Goal: Task Accomplishment & Management: Manage account settings

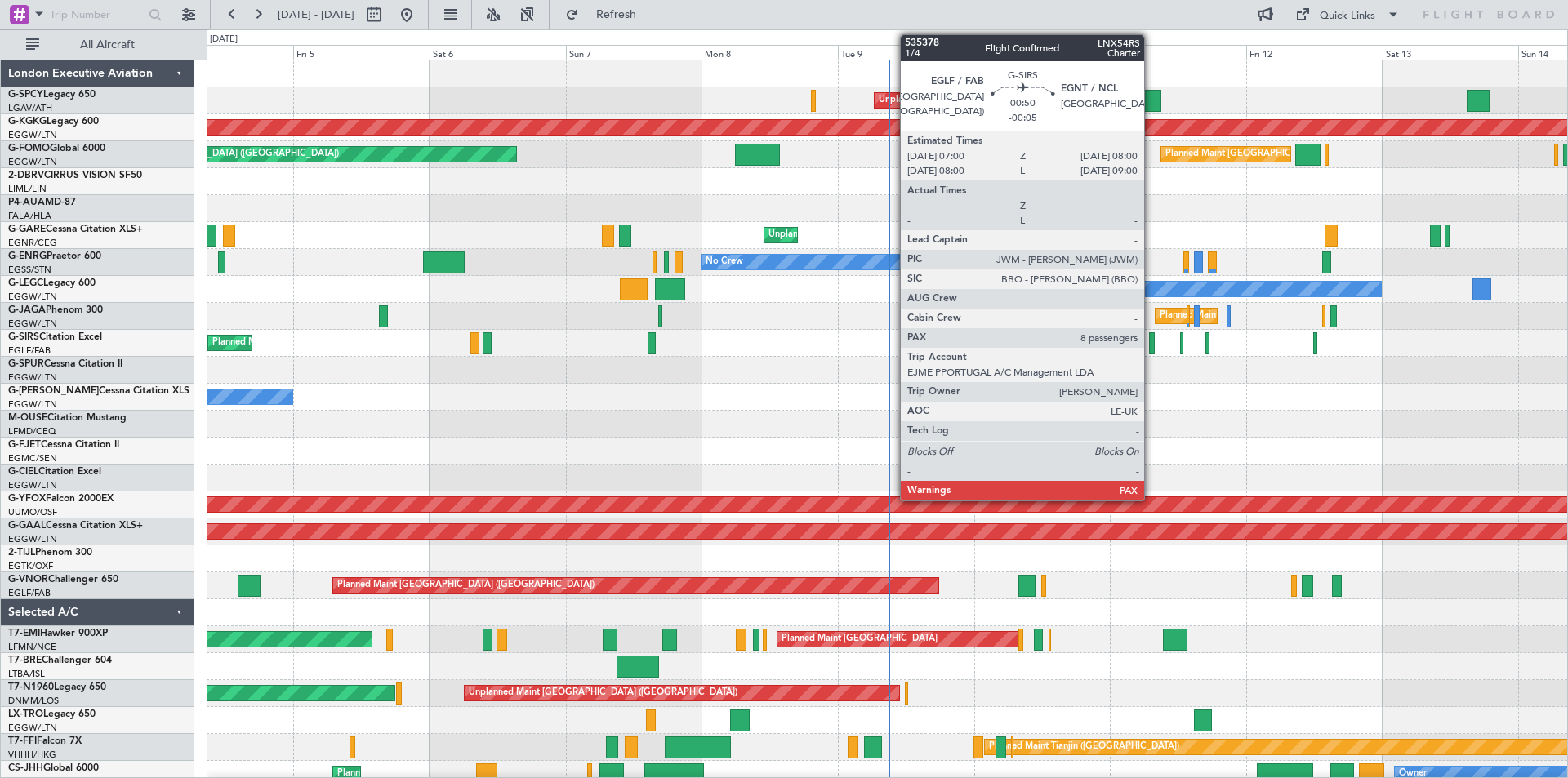
click at [1151, 349] on div at bounding box center [1152, 343] width 6 height 22
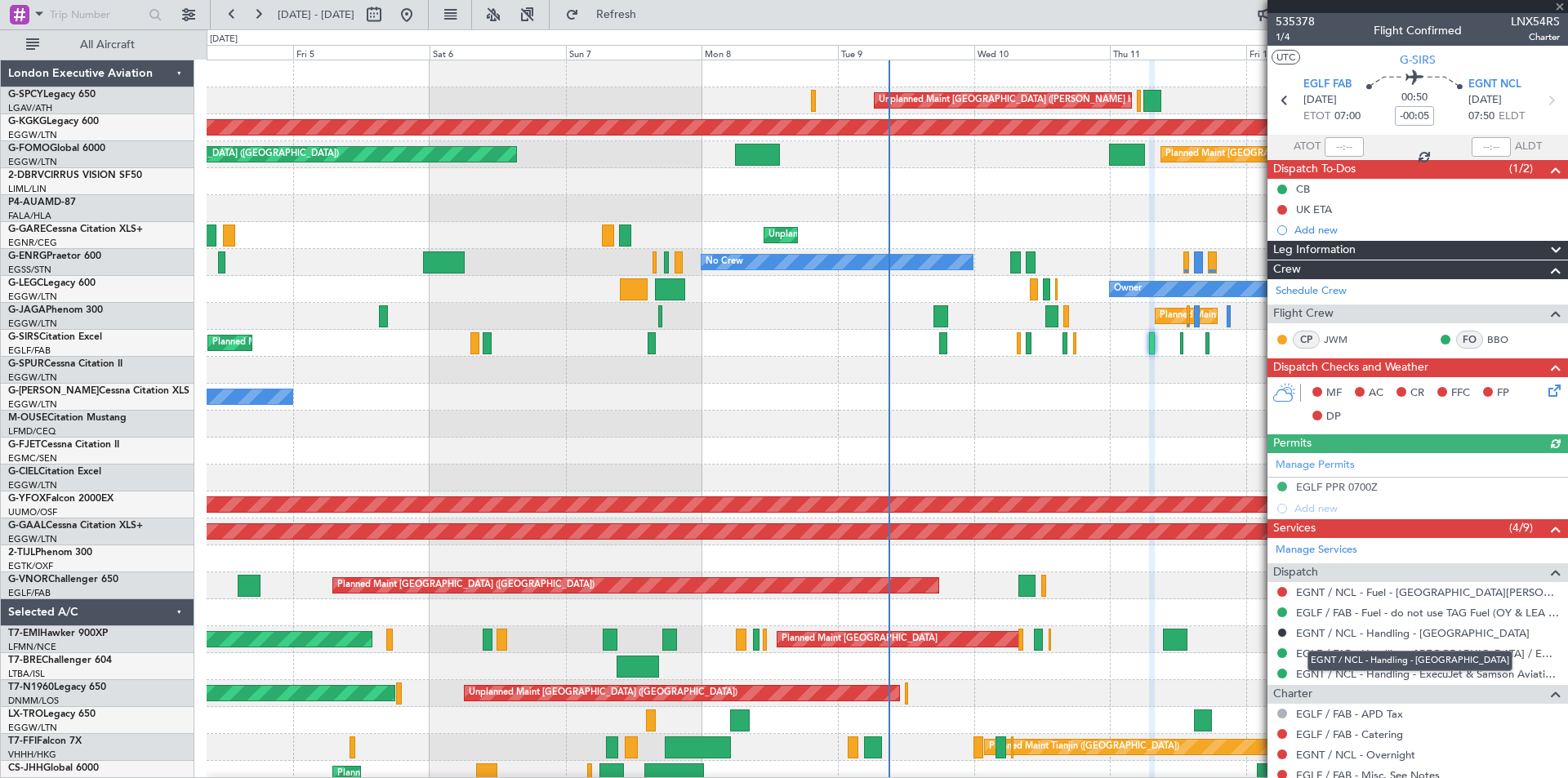
scroll to position [175, 0]
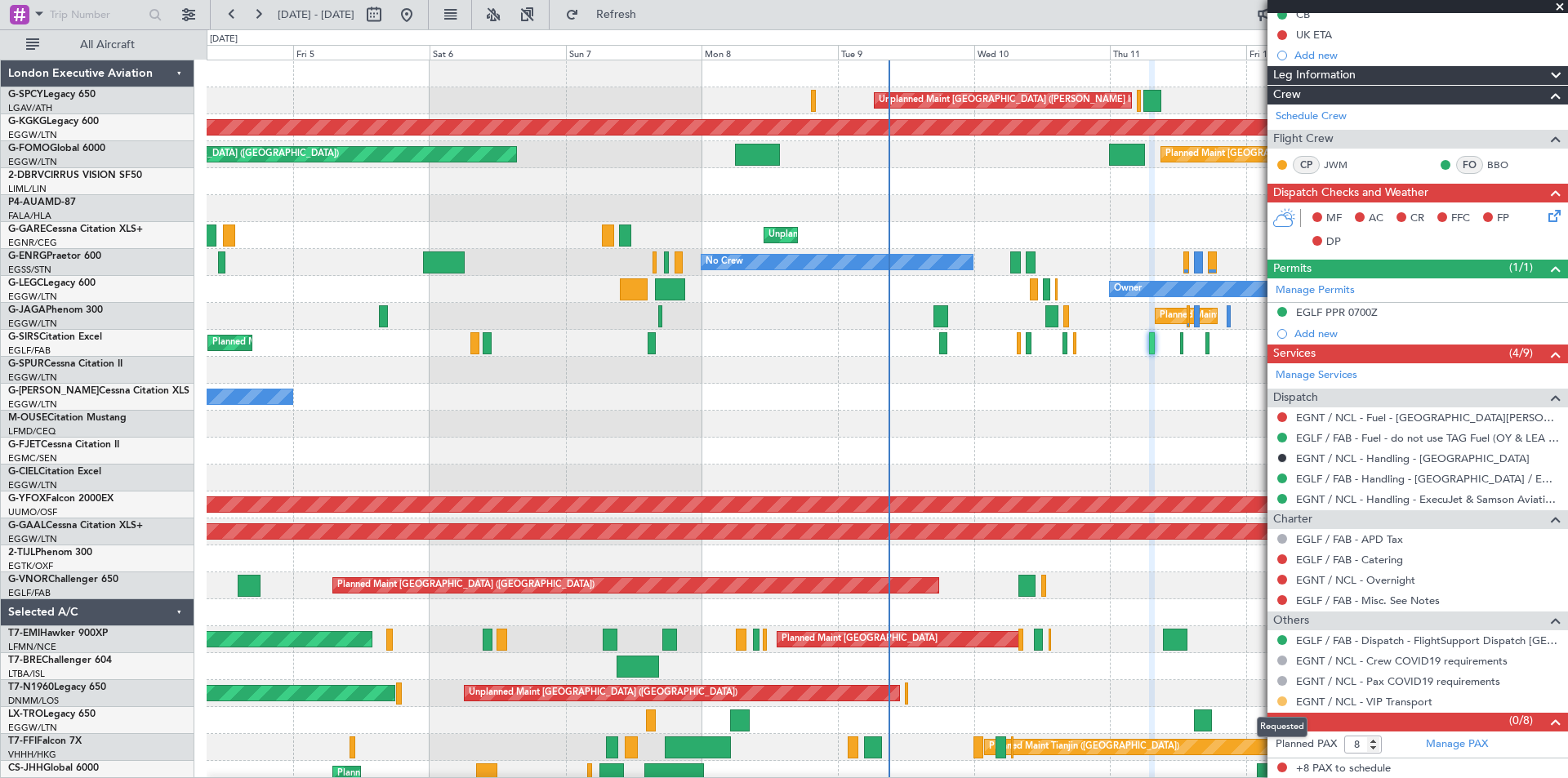
click at [1280, 700] on button at bounding box center [1281, 701] width 10 height 10
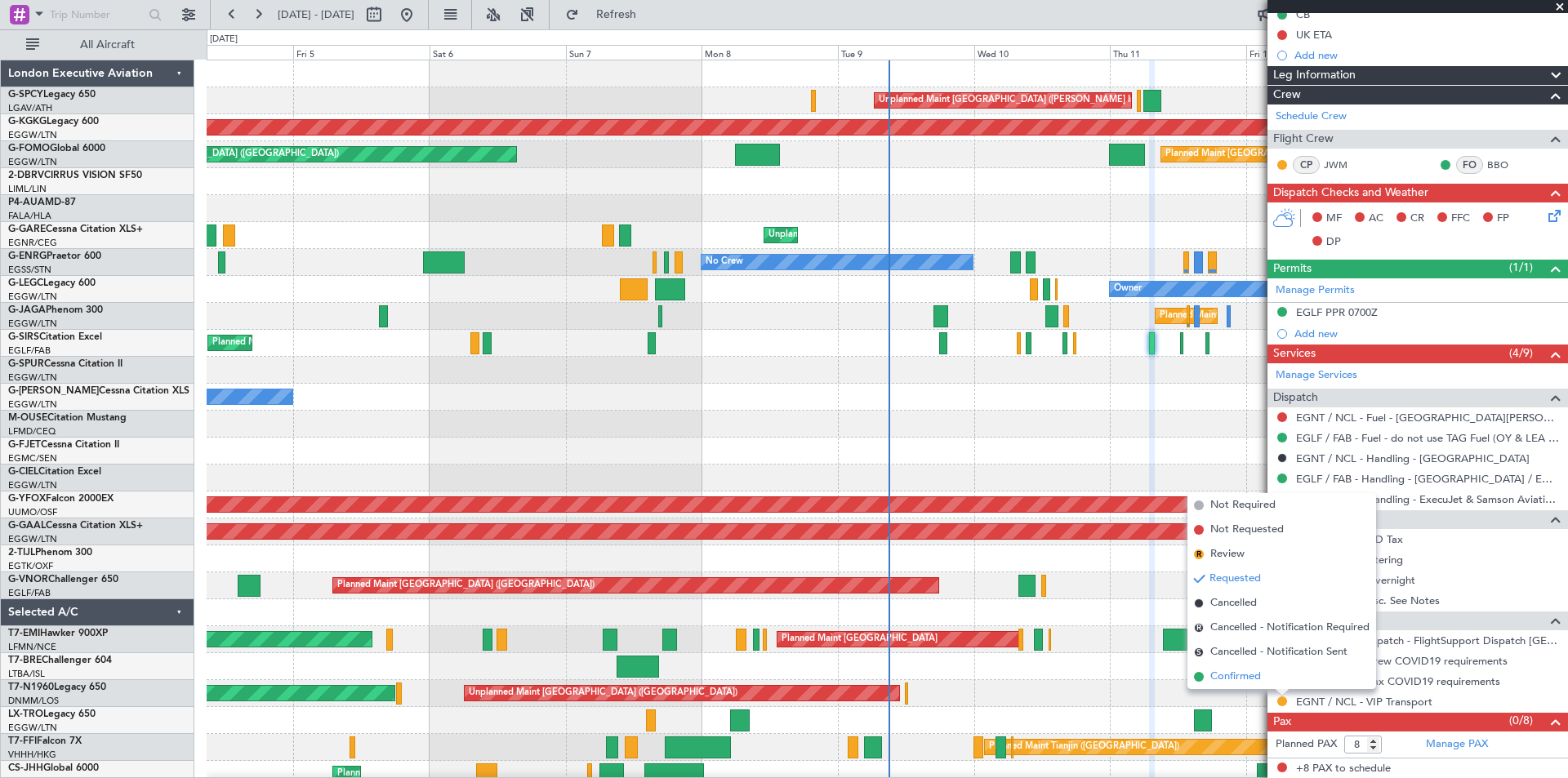
click at [1225, 677] on span "Confirmed" at bounding box center [1235, 677] width 50 height 17
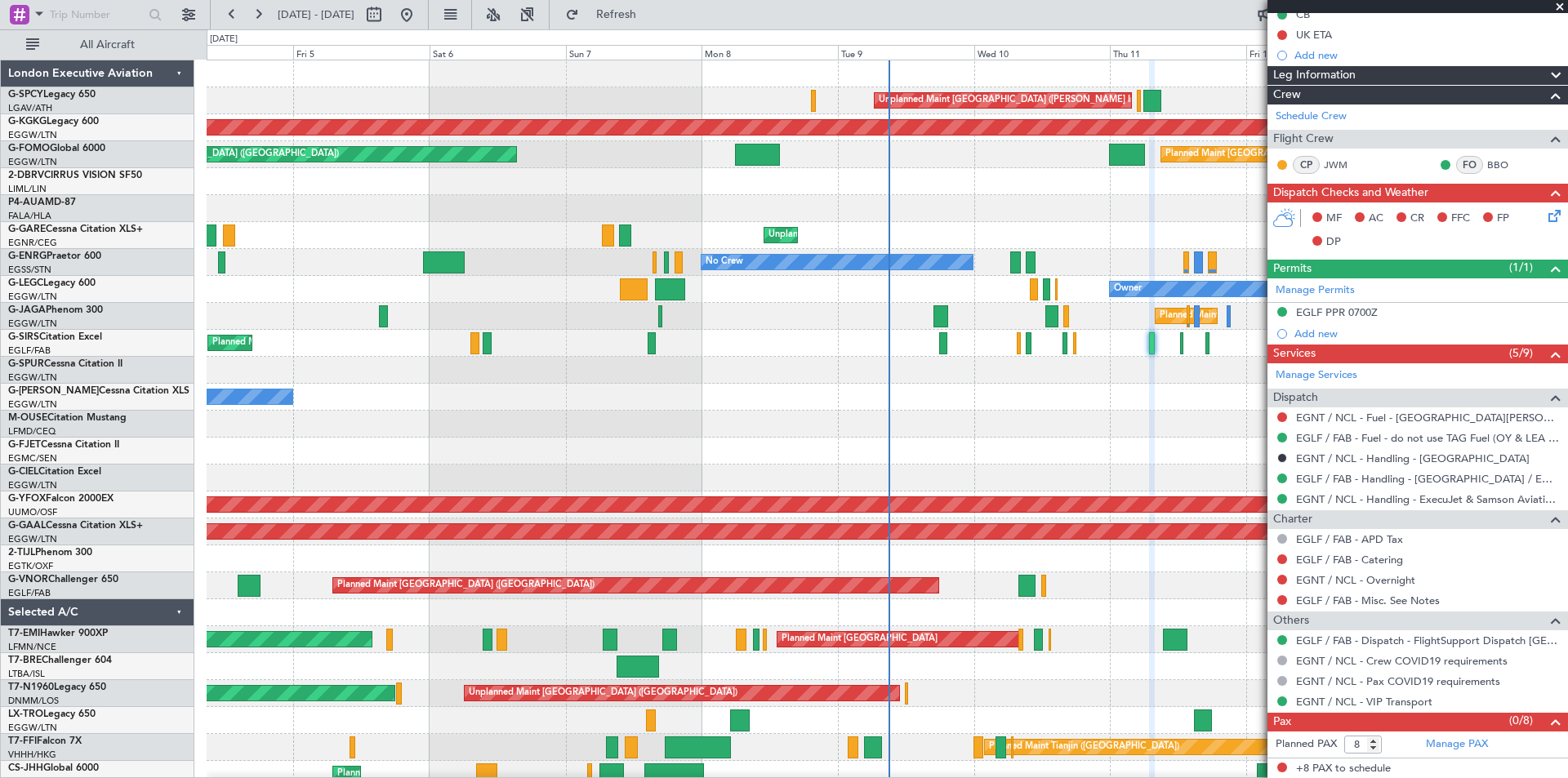
scroll to position [0, 0]
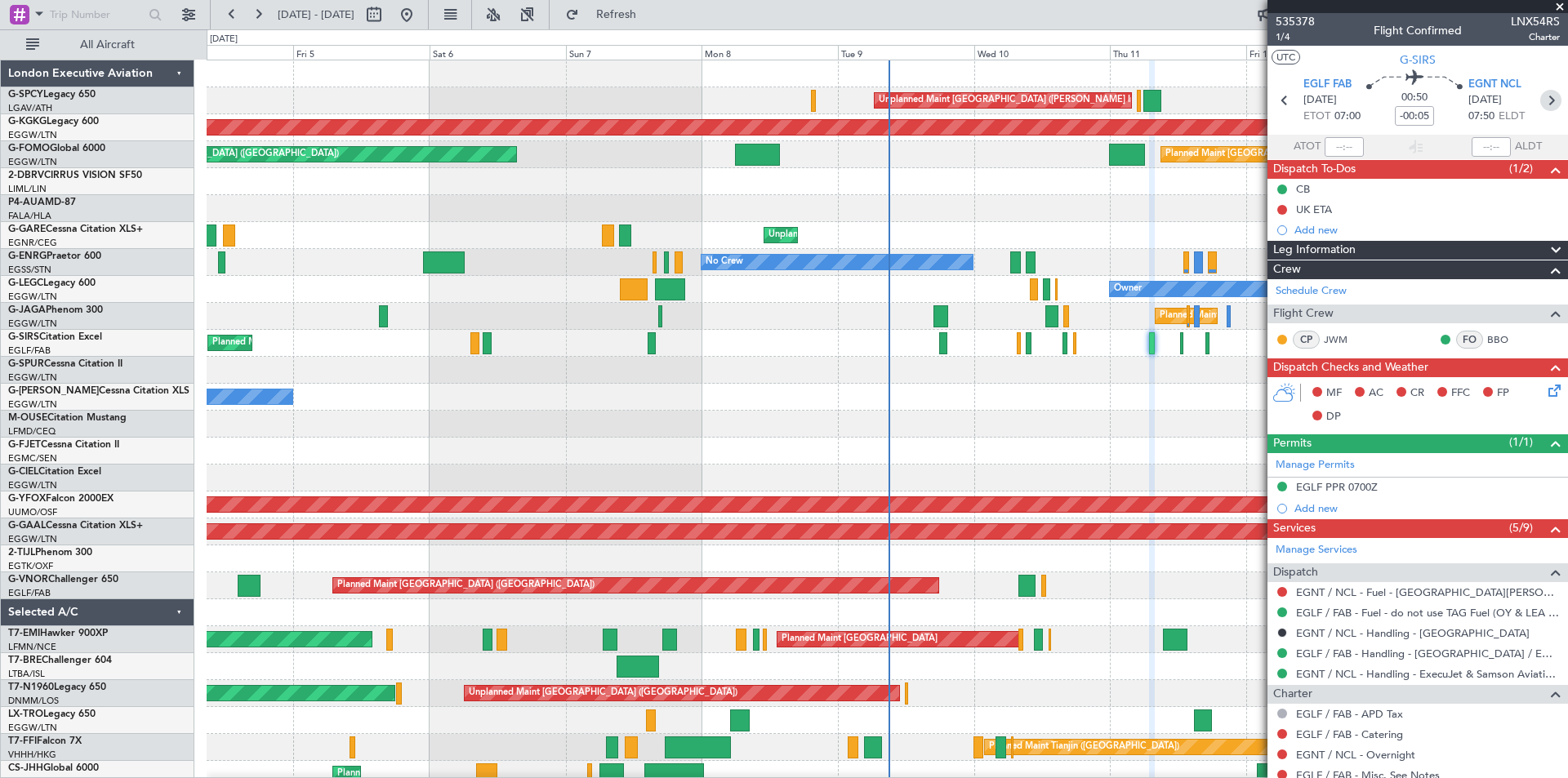
click at [1543, 107] on icon at bounding box center [1550, 101] width 21 height 21
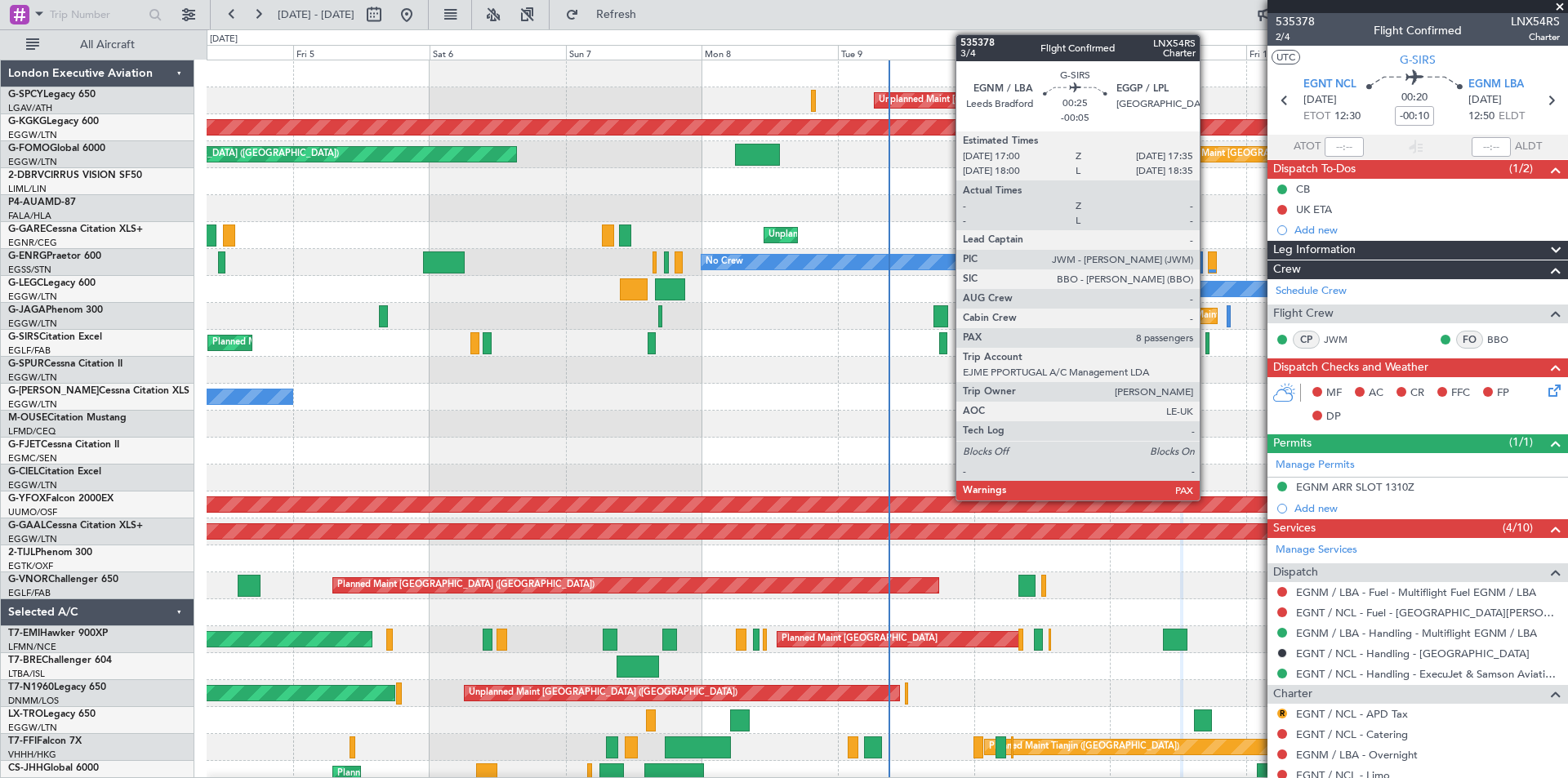
click at [1207, 347] on div at bounding box center [1207, 343] width 4 height 22
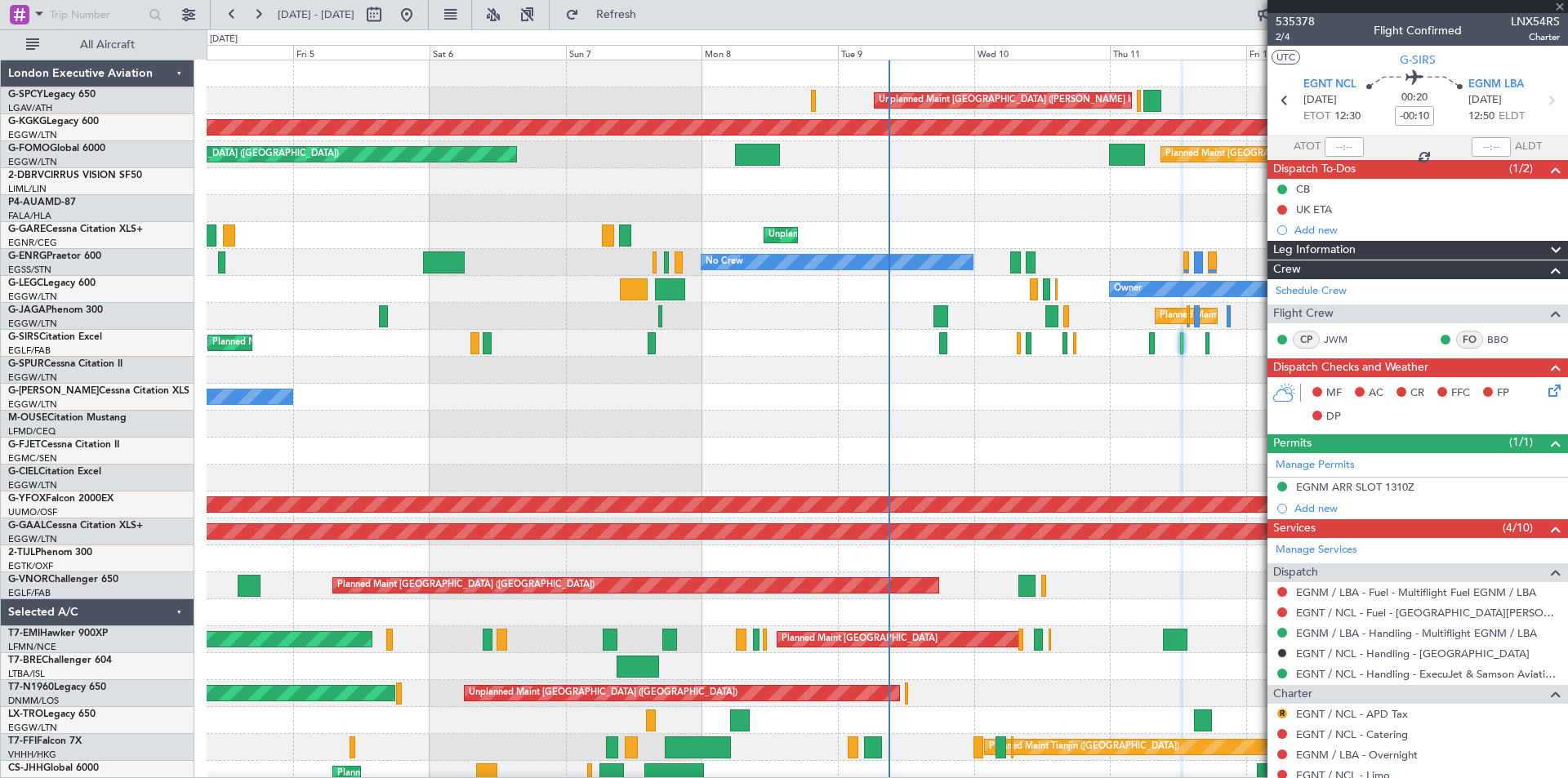
type input "-00:05"
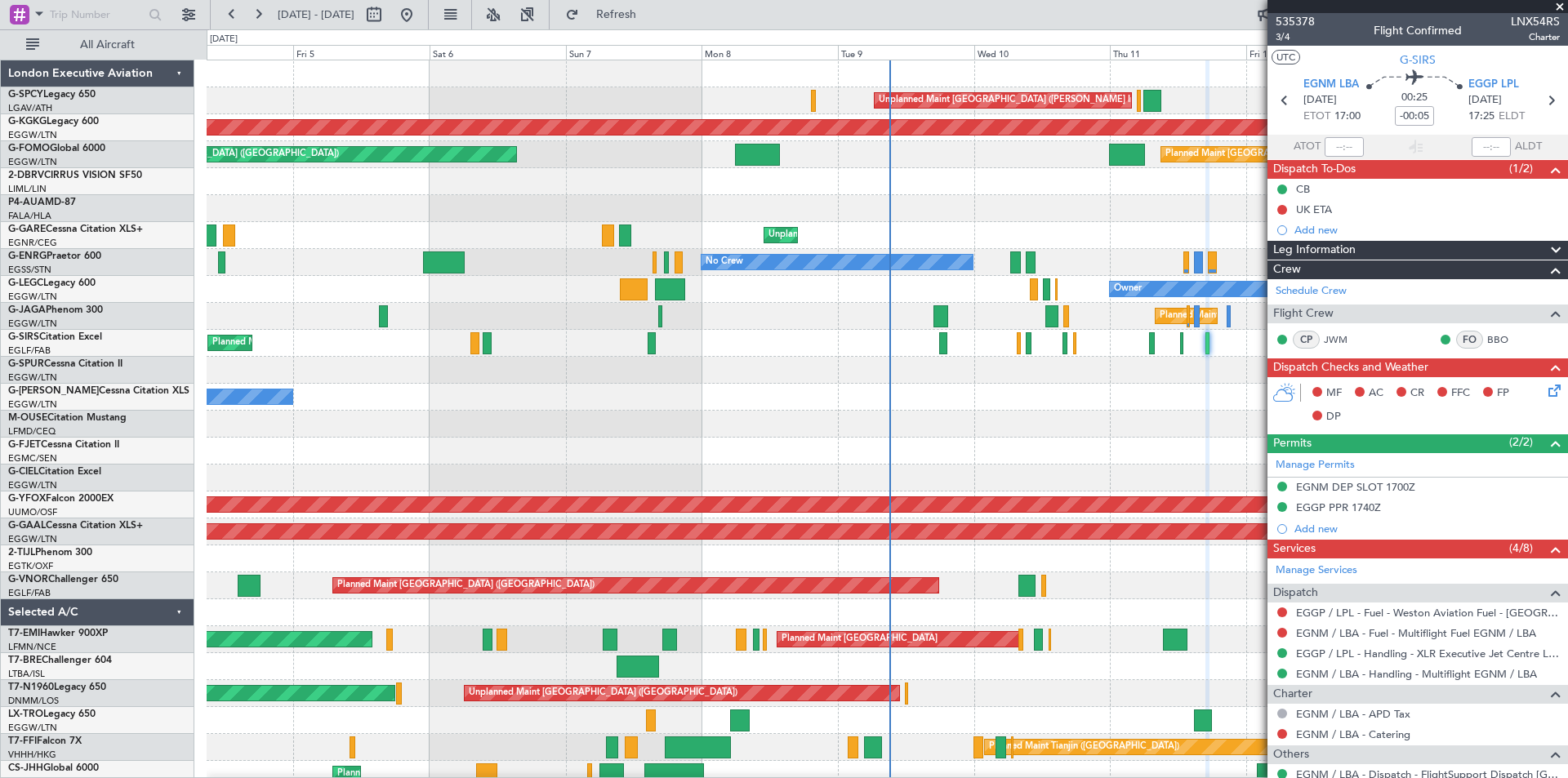
click at [1558, 2] on span at bounding box center [1560, 7] width 17 height 15
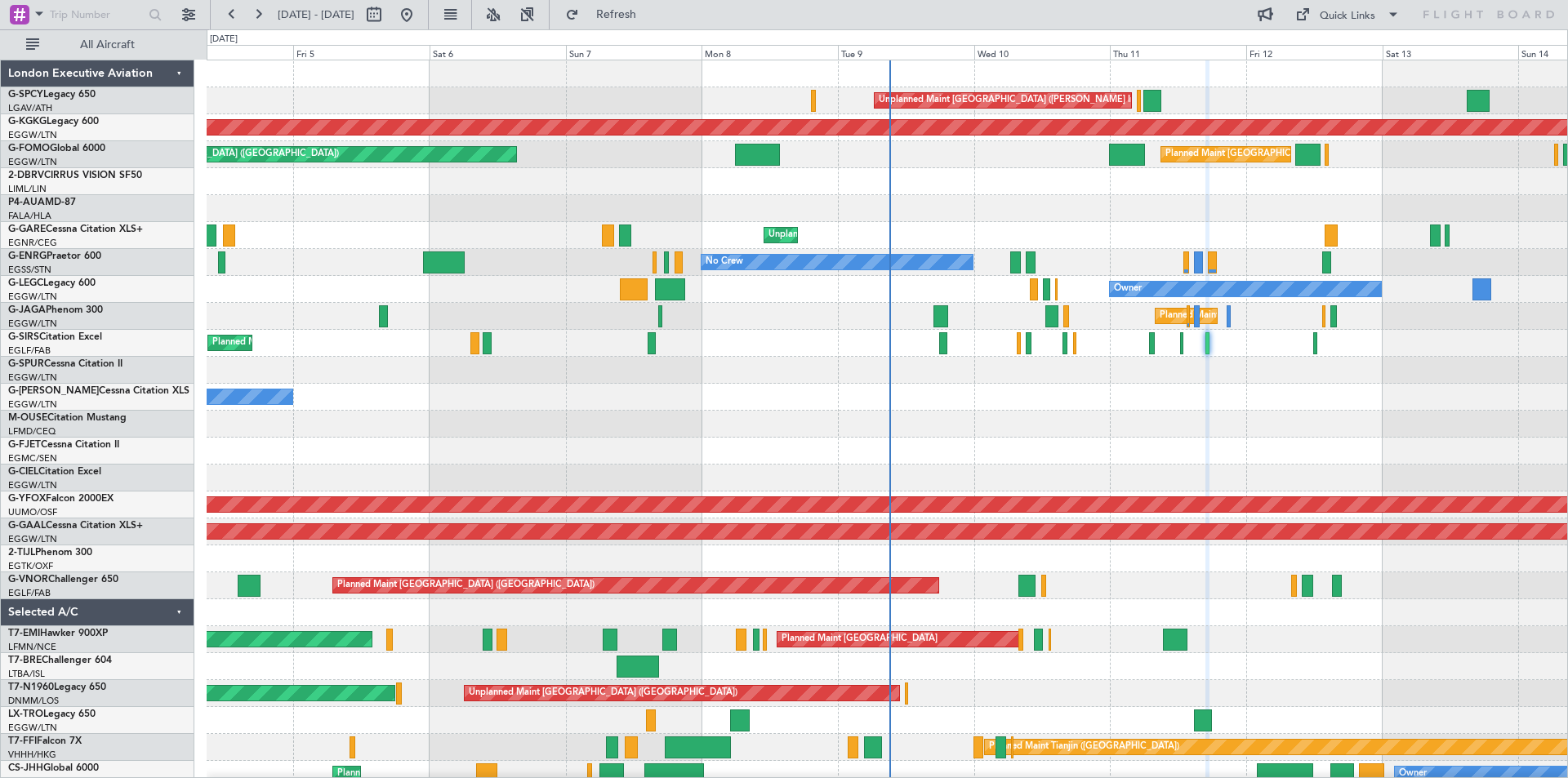
type input "0"
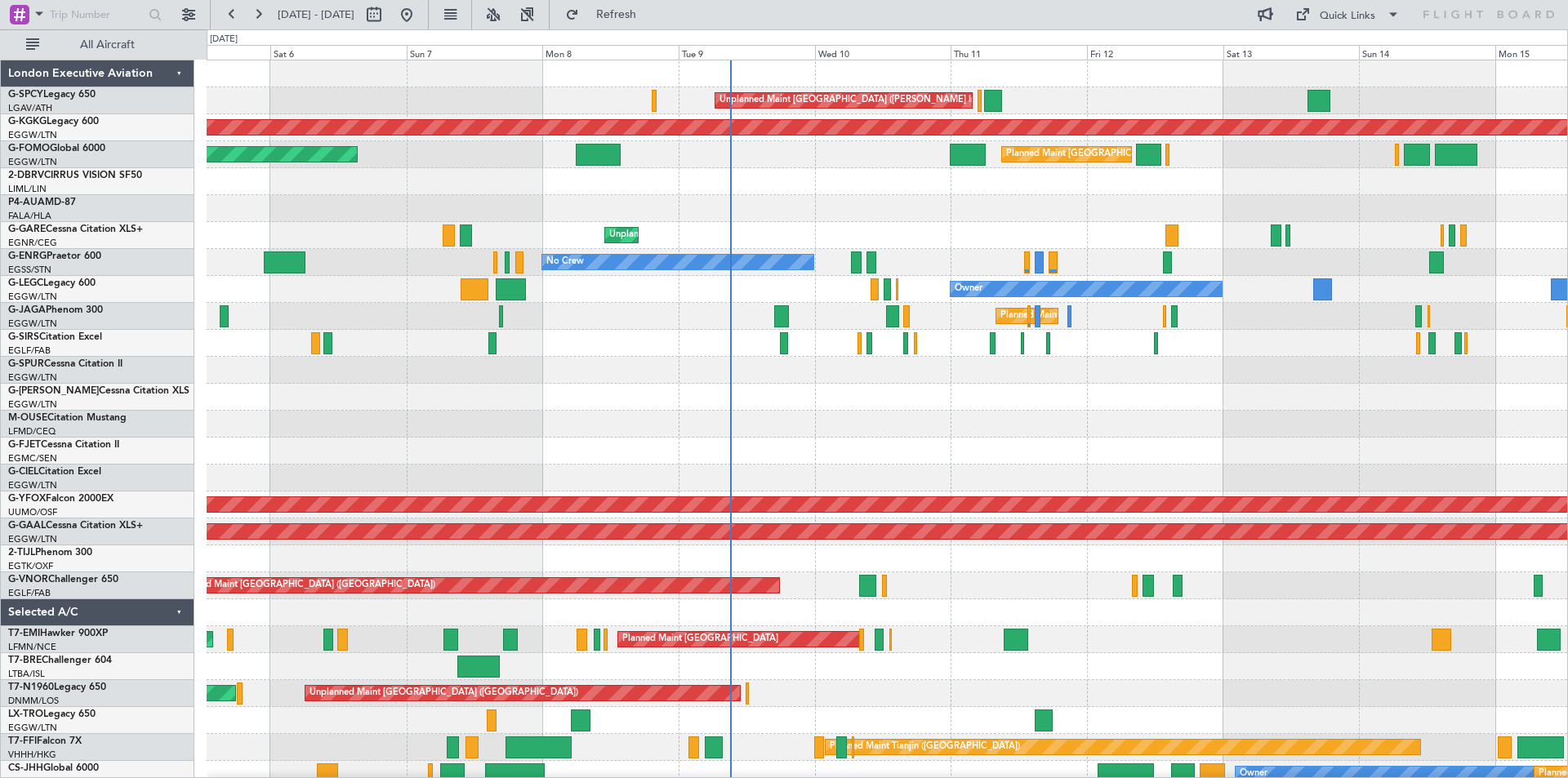
click at [1203, 423] on div "Unplanned Maint Athens (Eleftherios Venizelos Intl) AOG Maint Istanbul (Ataturk…" at bounding box center [887, 464] width 1360 height 809
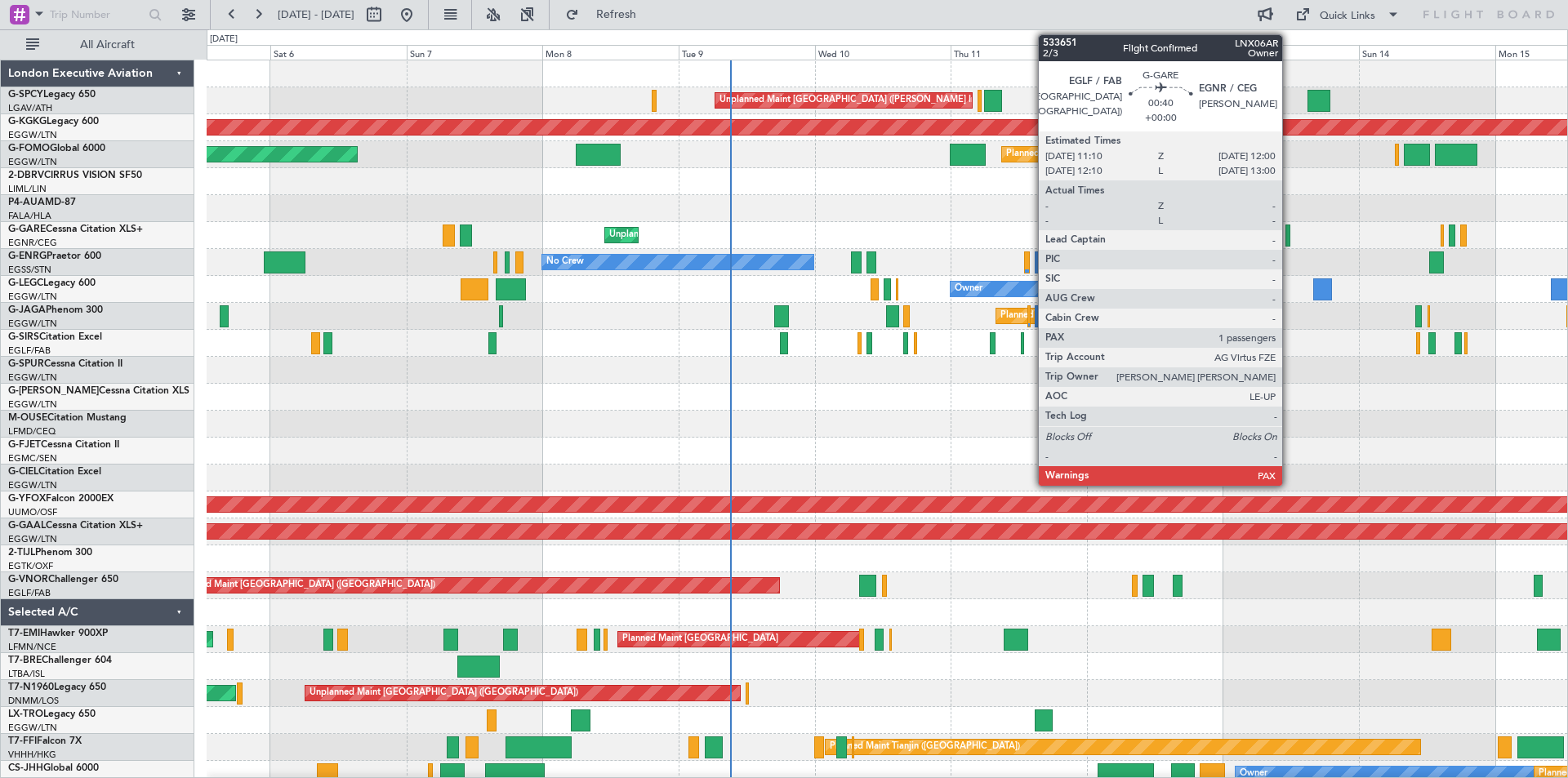
click at [1290, 243] on div at bounding box center [1287, 235] width 5 height 22
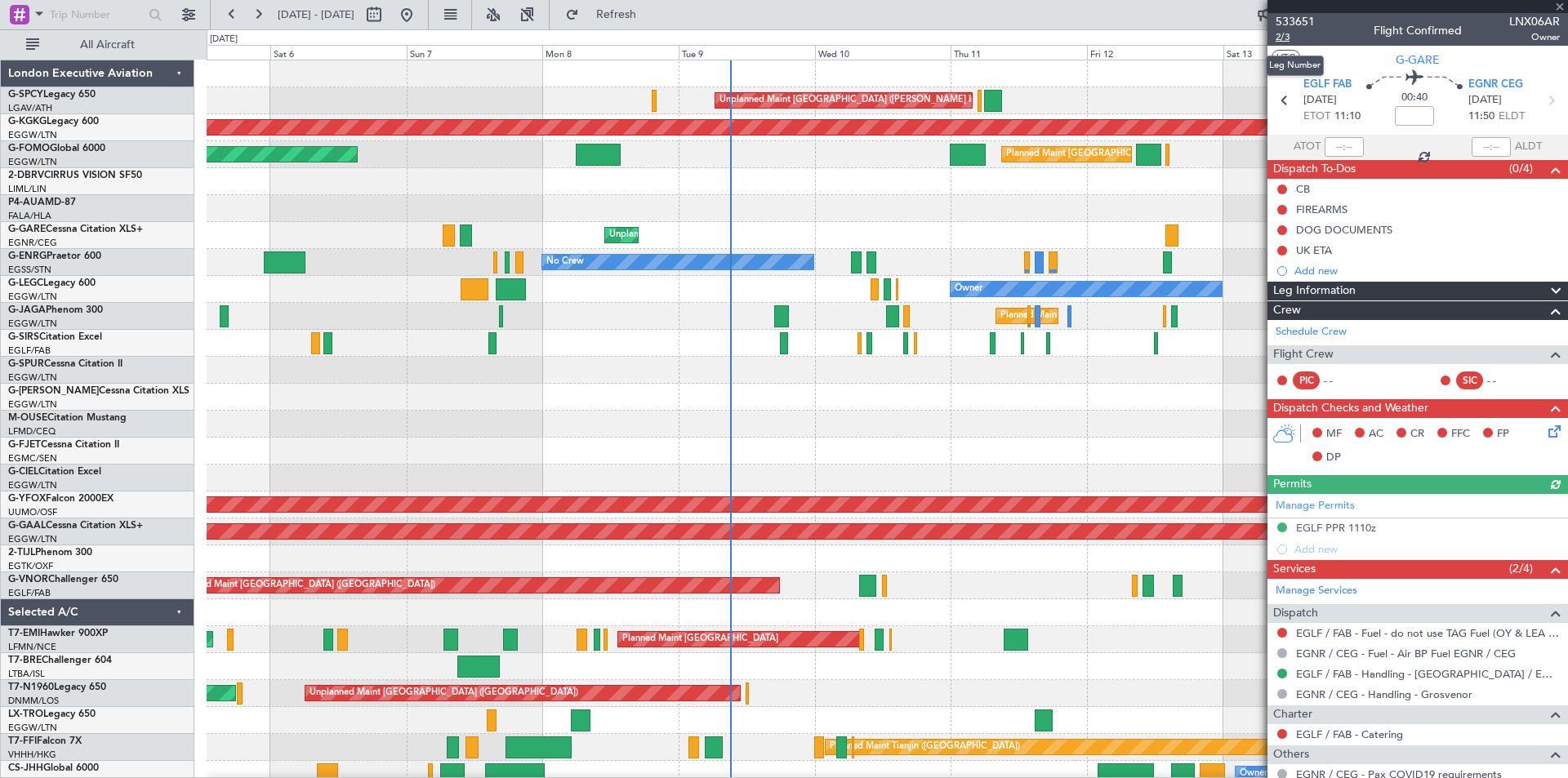
click at [1283, 36] on span "2/3" at bounding box center [1295, 36] width 39 height 14
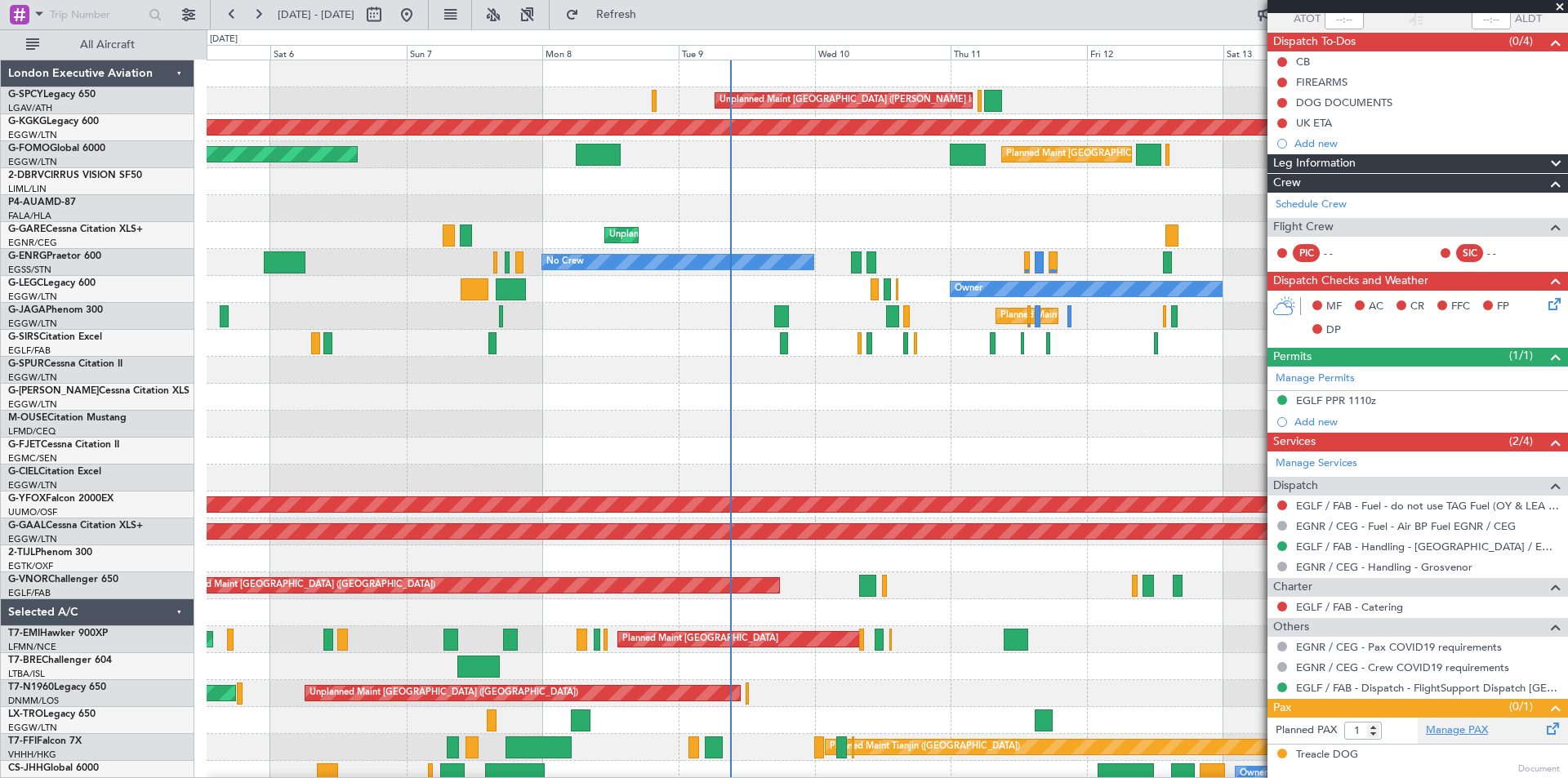
click at [1465, 734] on link "Manage PAX" at bounding box center [1456, 731] width 62 height 17
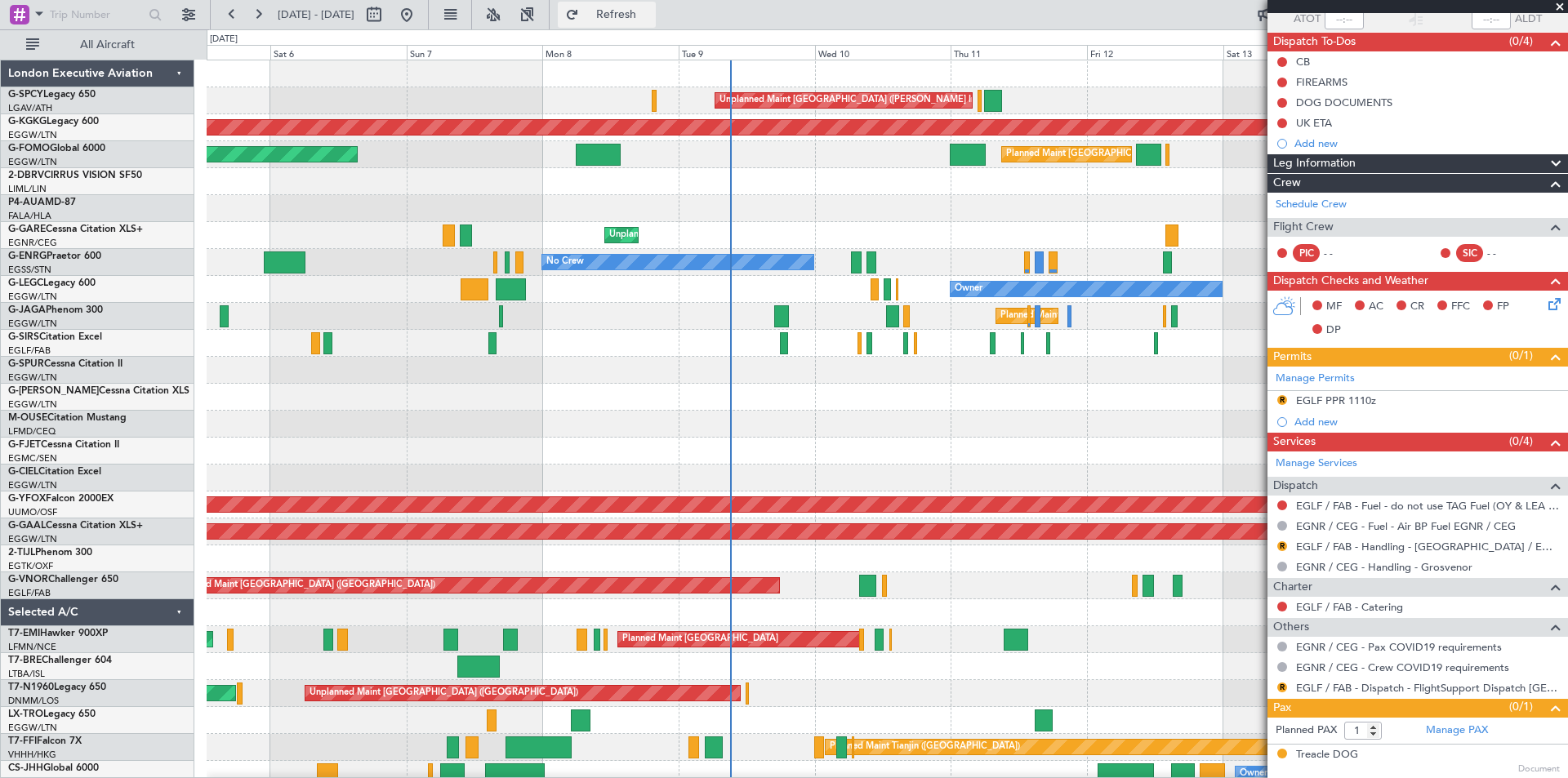
click at [650, 9] on span "Refresh" at bounding box center [617, 15] width 69 height 11
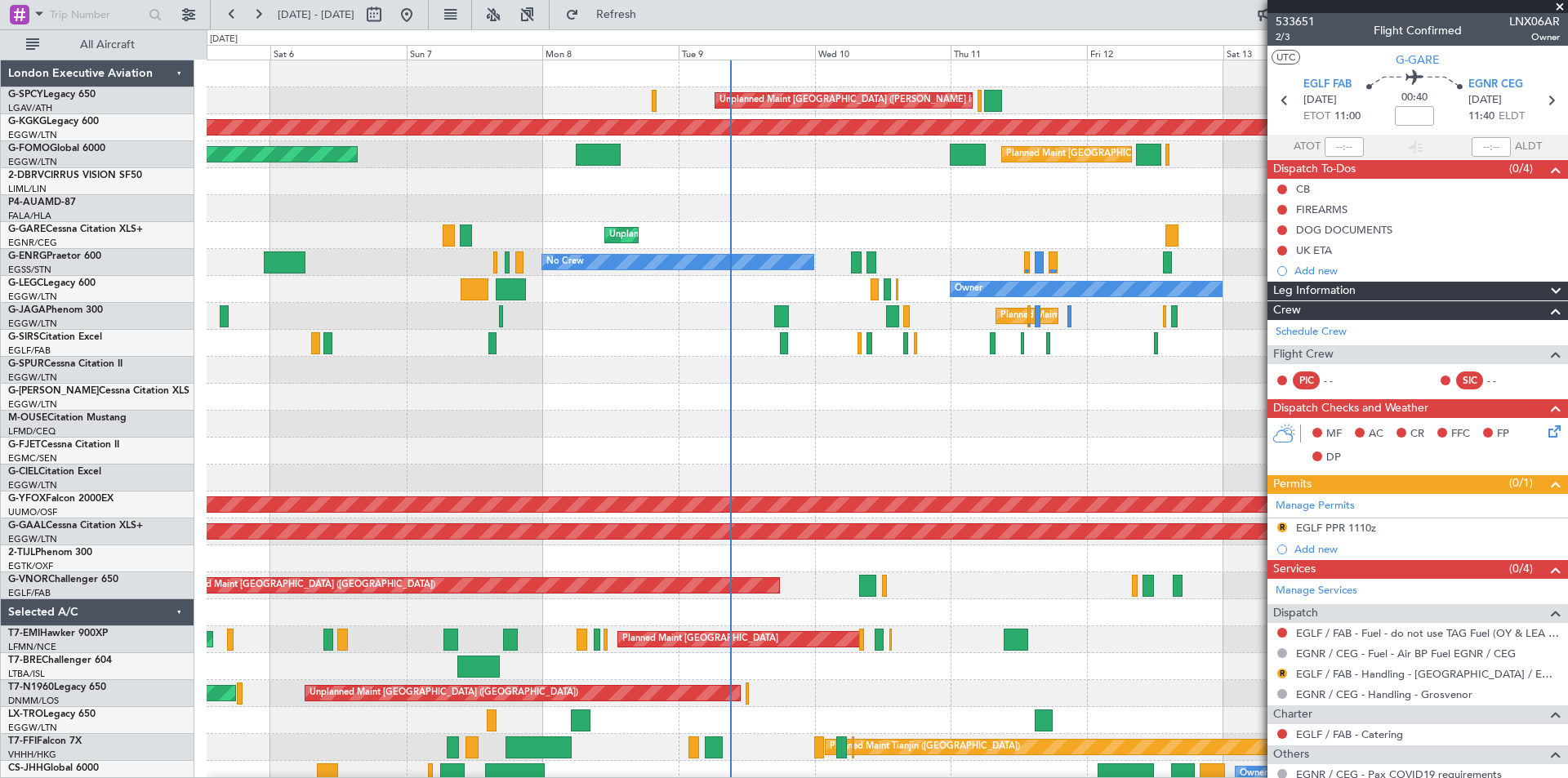
scroll to position [164, 0]
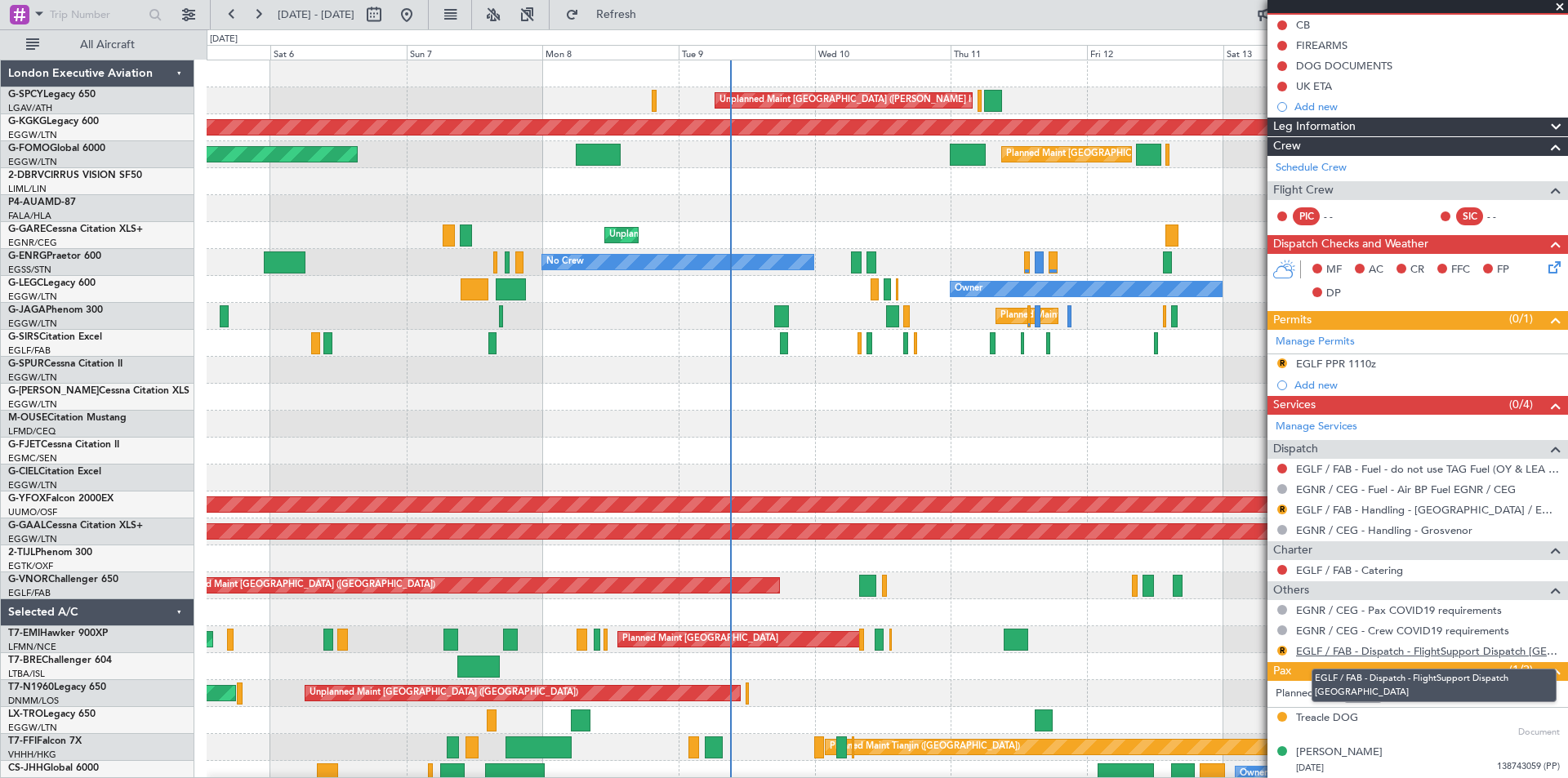
click at [1343, 655] on link "EGLF / FAB - Dispatch - FlightSupport Dispatch UK" at bounding box center [1427, 651] width 263 height 14
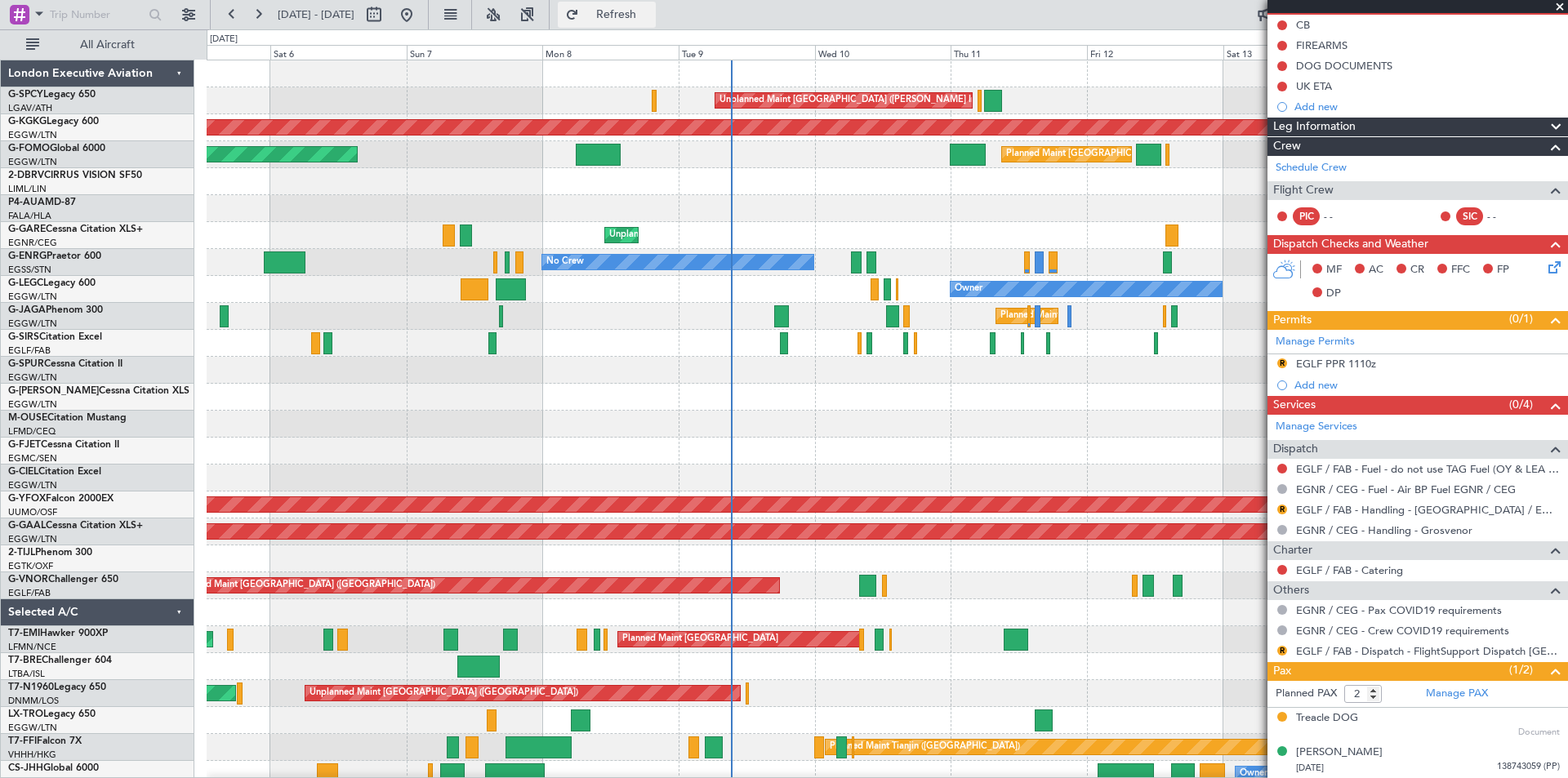
click at [650, 12] on span "Refresh" at bounding box center [617, 15] width 69 height 11
click at [1560, 7] on span at bounding box center [1560, 7] width 17 height 15
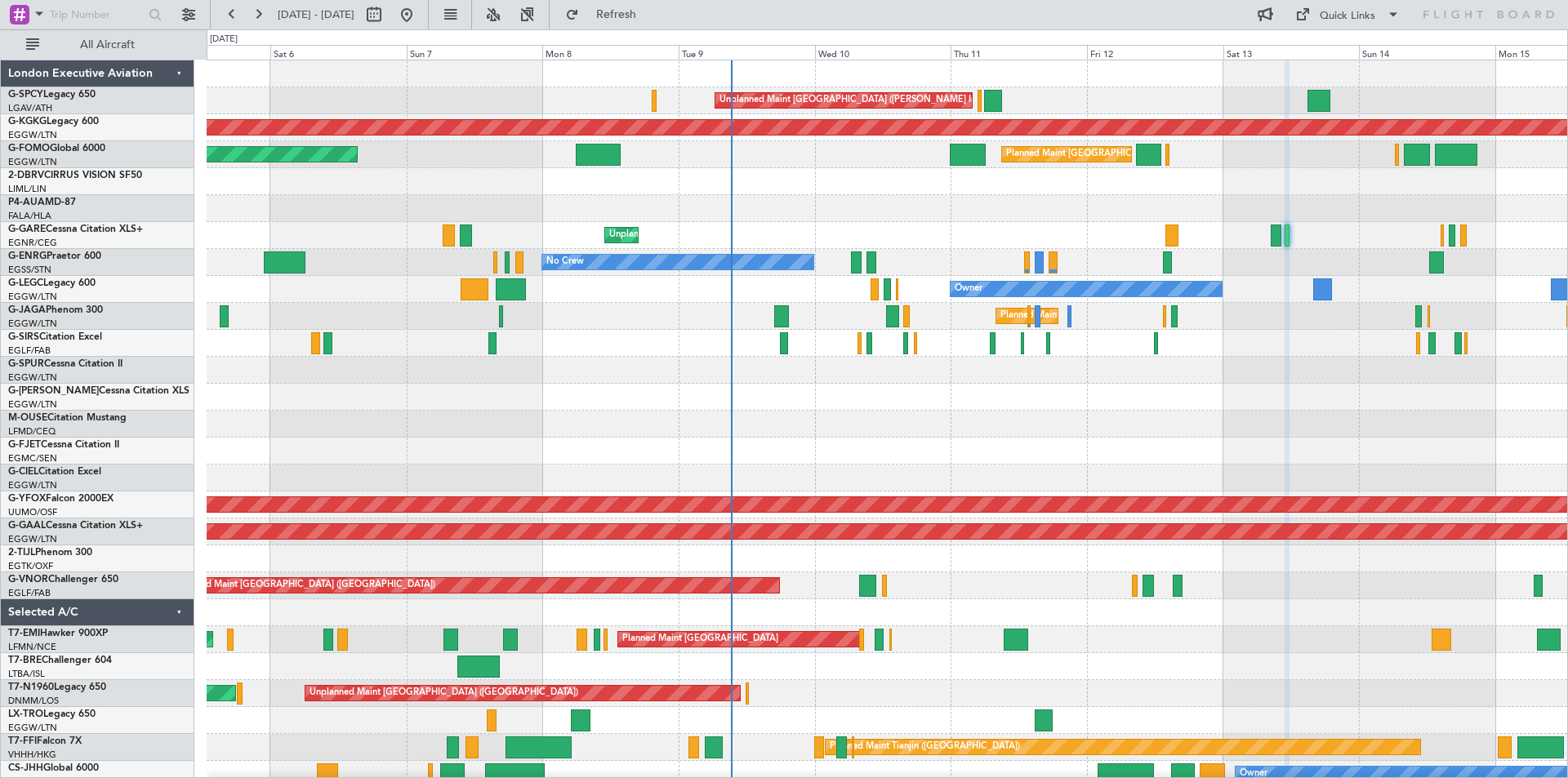
type input "0"
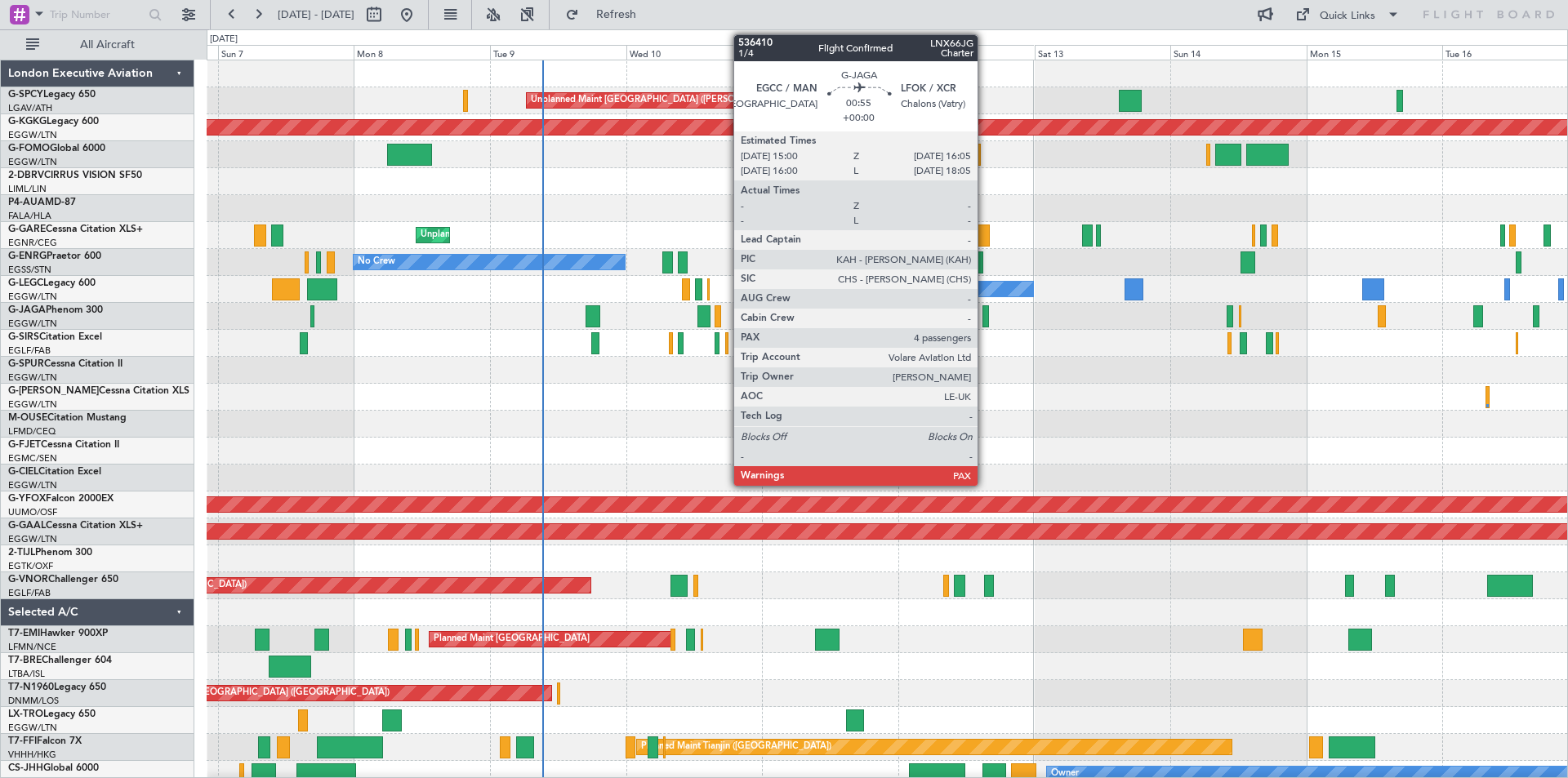
click at [985, 322] on div at bounding box center [985, 316] width 7 height 22
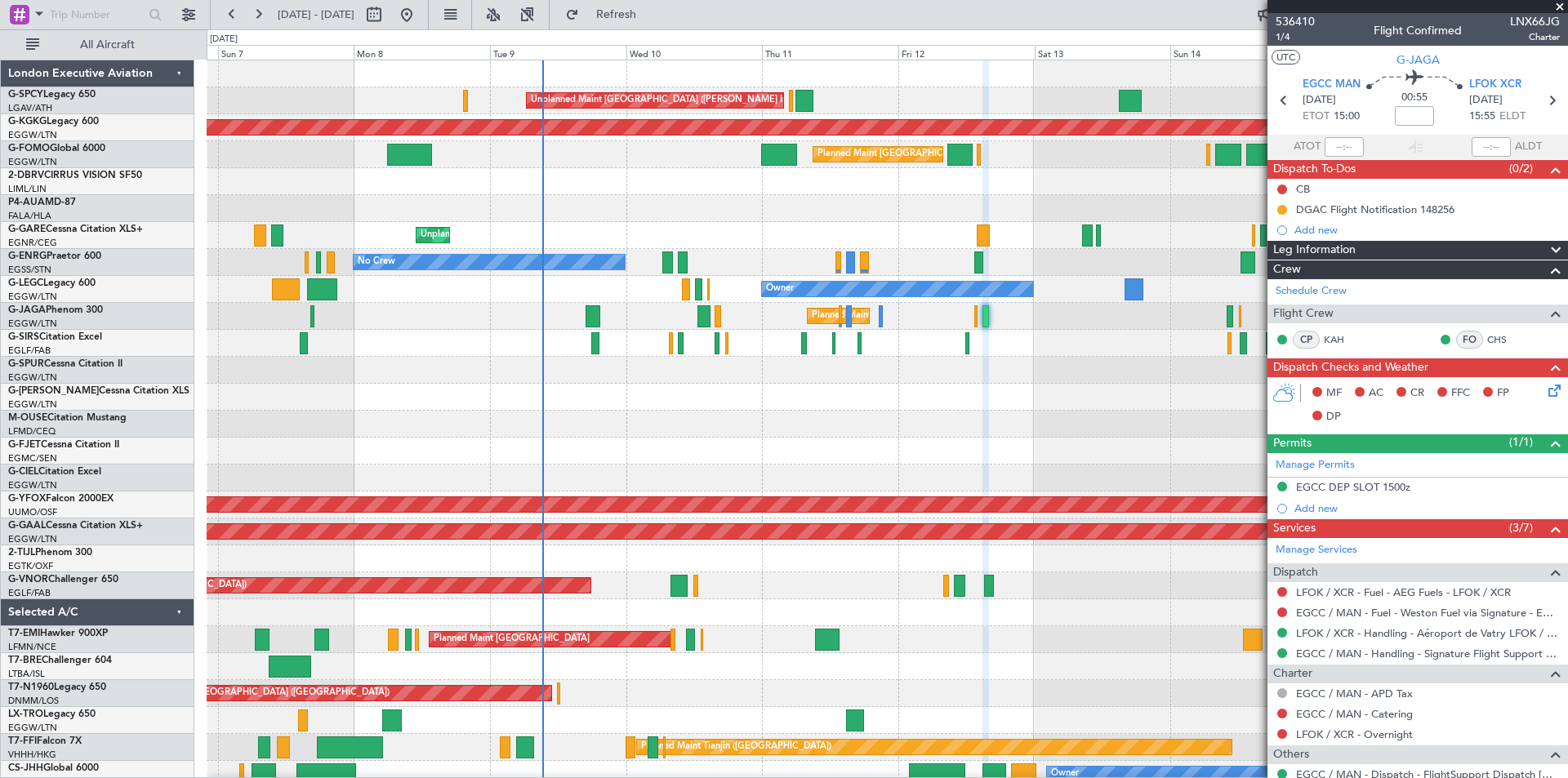
scroll to position [114, 0]
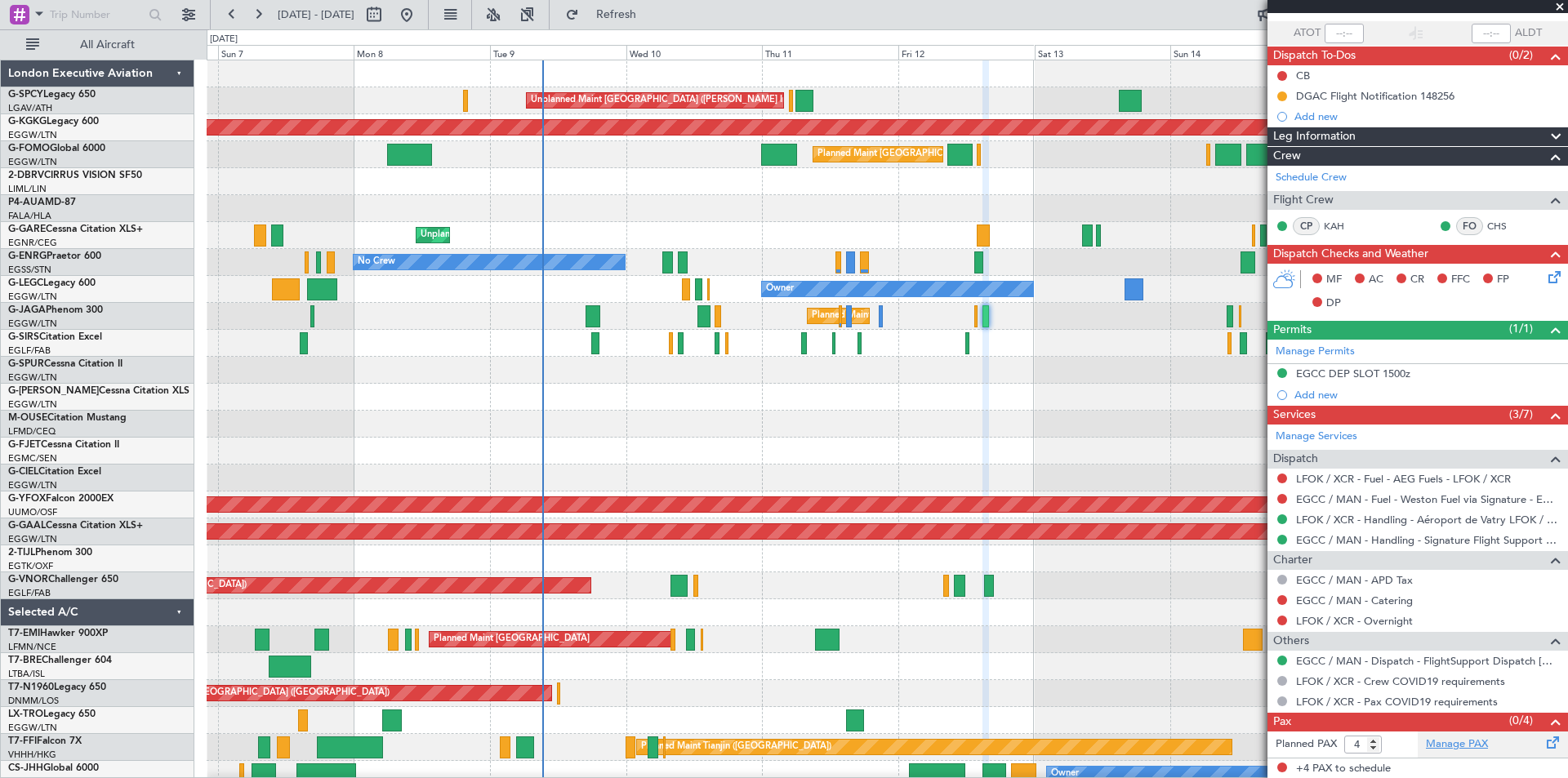
click at [1450, 740] on link "Manage PAX" at bounding box center [1456, 744] width 62 height 17
click at [656, 23] on button "Refresh" at bounding box center [606, 15] width 98 height 26
click at [1035, 417] on div at bounding box center [887, 423] width 1360 height 27
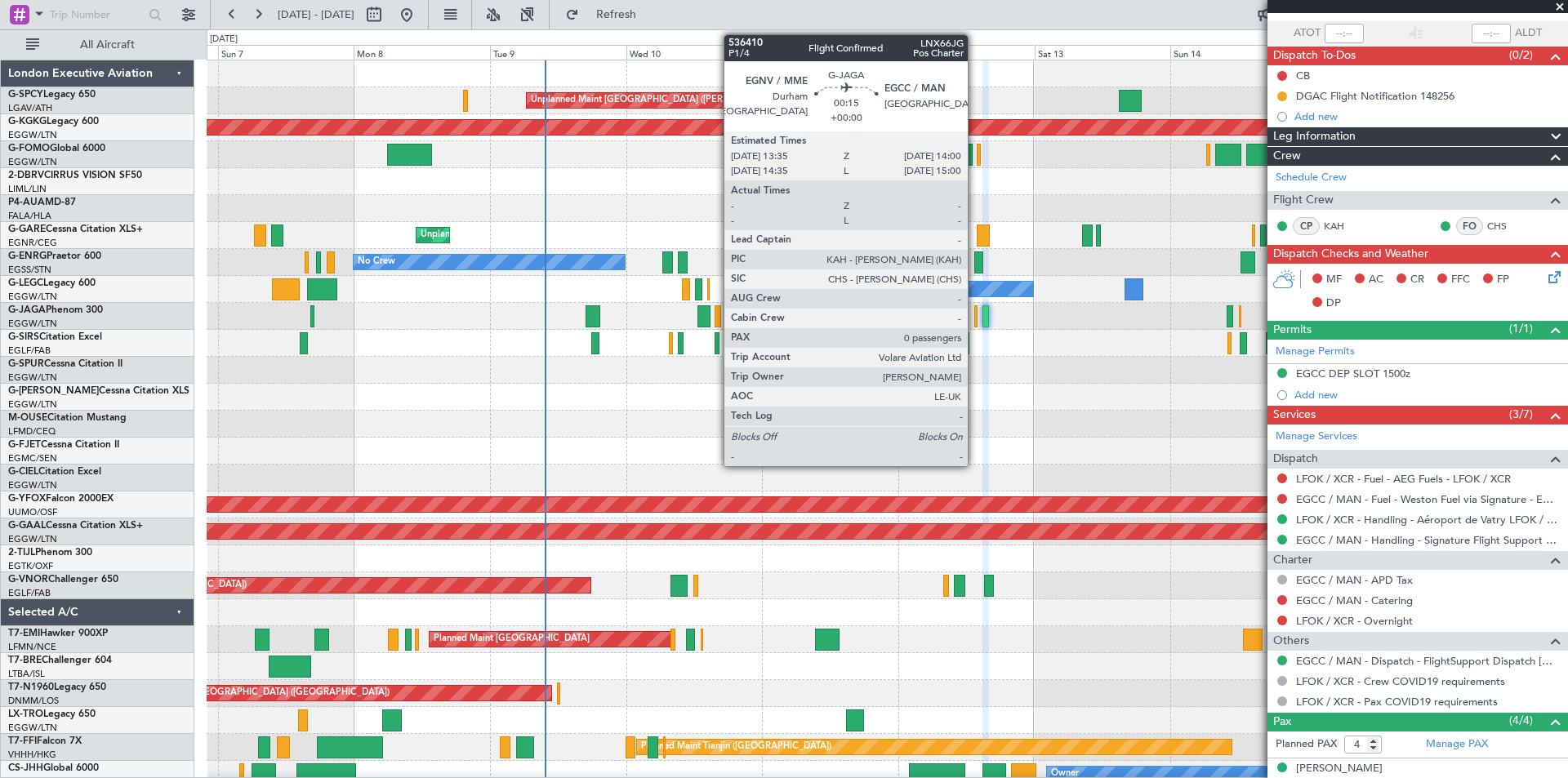
click at [975, 323] on div at bounding box center [975, 316] width 3 height 22
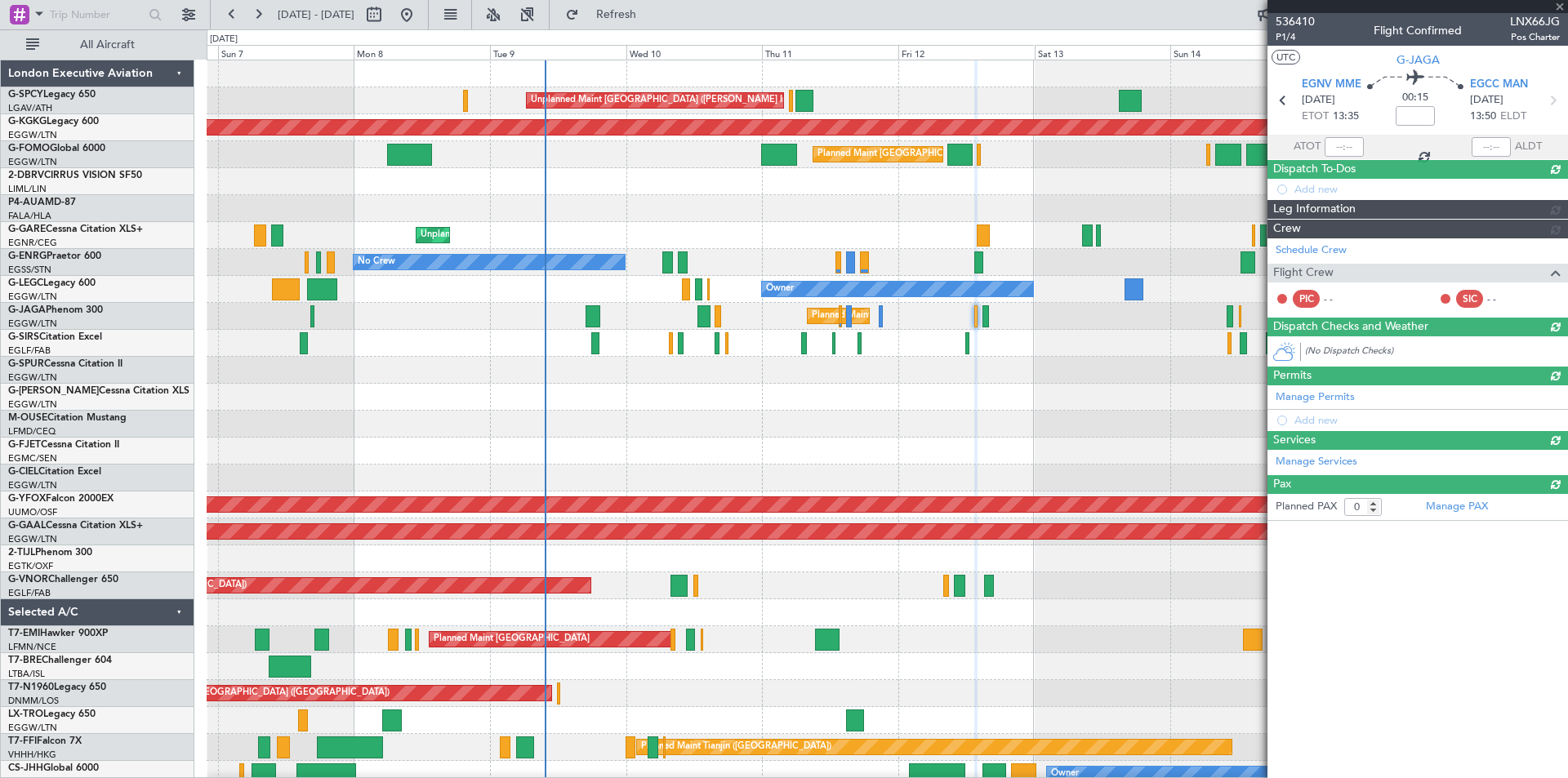
scroll to position [0, 0]
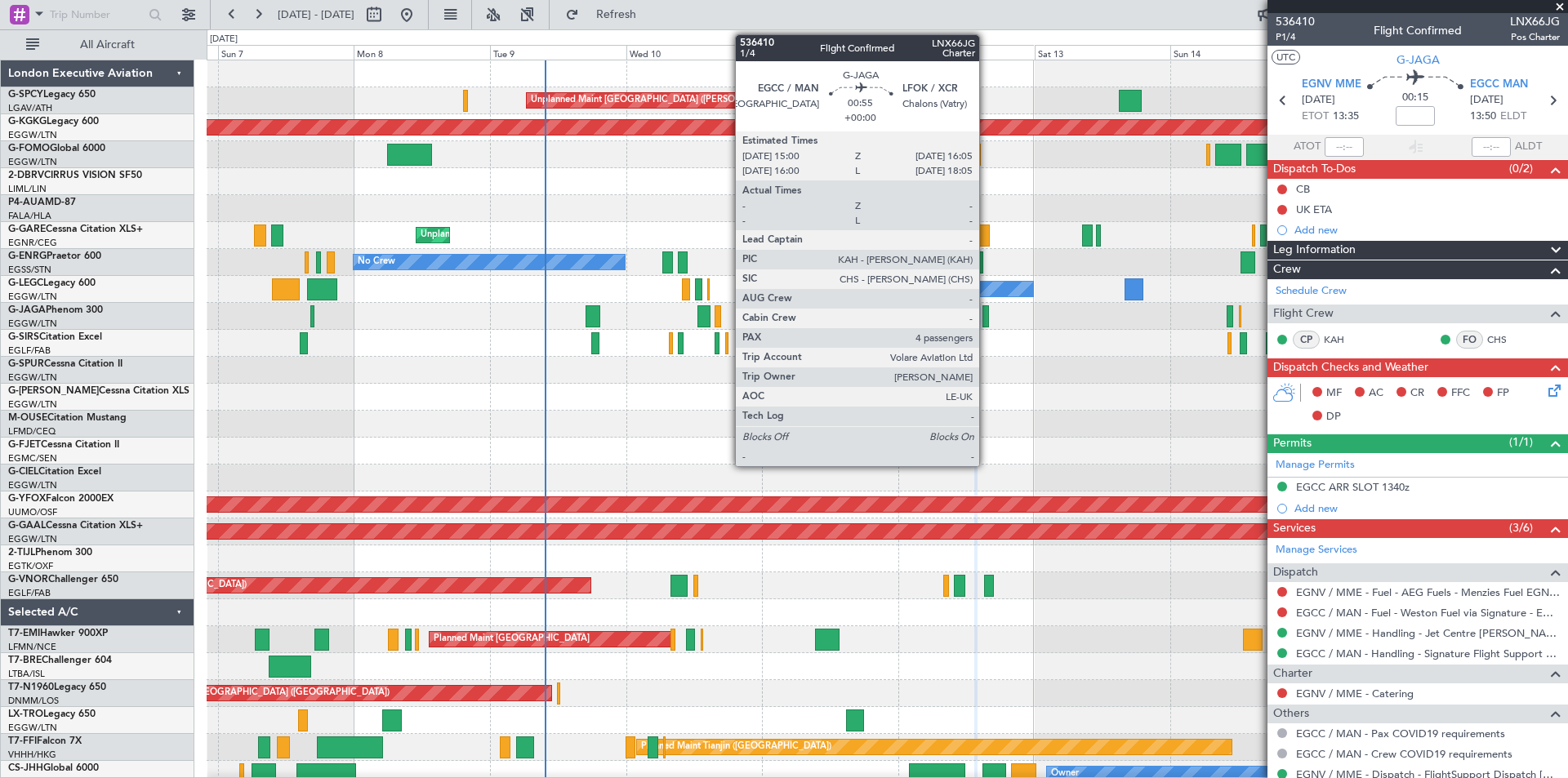
click at [986, 320] on div at bounding box center [985, 316] width 7 height 22
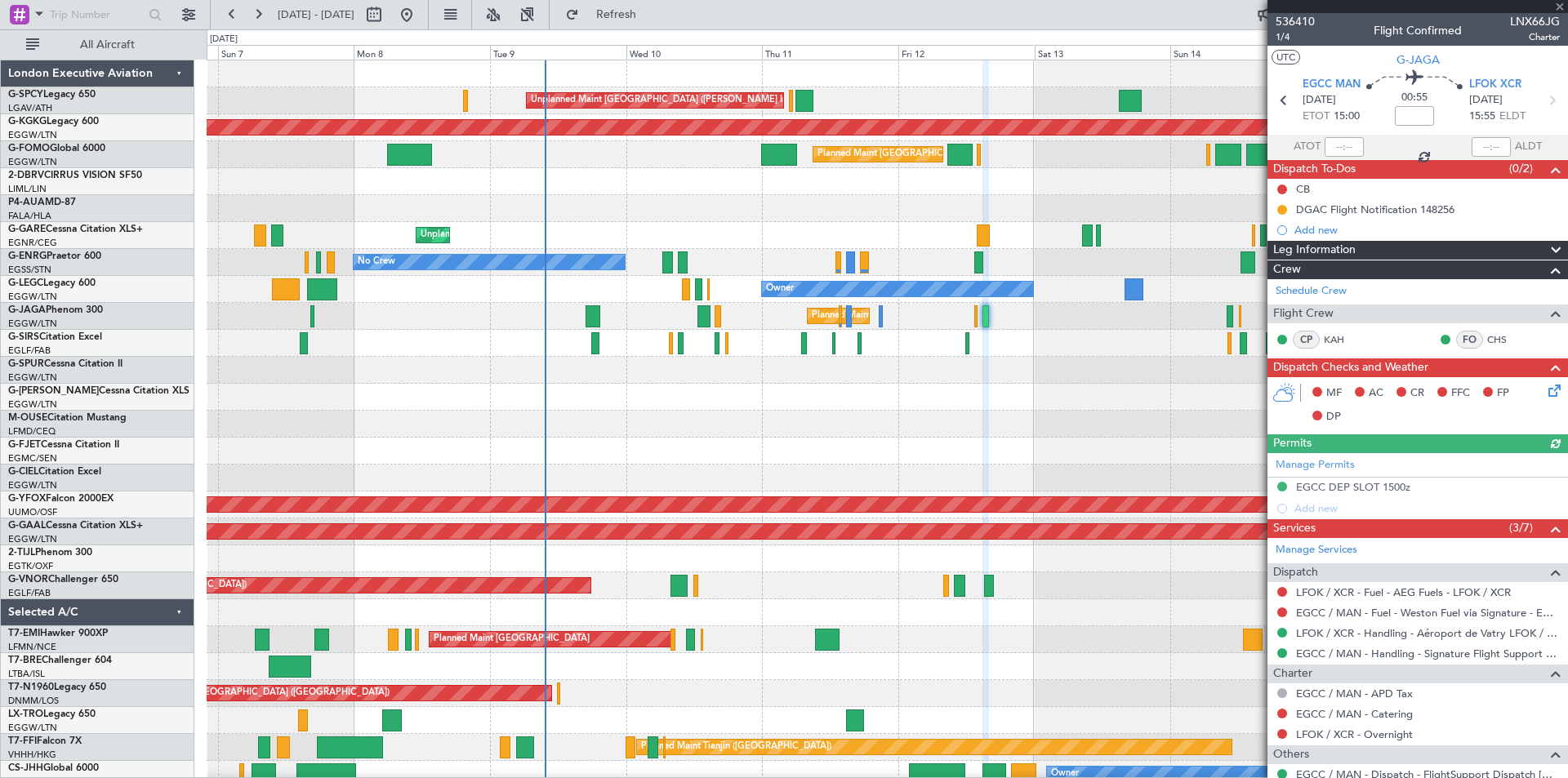
scroll to position [240, 0]
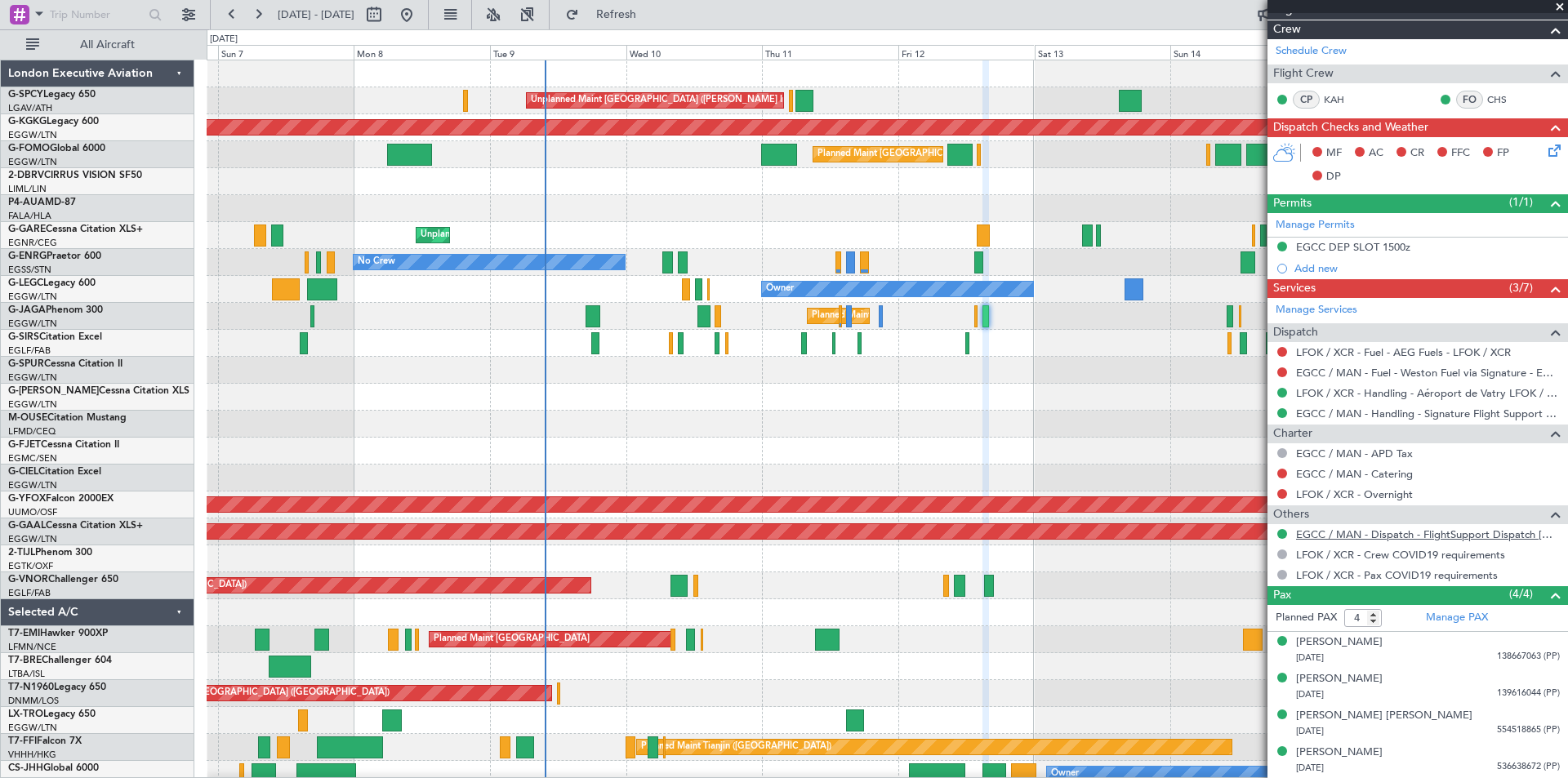
click at [1335, 536] on link "EGCC / MAN - Dispatch - FlightSupport Dispatch UK" at bounding box center [1427, 534] width 263 height 14
click at [650, 20] on span "Refresh" at bounding box center [617, 15] width 69 height 11
click at [650, 12] on span "Refresh" at bounding box center [617, 15] width 69 height 11
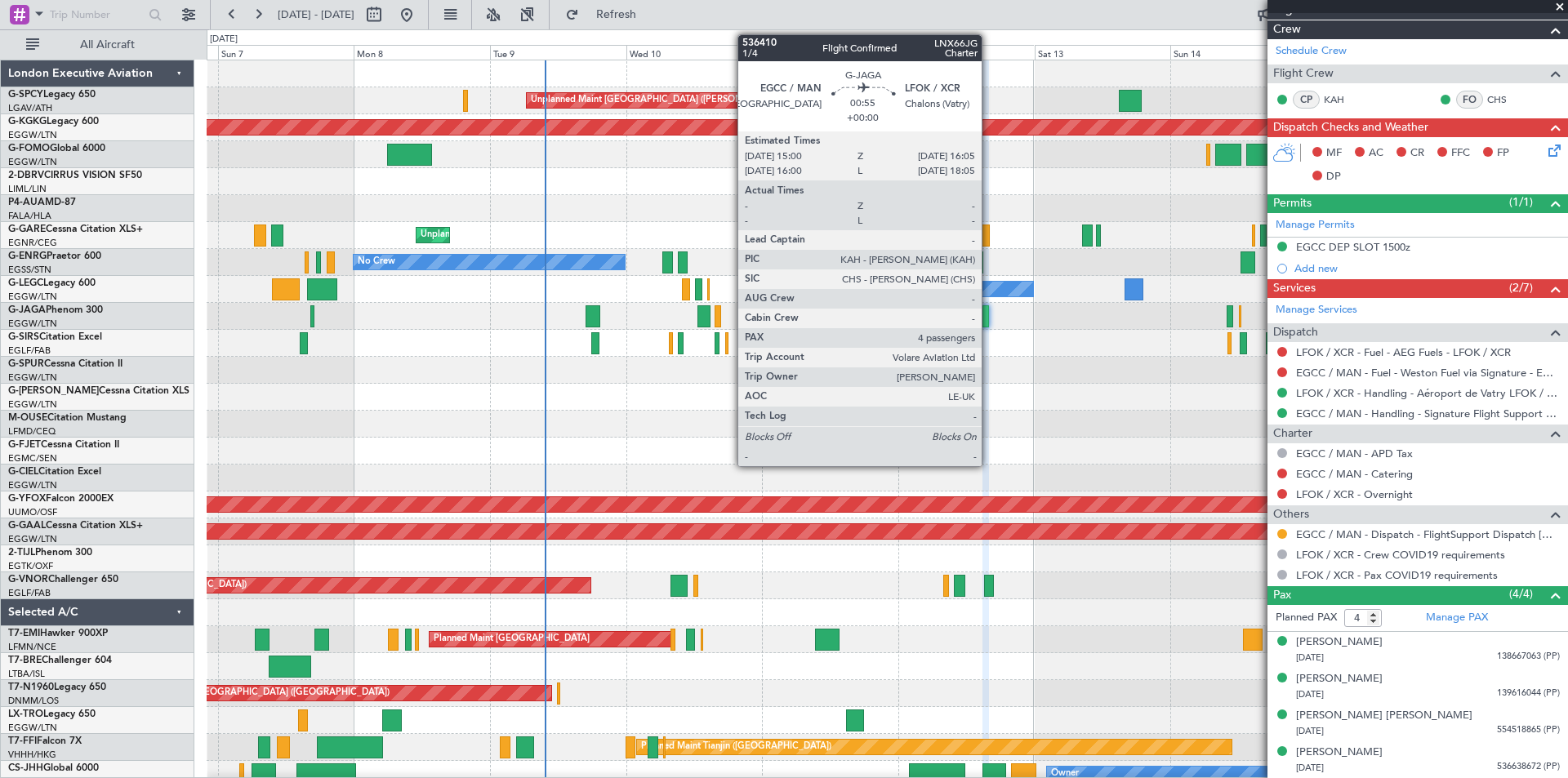
click at [989, 324] on div at bounding box center [985, 316] width 7 height 22
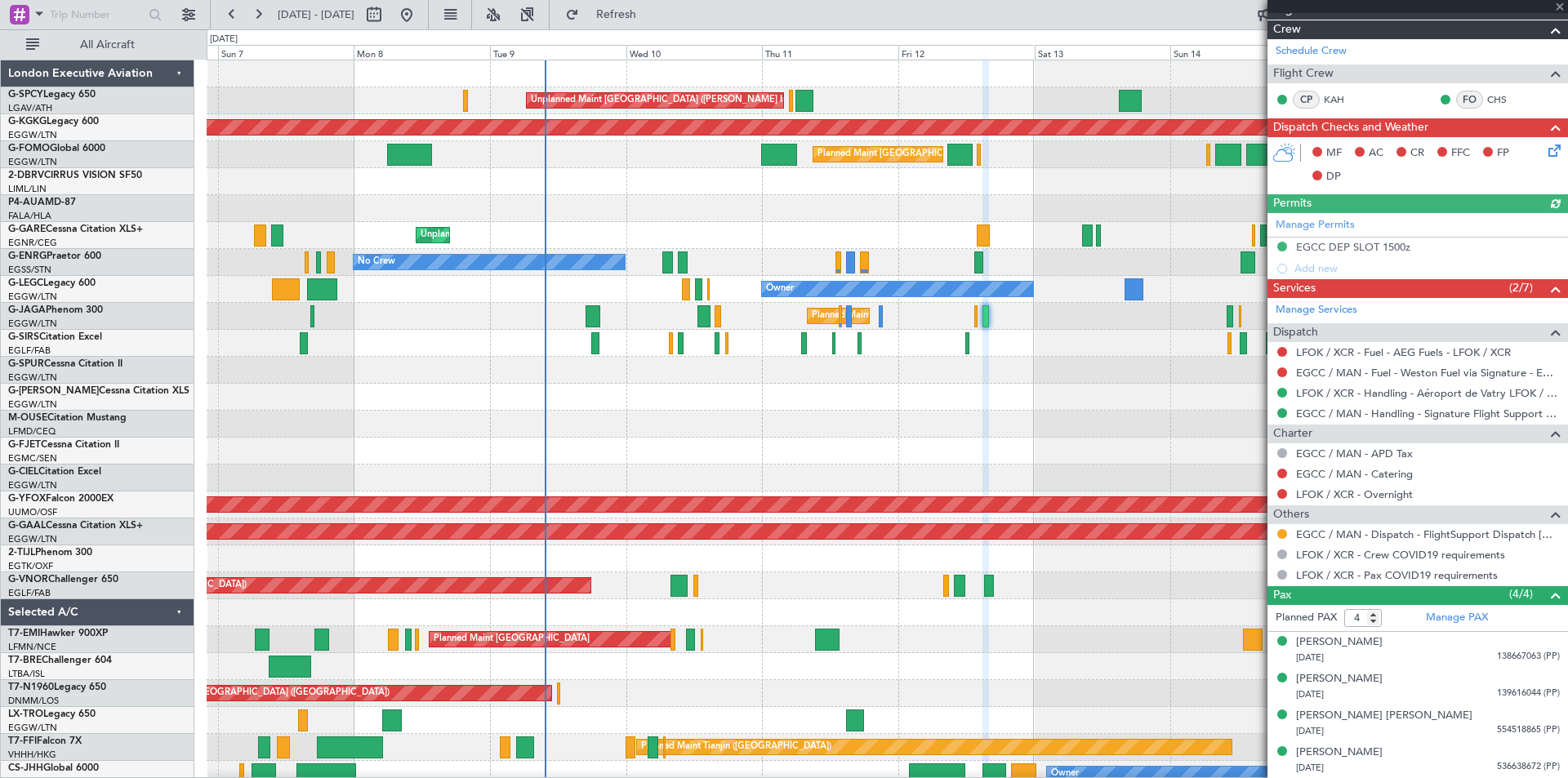
scroll to position [0, 0]
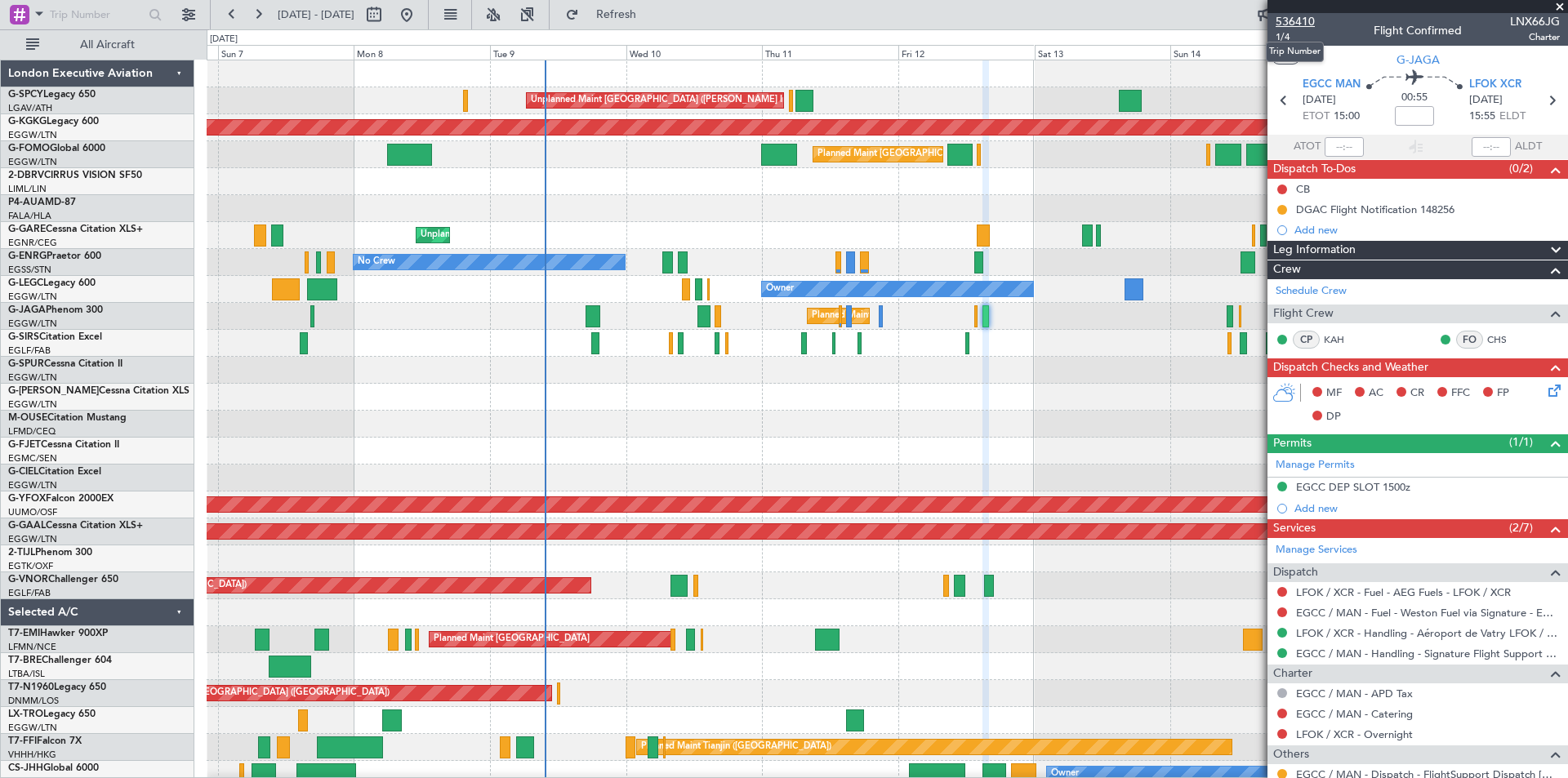
click at [1304, 20] on span "536410" at bounding box center [1295, 21] width 39 height 17
click at [650, 15] on span "Refresh" at bounding box center [617, 15] width 69 height 11
click at [1560, 6] on span at bounding box center [1560, 7] width 17 height 15
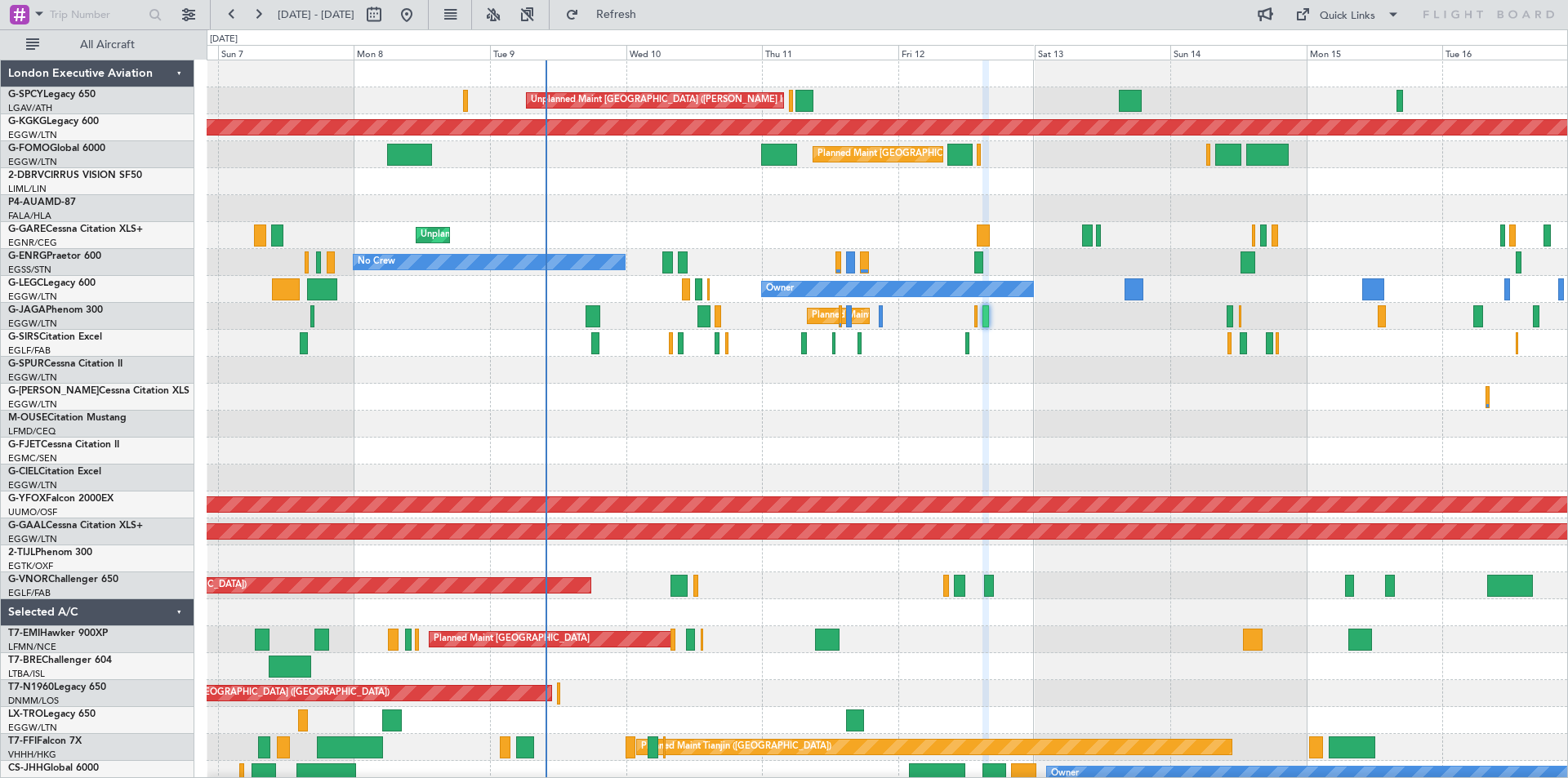
type input "0"
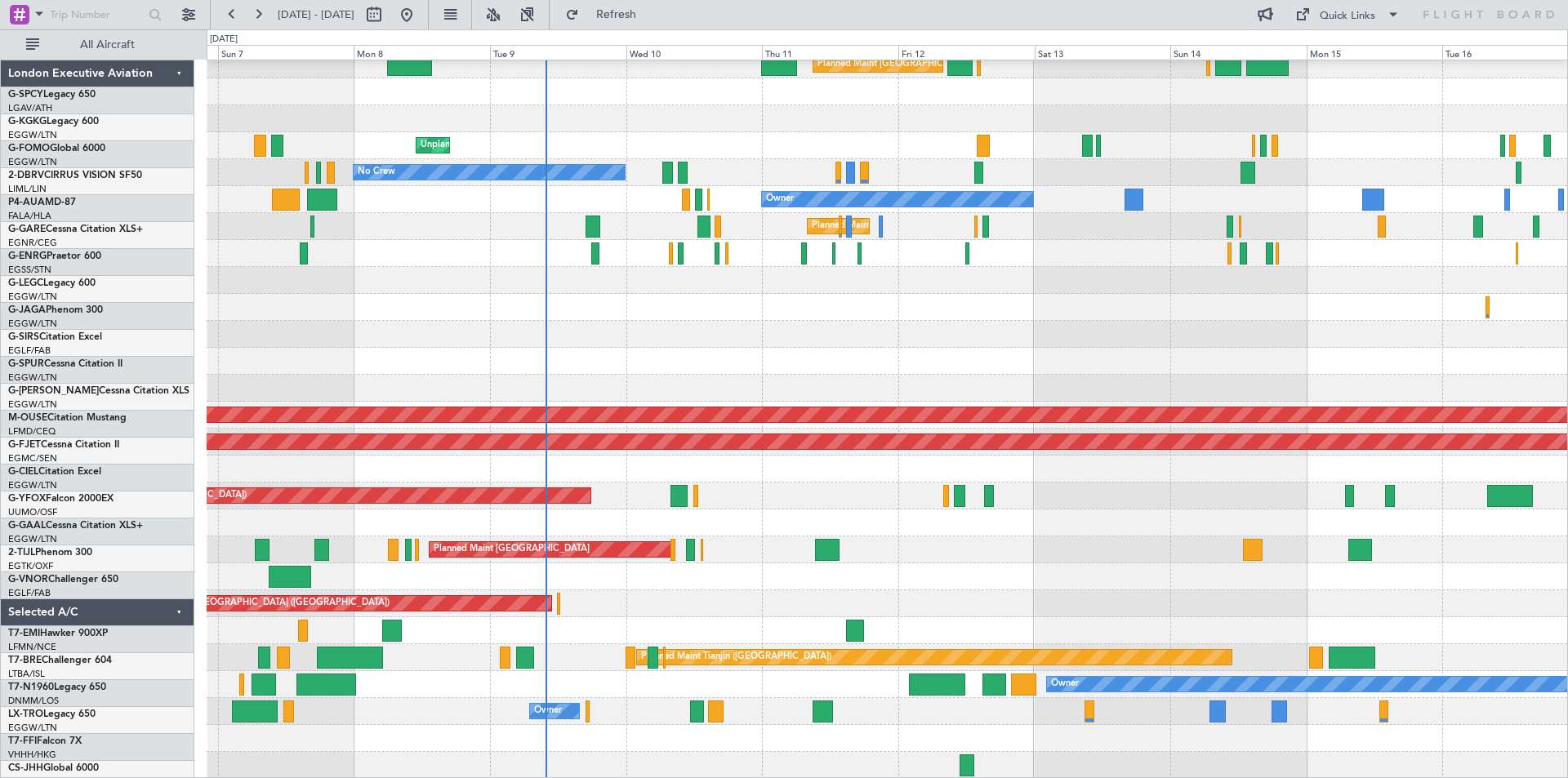
scroll to position [90, 0]
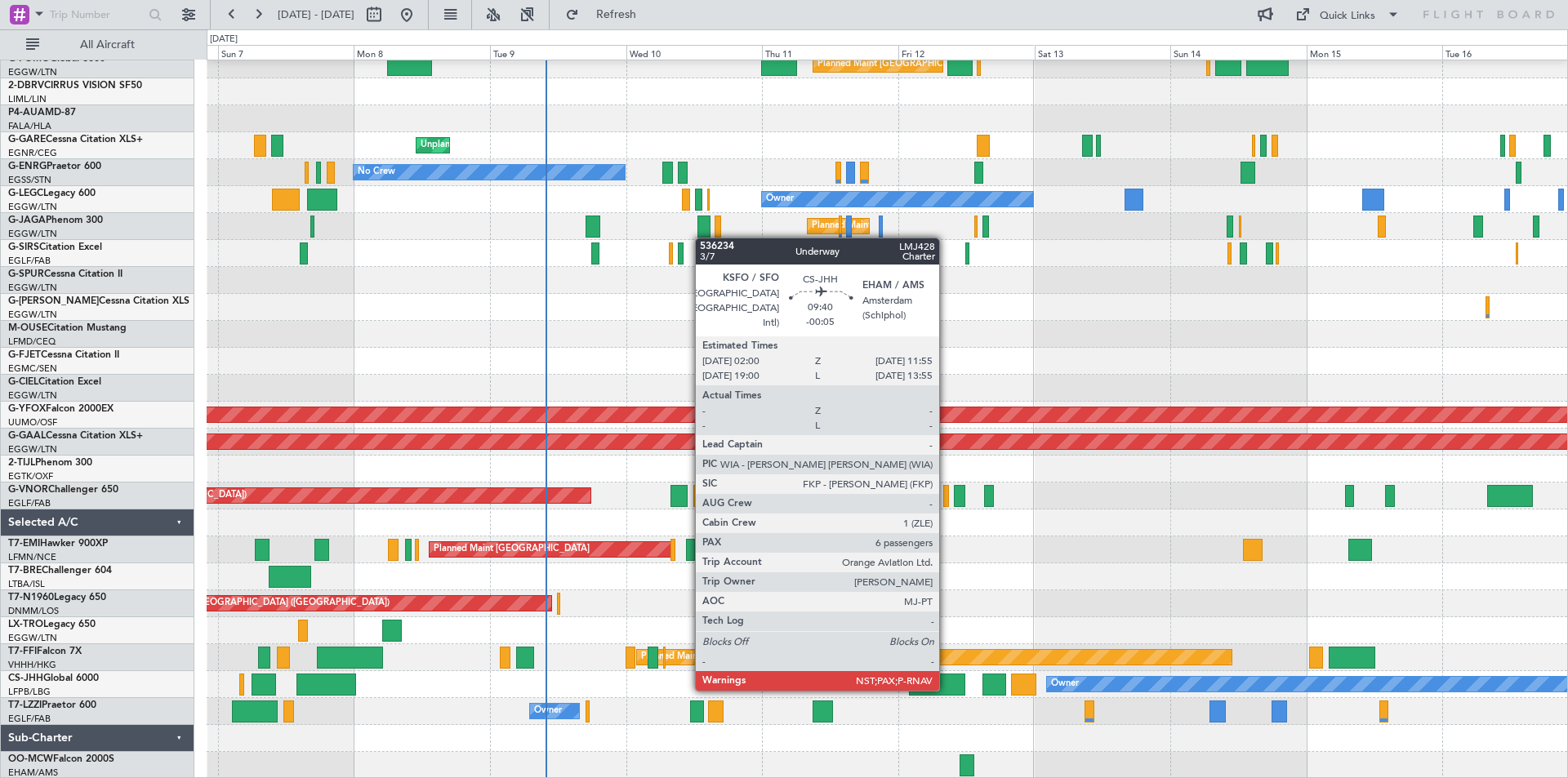
click at [946, 690] on div at bounding box center [937, 685] width 57 height 22
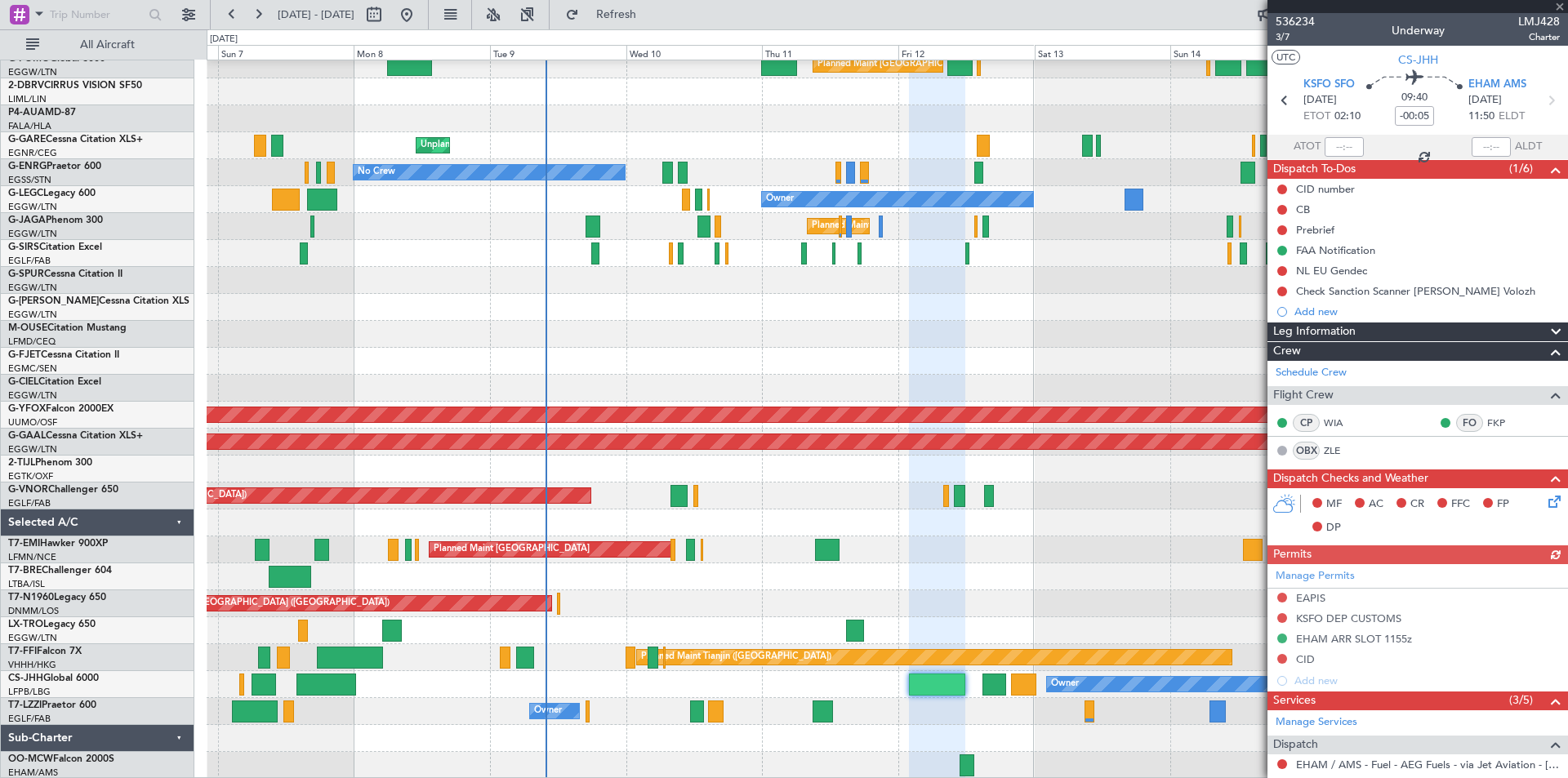
scroll to position [465, 0]
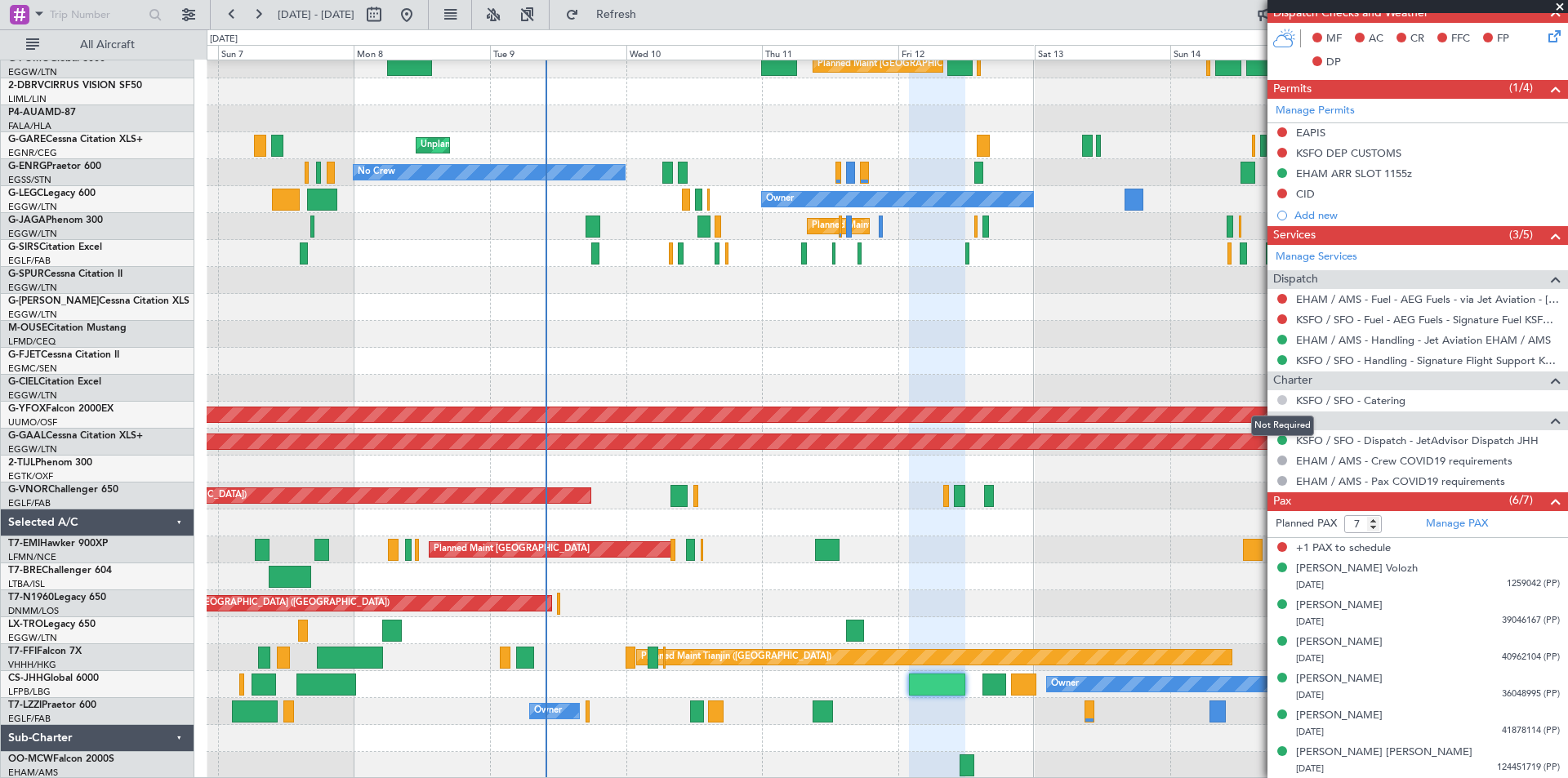
click at [1282, 402] on button at bounding box center [1281, 400] width 10 height 10
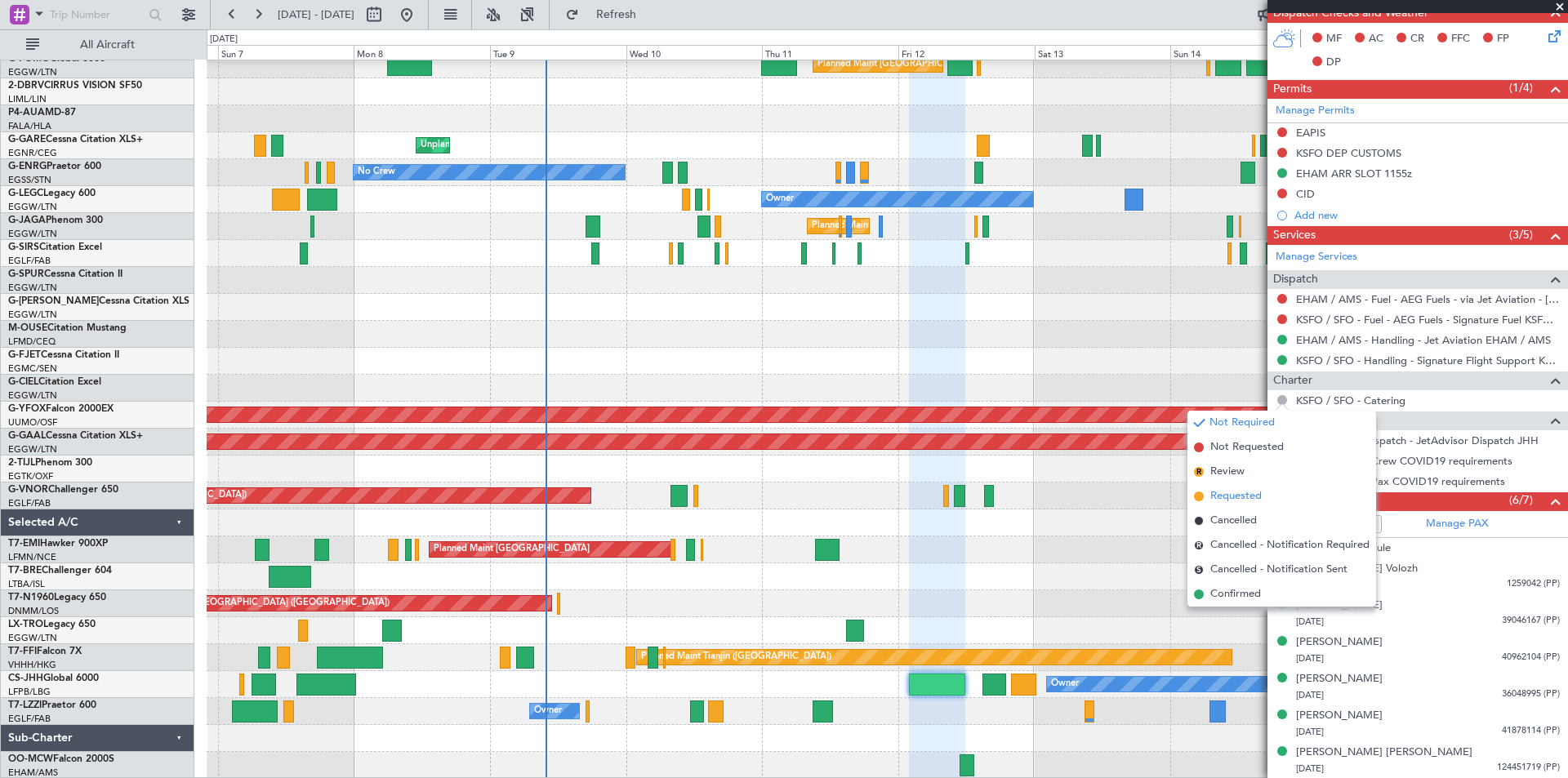
click at [1198, 495] on span at bounding box center [1199, 496] width 10 height 10
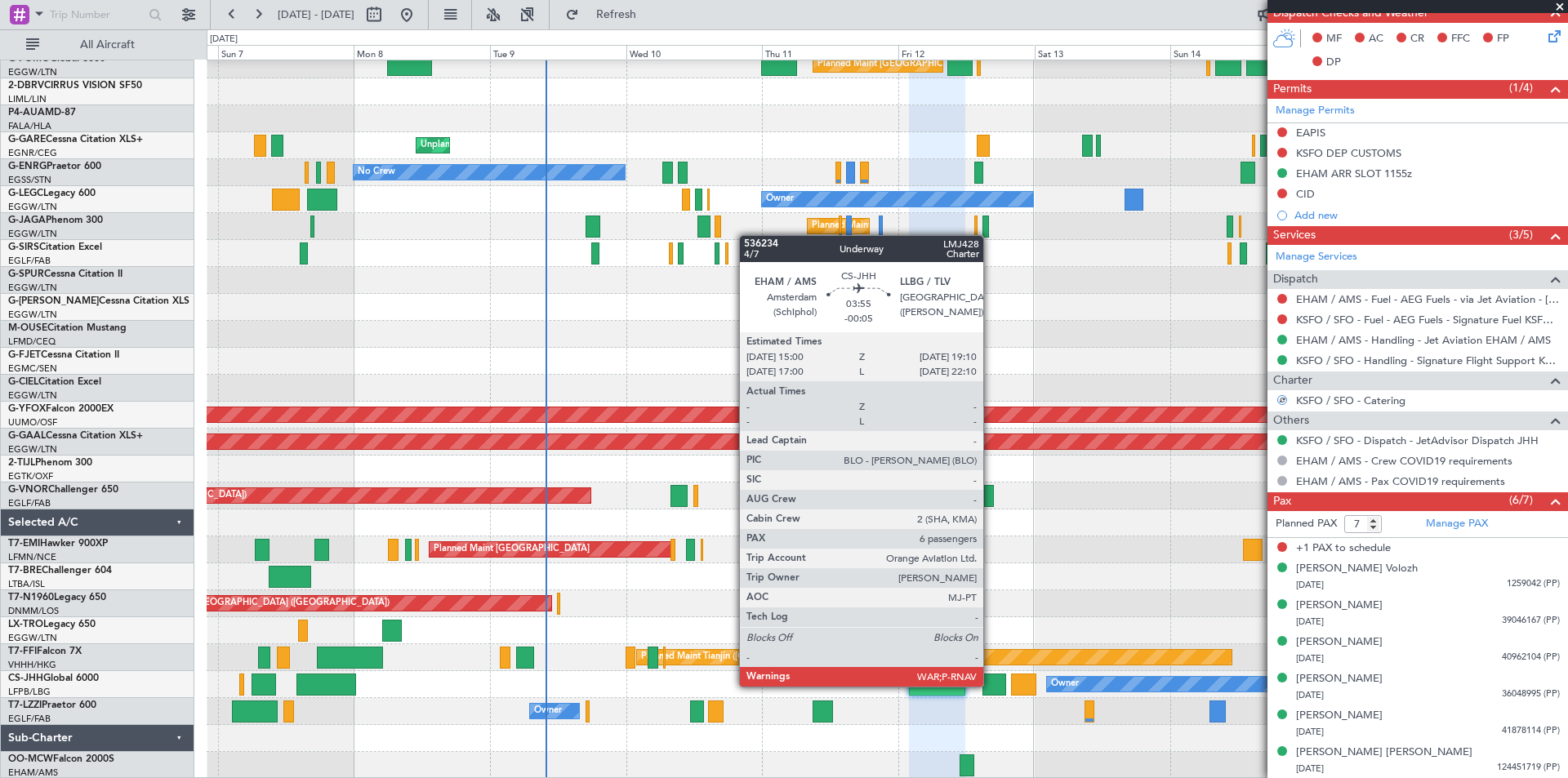
click at [990, 685] on div at bounding box center [994, 685] width 23 height 22
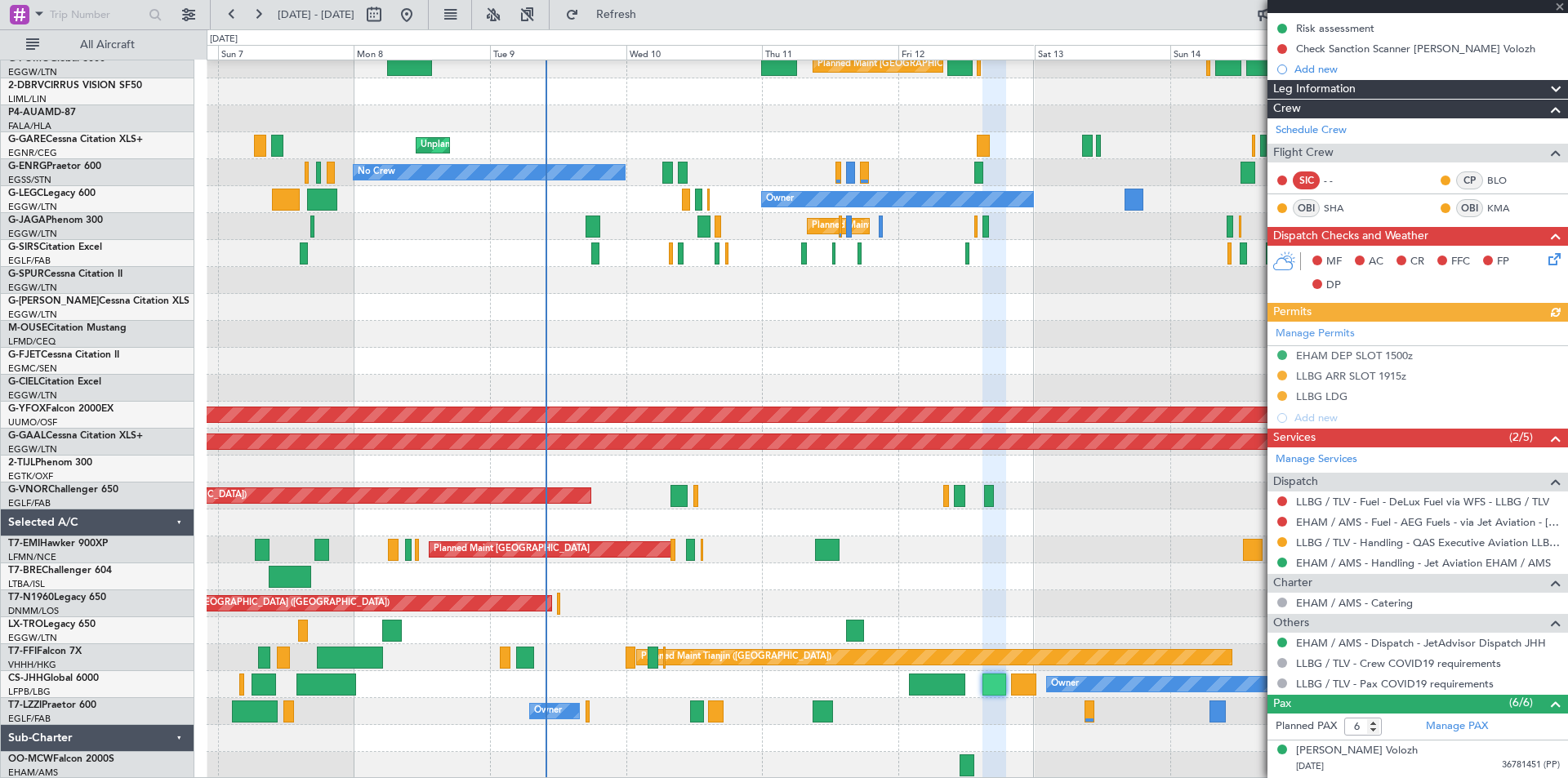
scroll to position [243, 0]
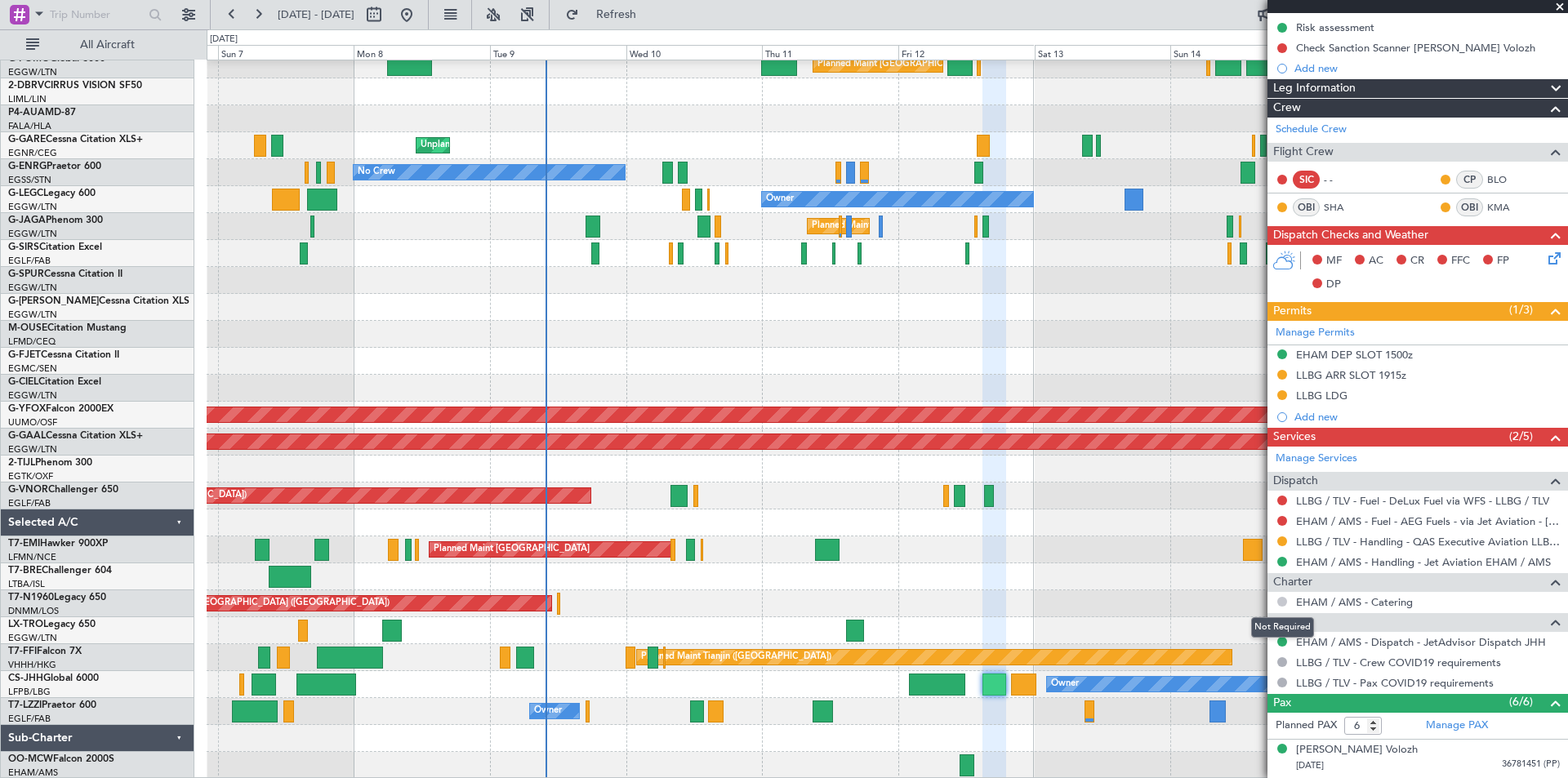
click at [1285, 601] on button at bounding box center [1281, 601] width 10 height 10
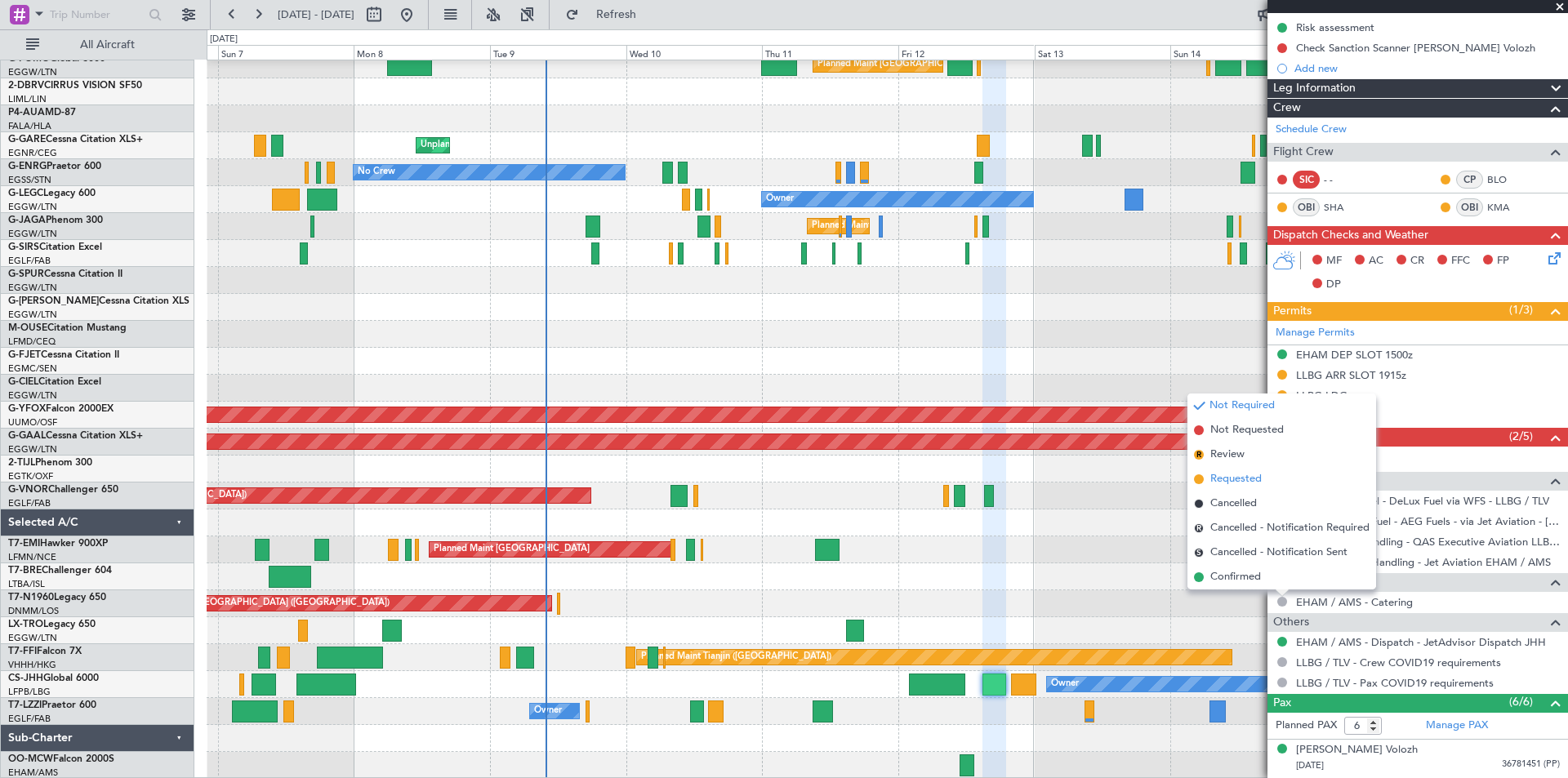
click at [1199, 479] on span at bounding box center [1199, 479] width 10 height 10
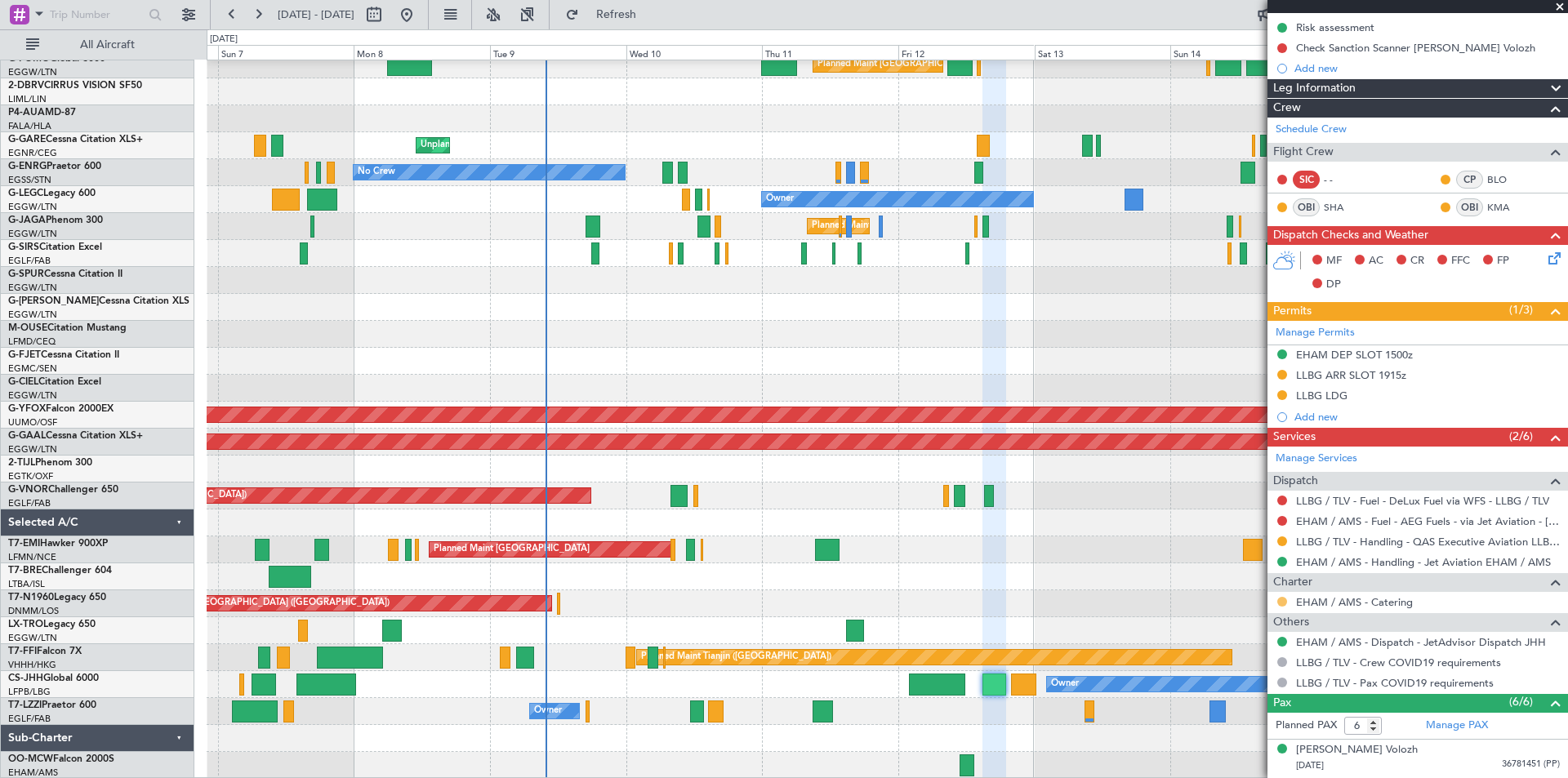
click at [1283, 603] on button at bounding box center [1281, 601] width 10 height 10
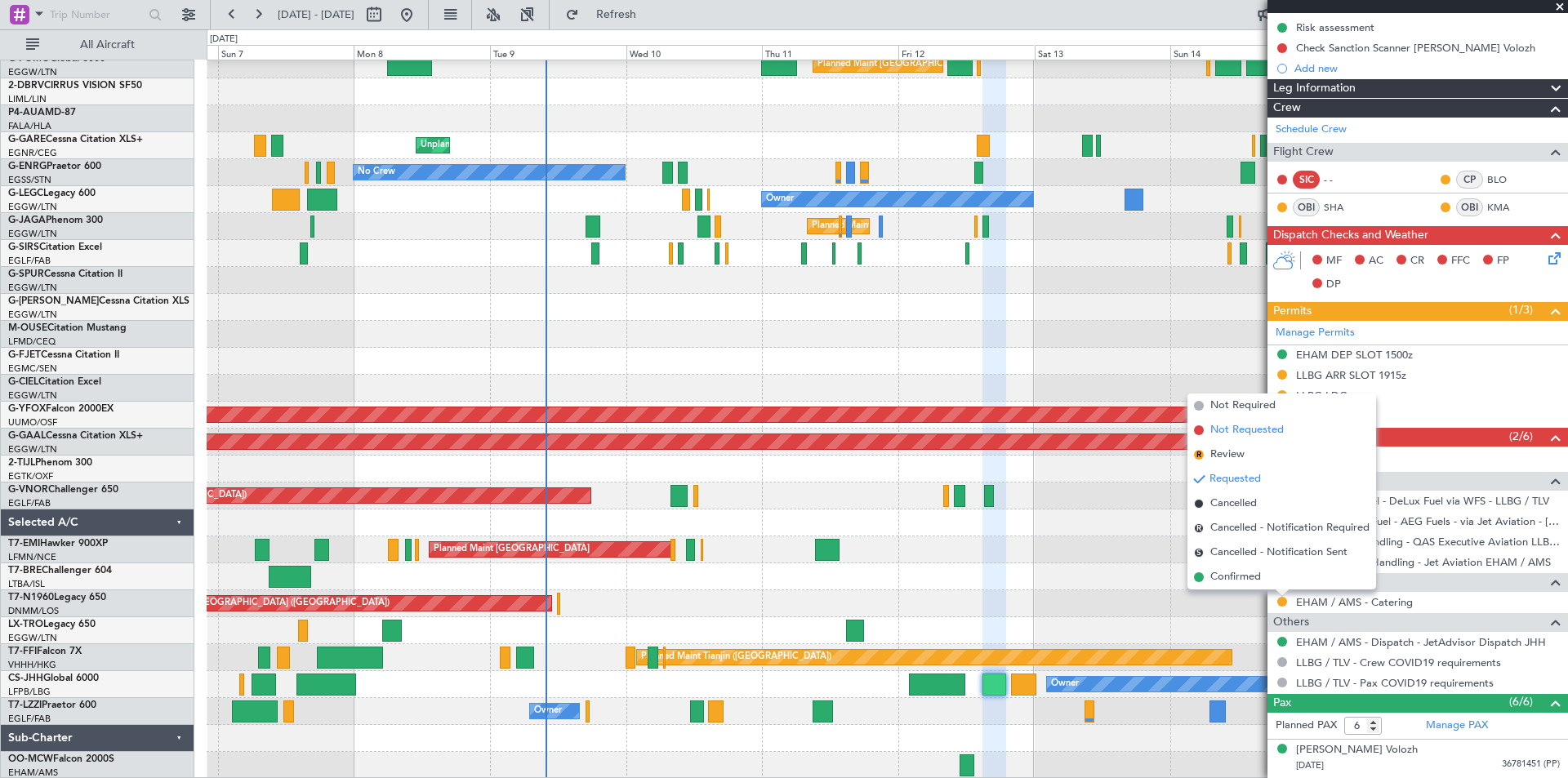
click at [1201, 432] on span at bounding box center [1199, 430] width 10 height 10
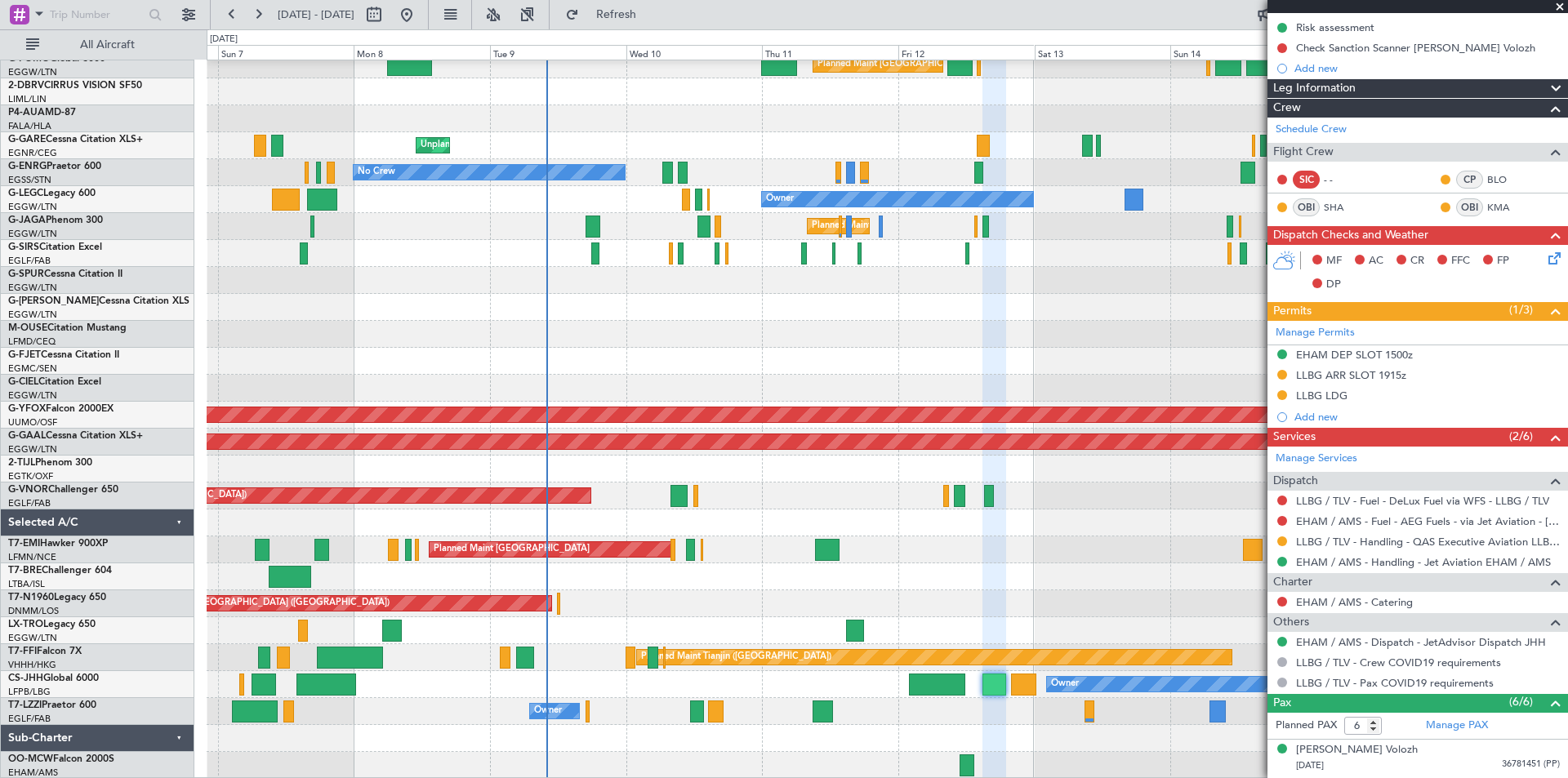
click at [1560, 8] on span at bounding box center [1560, 7] width 17 height 15
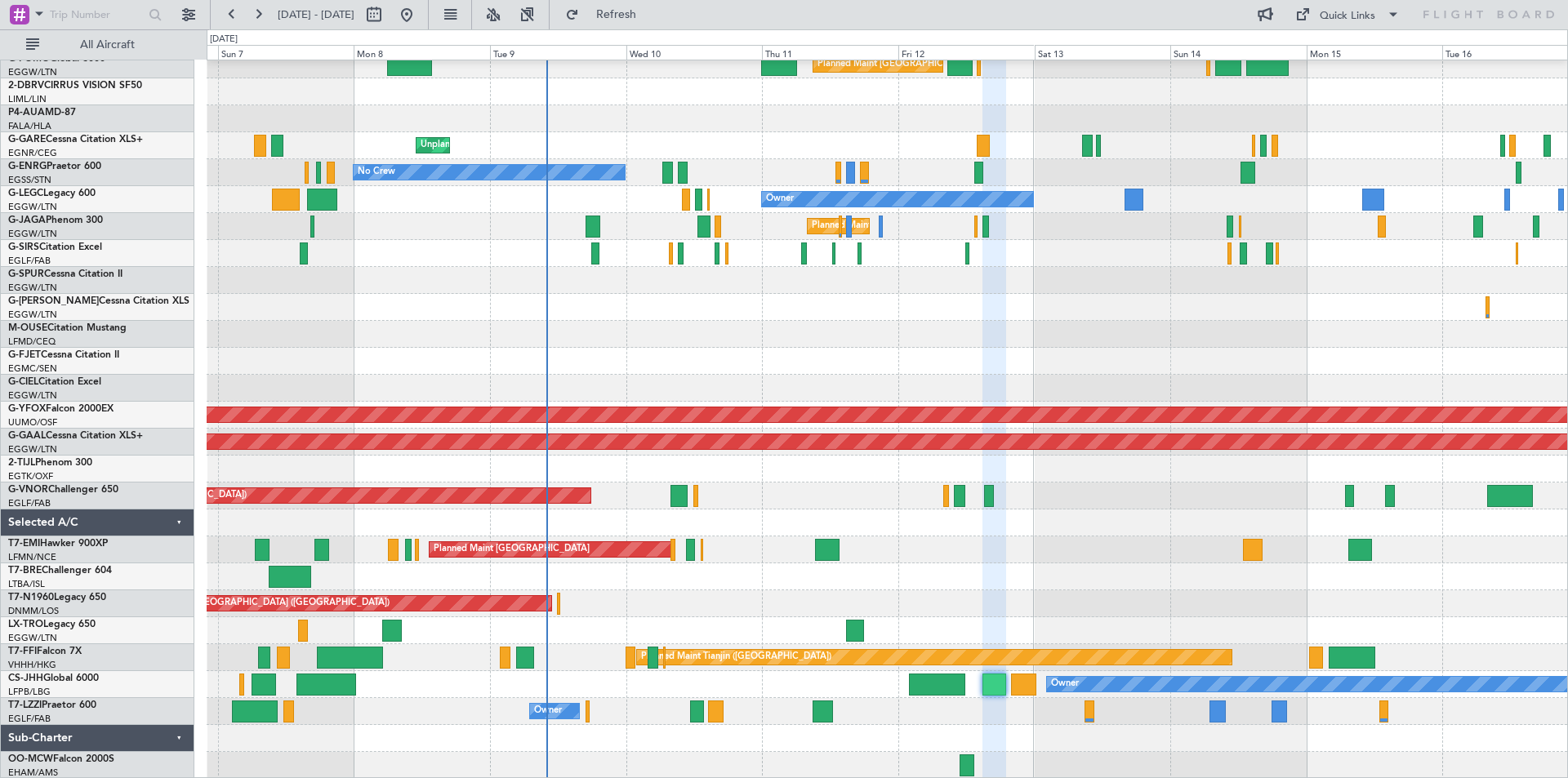
type input "0"
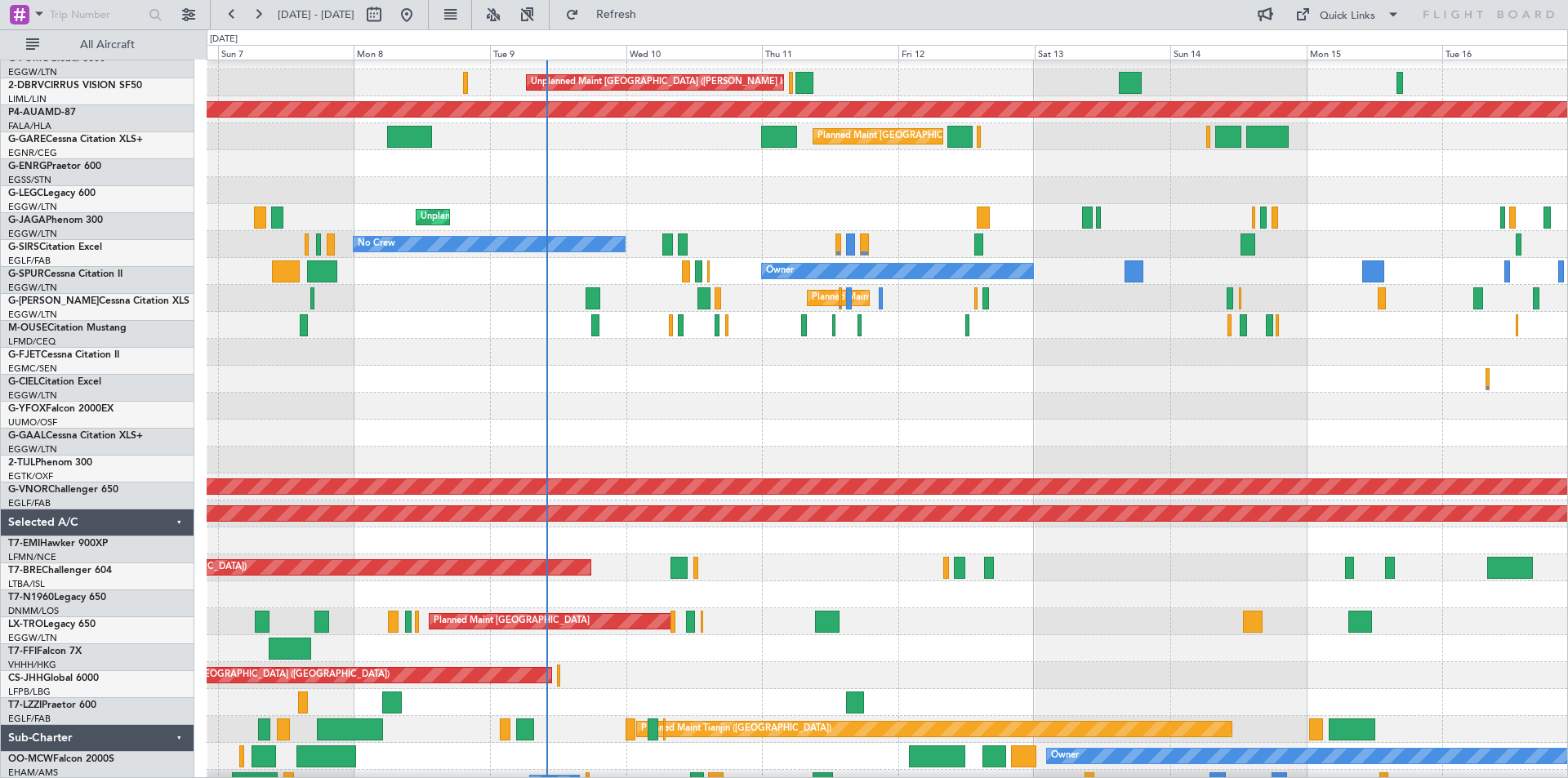
scroll to position [17, 0]
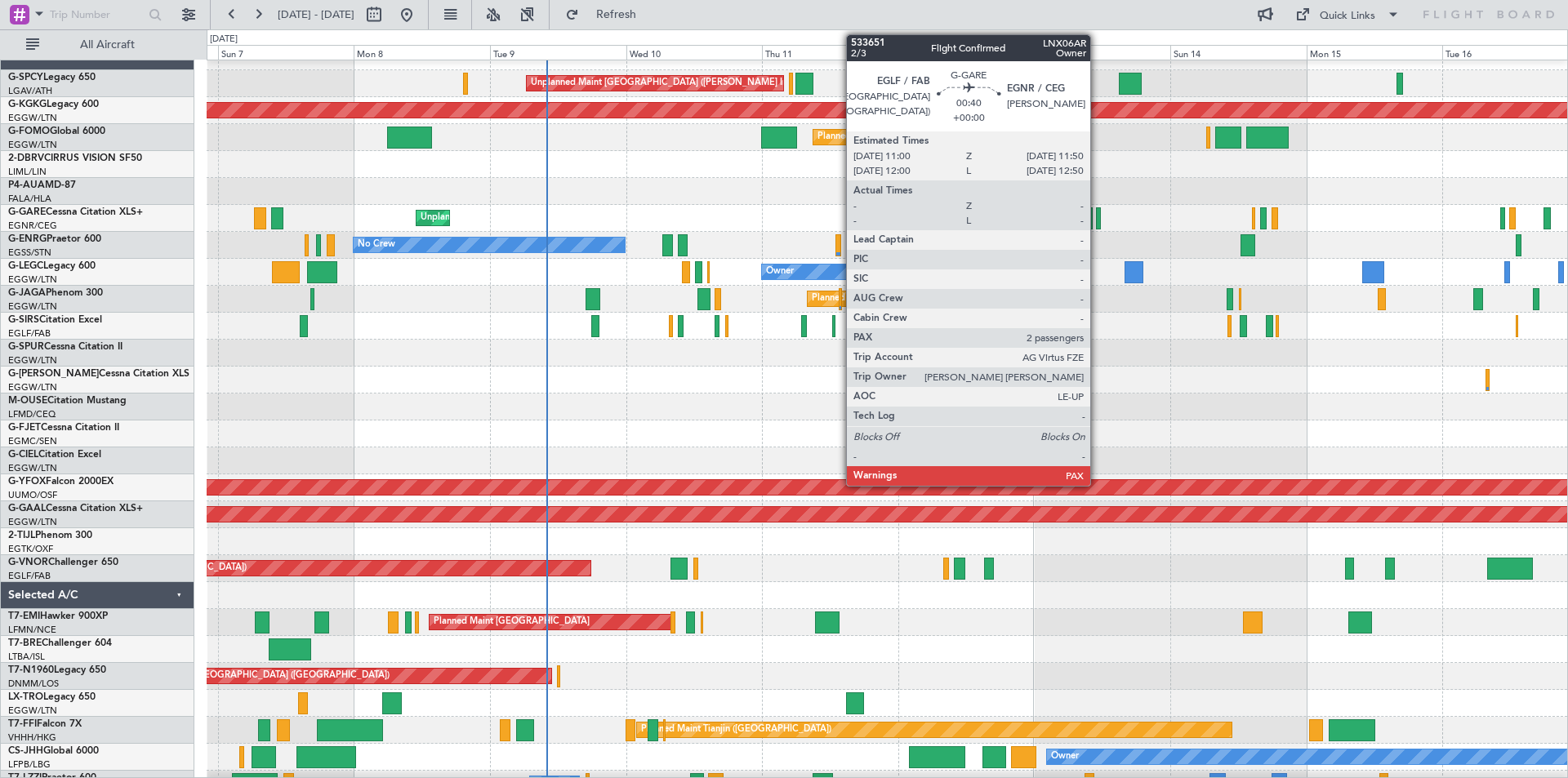
click at [1097, 223] on div at bounding box center [1098, 219] width 5 height 22
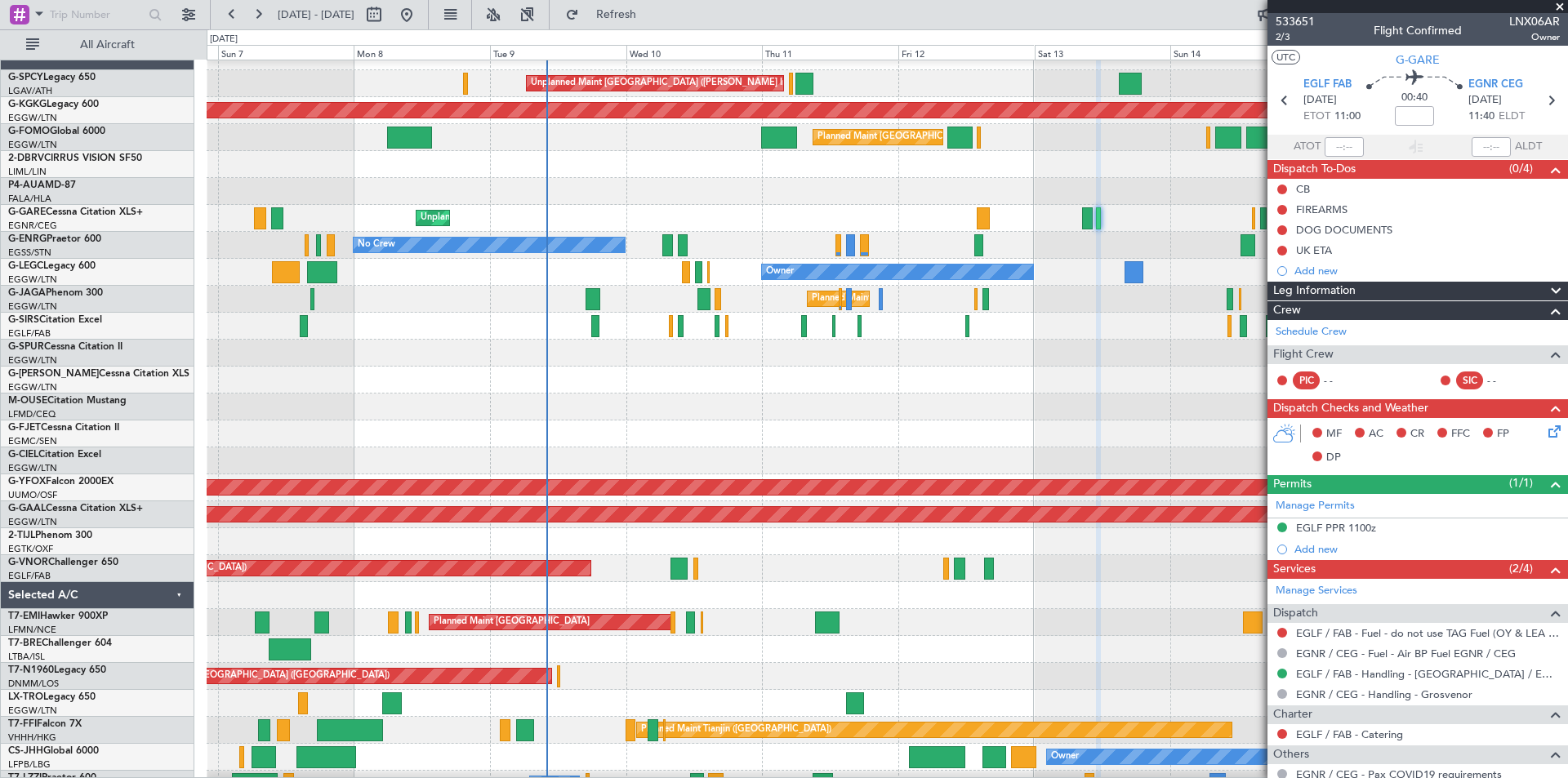
scroll to position [164, 0]
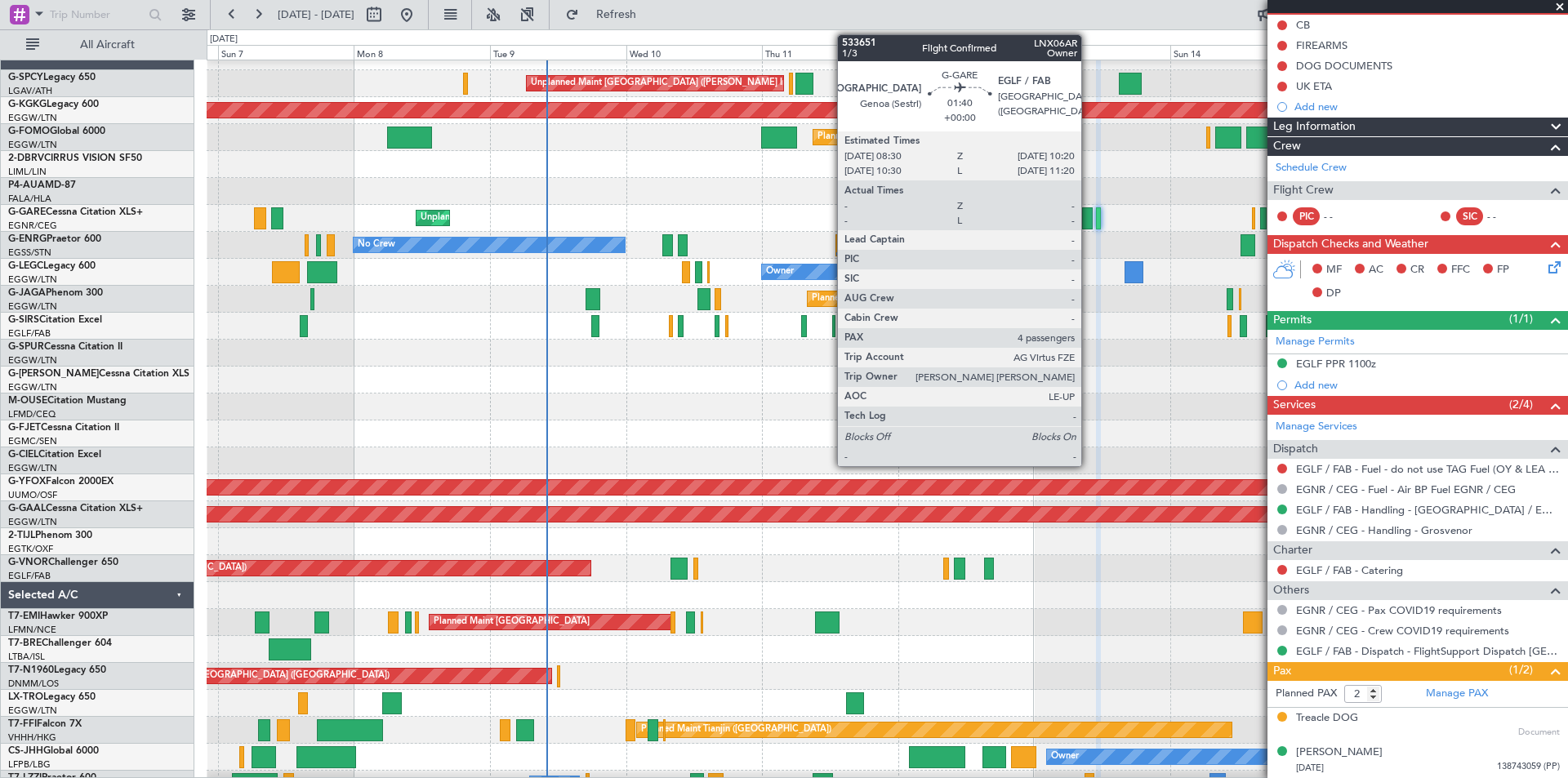
click at [1089, 223] on div at bounding box center [1087, 219] width 10 height 22
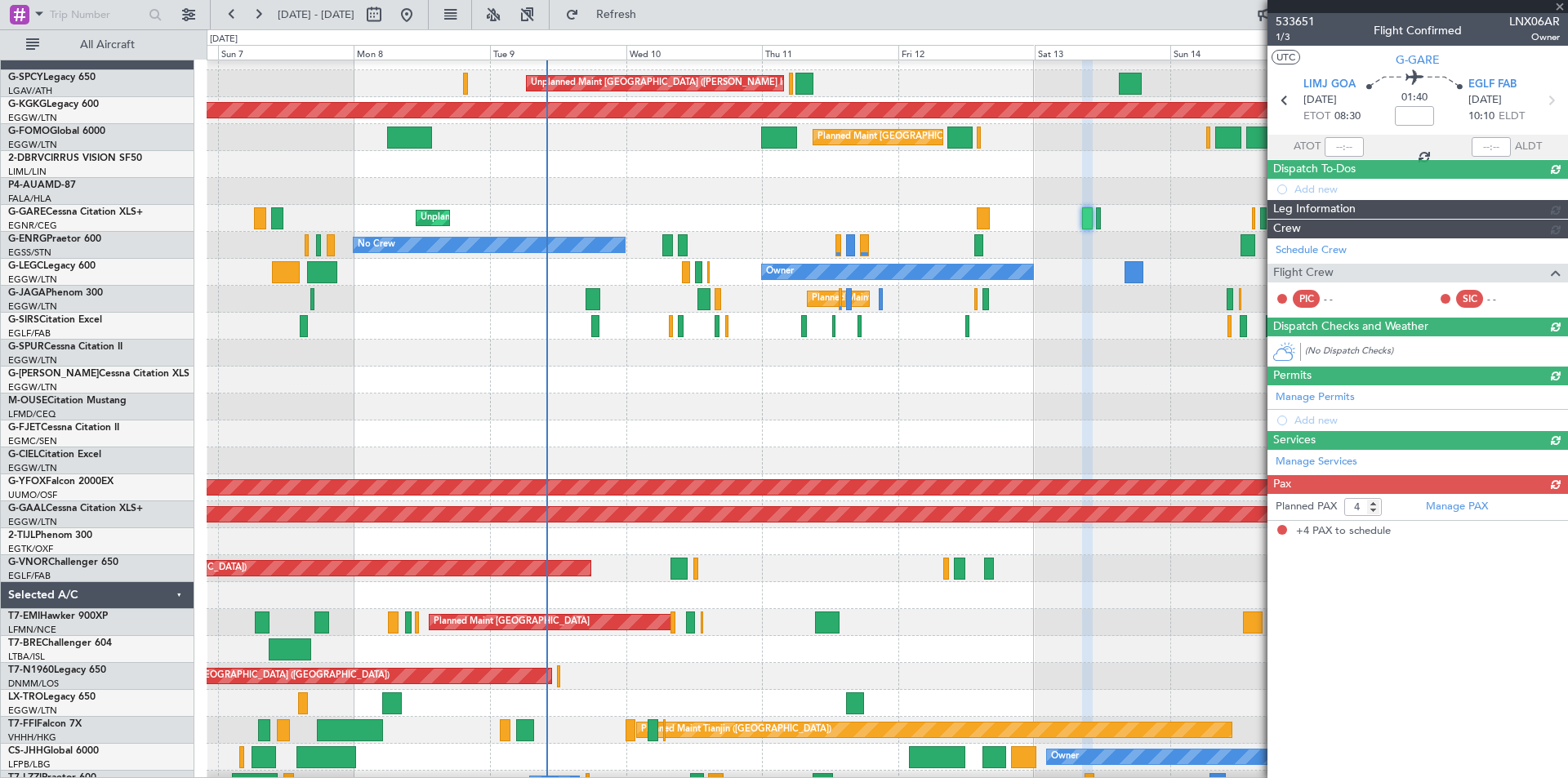
scroll to position [0, 0]
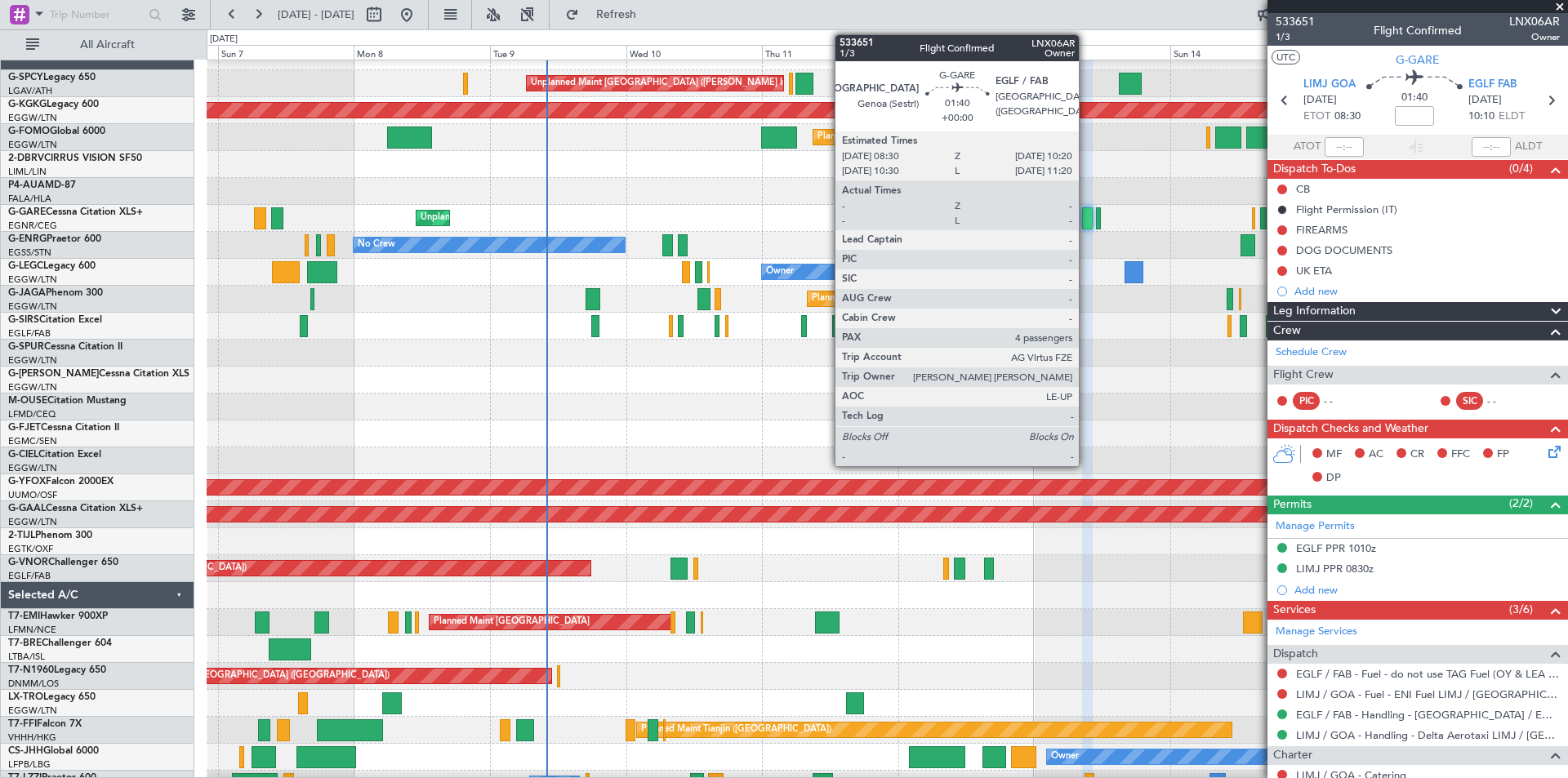
click at [1086, 223] on div at bounding box center [1087, 219] width 10 height 22
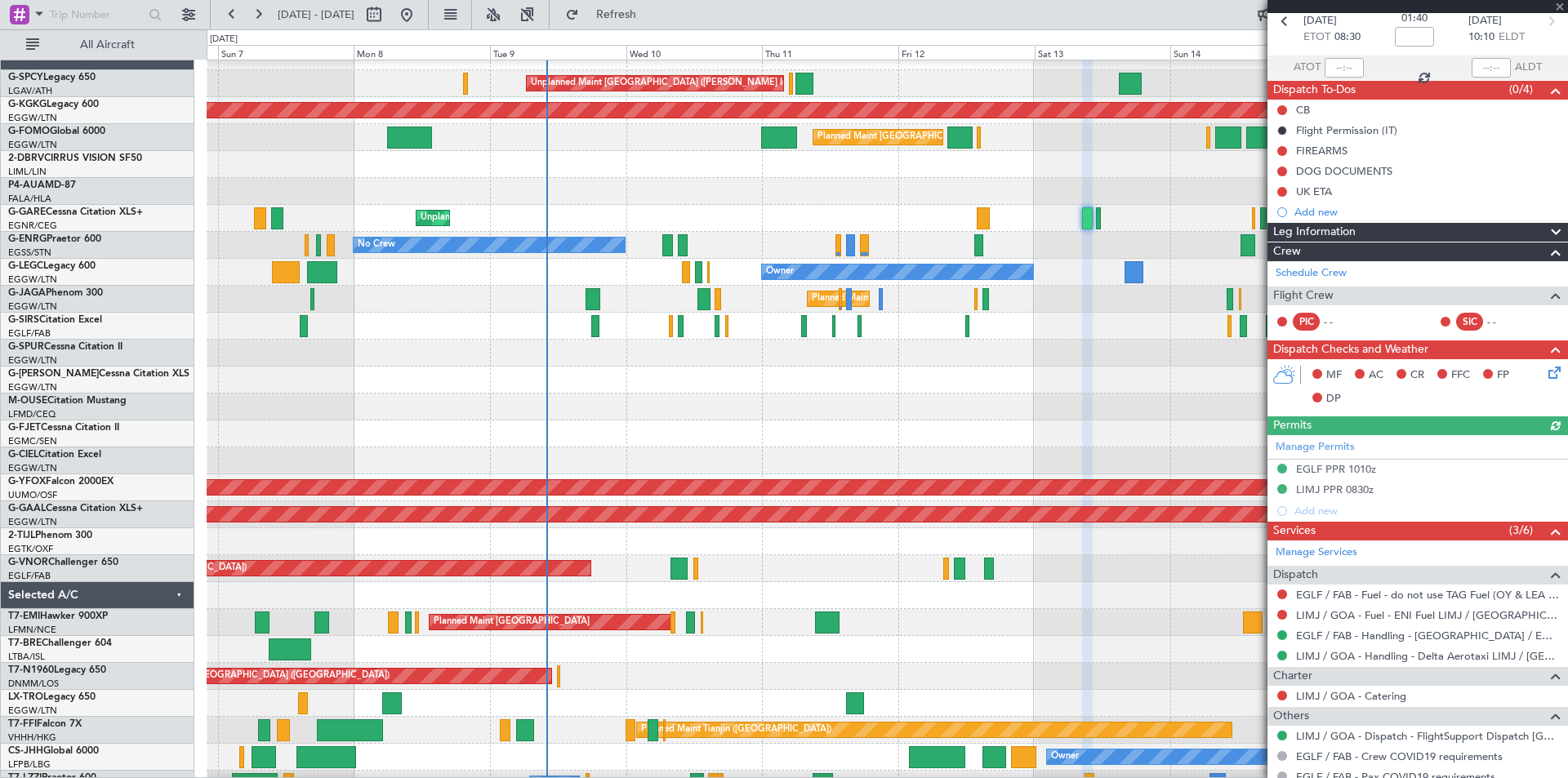
scroll to position [80, 0]
click at [1331, 274] on link "Schedule Crew" at bounding box center [1311, 273] width 71 height 17
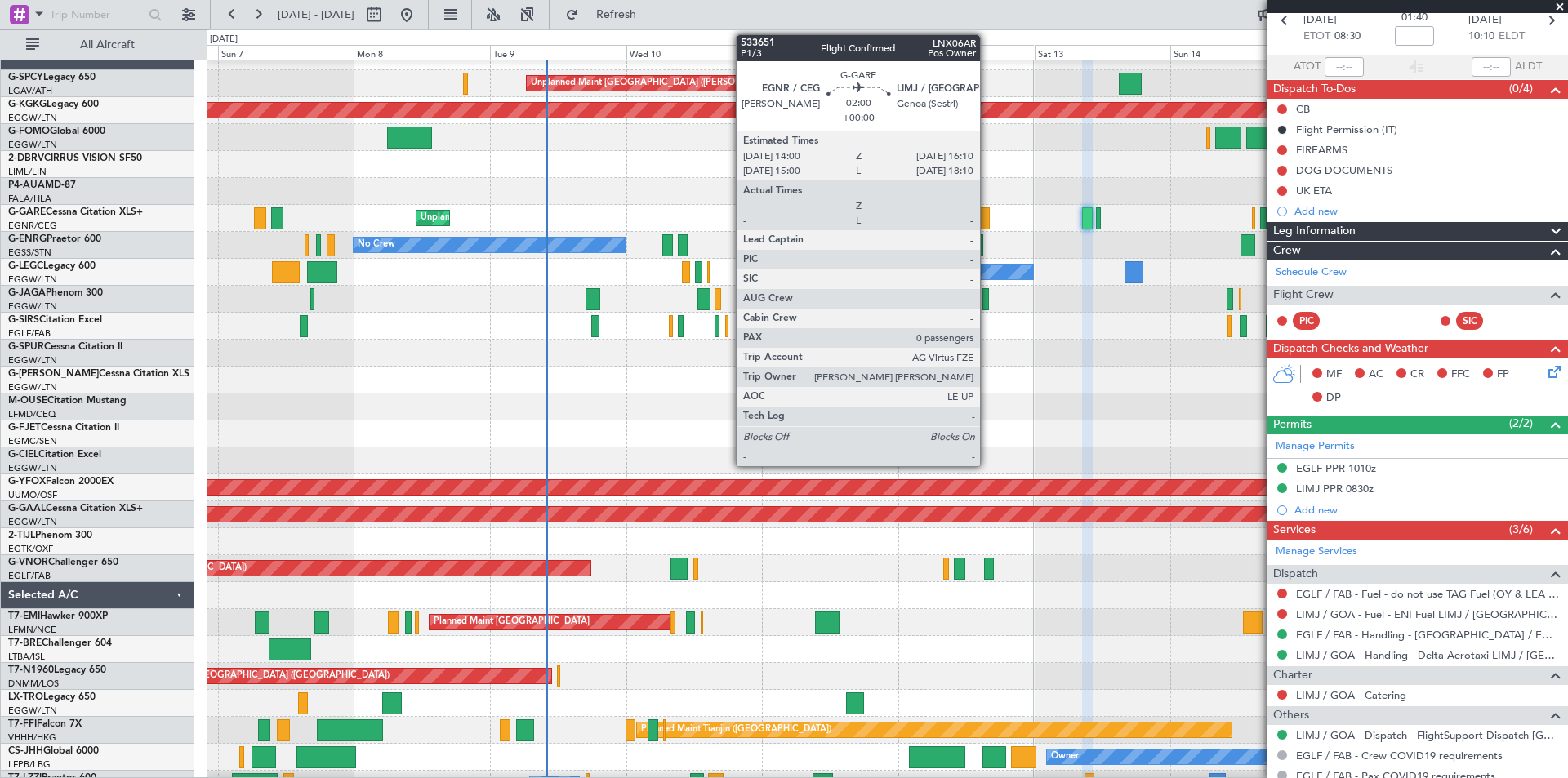
click at [987, 223] on div at bounding box center [983, 219] width 13 height 22
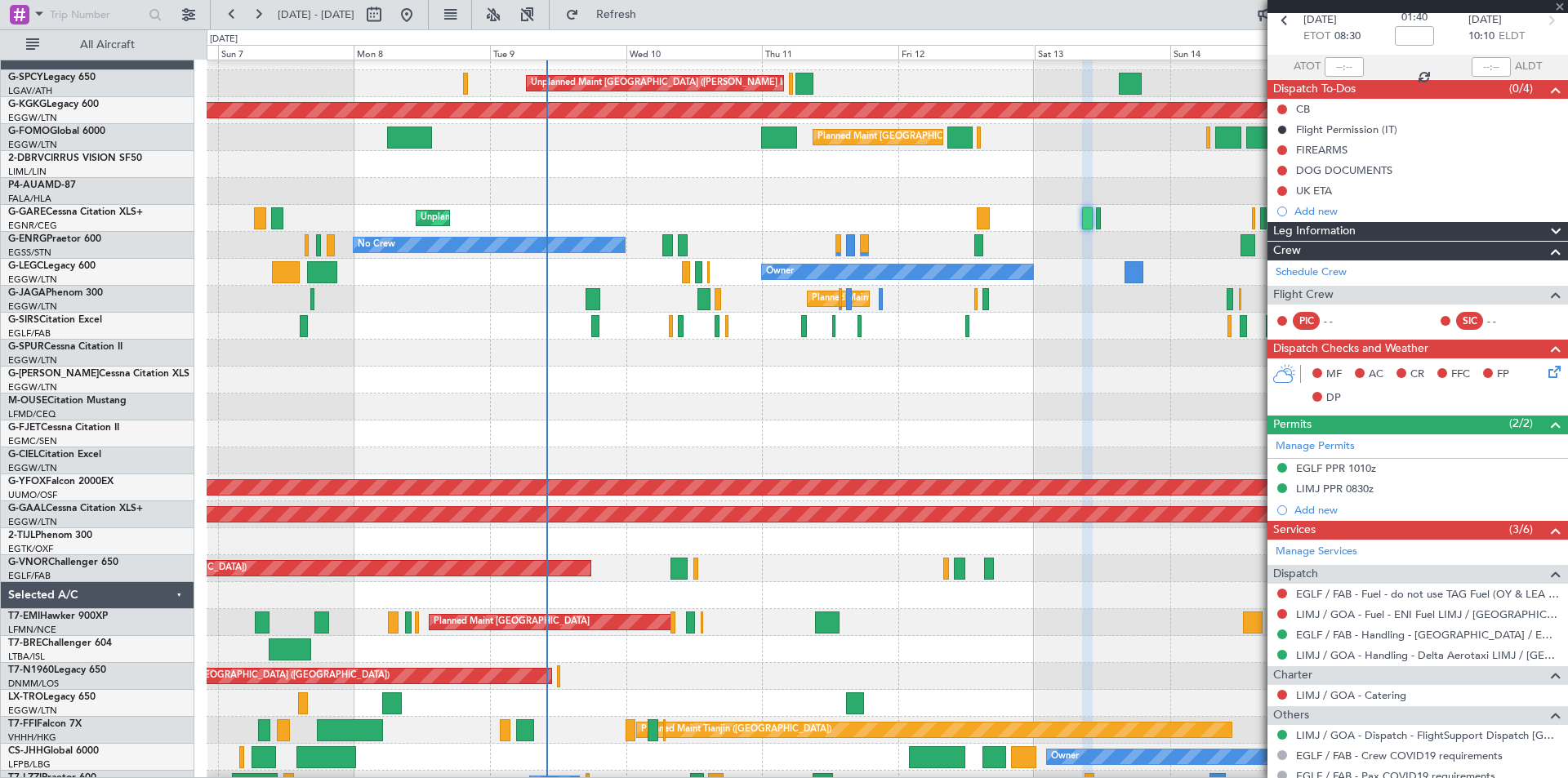
type input "0"
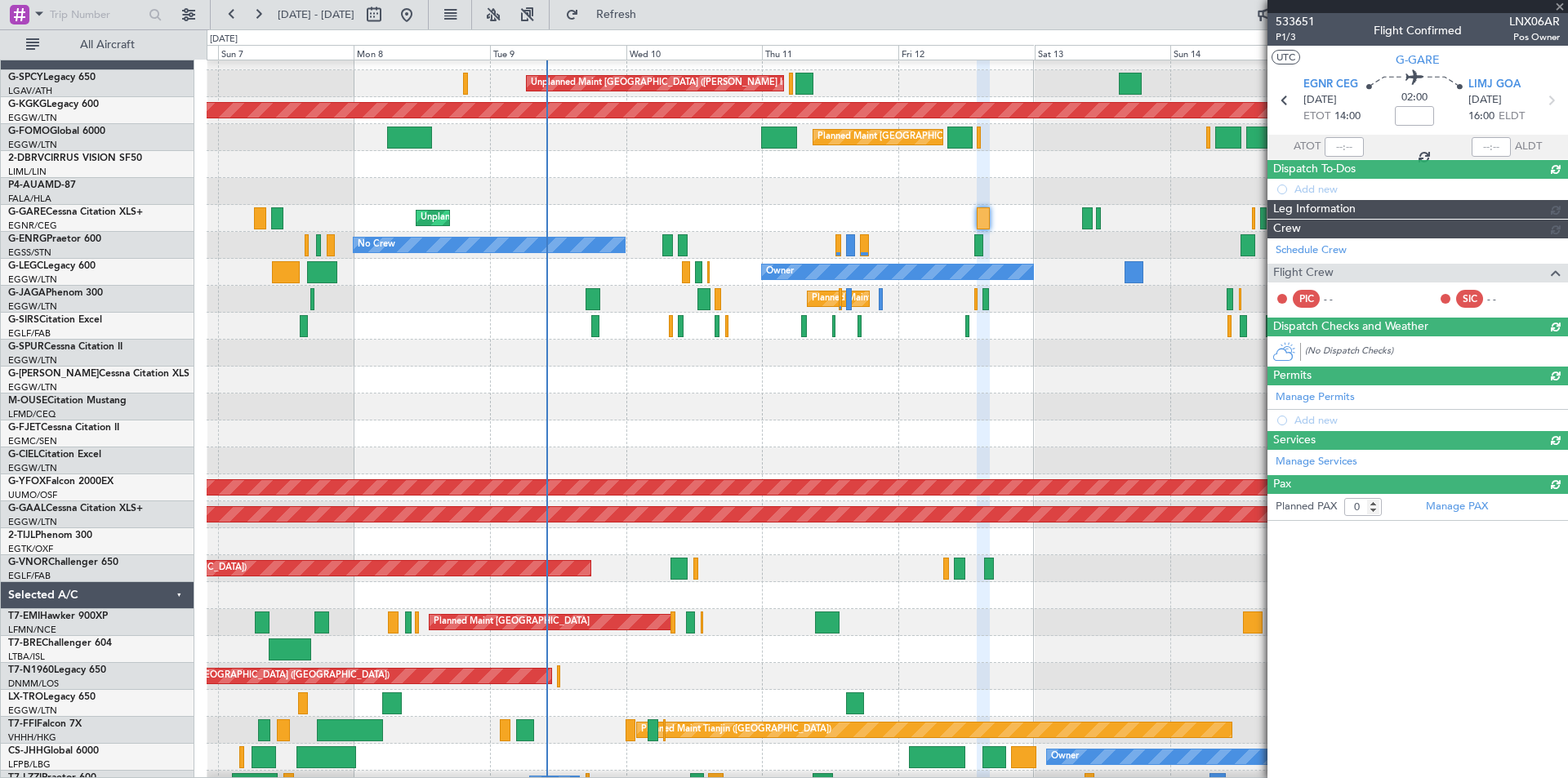
scroll to position [0, 0]
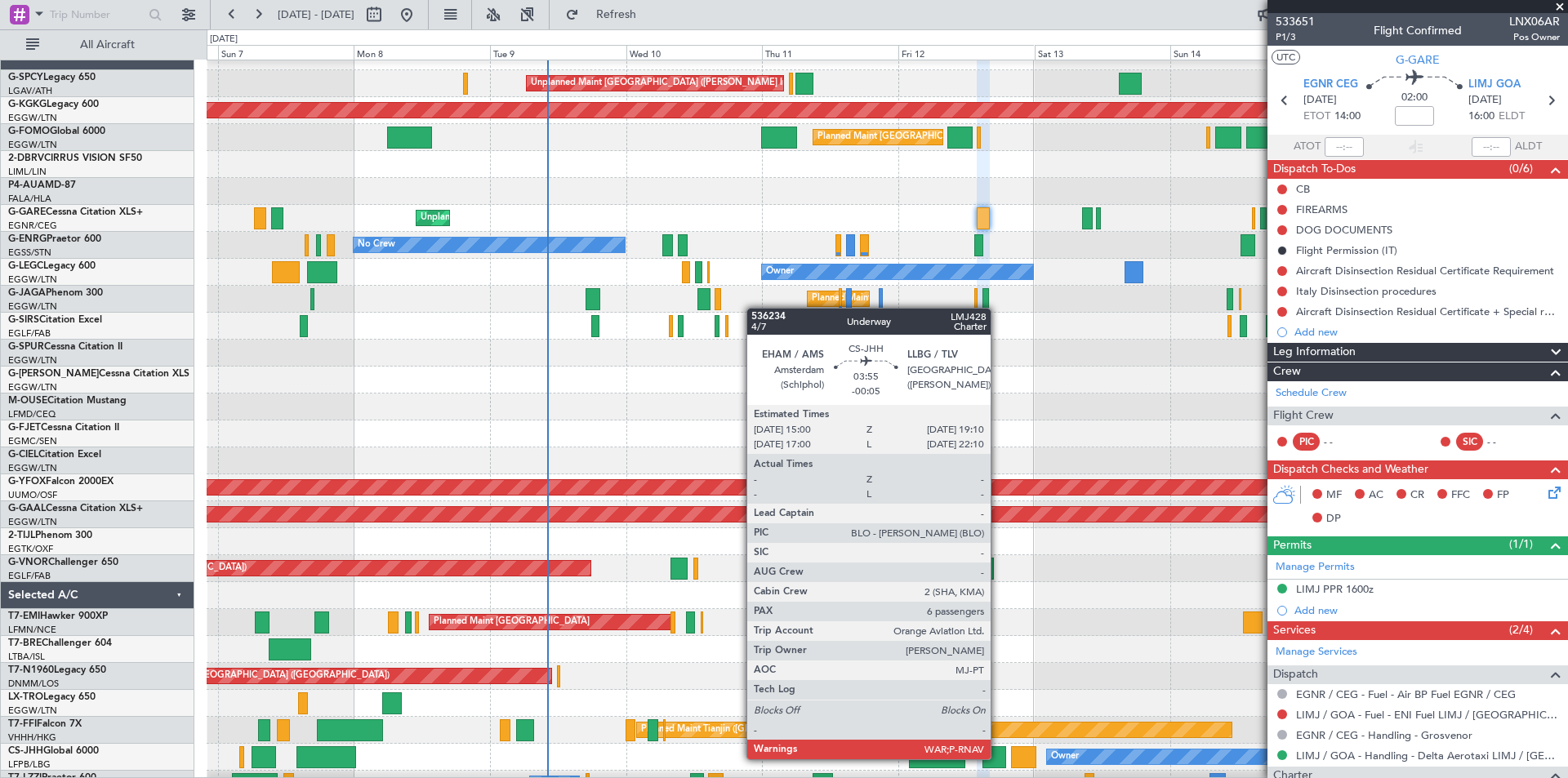
click at [998, 758] on div at bounding box center [994, 758] width 23 height 22
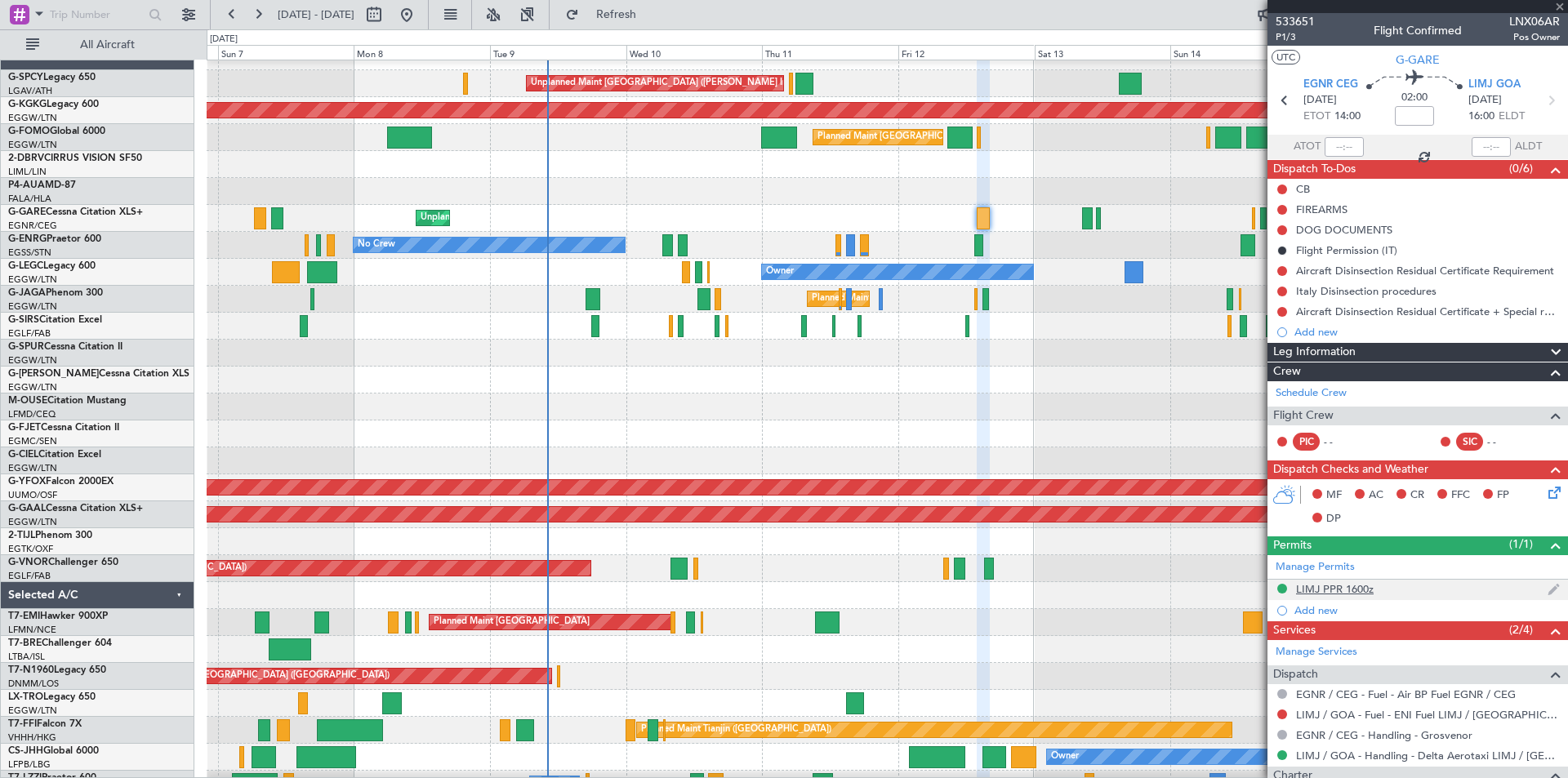
type input "-00:05"
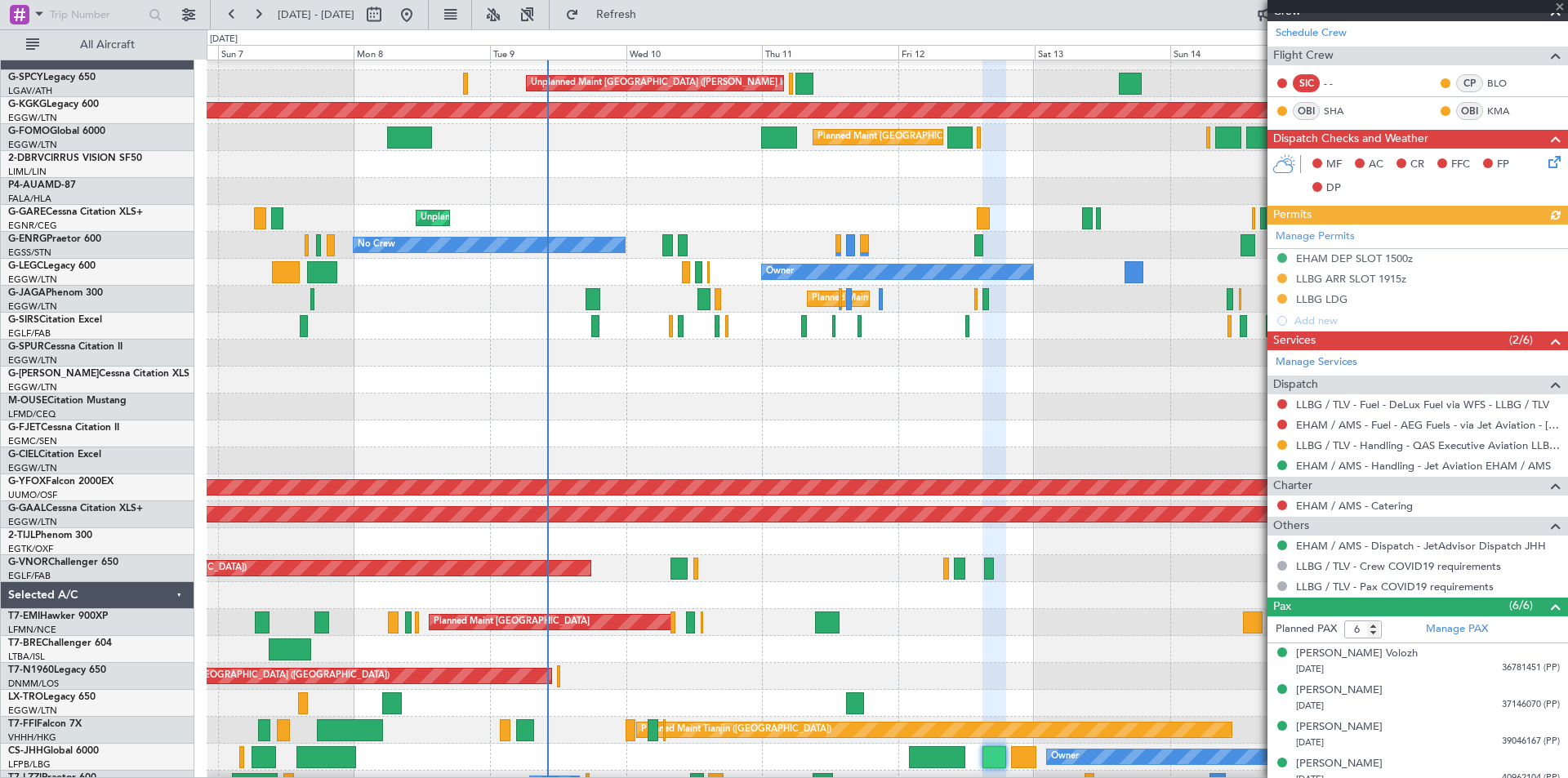
scroll to position [424, 0]
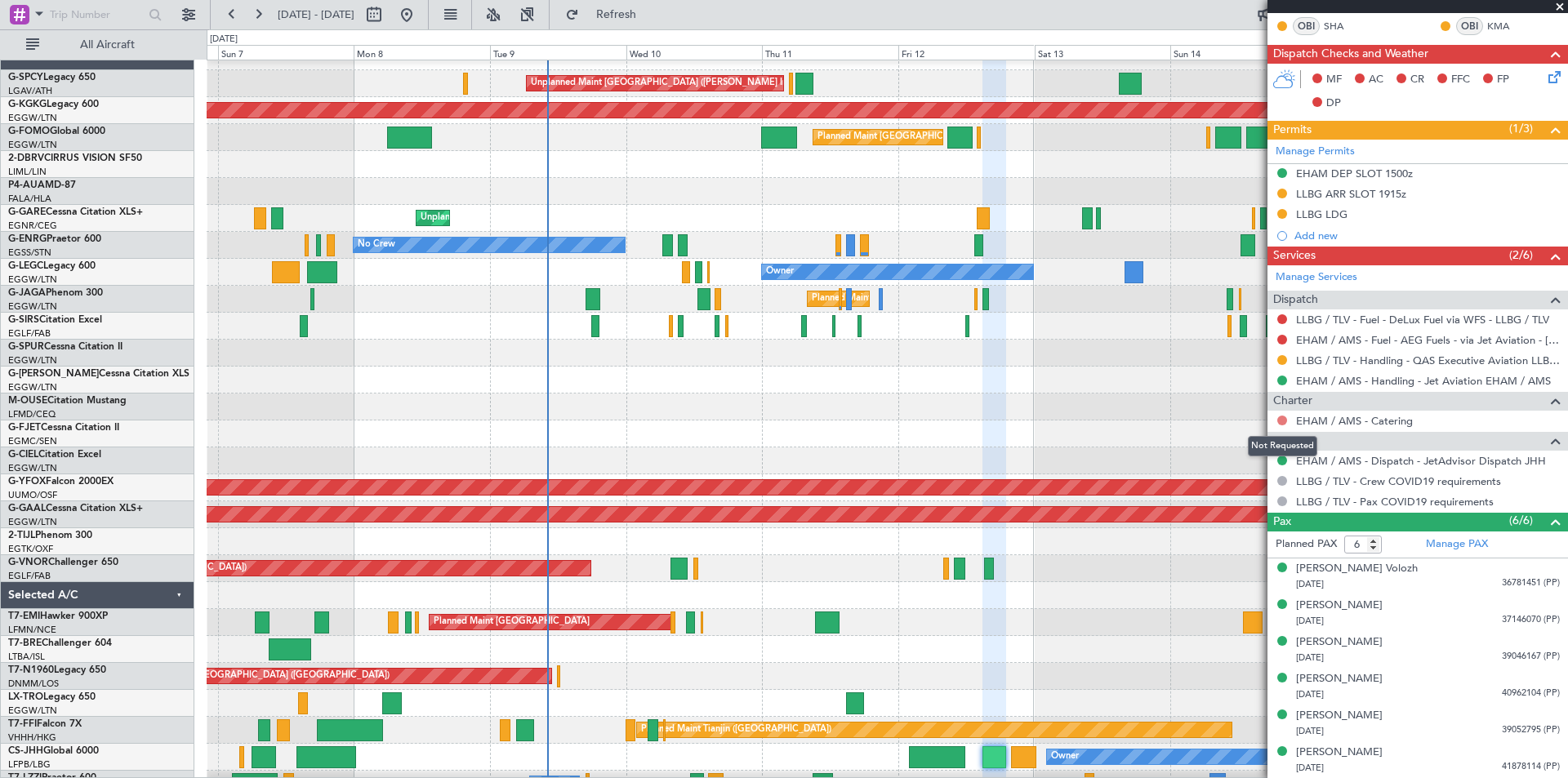
click at [1285, 421] on button at bounding box center [1281, 421] width 10 height 10
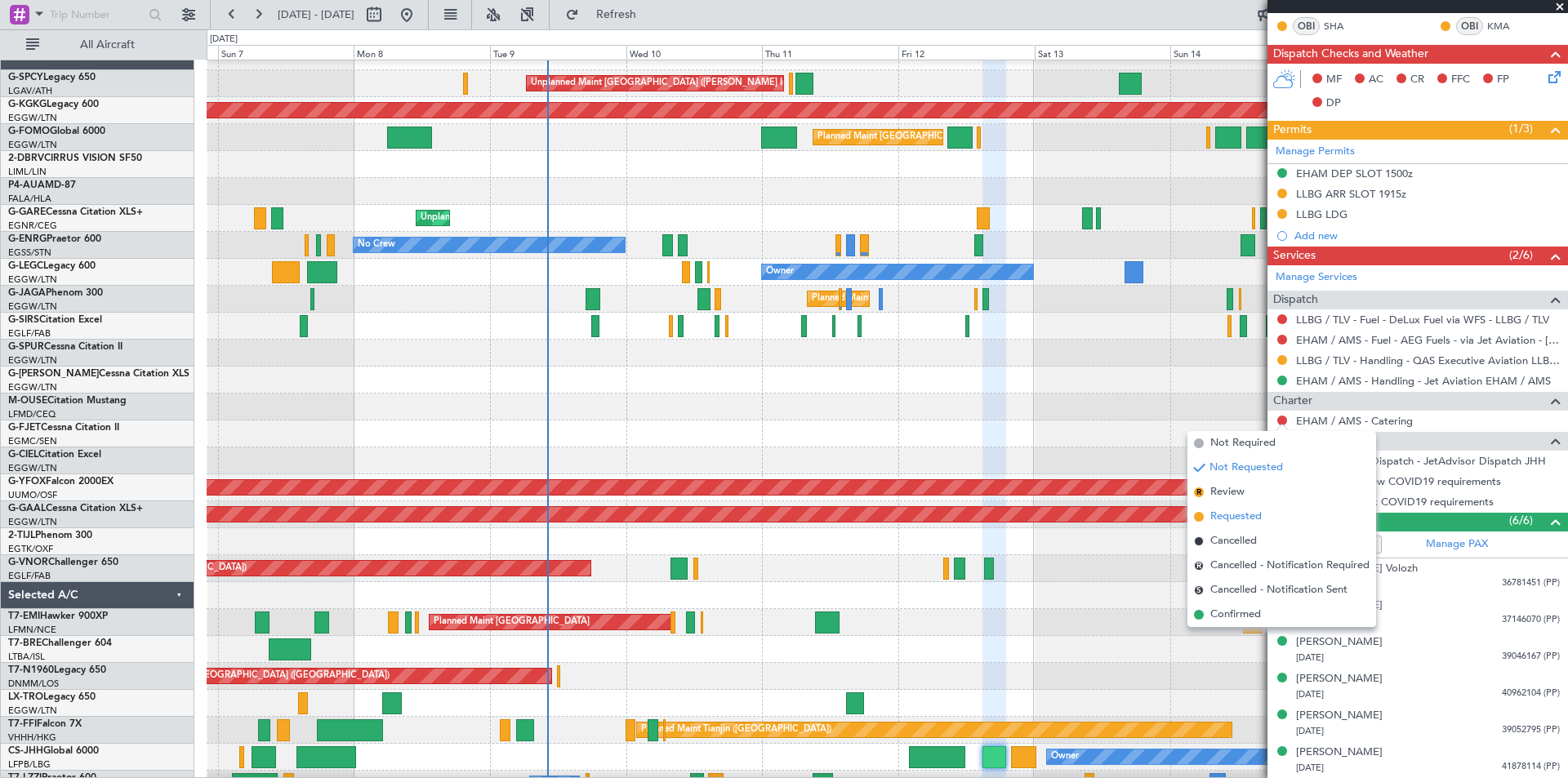
click at [1203, 518] on span at bounding box center [1199, 516] width 10 height 10
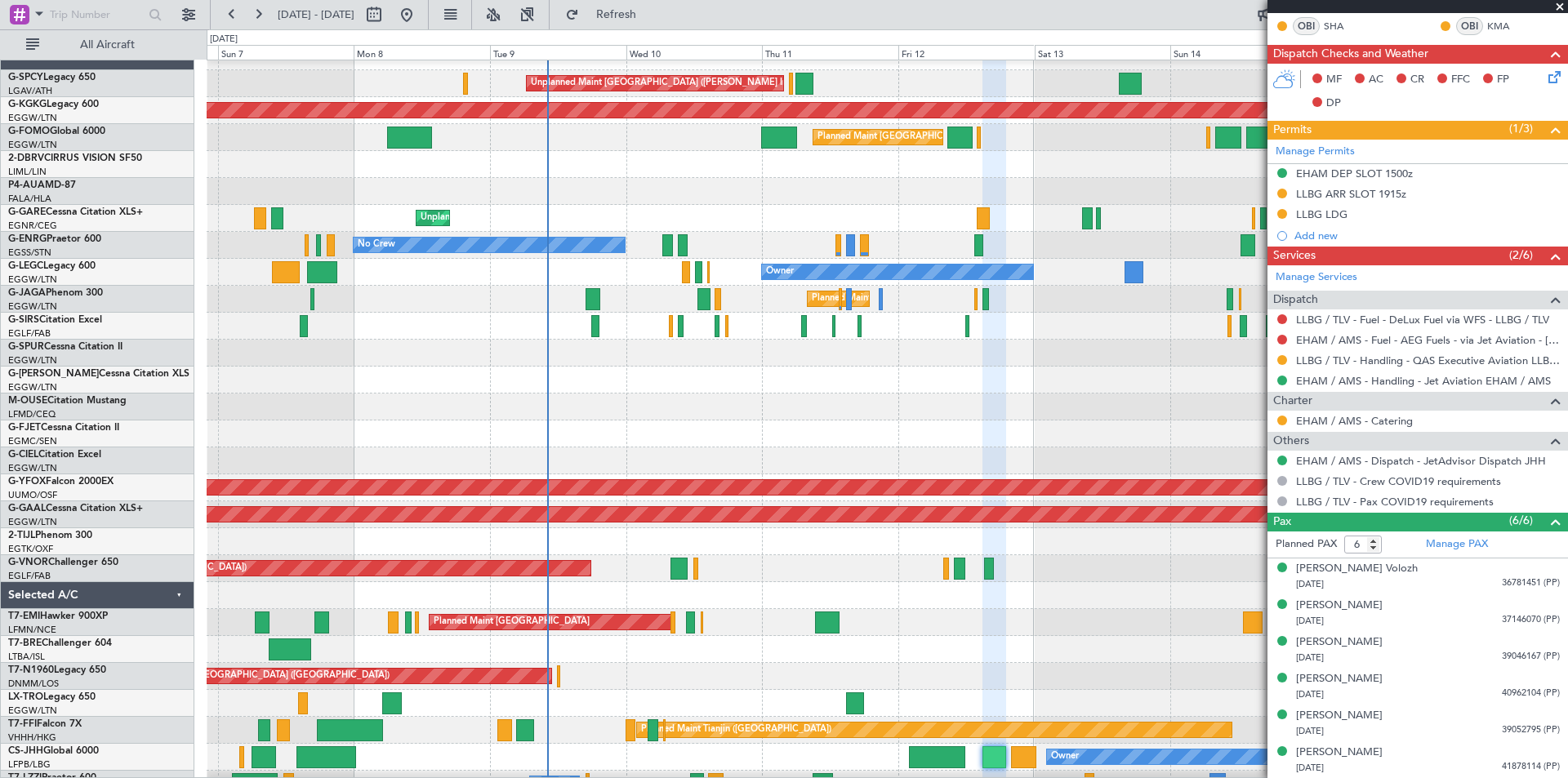
click at [1089, 429] on div at bounding box center [887, 434] width 1360 height 27
click at [1560, 9] on span at bounding box center [1560, 7] width 17 height 15
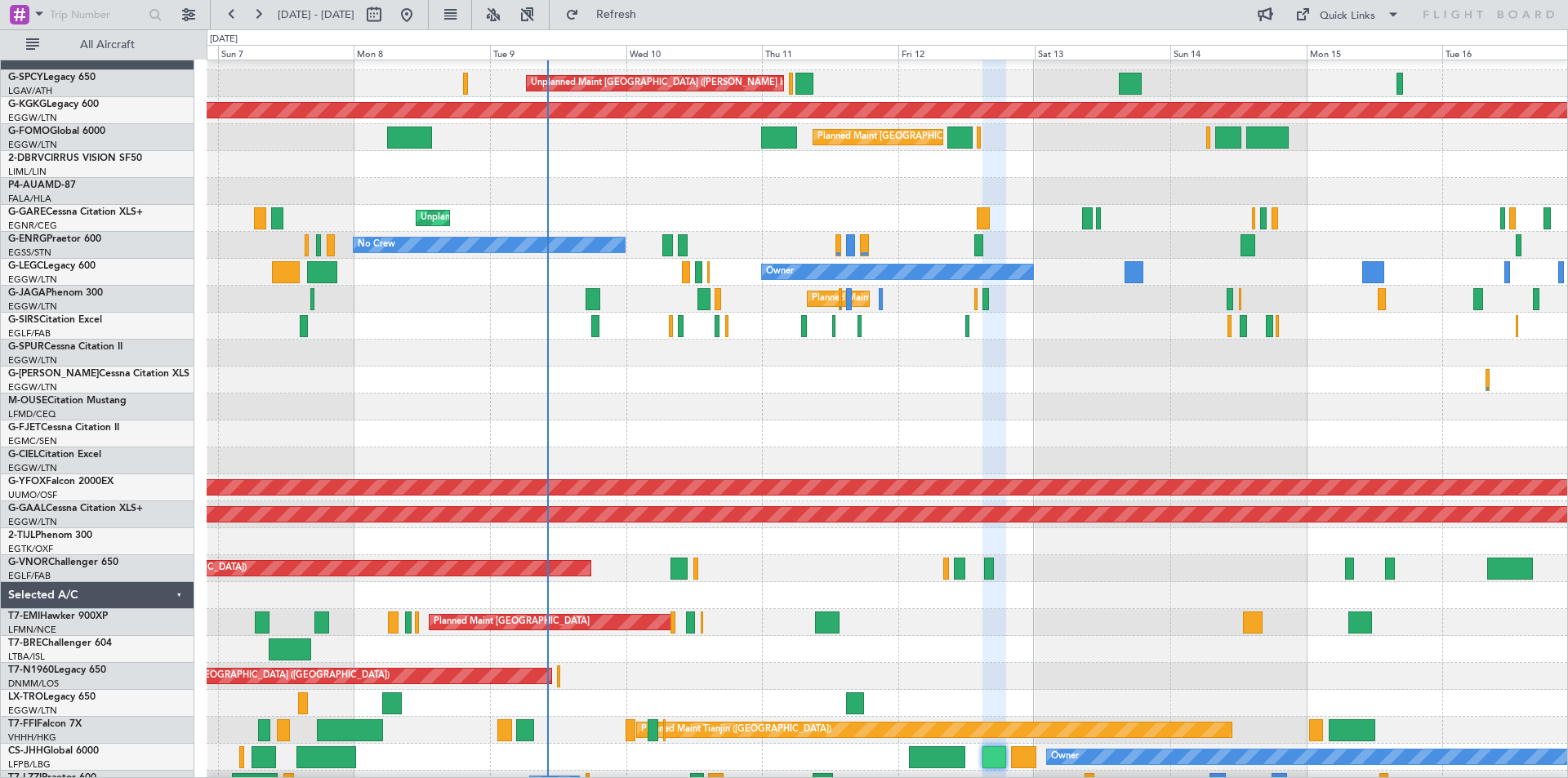
type input "0"
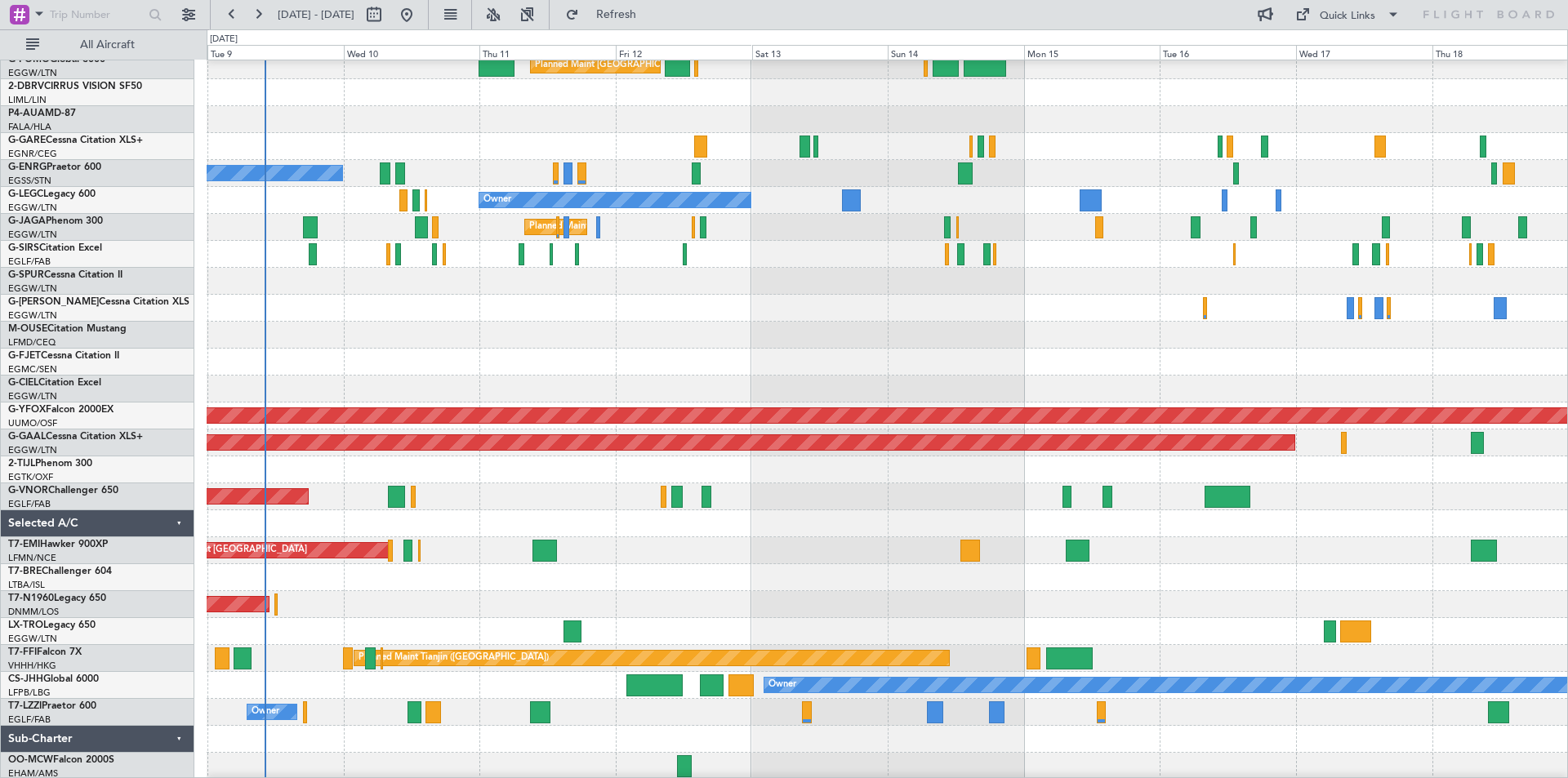
scroll to position [90, 0]
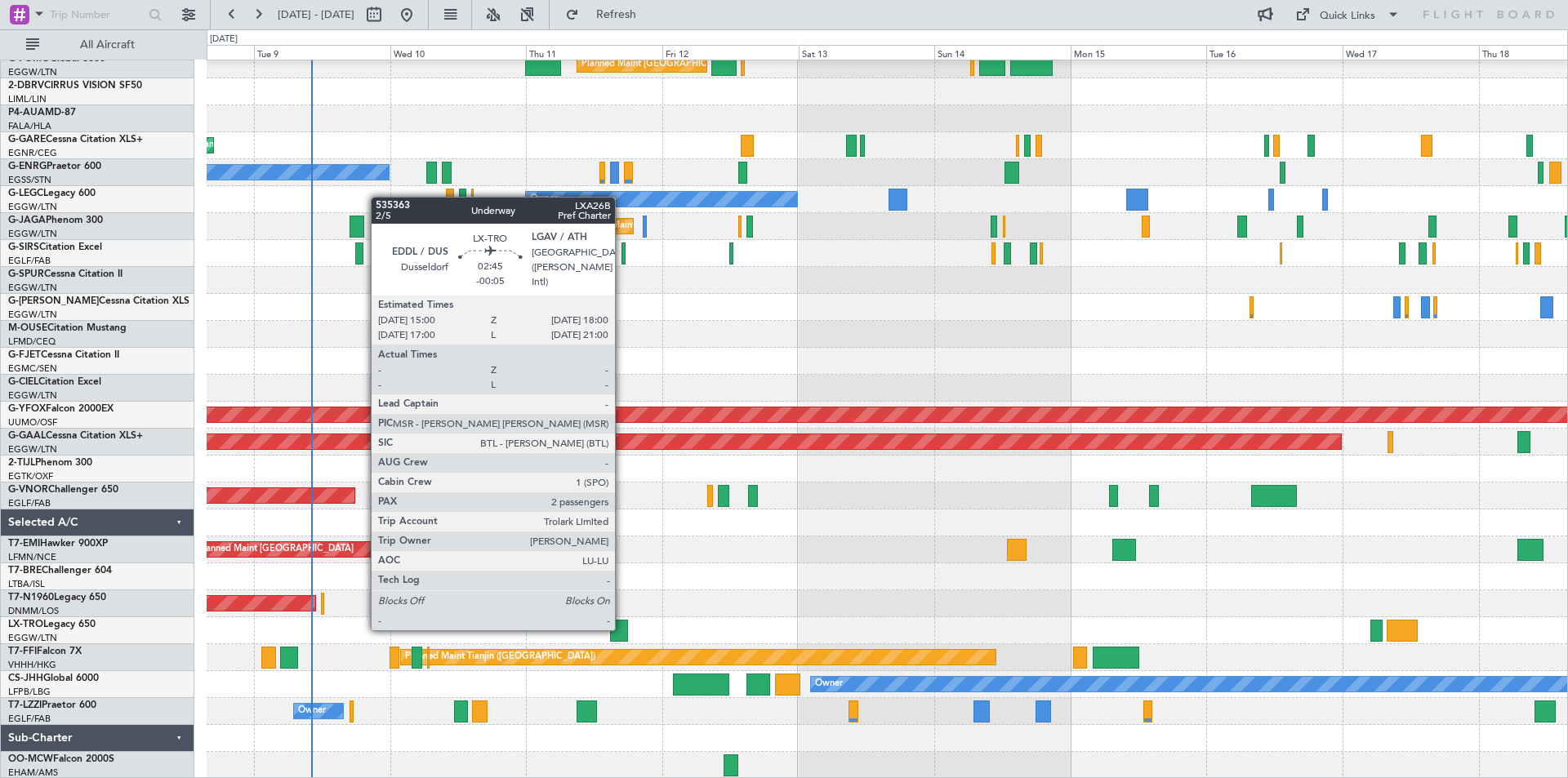
click at [623, 629] on div at bounding box center [618, 631] width 17 height 22
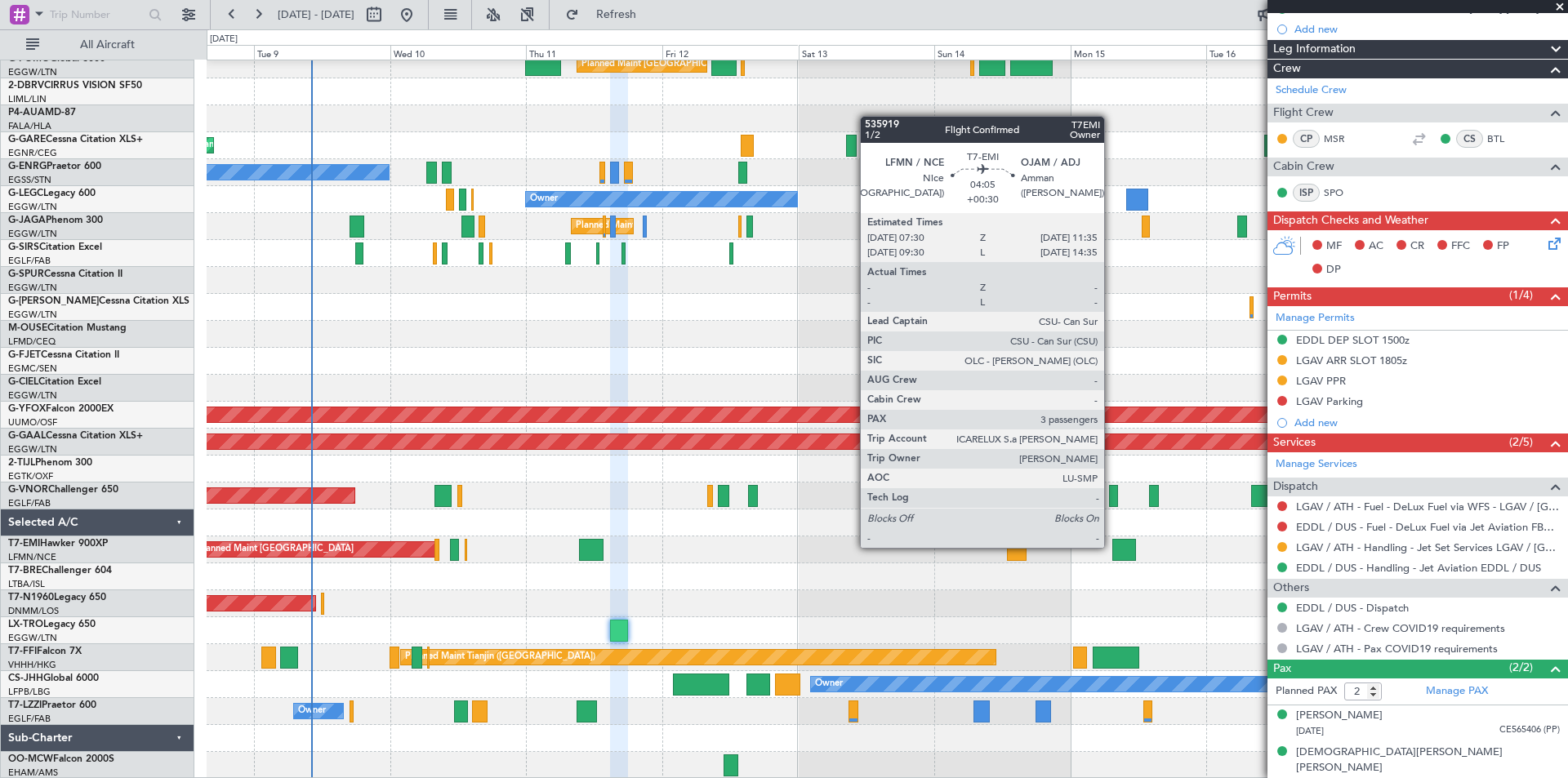
scroll to position [0, 0]
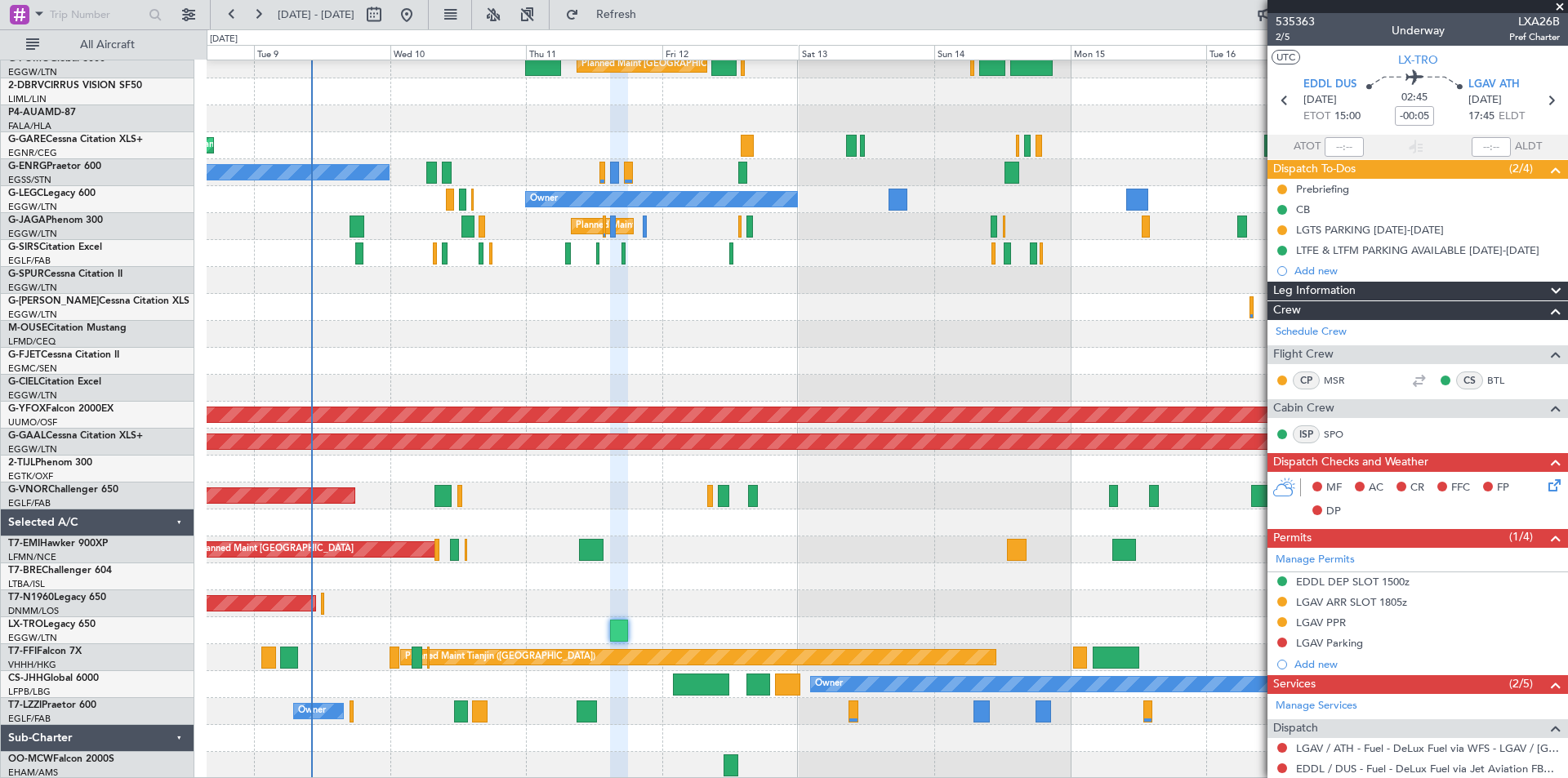
click at [1558, 5] on span at bounding box center [1560, 7] width 17 height 15
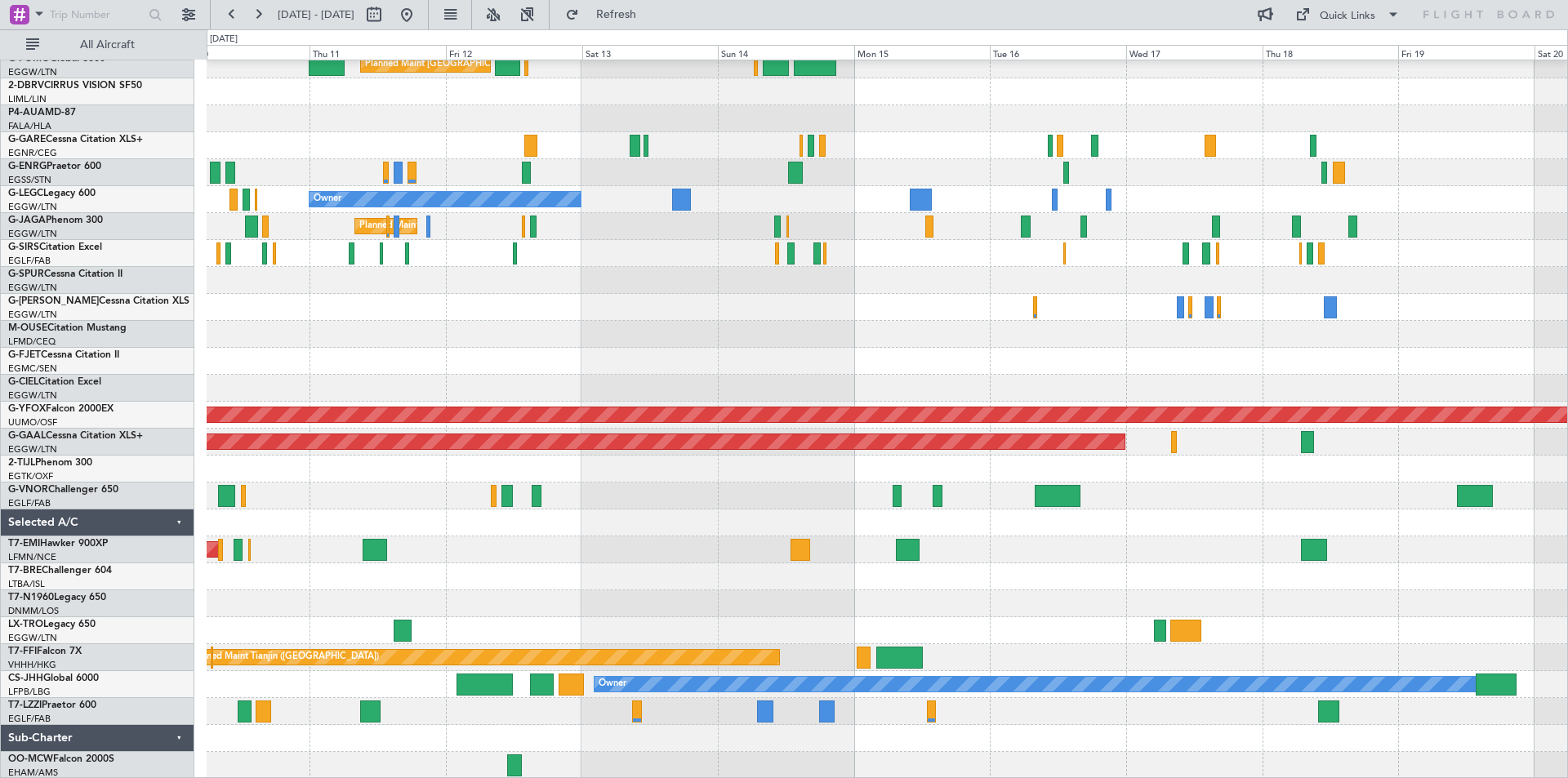
click at [565, 577] on div "AOG Maint Istanbul (Ataturk) Planned Maint London (Luton) Unplanned Maint Chest…" at bounding box center [887, 374] width 1360 height 809
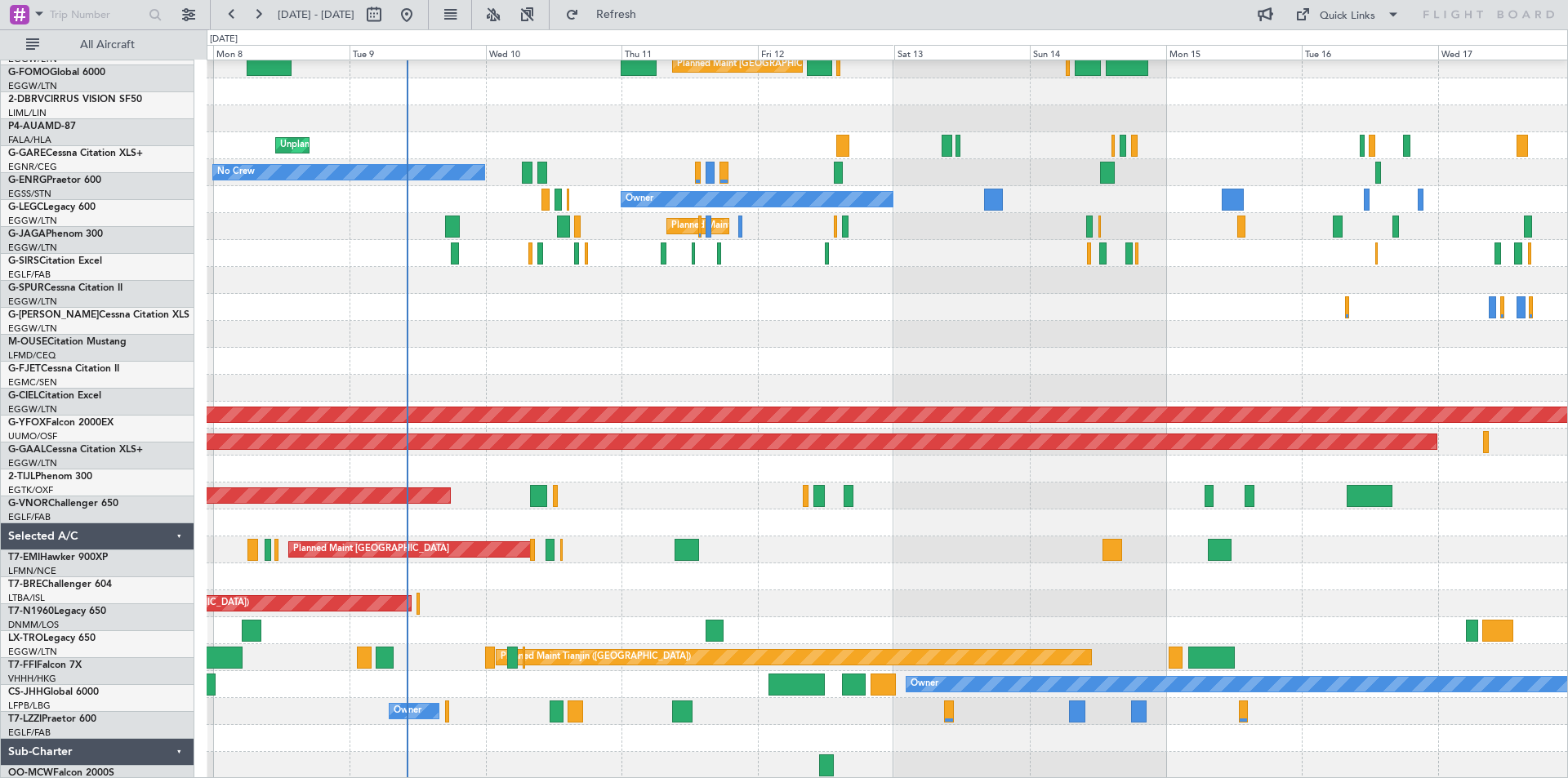
scroll to position [90, 0]
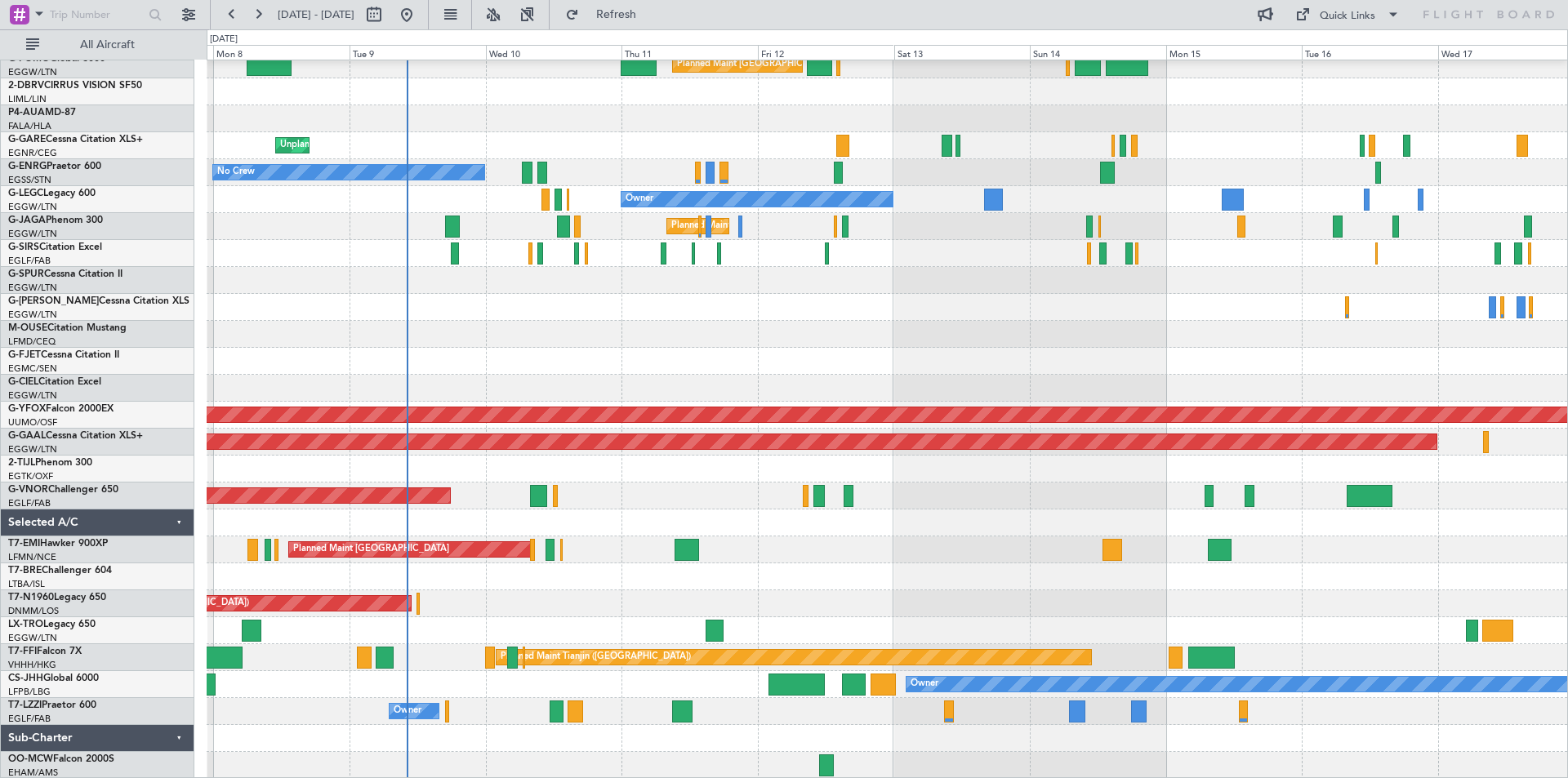
click at [883, 562] on div "AOG Maint Istanbul (Ataturk) Planned Maint London (Luton) Planned Maint London …" at bounding box center [887, 374] width 1360 height 809
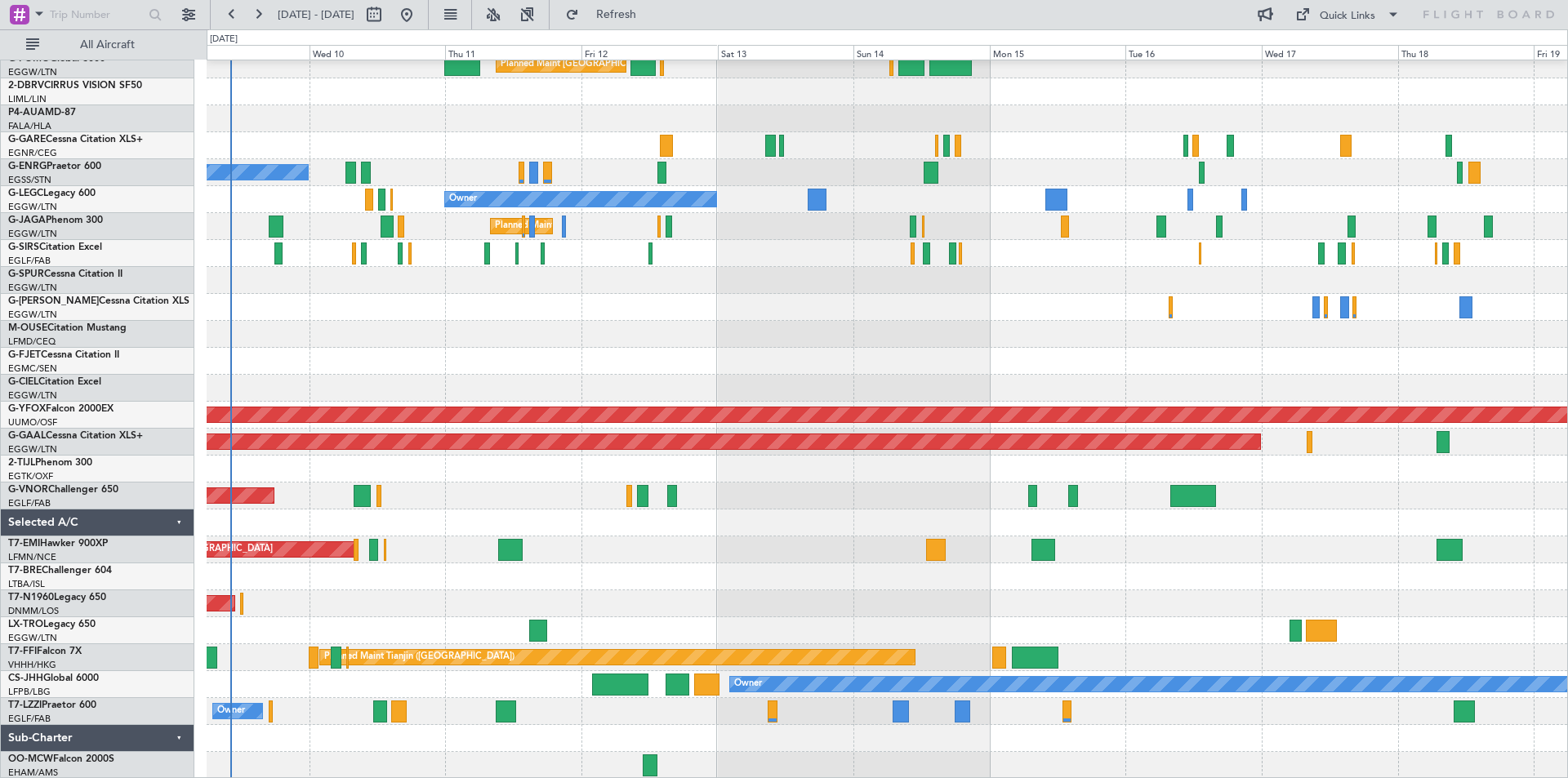
click at [707, 537] on div "Planned Maint [GEOGRAPHIC_DATA]" at bounding box center [887, 550] width 1360 height 27
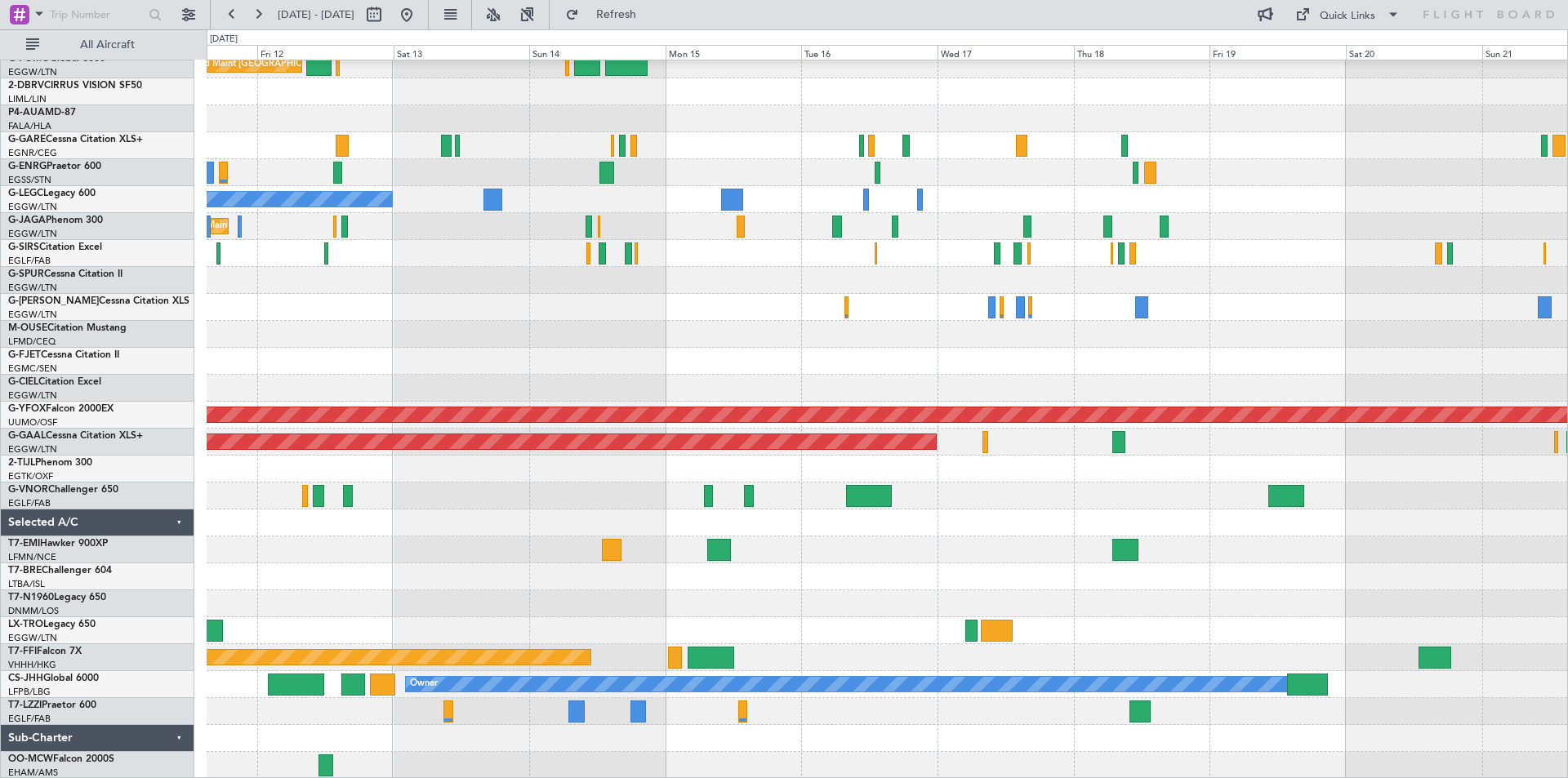
click at [914, 279] on div at bounding box center [887, 280] width 1360 height 27
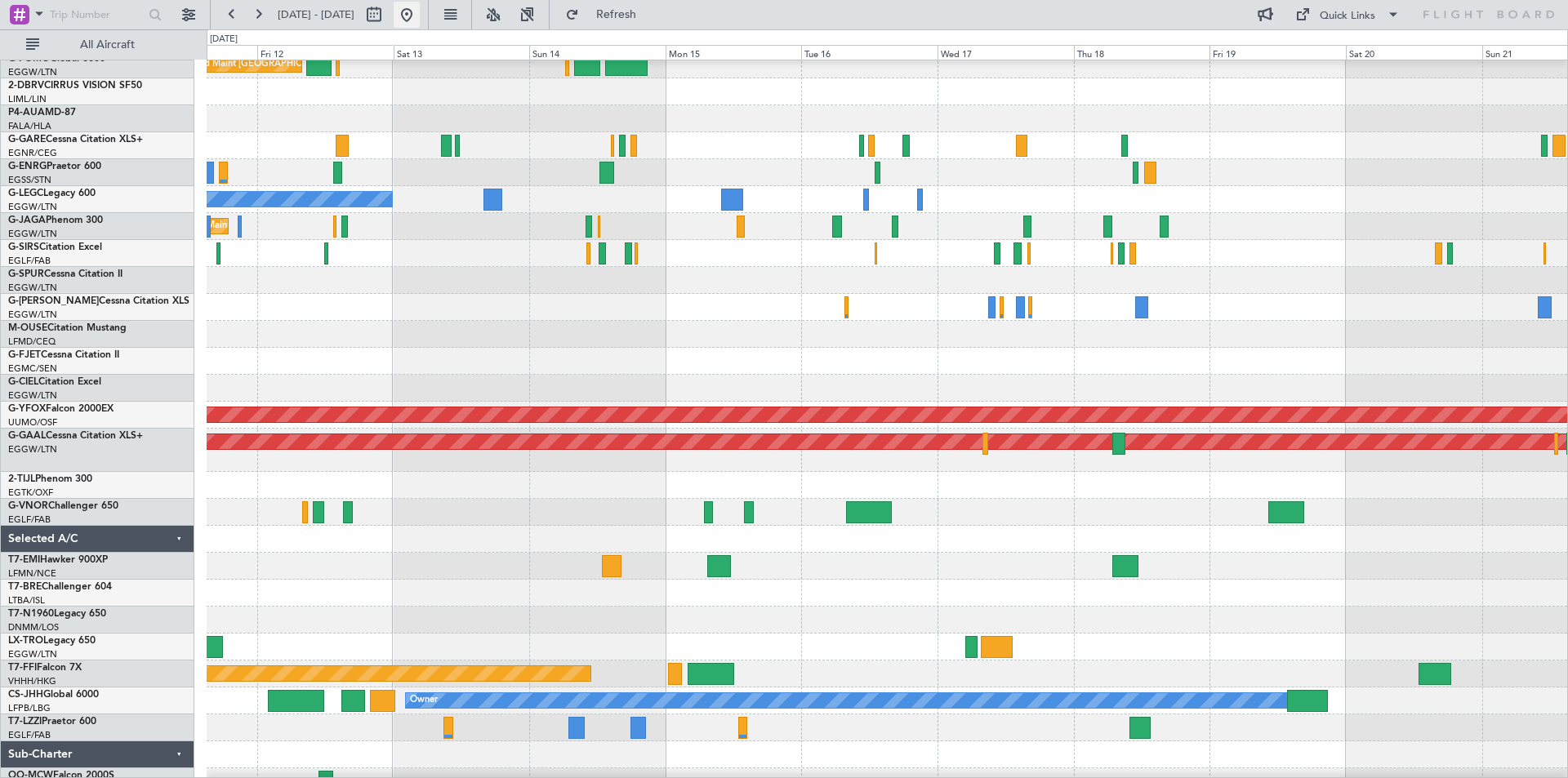
click at [420, 17] on button at bounding box center [407, 15] width 26 height 26
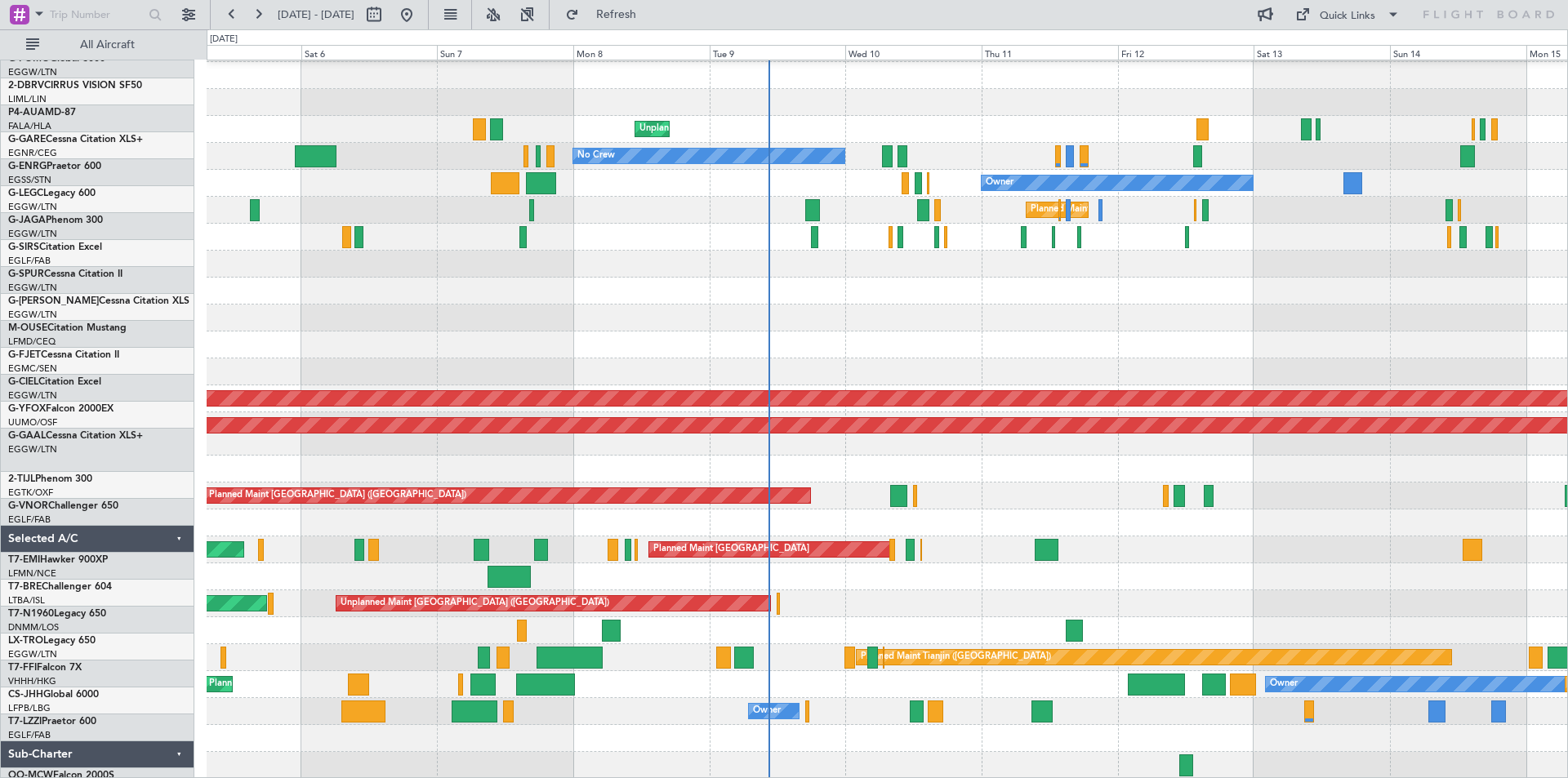
scroll to position [106, 0]
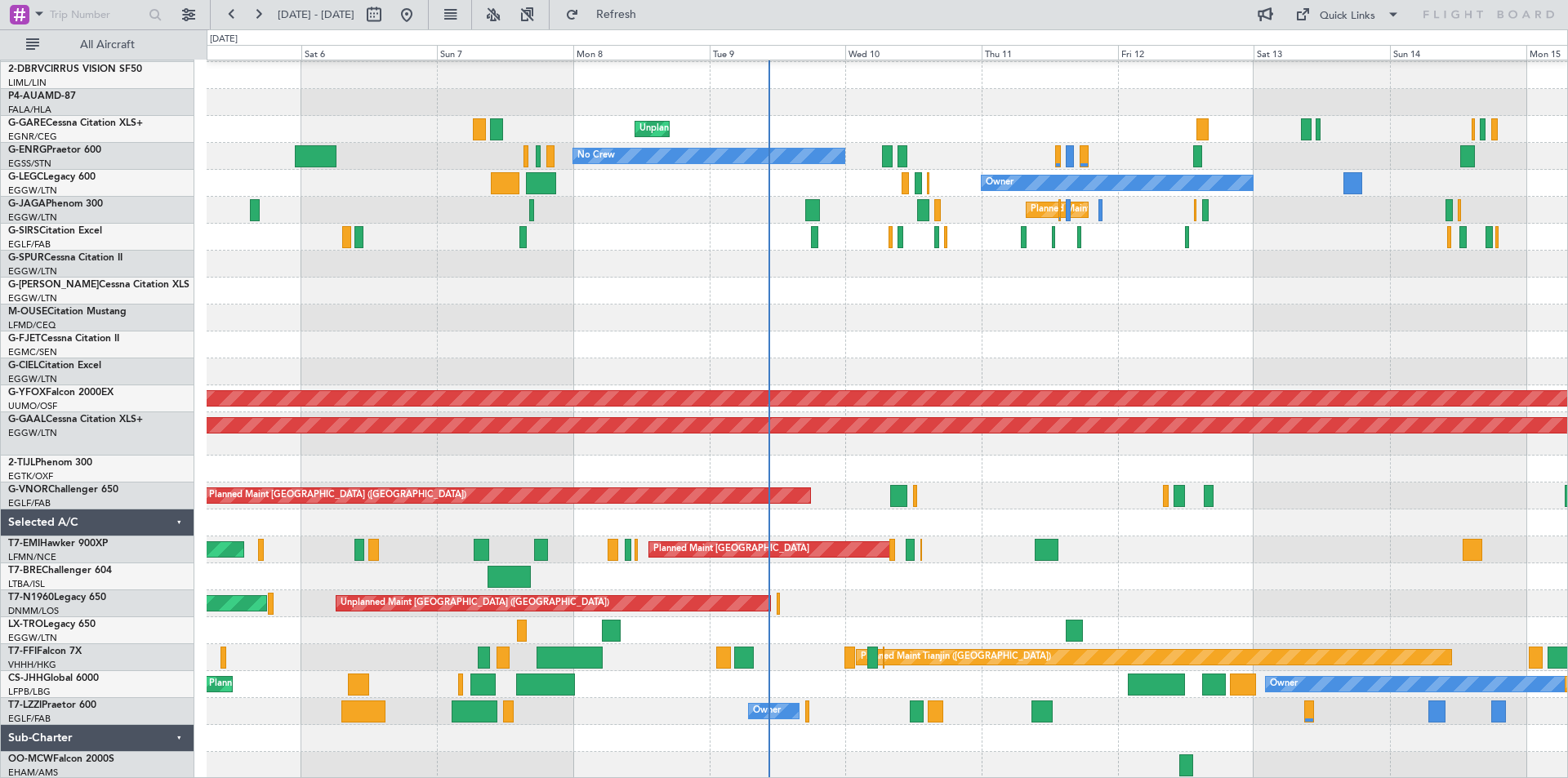
click at [1078, 297] on div "Owner" at bounding box center [887, 290] width 1360 height 27
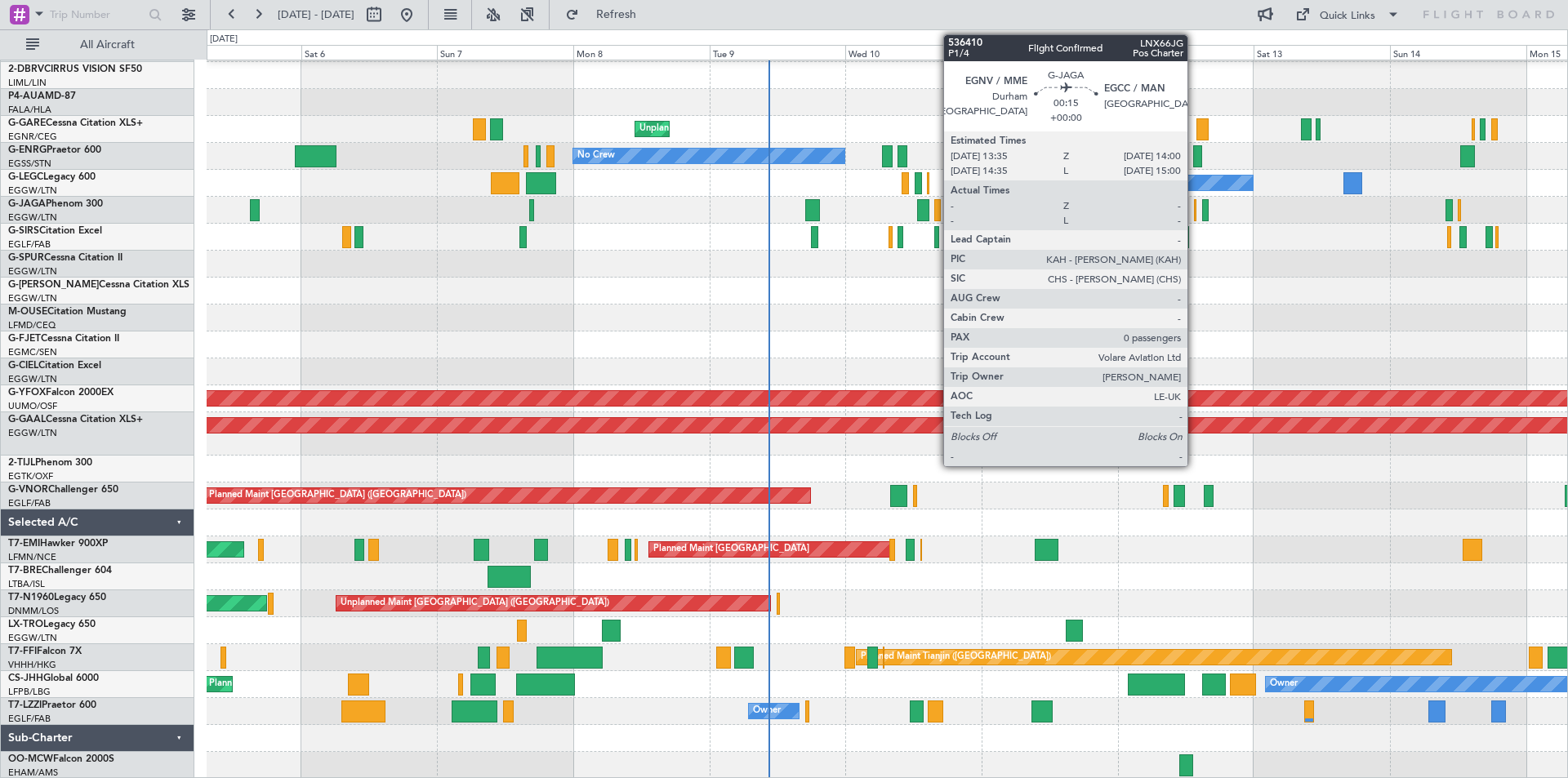
click at [1195, 214] on div at bounding box center [1195, 210] width 3 height 22
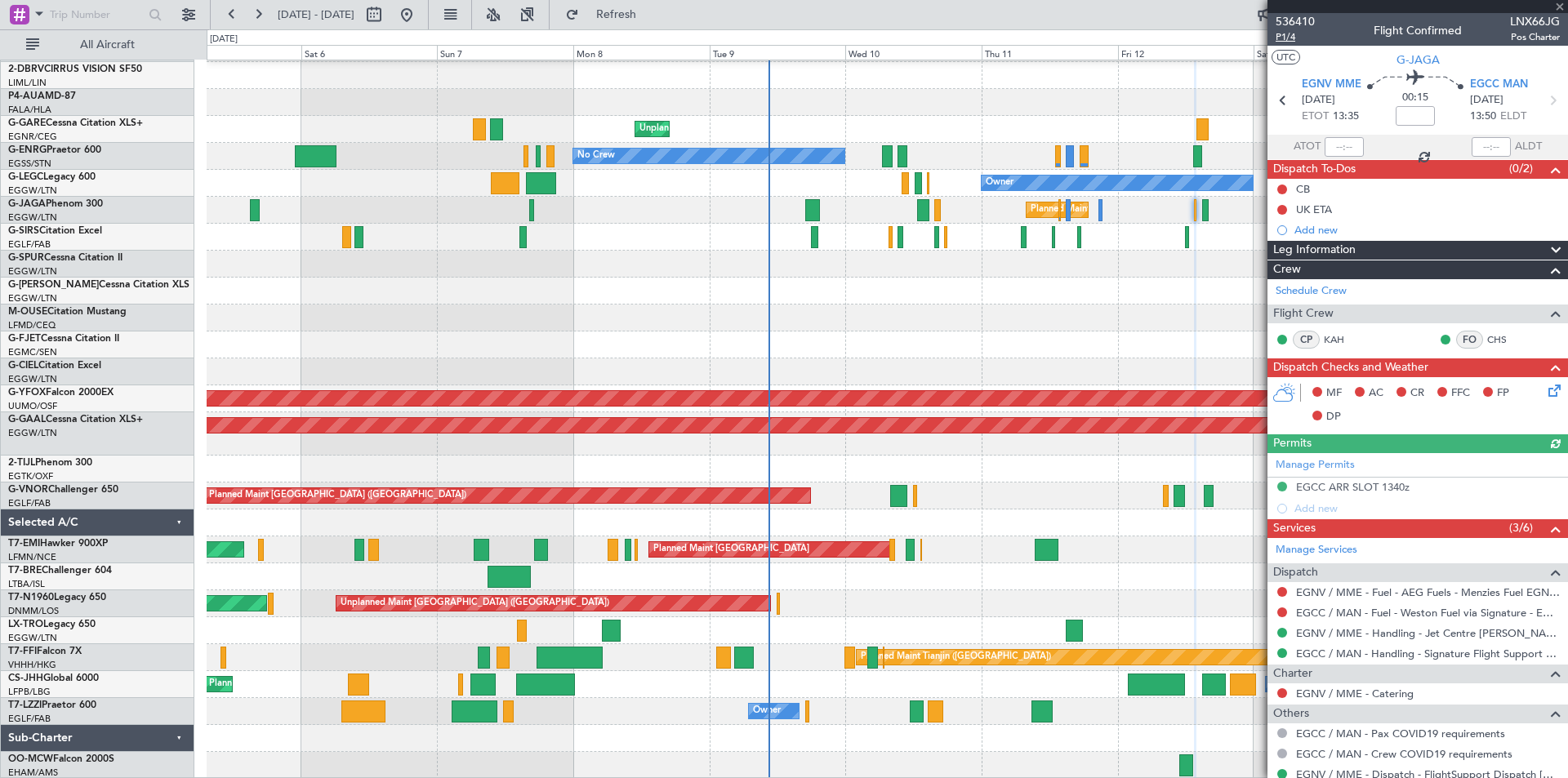
click at [1296, 39] on span "P1/4" at bounding box center [1295, 36] width 39 height 14
click at [650, 17] on span "Refresh" at bounding box center [617, 15] width 69 height 11
click at [656, 23] on button "Refresh" at bounding box center [606, 15] width 98 height 26
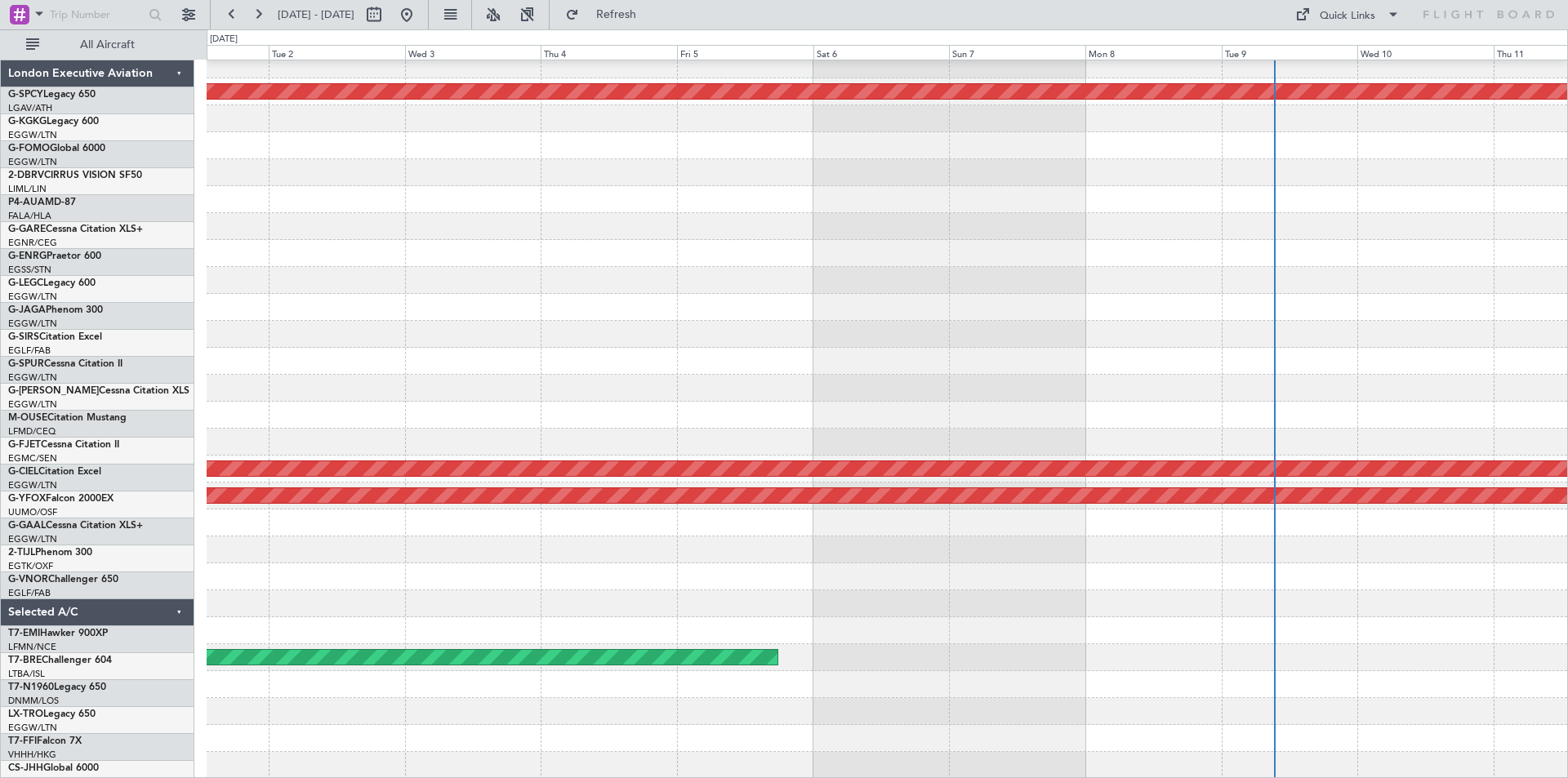
scroll to position [36, 0]
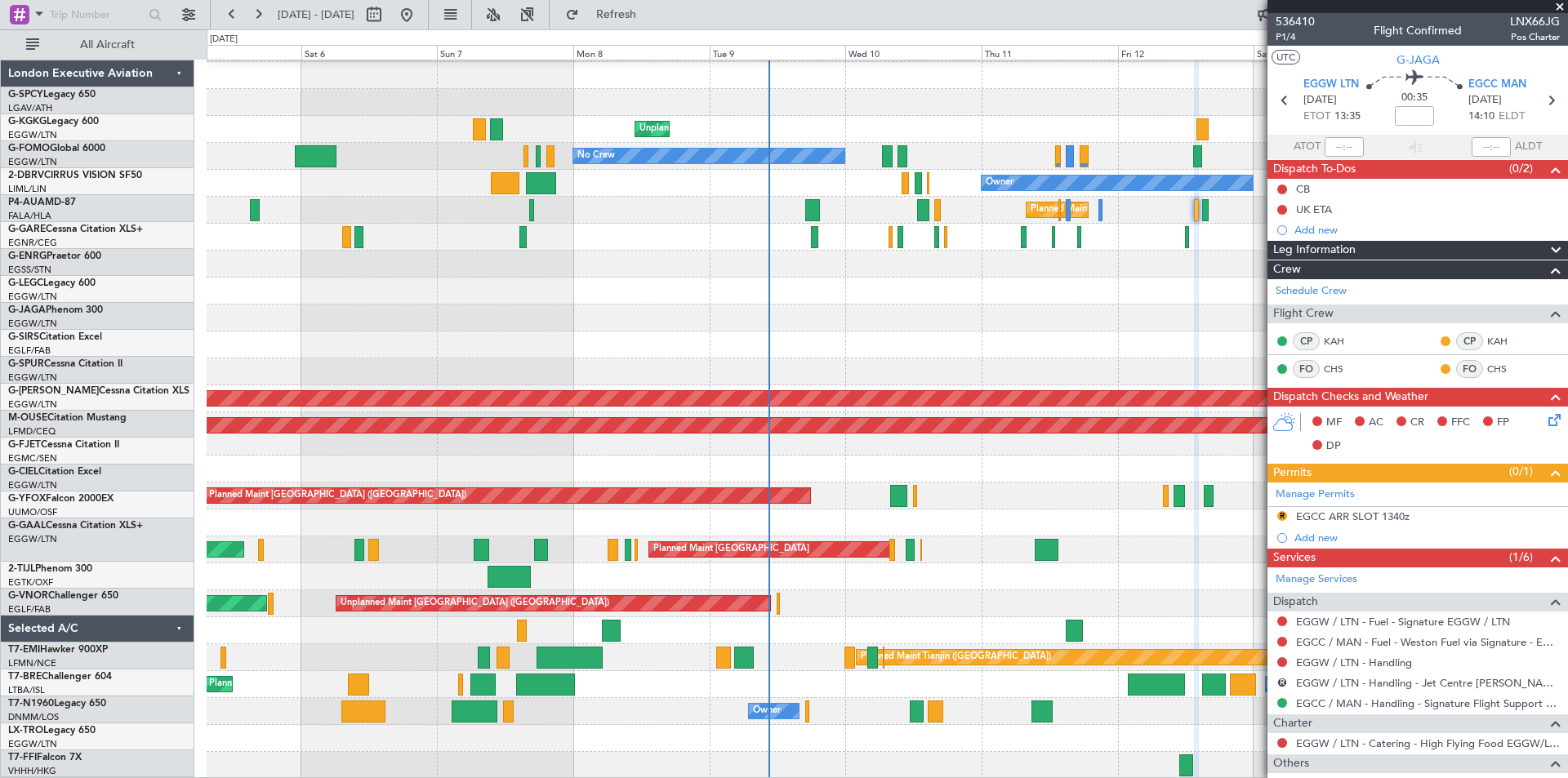
scroll to position [106, 0]
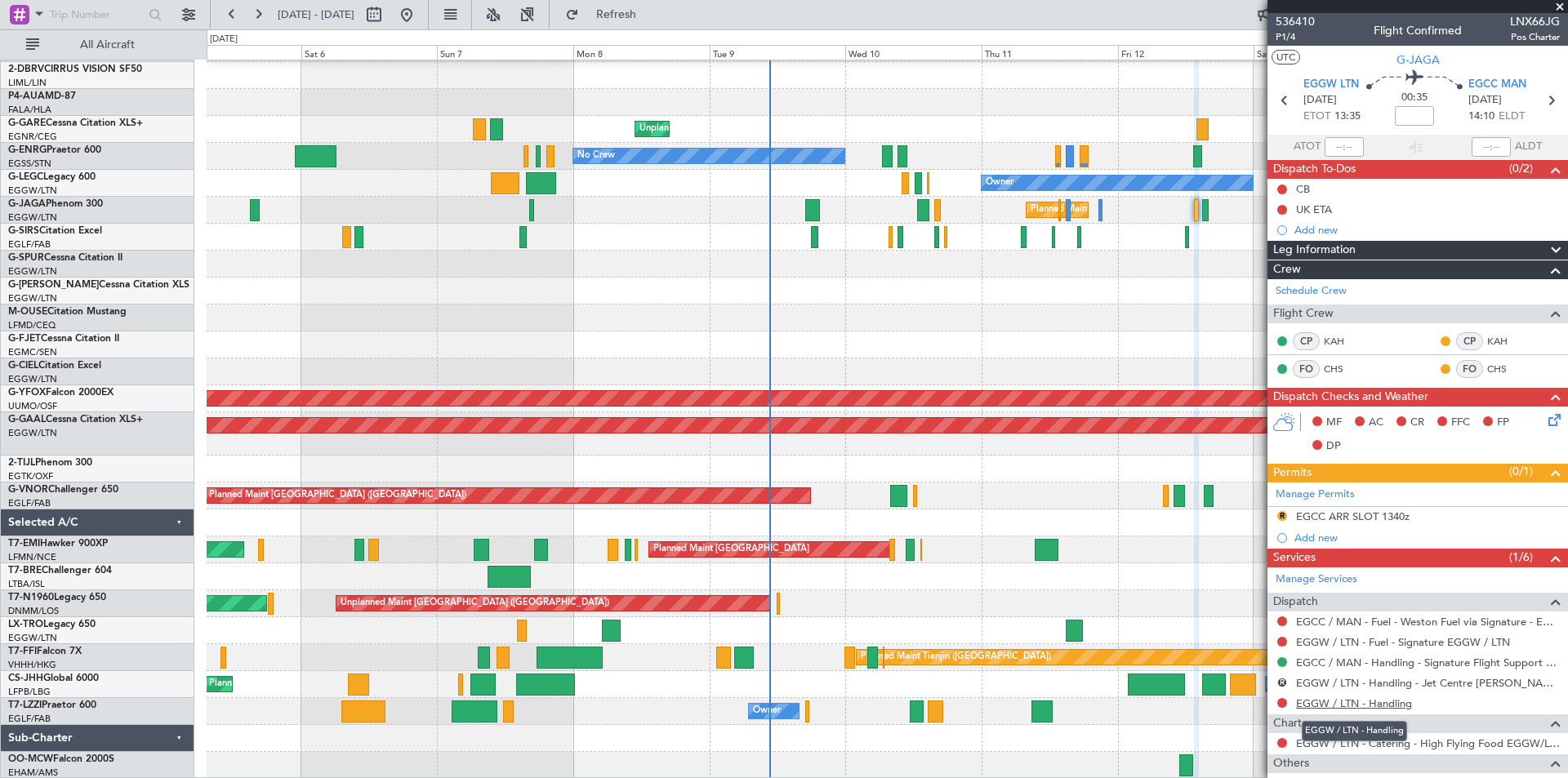
click at [1330, 704] on link "EGGW / LTN - Handling" at bounding box center [1354, 703] width 116 height 14
click at [650, 17] on span "Refresh" at bounding box center [617, 15] width 69 height 11
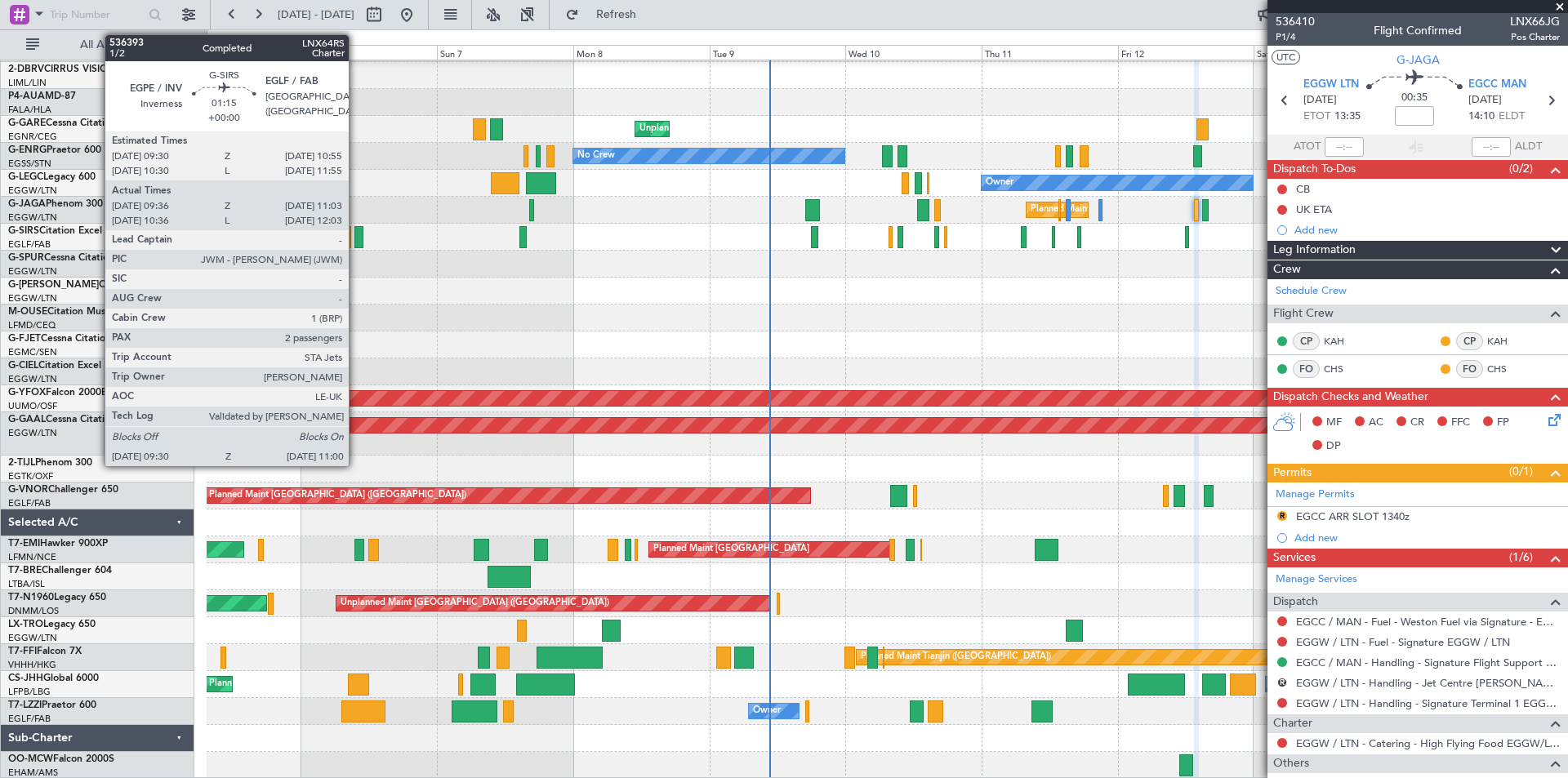
click at [356, 240] on div at bounding box center [359, 237] width 9 height 22
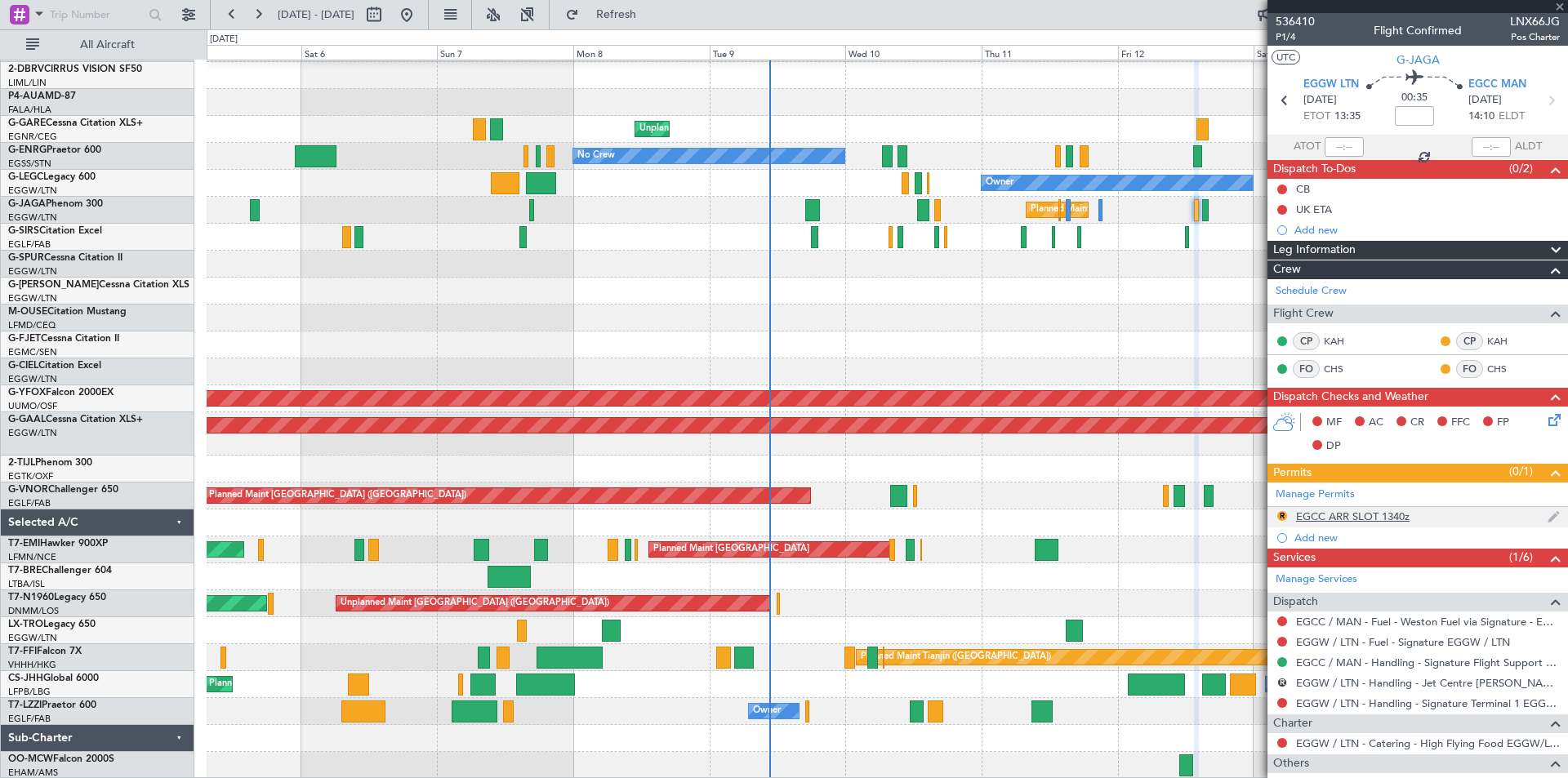
type input "09:36"
type input "10:53"
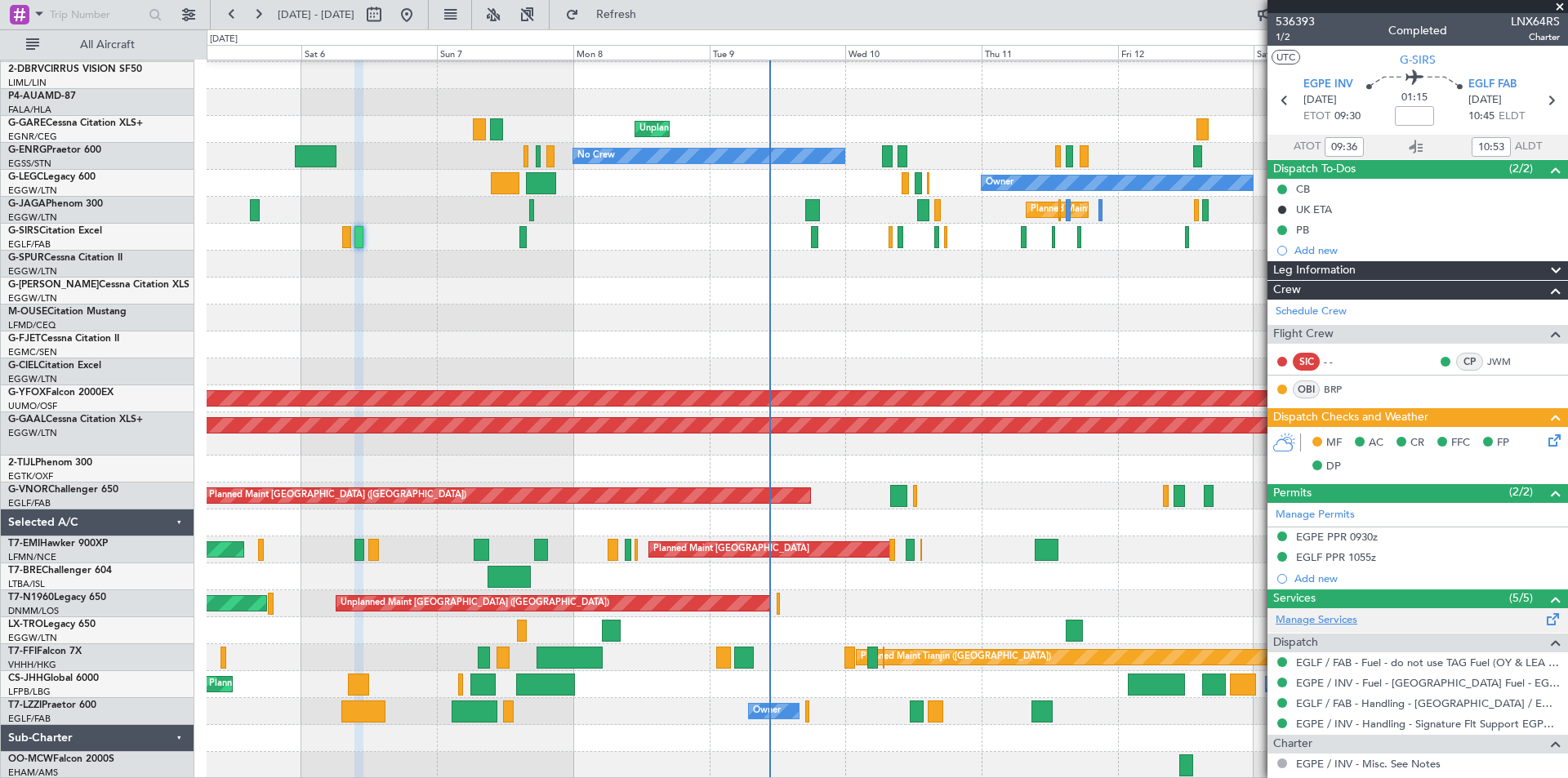
click at [1298, 614] on link "Manage Services" at bounding box center [1317, 621] width 82 height 17
click at [656, 4] on button "Refresh" at bounding box center [606, 15] width 98 height 26
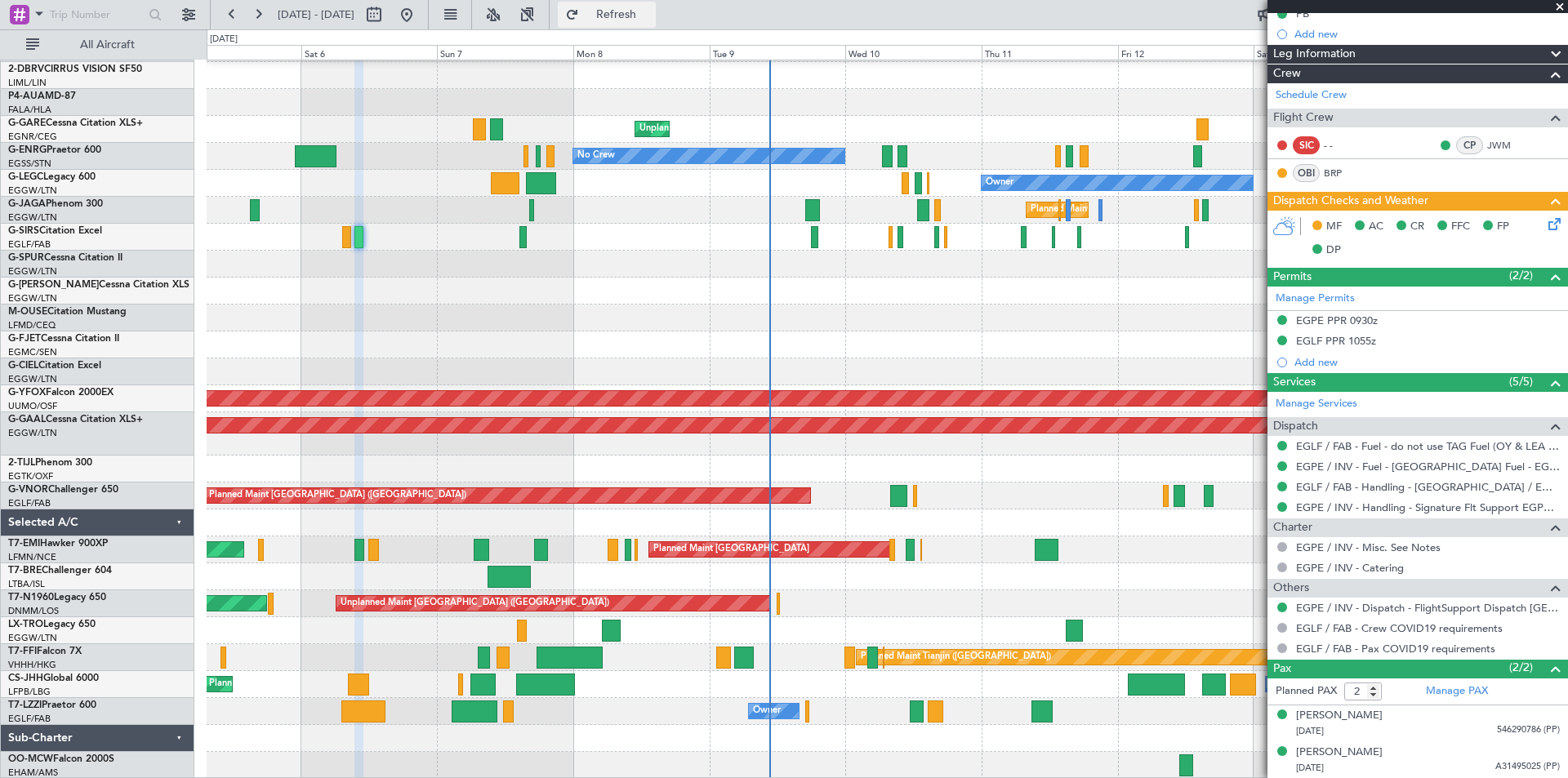
click at [650, 18] on span "Refresh" at bounding box center [617, 15] width 69 height 11
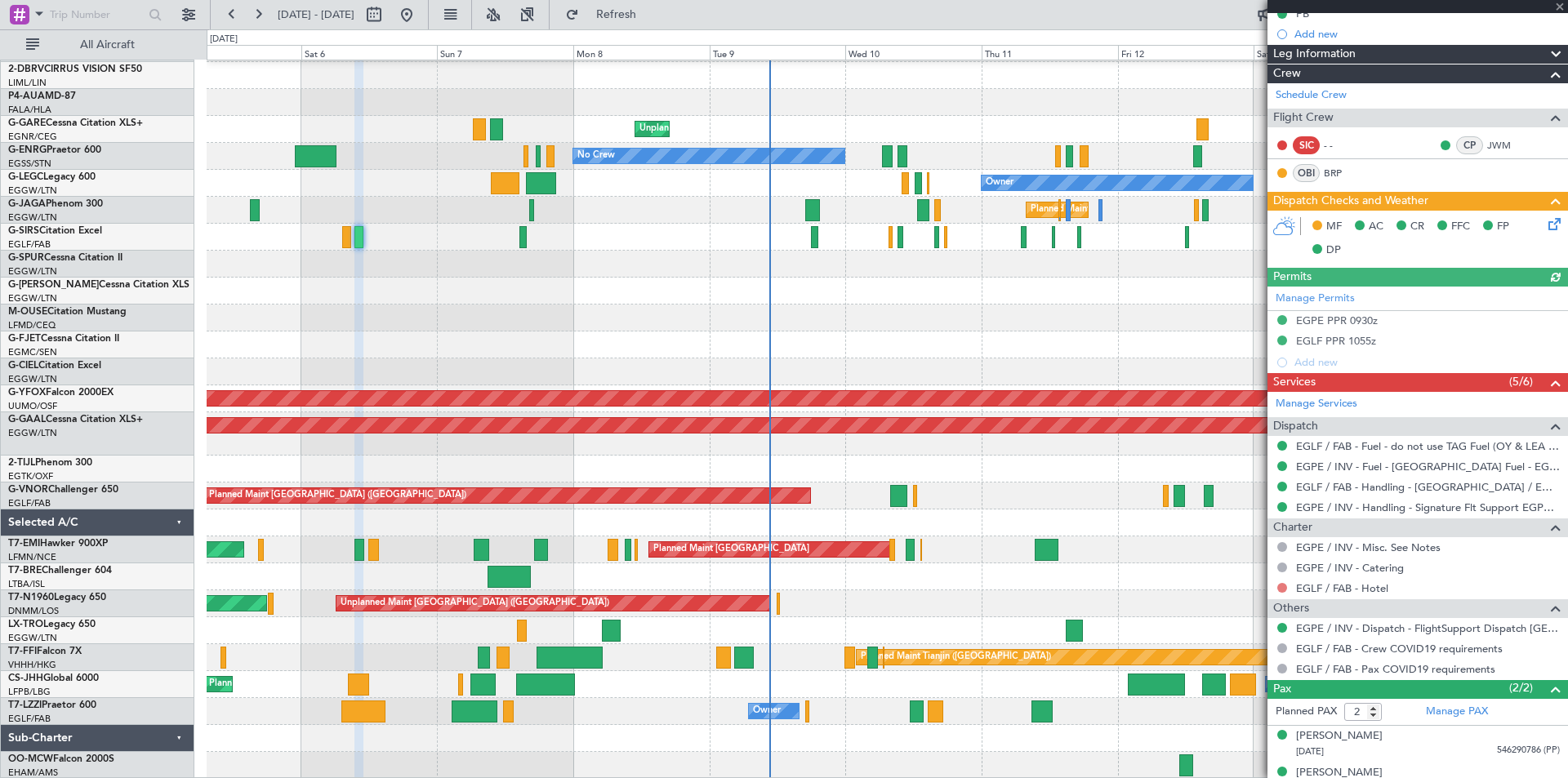
click at [1281, 584] on button at bounding box center [1281, 588] width 10 height 10
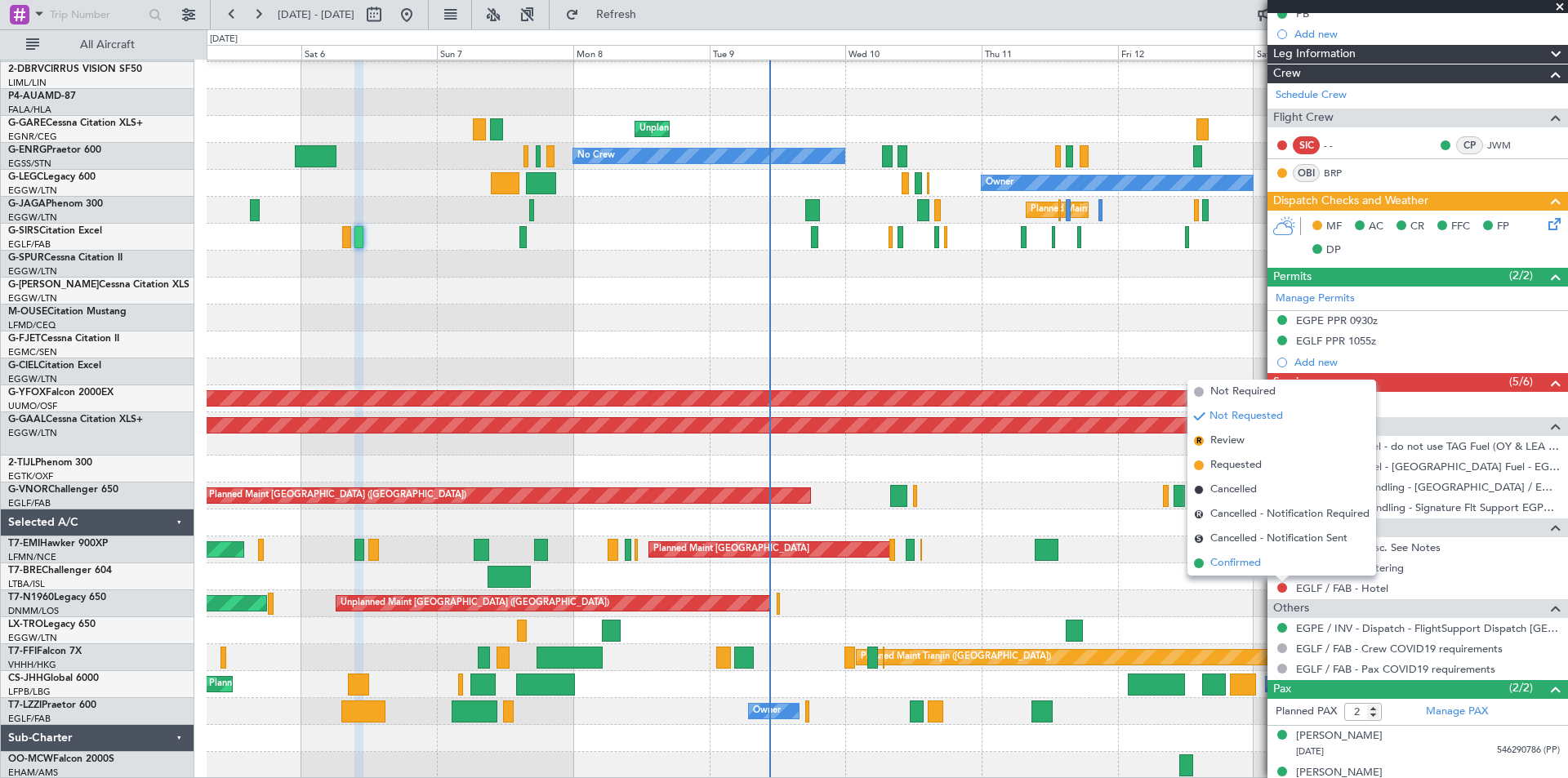
click at [1199, 560] on span at bounding box center [1199, 563] width 10 height 10
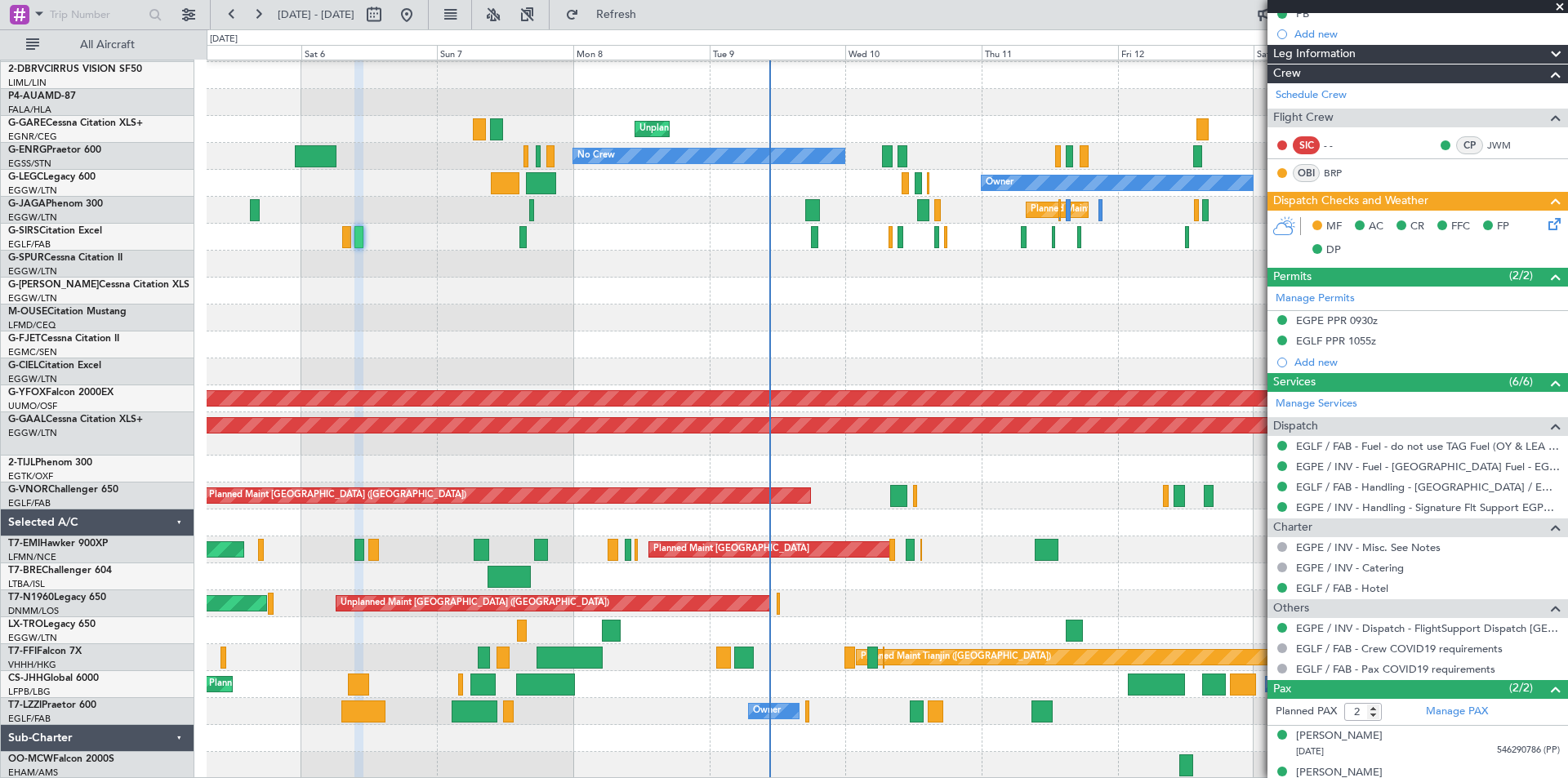
click at [1556, 4] on span at bounding box center [1560, 7] width 17 height 15
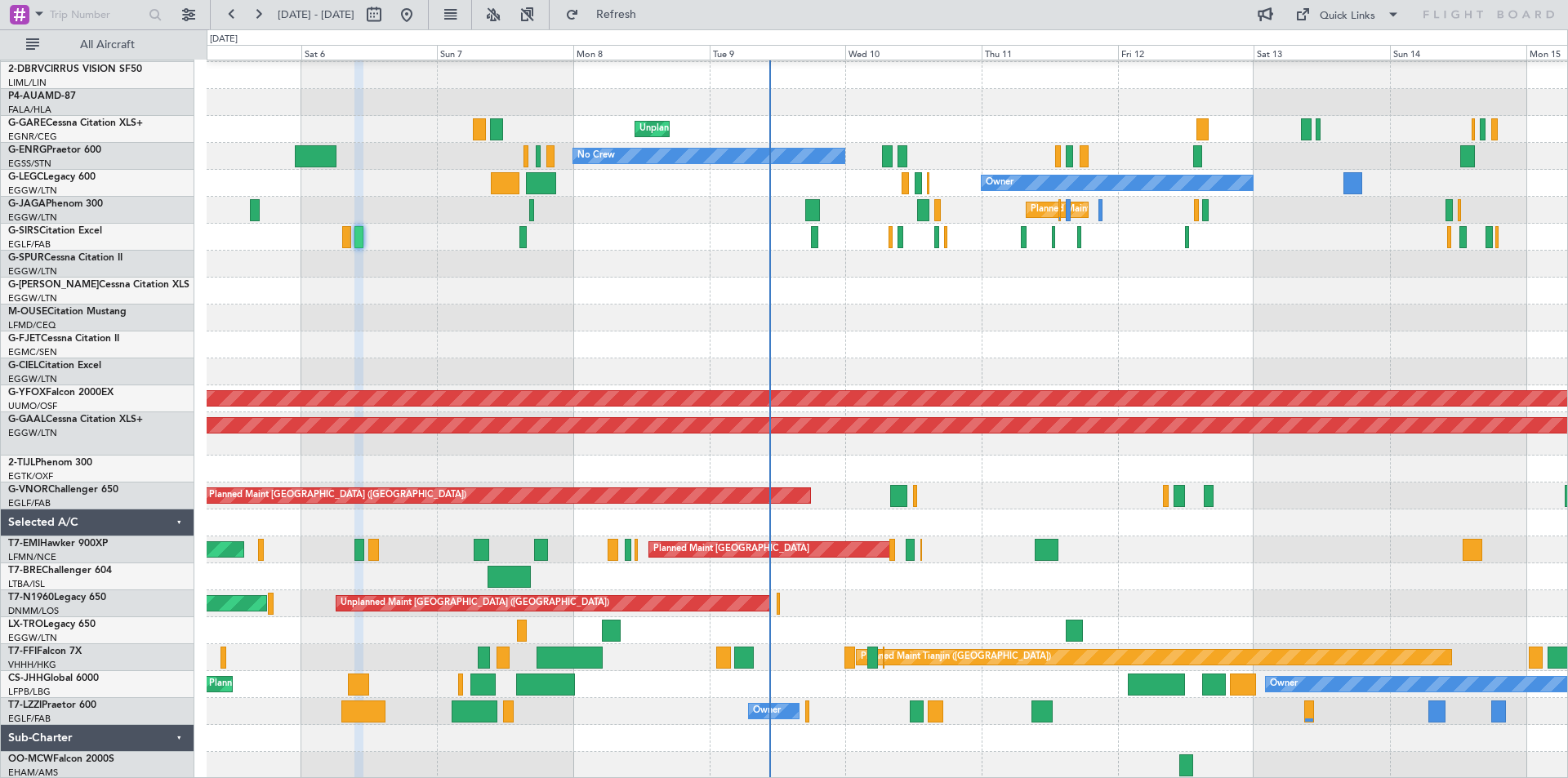
type input "0"
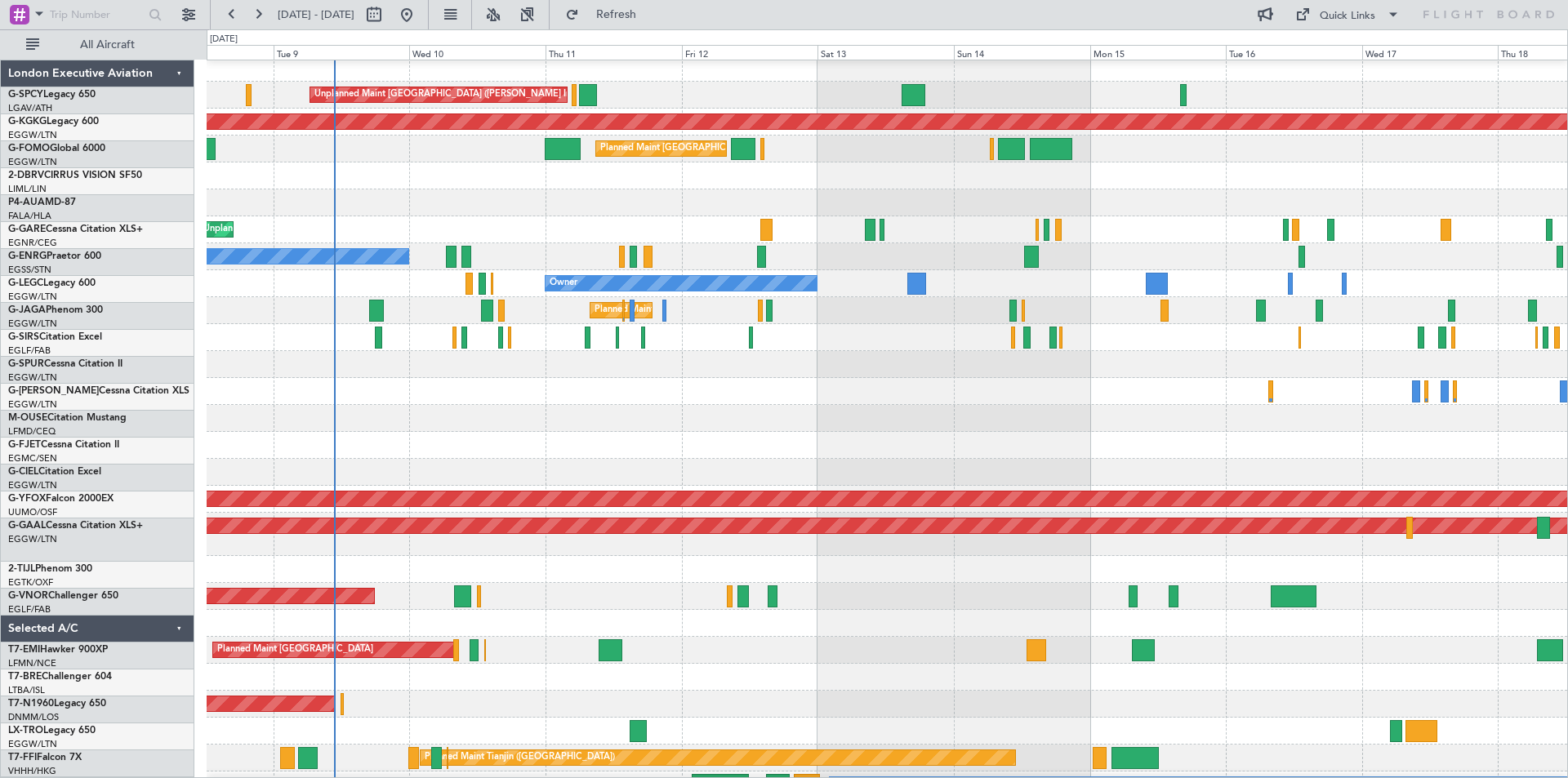
scroll to position [6, 0]
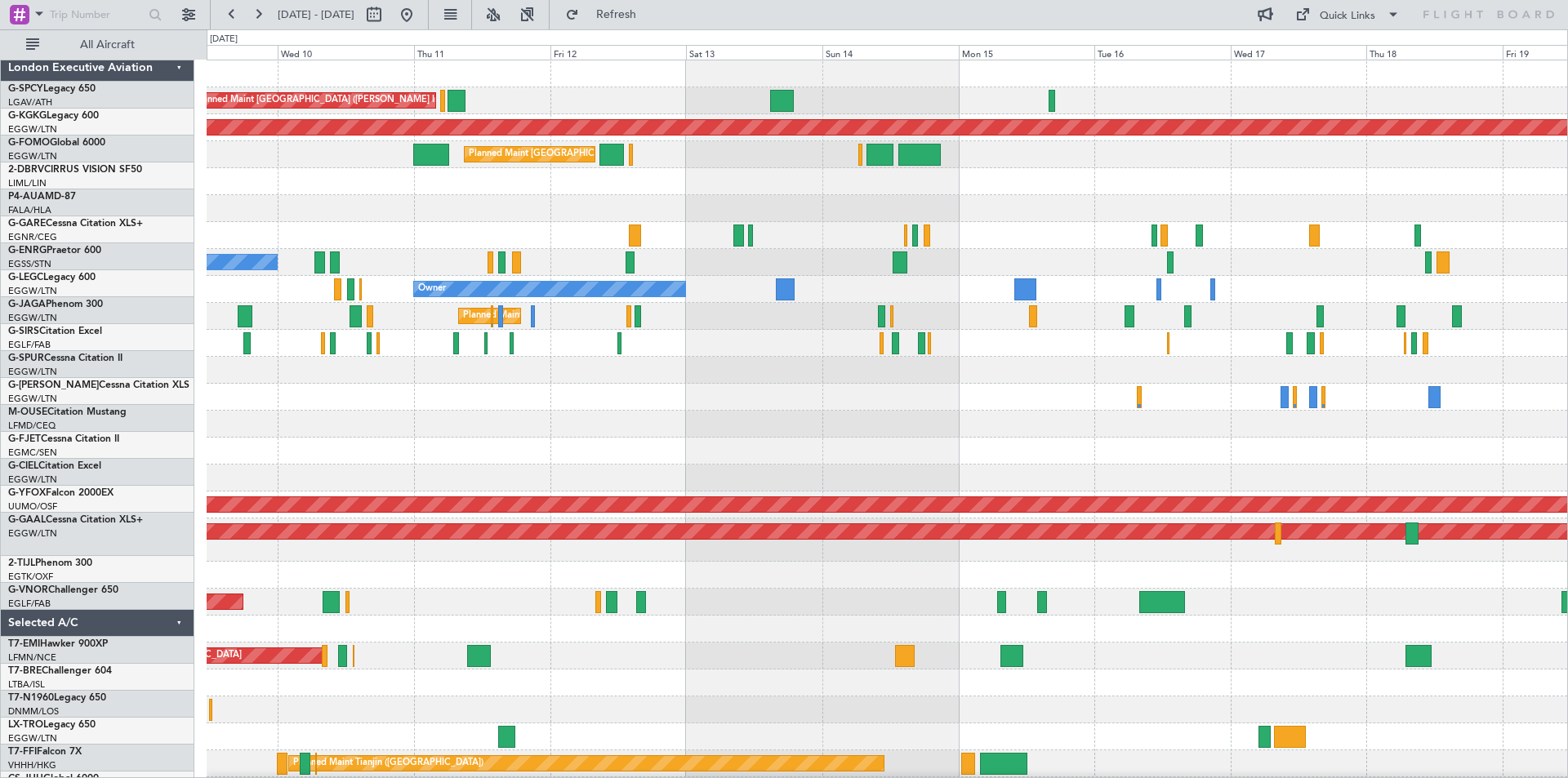
click at [744, 565] on div "Unplanned Maint Athens (Eleftherios Venizelos Intl) AOG Maint Istanbul (Ataturk…" at bounding box center [887, 473] width 1360 height 825
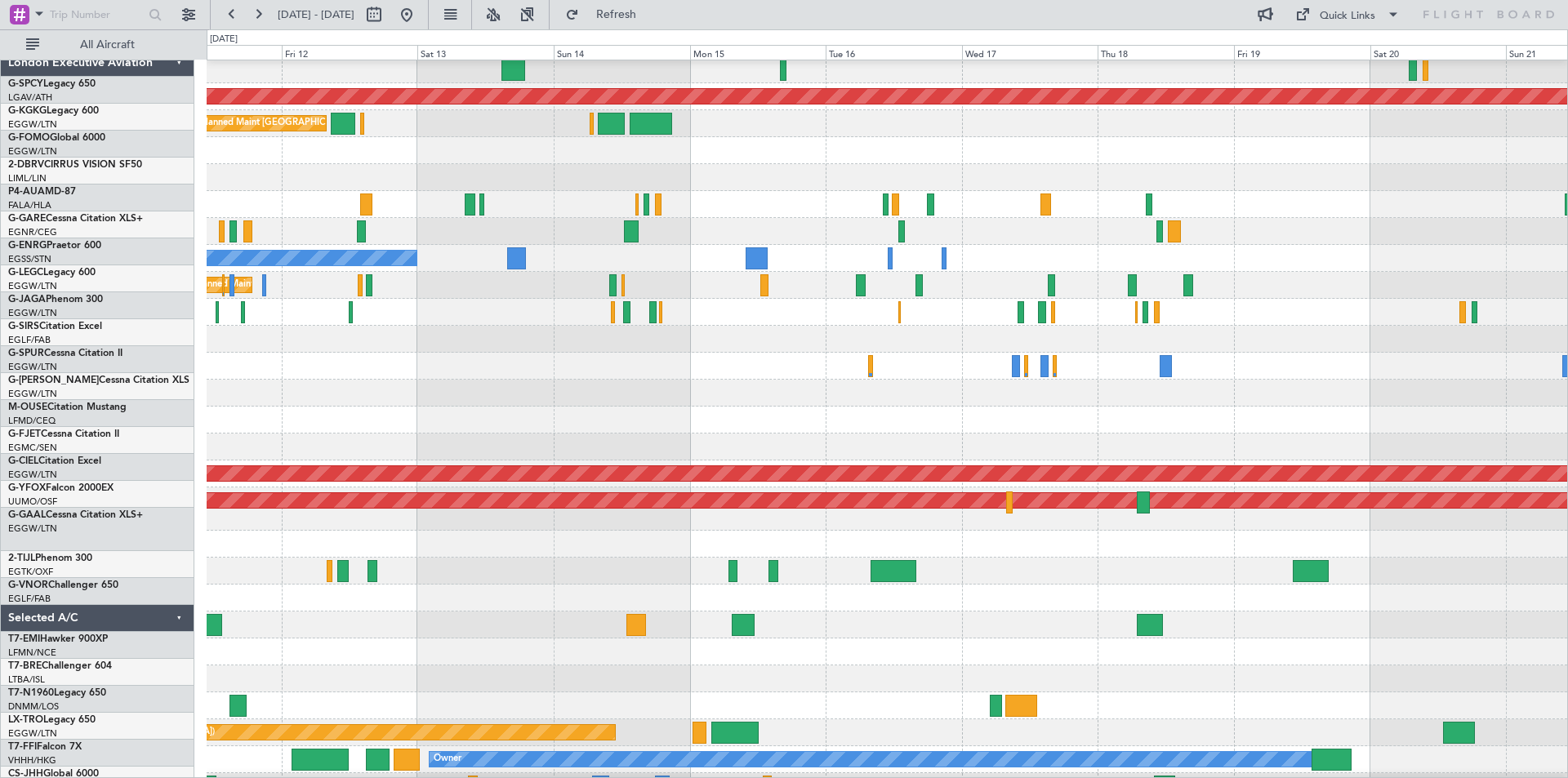
scroll to position [31, 0]
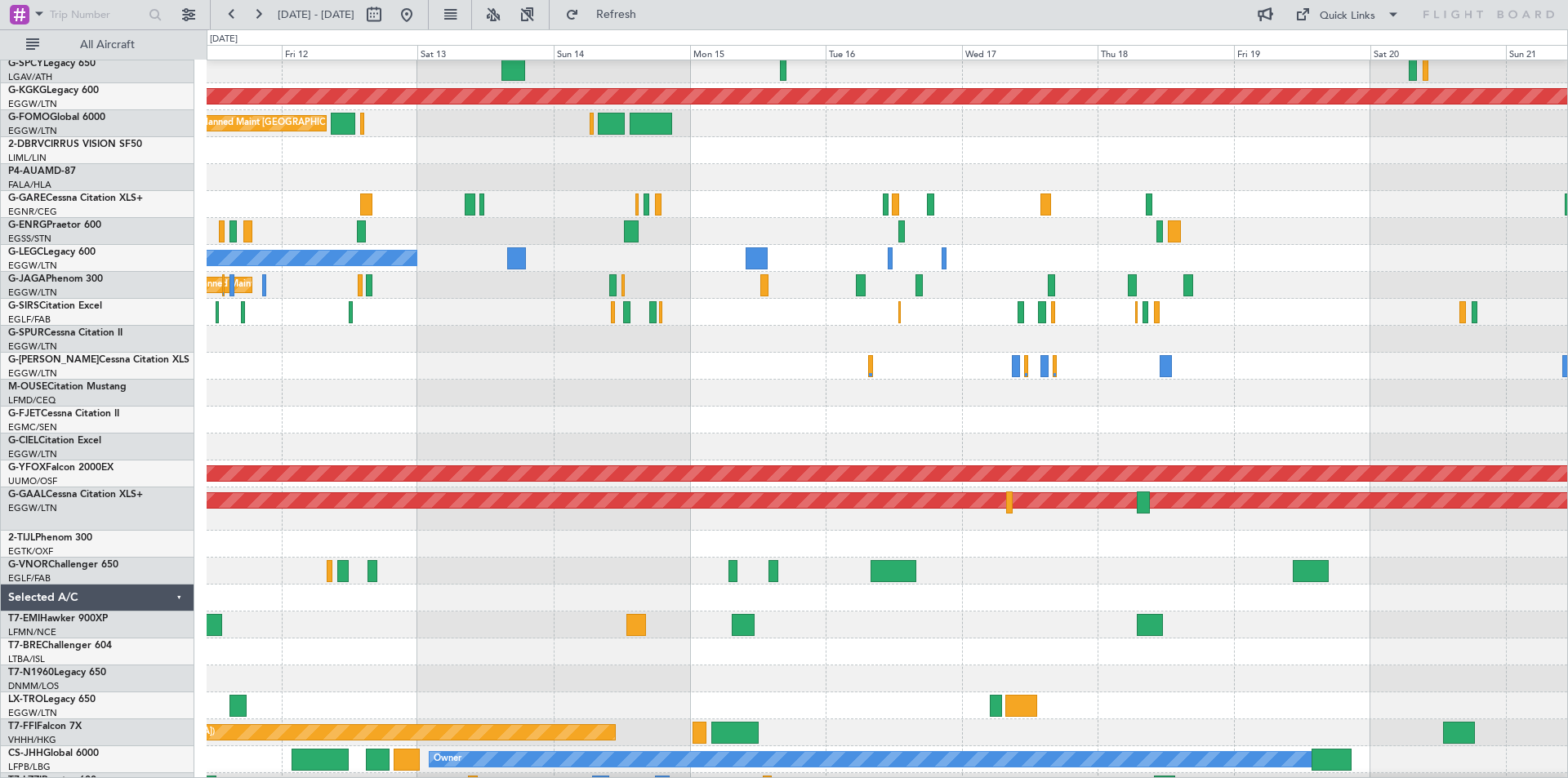
click at [1116, 580] on div "Planned Maint [GEOGRAPHIC_DATA] ([GEOGRAPHIC_DATA])" at bounding box center [887, 570] width 1360 height 27
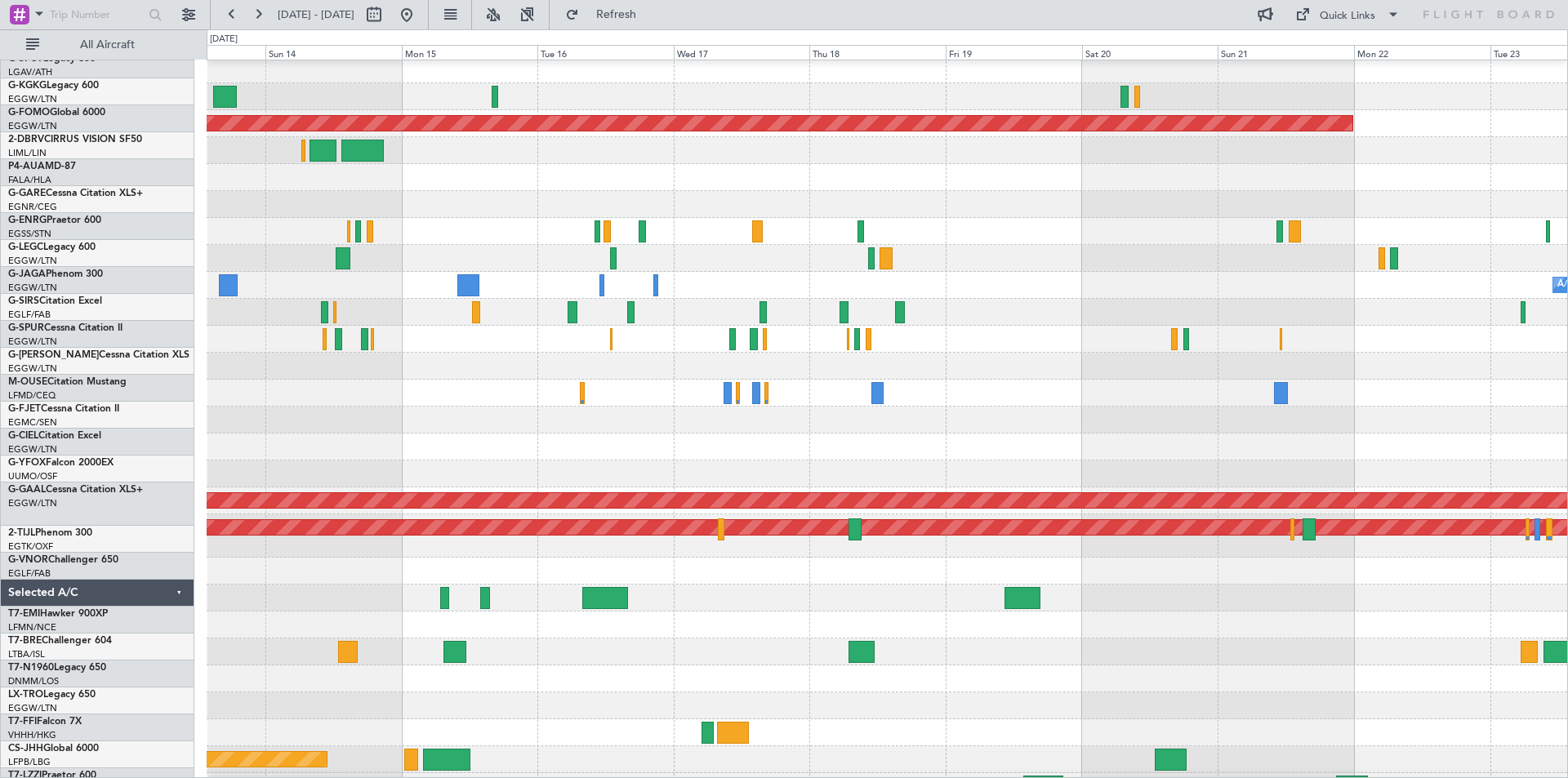
scroll to position [4, 0]
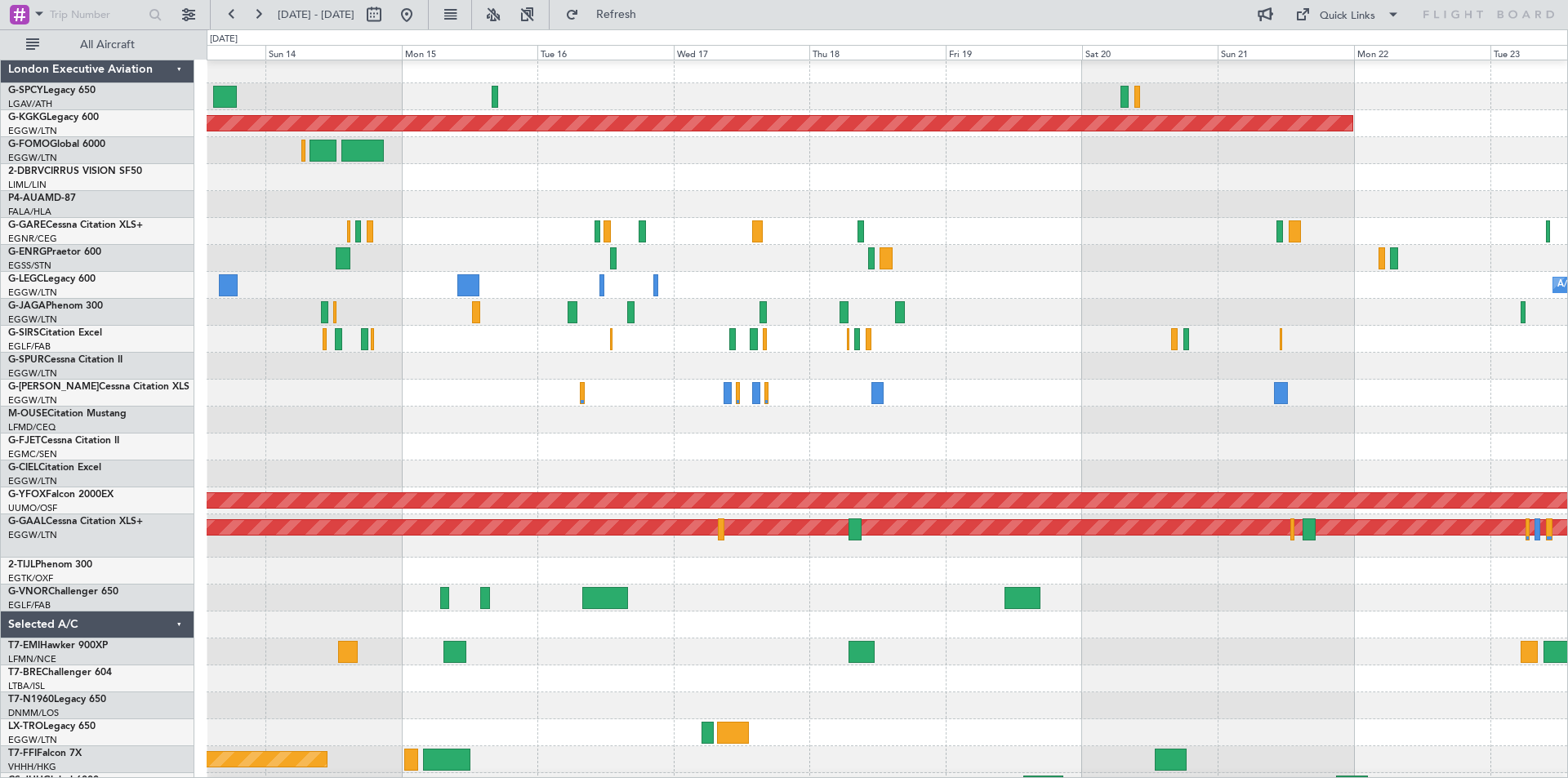
click at [900, 574] on div at bounding box center [887, 570] width 1360 height 27
click at [420, 19] on button at bounding box center [407, 15] width 26 height 26
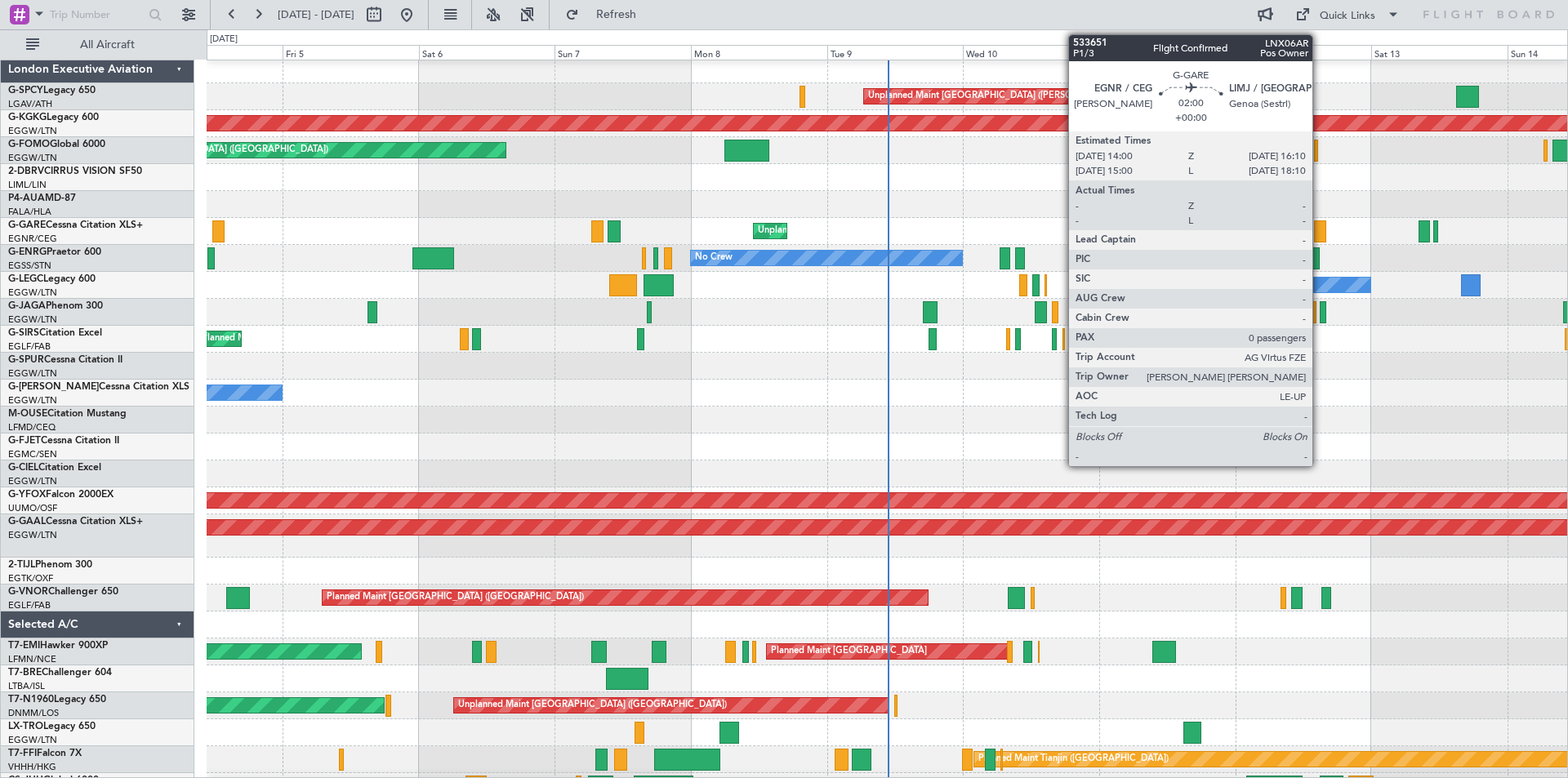
click at [1320, 232] on div at bounding box center [1320, 232] width 13 height 22
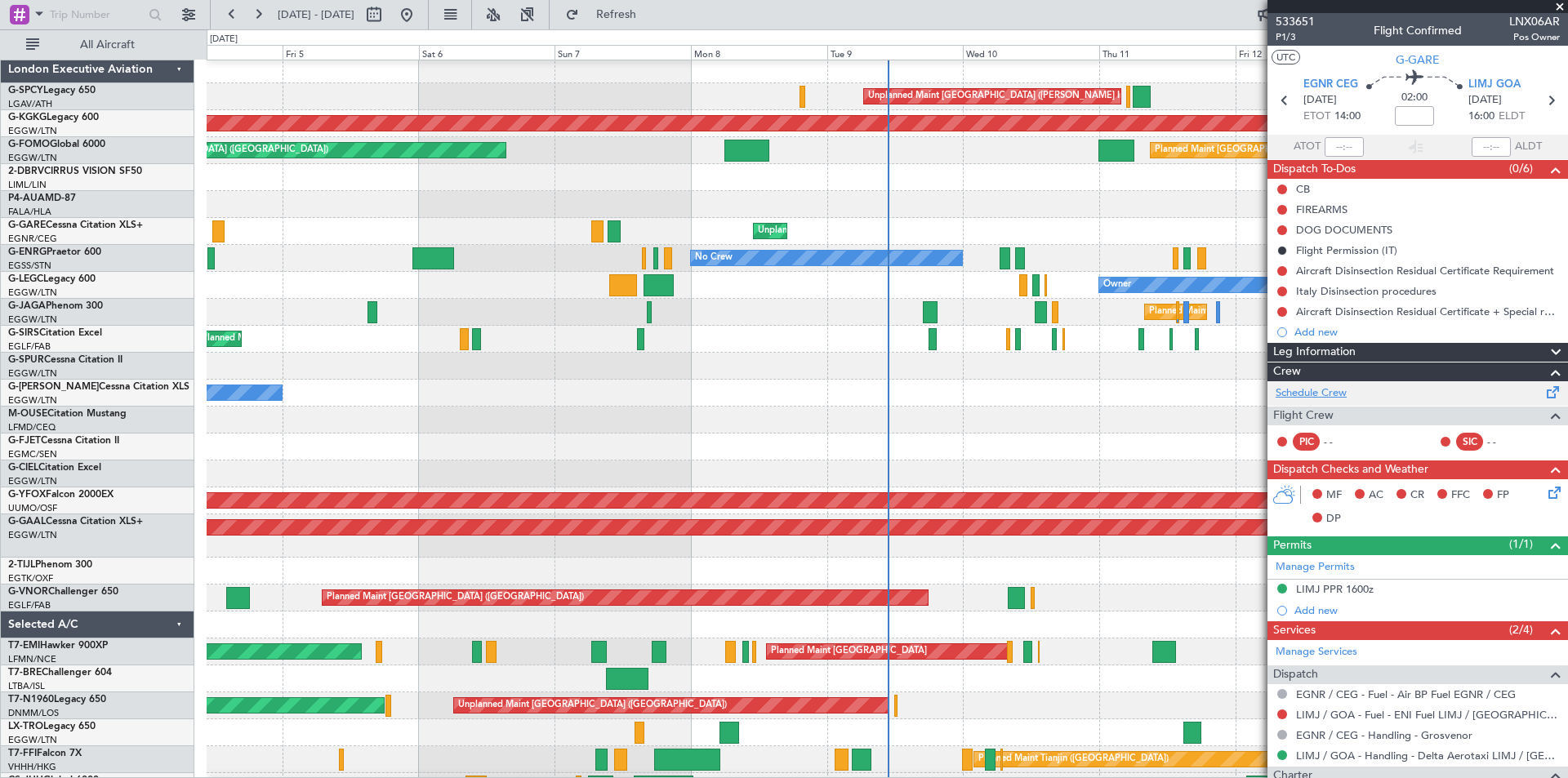
click at [1316, 392] on link "Schedule Crew" at bounding box center [1311, 394] width 71 height 17
click at [650, 20] on span "Refresh" at bounding box center [617, 15] width 69 height 11
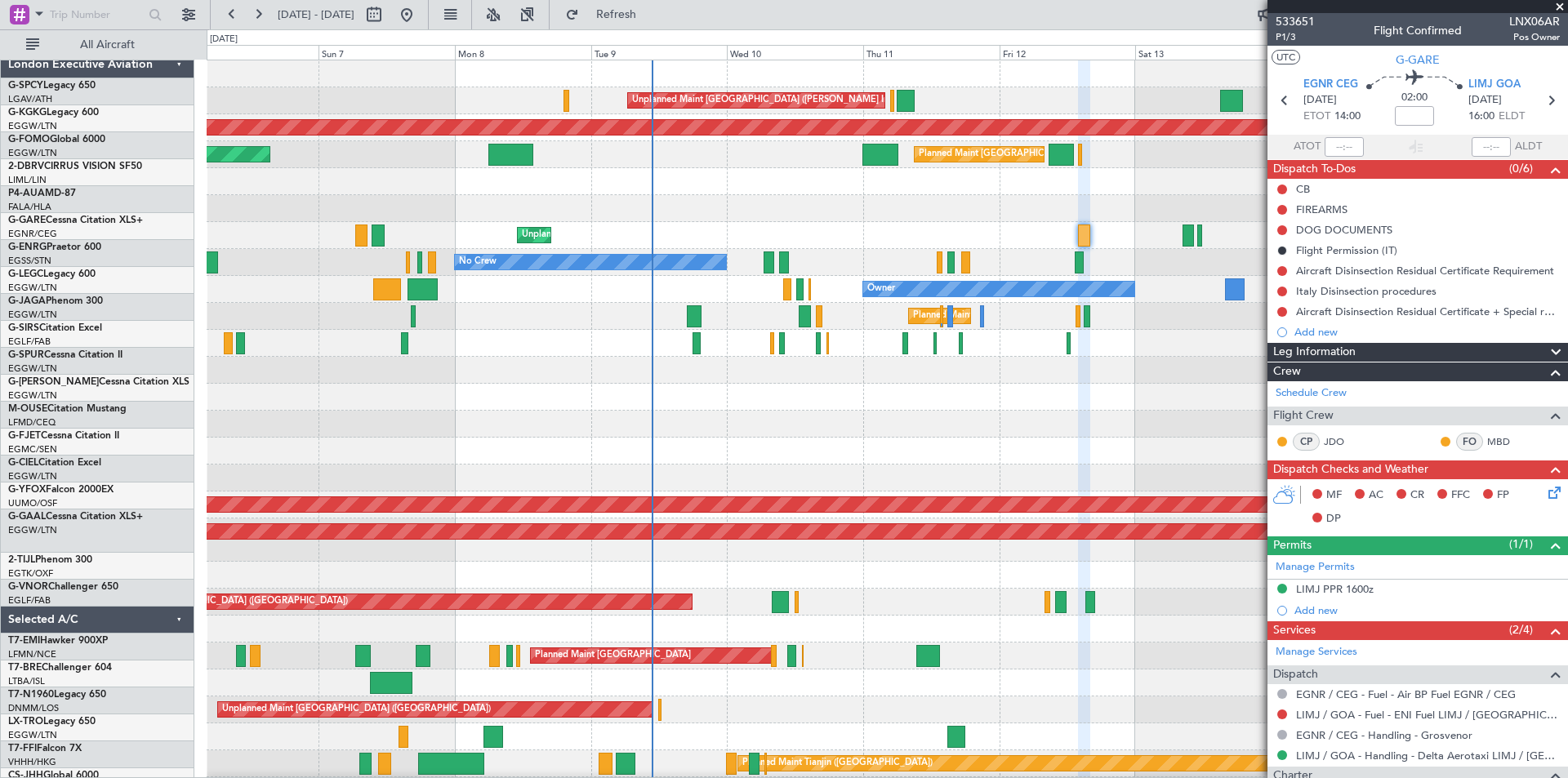
scroll to position [0, 0]
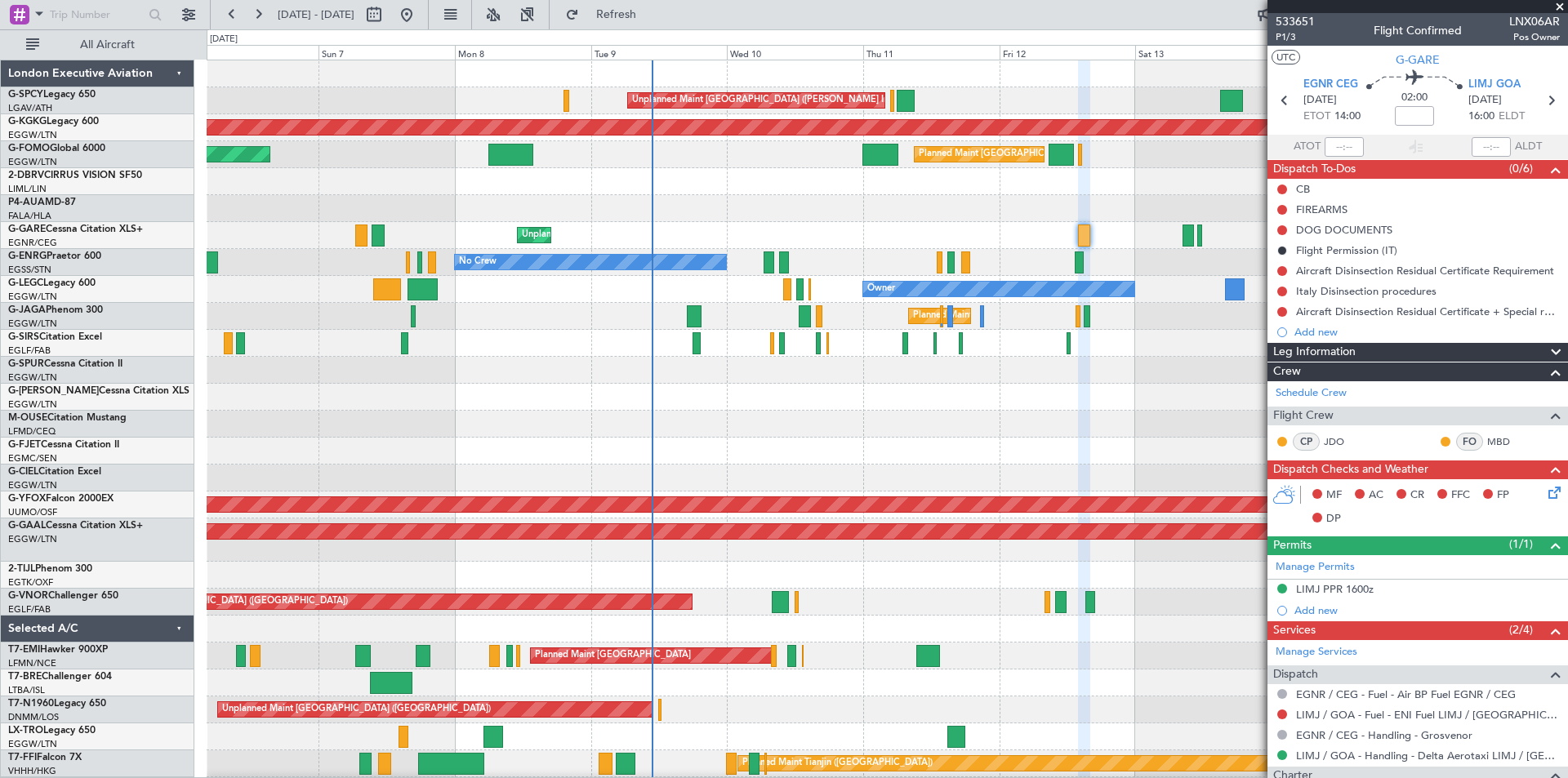
click at [750, 248] on div "Unplanned Maint [PERSON_NAME]" at bounding box center [887, 235] width 1360 height 27
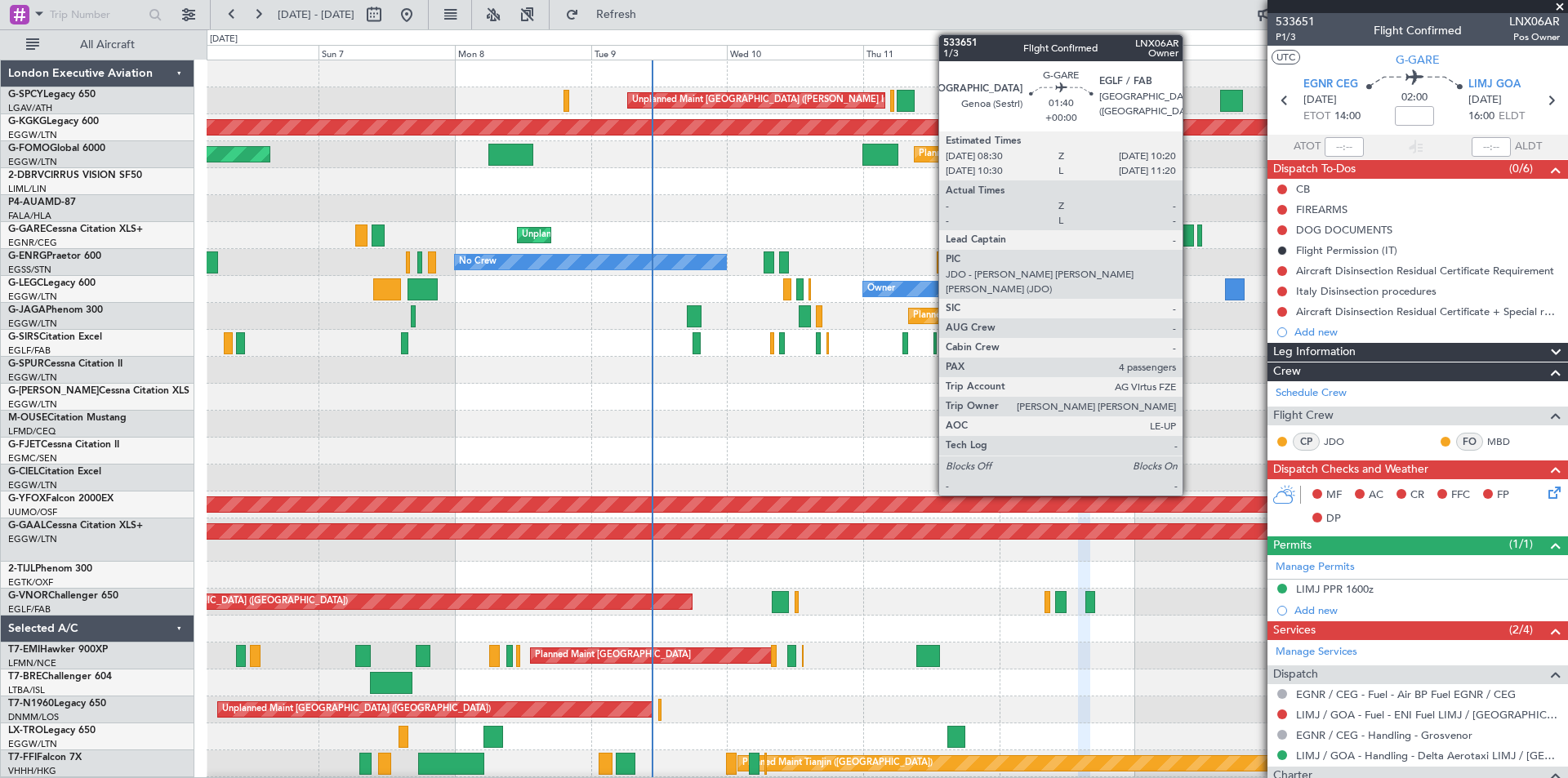
click at [1189, 243] on div at bounding box center [1187, 235] width 10 height 22
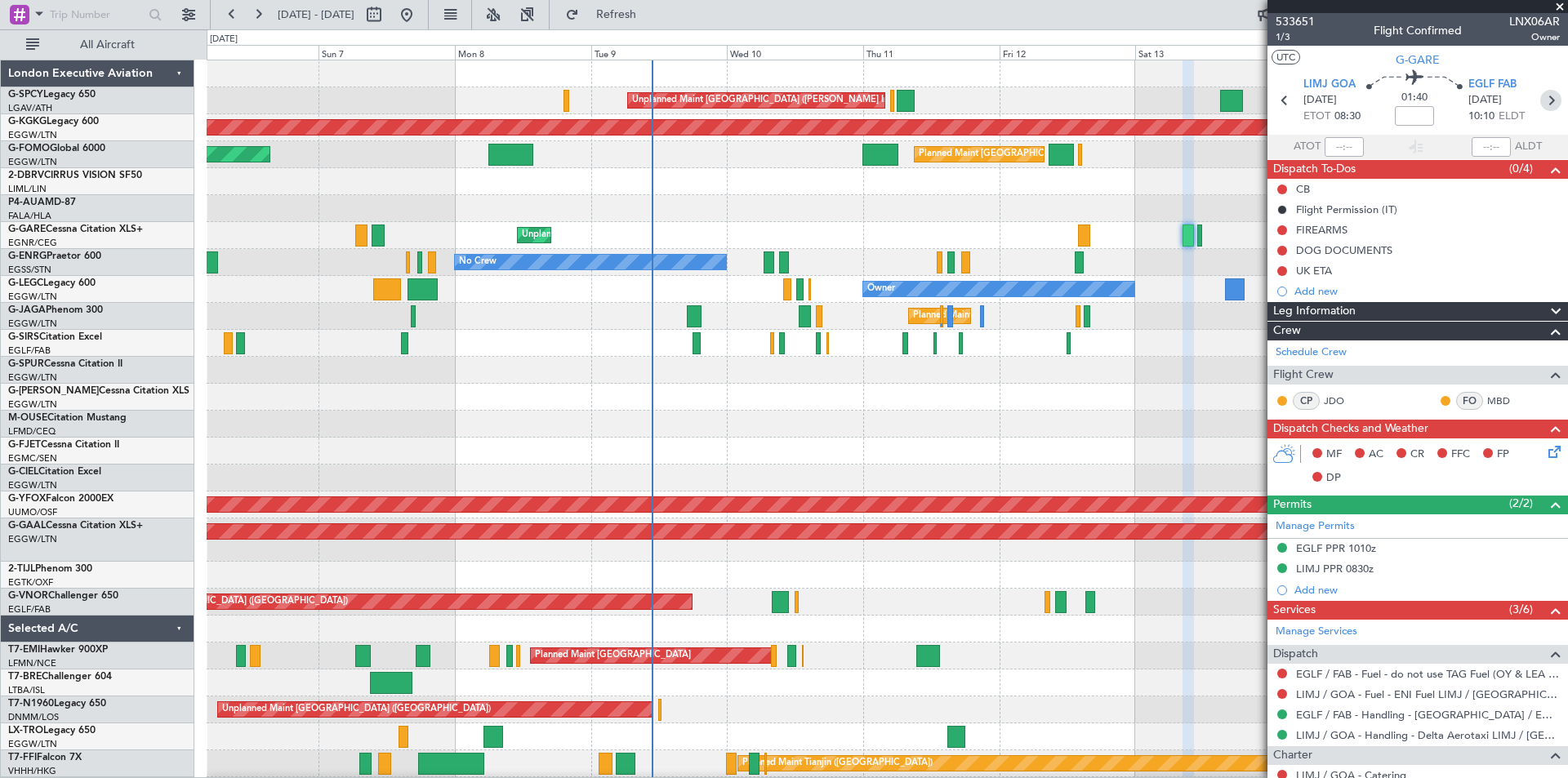
click at [1540, 108] on icon at bounding box center [1550, 101] width 21 height 21
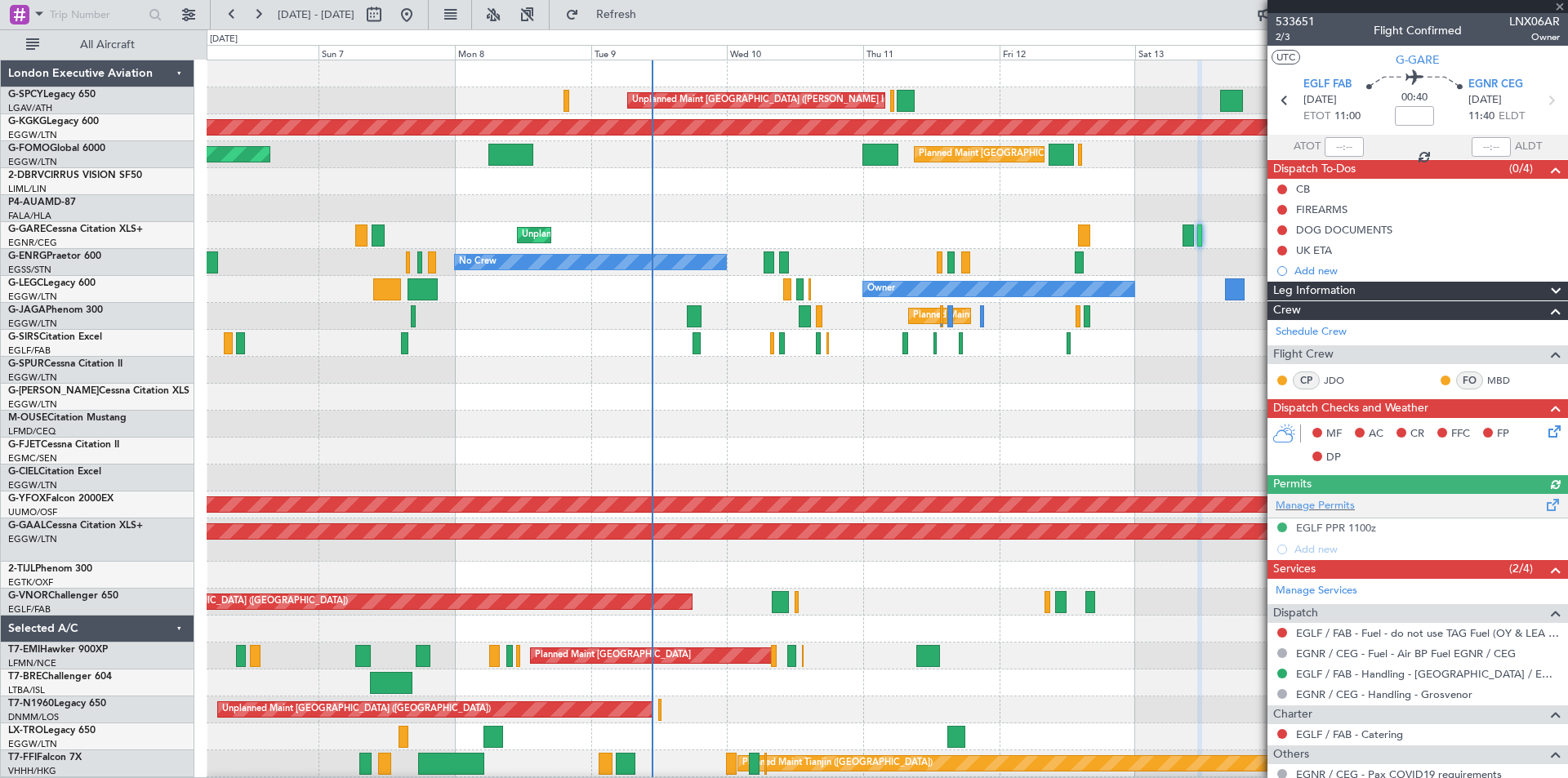
scroll to position [164, 0]
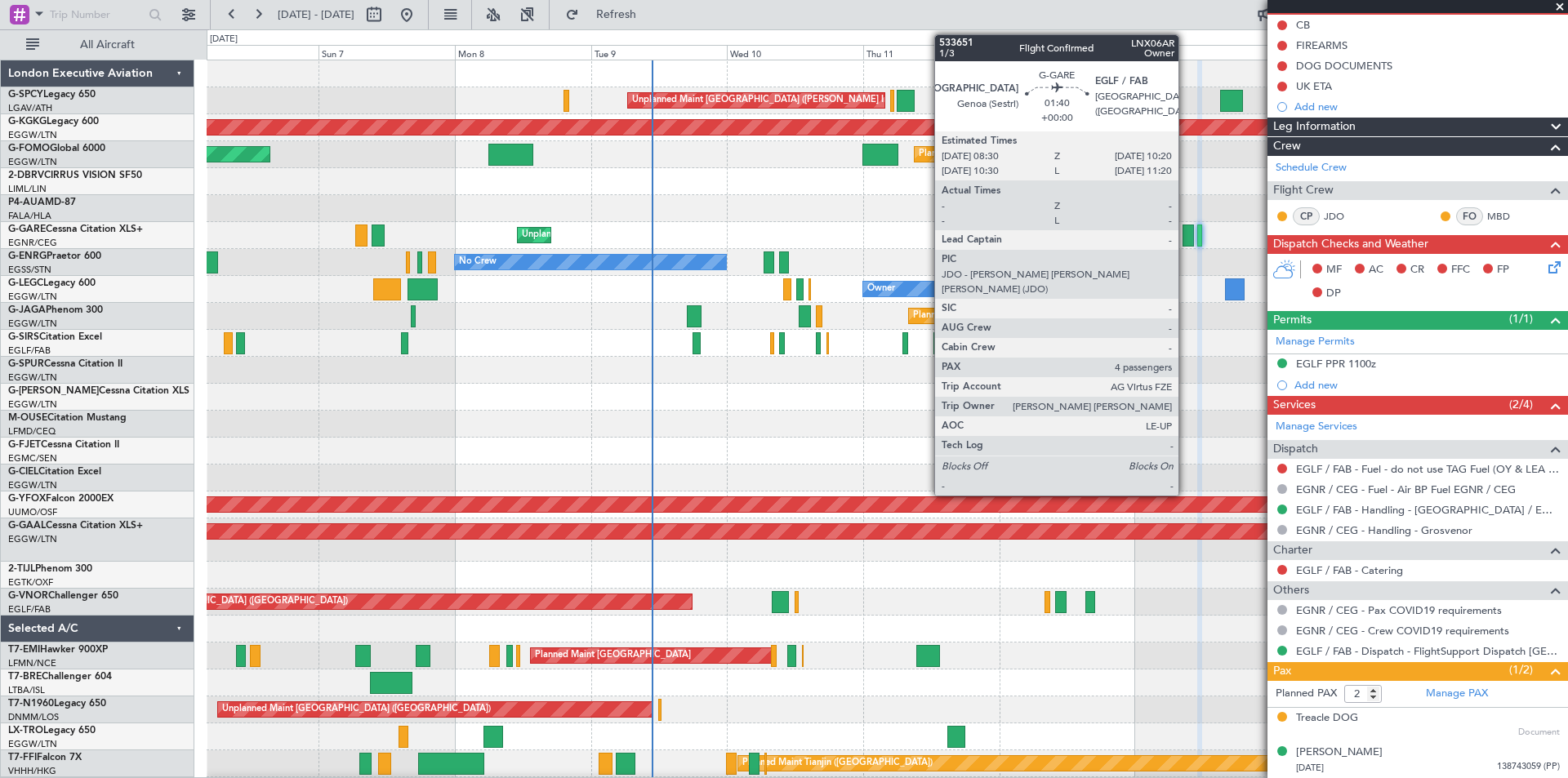
click at [1186, 241] on div at bounding box center [1187, 235] width 10 height 22
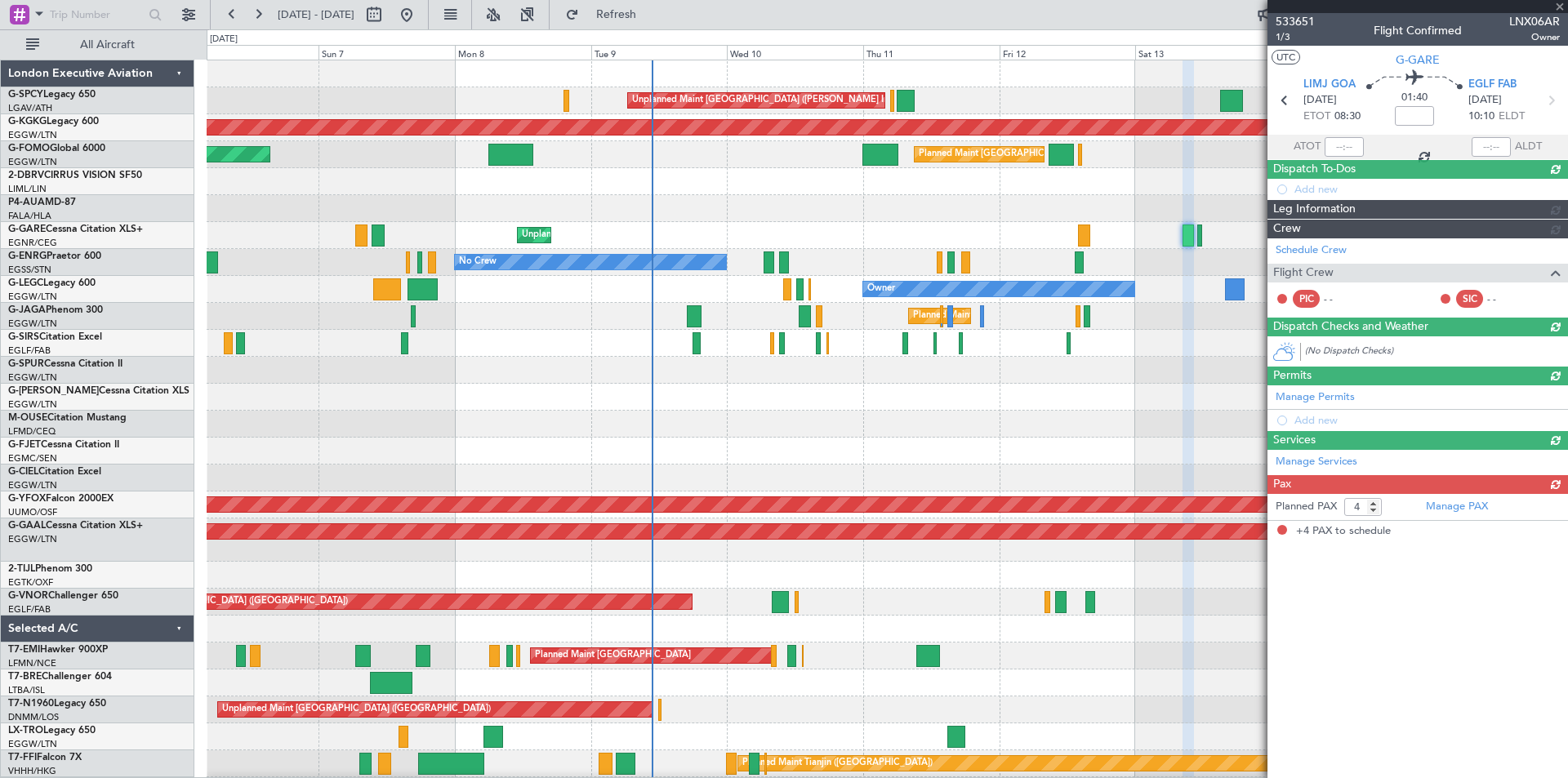
scroll to position [0, 0]
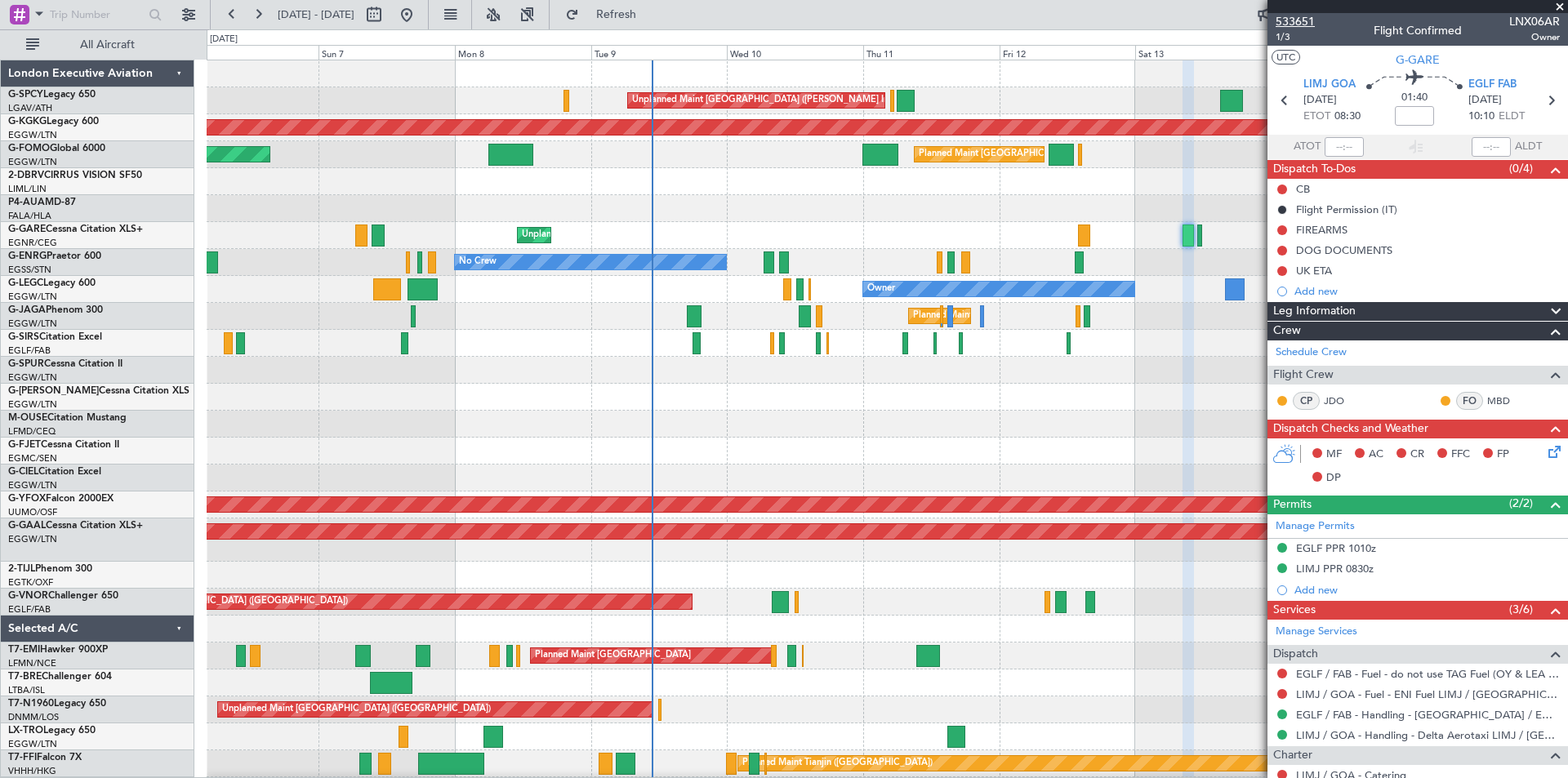
click at [1307, 25] on span "533651" at bounding box center [1295, 21] width 39 height 17
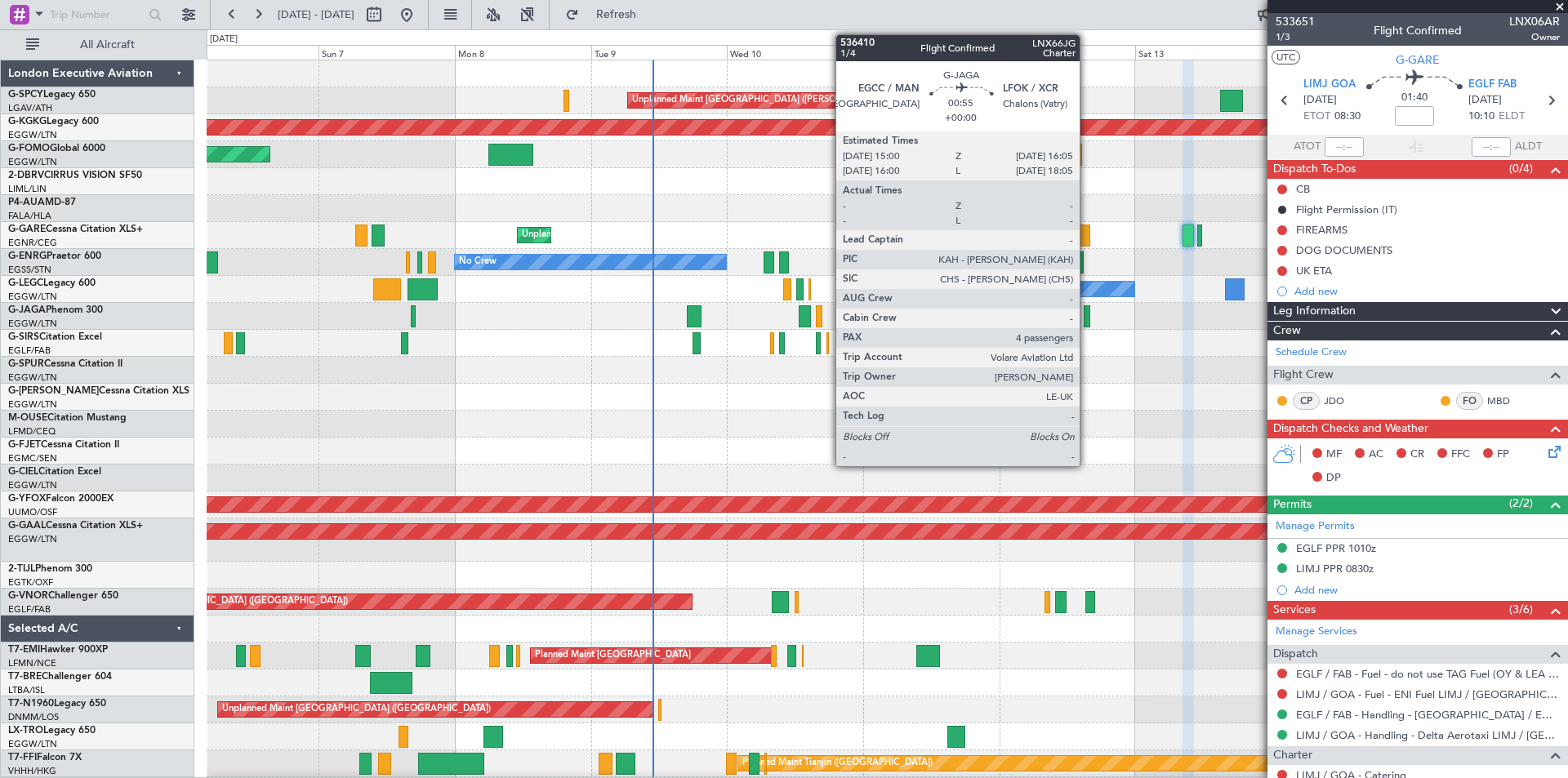
click at [1087, 325] on div at bounding box center [1086, 316] width 7 height 22
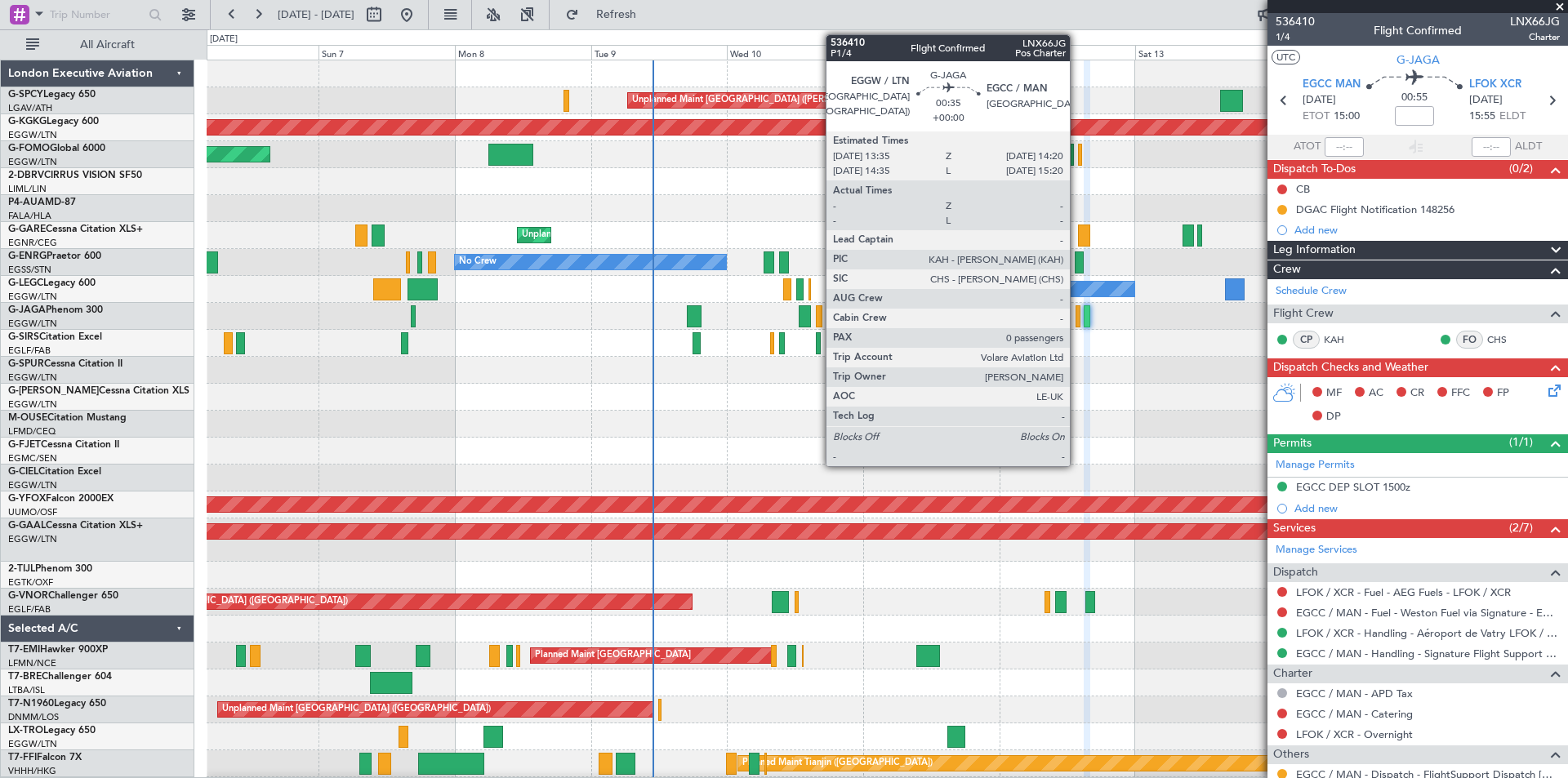
click at [1077, 323] on div at bounding box center [1078, 316] width 5 height 22
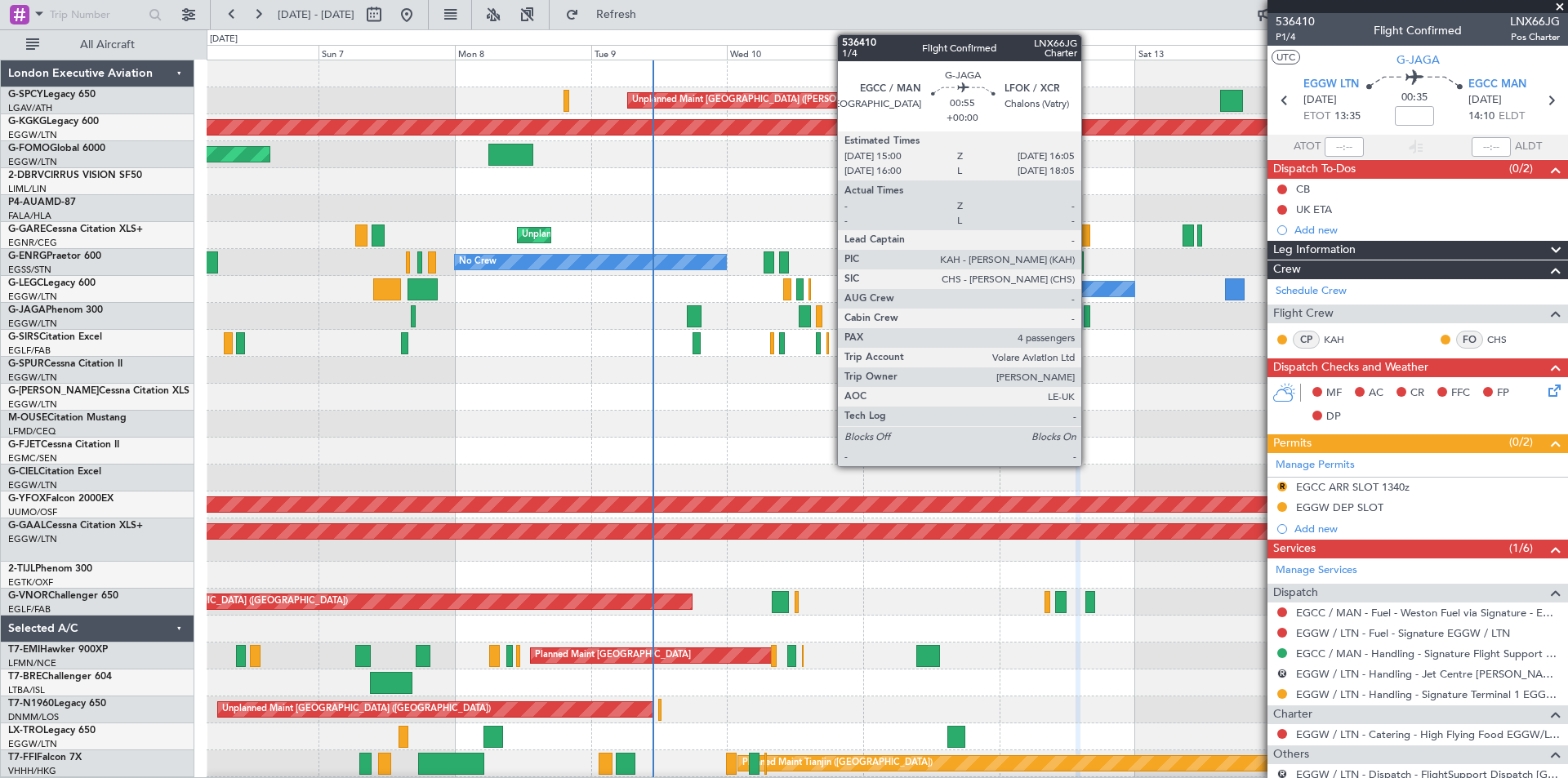
click at [1089, 324] on div at bounding box center [1086, 316] width 7 height 22
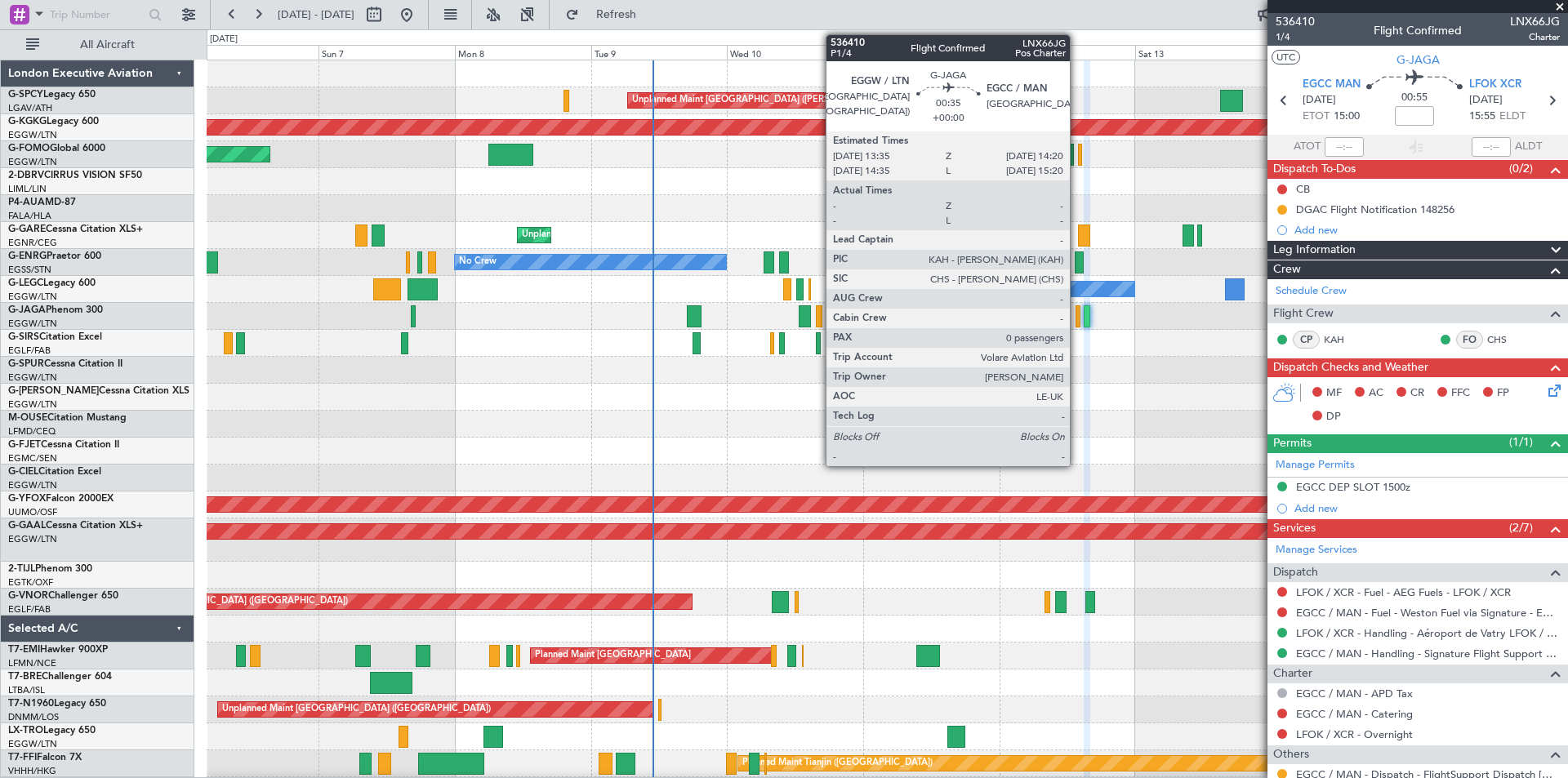
click at [1077, 323] on div at bounding box center [1078, 316] width 5 height 22
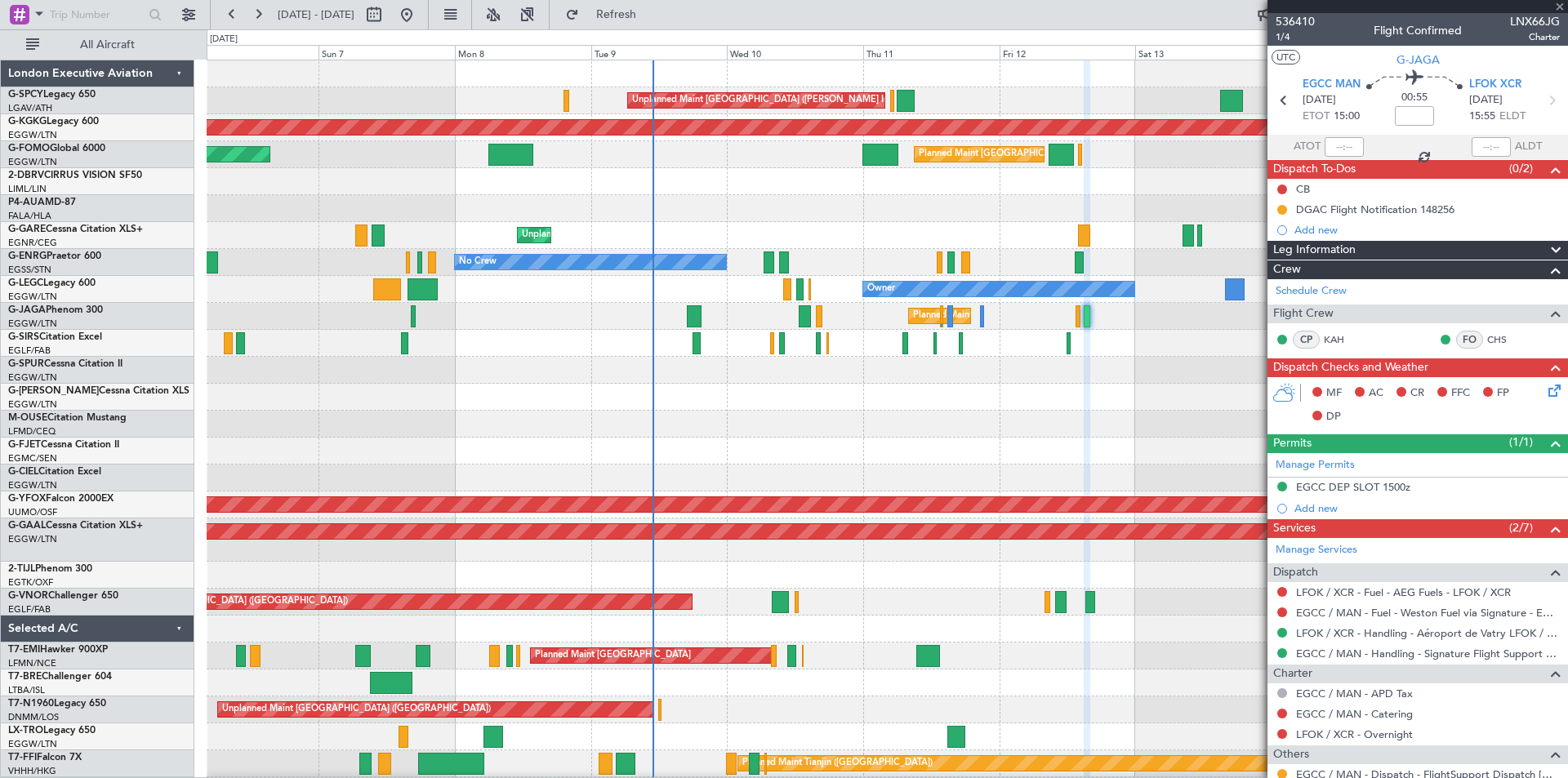
type input "0"
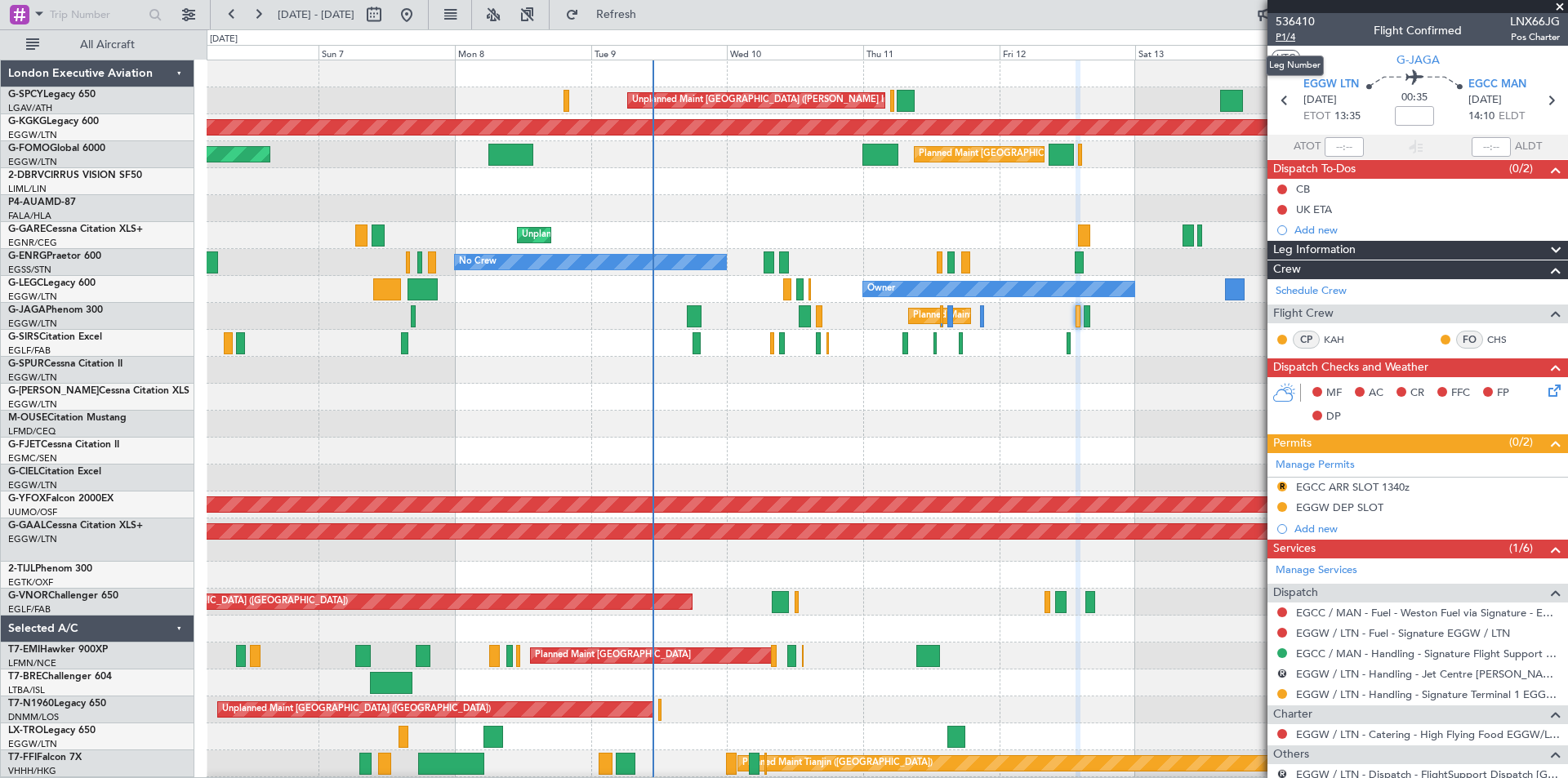
click at [1296, 35] on span "P1/4" at bounding box center [1295, 36] width 39 height 14
click at [1558, 7] on span at bounding box center [1560, 7] width 17 height 15
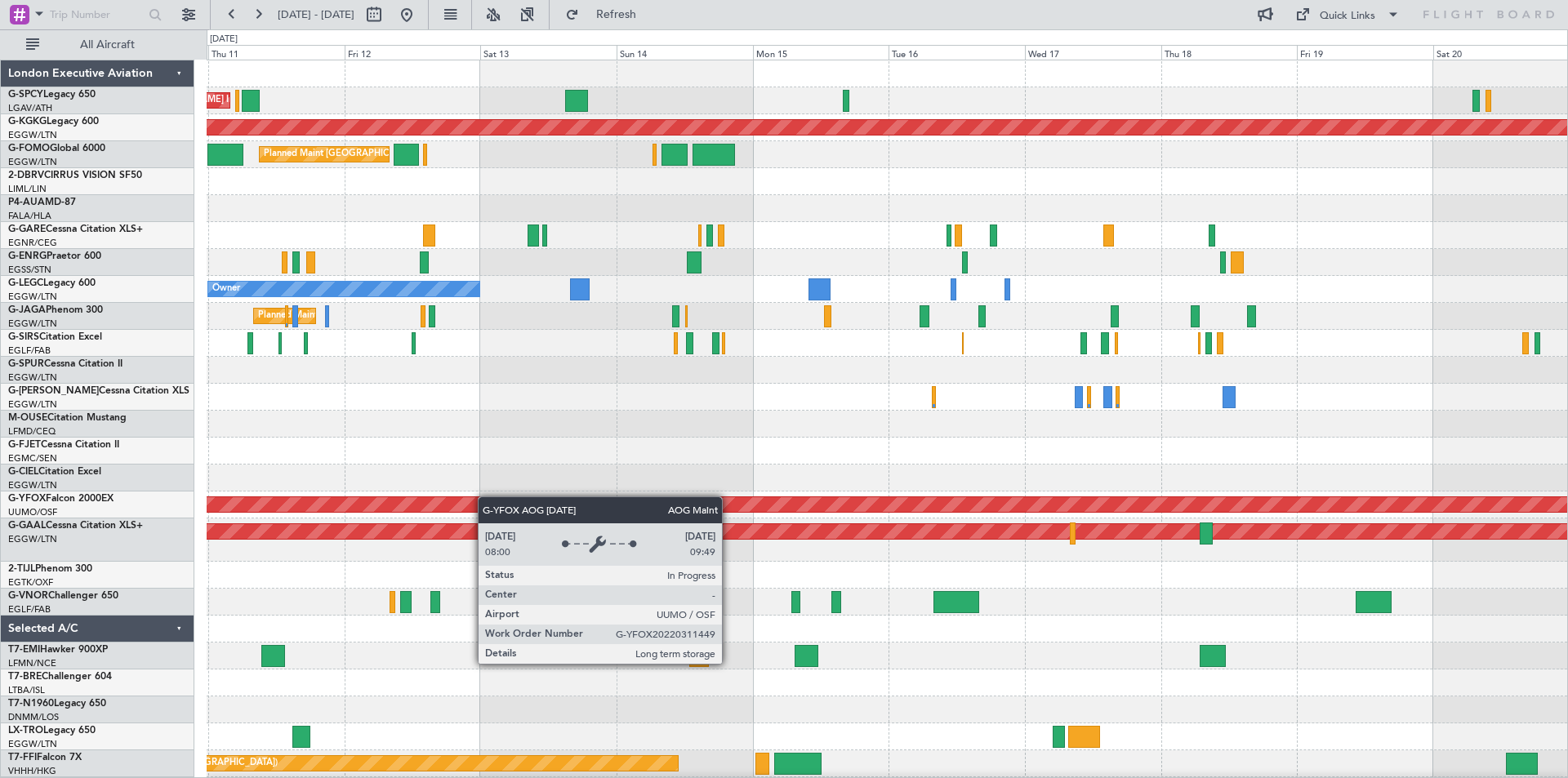
click at [486, 497] on div "Unplanned Maint Athens (Eleftherios Venizelos Intl) AOG Maint Istanbul (Ataturk…" at bounding box center [887, 473] width 1360 height 825
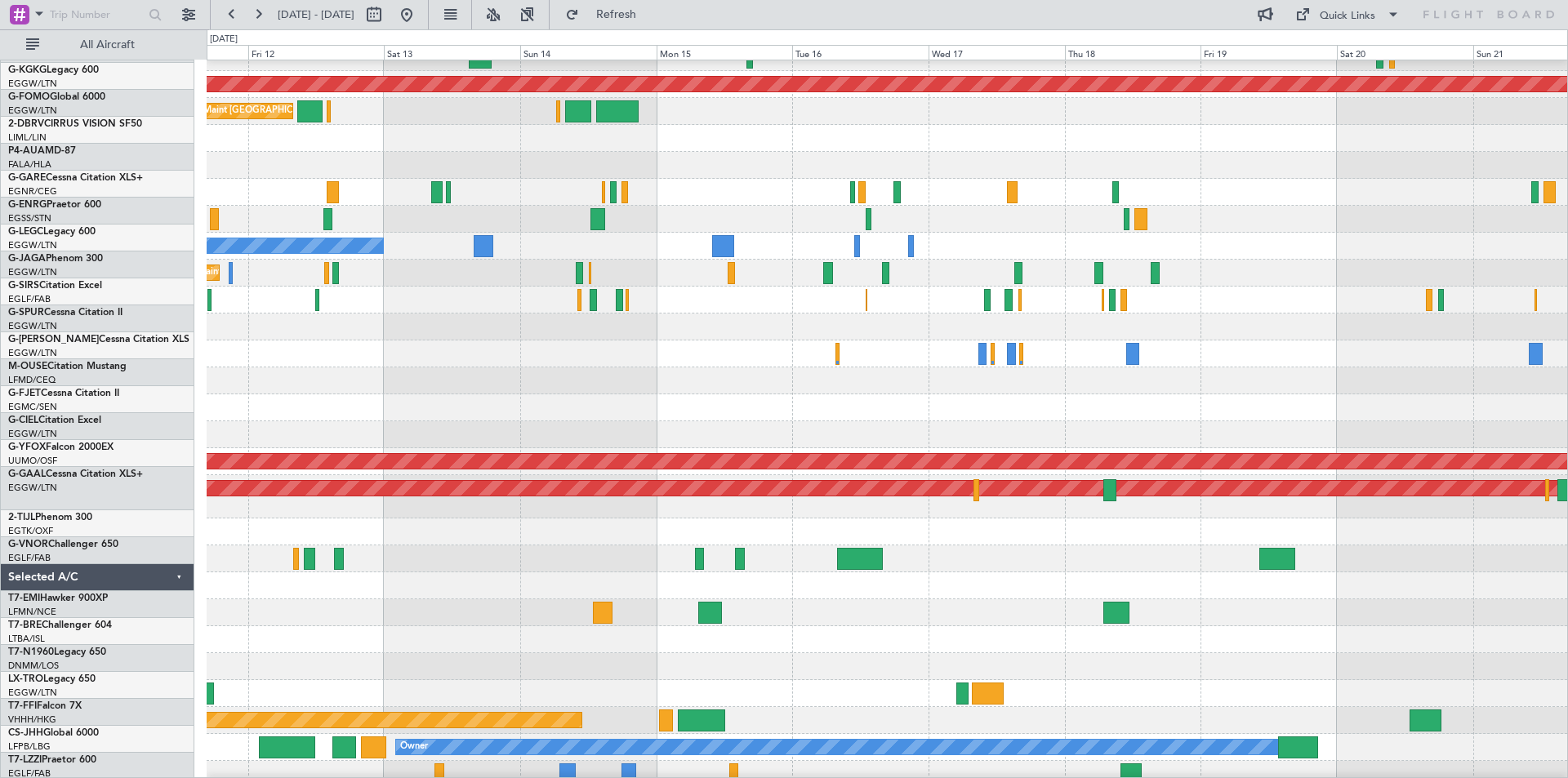
scroll to position [23, 0]
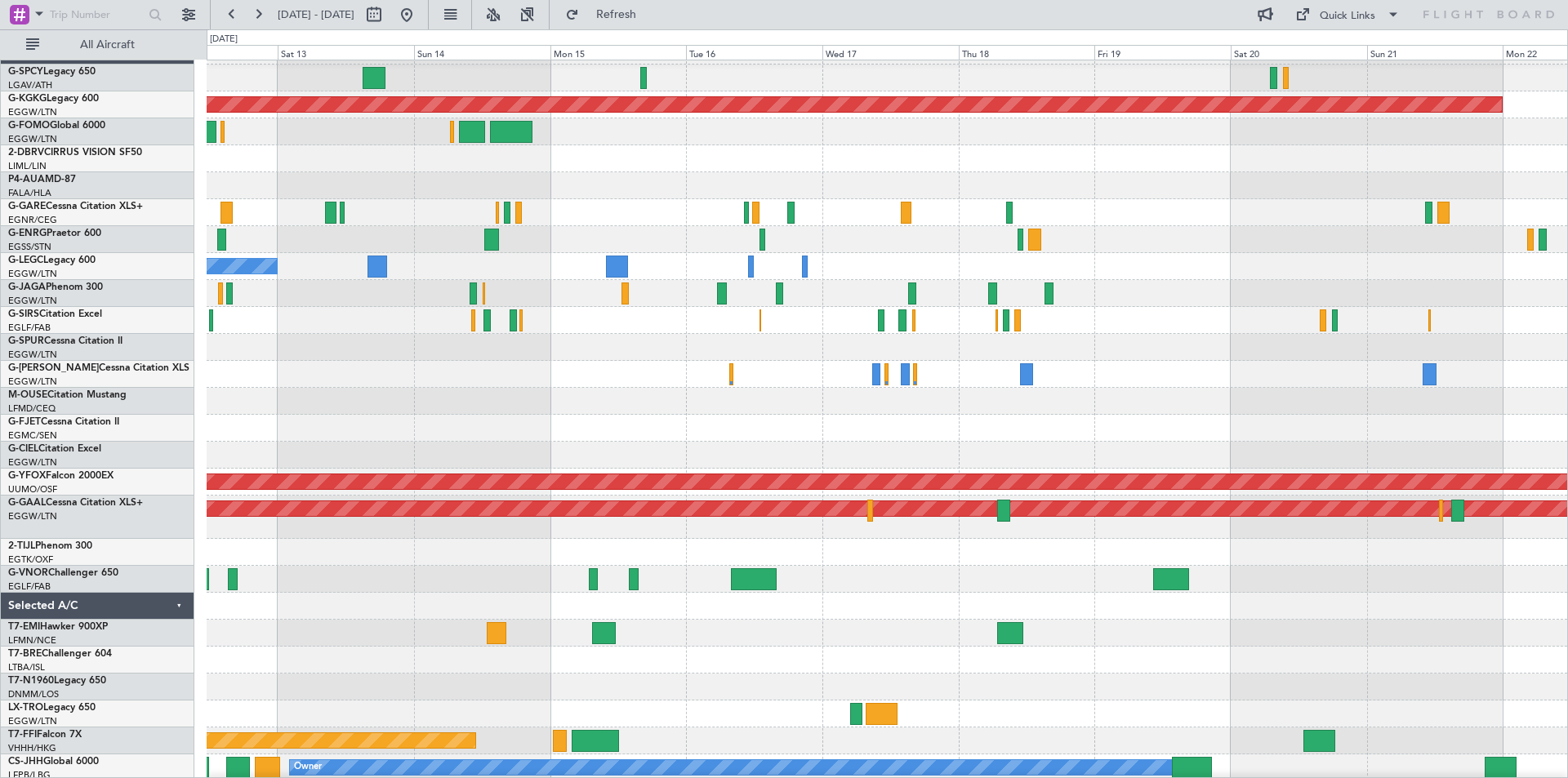
click at [1019, 399] on div at bounding box center [887, 401] width 1360 height 27
click at [420, 20] on button at bounding box center [407, 15] width 26 height 26
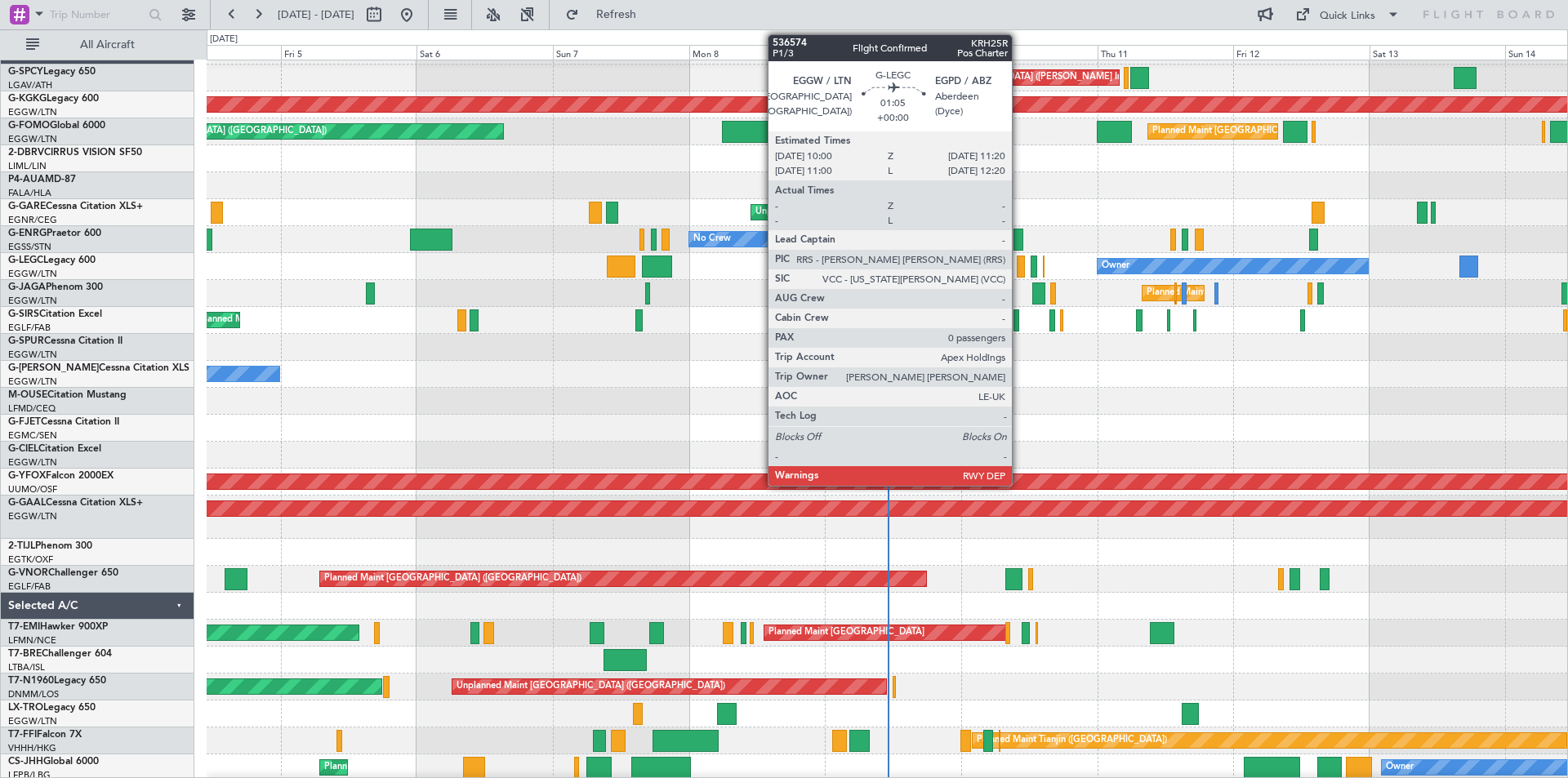
click at [1019, 268] on div at bounding box center [1020, 267] width 8 height 22
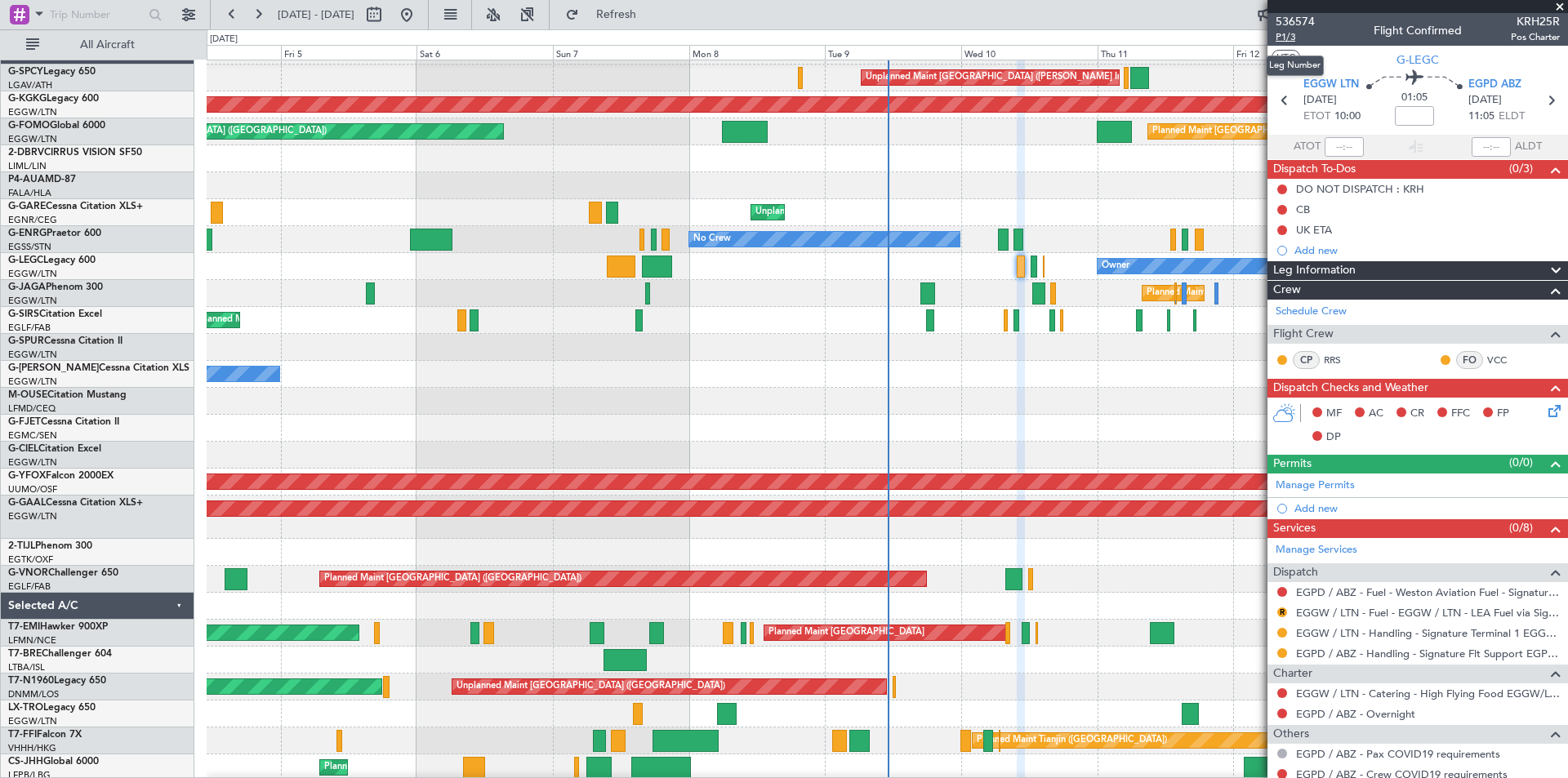
click at [1292, 41] on span "P1/3" at bounding box center [1295, 36] width 39 height 14
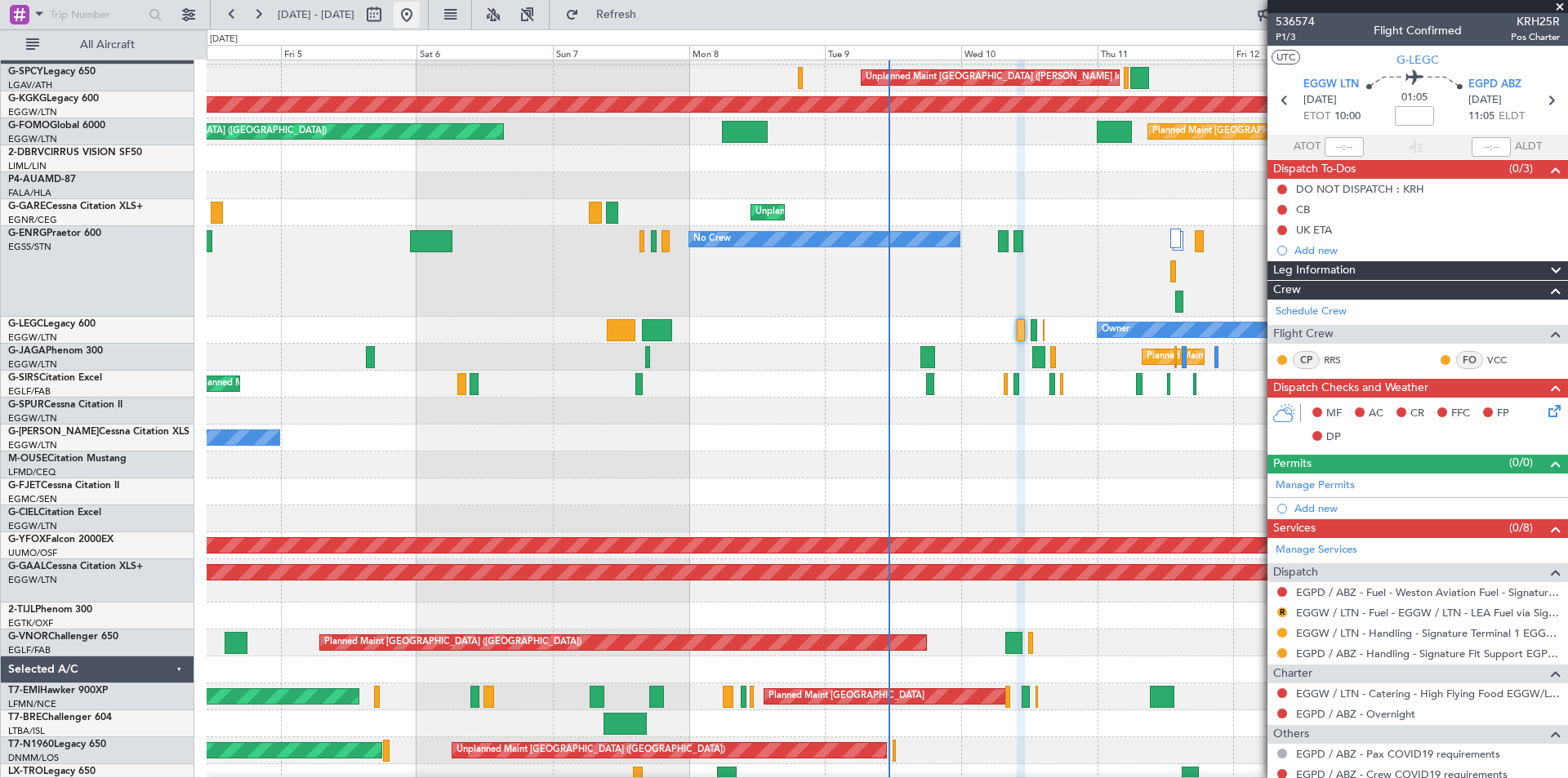
click at [420, 23] on button at bounding box center [407, 15] width 26 height 26
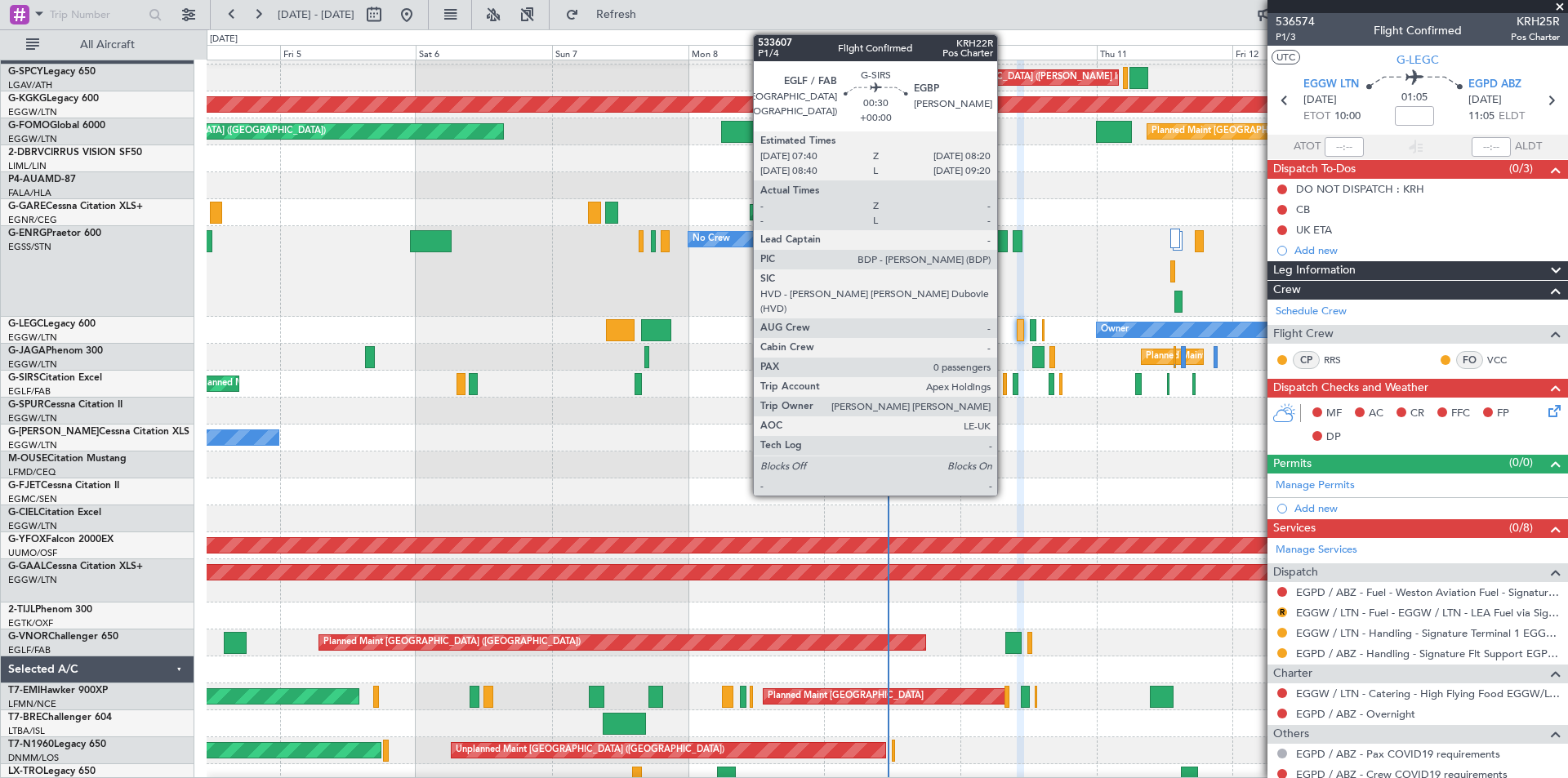
click at [1004, 390] on div at bounding box center [1005, 384] width 4 height 22
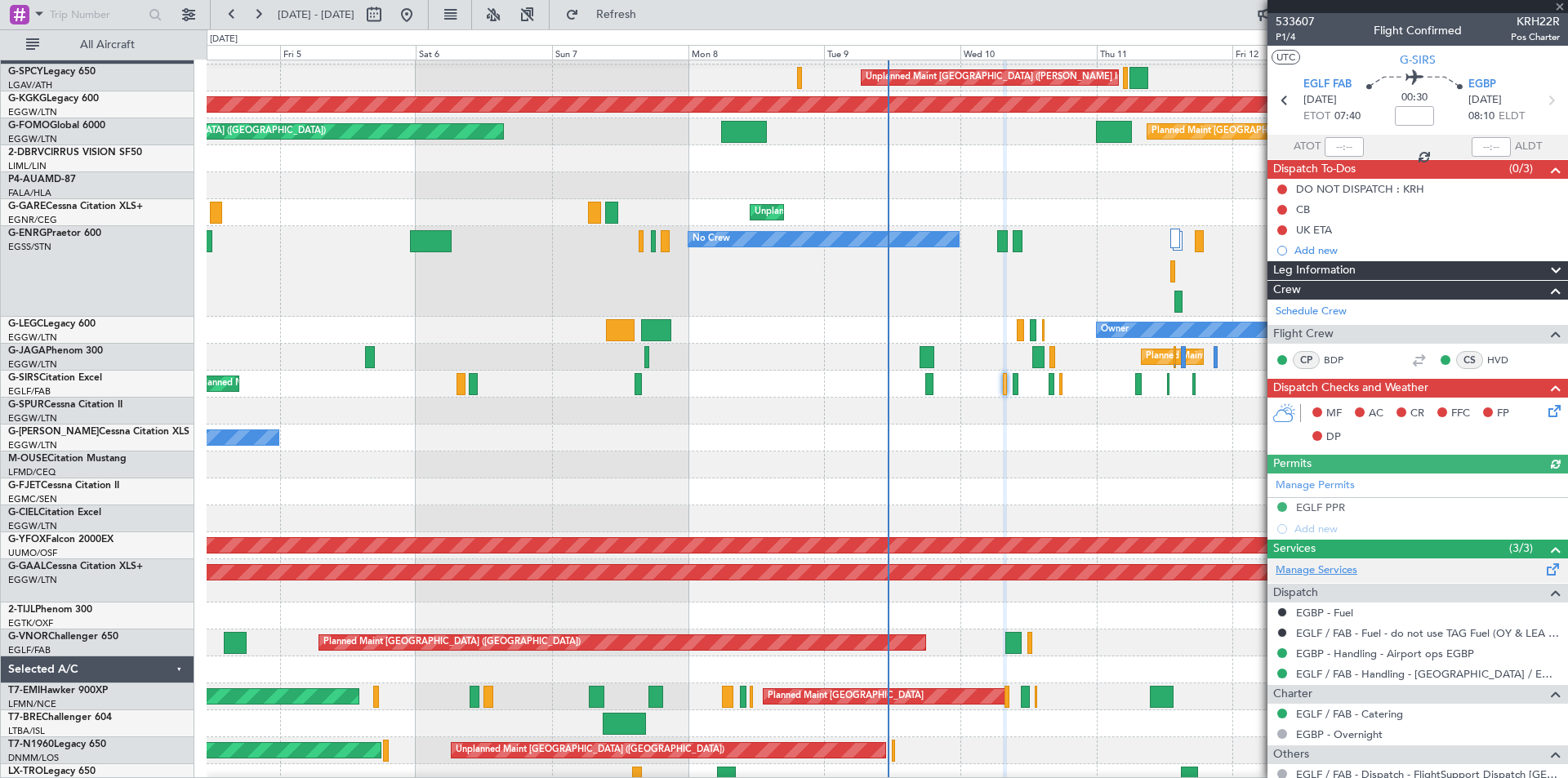
click at [1329, 570] on link "Manage Services" at bounding box center [1317, 571] width 82 height 17
click at [650, 9] on span "Refresh" at bounding box center [617, 15] width 69 height 11
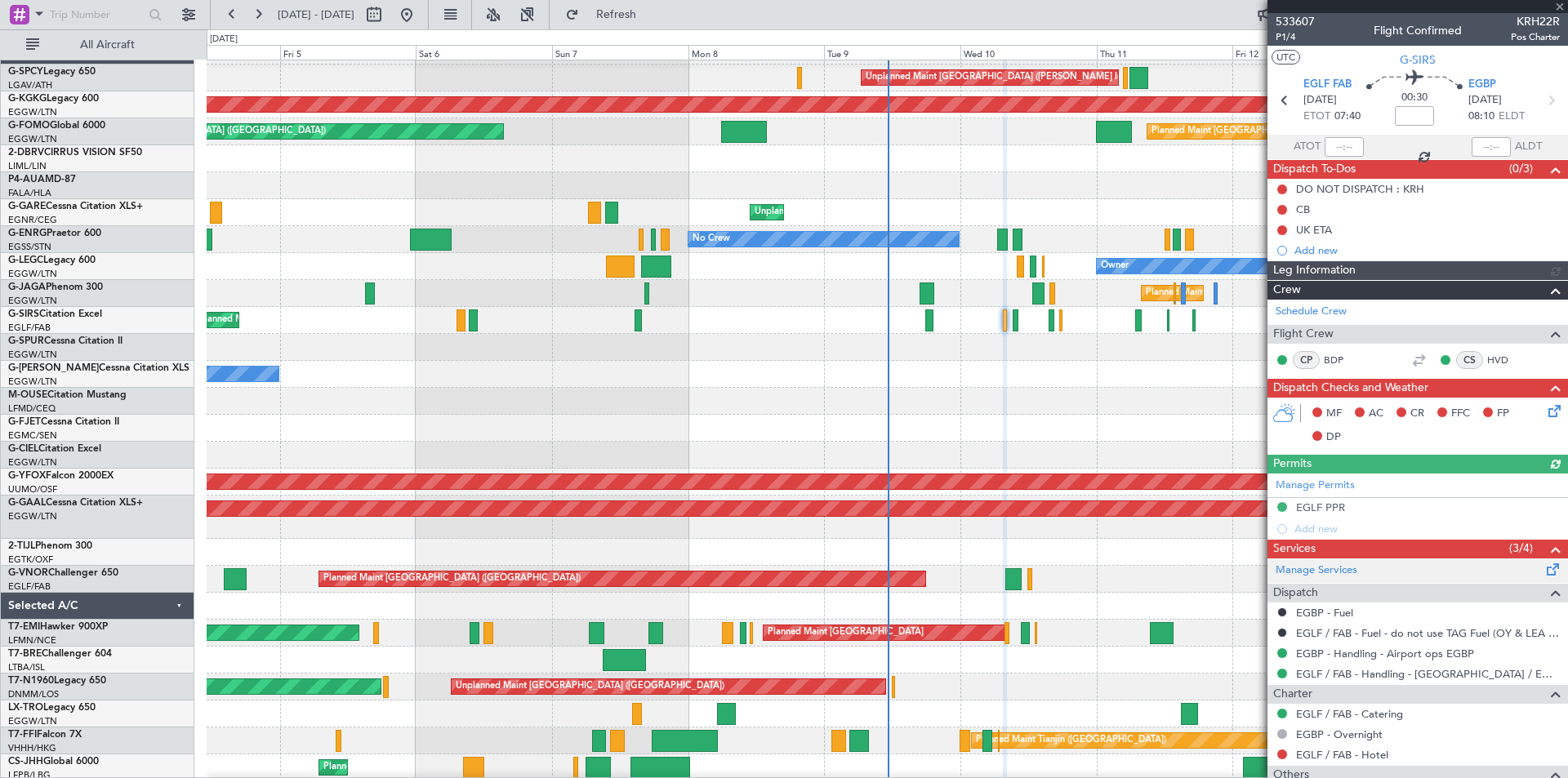
scroll to position [114, 0]
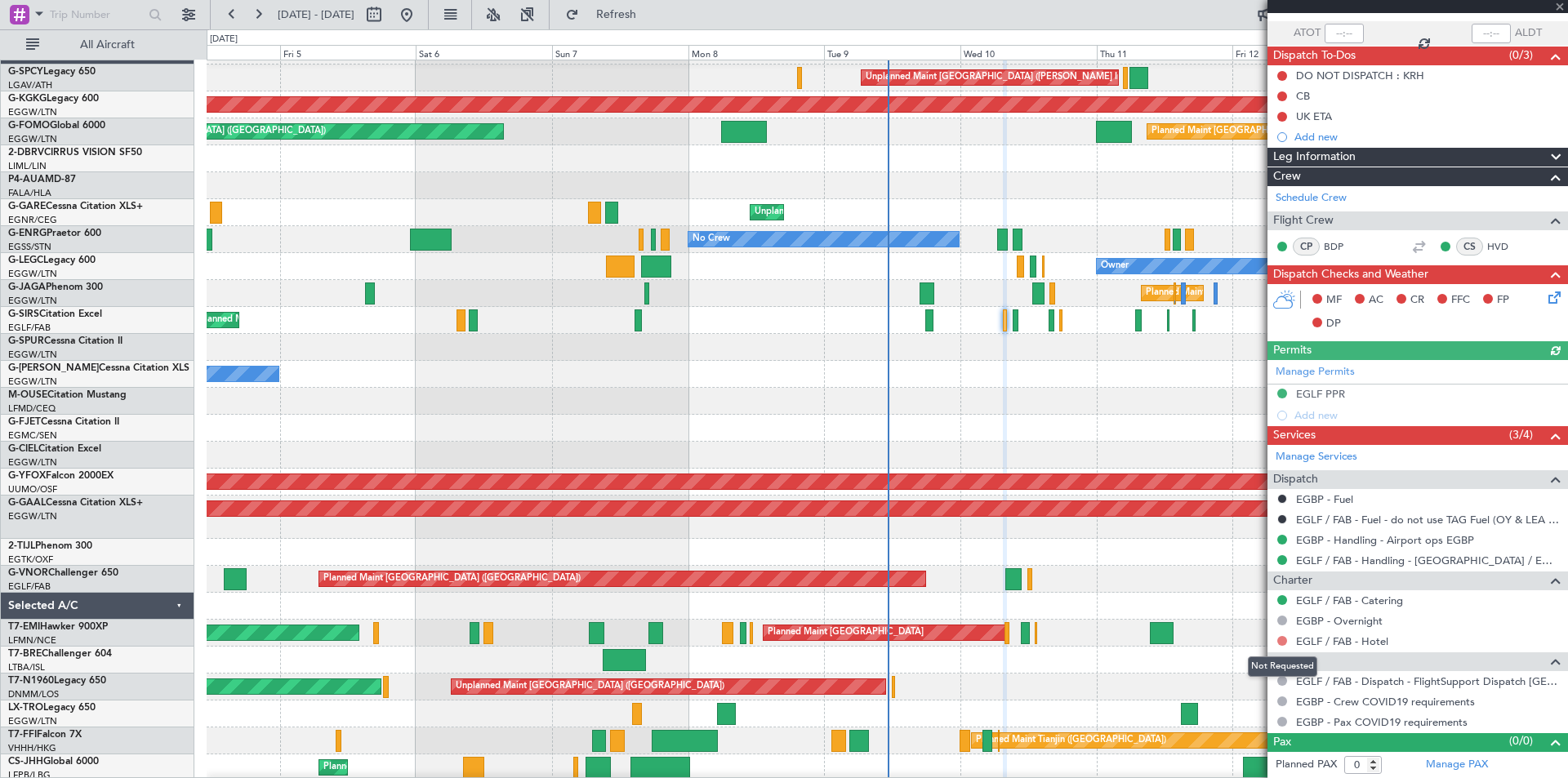
click at [1280, 639] on button at bounding box center [1281, 641] width 10 height 10
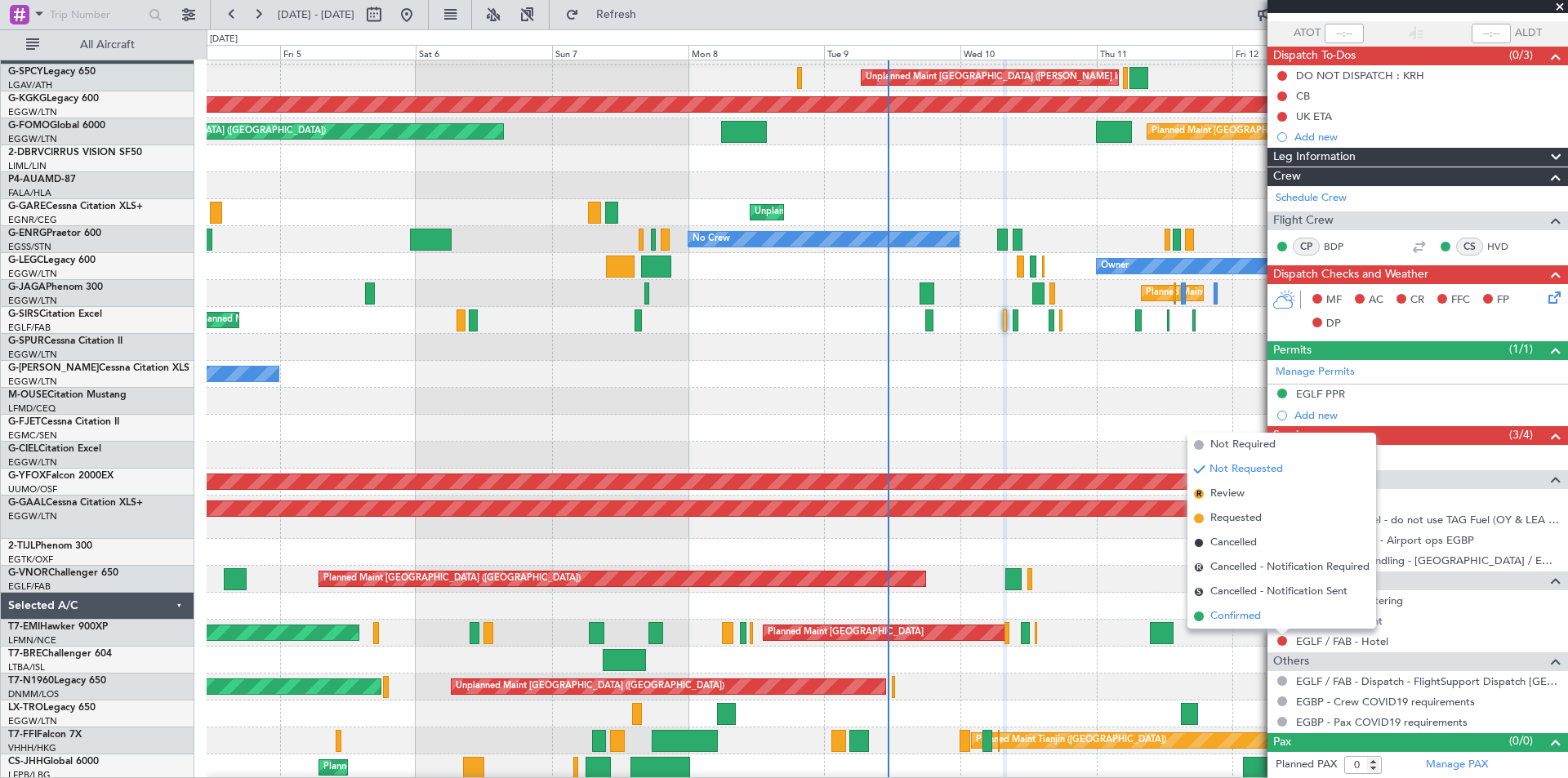
click at [1196, 618] on span at bounding box center [1199, 616] width 10 height 10
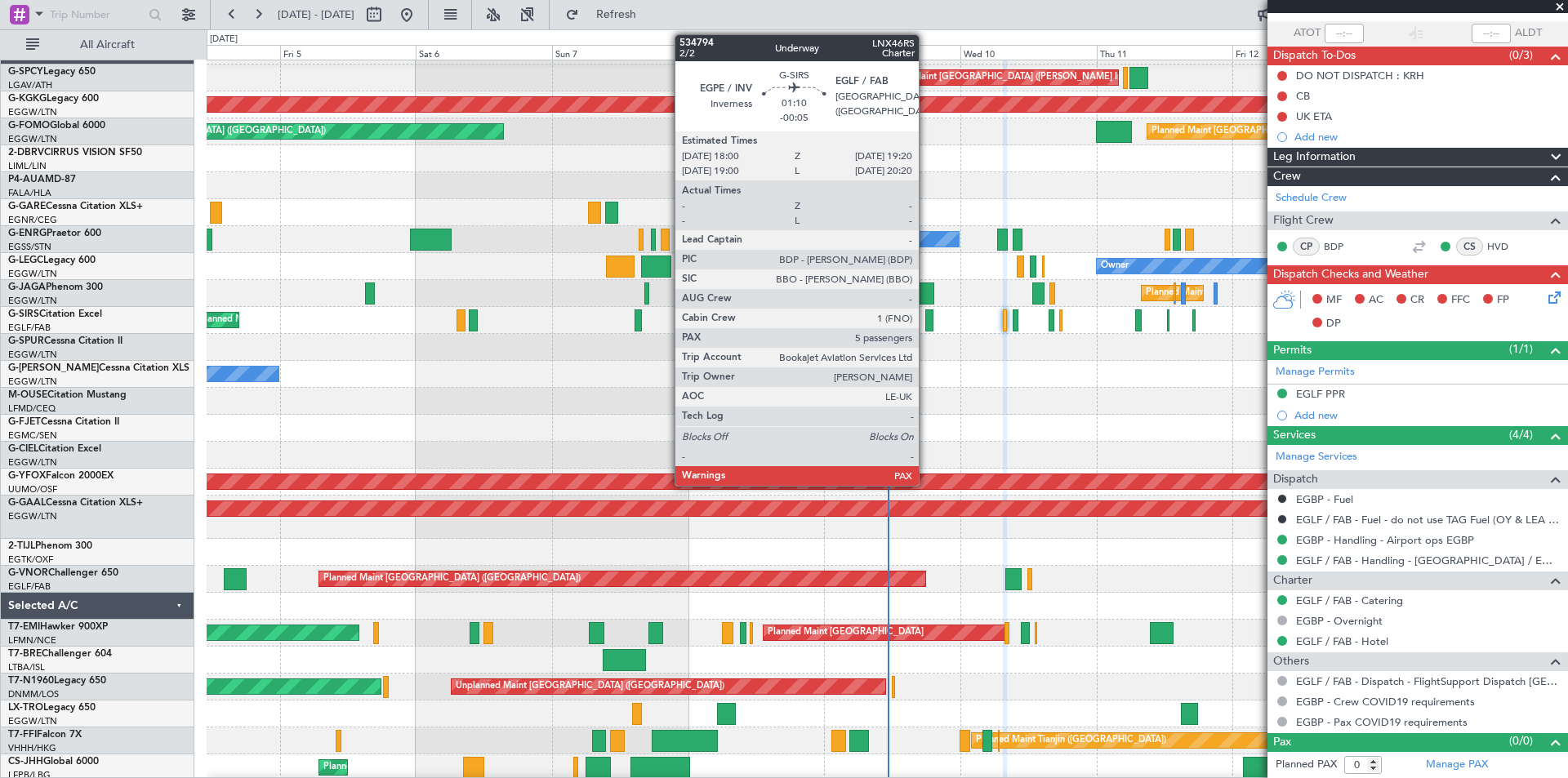
click at [926, 323] on div at bounding box center [929, 321] width 8 height 22
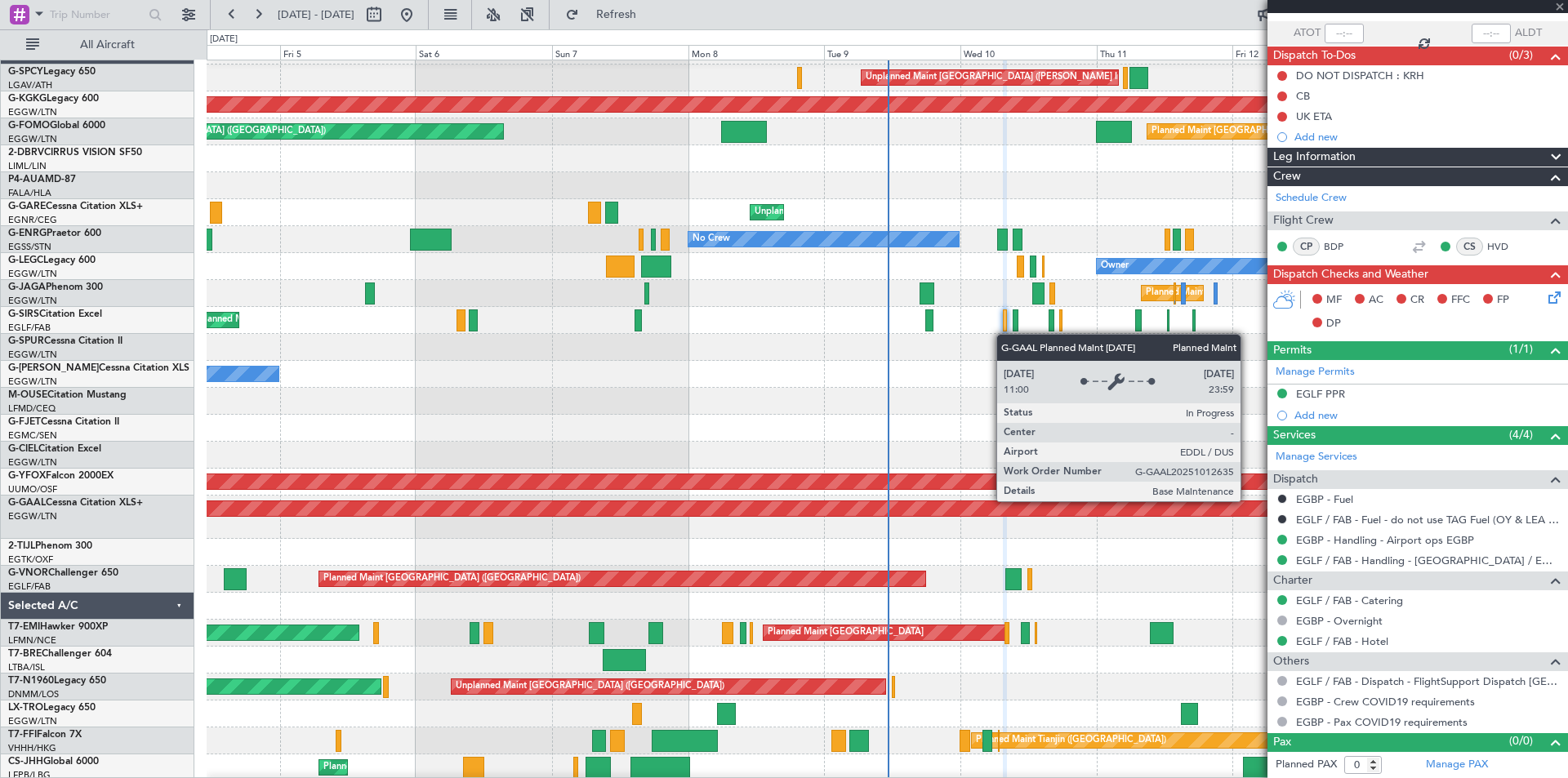
type input "-00:05"
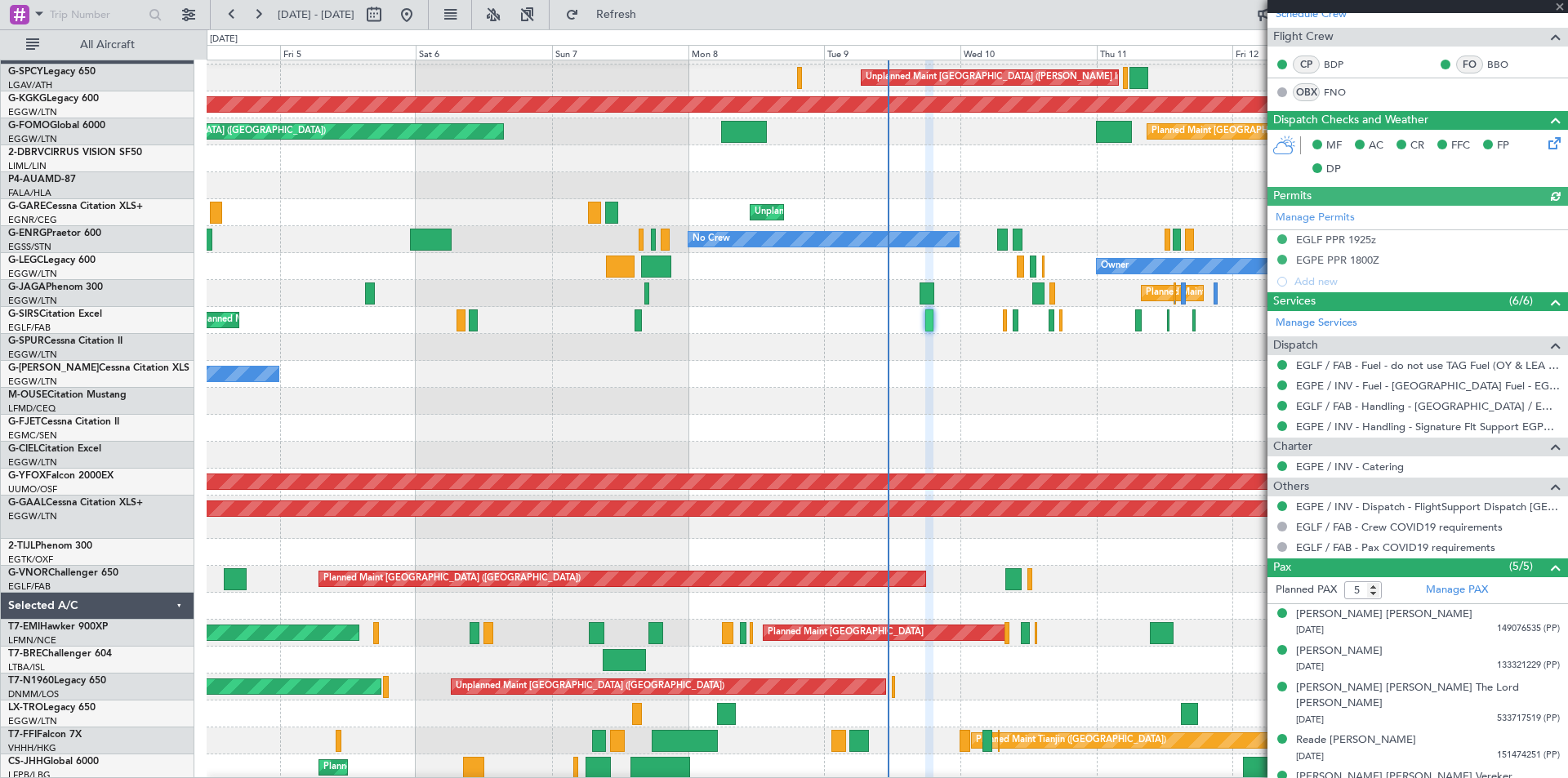
scroll to position [286, 0]
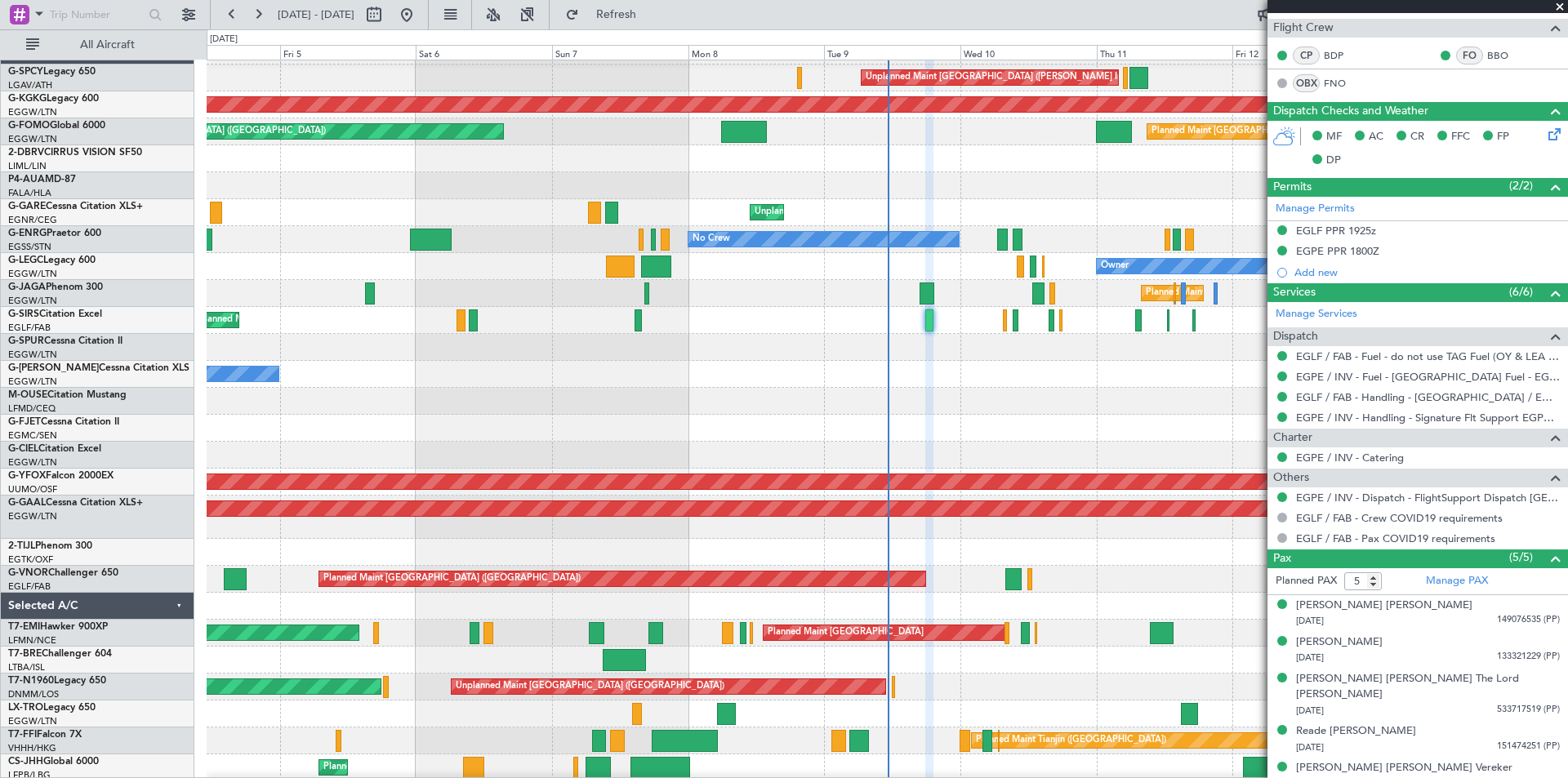
click at [1562, 2] on span at bounding box center [1560, 7] width 17 height 15
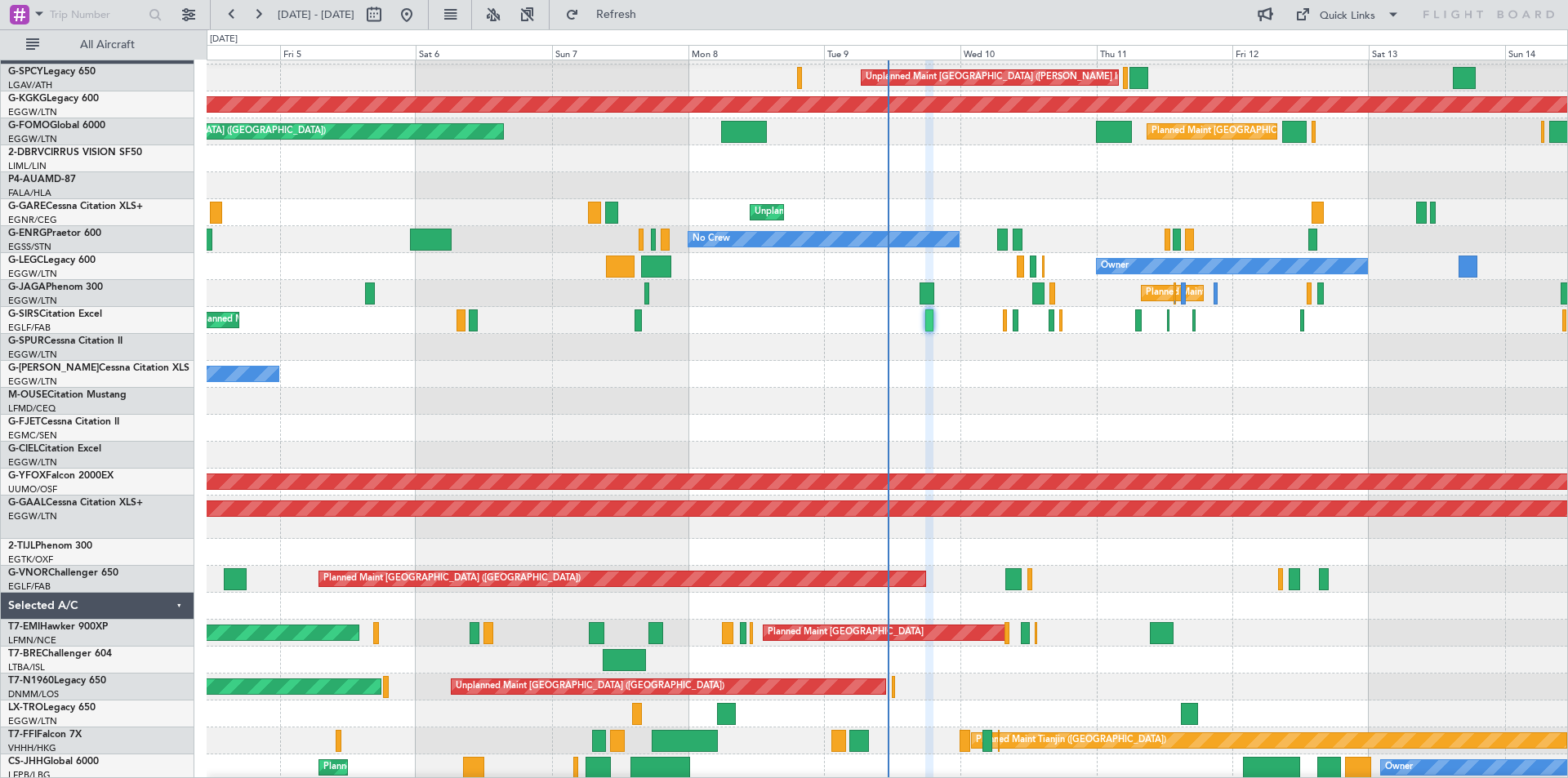
type input "0"
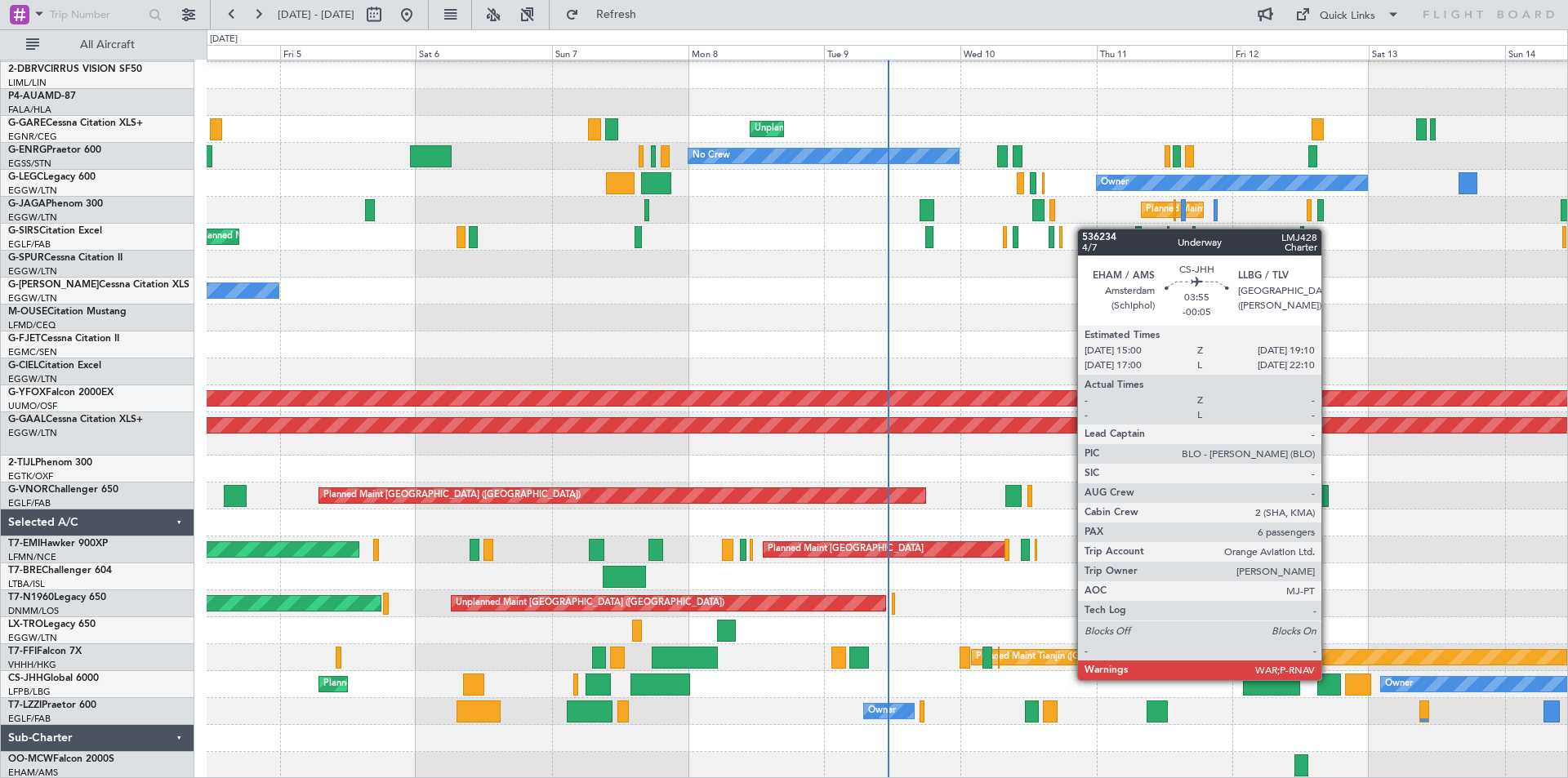
click at [1329, 678] on div at bounding box center [1328, 685] width 23 height 22
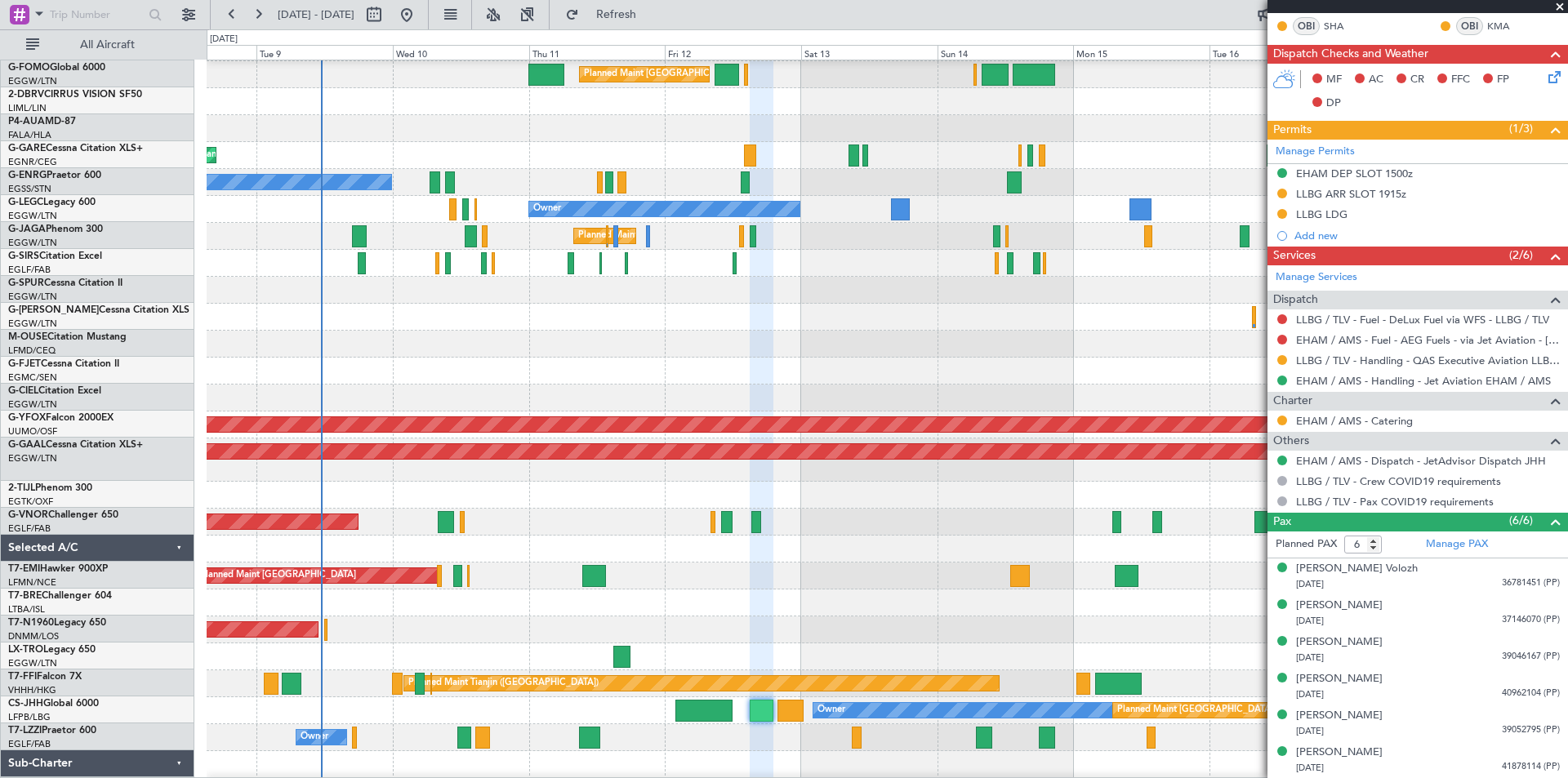
scroll to position [80, 0]
click at [572, 369] on div at bounding box center [887, 370] width 1360 height 27
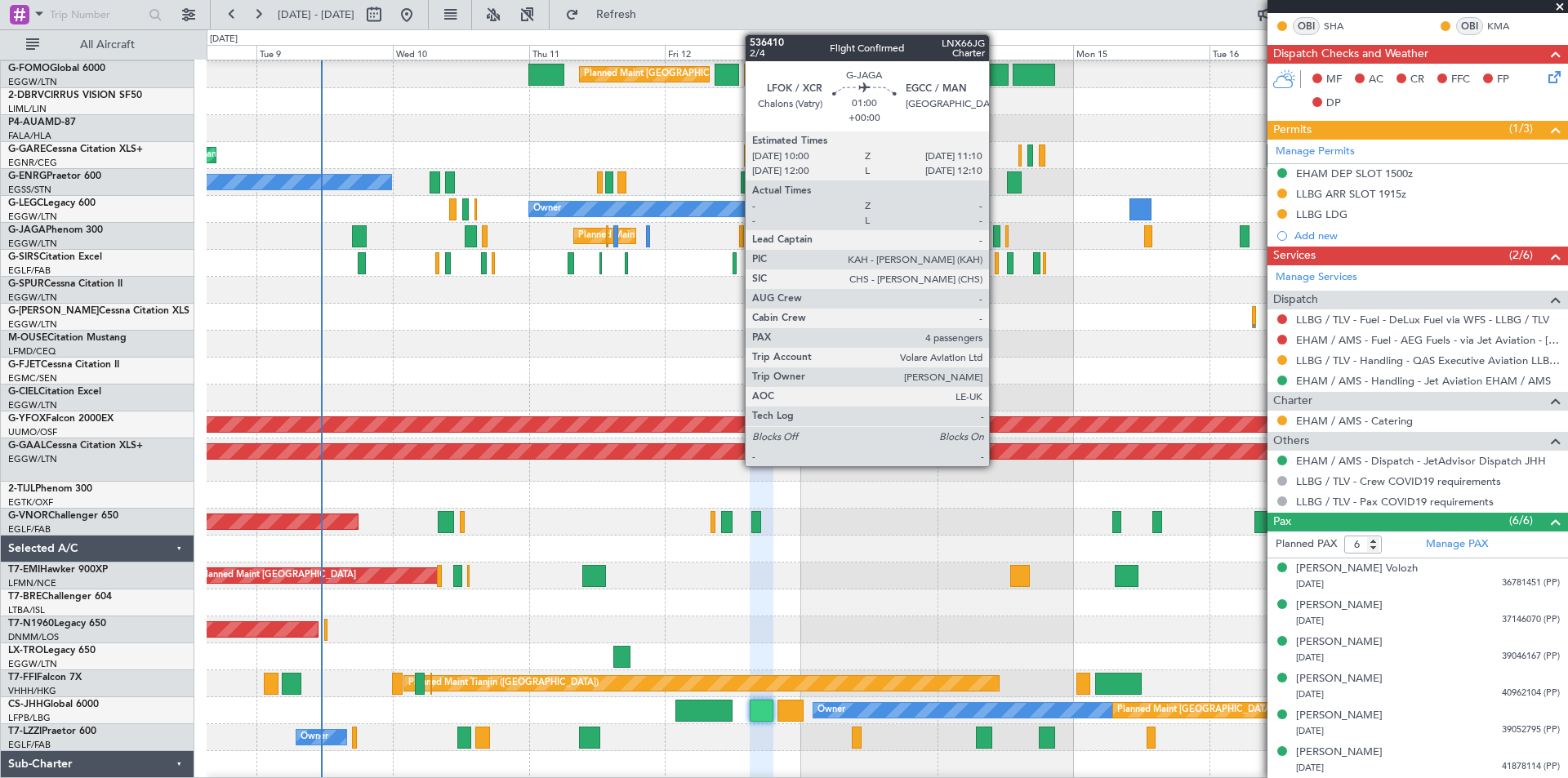
click at [997, 241] on div at bounding box center [997, 236] width 7 height 22
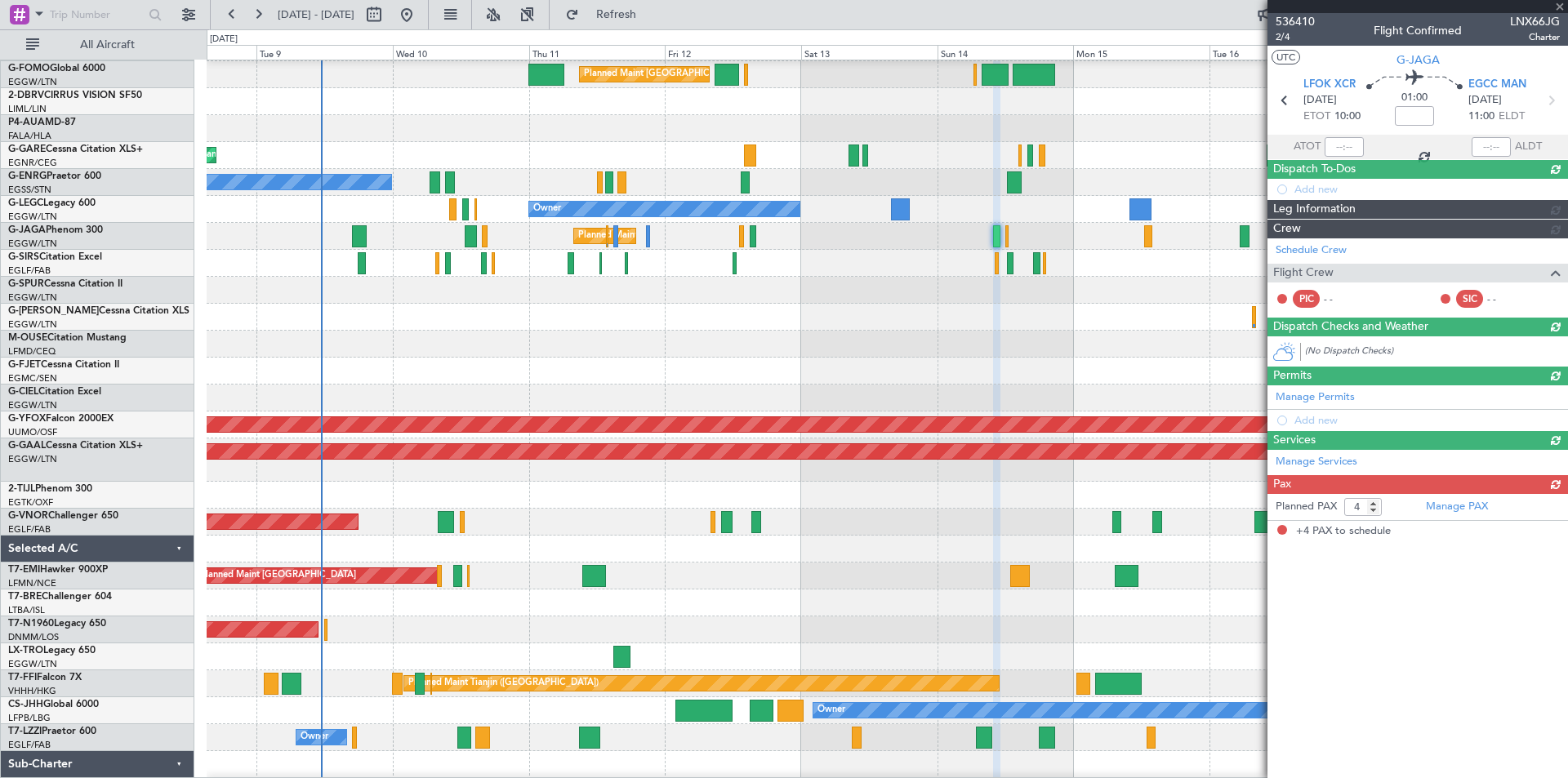
scroll to position [0, 0]
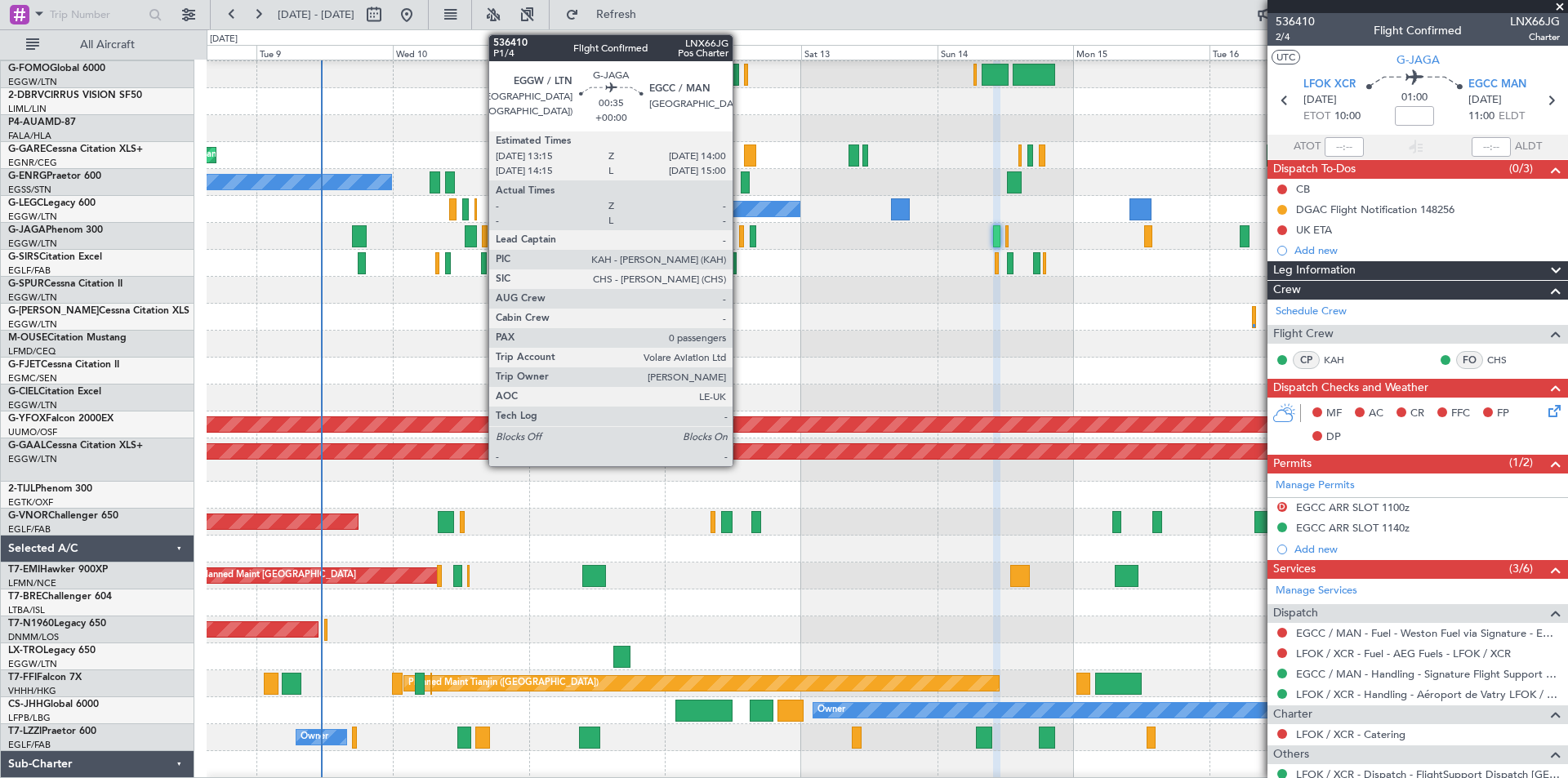
click at [740, 240] on div at bounding box center [741, 236] width 5 height 22
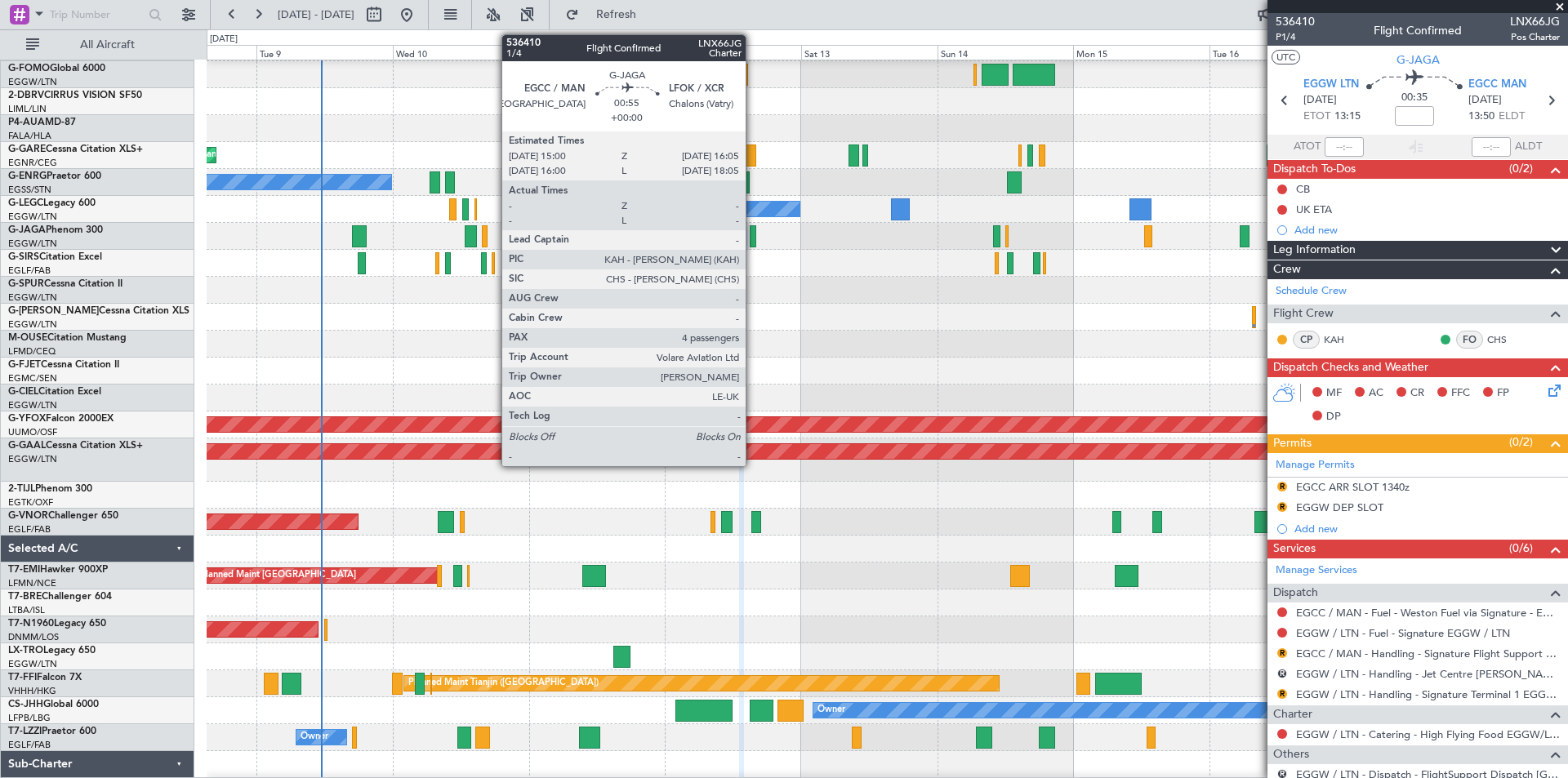
click at [753, 240] on div at bounding box center [753, 236] width 7 height 22
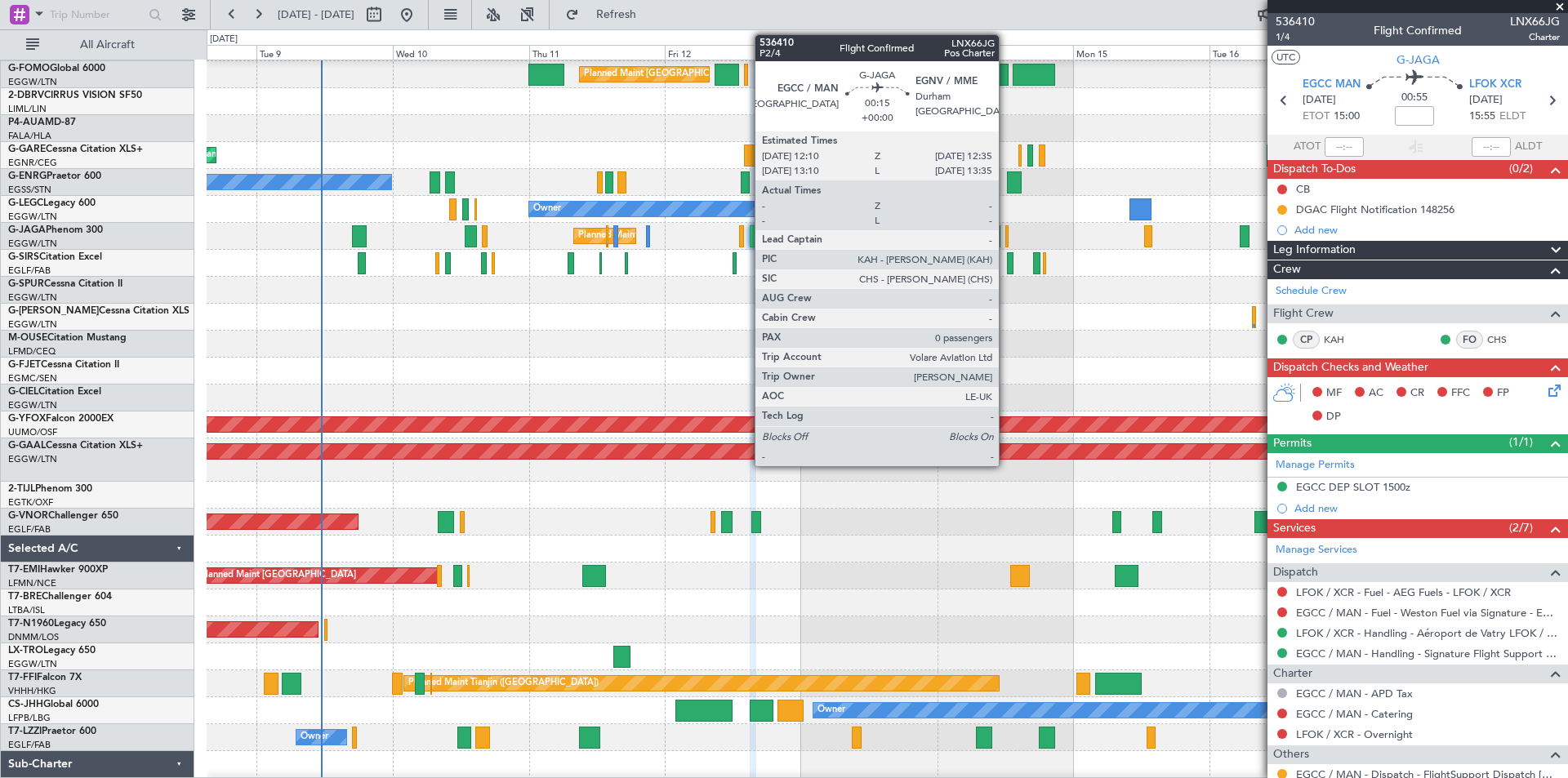
click at [1006, 243] on div at bounding box center [1006, 236] width 3 height 22
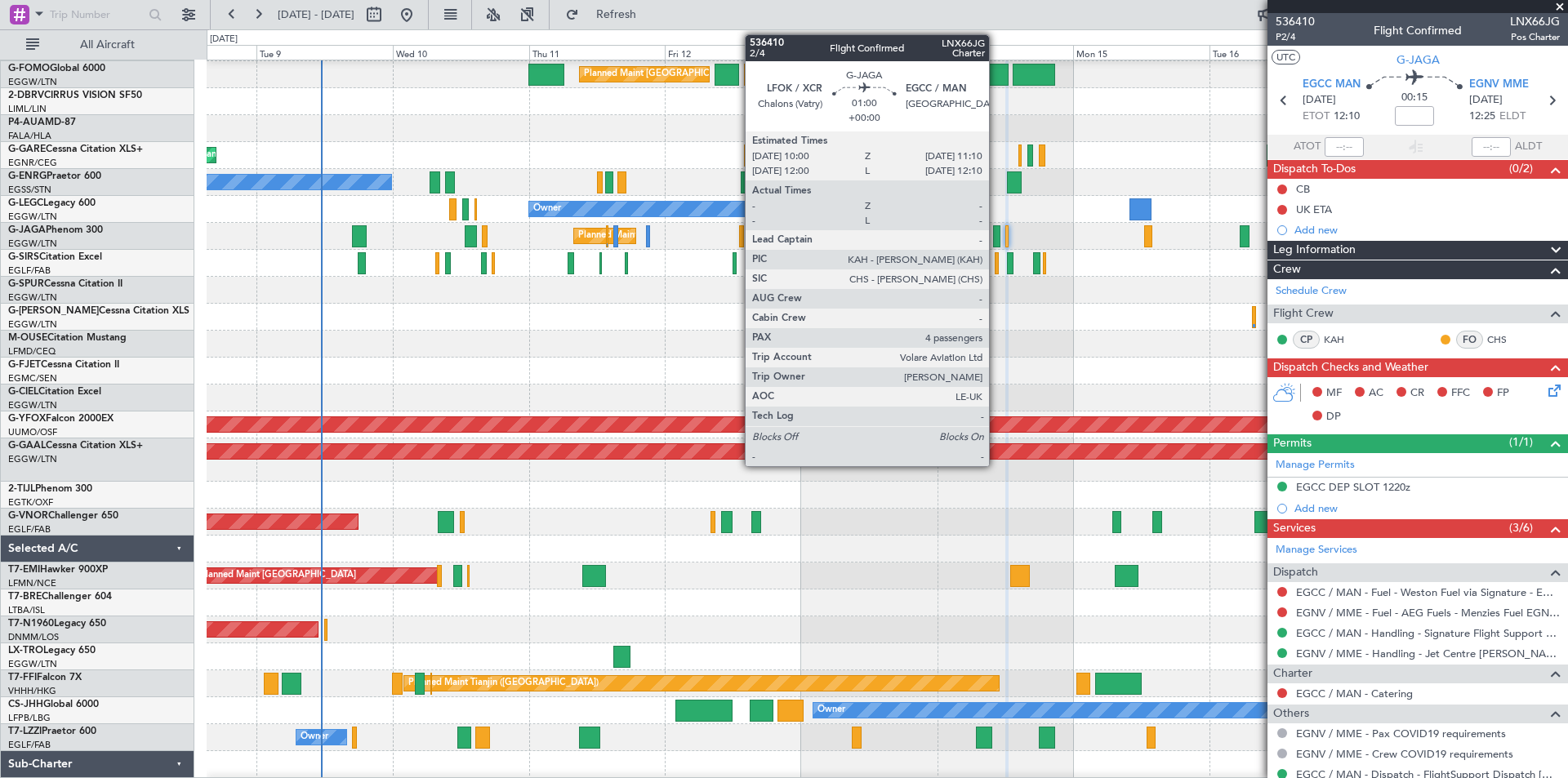
click at [997, 238] on div at bounding box center [997, 236] width 7 height 22
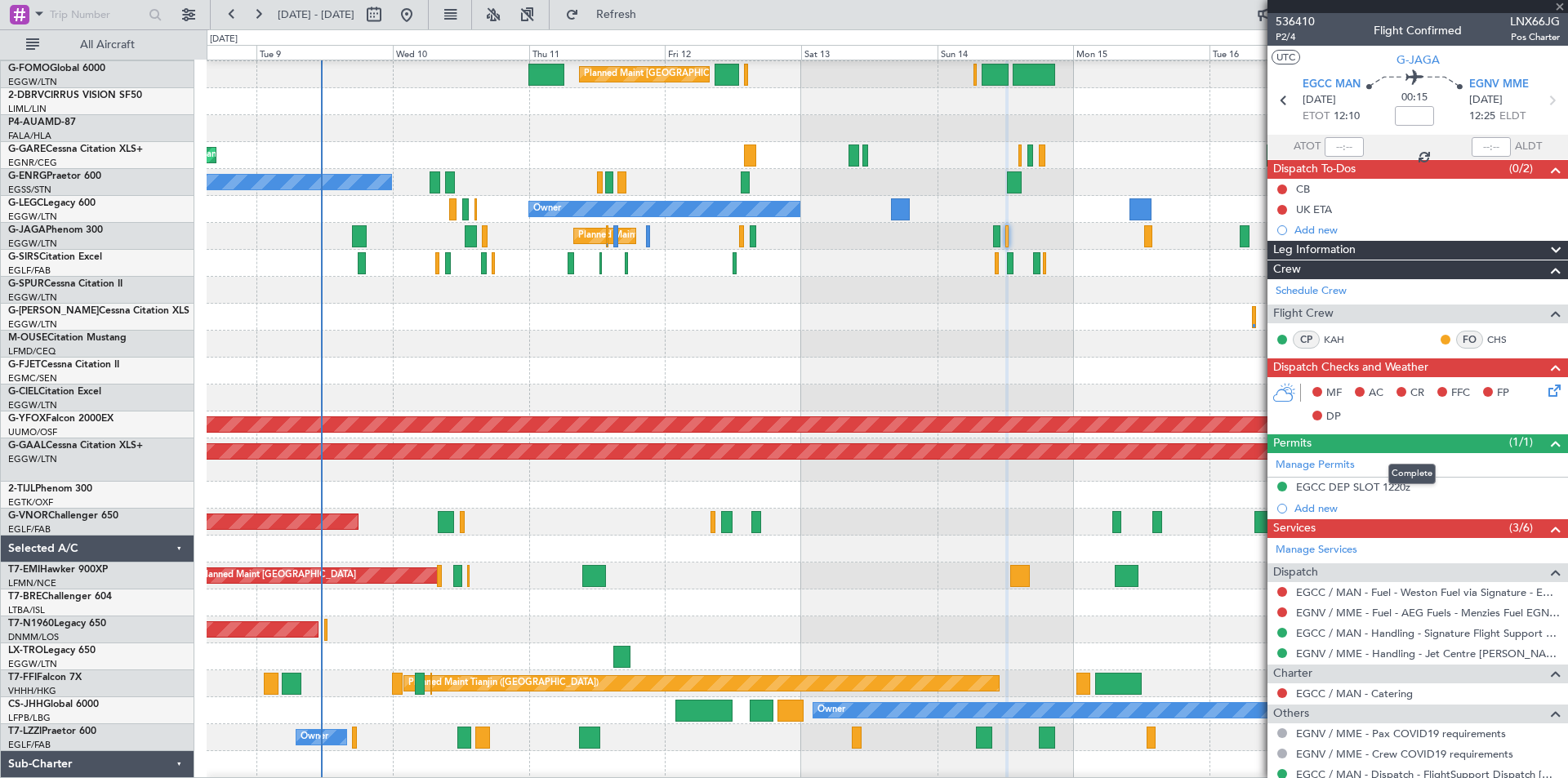
type input "4"
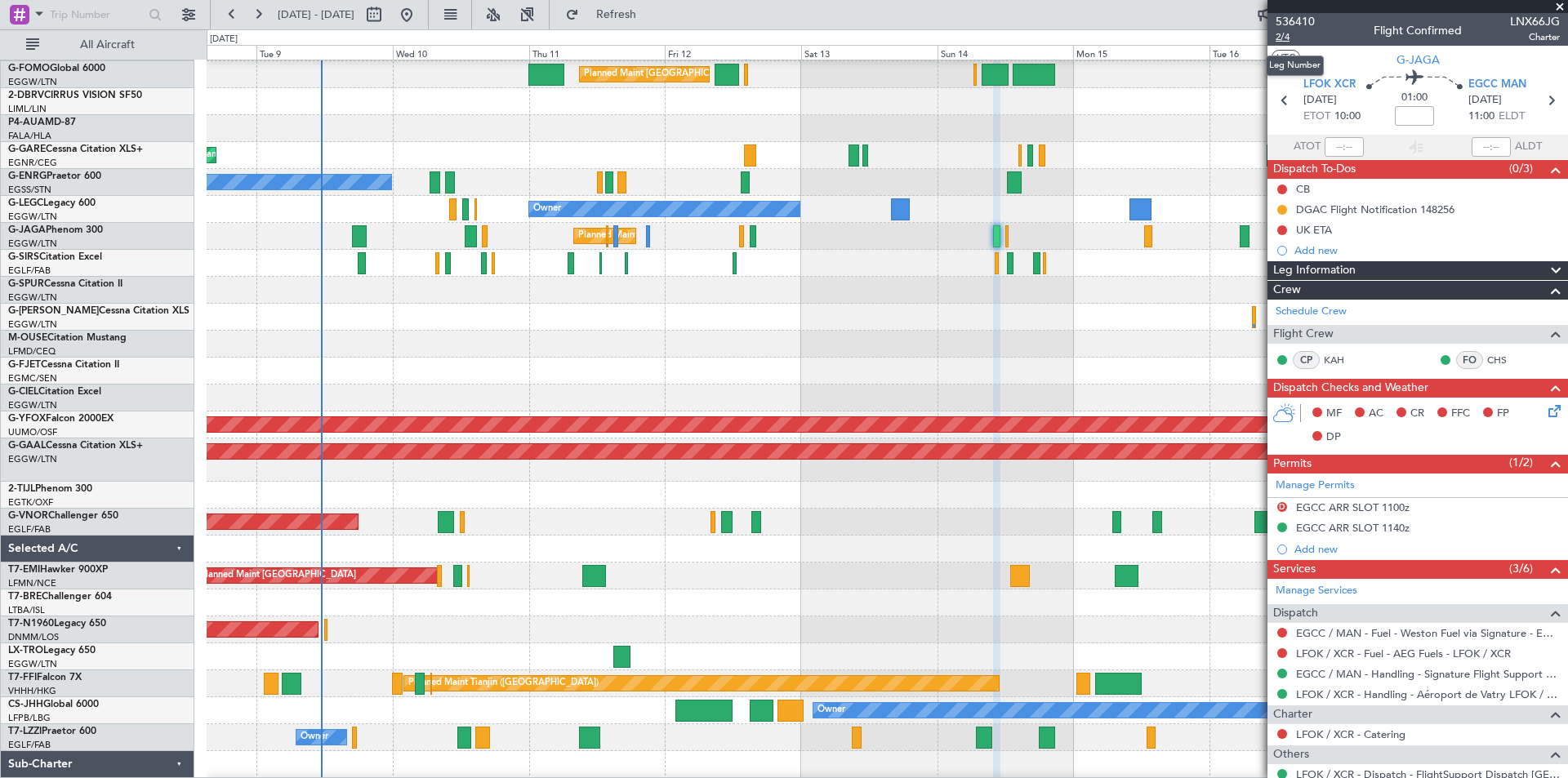
click at [1285, 38] on span "2/4" at bounding box center [1295, 36] width 39 height 14
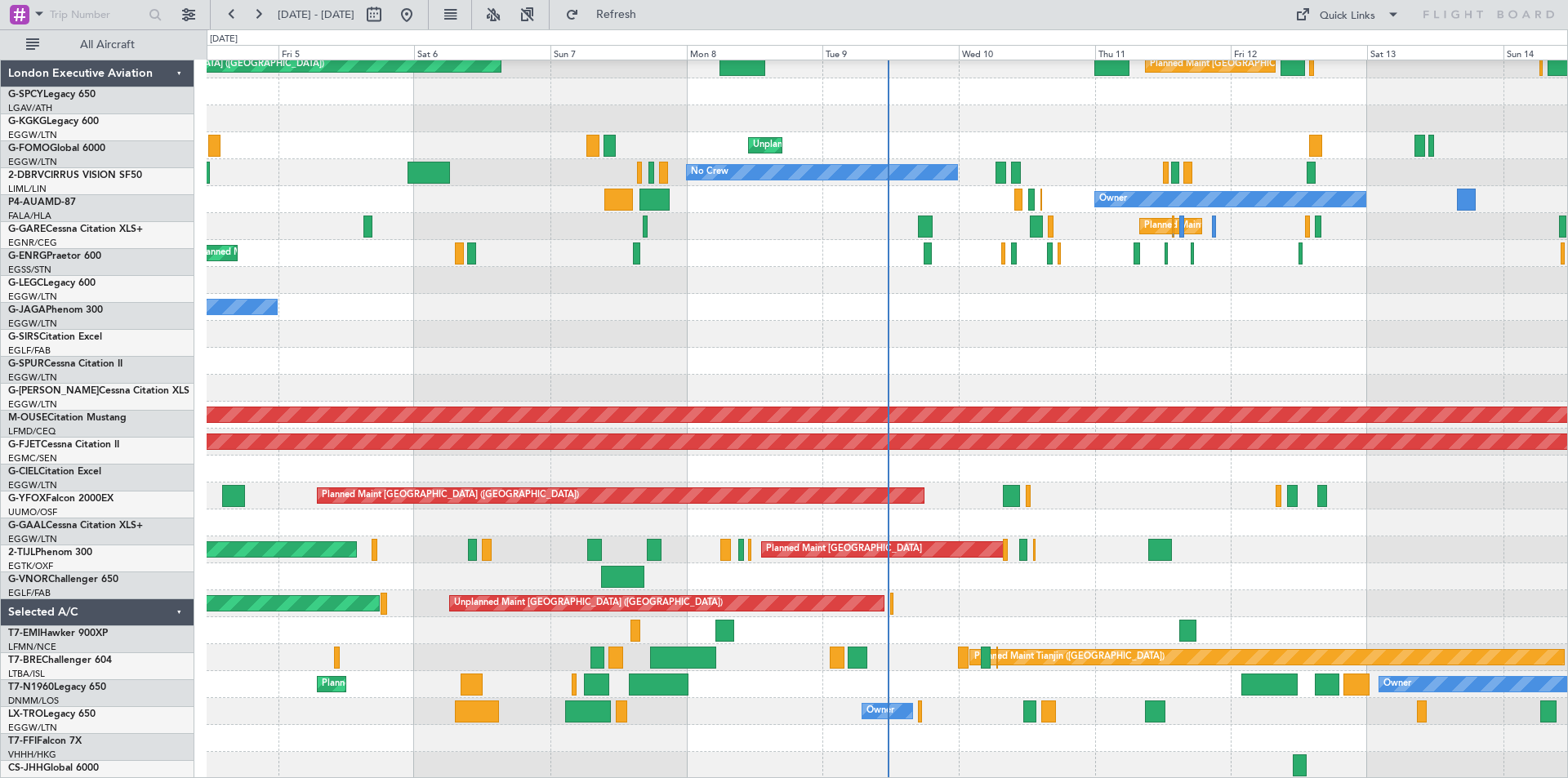
scroll to position [90, 0]
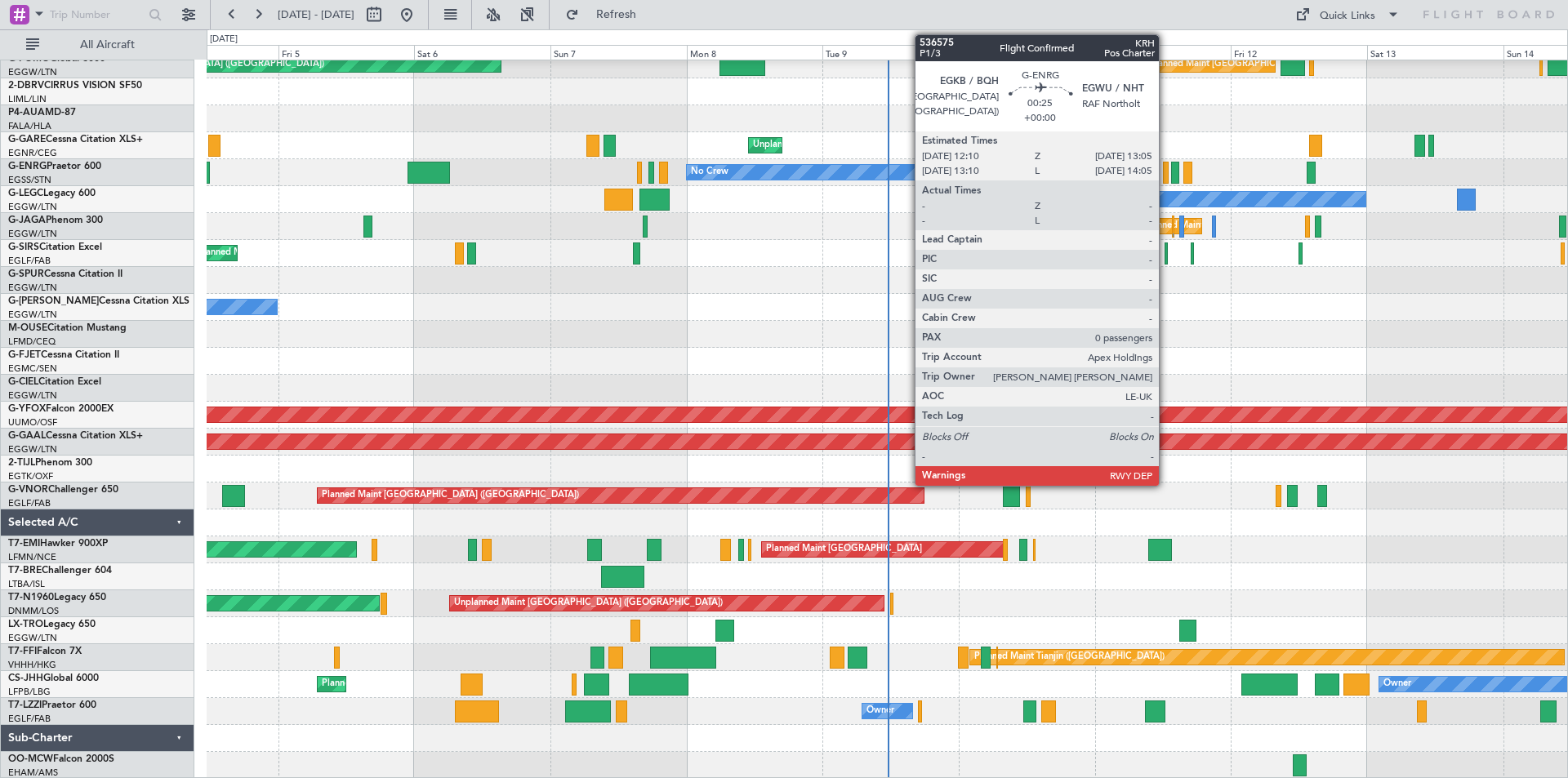
click at [1166, 177] on div at bounding box center [1166, 173] width 6 height 22
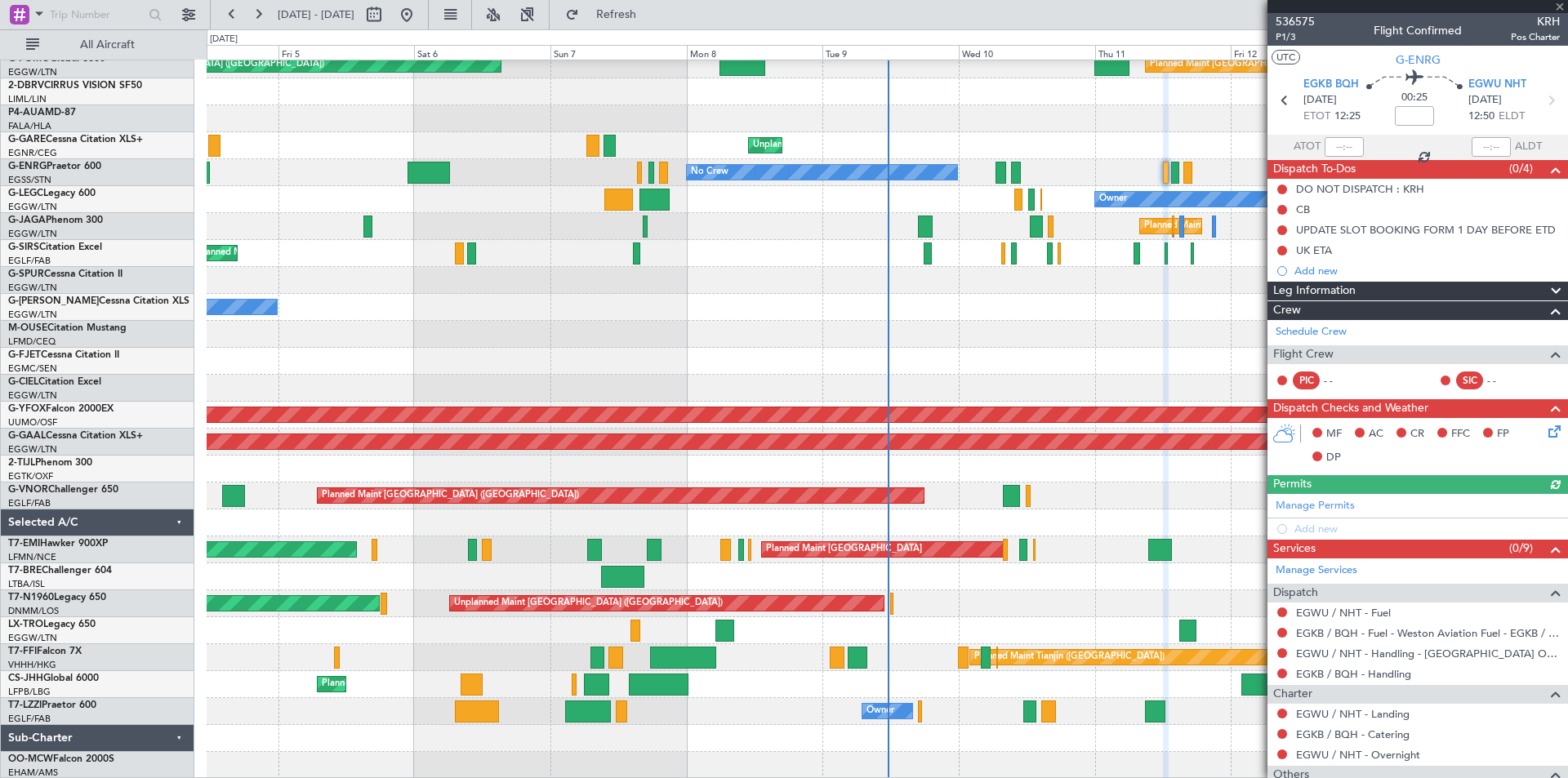
click at [1293, 36] on mat-tooltip-component "Trip Number" at bounding box center [1294, 51] width 81 height 44
click at [1290, 36] on span "P1/3" at bounding box center [1295, 36] width 39 height 14
click at [650, 9] on span "Refresh" at bounding box center [617, 15] width 69 height 11
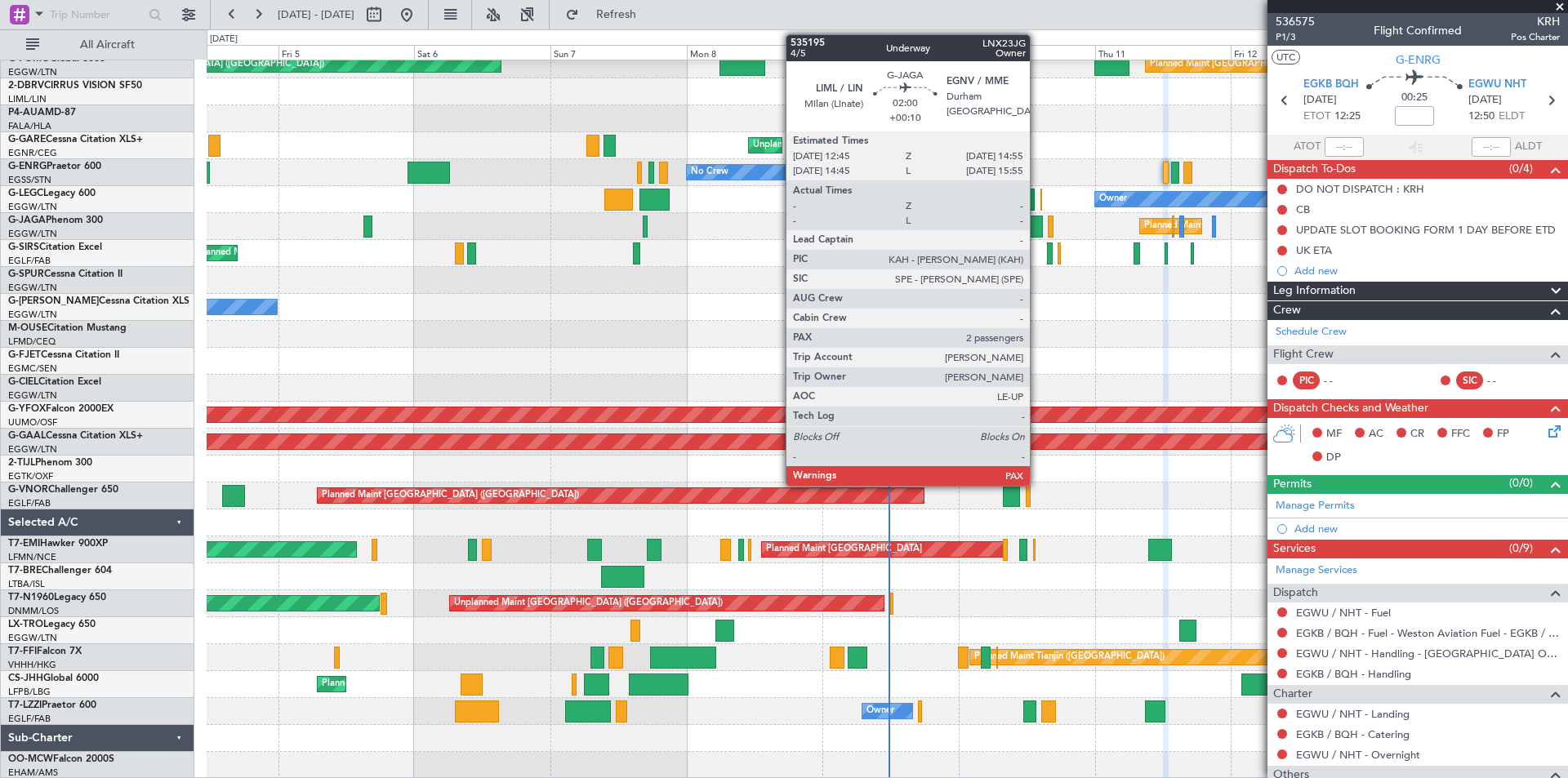
click at [1037, 234] on div at bounding box center [1037, 227] width 13 height 22
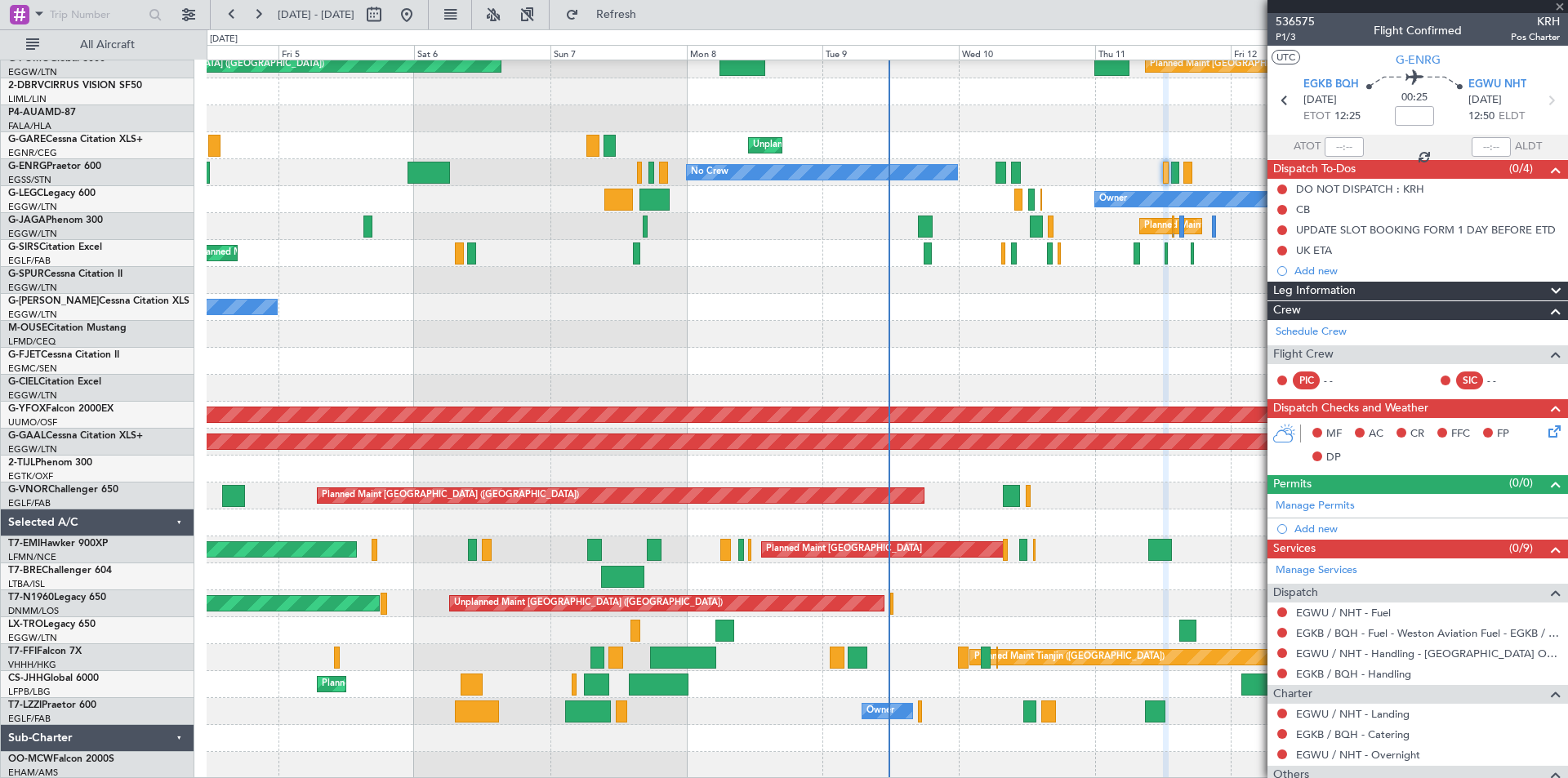
type input "+00:10"
type input "2"
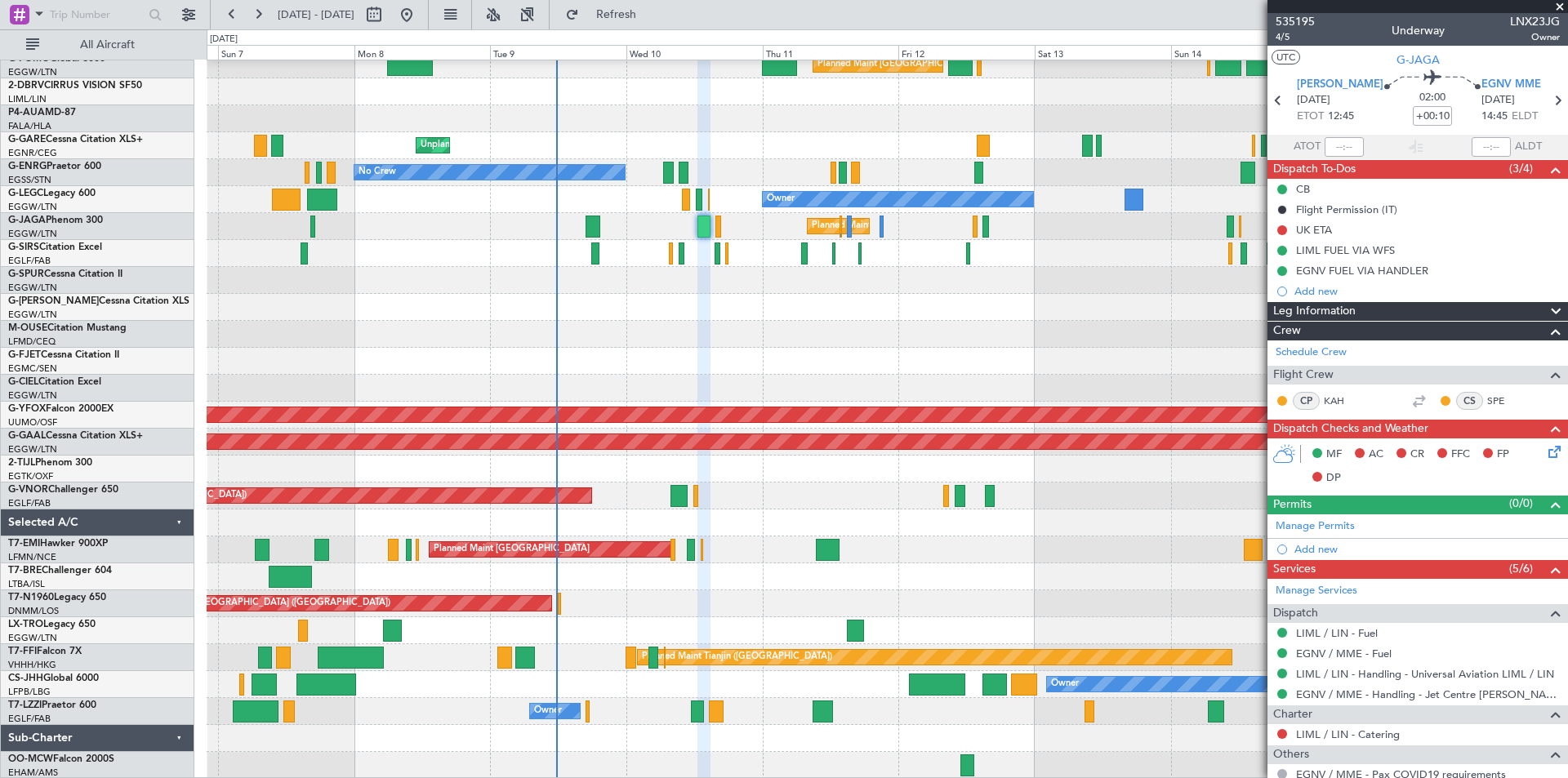
scroll to position [89, 0]
click at [685, 351] on div at bounding box center [887, 361] width 1360 height 27
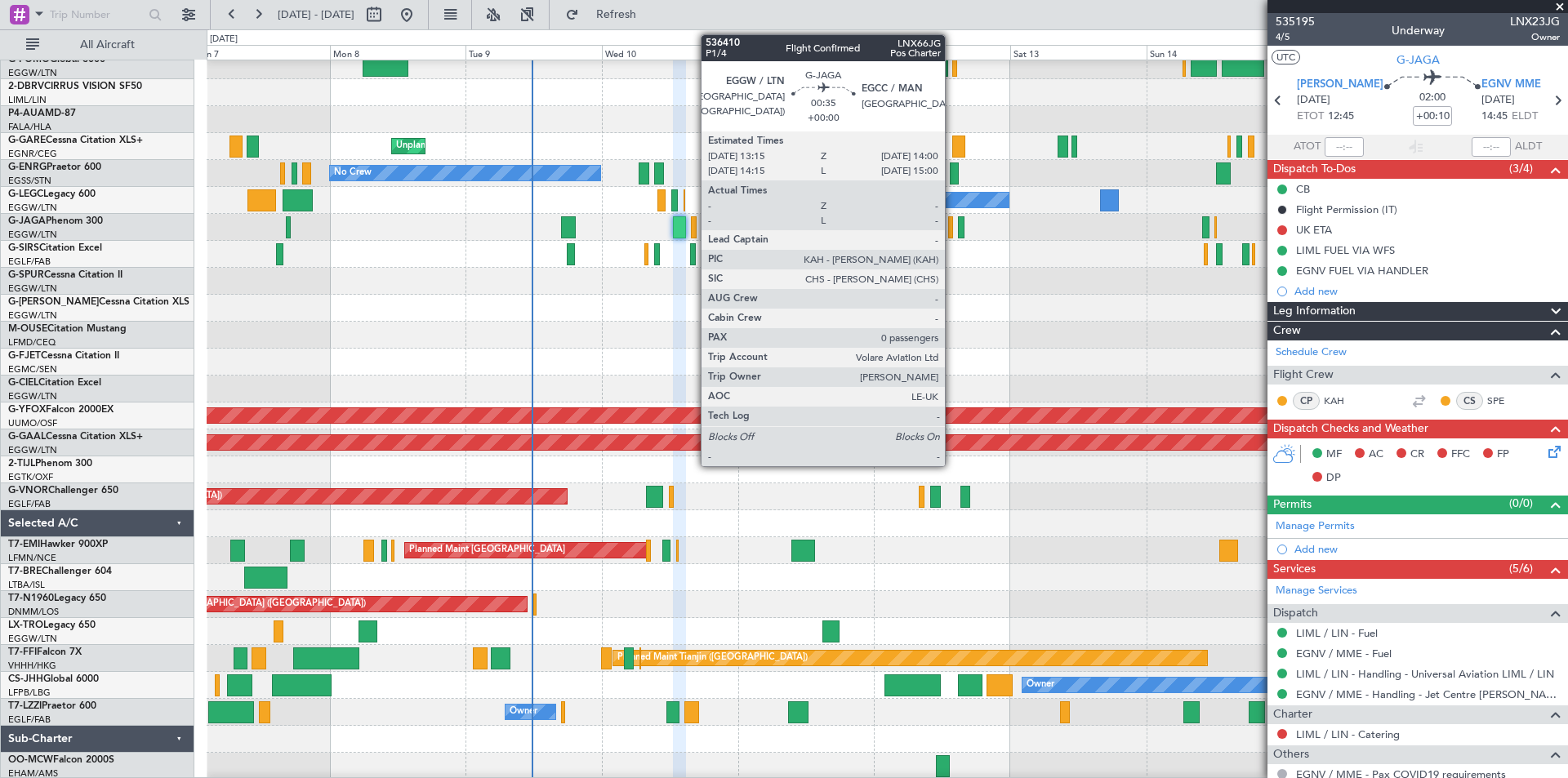
click at [952, 232] on div at bounding box center [950, 228] width 5 height 22
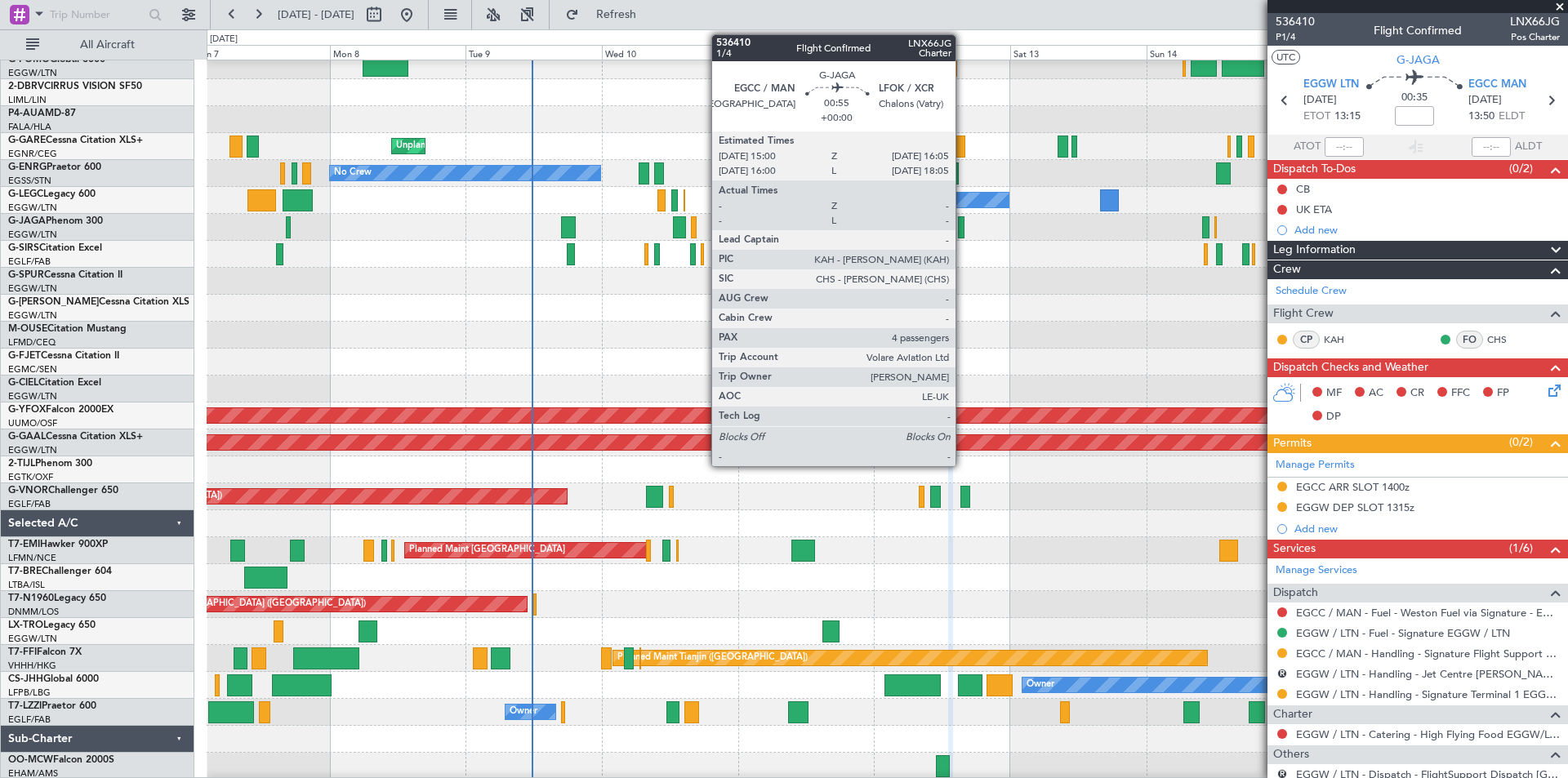
click at [963, 225] on div at bounding box center [960, 228] width 7 height 22
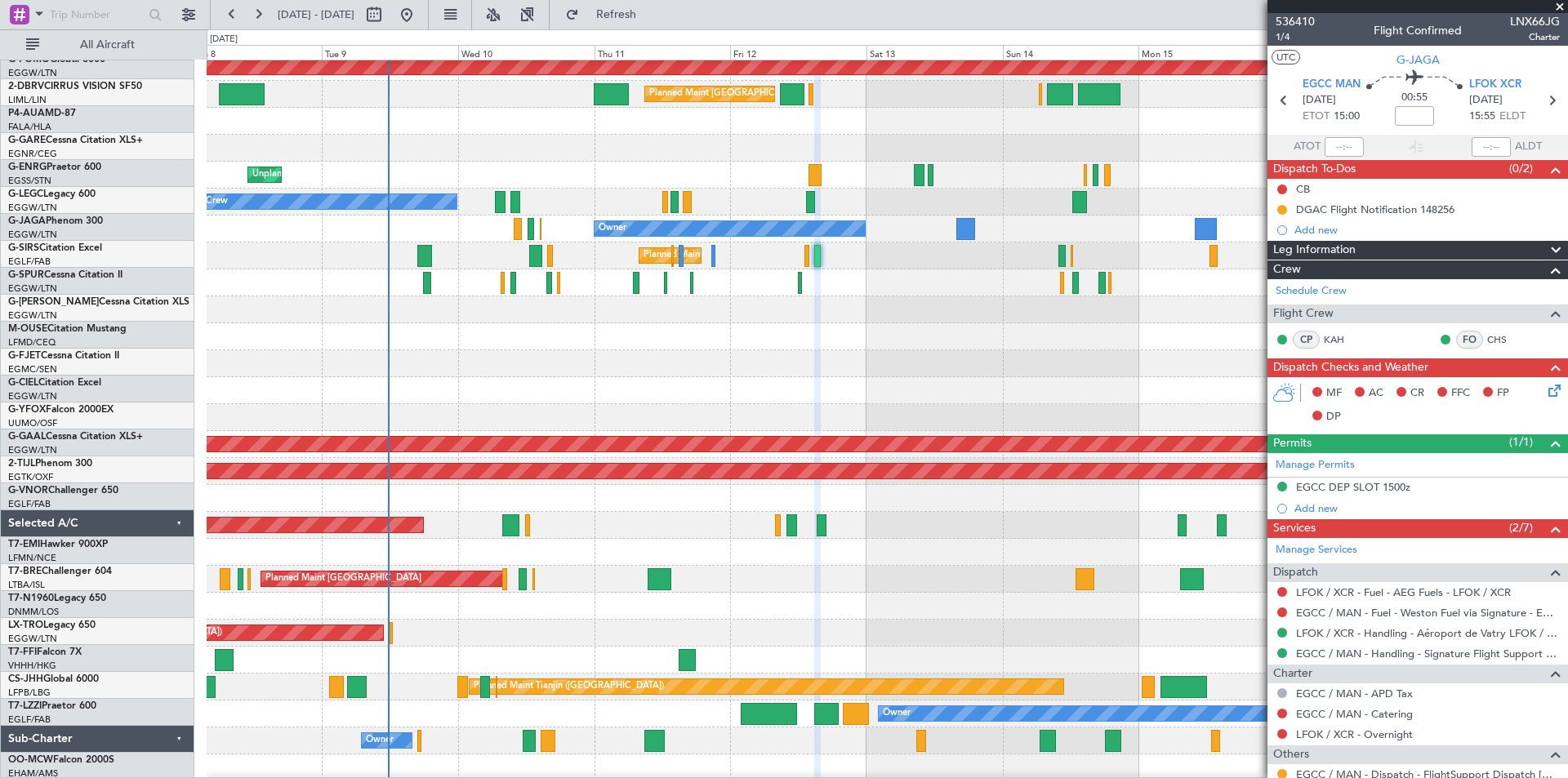
scroll to position [56, 0]
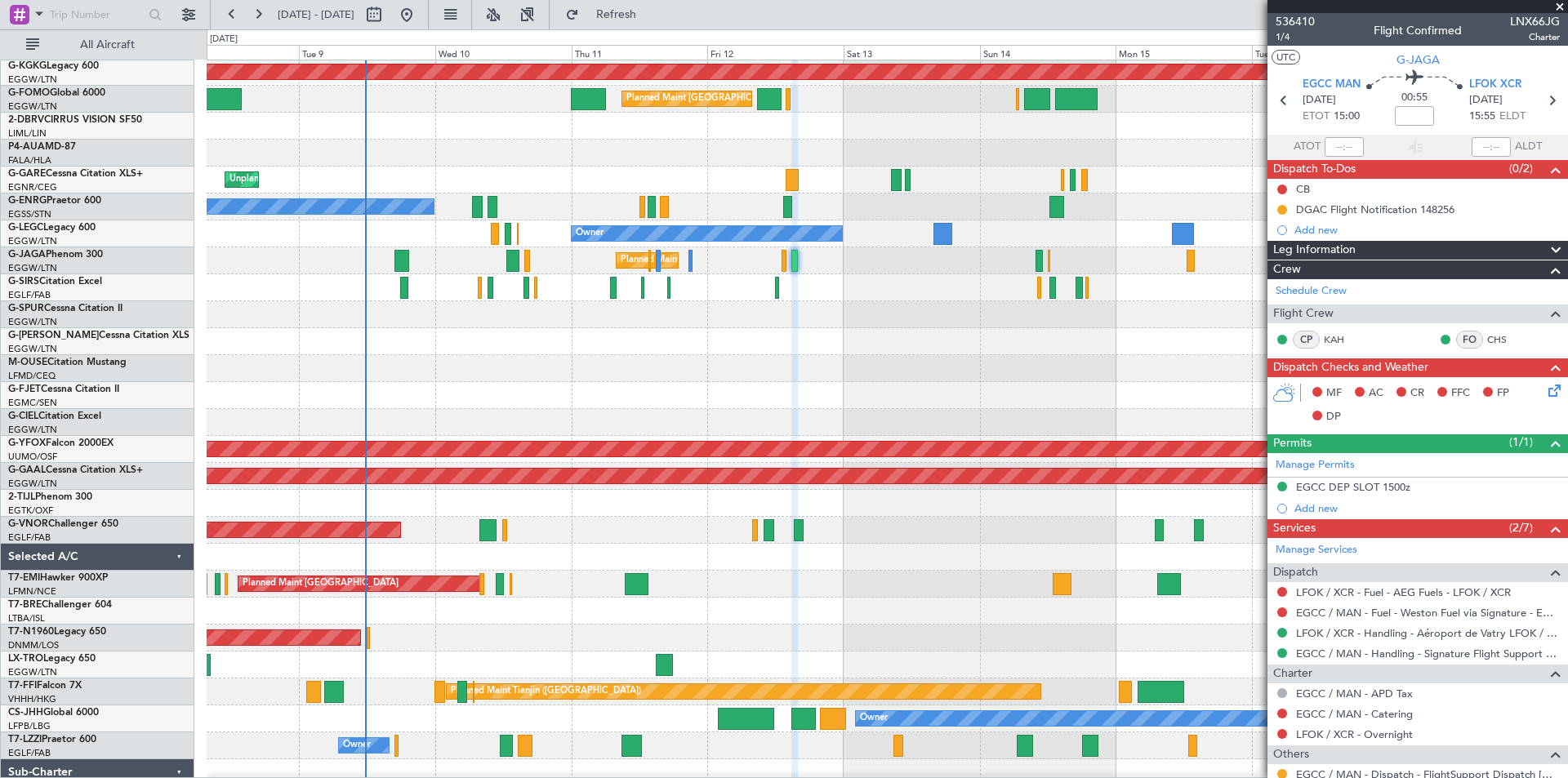
click at [974, 279] on div at bounding box center [887, 288] width 1360 height 27
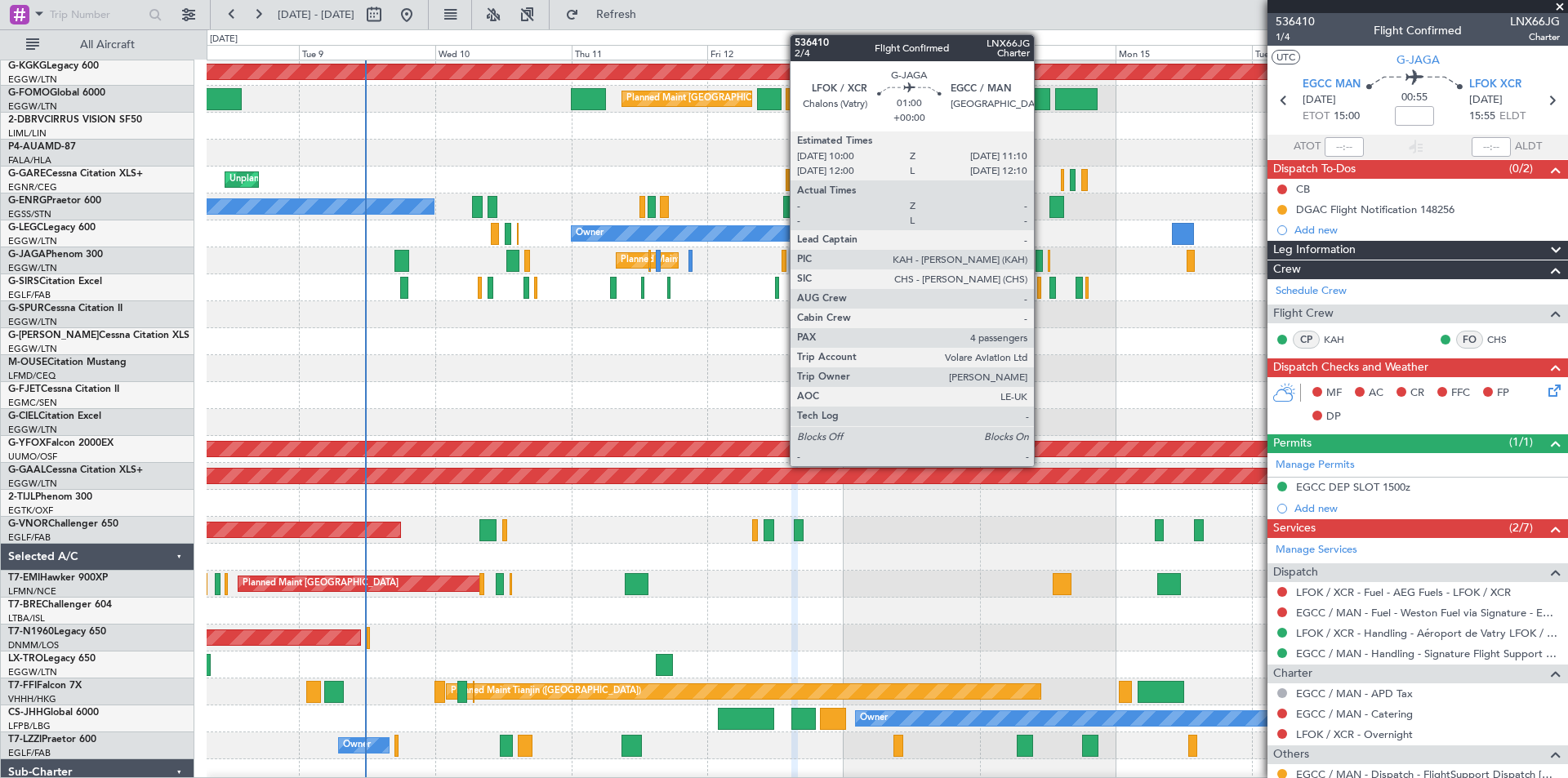
click at [1041, 265] on div at bounding box center [1039, 262] width 7 height 22
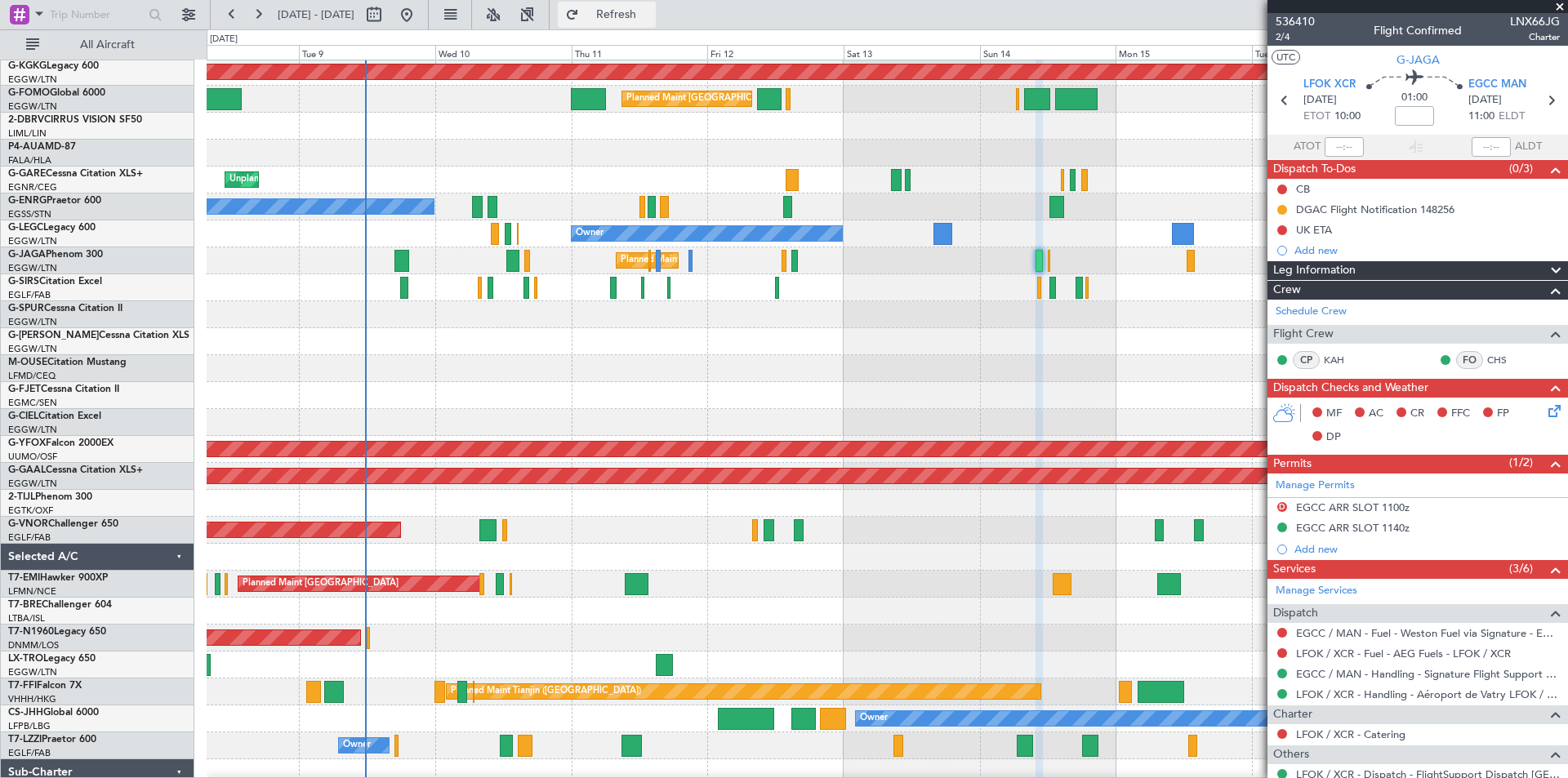
click at [650, 17] on span "Refresh" at bounding box center [617, 15] width 69 height 11
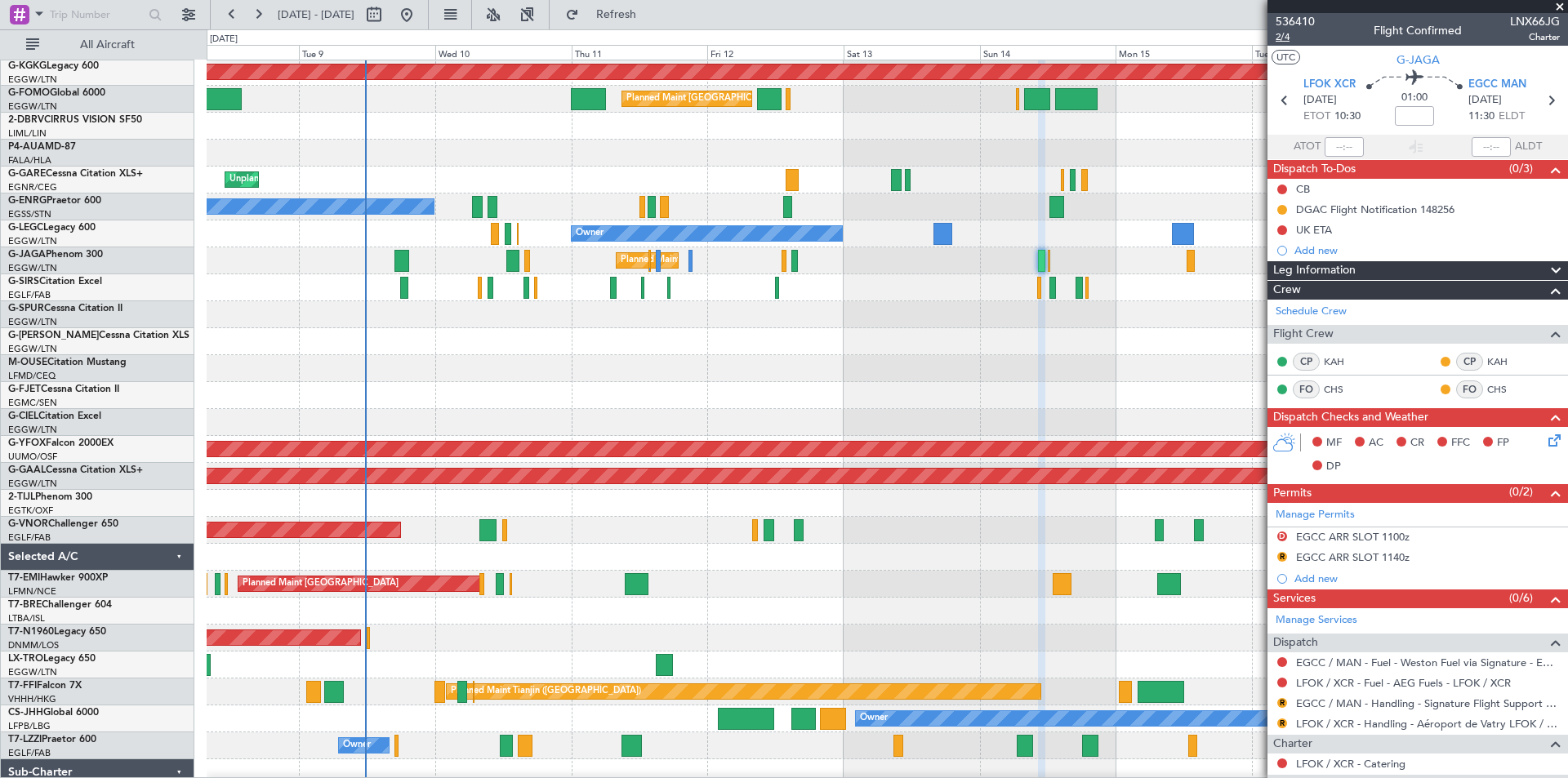
click at [1285, 35] on span "2/4" at bounding box center [1295, 36] width 39 height 14
click at [1562, 4] on span at bounding box center [1560, 7] width 17 height 15
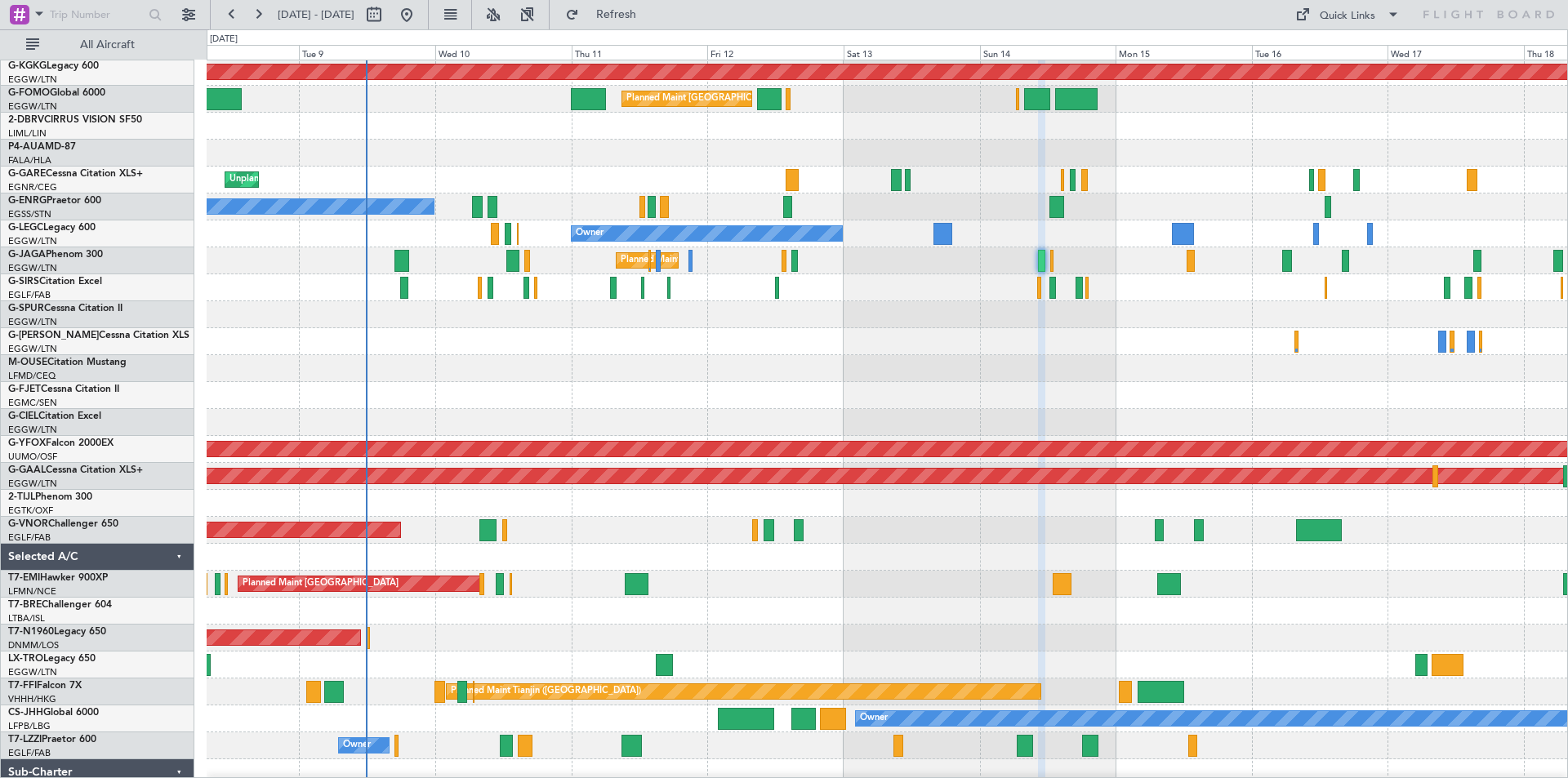
type input "0"
click at [420, 20] on button at bounding box center [407, 15] width 26 height 26
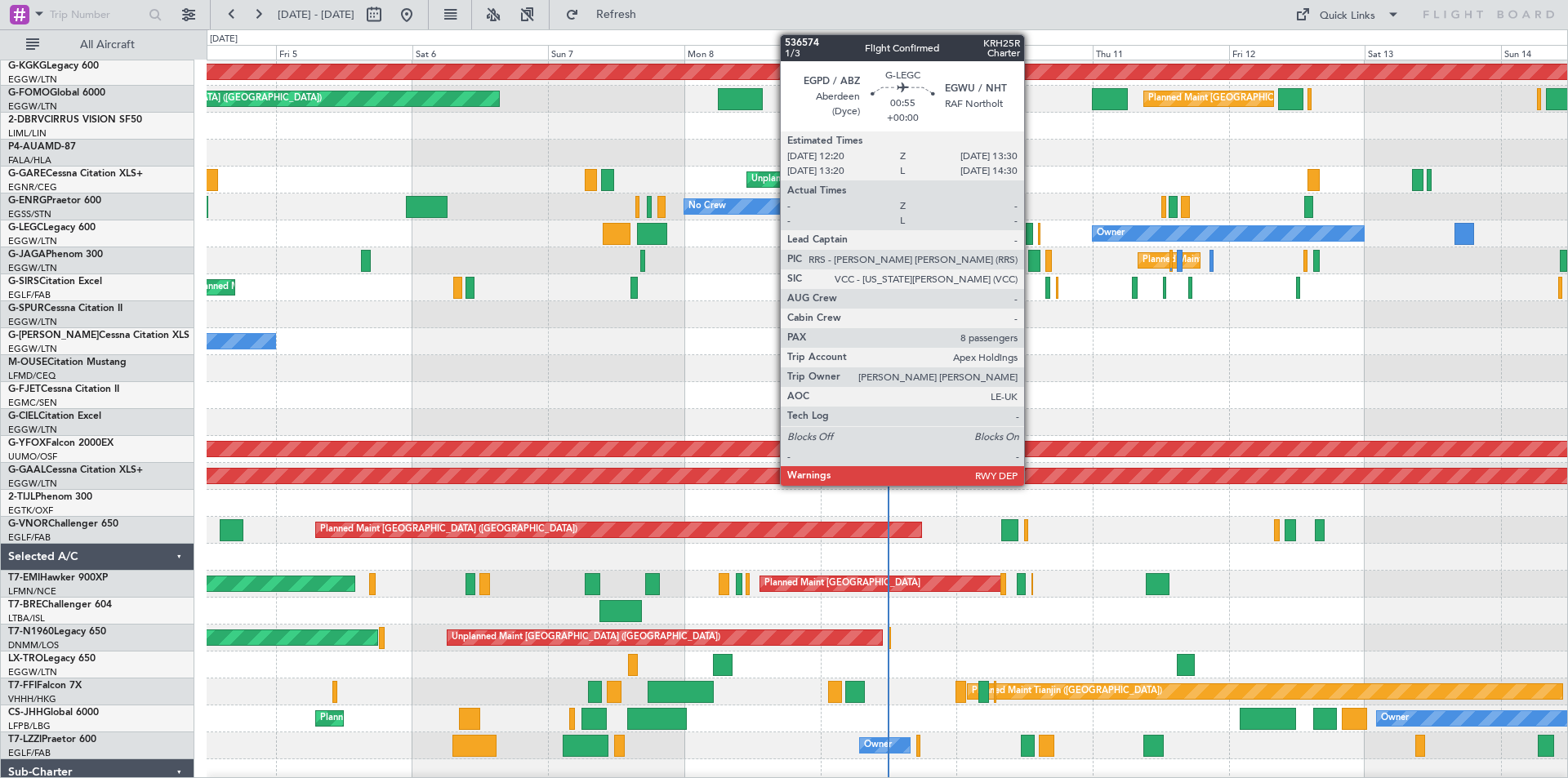
click at [1031, 241] on div at bounding box center [1029, 235] width 7 height 22
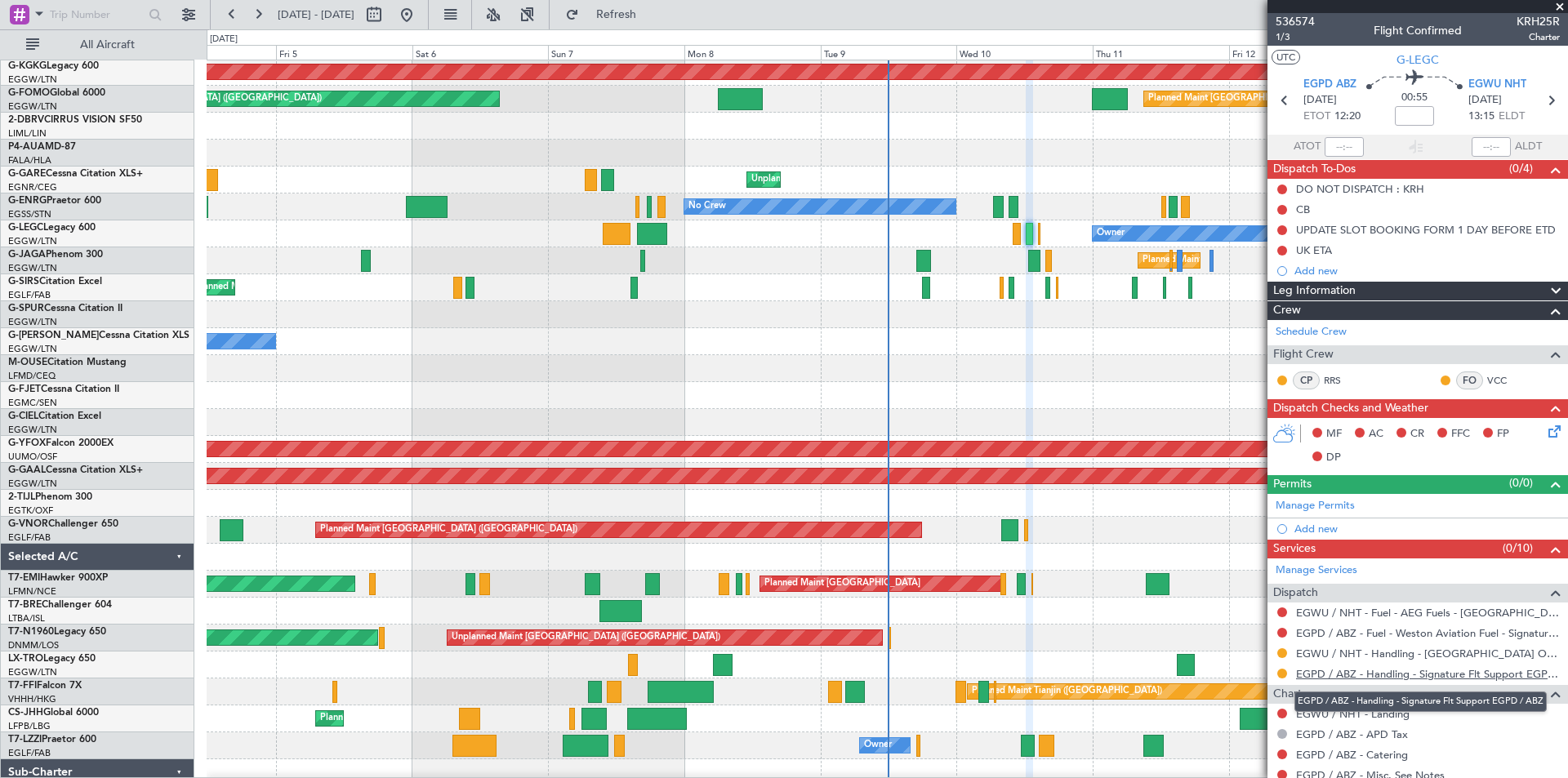
click at [1429, 674] on link "EGPD / ABZ - Handling - Signature Flt Support EGPD / ABZ" at bounding box center [1427, 674] width 263 height 14
click at [650, 18] on span "Refresh" at bounding box center [617, 15] width 69 height 11
click at [1561, 3] on span at bounding box center [1560, 7] width 17 height 15
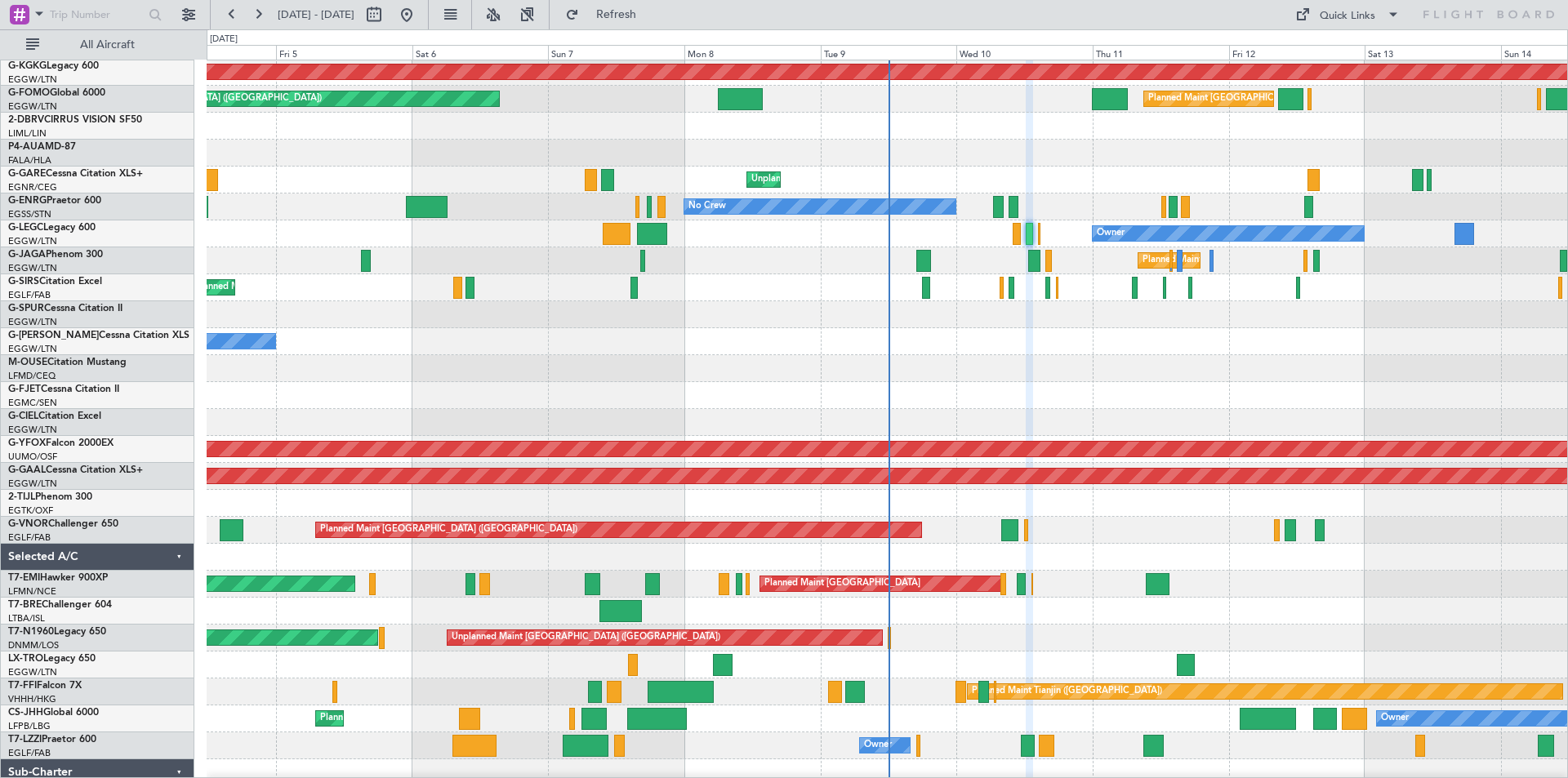
type input "0"
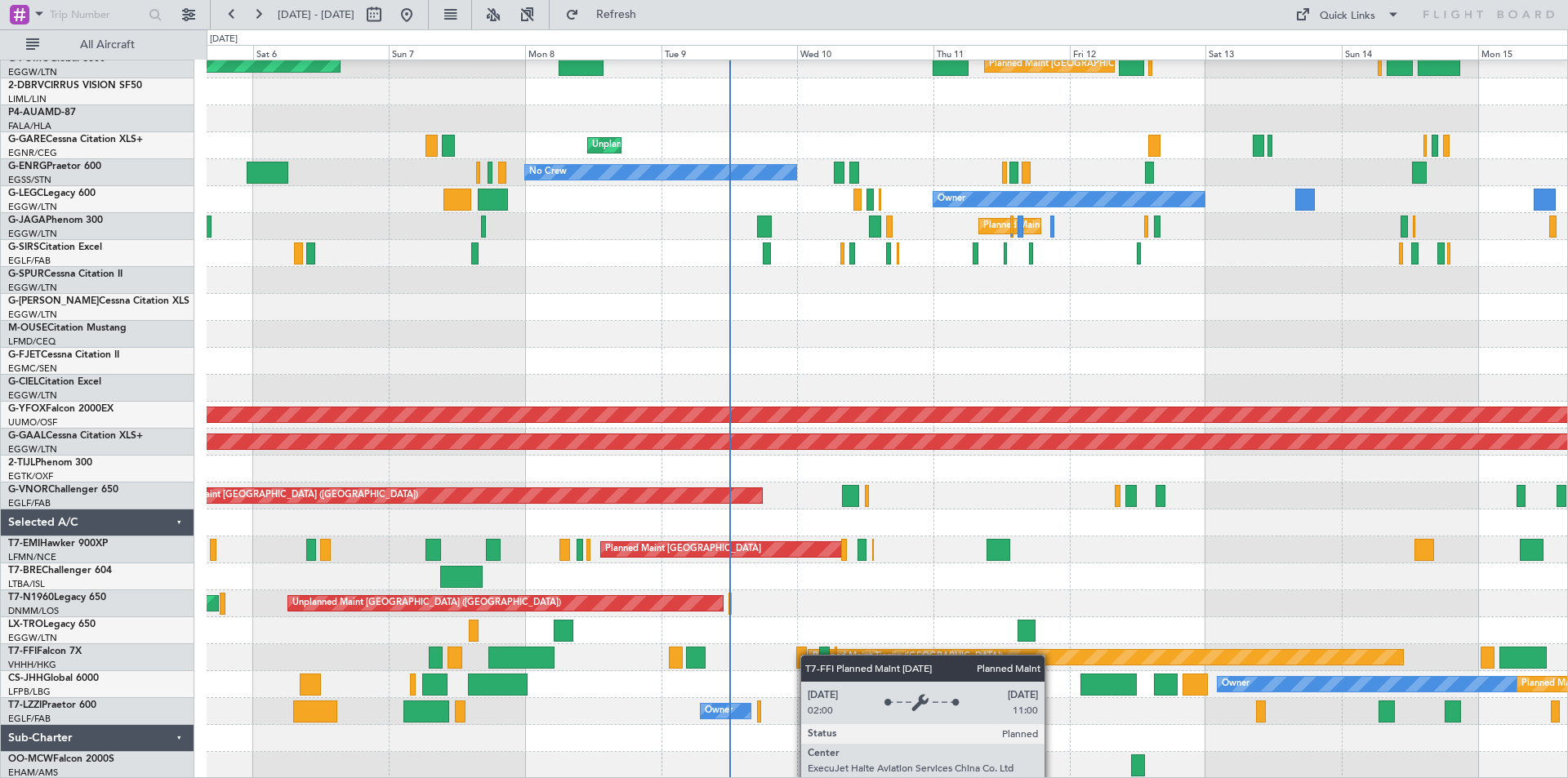
click at [809, 655] on div "AOG Maint Istanbul (Ataturk) Planned Maint London (Luton) Planned Maint London …" at bounding box center [887, 374] width 1360 height 809
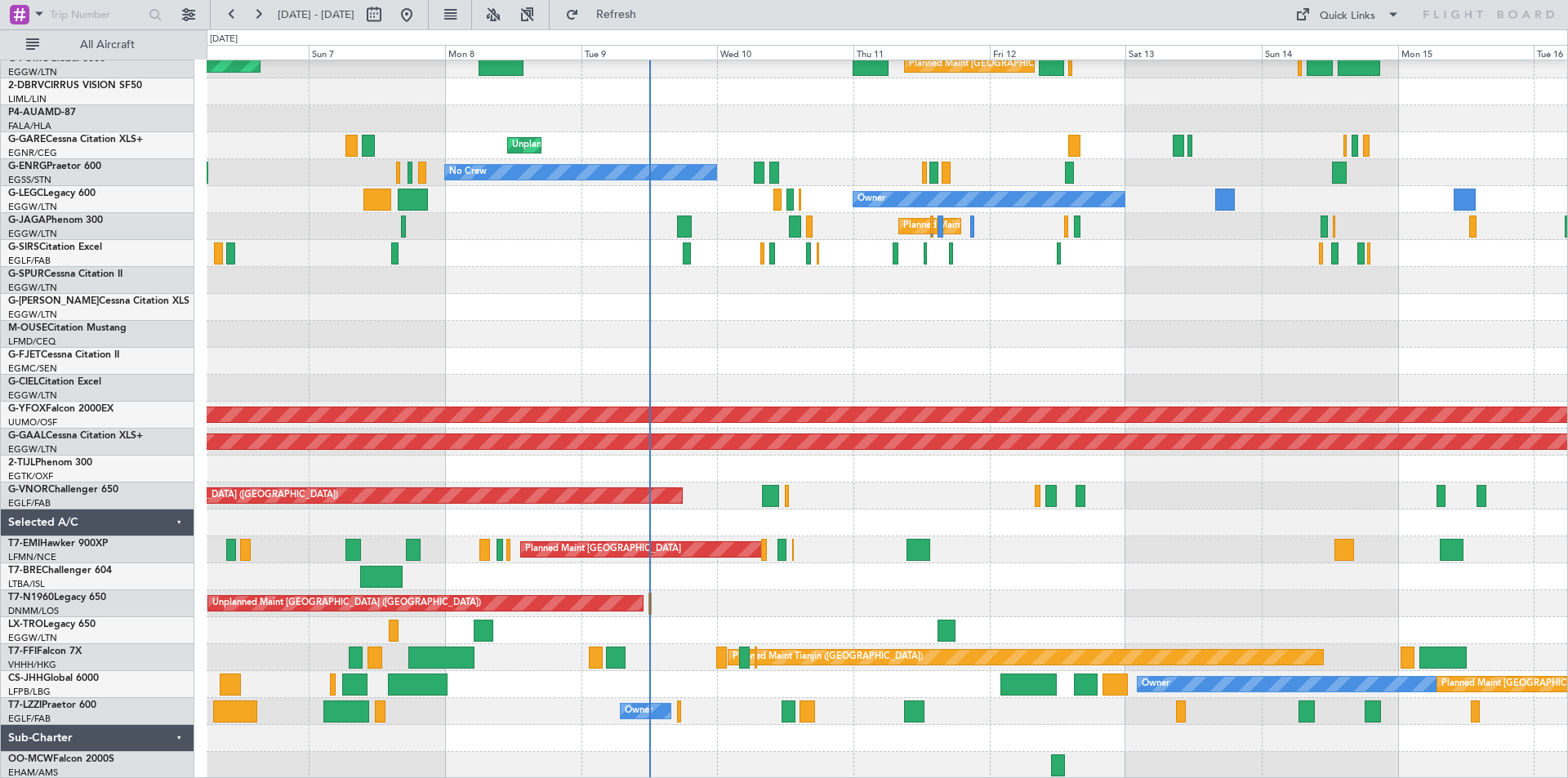
click at [836, 694] on div "AOG Maint Istanbul (Ataturk) Planned Maint London (Luton) Planned Maint London …" at bounding box center [887, 374] width 1360 height 809
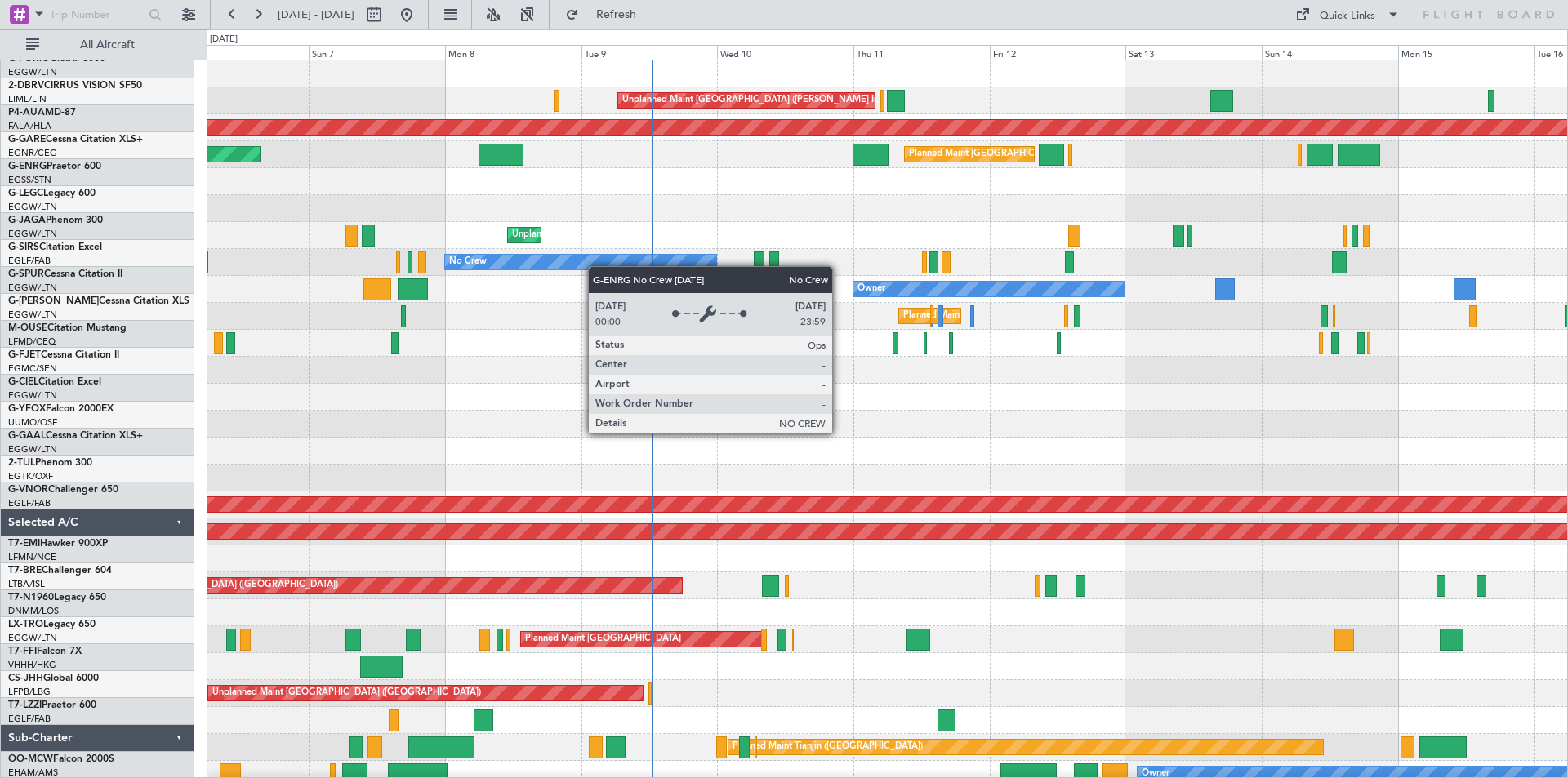
scroll to position [0, 0]
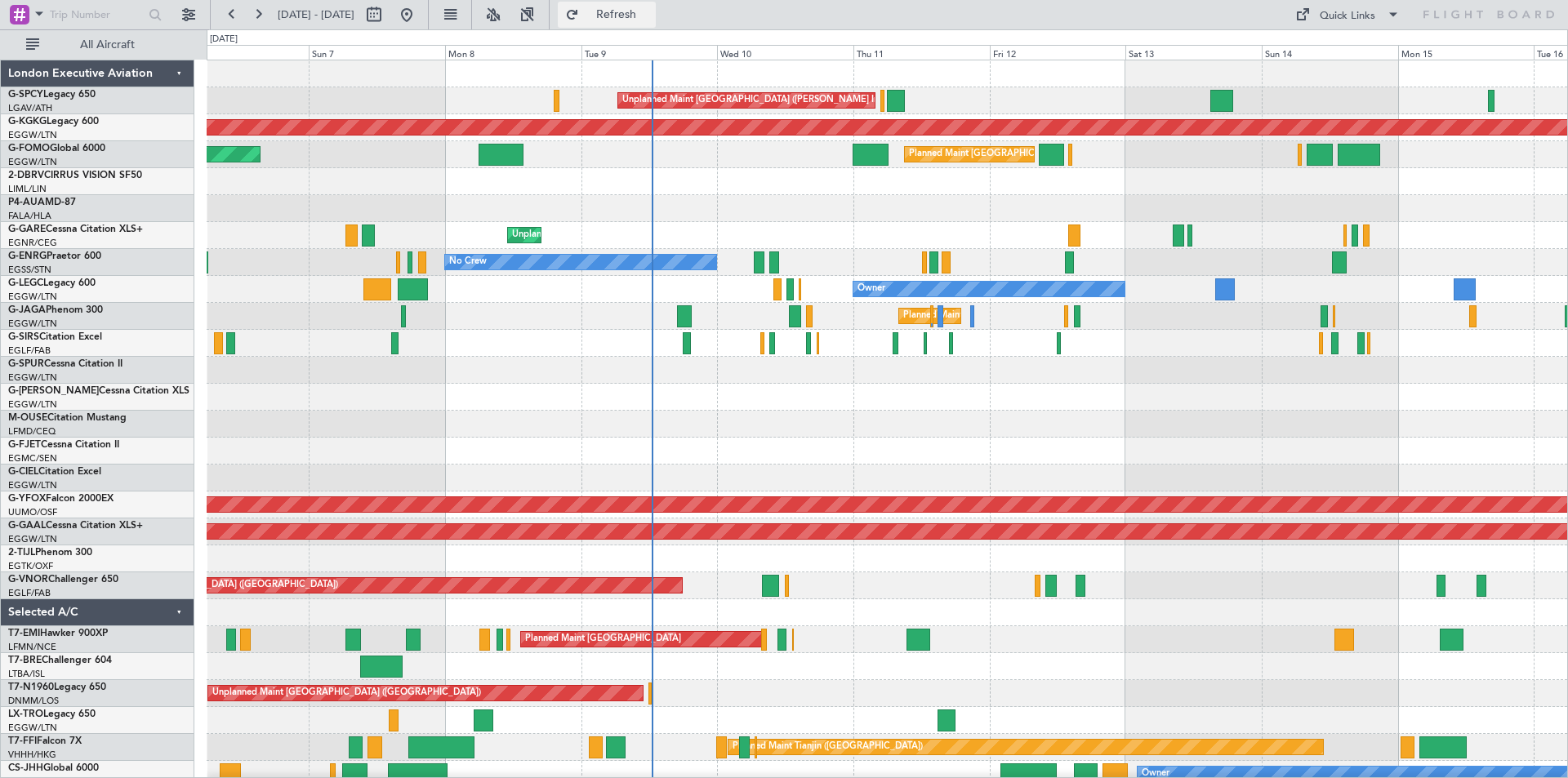
click at [650, 17] on span "Refresh" at bounding box center [617, 15] width 69 height 11
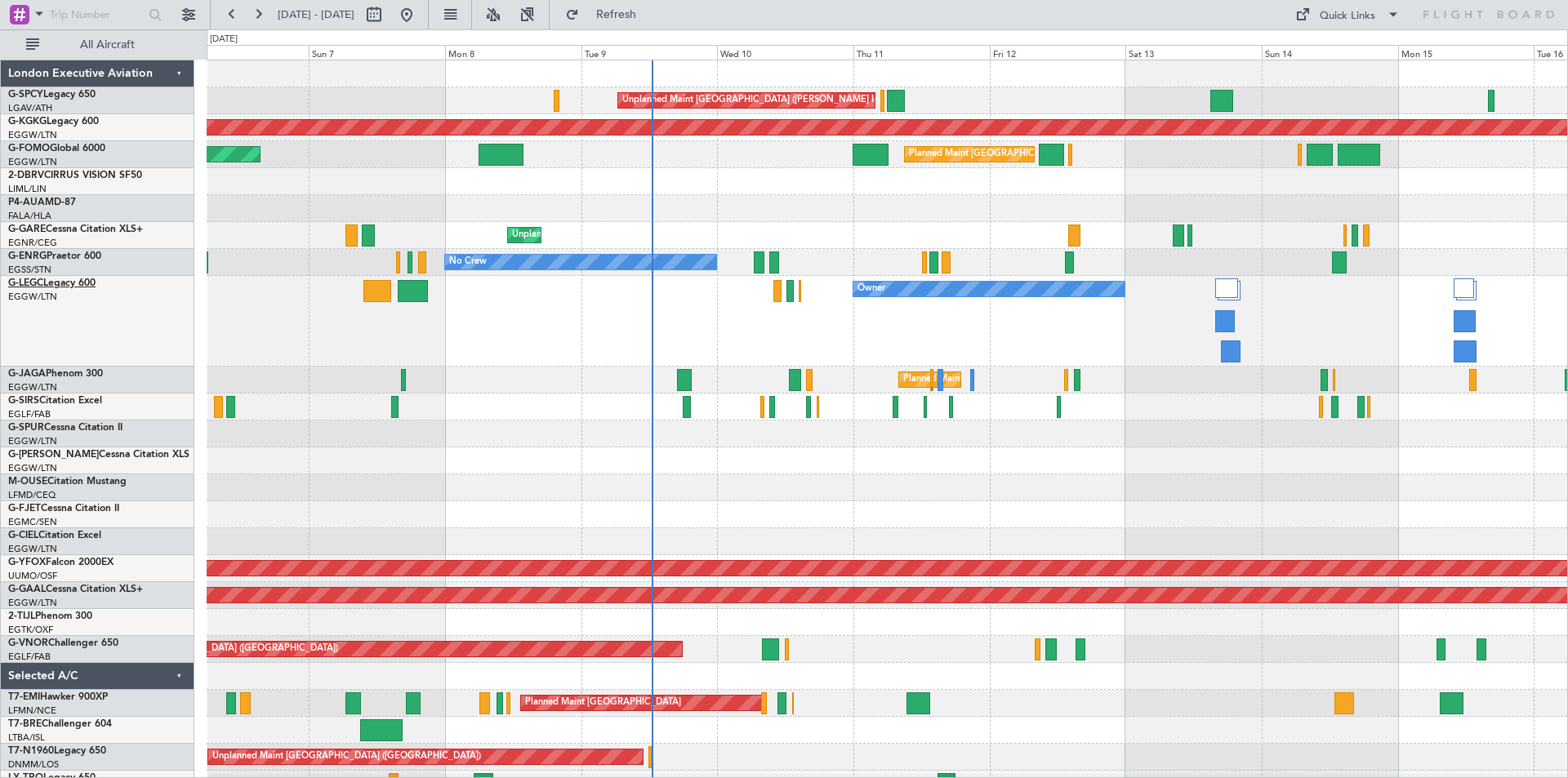
click at [79, 284] on link "G-LEGC Legacy 600" at bounding box center [52, 283] width 87 height 10
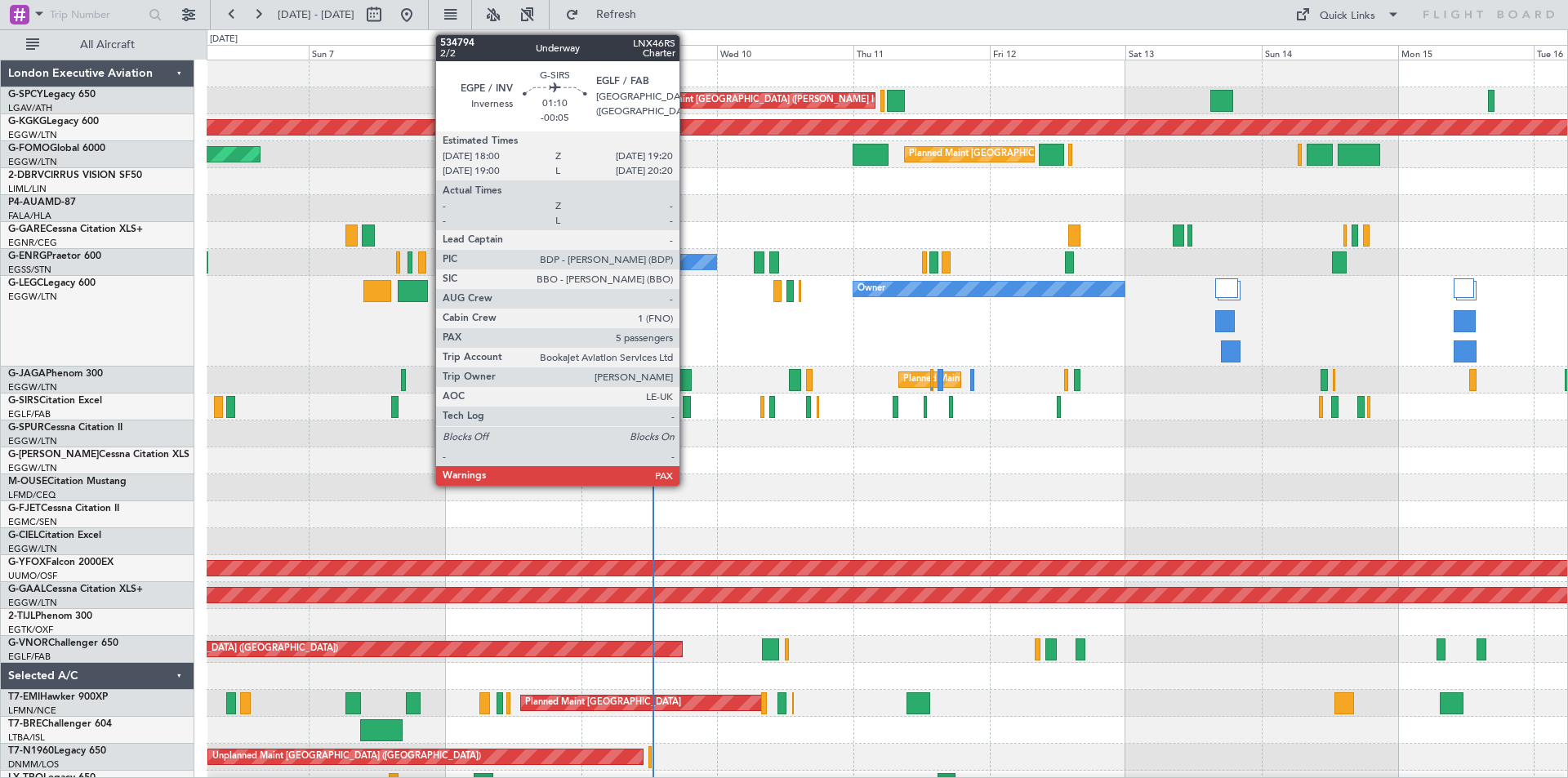
click at [687, 413] on div at bounding box center [687, 408] width 8 height 22
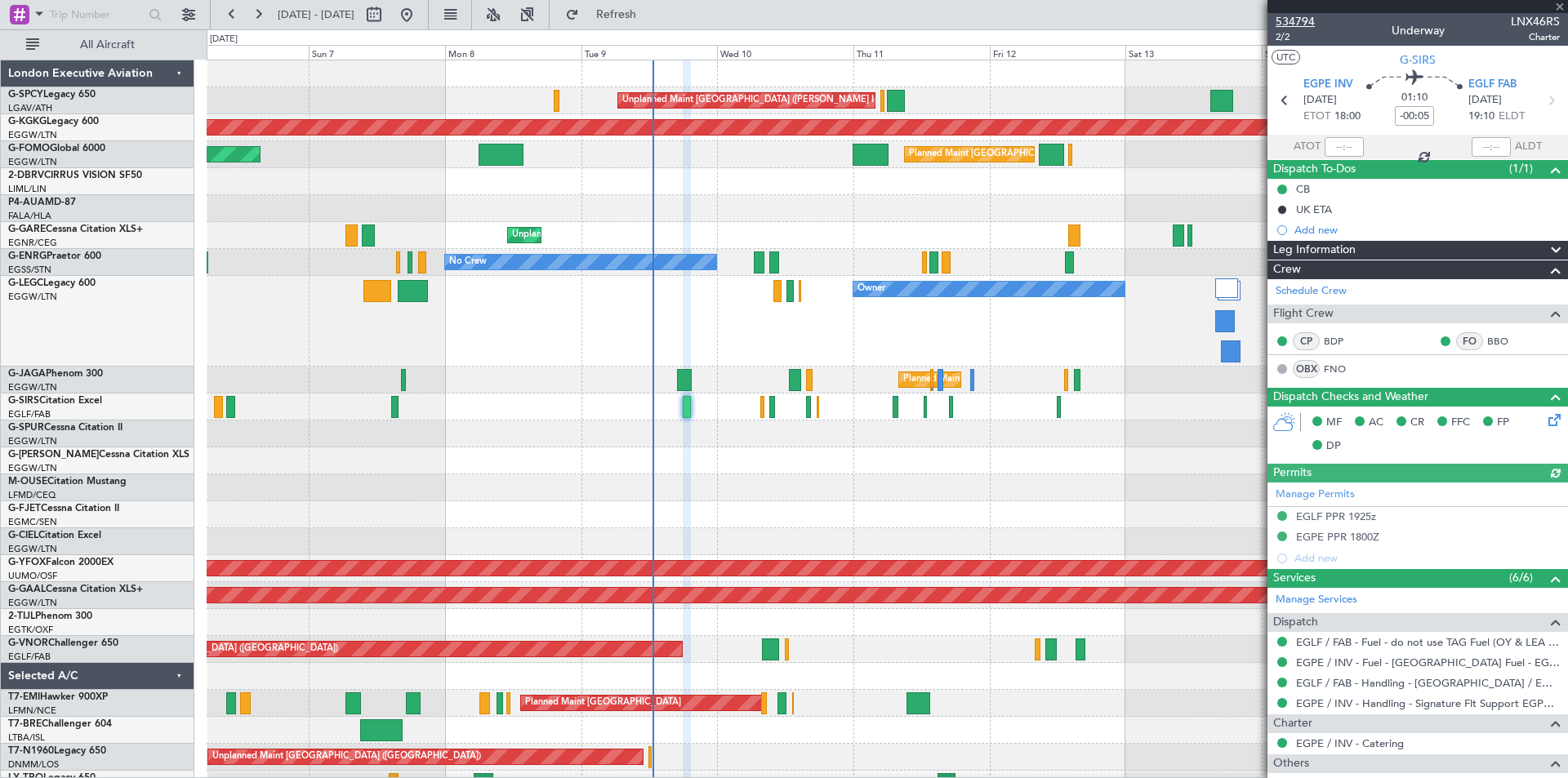
click at [1295, 22] on span "534794" at bounding box center [1295, 21] width 39 height 17
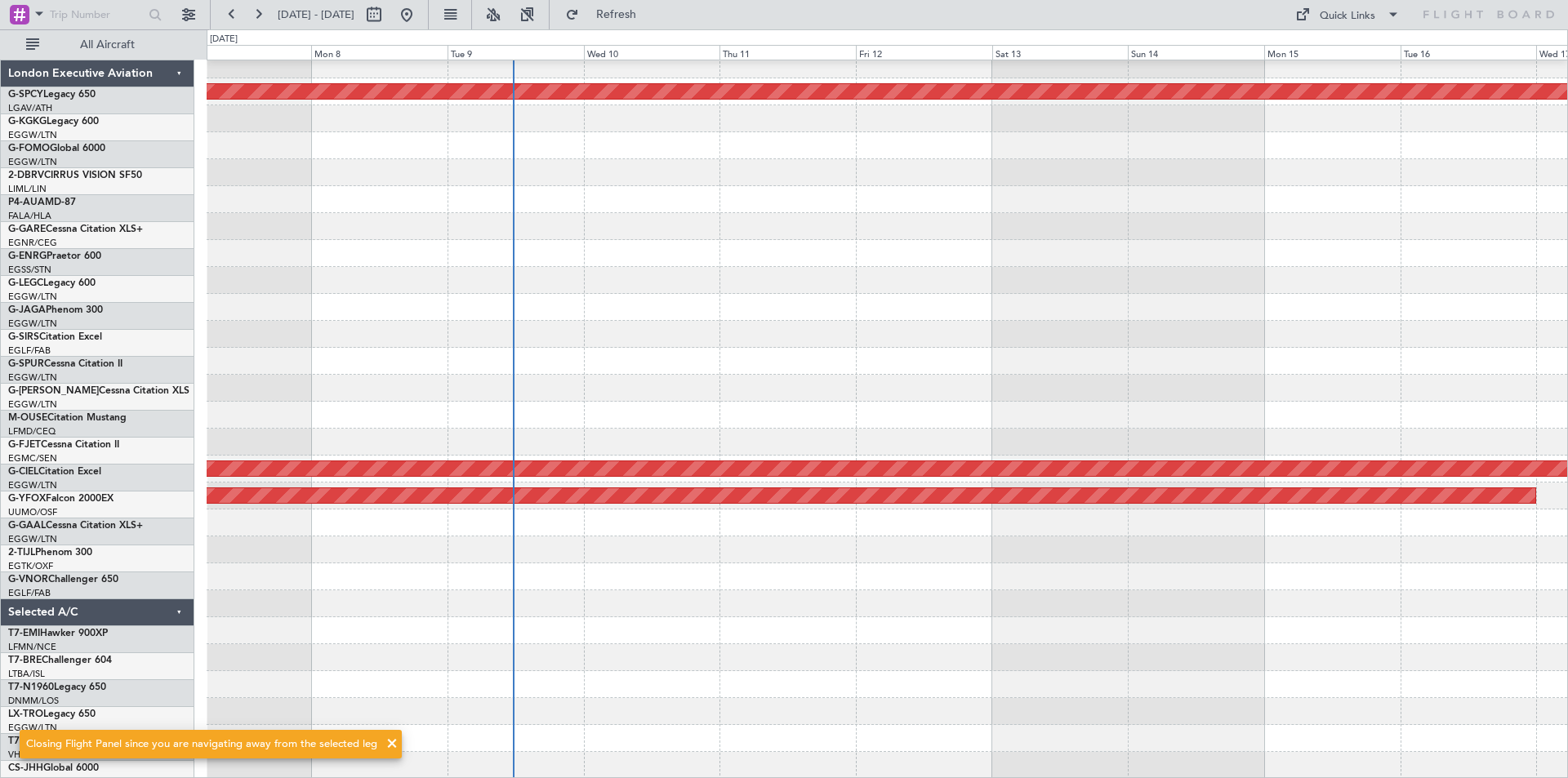
scroll to position [36, 0]
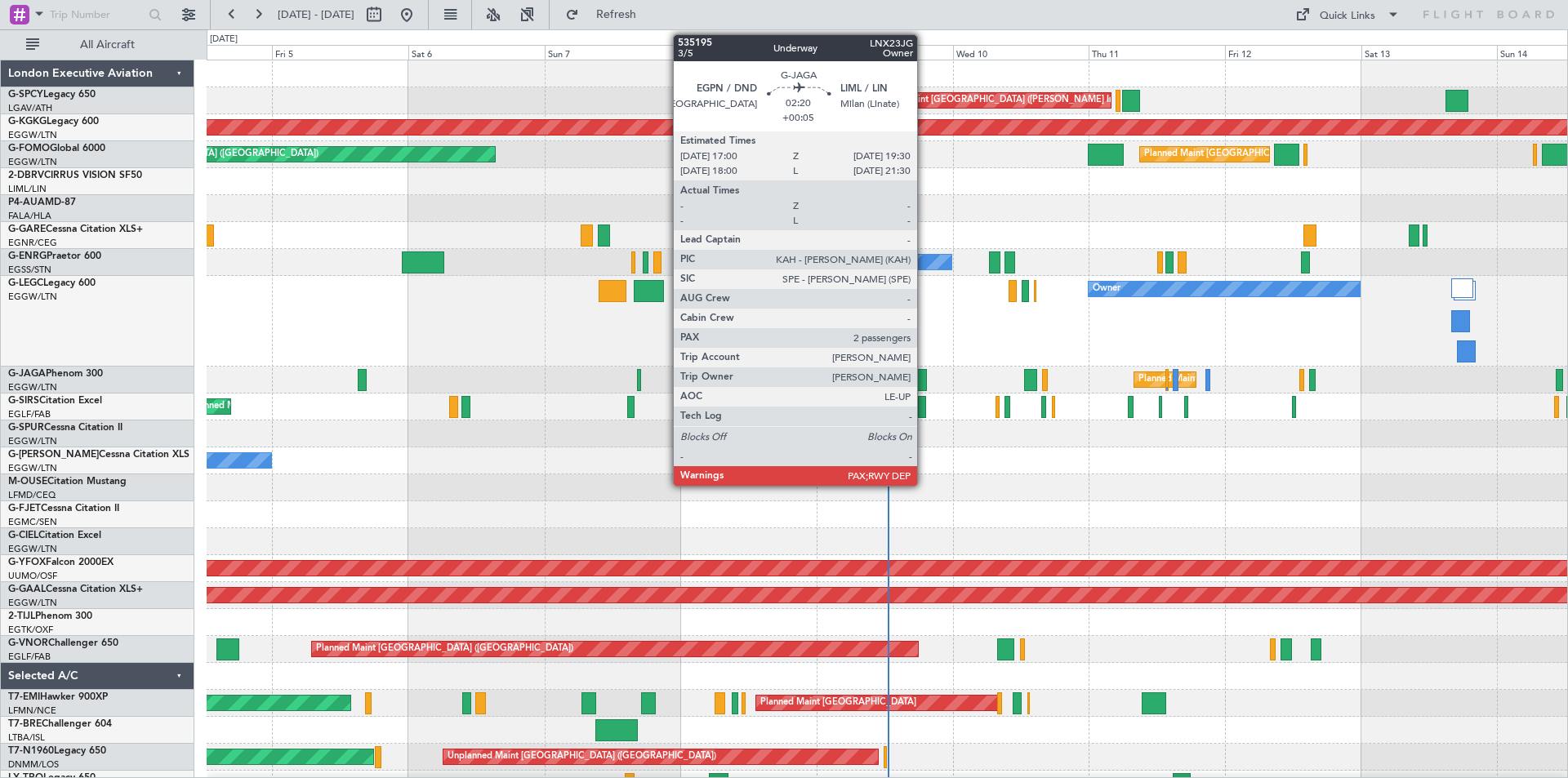
click at [924, 384] on div at bounding box center [919, 381] width 15 height 22
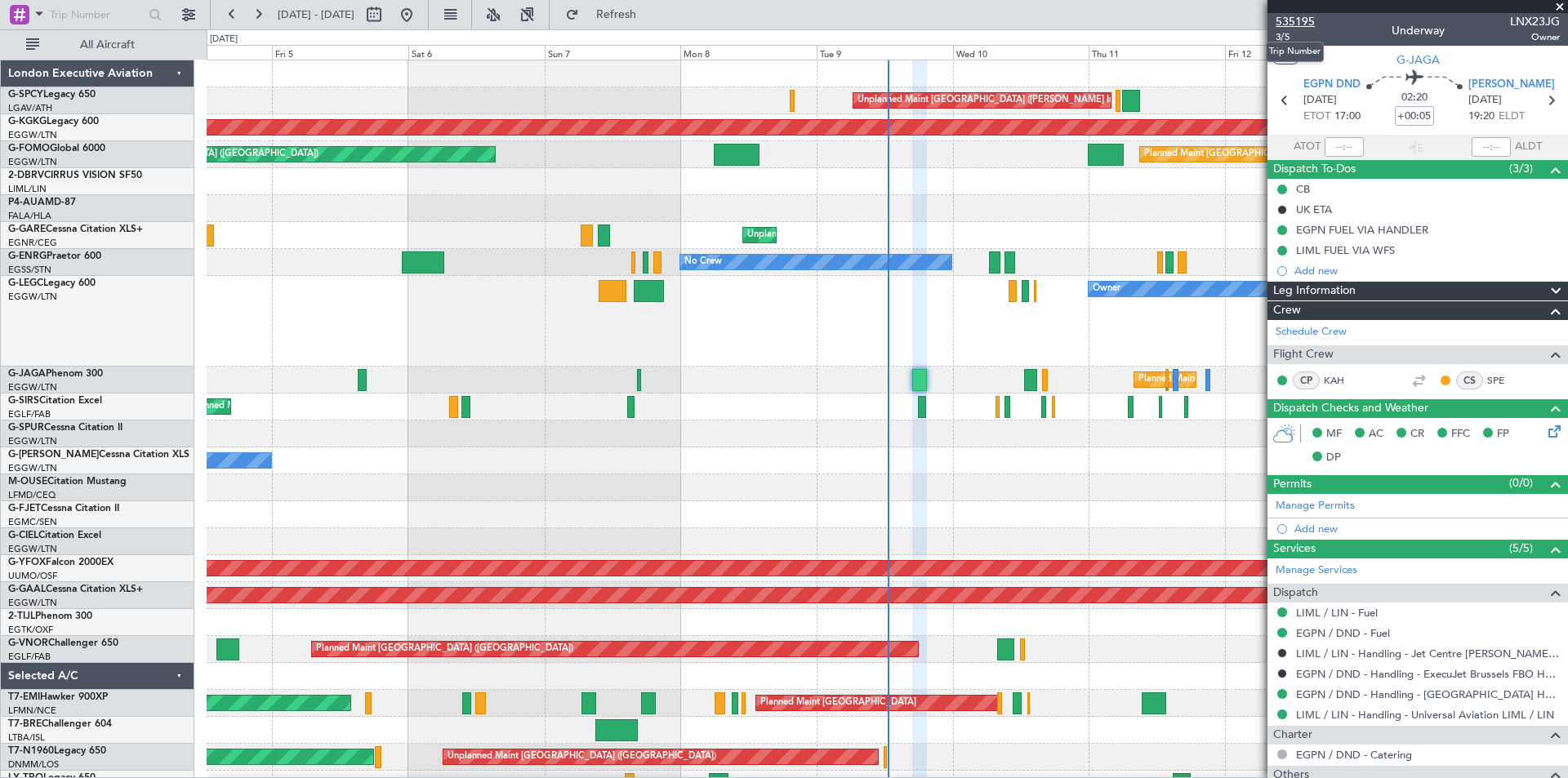
click at [1308, 29] on span "535195" at bounding box center [1295, 21] width 39 height 17
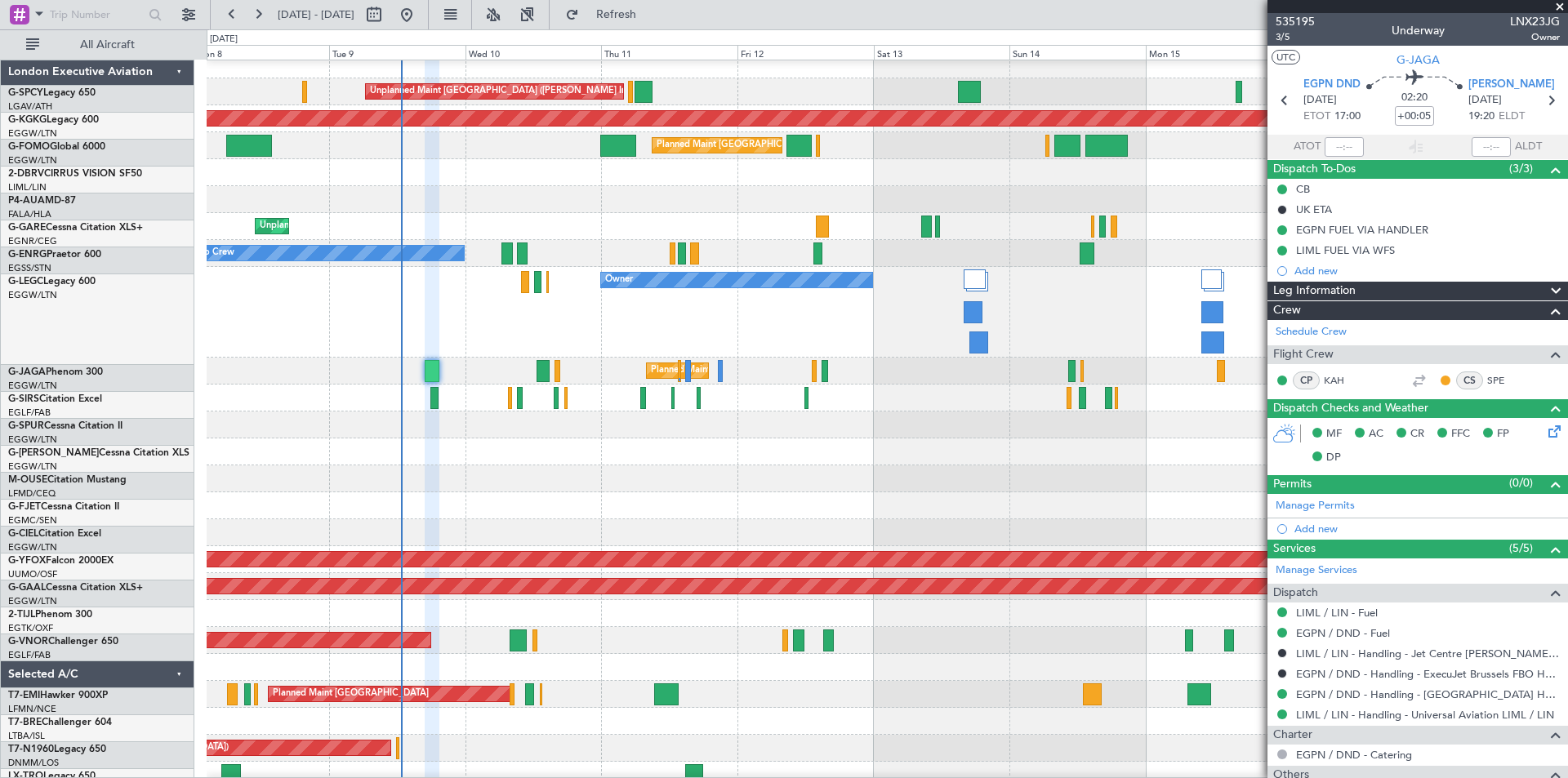
scroll to position [9, 0]
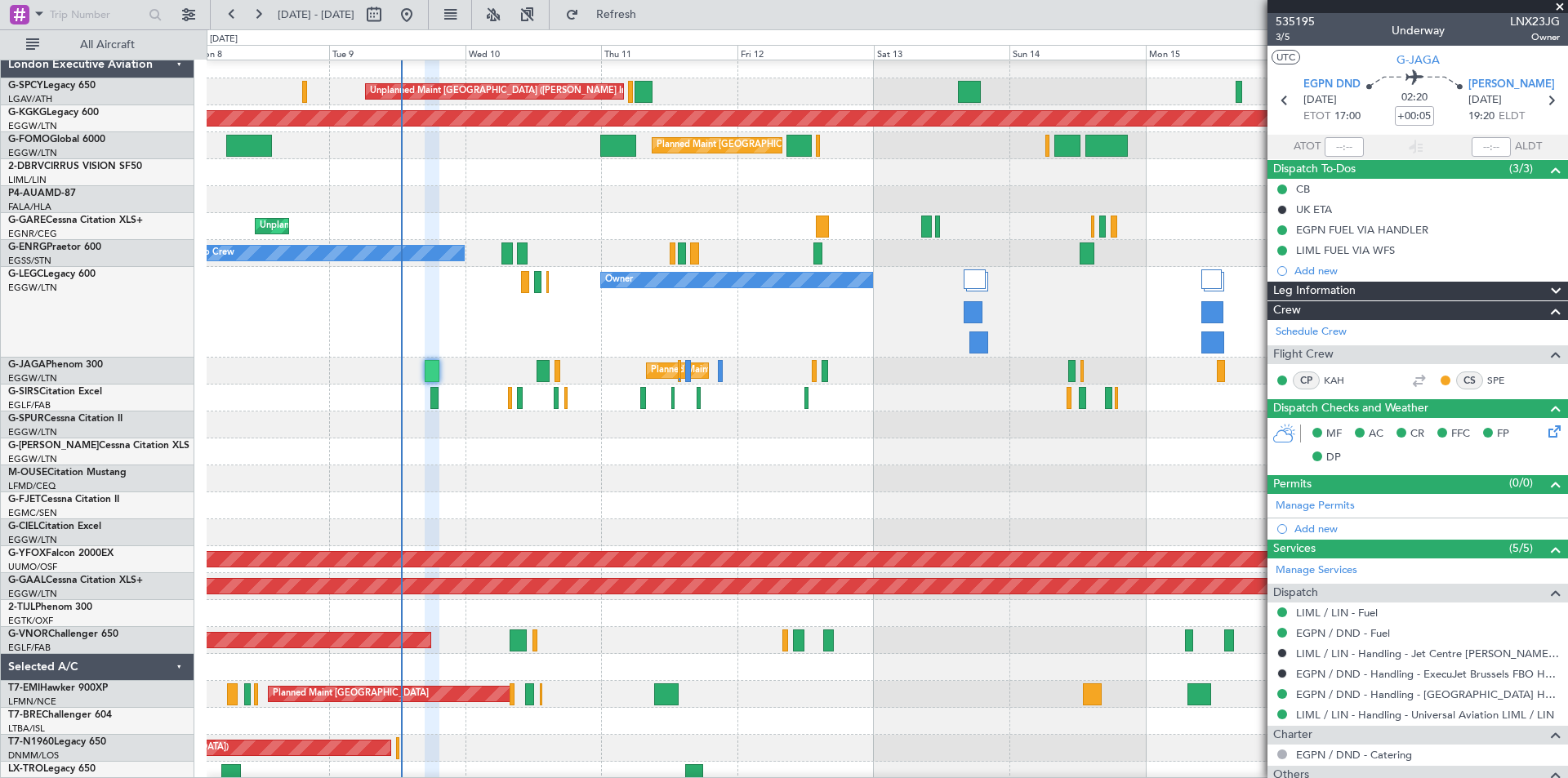
click at [470, 359] on div "Planned Maint [GEOGRAPHIC_DATA] ([GEOGRAPHIC_DATA])" at bounding box center [887, 370] width 1360 height 27
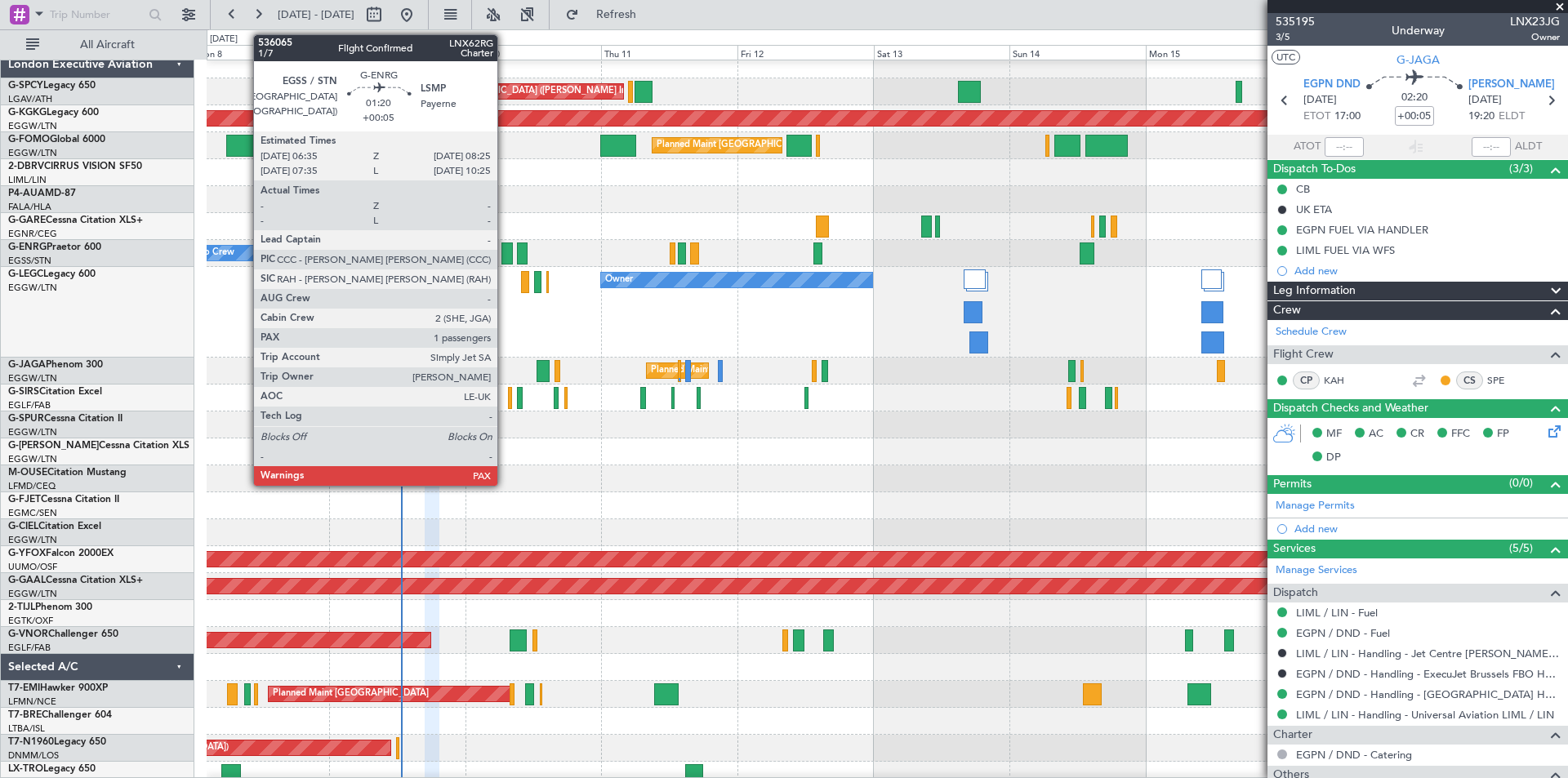
click at [504, 257] on div at bounding box center [506, 254] width 10 height 22
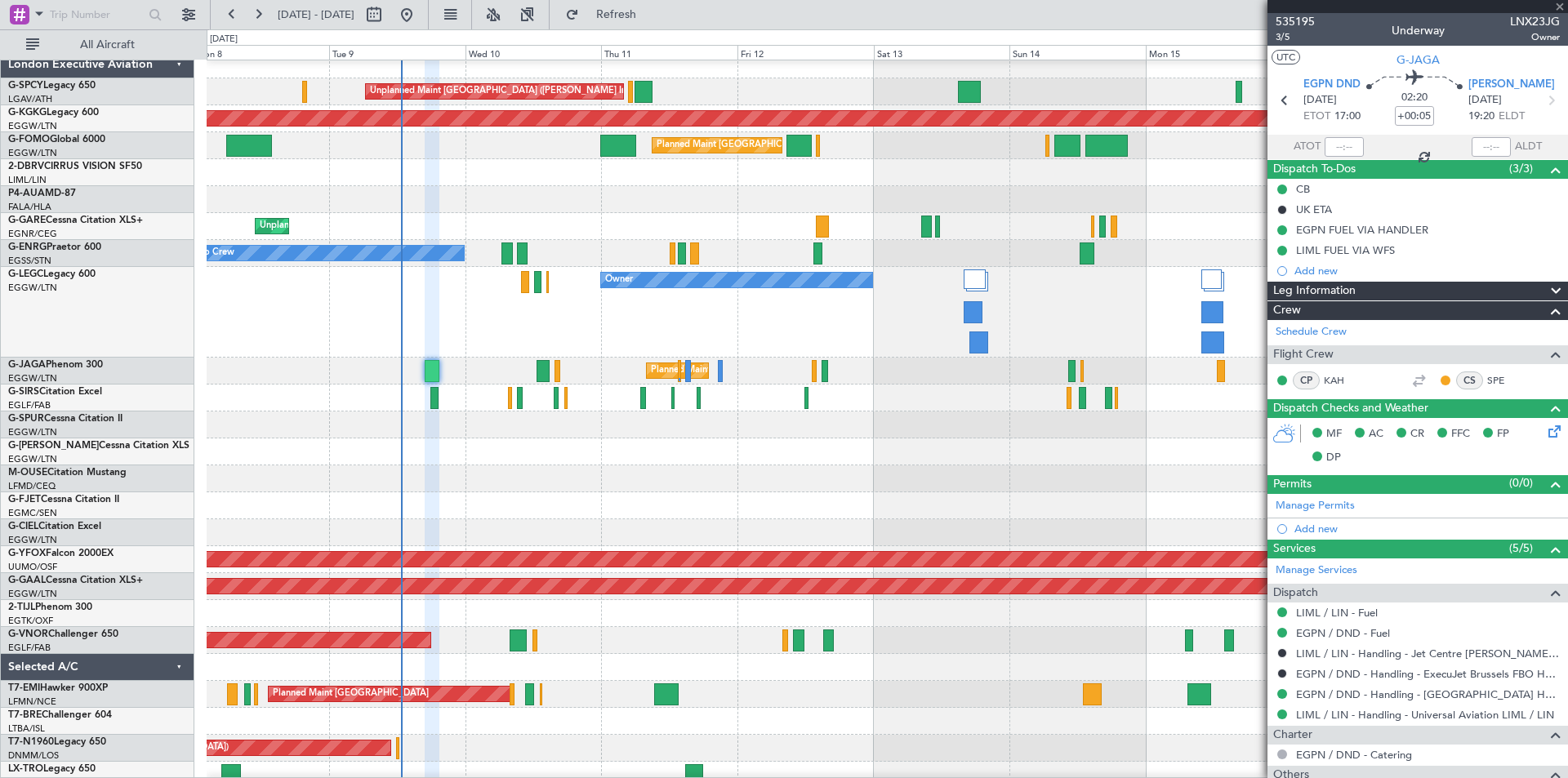
type input "1"
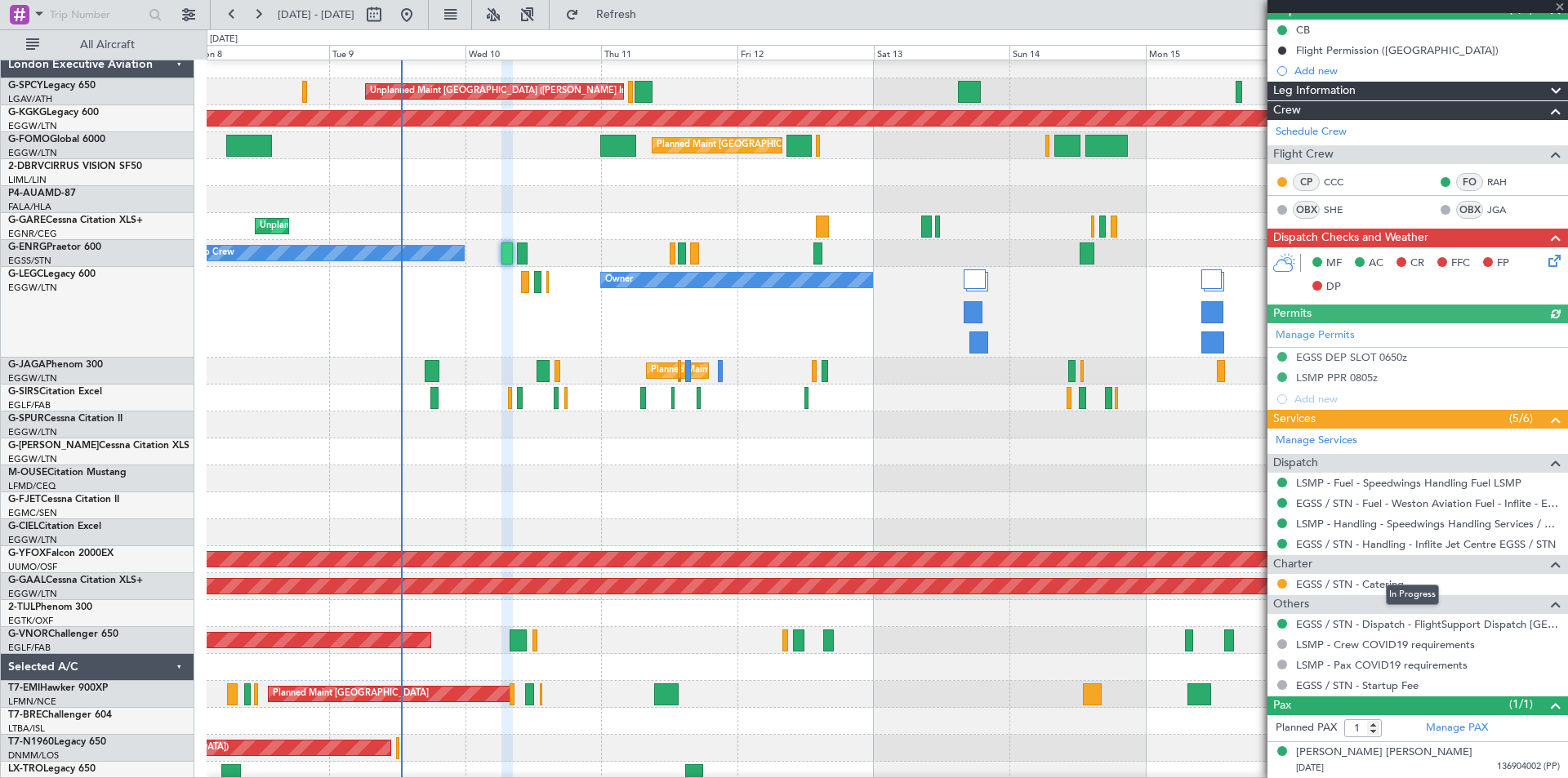
scroll to position [0, 0]
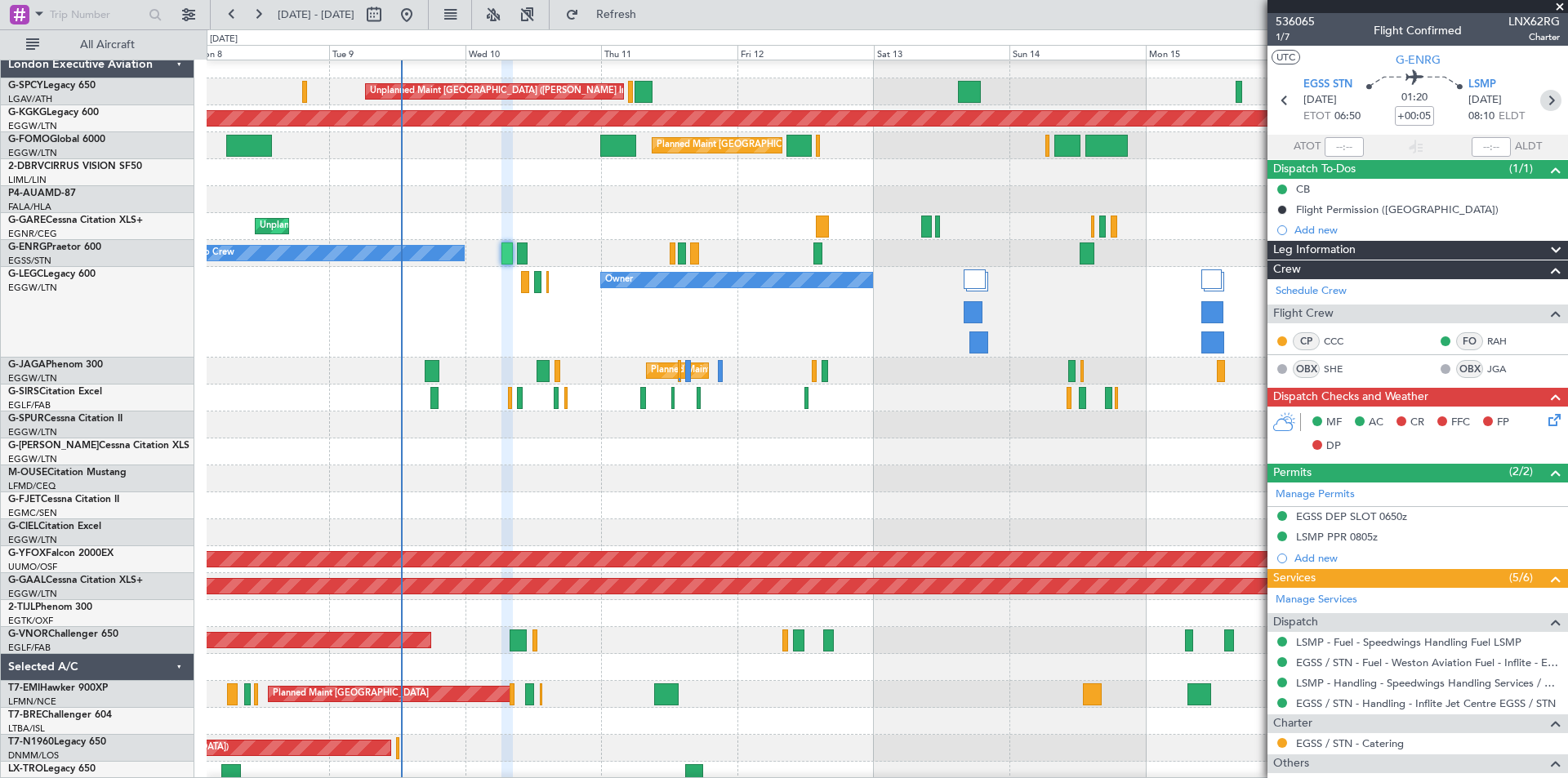
click at [1541, 99] on icon at bounding box center [1550, 101] width 21 height 21
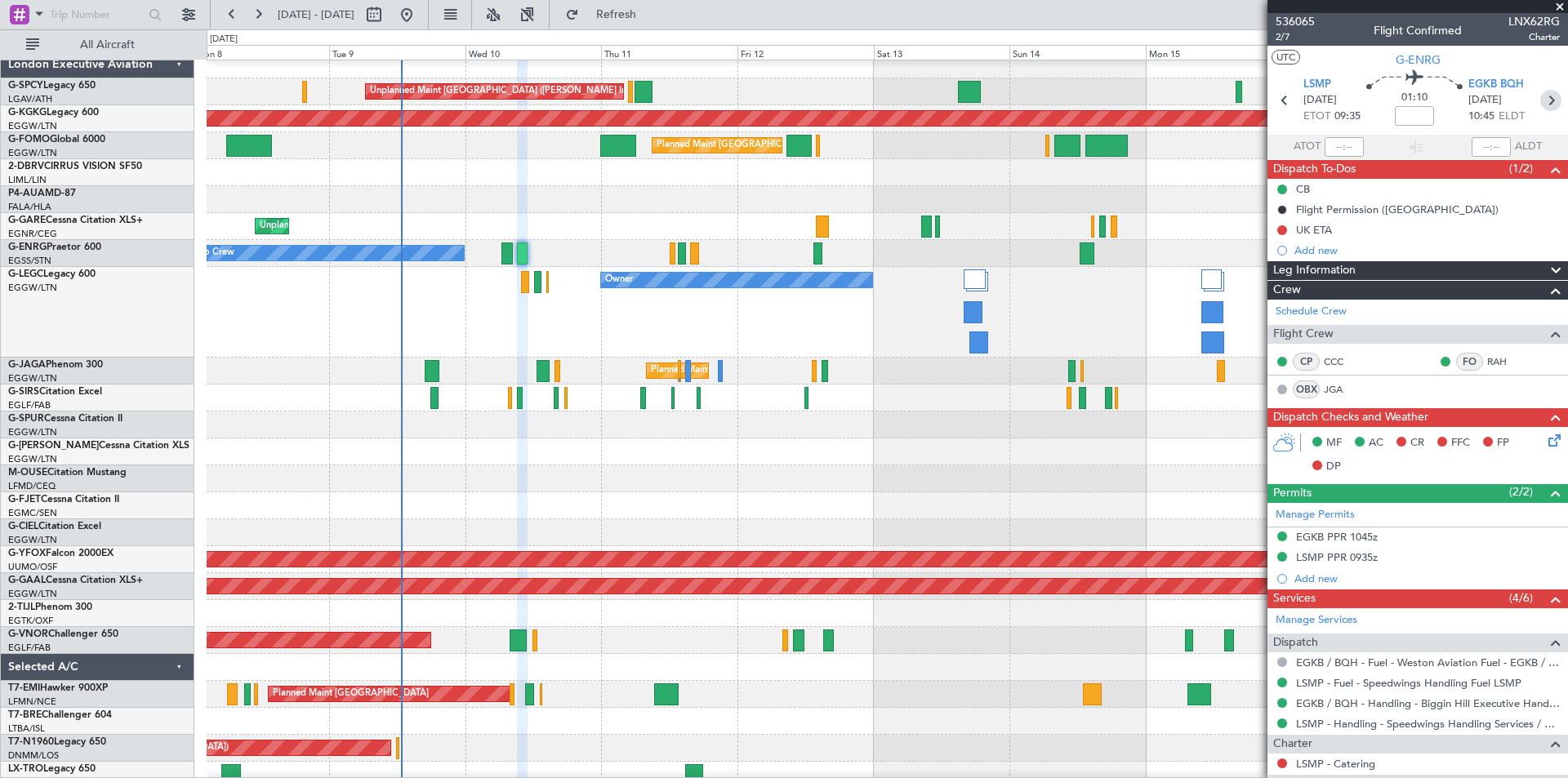
click at [1540, 103] on icon at bounding box center [1550, 101] width 21 height 21
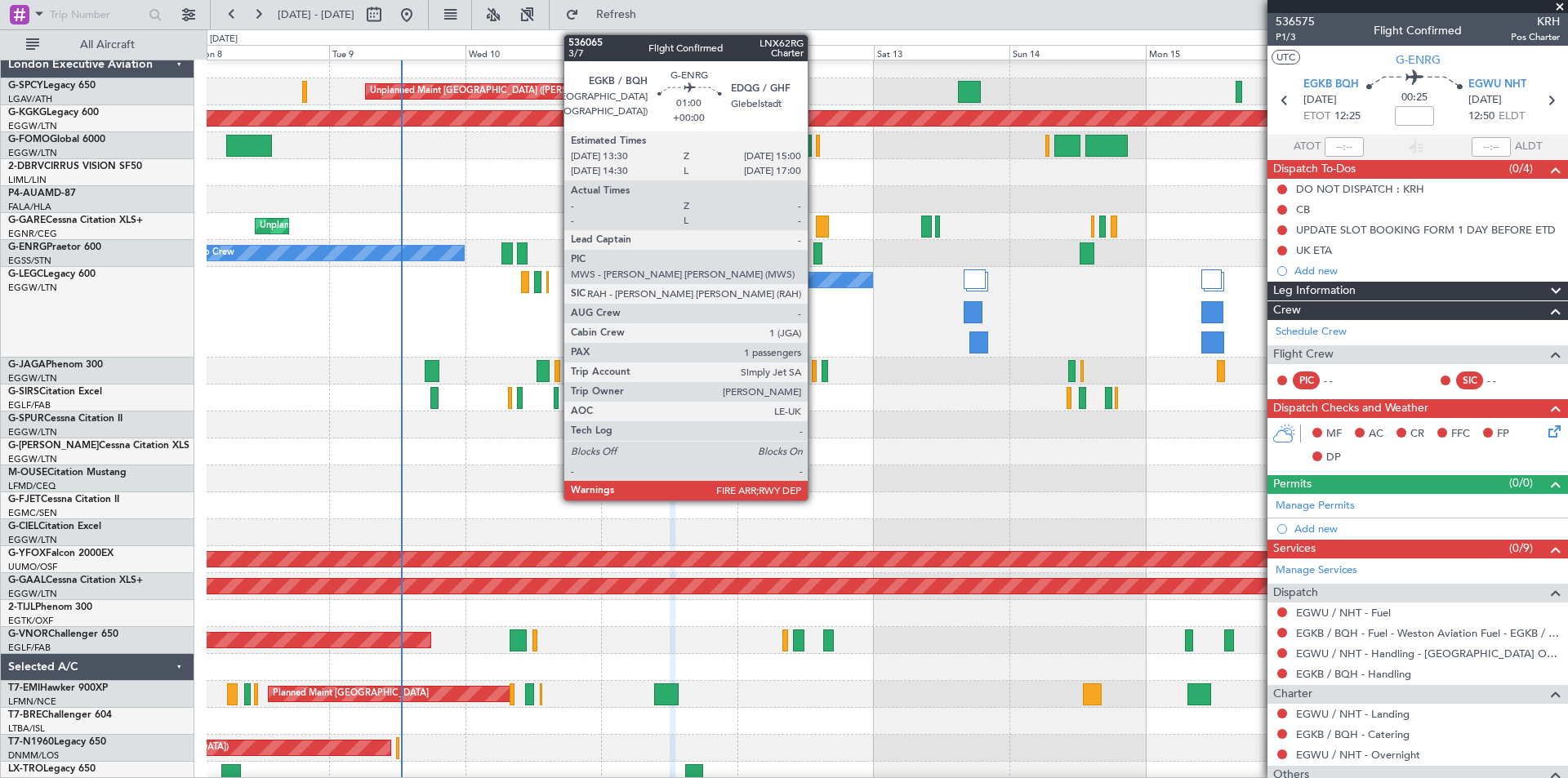
click at [815, 255] on div at bounding box center [818, 254] width 9 height 22
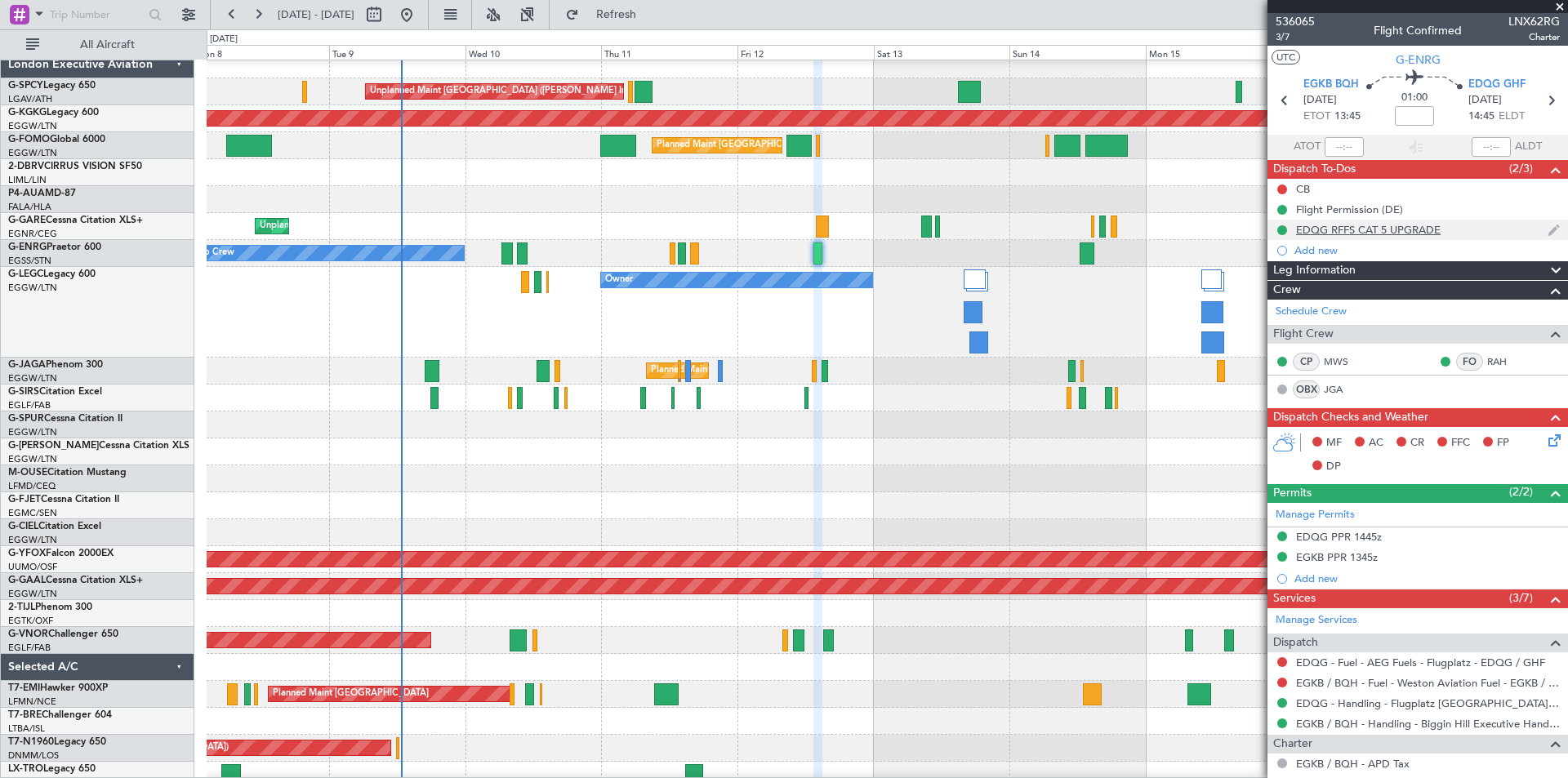
scroll to position [1, 0]
click at [1543, 97] on icon at bounding box center [1550, 100] width 21 height 21
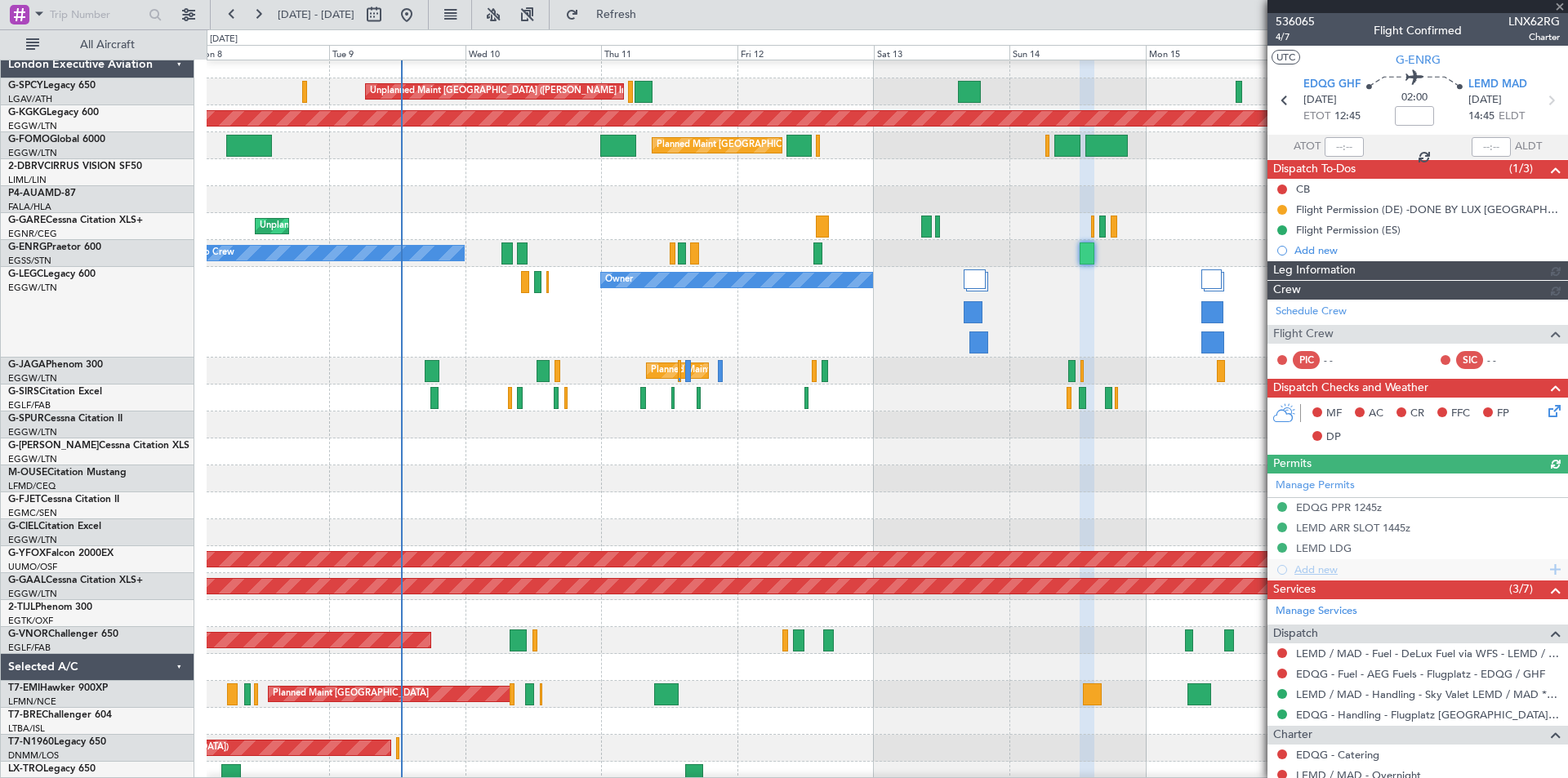
scroll to position [262, 0]
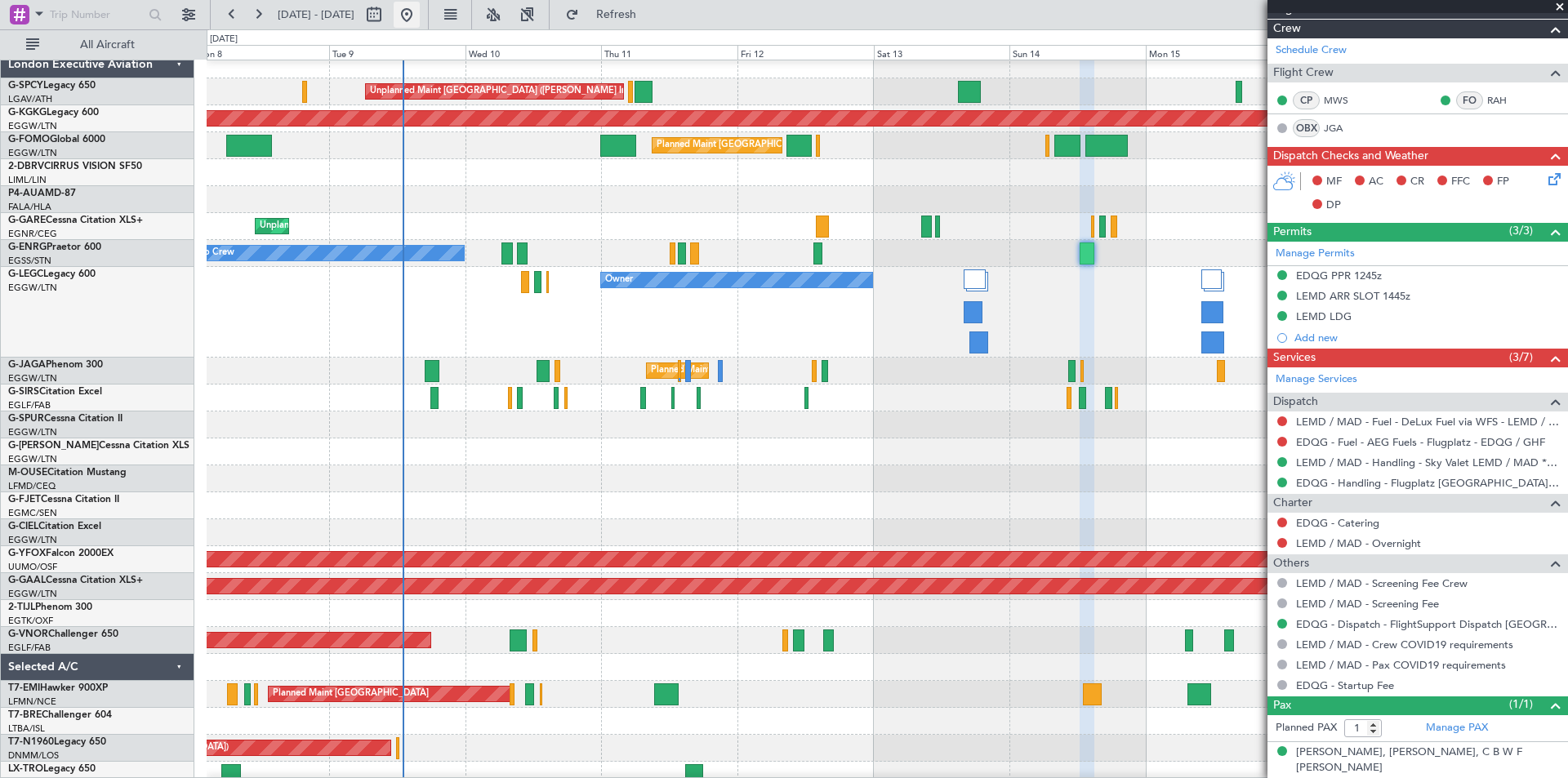
click at [420, 17] on button at bounding box center [407, 15] width 26 height 26
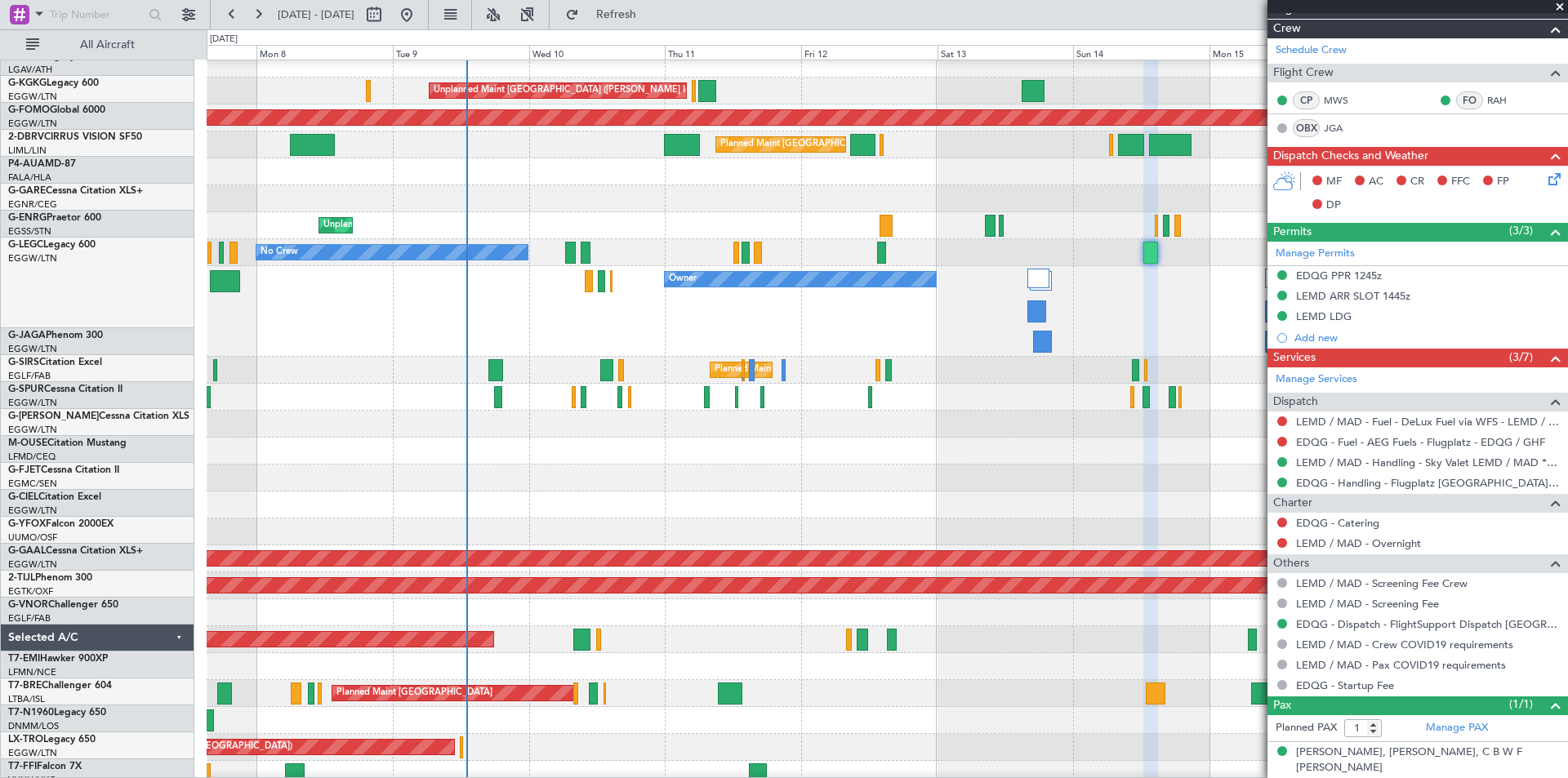
scroll to position [10, 0]
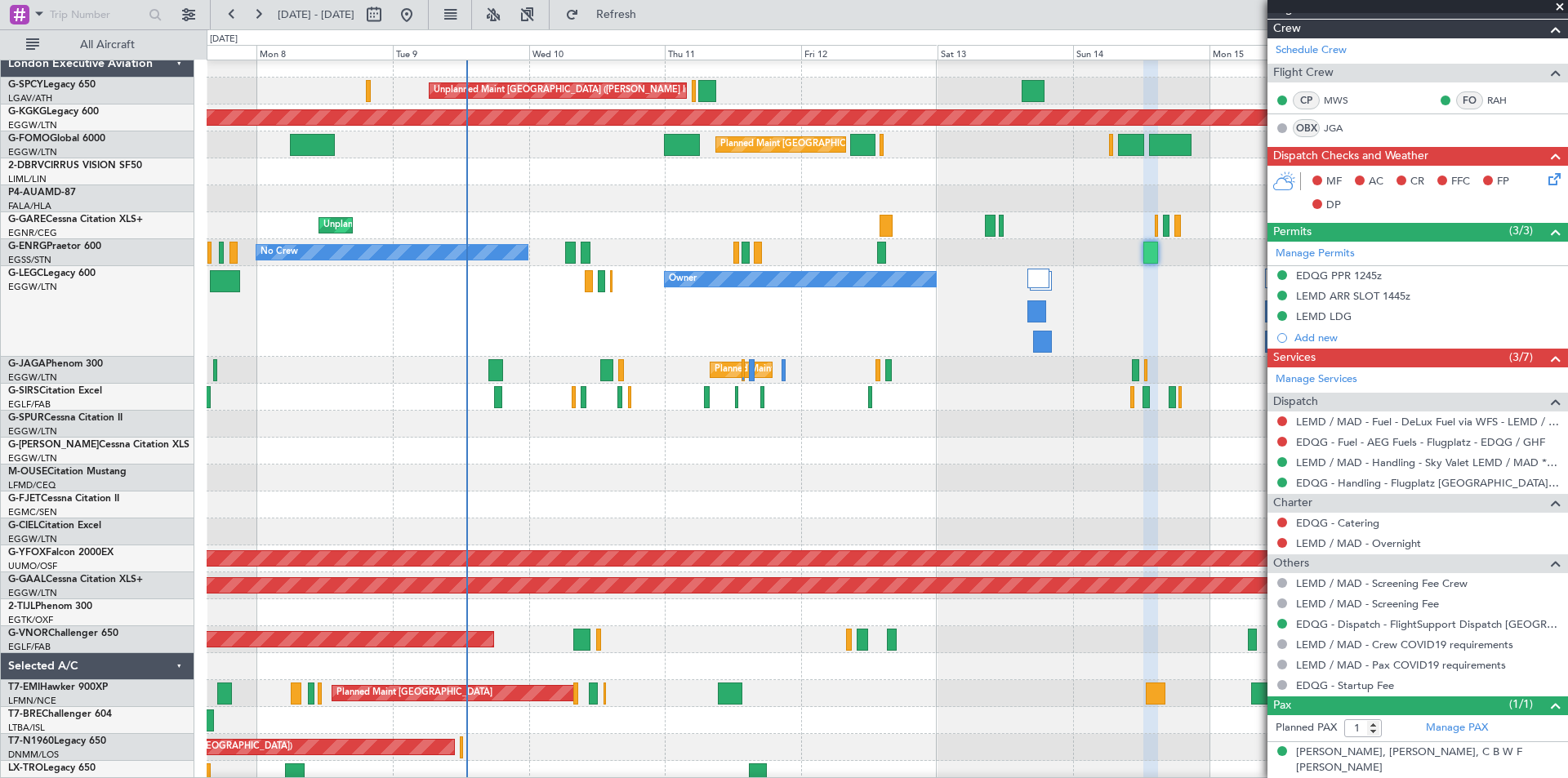
click at [526, 452] on div at bounding box center [887, 450] width 1360 height 27
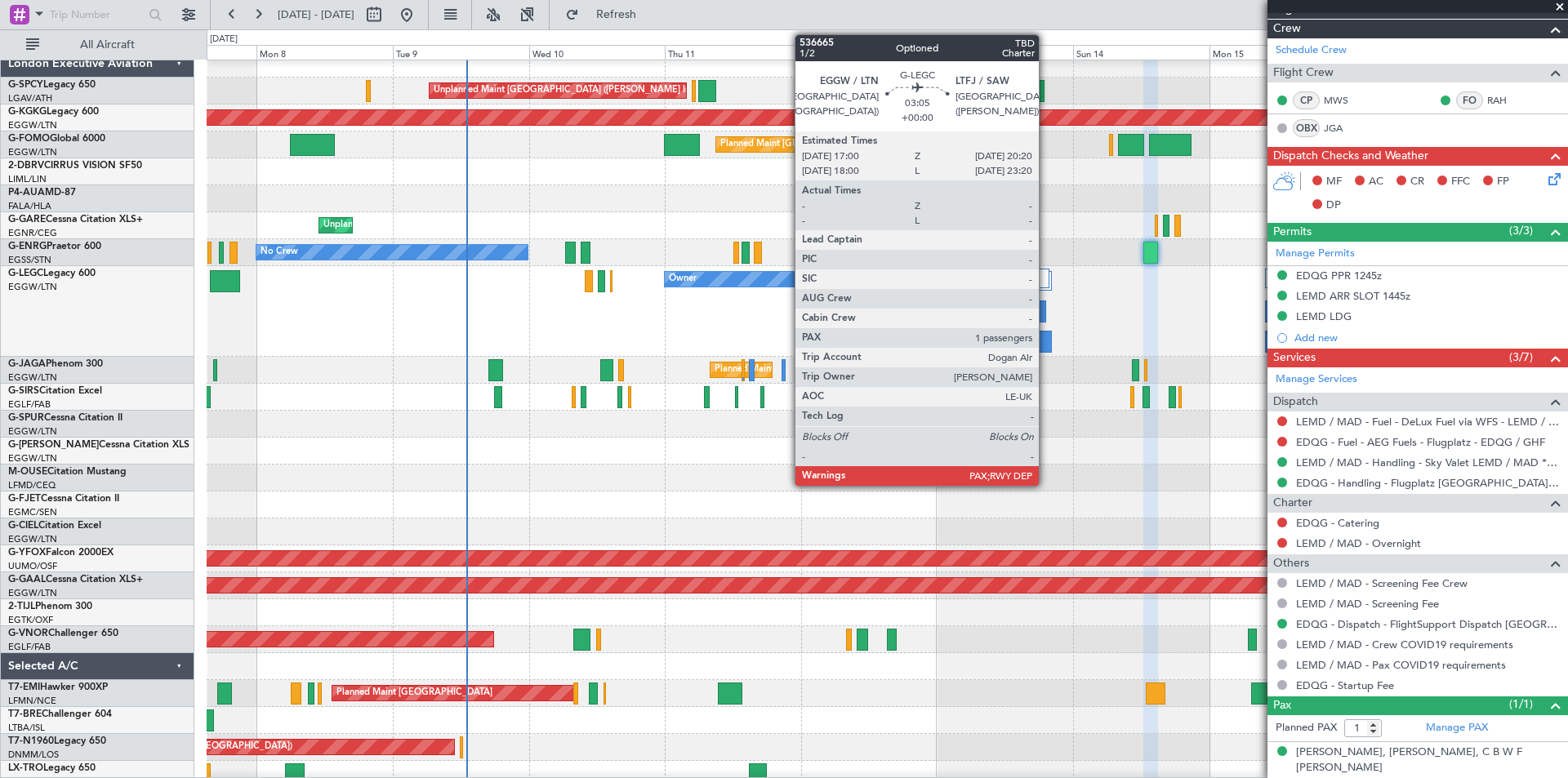
click at [1046, 336] on div at bounding box center [1042, 342] width 20 height 22
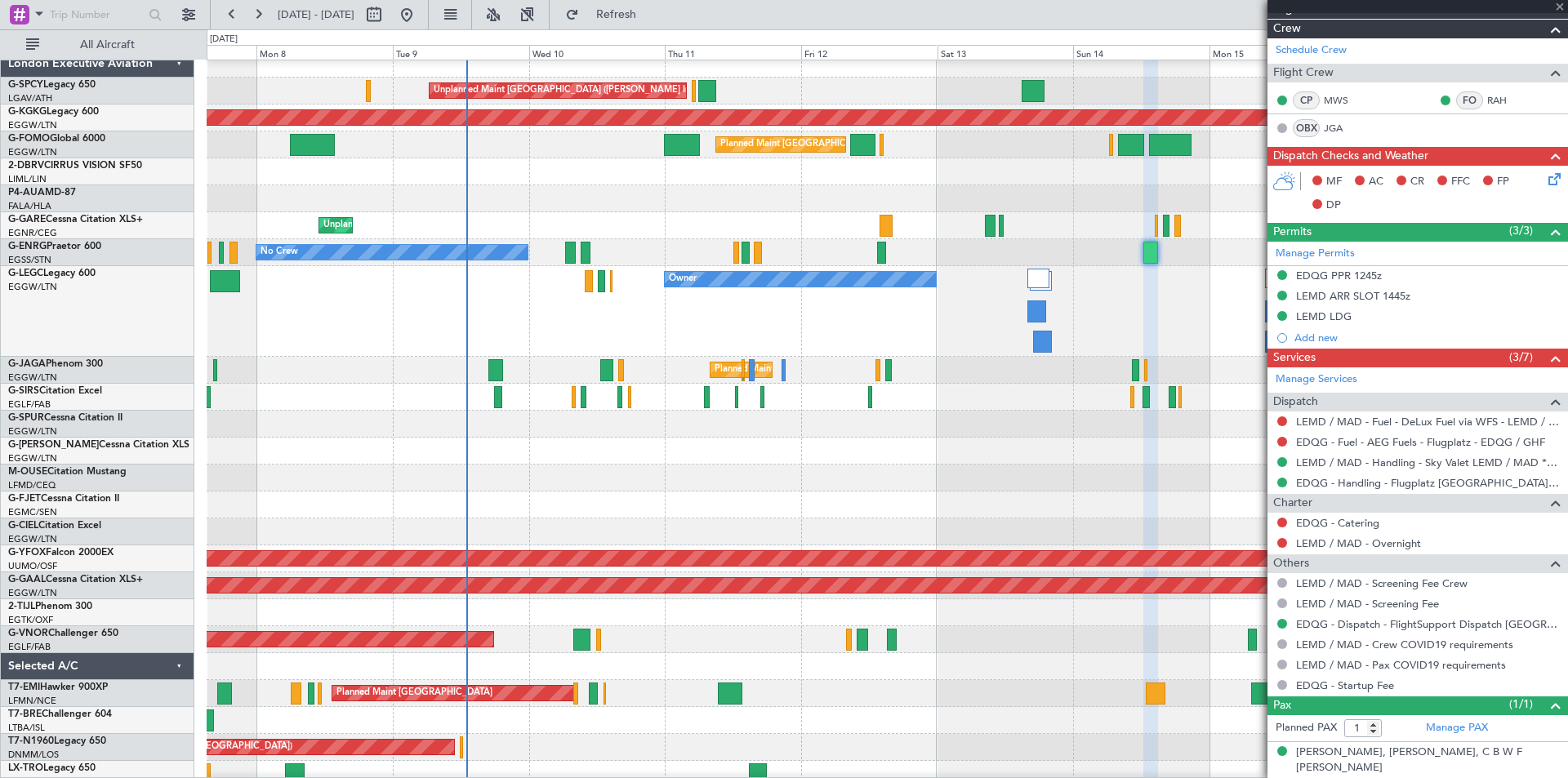
scroll to position [0, 0]
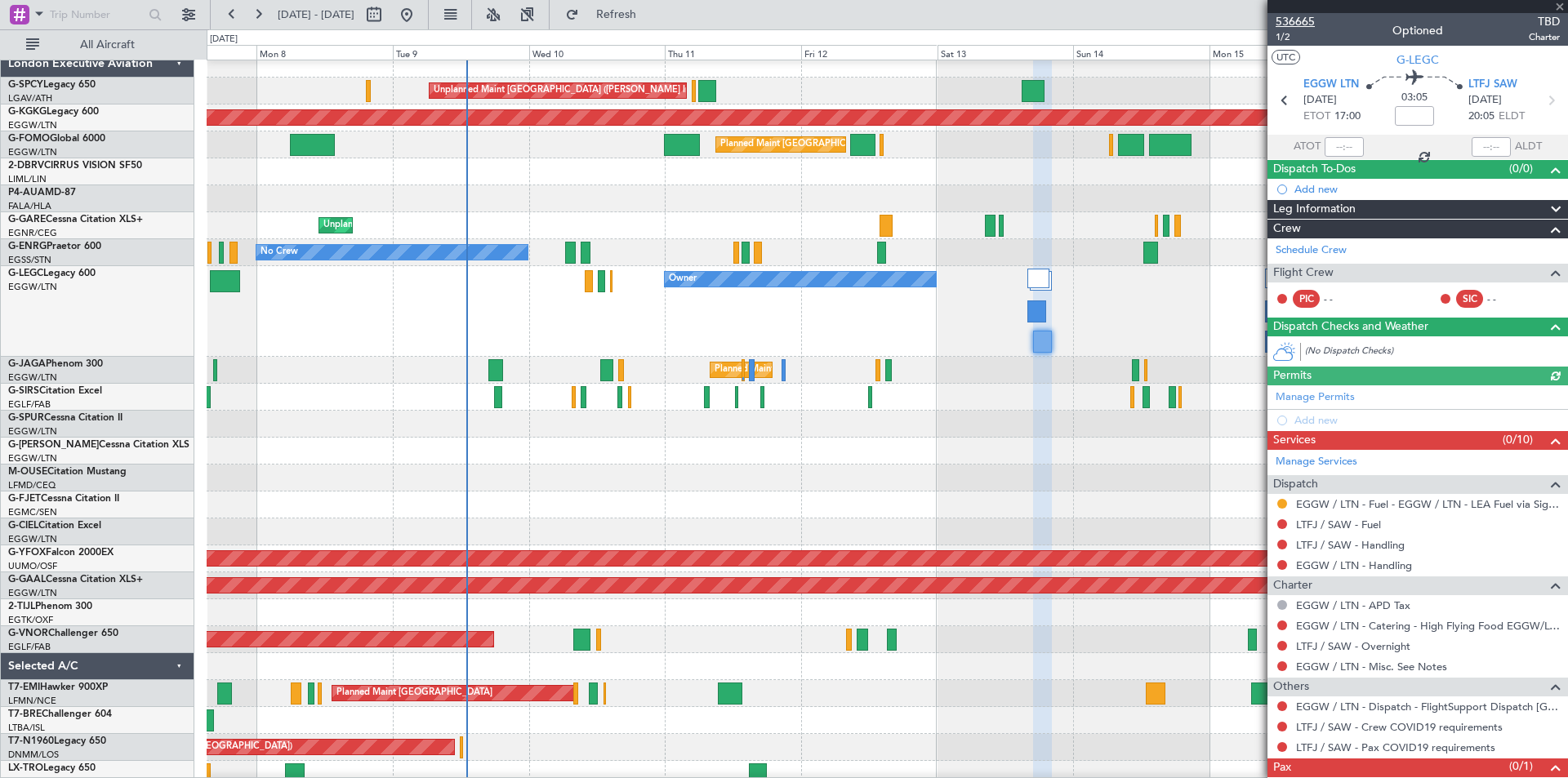
click at [1307, 21] on span "536665" at bounding box center [1295, 21] width 39 height 17
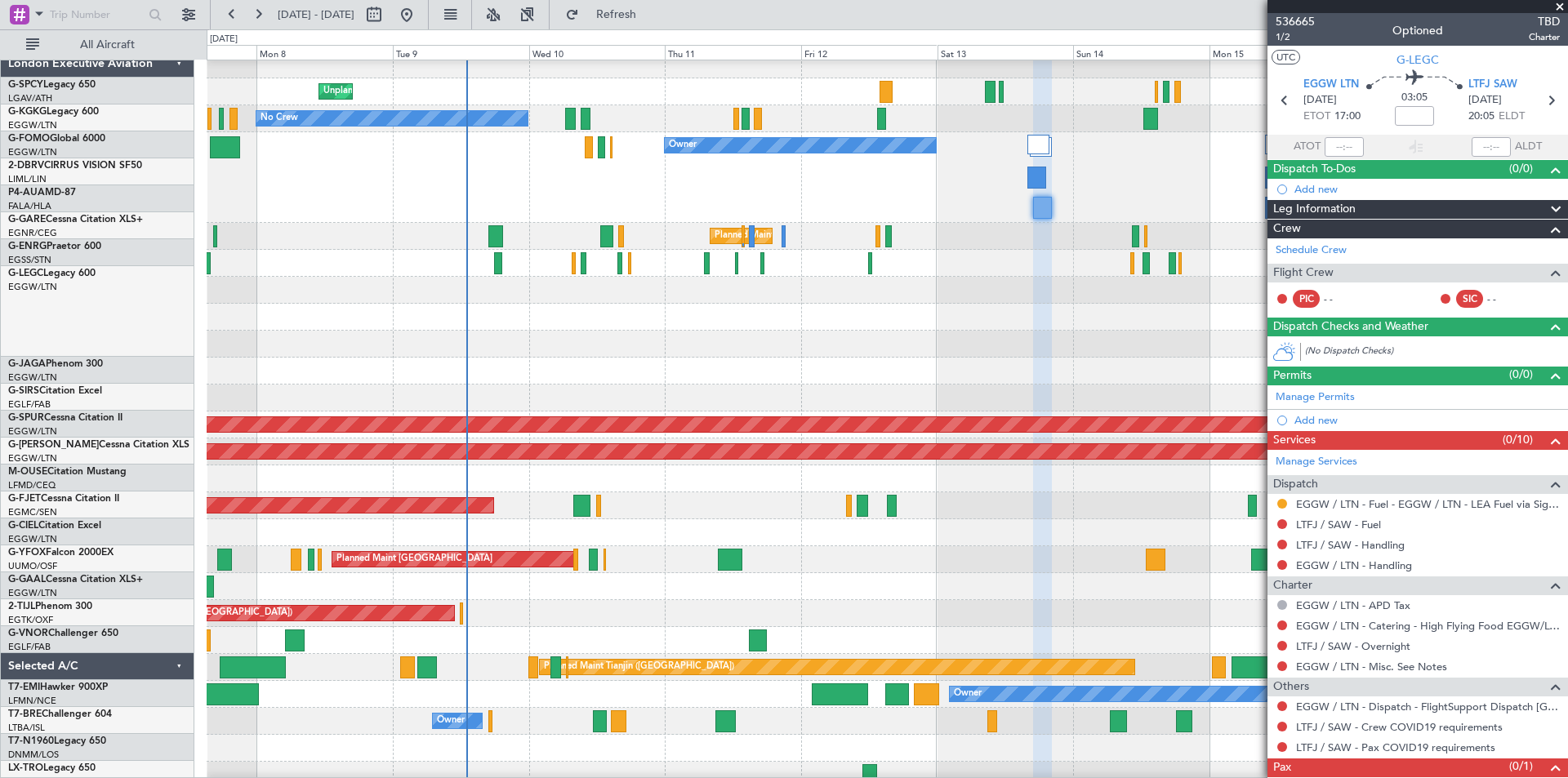
scroll to position [143, 0]
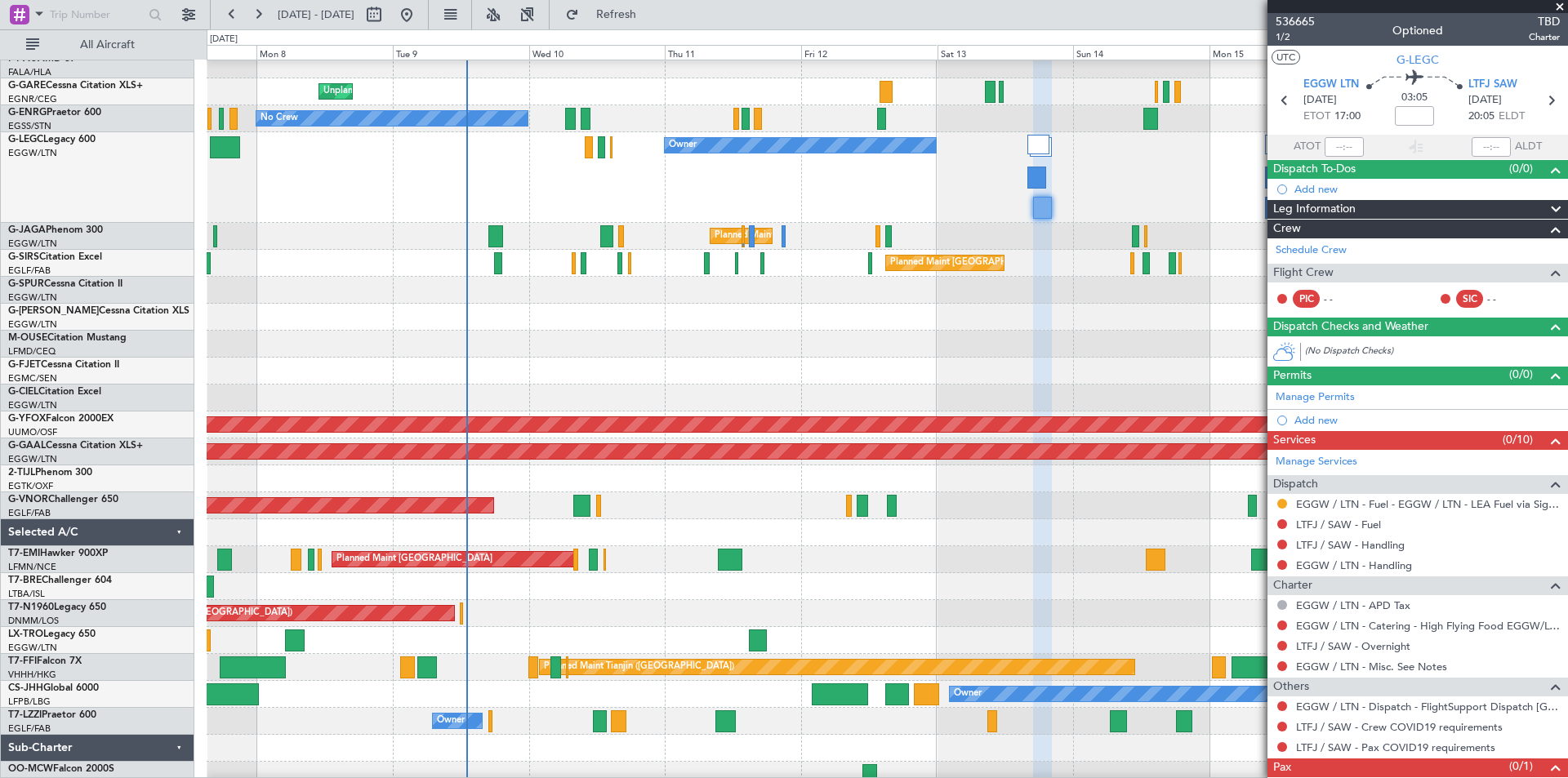
click at [1144, 492] on div "Planned Maint [GEOGRAPHIC_DATA] ([GEOGRAPHIC_DATA])" at bounding box center [887, 505] width 1360 height 27
click at [1562, 7] on span at bounding box center [1560, 7] width 17 height 15
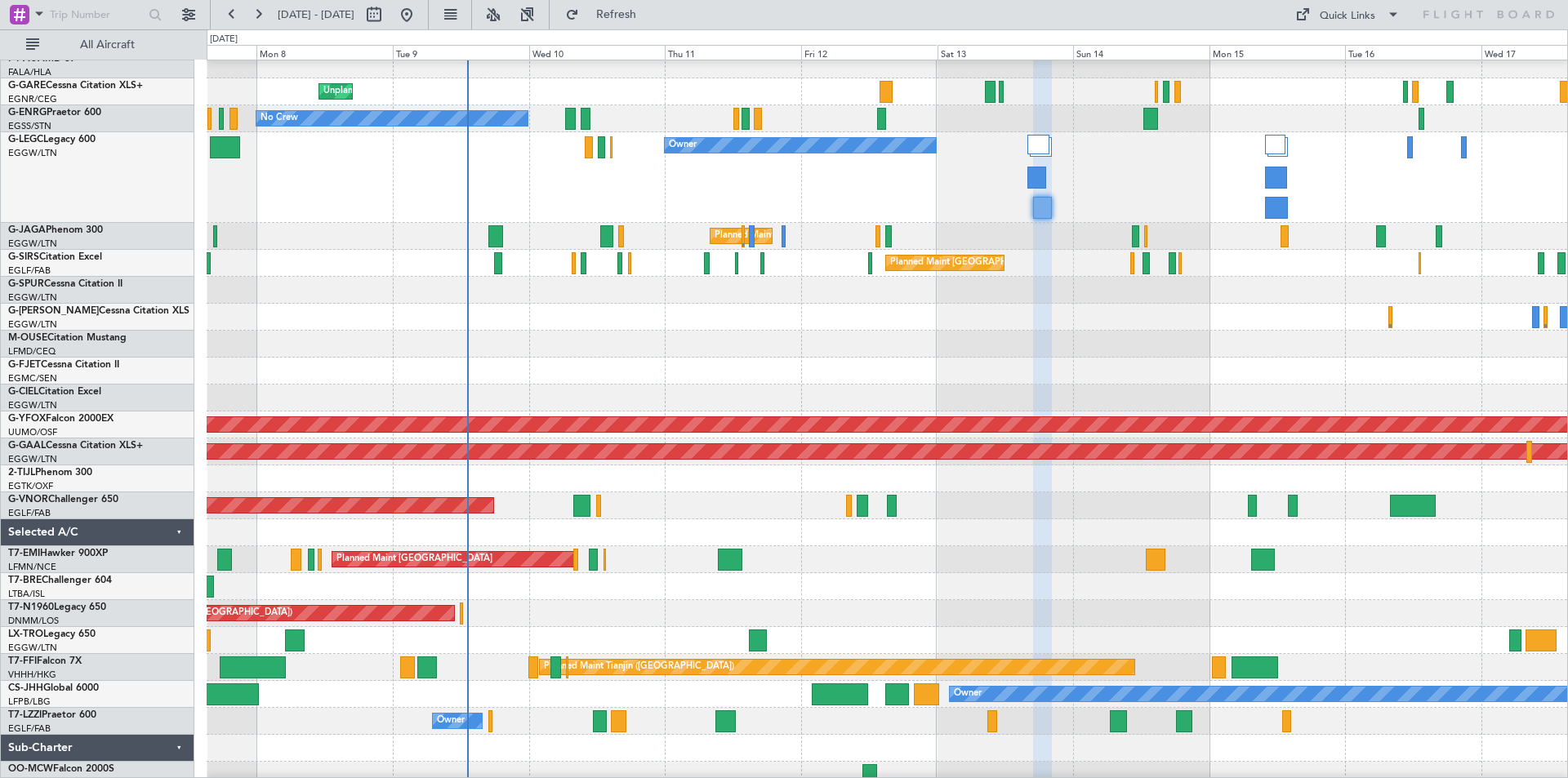
type input "0"
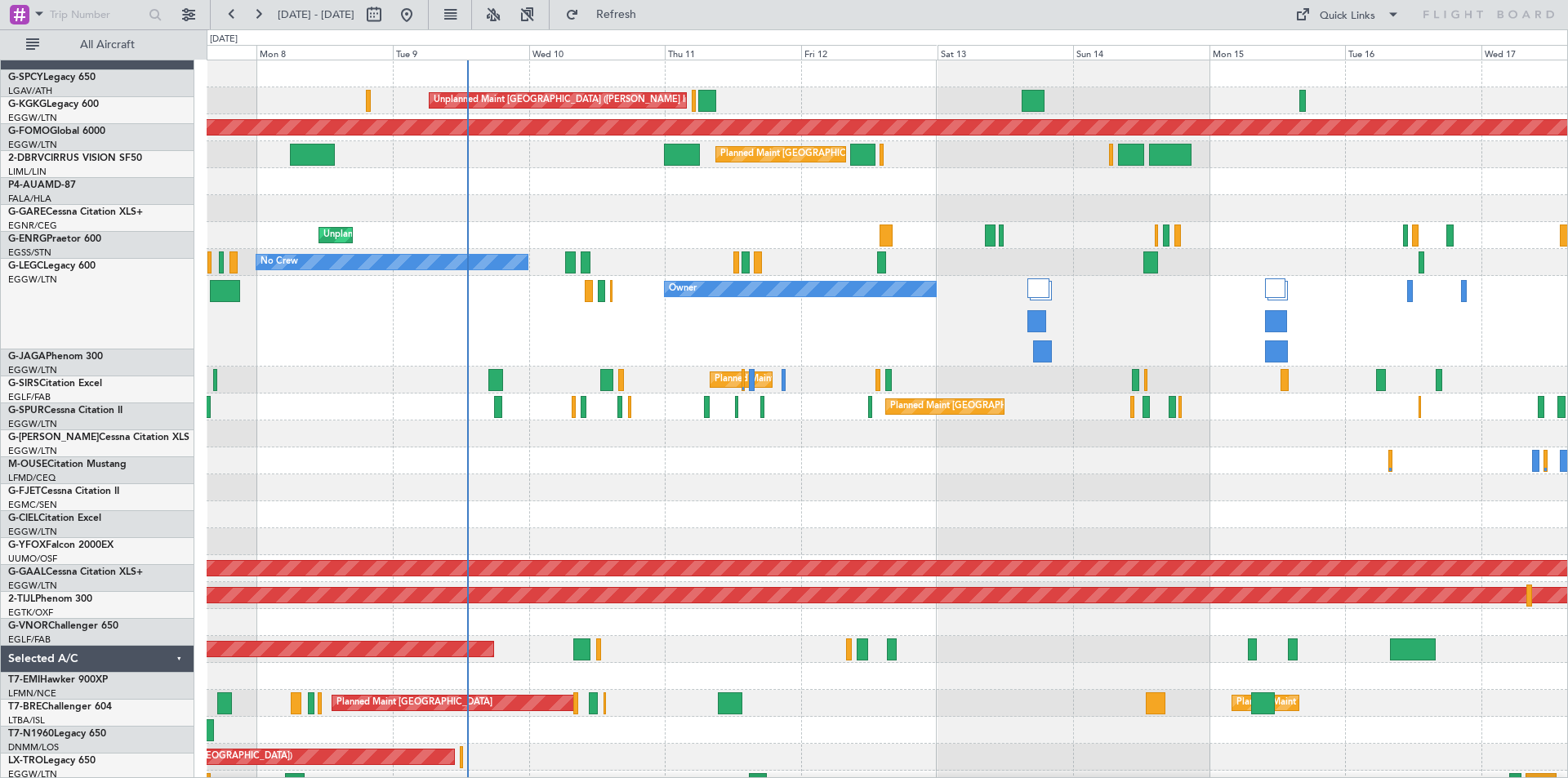
scroll to position [0, 0]
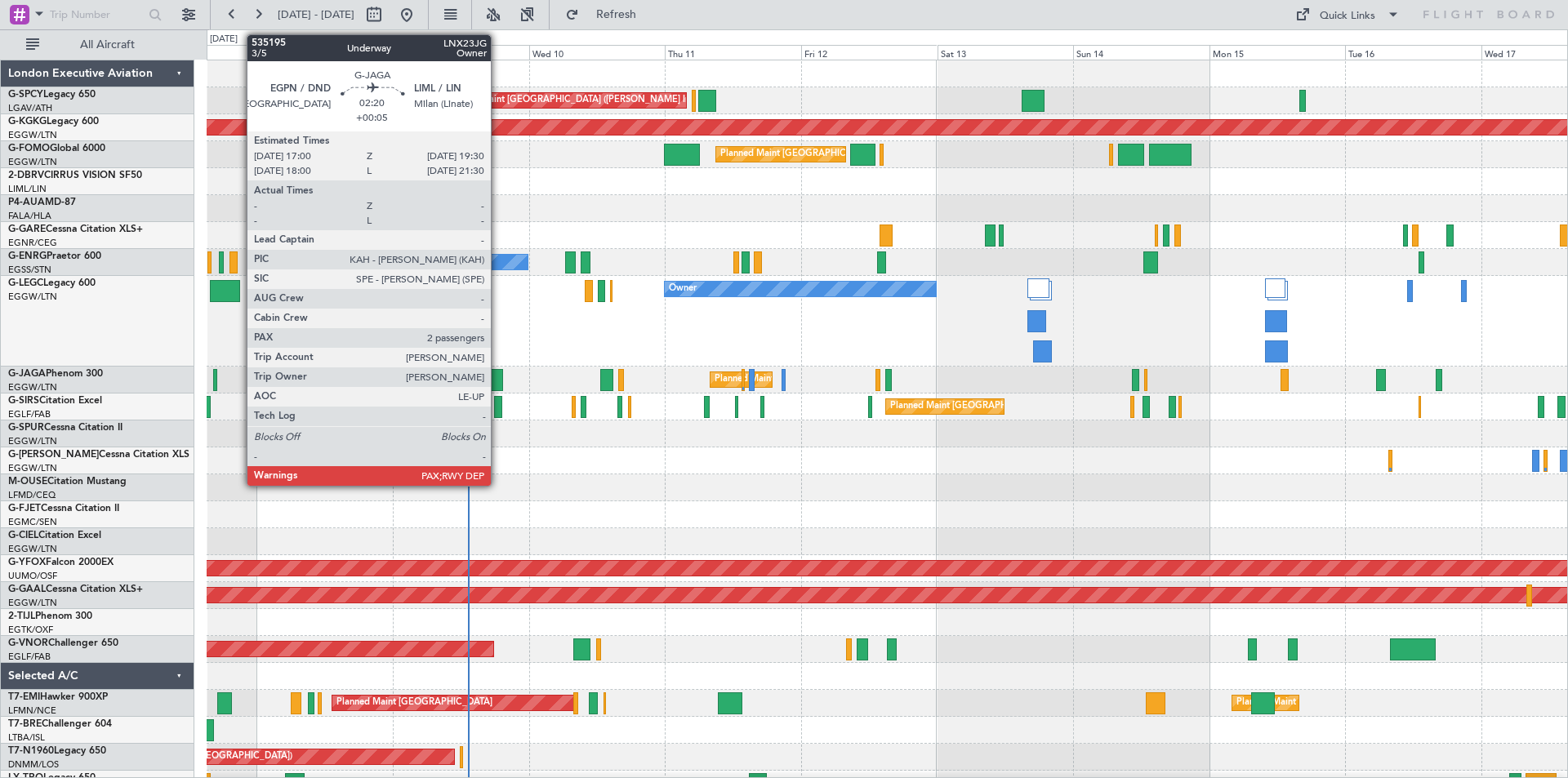
click at [498, 388] on div at bounding box center [496, 381] width 15 height 22
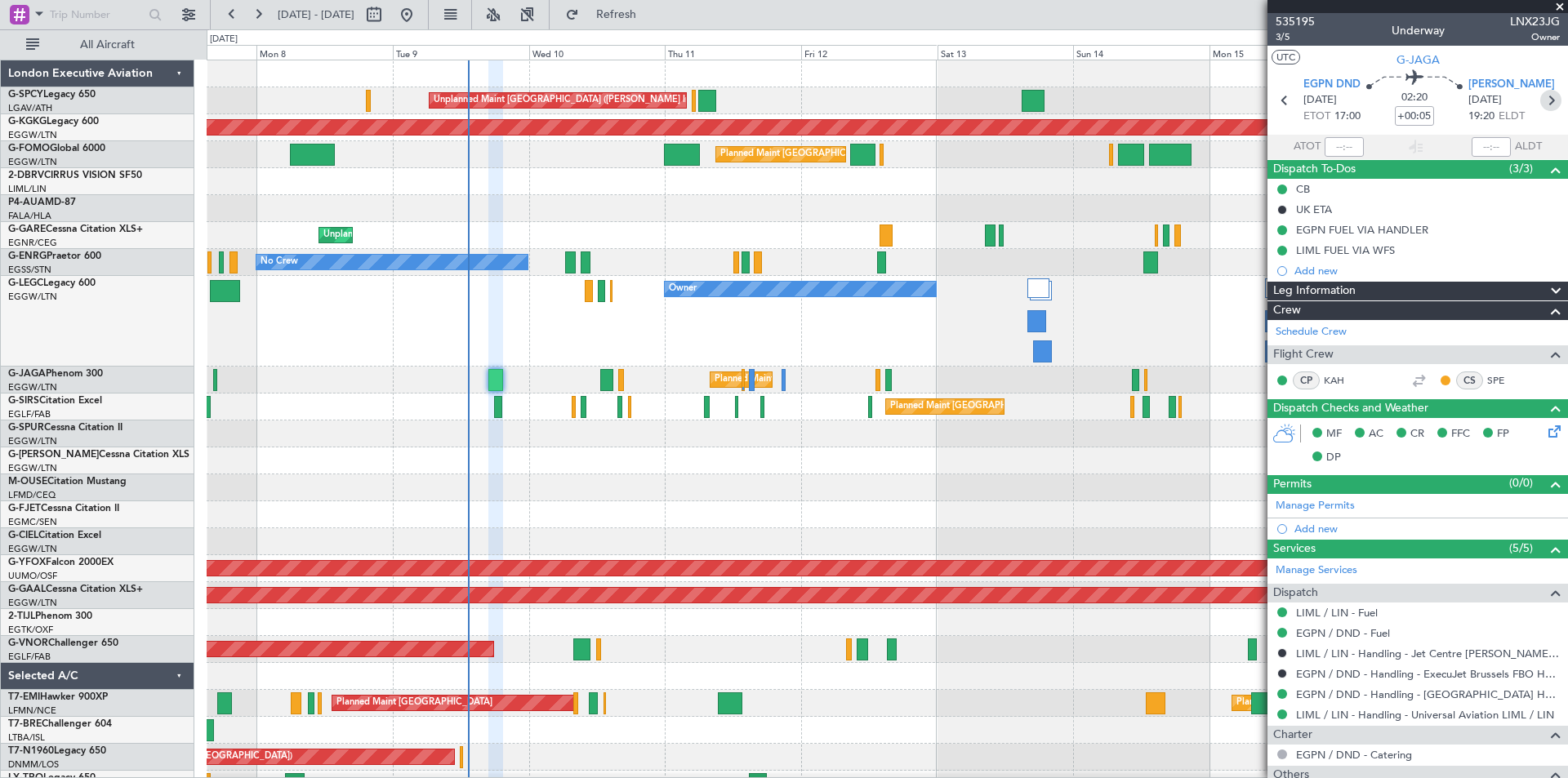
click at [1540, 100] on icon at bounding box center [1550, 101] width 21 height 21
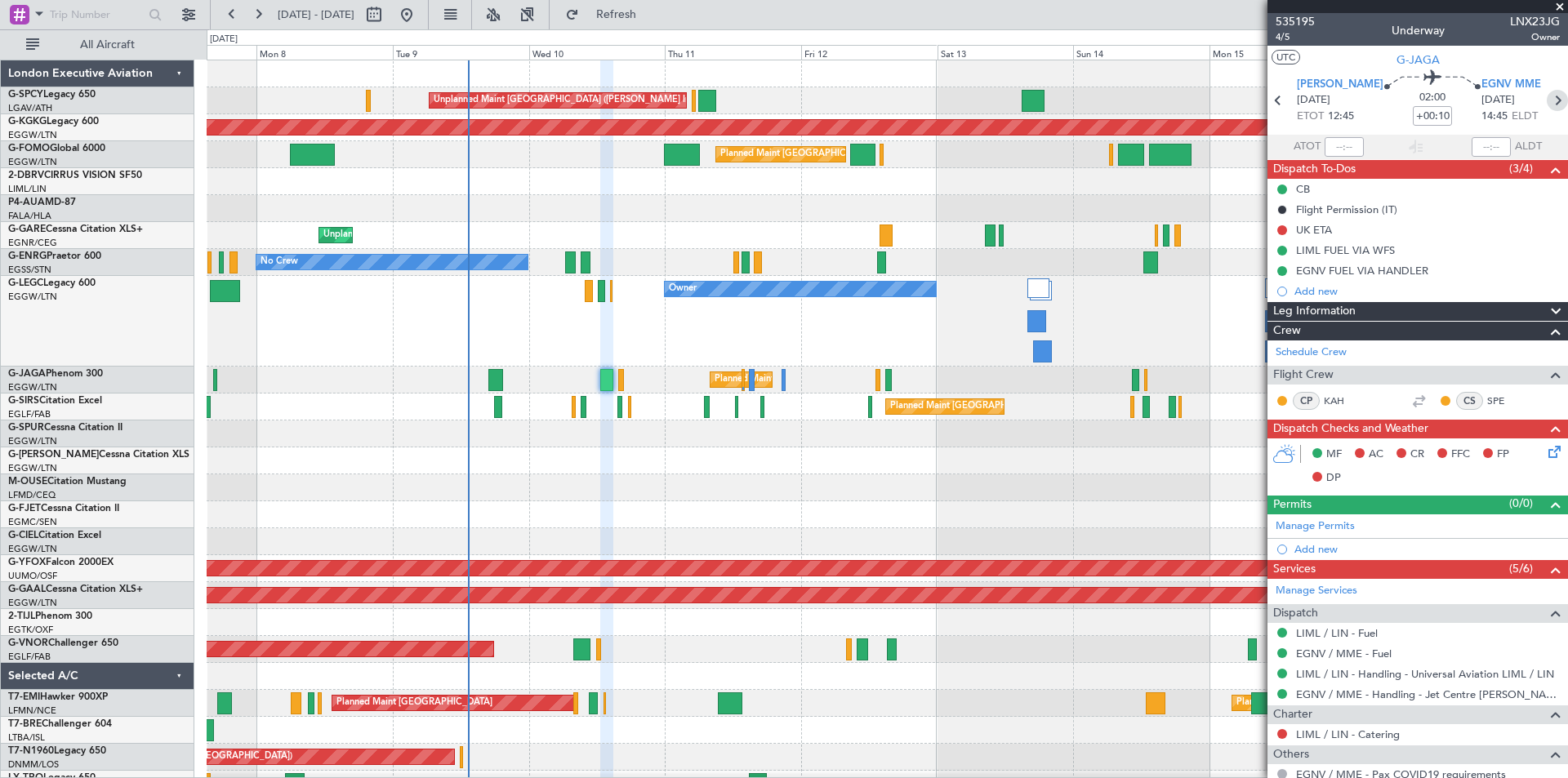
click at [1547, 96] on icon at bounding box center [1557, 101] width 21 height 21
type input "+00:20"
type input "0"
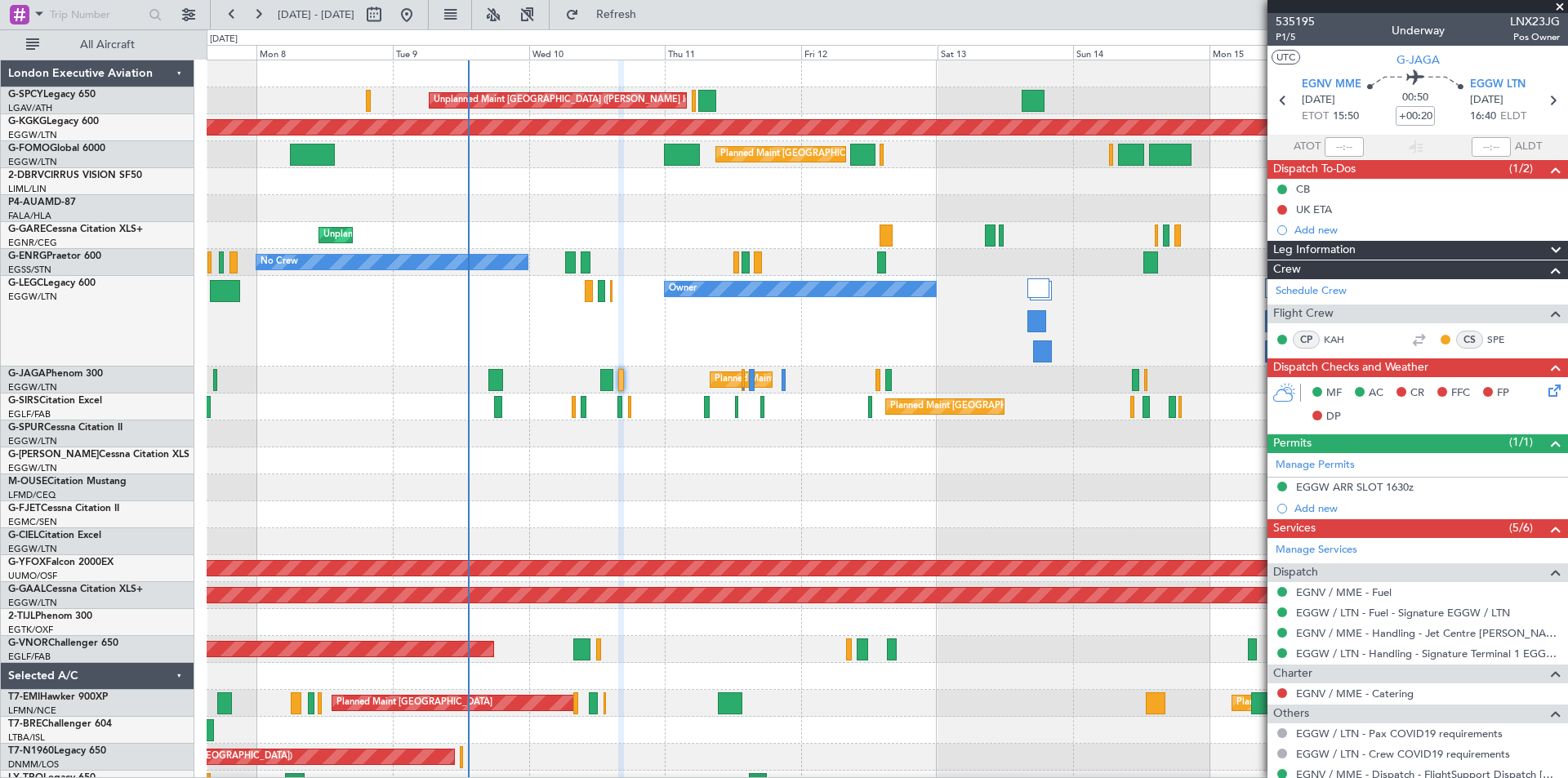
scroll to position [52, 0]
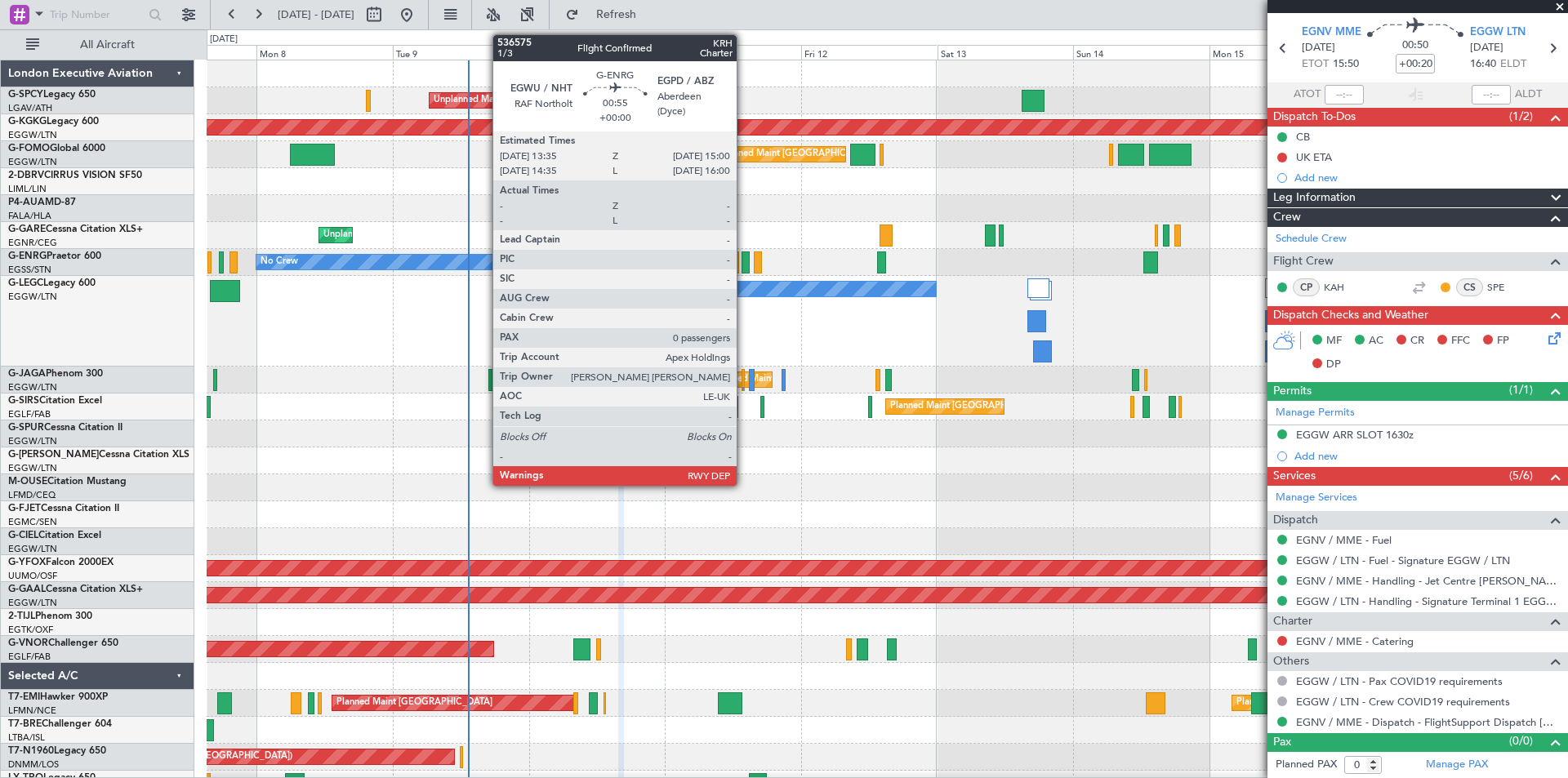
click at [744, 267] on div at bounding box center [745, 262] width 8 height 22
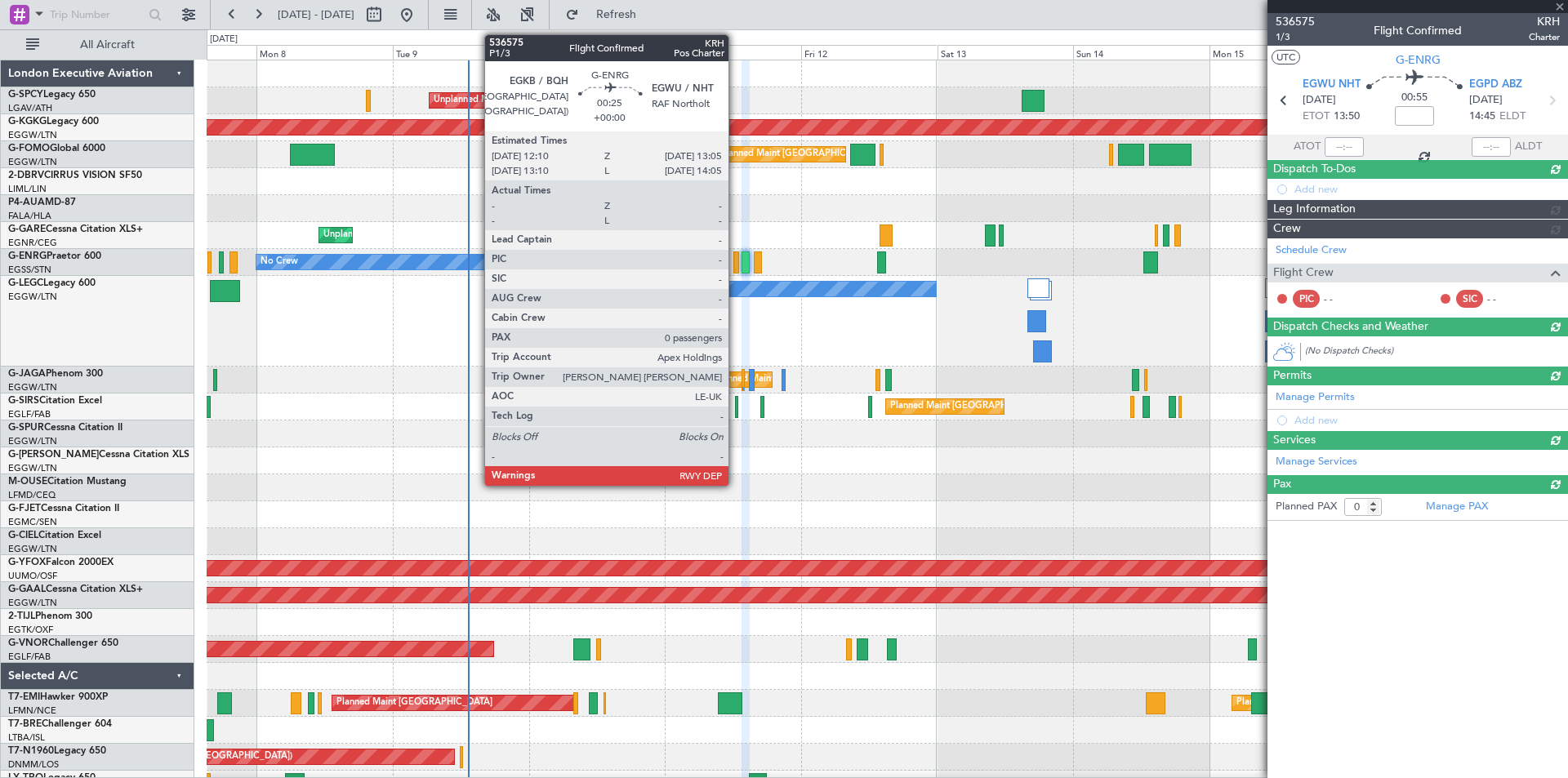
scroll to position [0, 0]
click at [736, 271] on div at bounding box center [736, 262] width 6 height 22
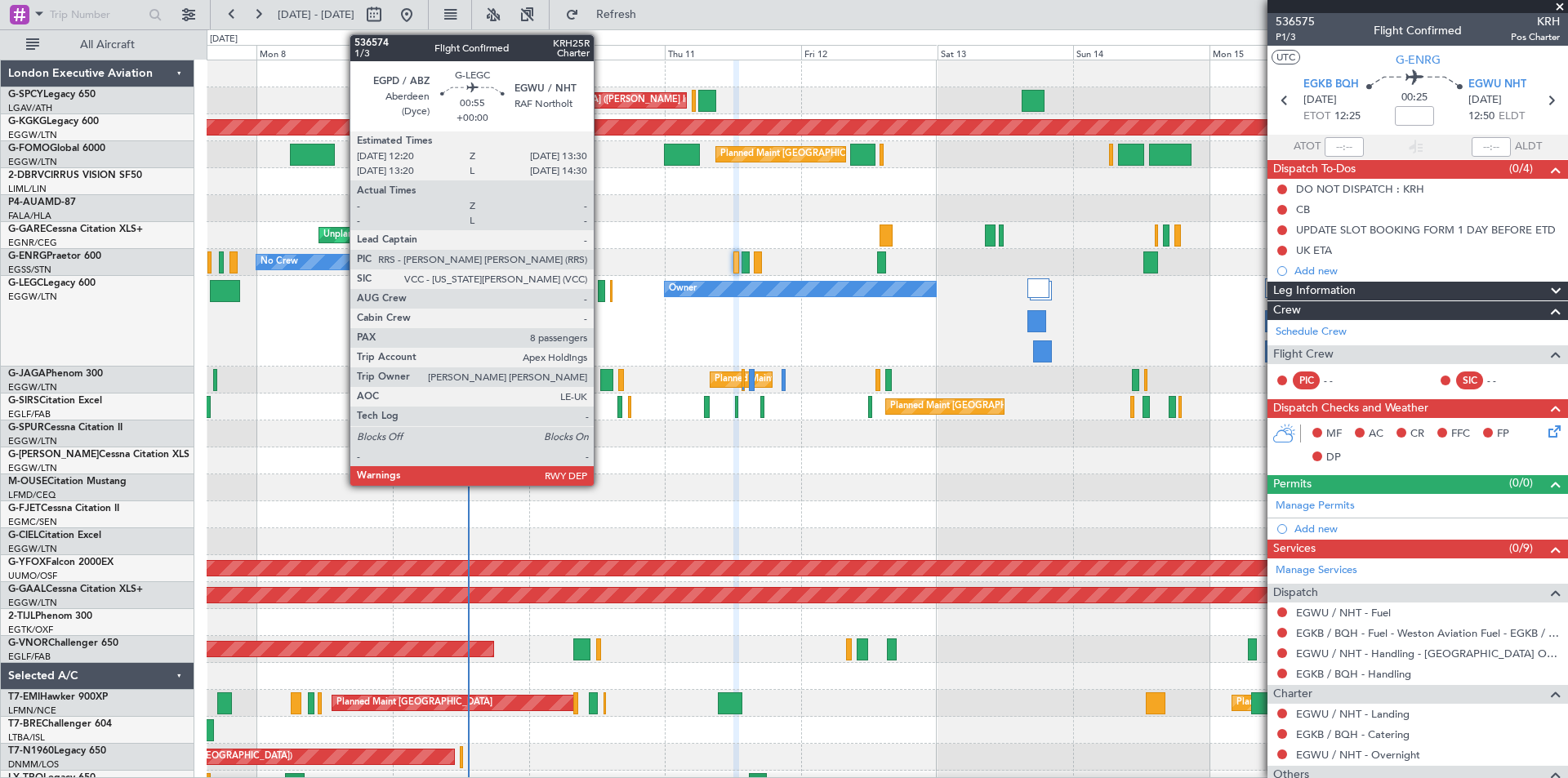
click at [601, 295] on div at bounding box center [601, 291] width 7 height 22
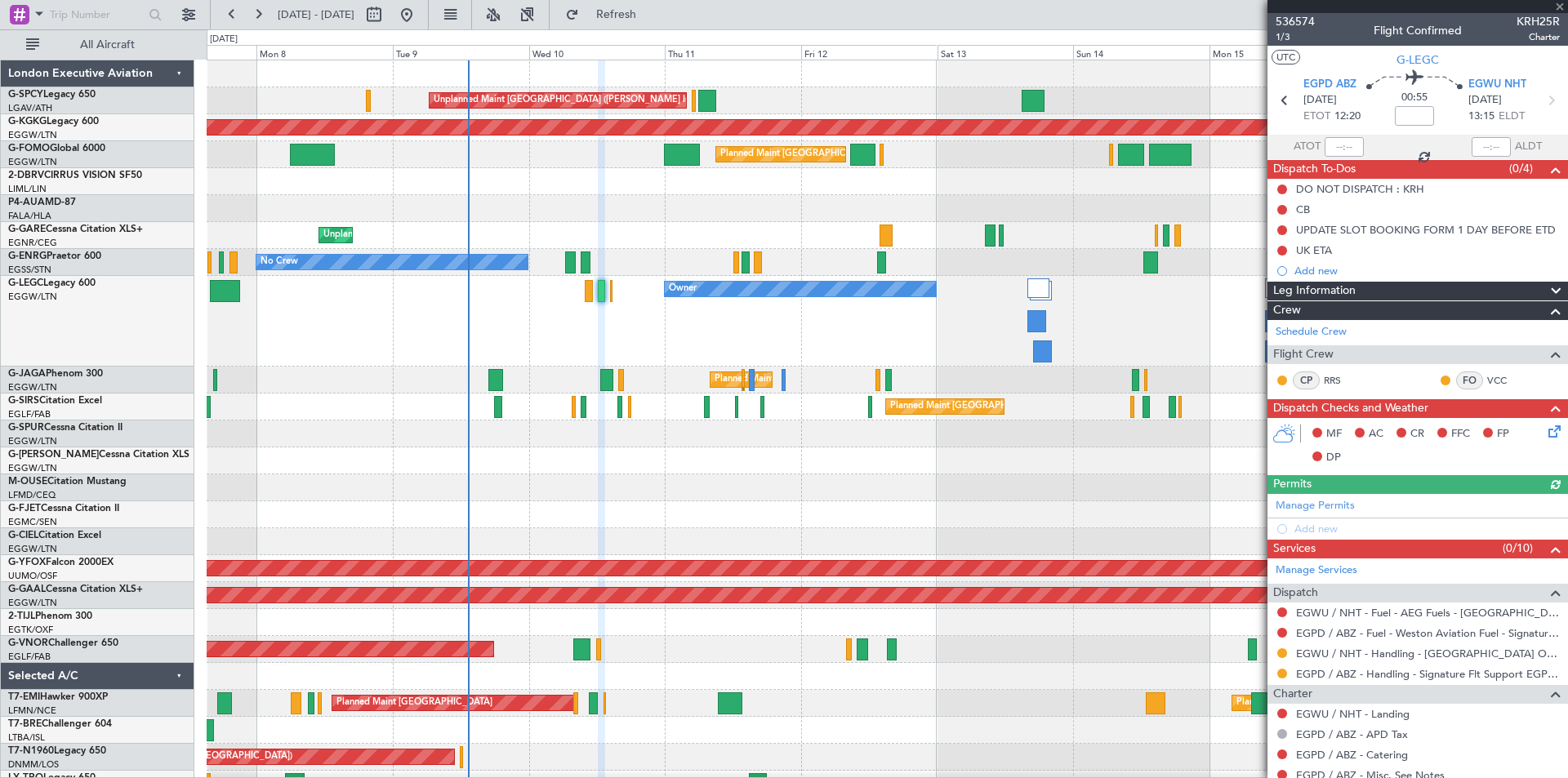
scroll to position [413, 0]
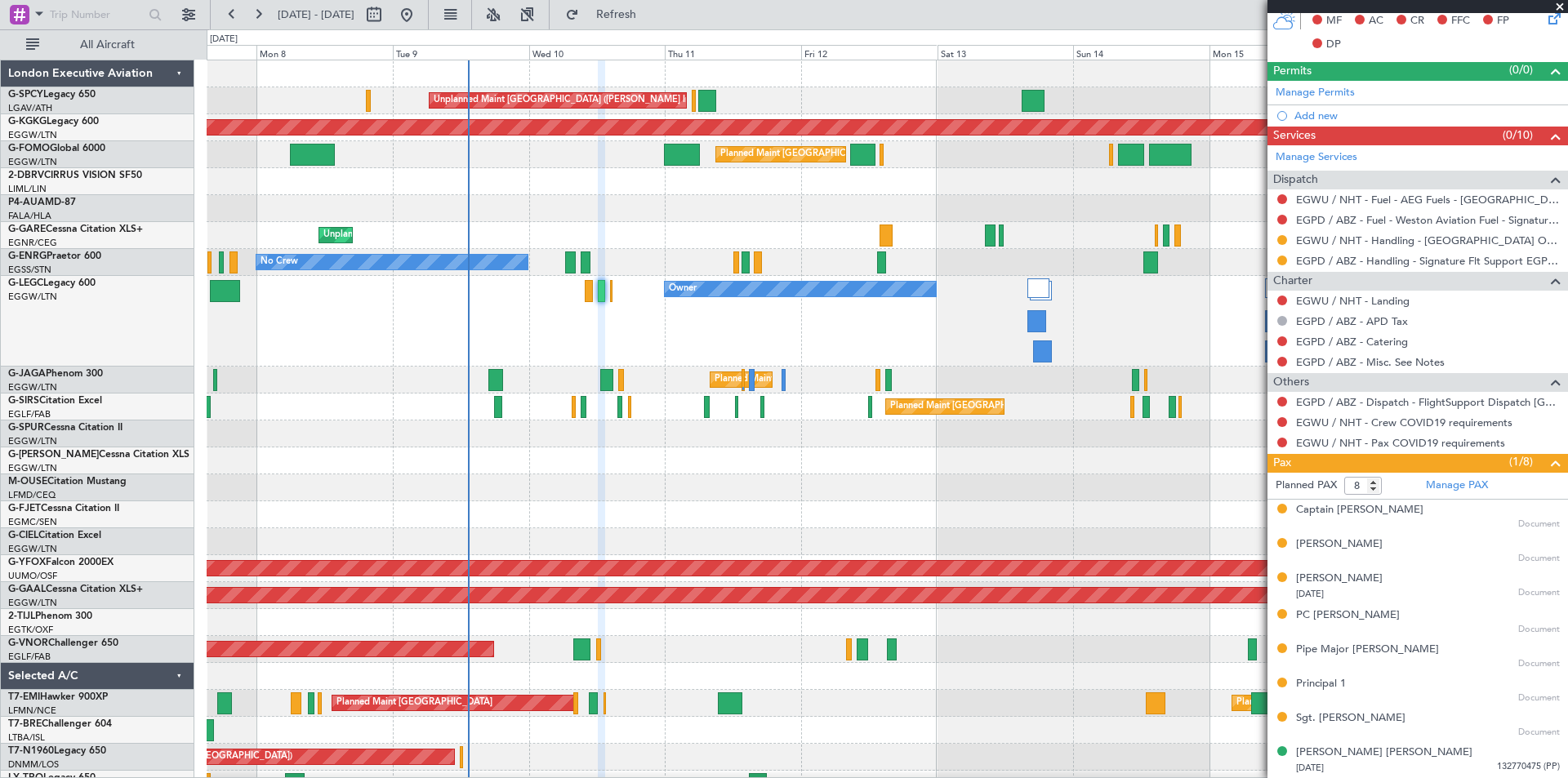
click at [1556, 7] on span at bounding box center [1560, 7] width 17 height 15
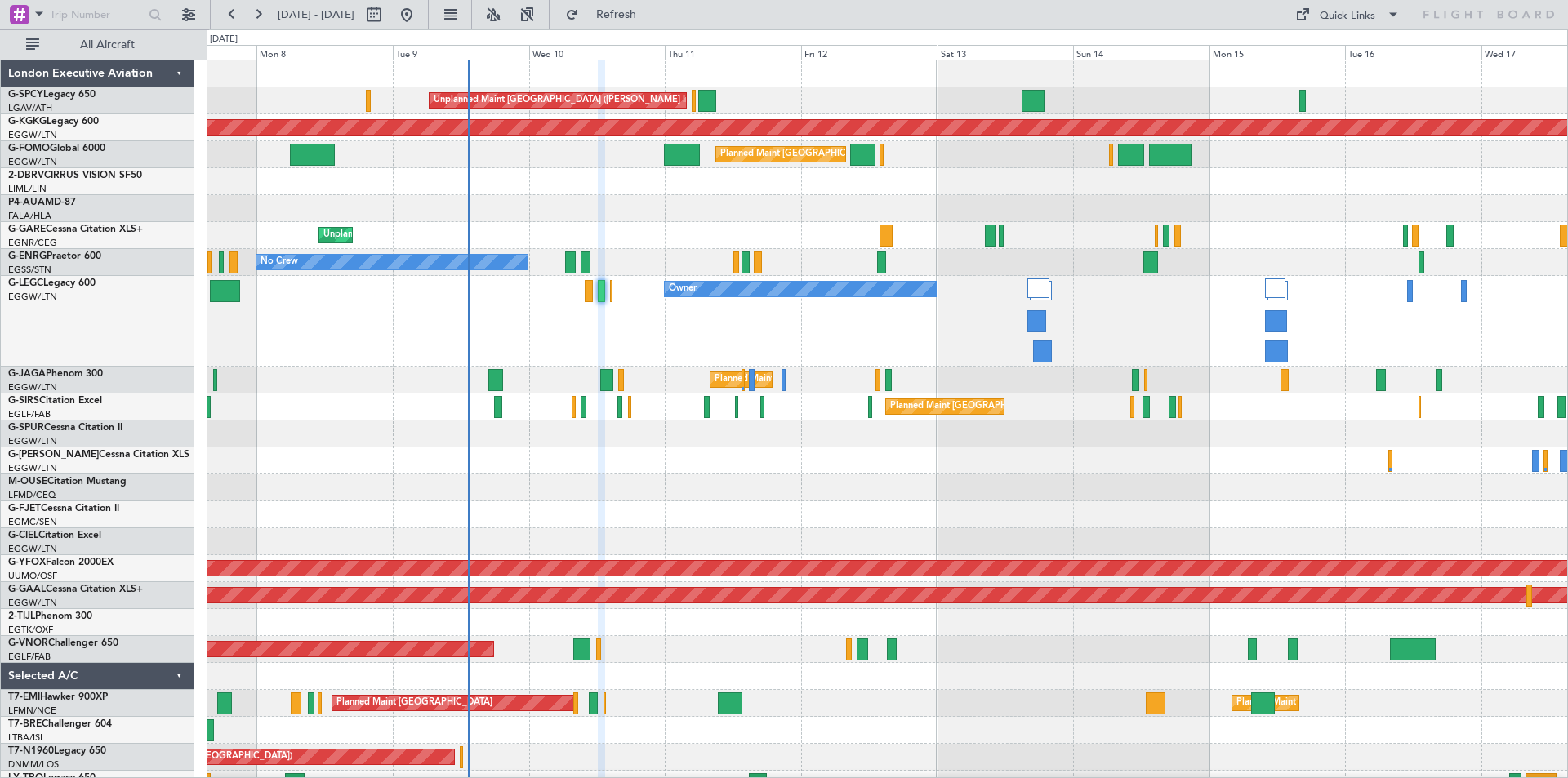
type input "0"
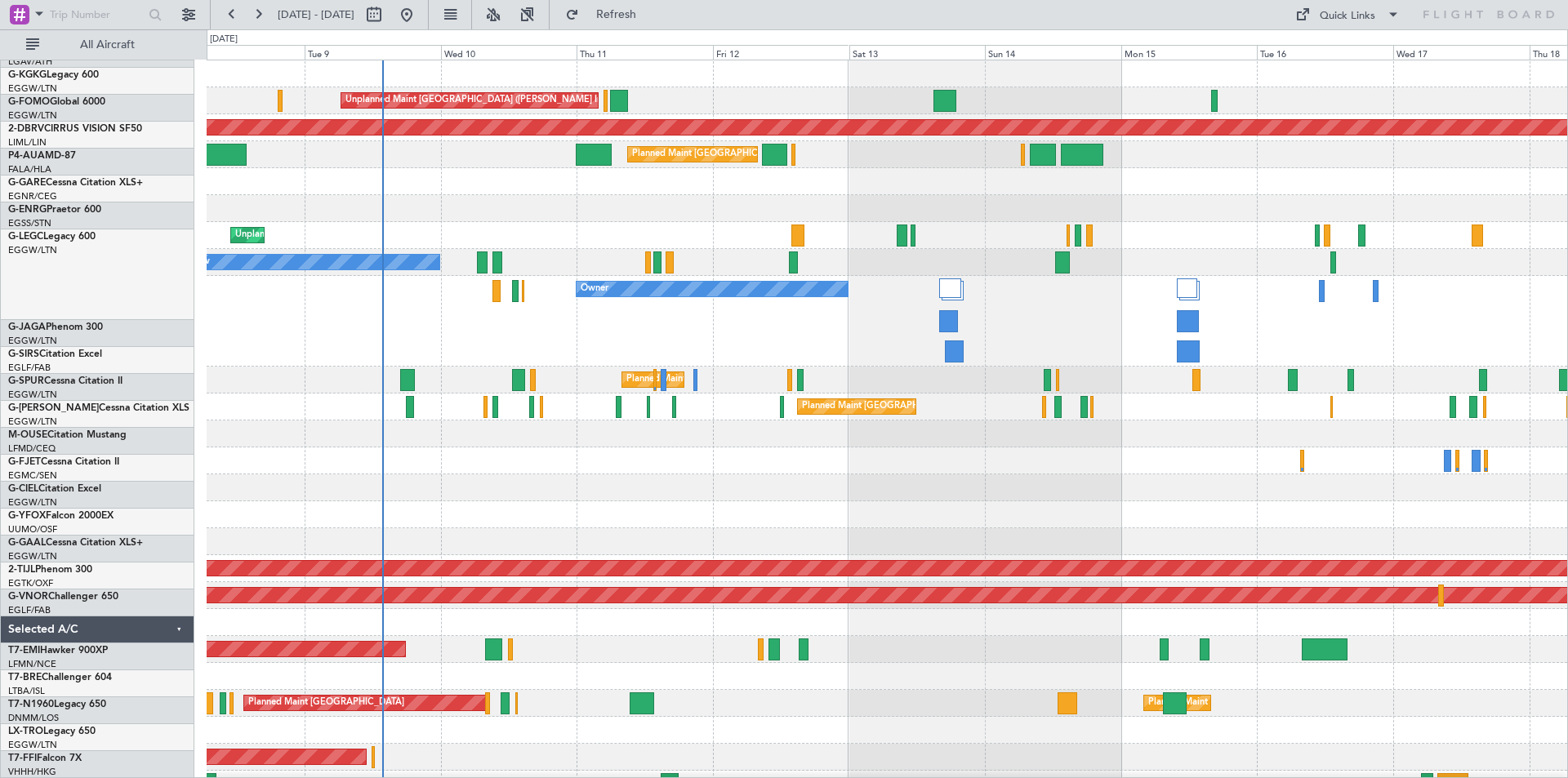
scroll to position [0, 0]
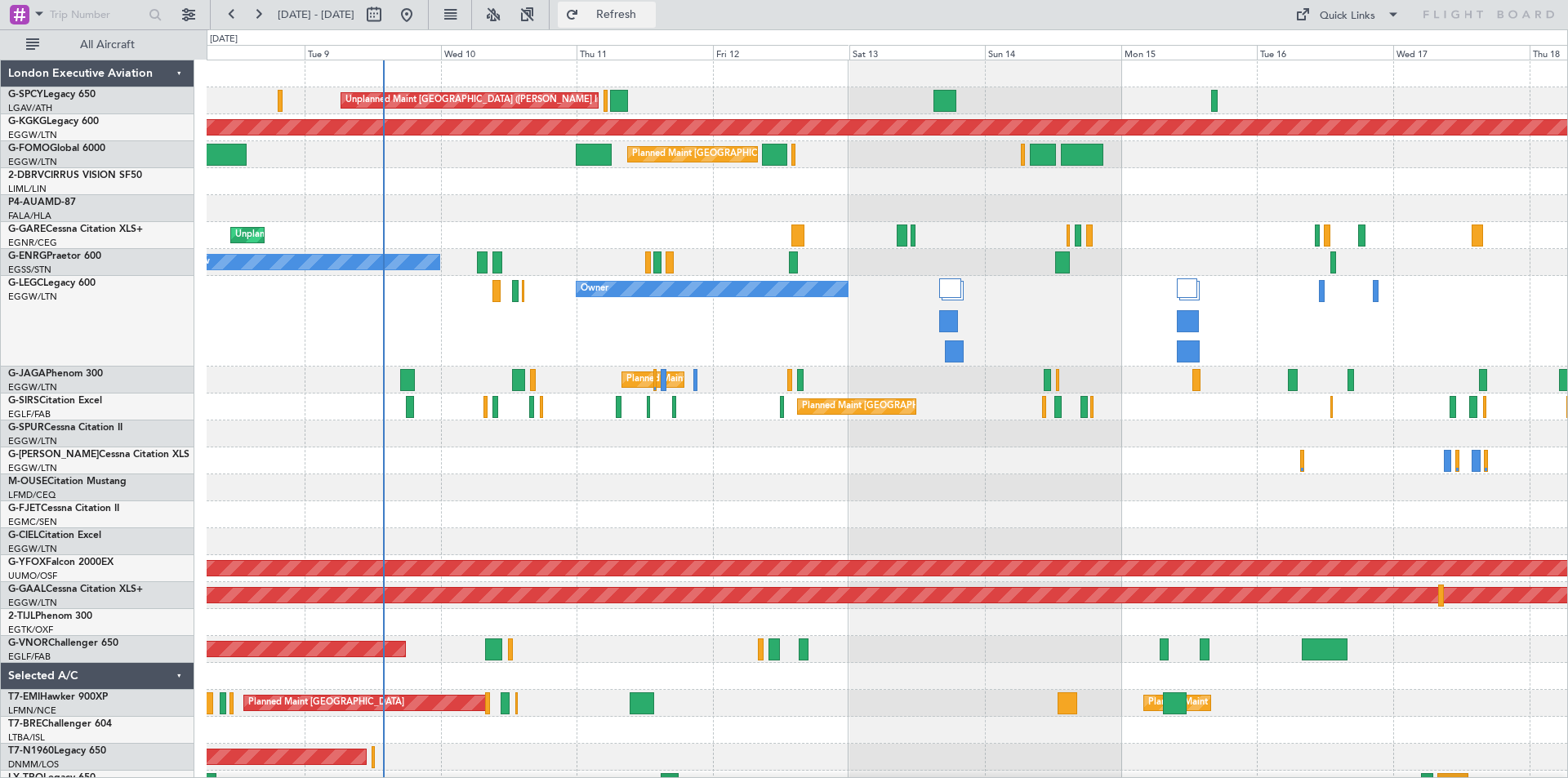
click at [650, 16] on span "Refresh" at bounding box center [617, 15] width 69 height 11
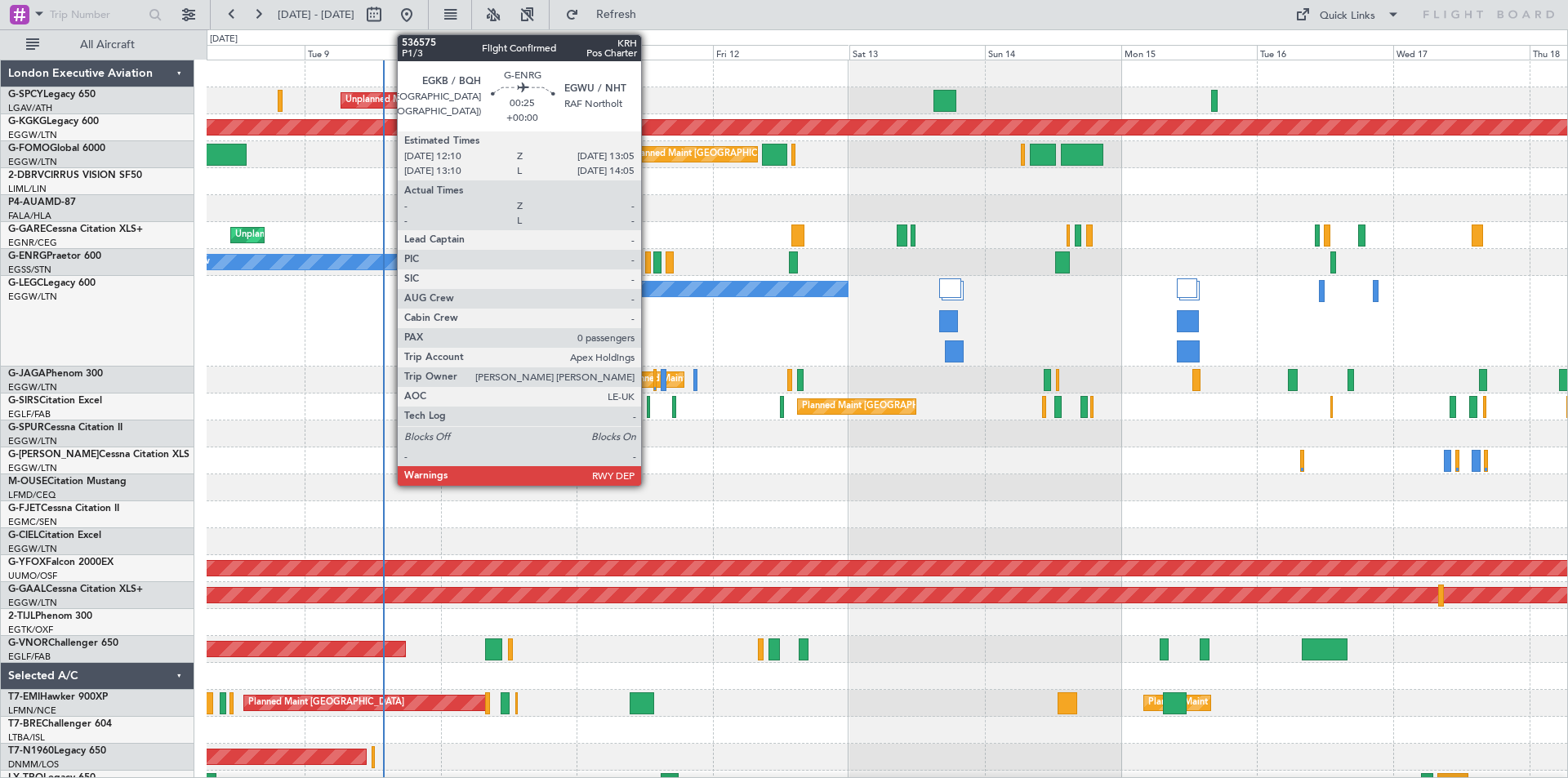
click at [649, 264] on div at bounding box center [648, 262] width 6 height 22
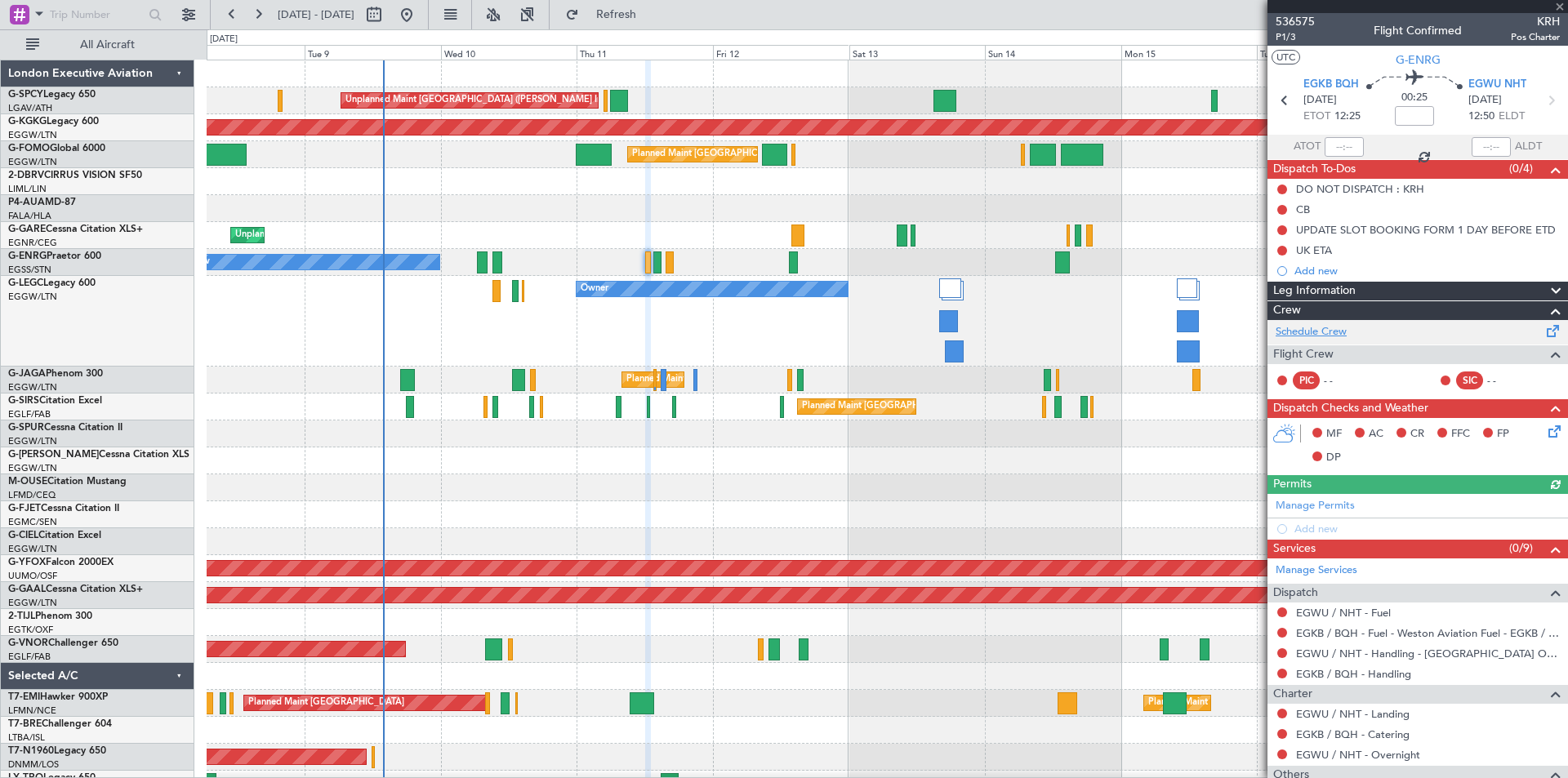
click at [1336, 329] on link "Schedule Crew" at bounding box center [1311, 332] width 71 height 17
click at [638, 7] on button "Refresh" at bounding box center [606, 15] width 98 height 26
click at [1560, 9] on span at bounding box center [1560, 7] width 17 height 15
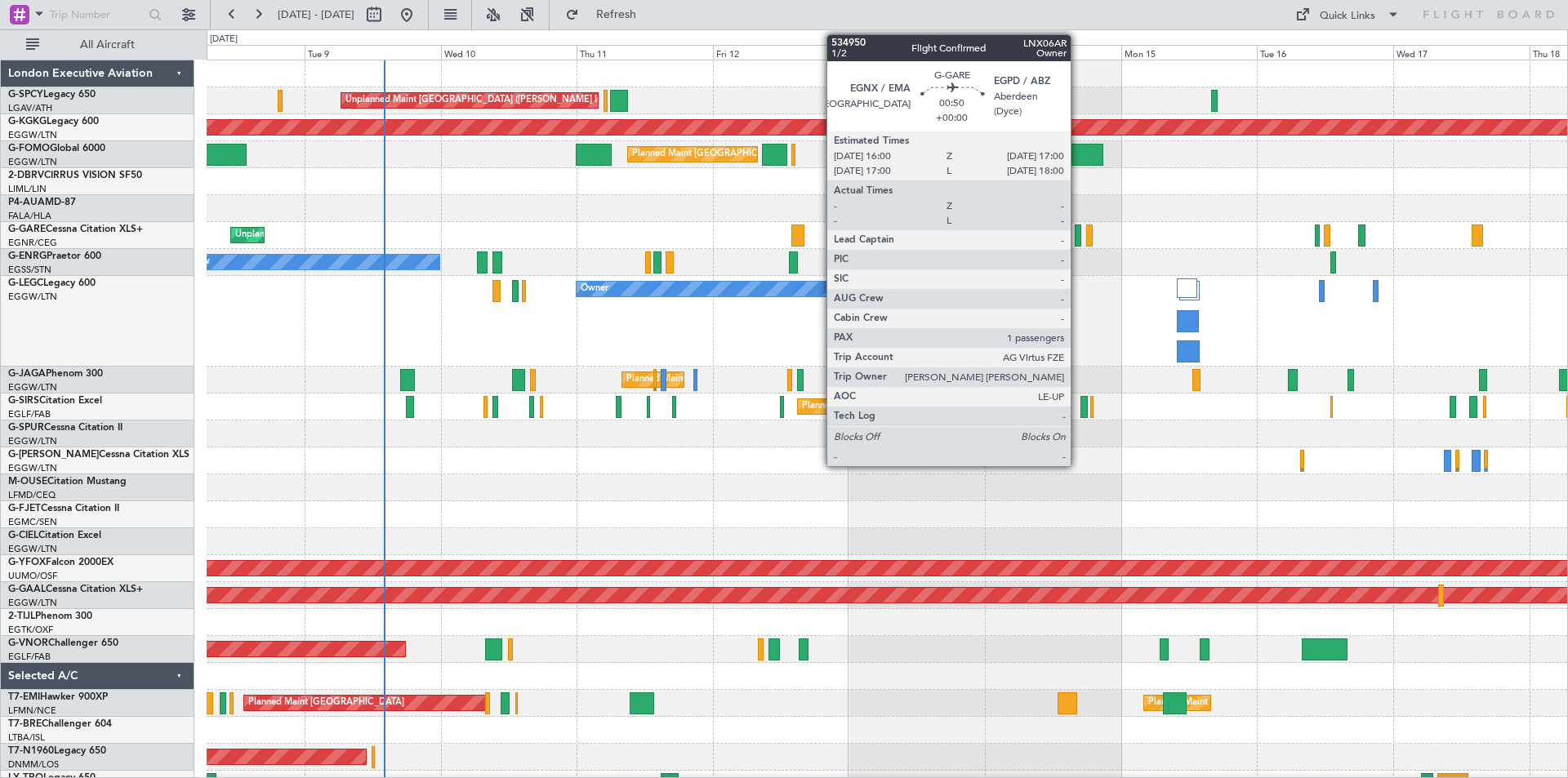
click at [1078, 243] on div at bounding box center [1078, 235] width 6 height 22
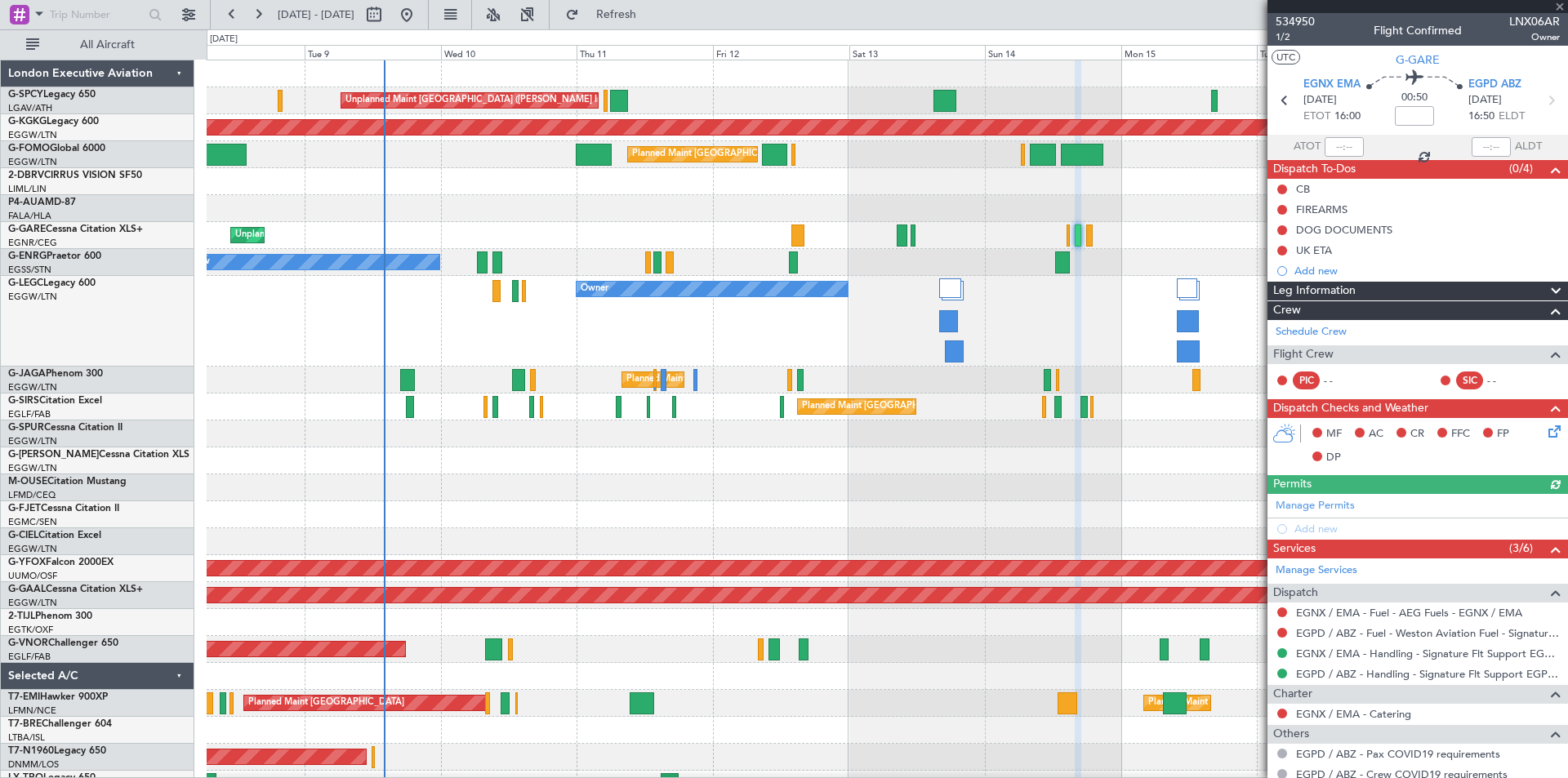
scroll to position [110, 0]
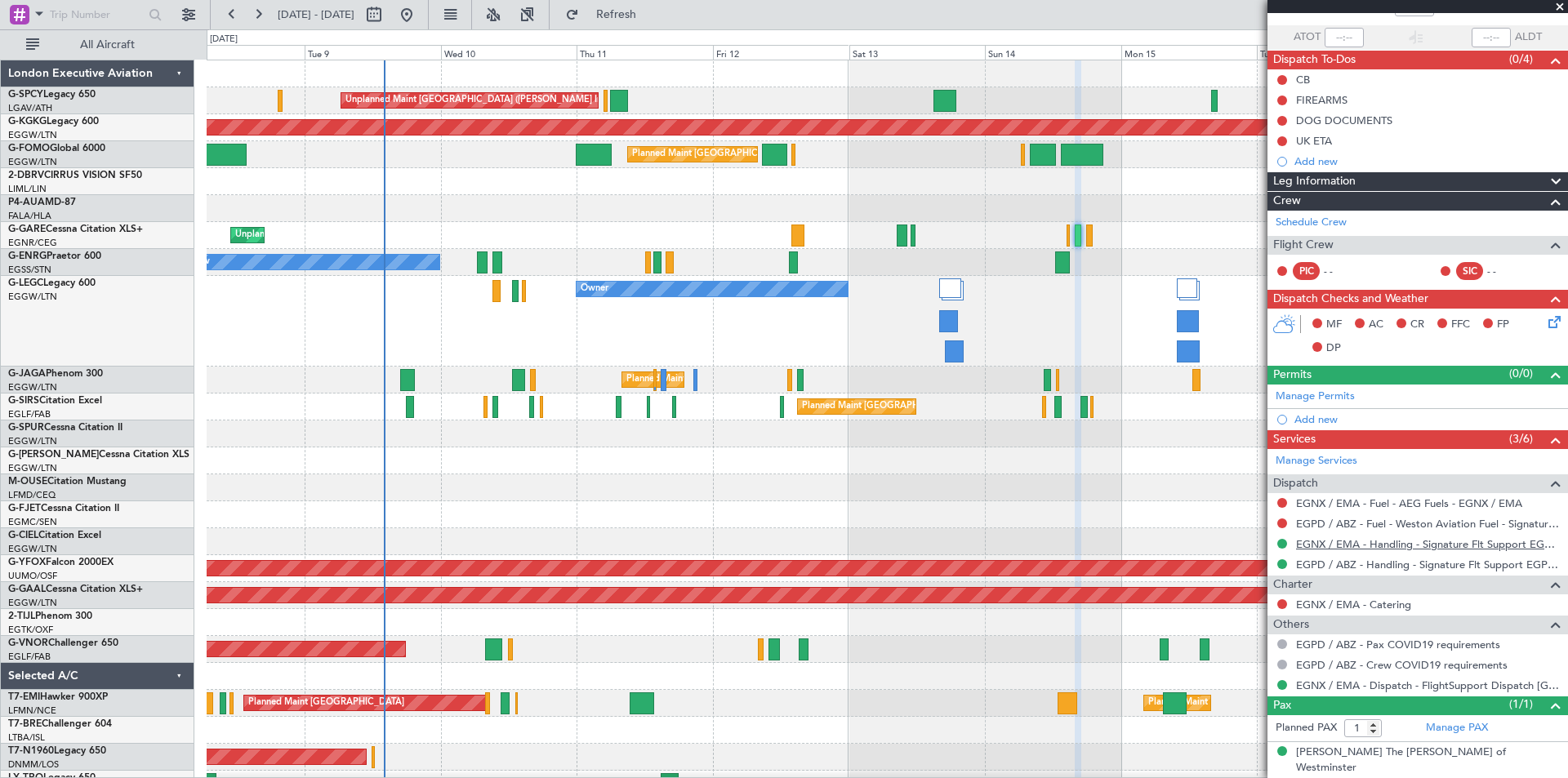
click at [1421, 545] on link "EGNX / EMA - Handling - Signature Flt Support EGNX / EMA" at bounding box center [1427, 543] width 263 height 14
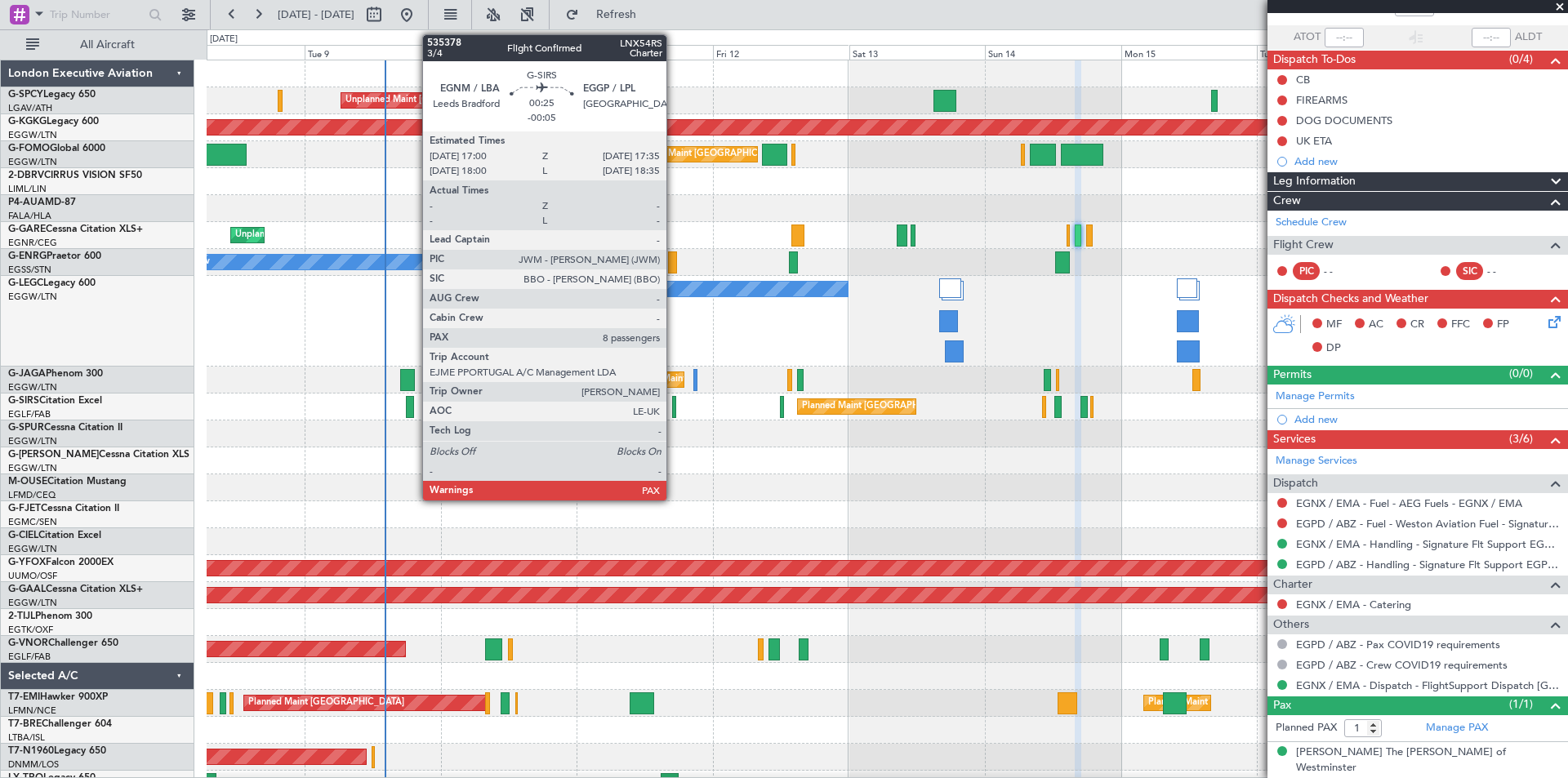
click at [674, 411] on div at bounding box center [674, 408] width 4 height 22
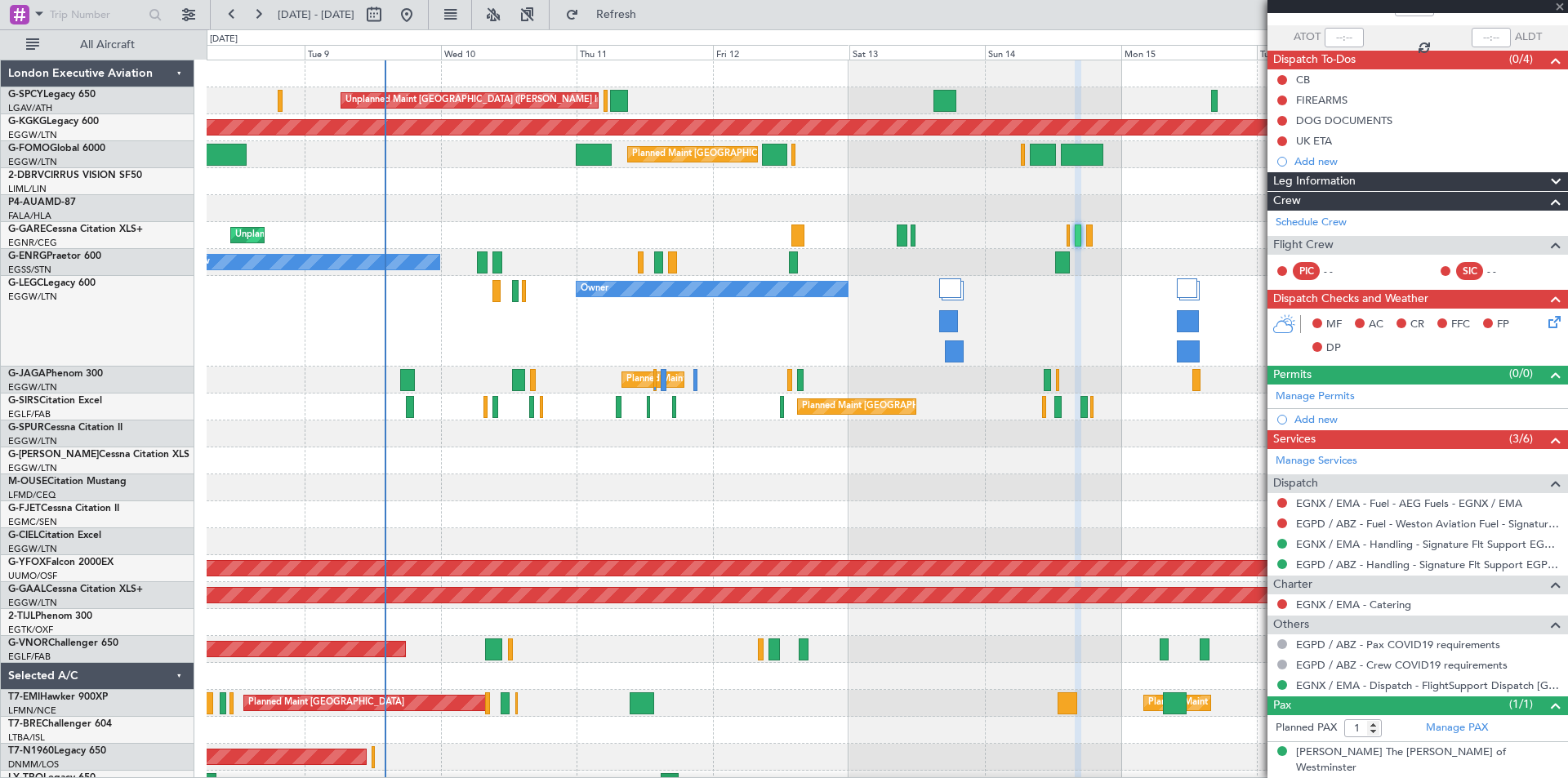
type input "-00:05"
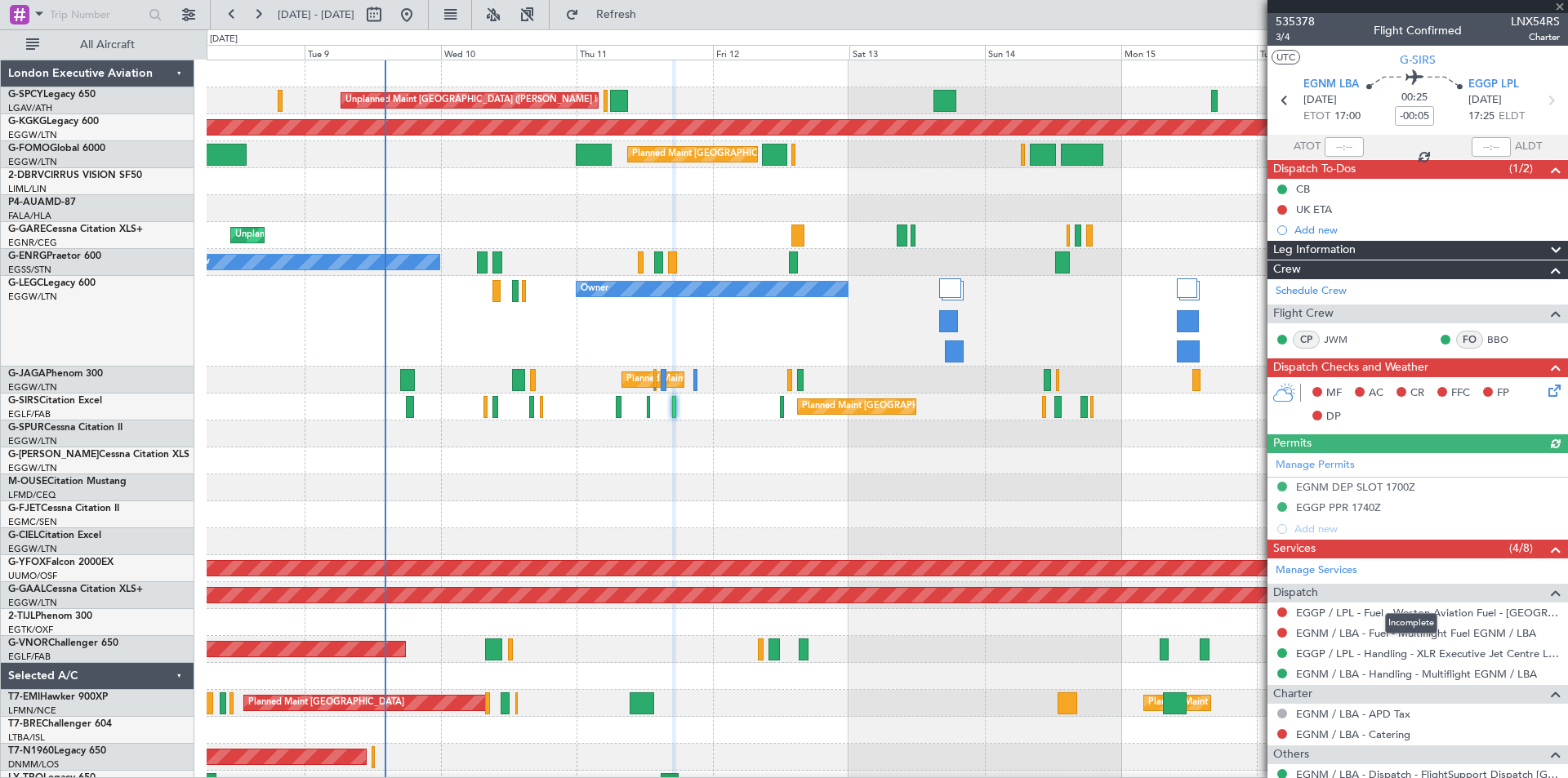
scroll to position [154, 0]
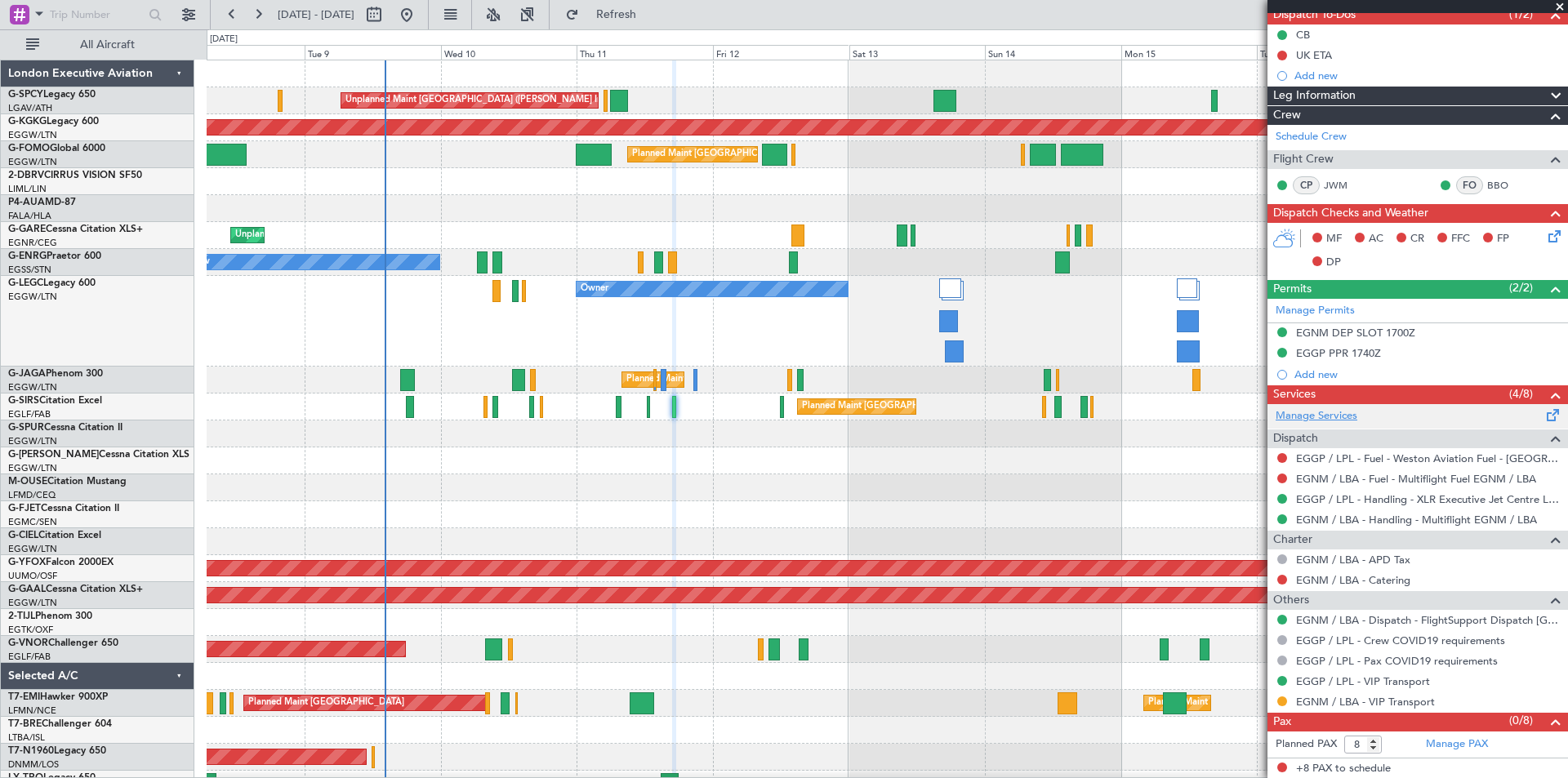
click at [1346, 412] on link "Manage Services" at bounding box center [1317, 417] width 82 height 17
click at [650, 20] on span "Refresh" at bounding box center [617, 15] width 69 height 11
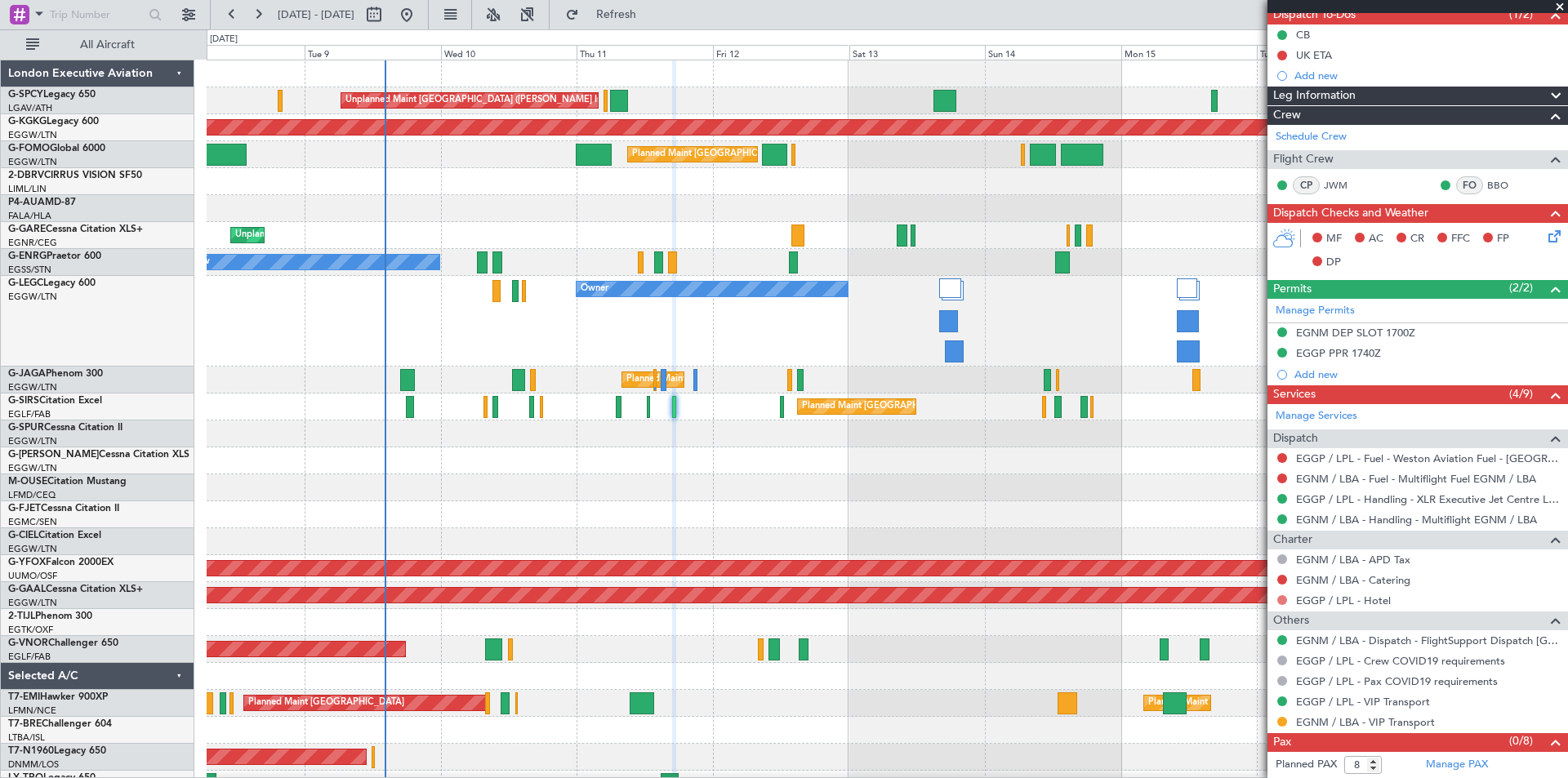
click at [1283, 598] on button at bounding box center [1281, 600] width 10 height 10
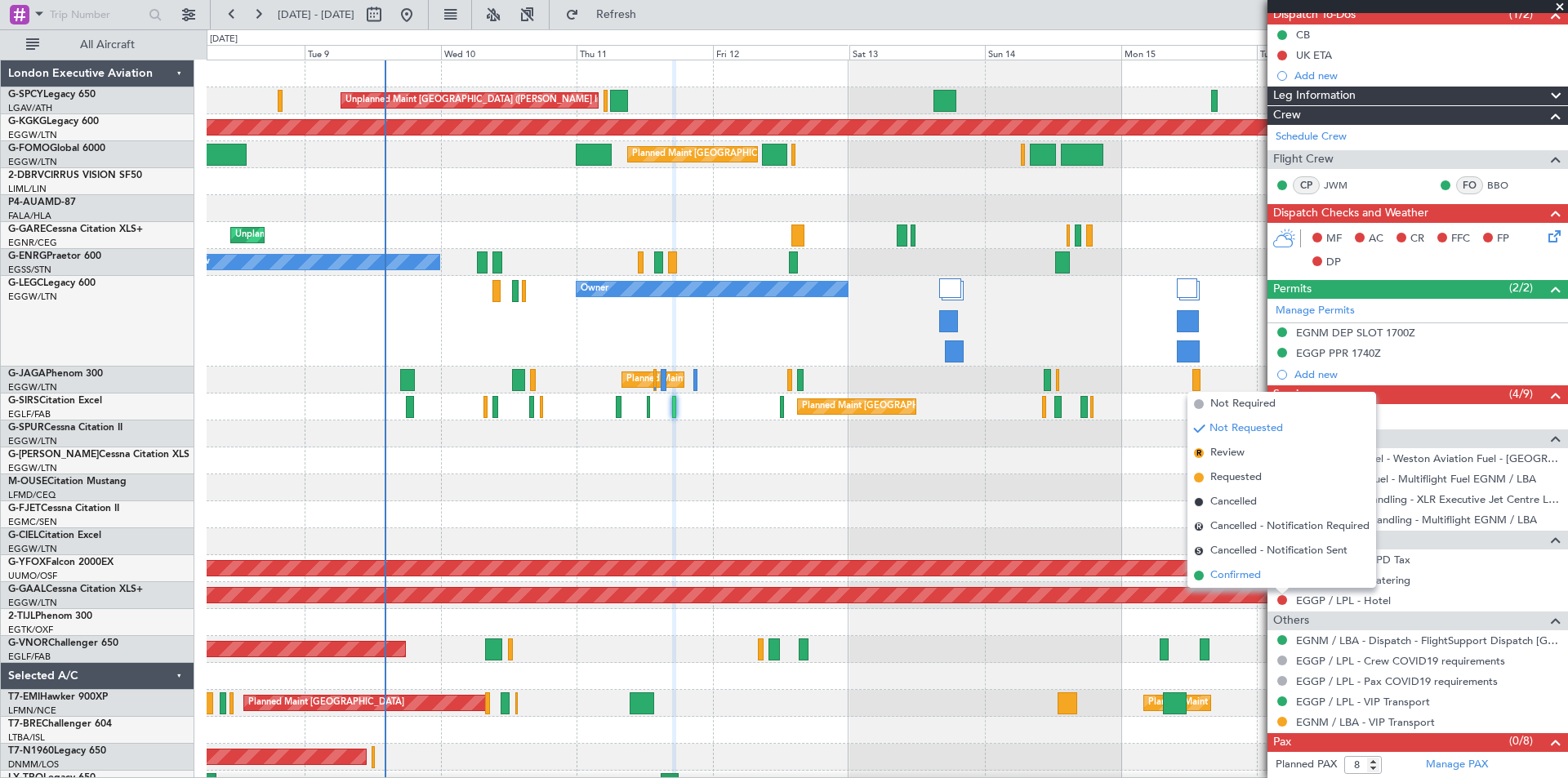
click at [1237, 581] on span "Confirmed" at bounding box center [1235, 576] width 50 height 17
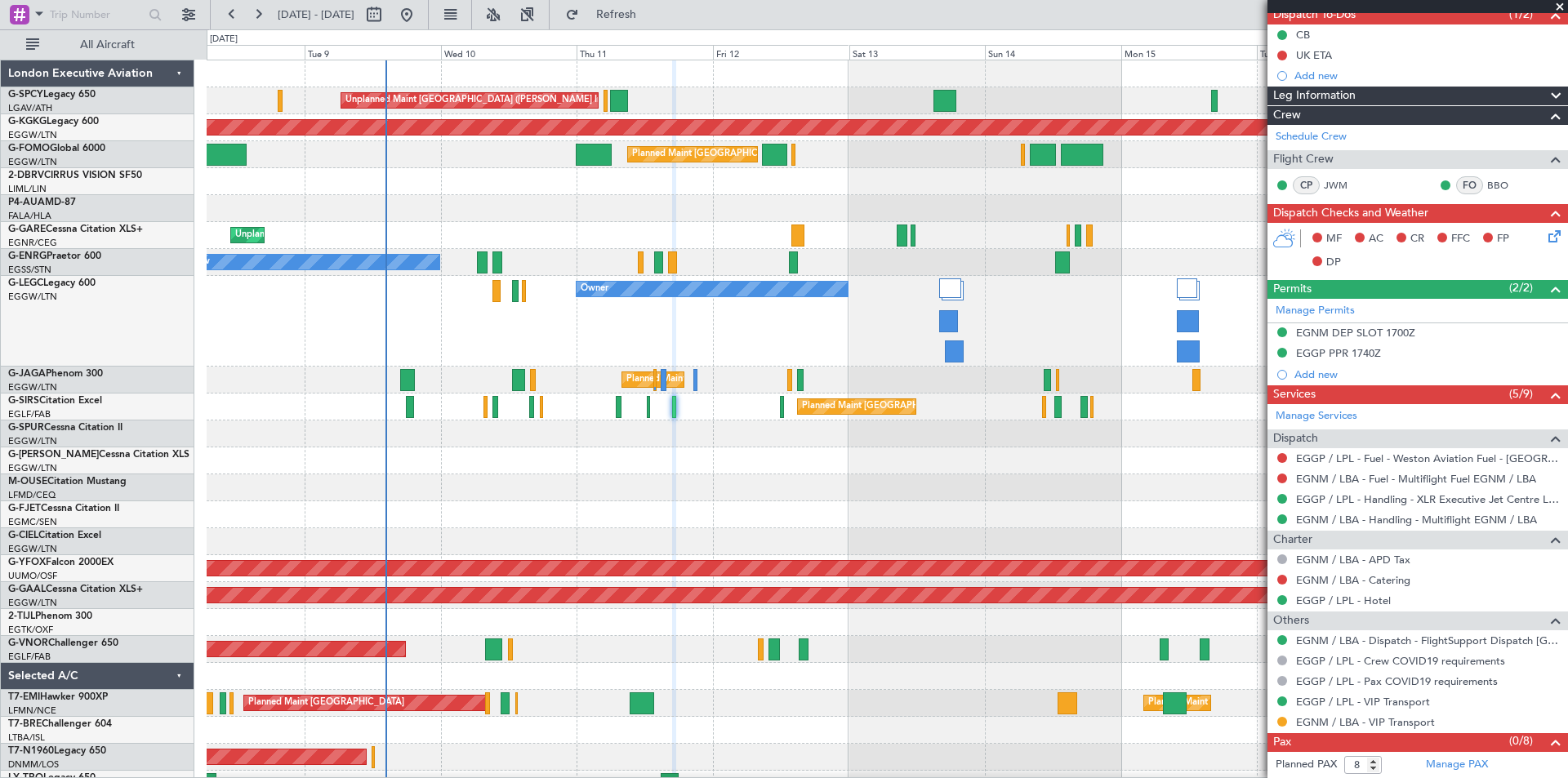
click at [1561, 7] on span at bounding box center [1560, 7] width 17 height 15
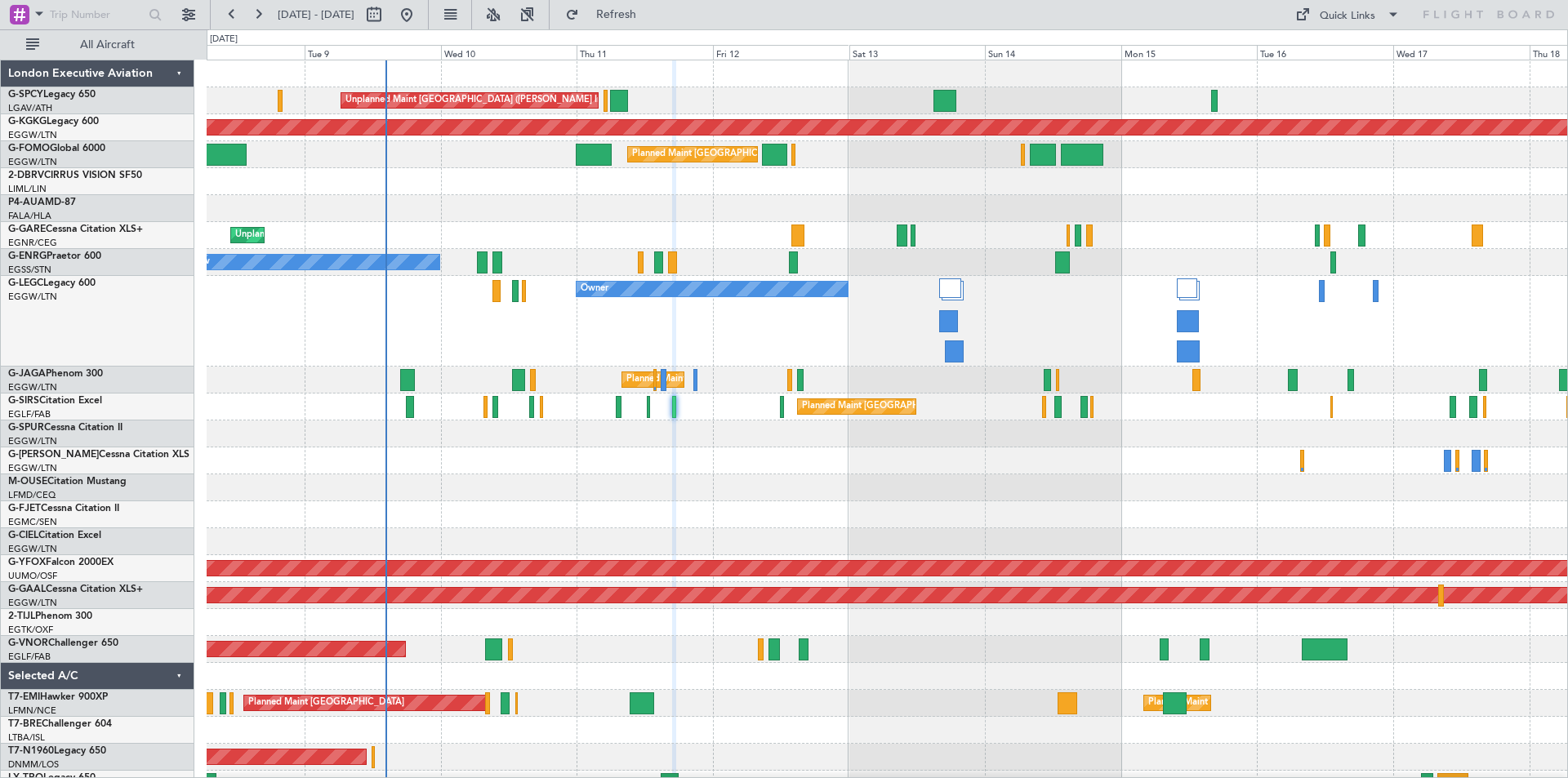
type input "0"
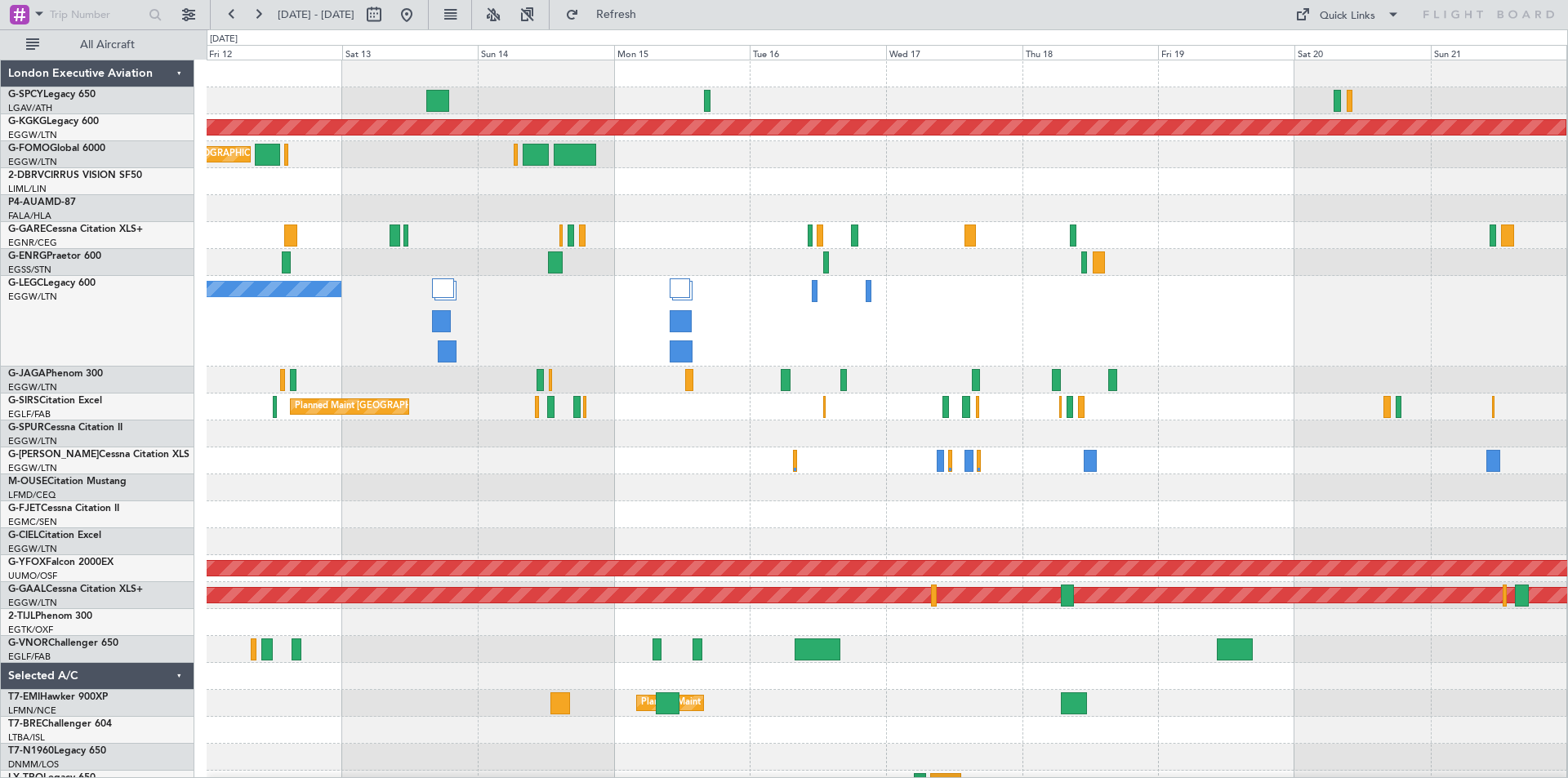
click at [740, 242] on div "Unplanned Maint Athens (Eleftherios Venizelos Intl) AOG Maint Istanbul (Ataturk…" at bounding box center [887, 496] width 1360 height 872
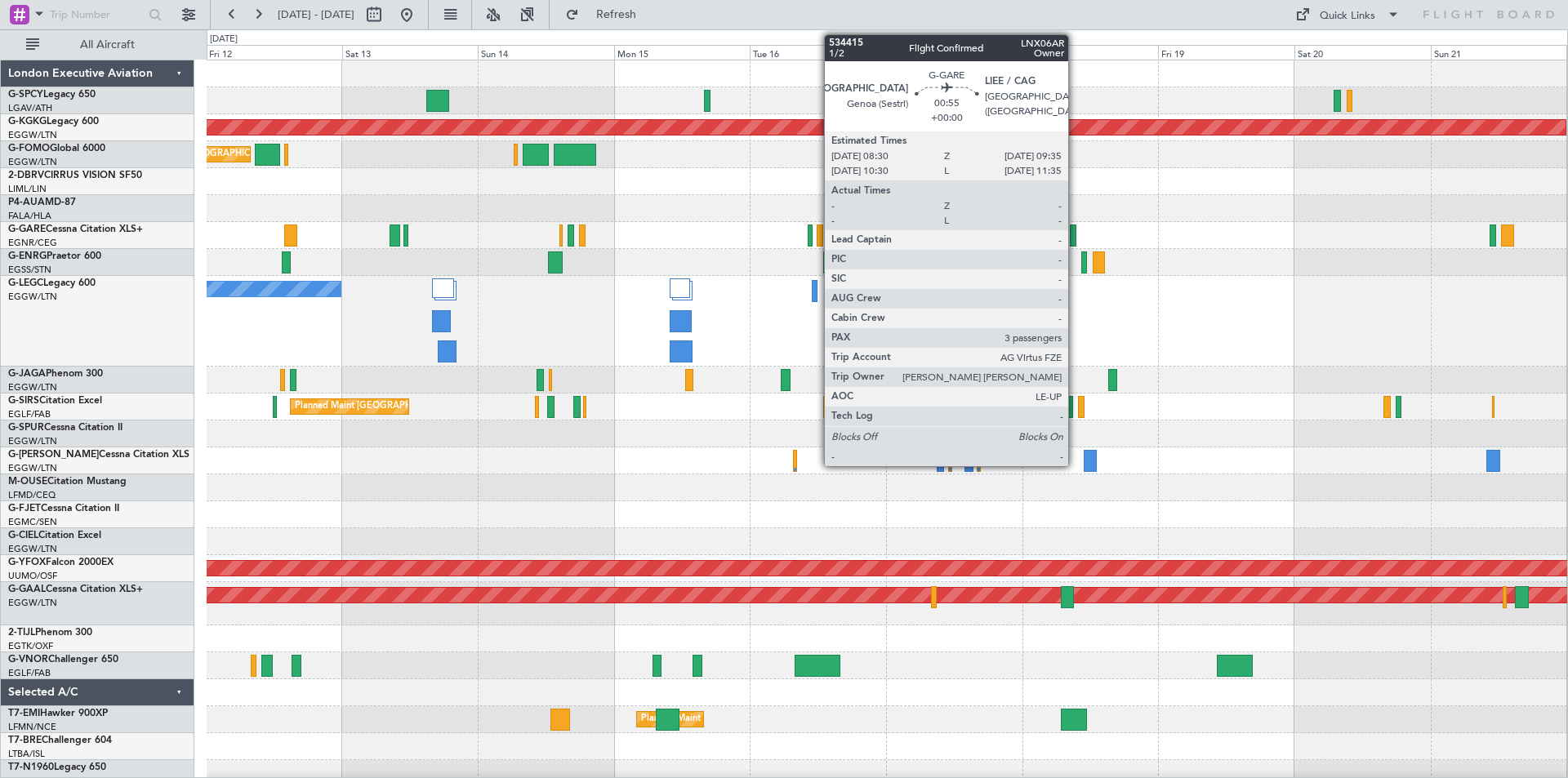
click at [1076, 243] on div at bounding box center [1072, 235] width 7 height 22
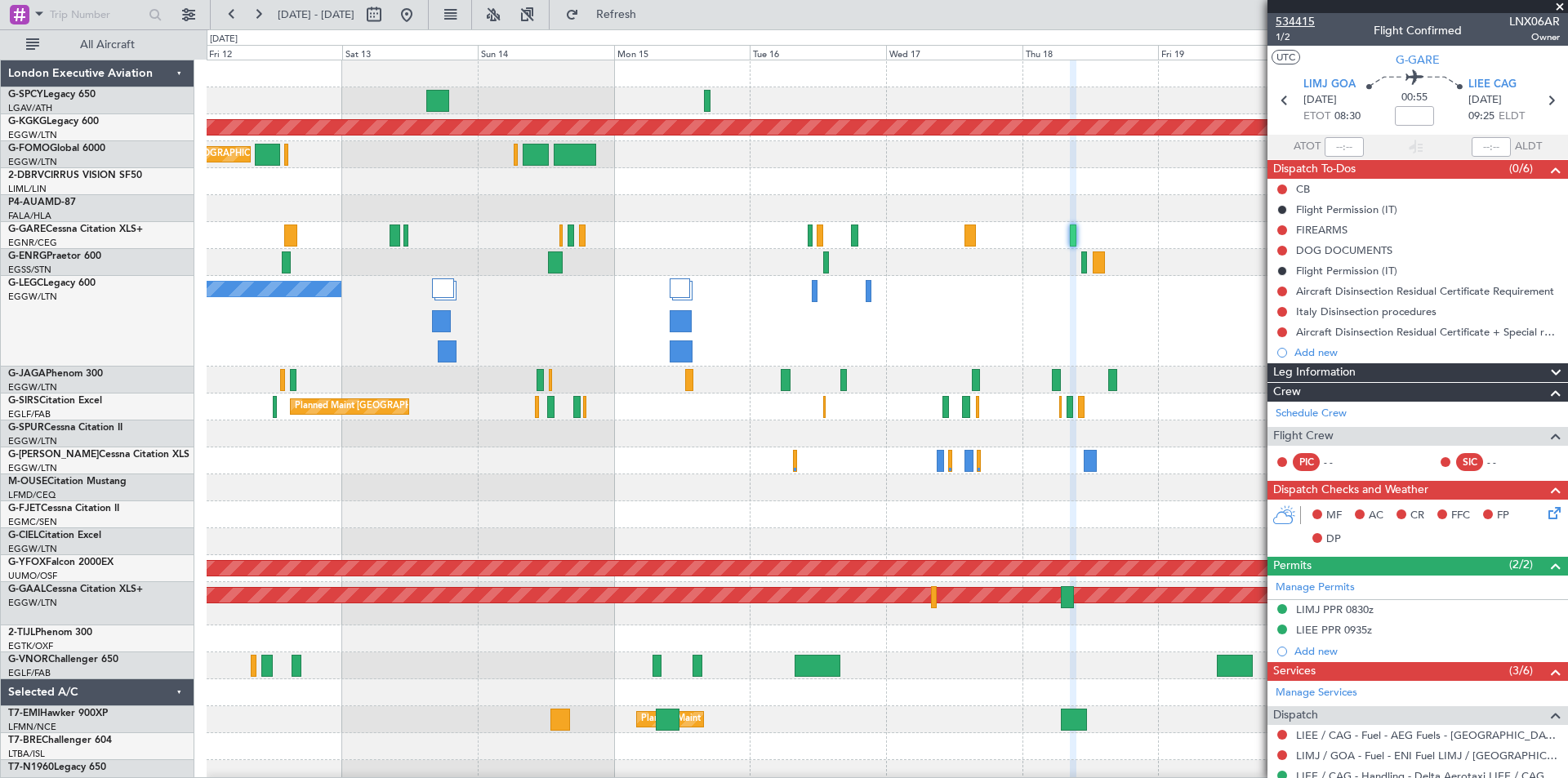
click at [1296, 20] on span "534415" at bounding box center [1295, 21] width 39 height 17
click at [1561, 5] on span at bounding box center [1560, 7] width 17 height 15
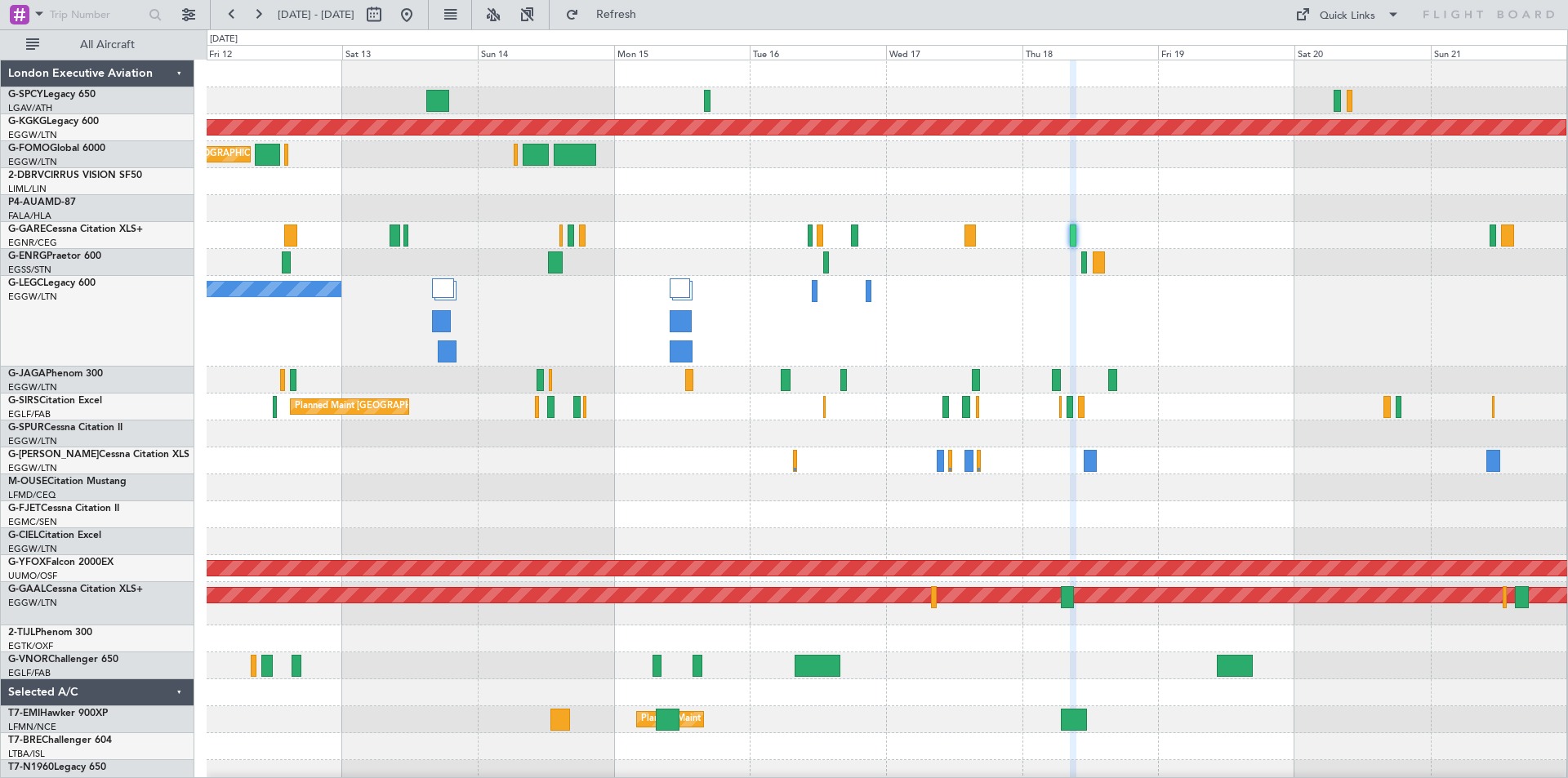
type input "0"
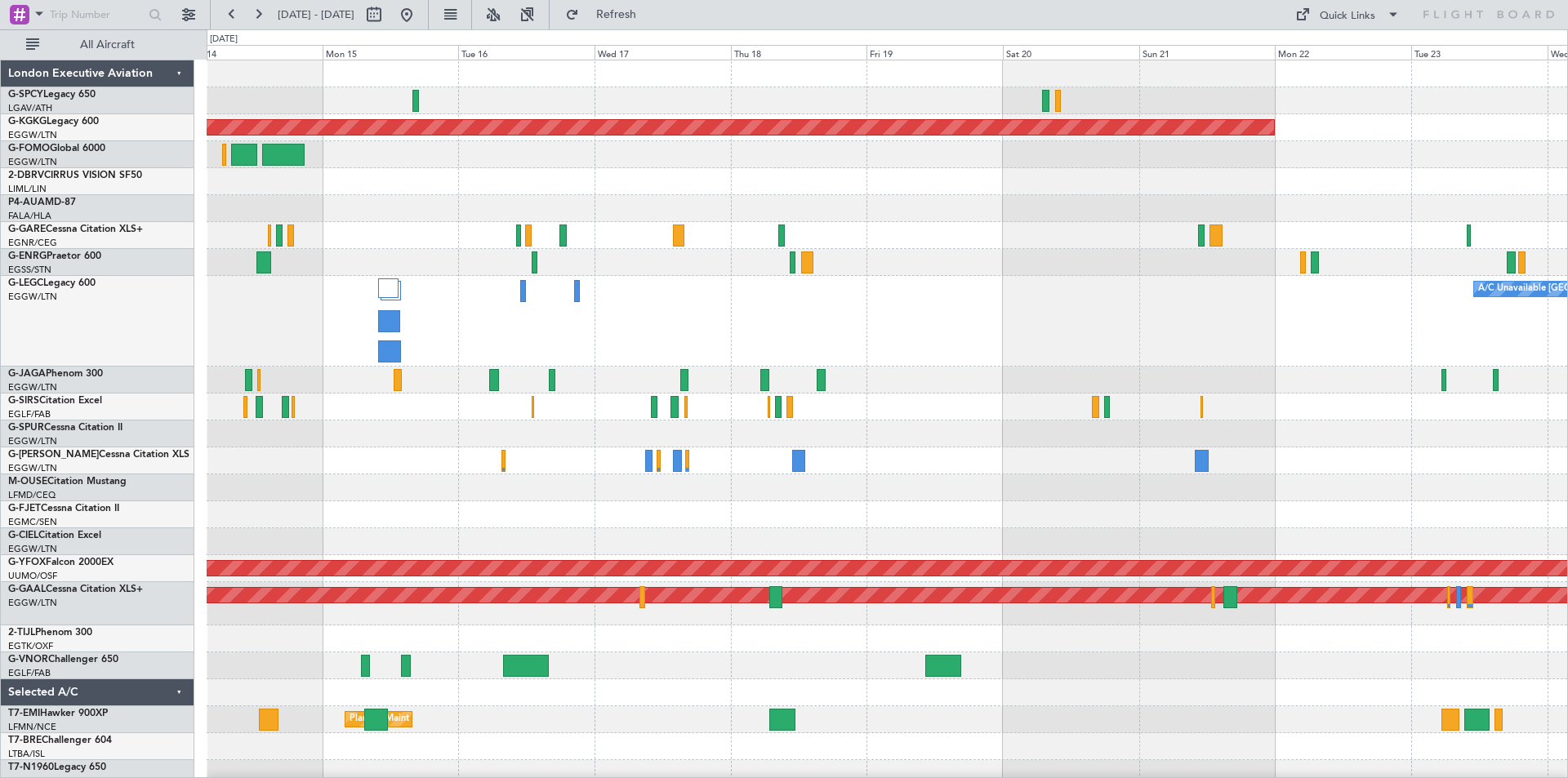
click at [996, 302] on div "A/C Unavailable London (Luton) Owner" at bounding box center [887, 321] width 1360 height 90
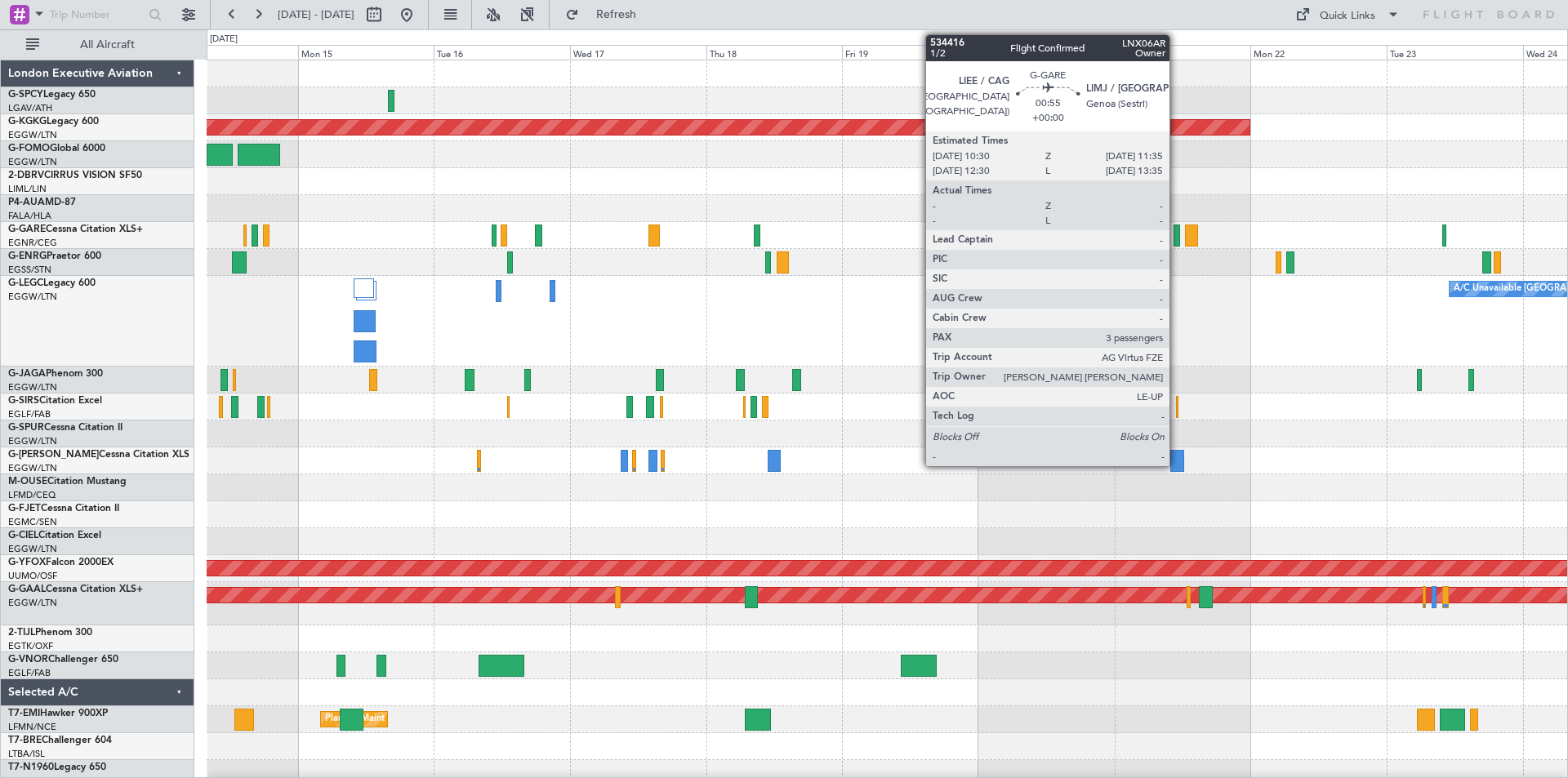
click at [1176, 244] on div at bounding box center [1176, 235] width 7 height 22
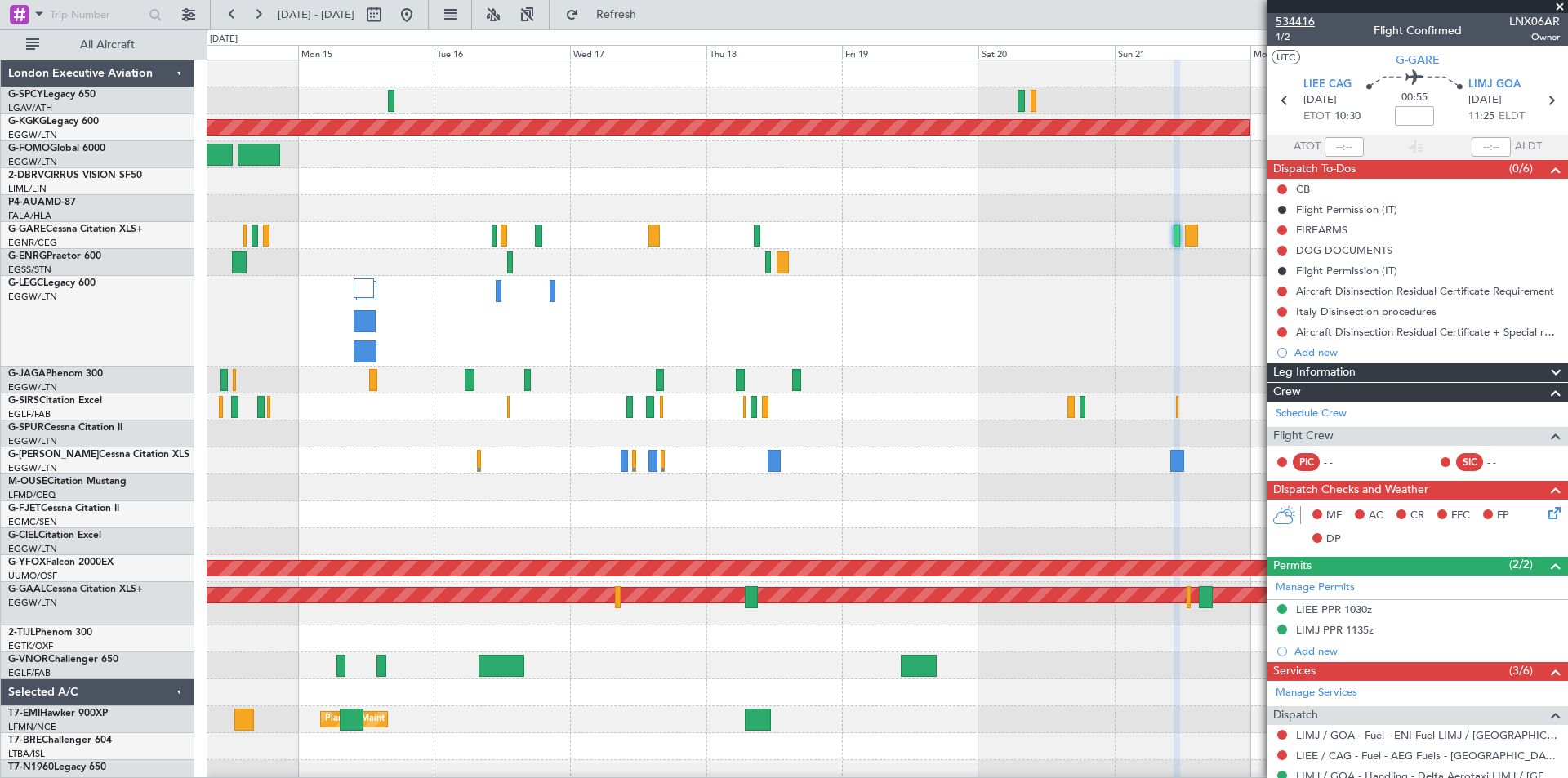
click at [1307, 18] on span "534416" at bounding box center [1295, 21] width 39 height 17
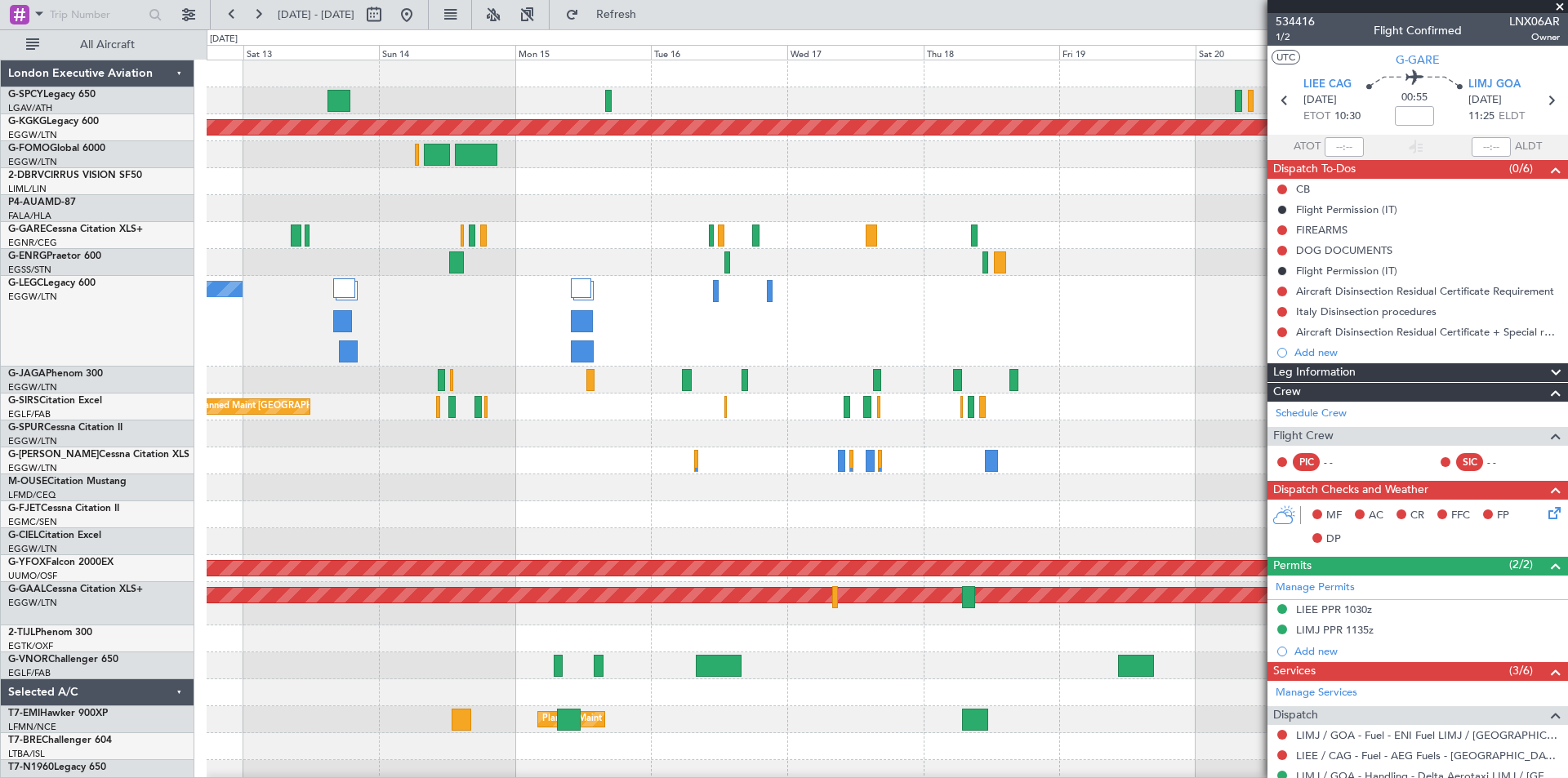
click at [771, 333] on div "Owner A/C Unavailable London (Luton)" at bounding box center [887, 321] width 1360 height 90
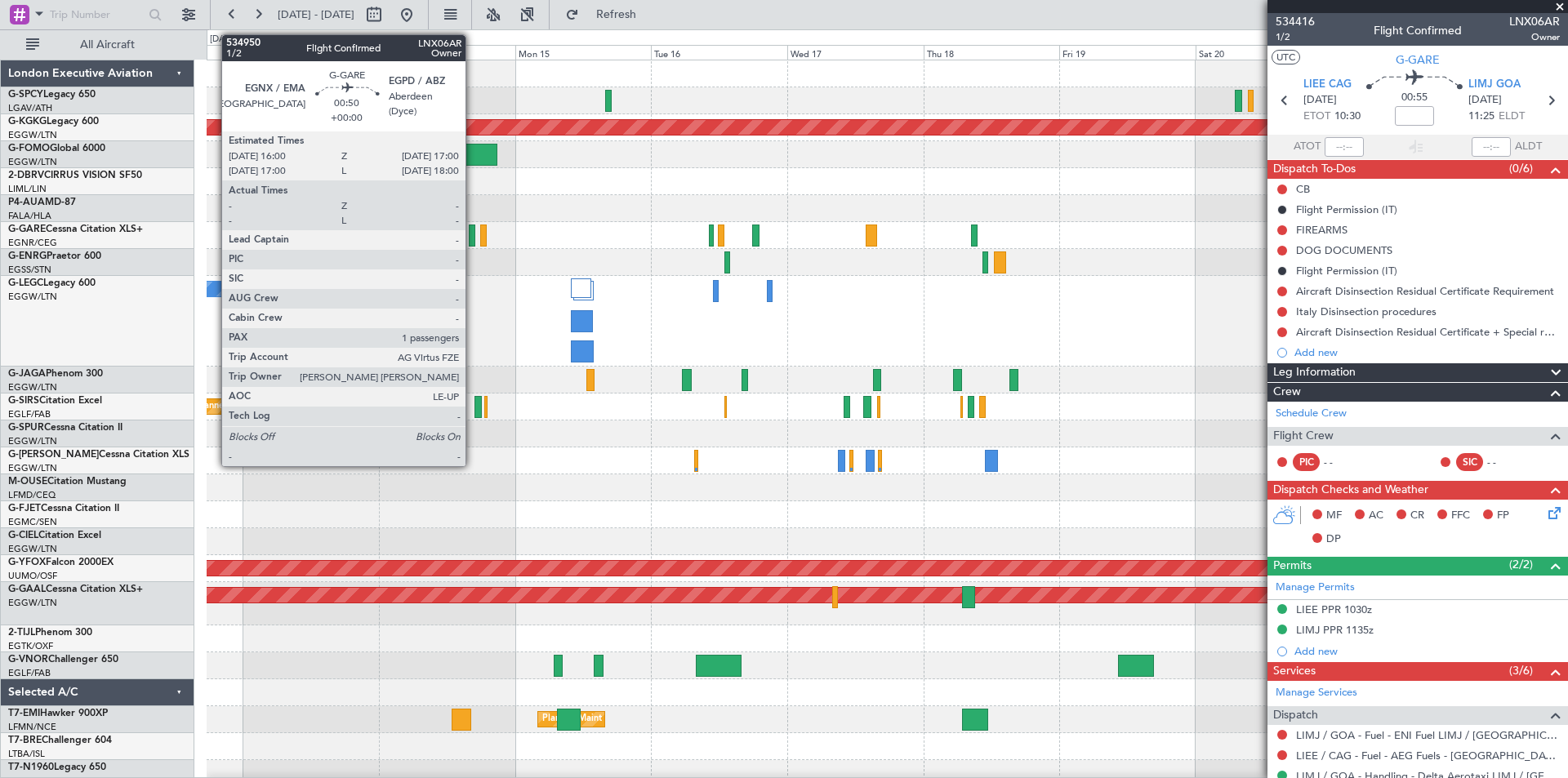
click at [473, 239] on div at bounding box center [472, 235] width 6 height 22
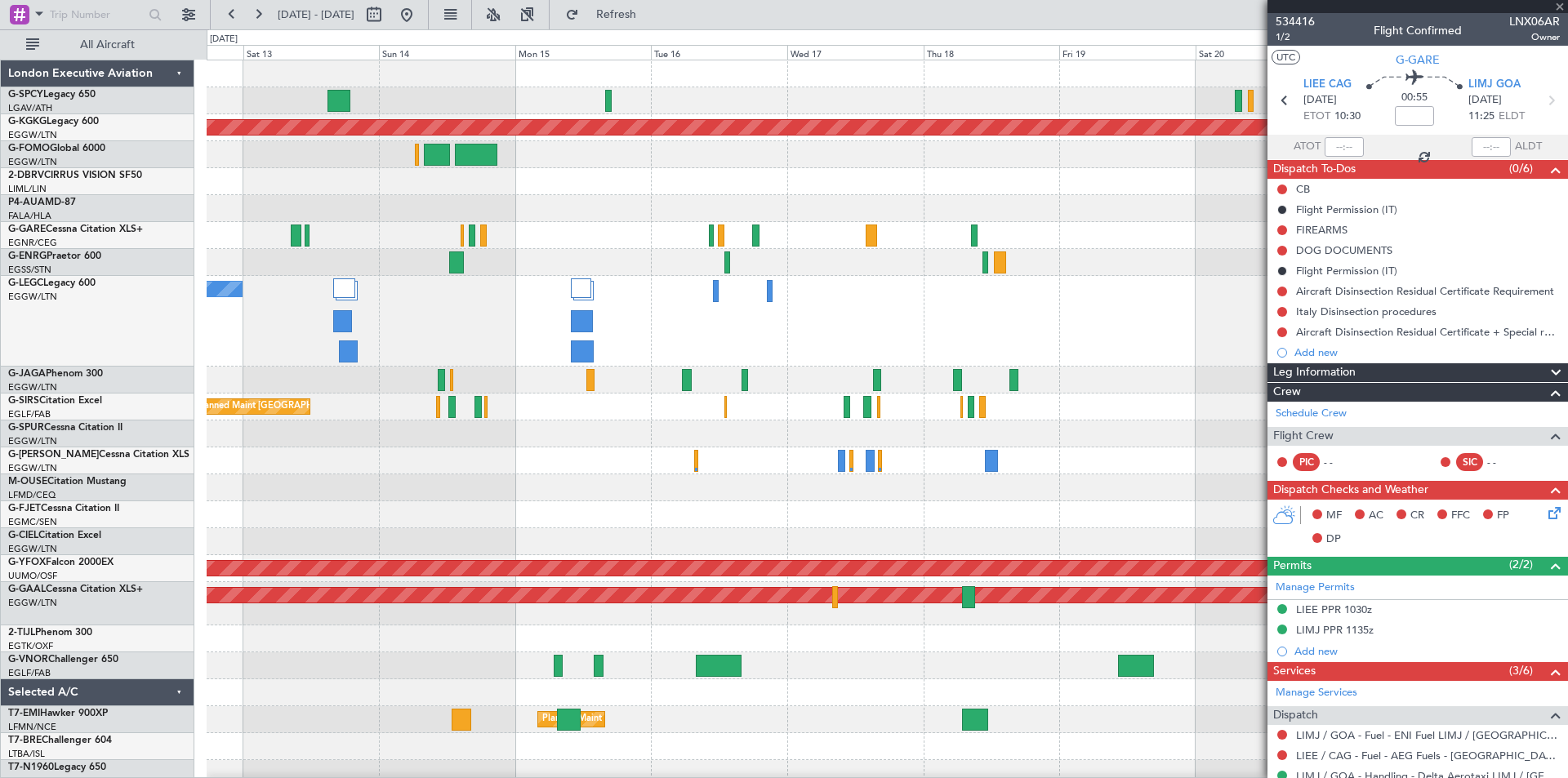
type input "1"
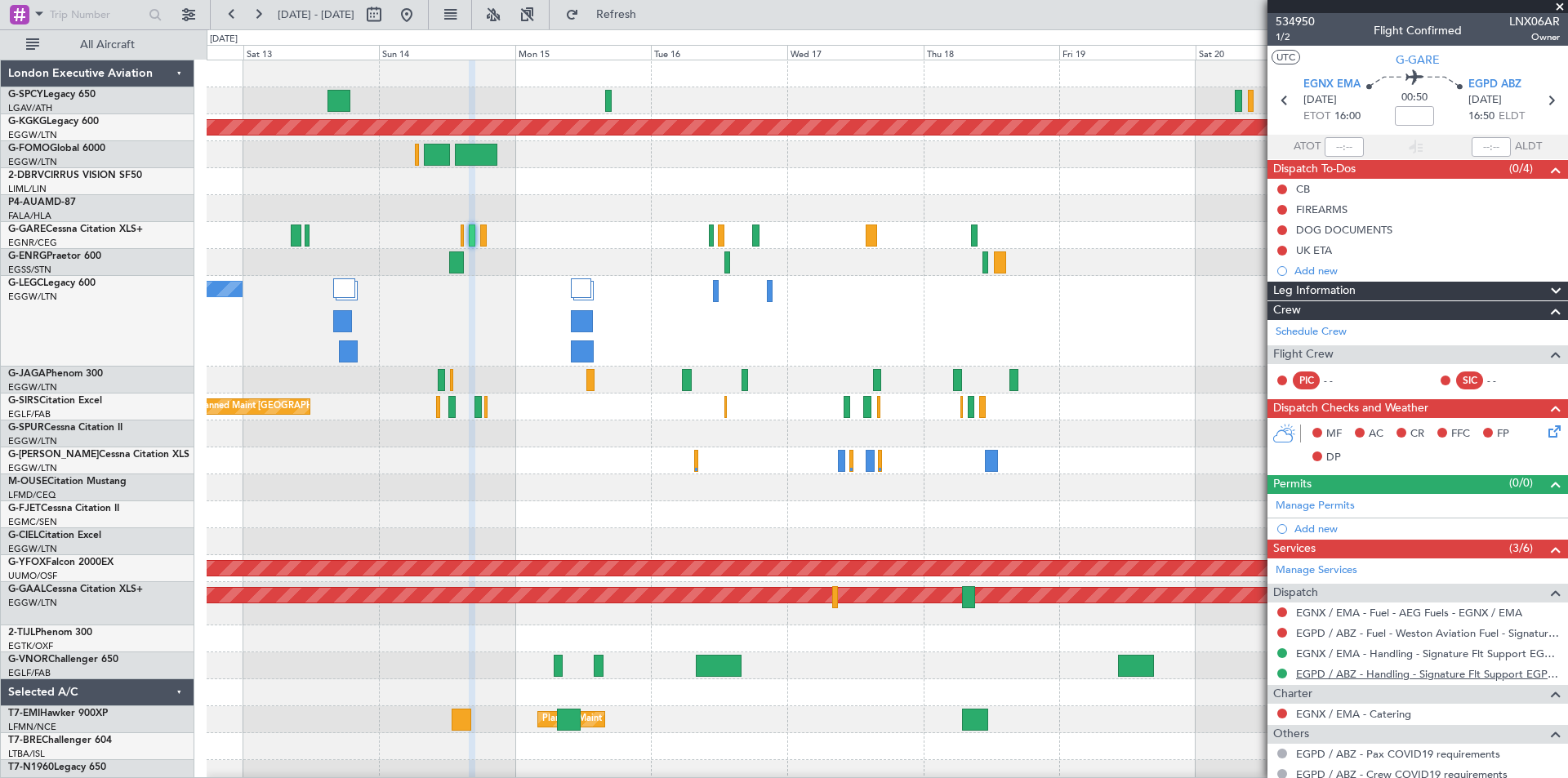
scroll to position [110, 0]
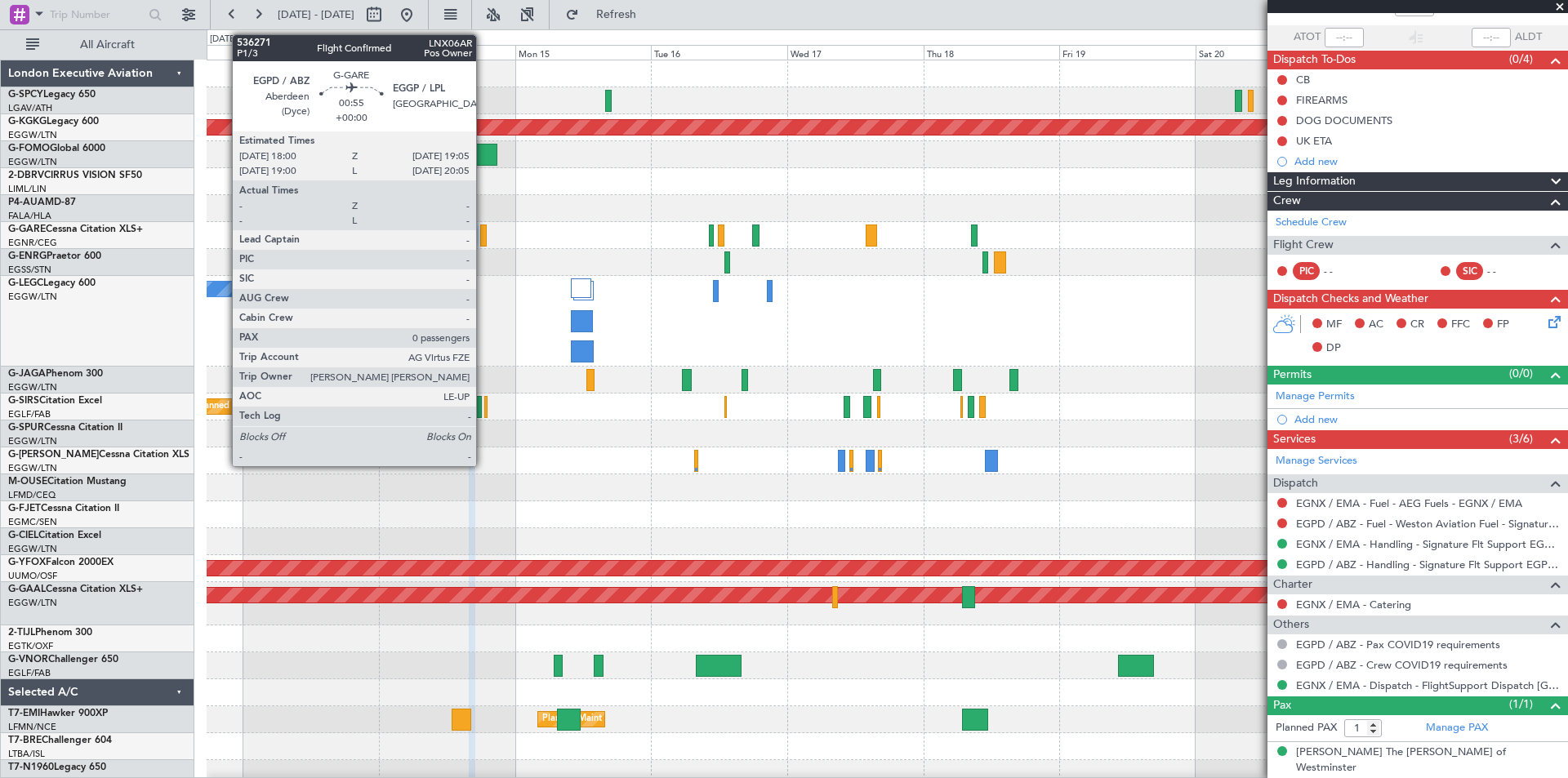
click at [483, 237] on div at bounding box center [483, 235] width 7 height 22
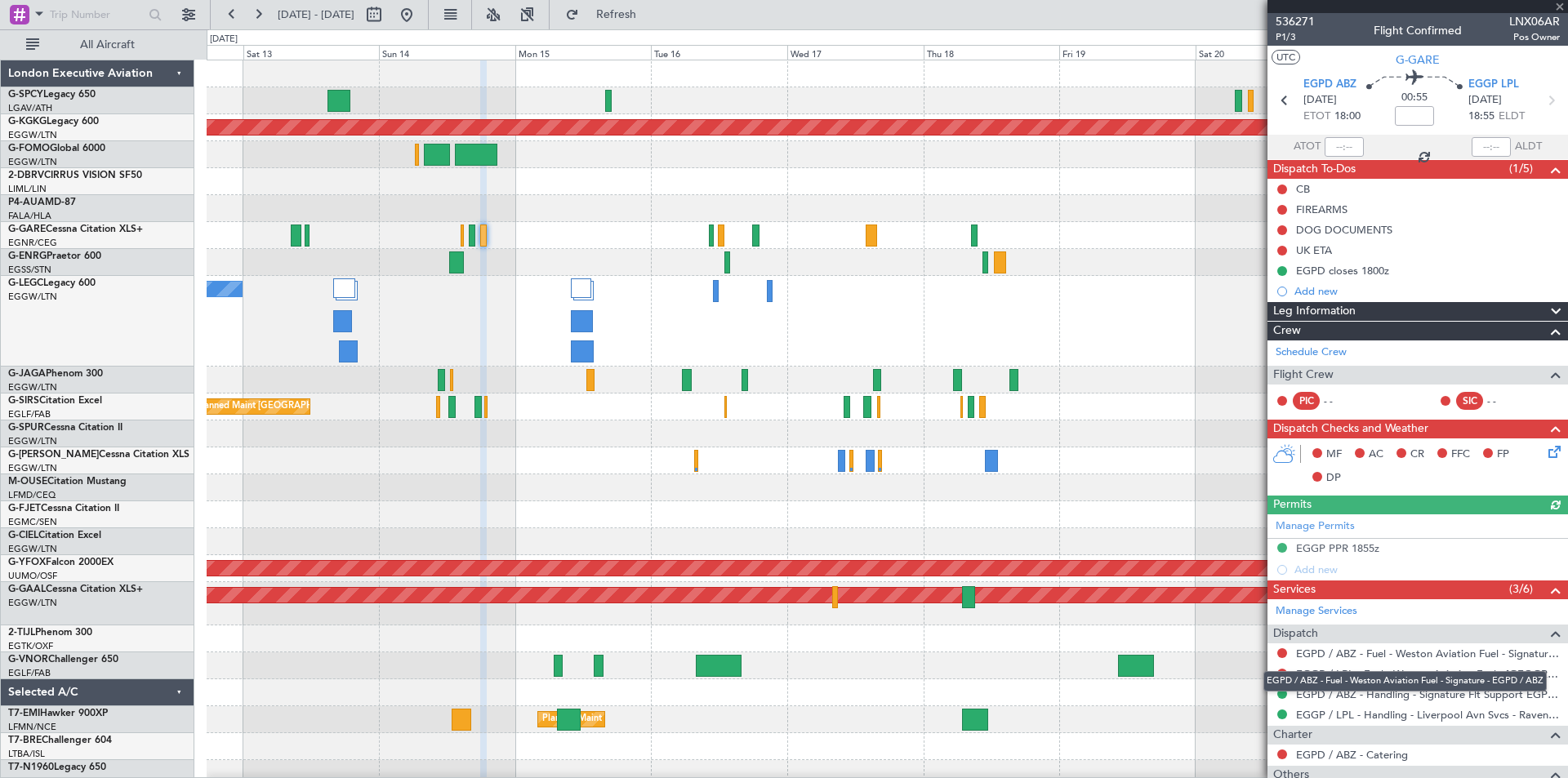
scroll to position [114, 0]
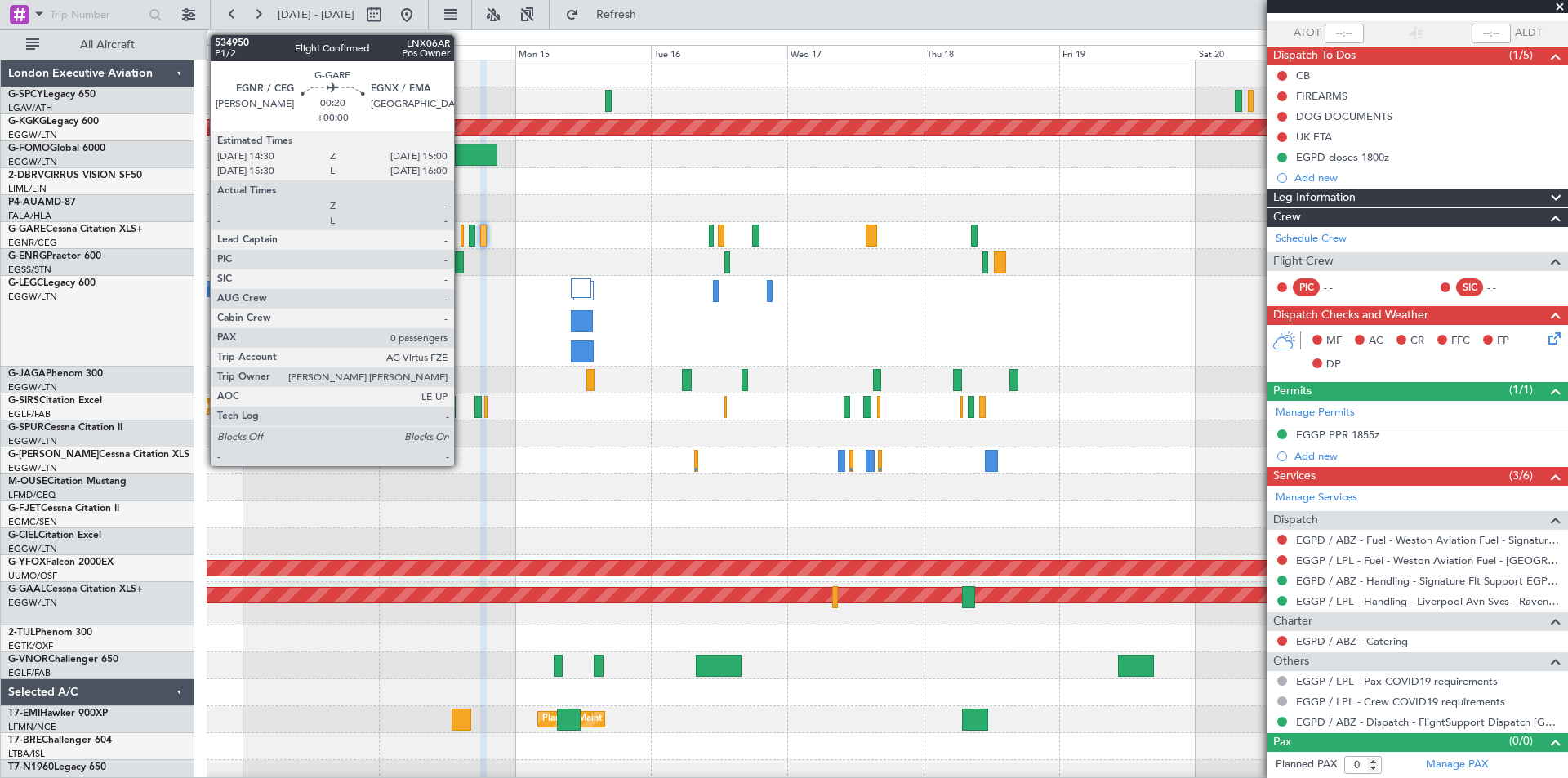
click at [462, 243] on div at bounding box center [462, 235] width 4 height 22
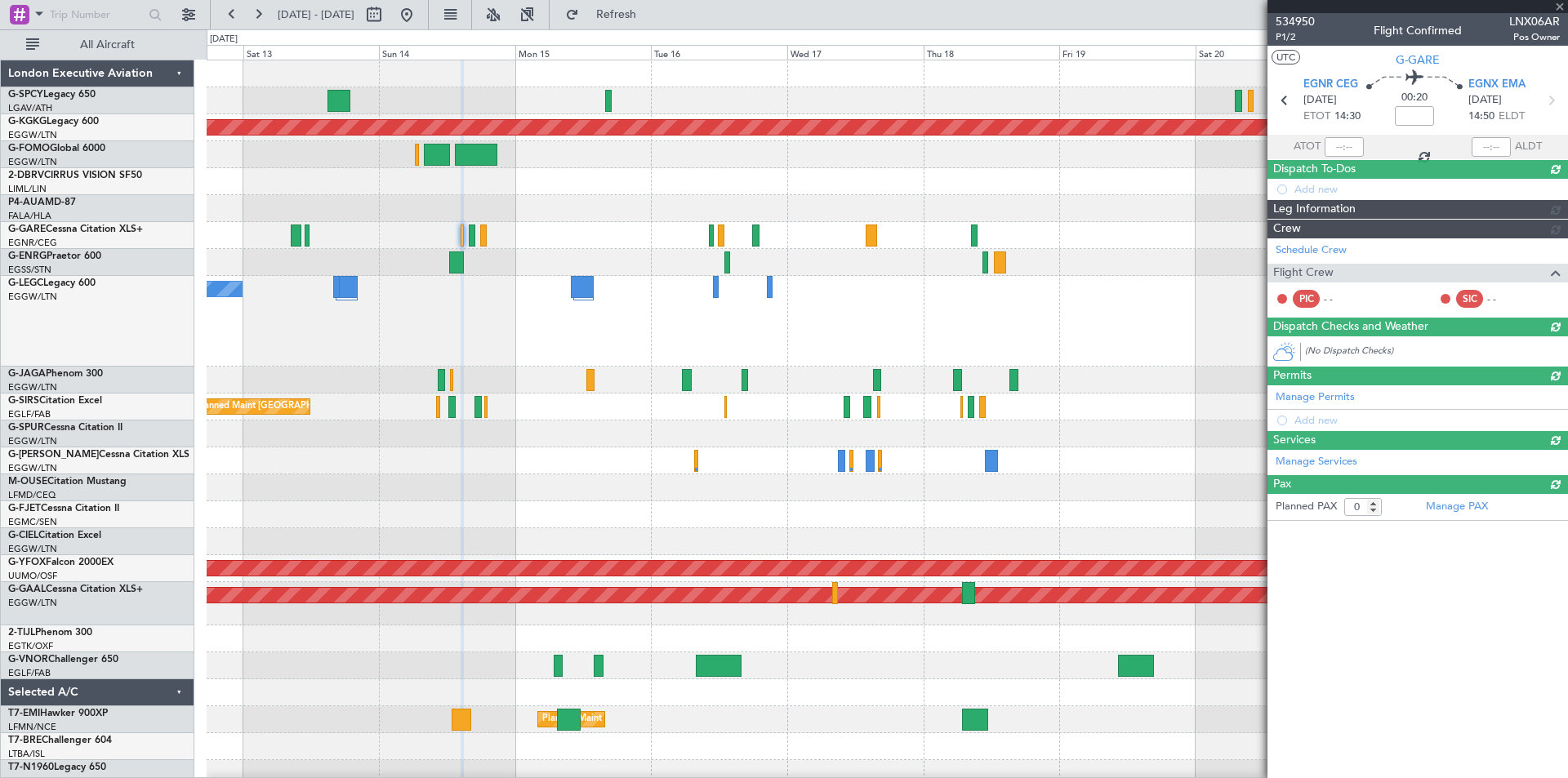
scroll to position [0, 0]
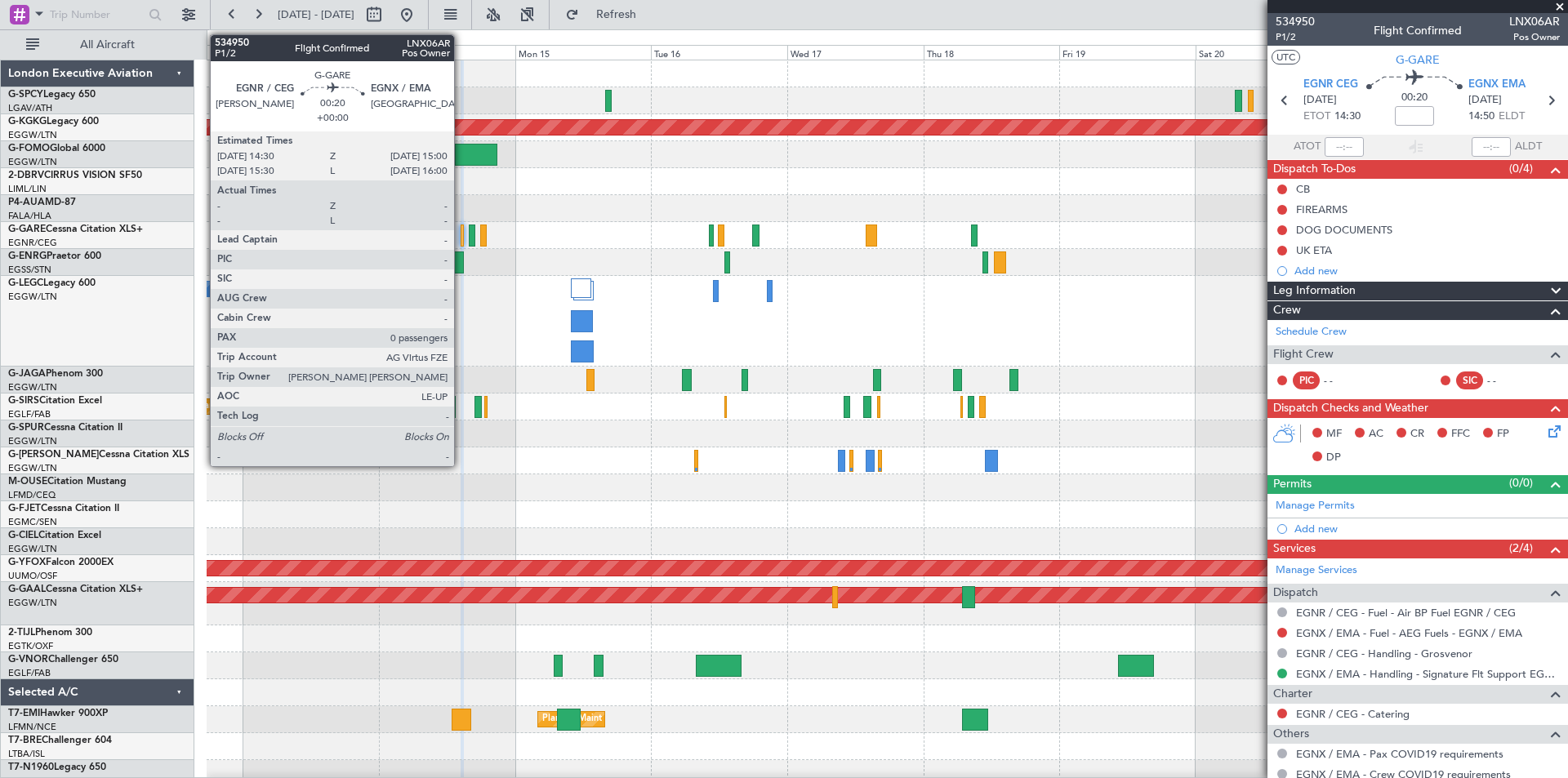
click at [462, 238] on div at bounding box center [462, 235] width 4 height 22
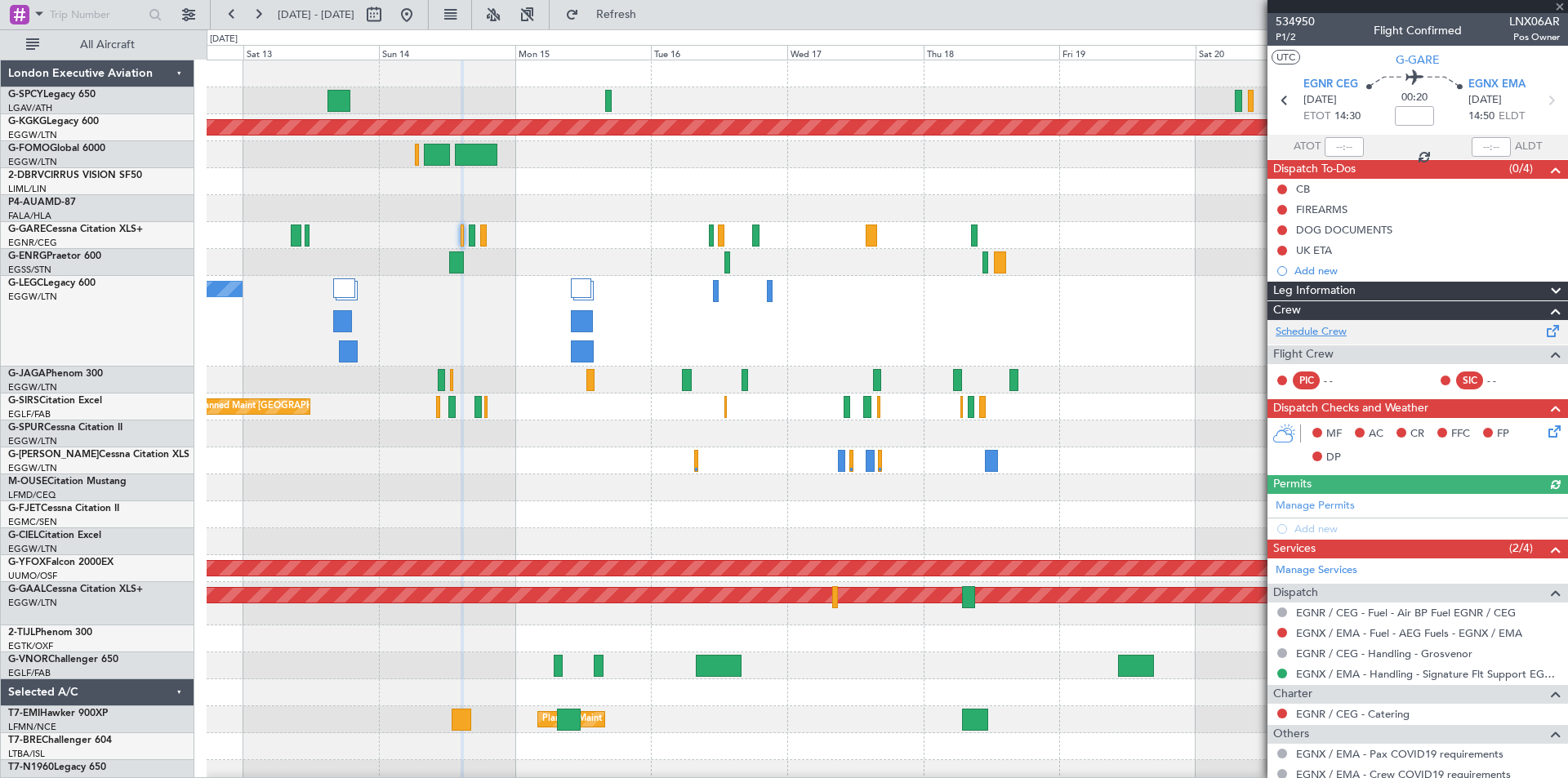
click at [1343, 333] on link "Schedule Crew" at bounding box center [1311, 332] width 71 height 17
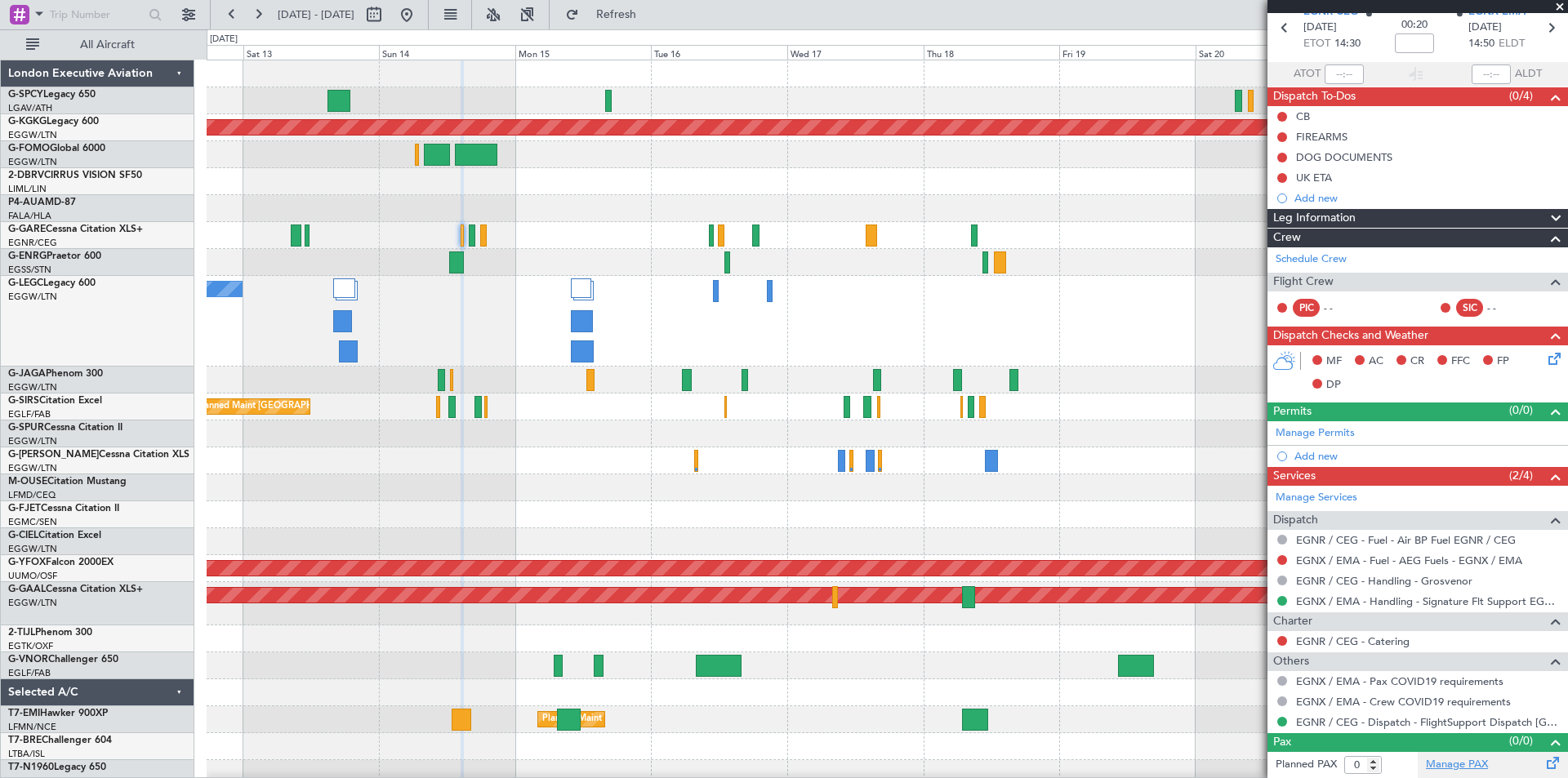
click at [1454, 757] on link "Manage PAX" at bounding box center [1456, 765] width 62 height 17
click at [650, 15] on span "Refresh" at bounding box center [617, 15] width 69 height 11
type input "1"
click at [1374, 761] on input "1" at bounding box center [1362, 765] width 37 height 18
click at [1449, 765] on link "Manage PAX" at bounding box center [1456, 765] width 62 height 17
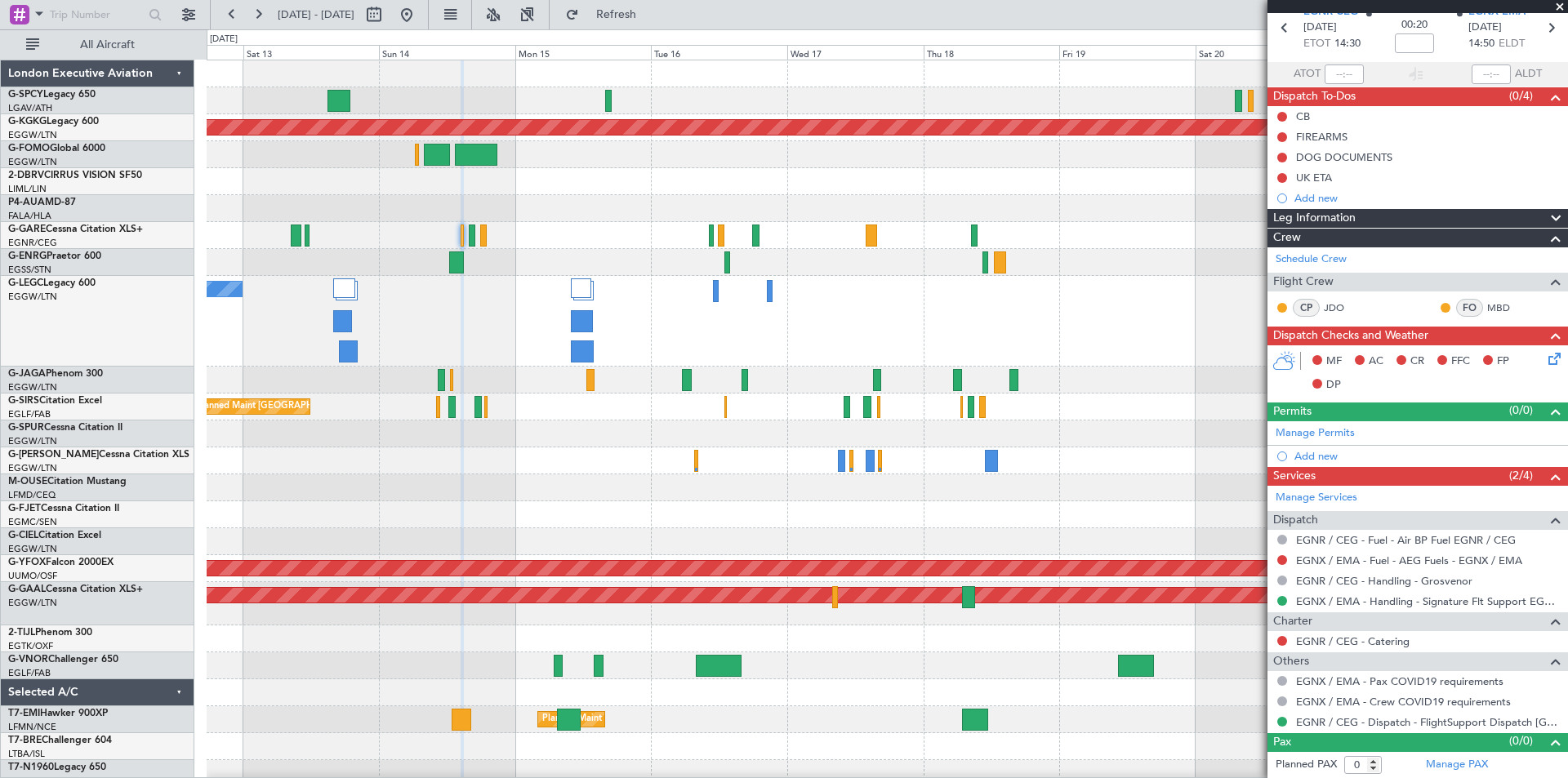
click at [458, 236] on div at bounding box center [887, 235] width 1360 height 27
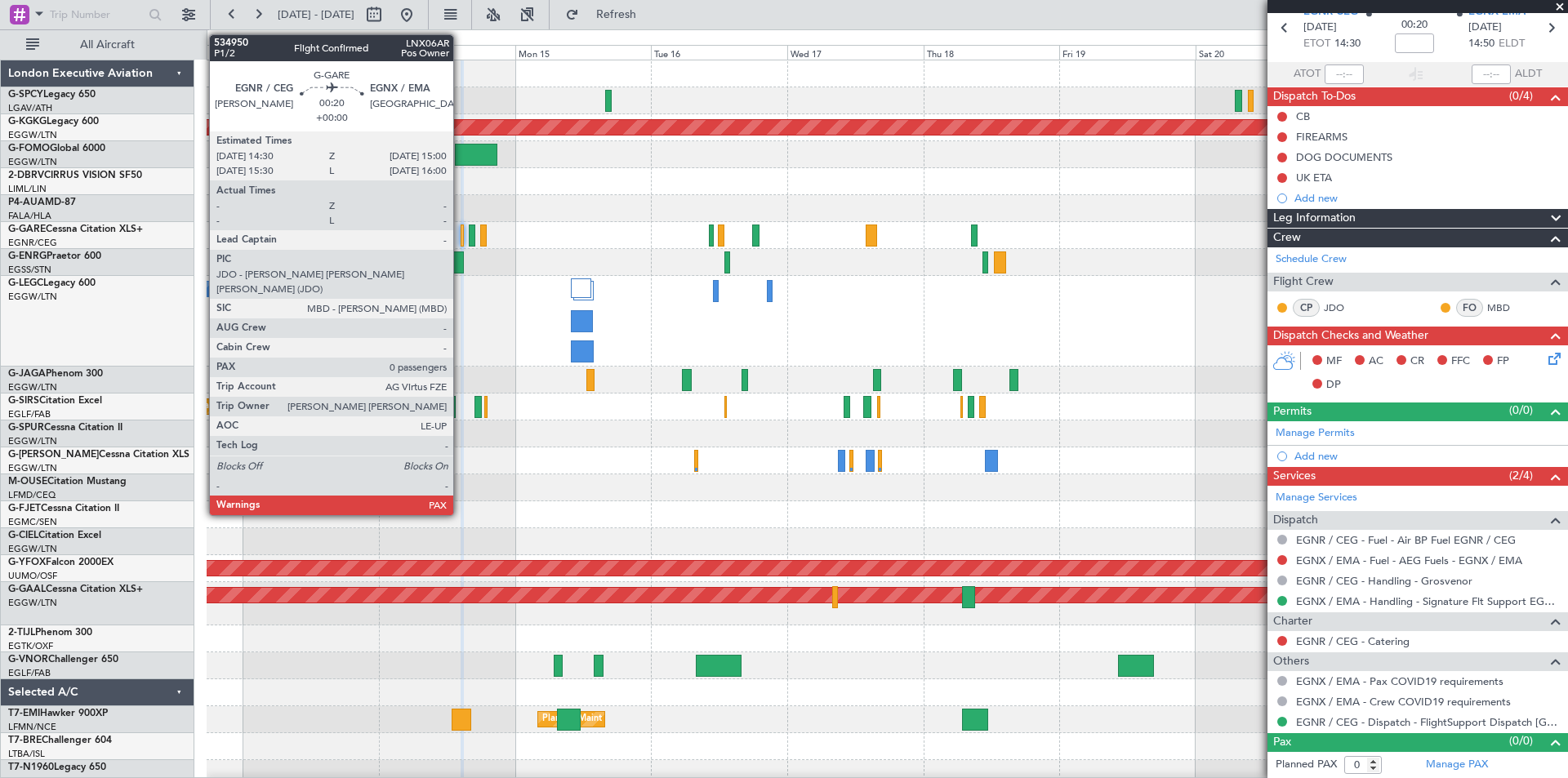
click at [461, 238] on div at bounding box center [462, 235] width 4 height 22
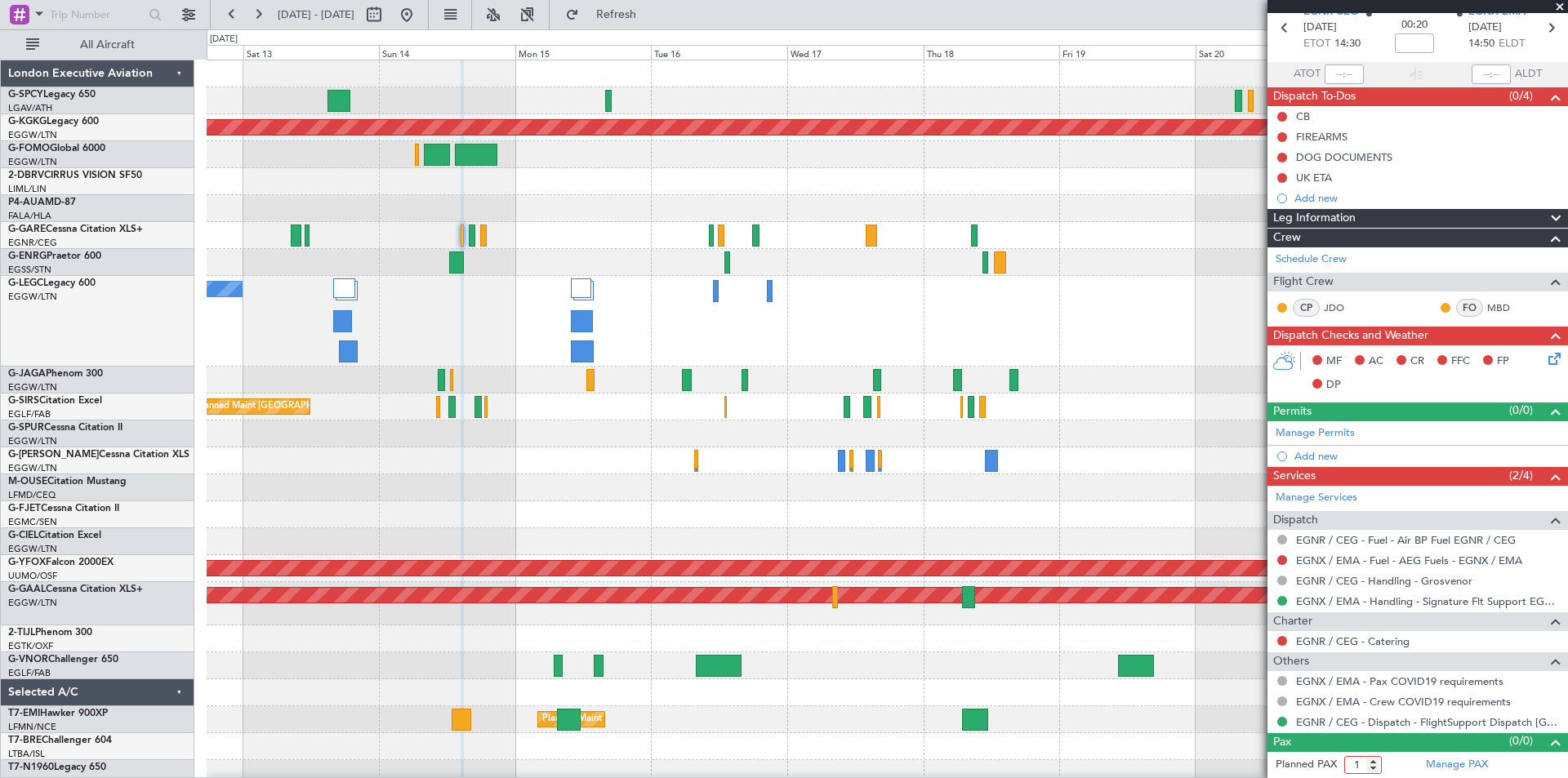
type input "1"
click at [1376, 757] on input "1" at bounding box center [1362, 765] width 37 height 18
click at [650, 19] on span "Refresh" at bounding box center [617, 15] width 69 height 11
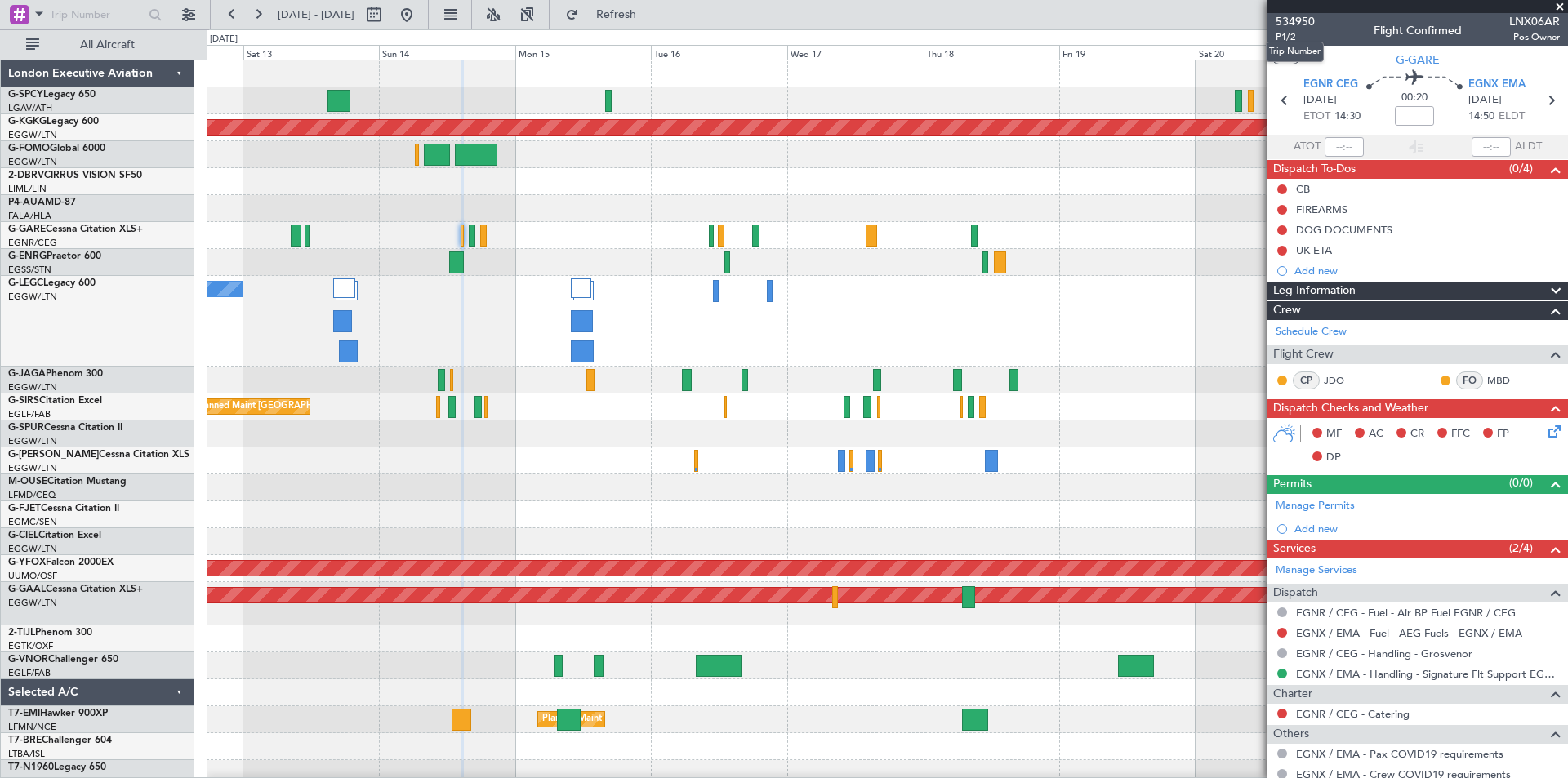
click at [1290, 38] on mat-tooltip-component "Trip Number" at bounding box center [1294, 51] width 81 height 44
click at [1291, 34] on mat-tooltip-component "Trip Number" at bounding box center [1294, 51] width 81 height 44
click at [1289, 37] on span "P1/2" at bounding box center [1295, 36] width 39 height 14
click at [650, 20] on span "Refresh" at bounding box center [617, 15] width 69 height 11
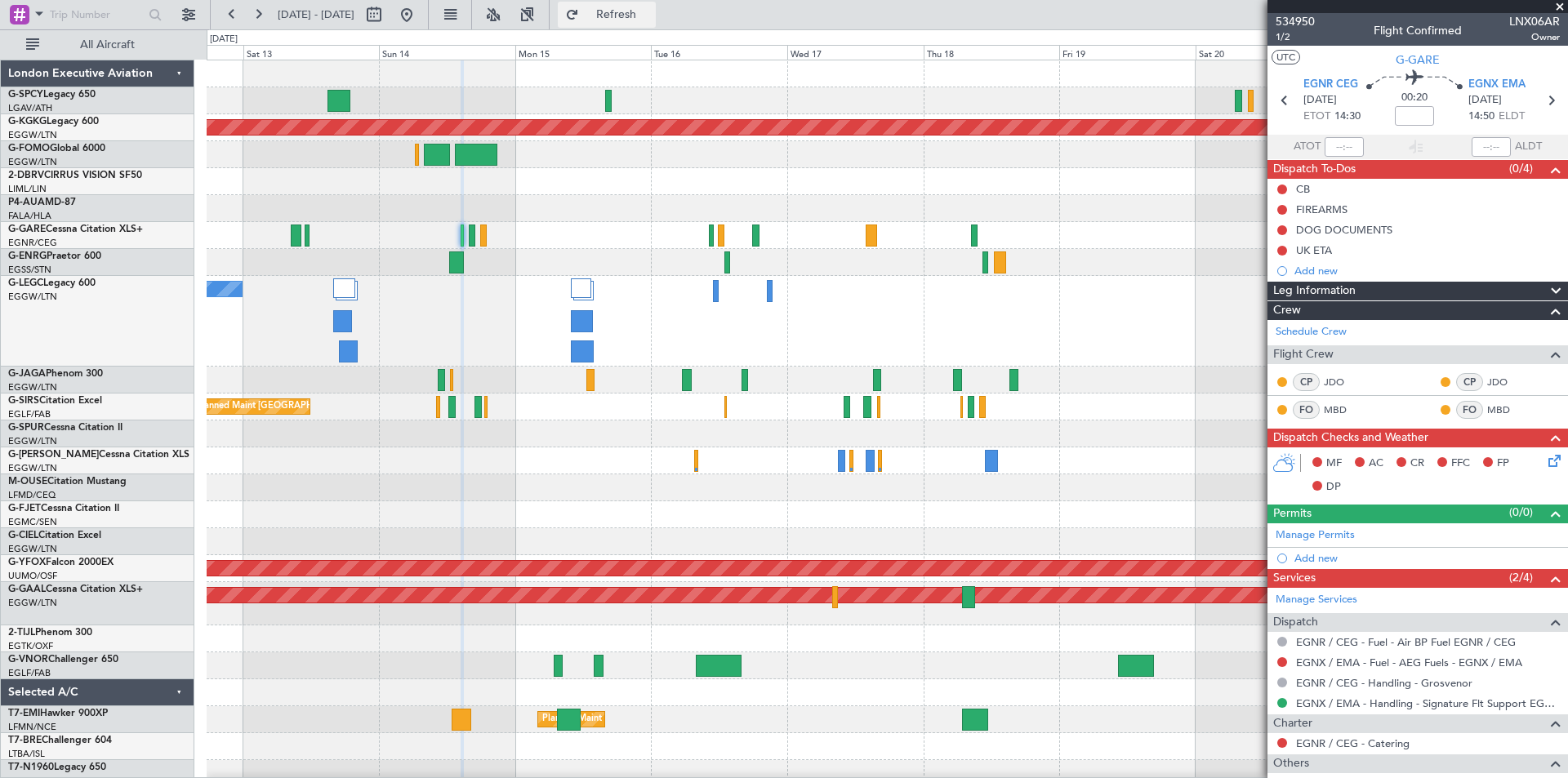
click at [650, 16] on span "Refresh" at bounding box center [617, 15] width 69 height 11
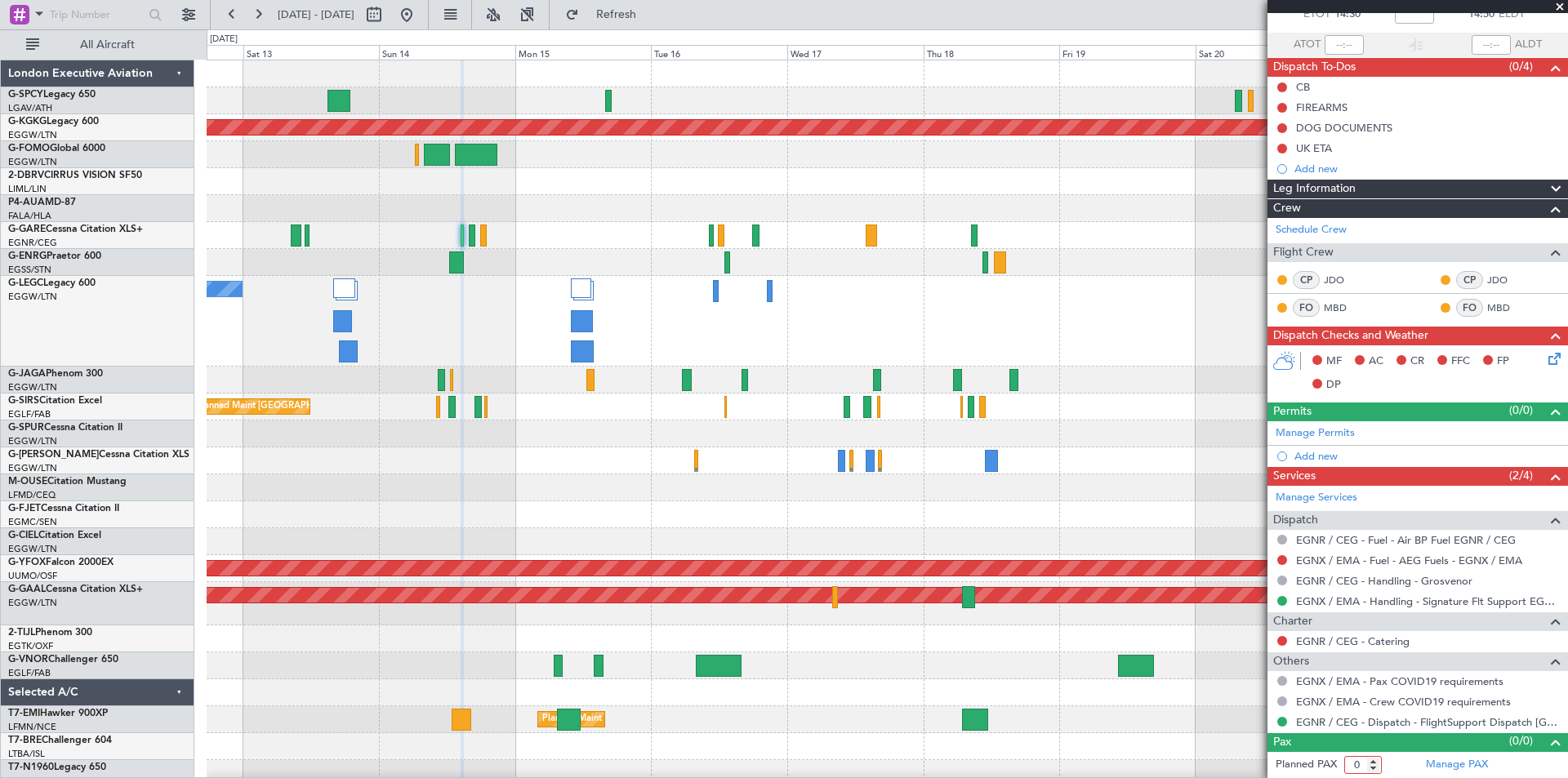
click at [1380, 759] on input "0" at bounding box center [1362, 765] width 37 height 18
type input "1"
click at [1371, 759] on input "1" at bounding box center [1362, 765] width 37 height 18
click at [1441, 768] on link "Manage PAX" at bounding box center [1456, 765] width 62 height 17
click at [650, 18] on span "Refresh" at bounding box center [617, 15] width 69 height 11
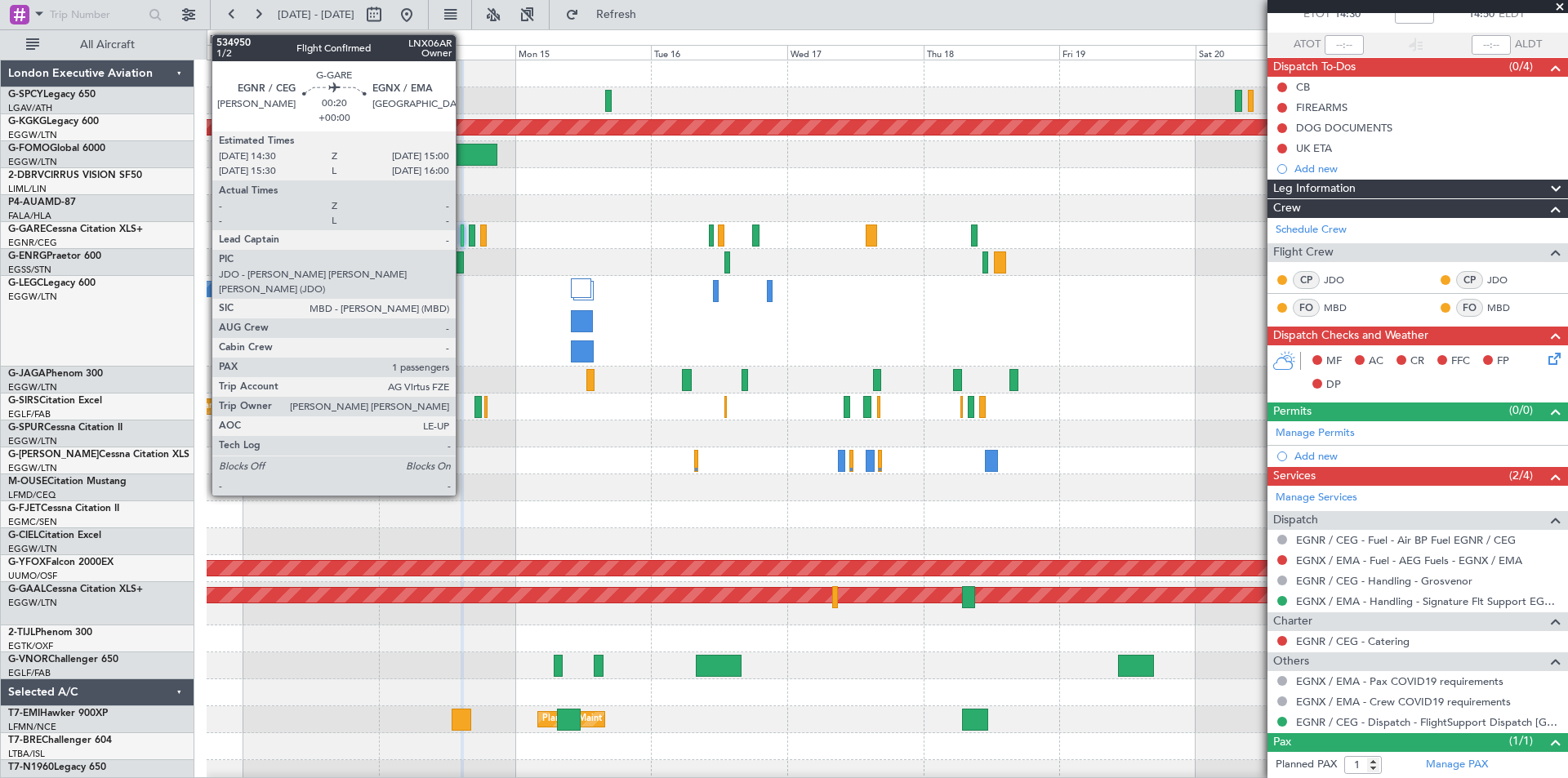
click at [463, 244] on div at bounding box center [462, 235] width 4 height 22
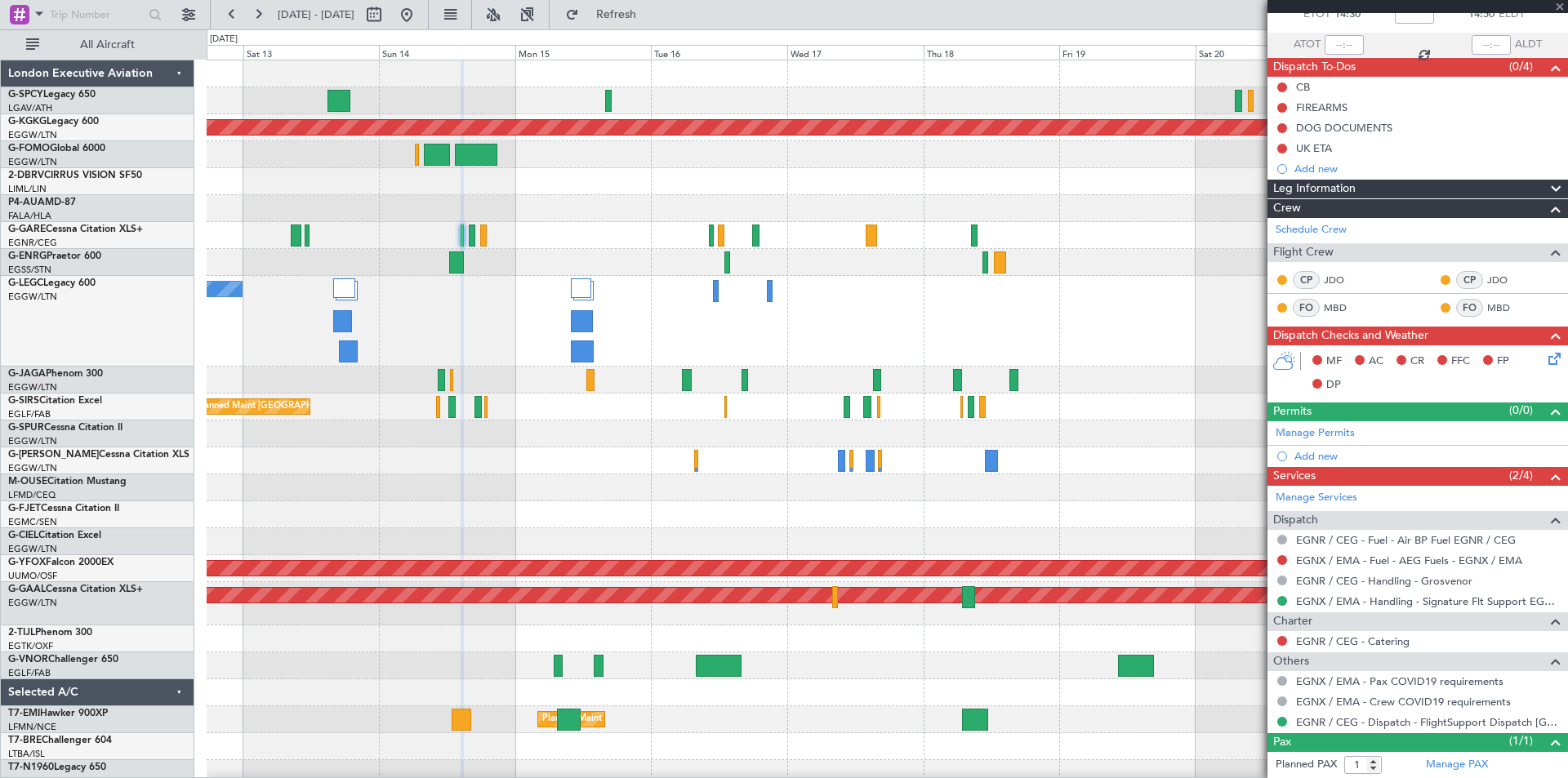
scroll to position [0, 0]
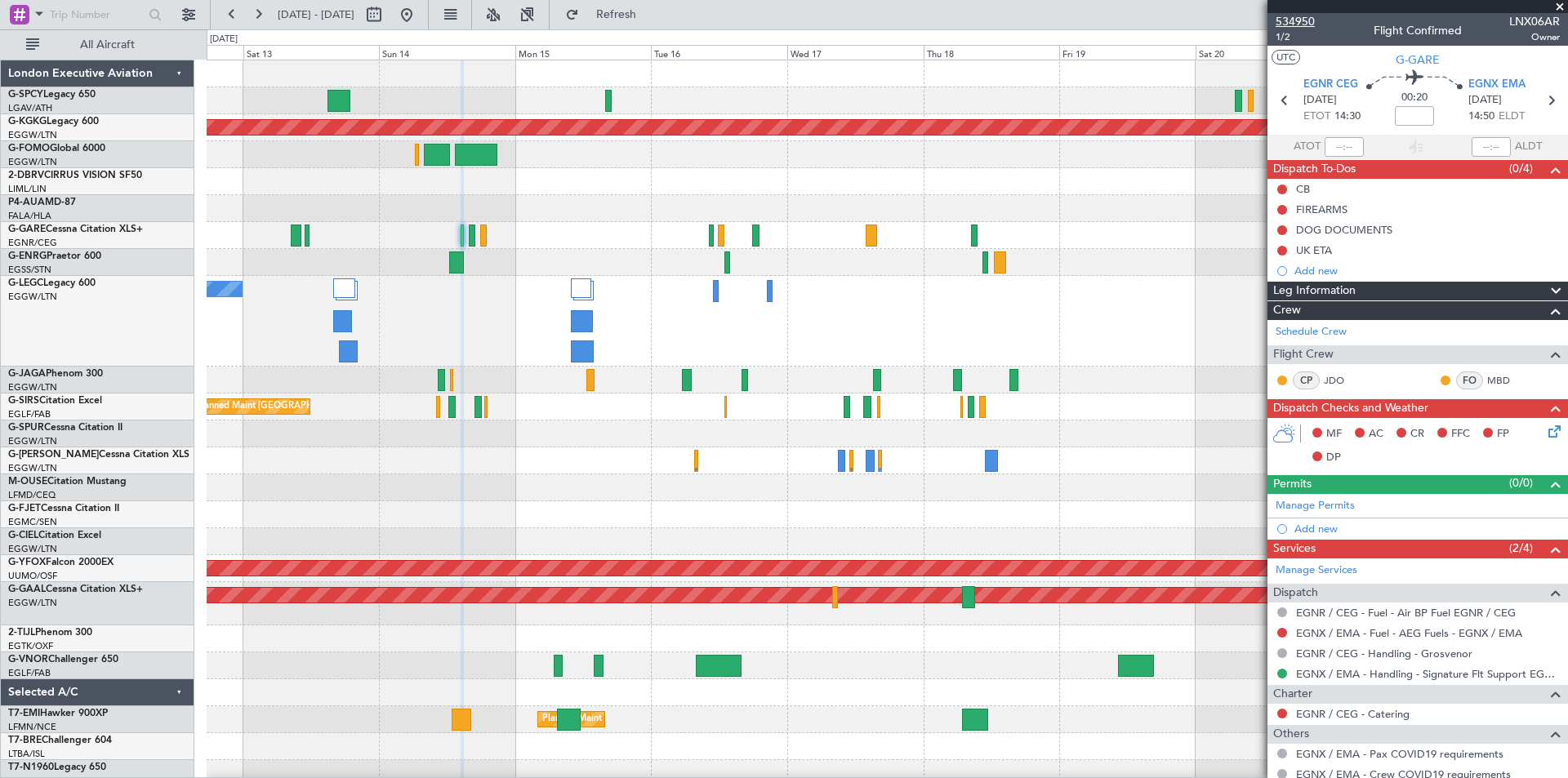
click at [1307, 24] on span "534950" at bounding box center [1295, 21] width 39 height 17
click at [261, 10] on button at bounding box center [258, 15] width 26 height 26
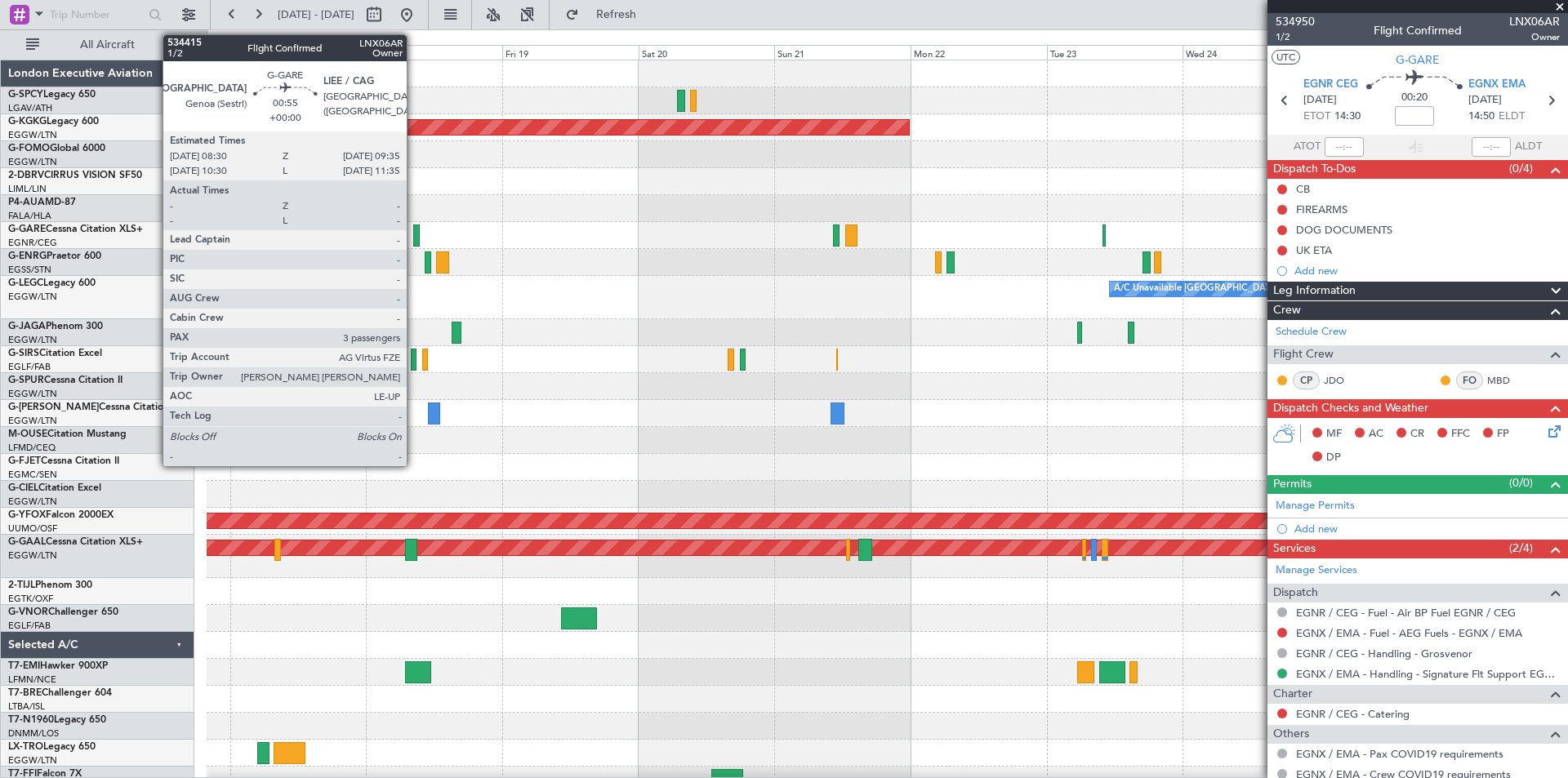
click at [414, 236] on div at bounding box center [416, 235] width 7 height 22
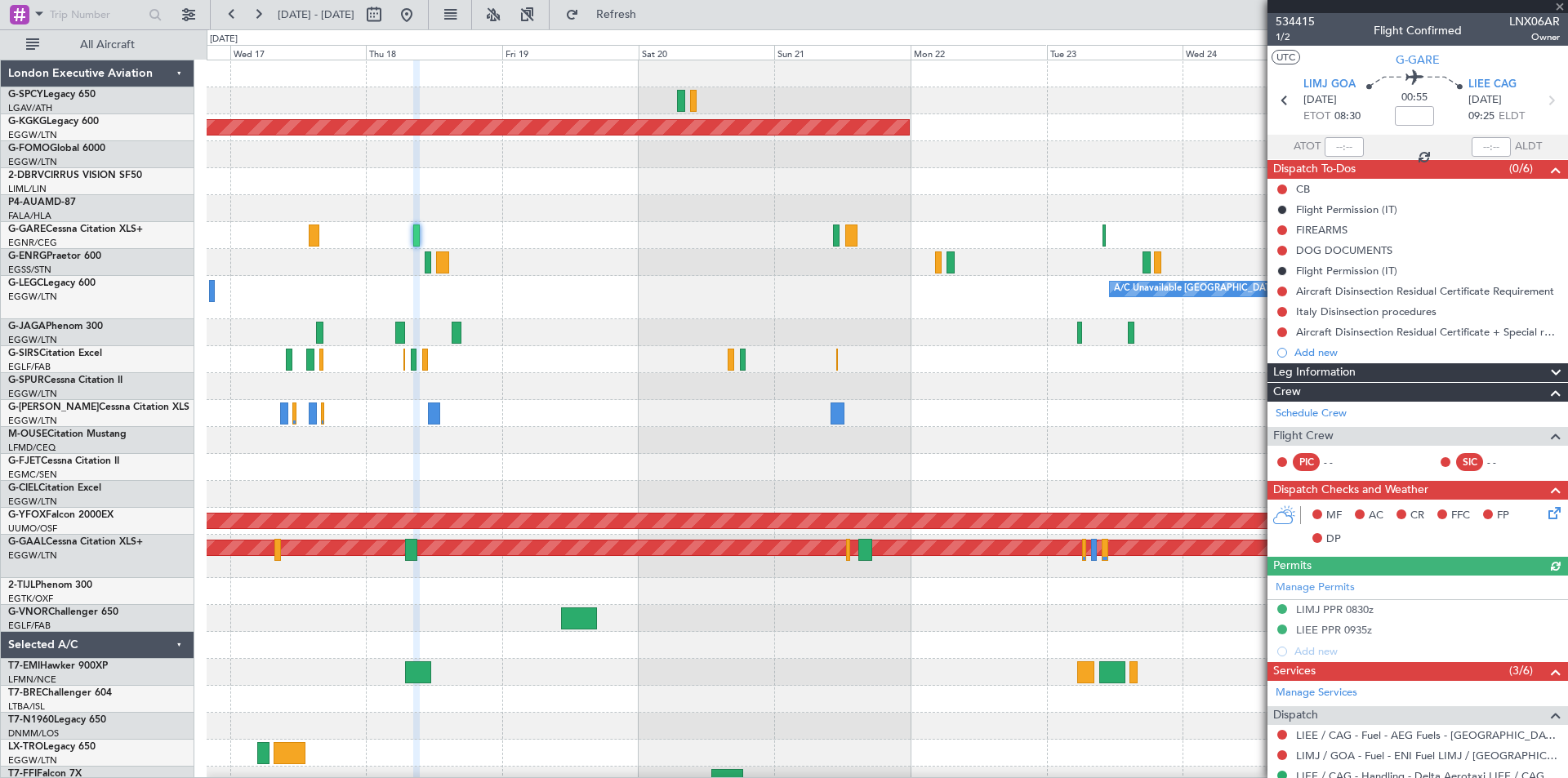
scroll to position [305, 0]
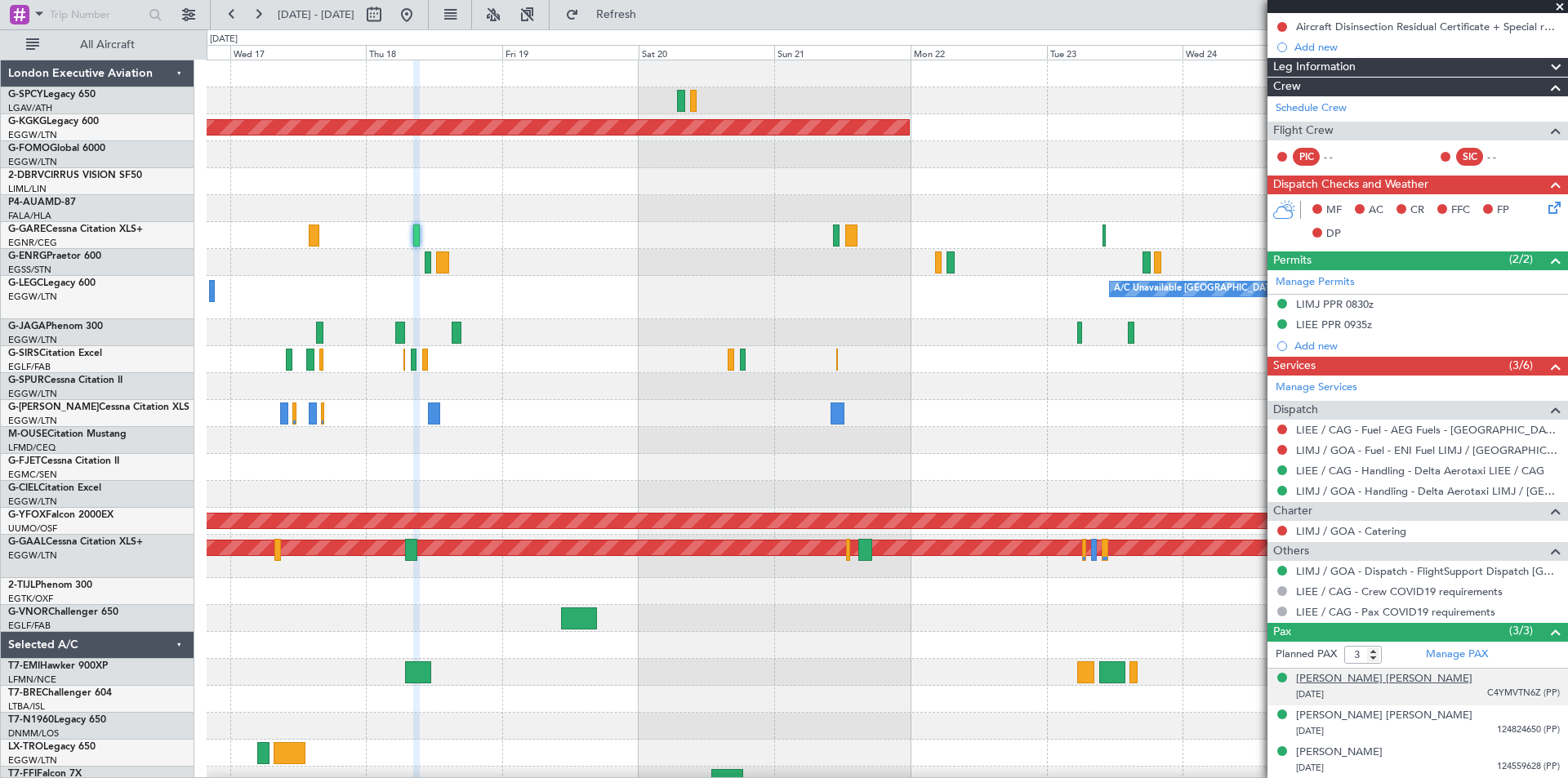
click at [1410, 676] on div "Astrid Christina Korf-Wolman" at bounding box center [1385, 679] width 177 height 17
click at [650, 10] on span "Refresh" at bounding box center [617, 15] width 69 height 11
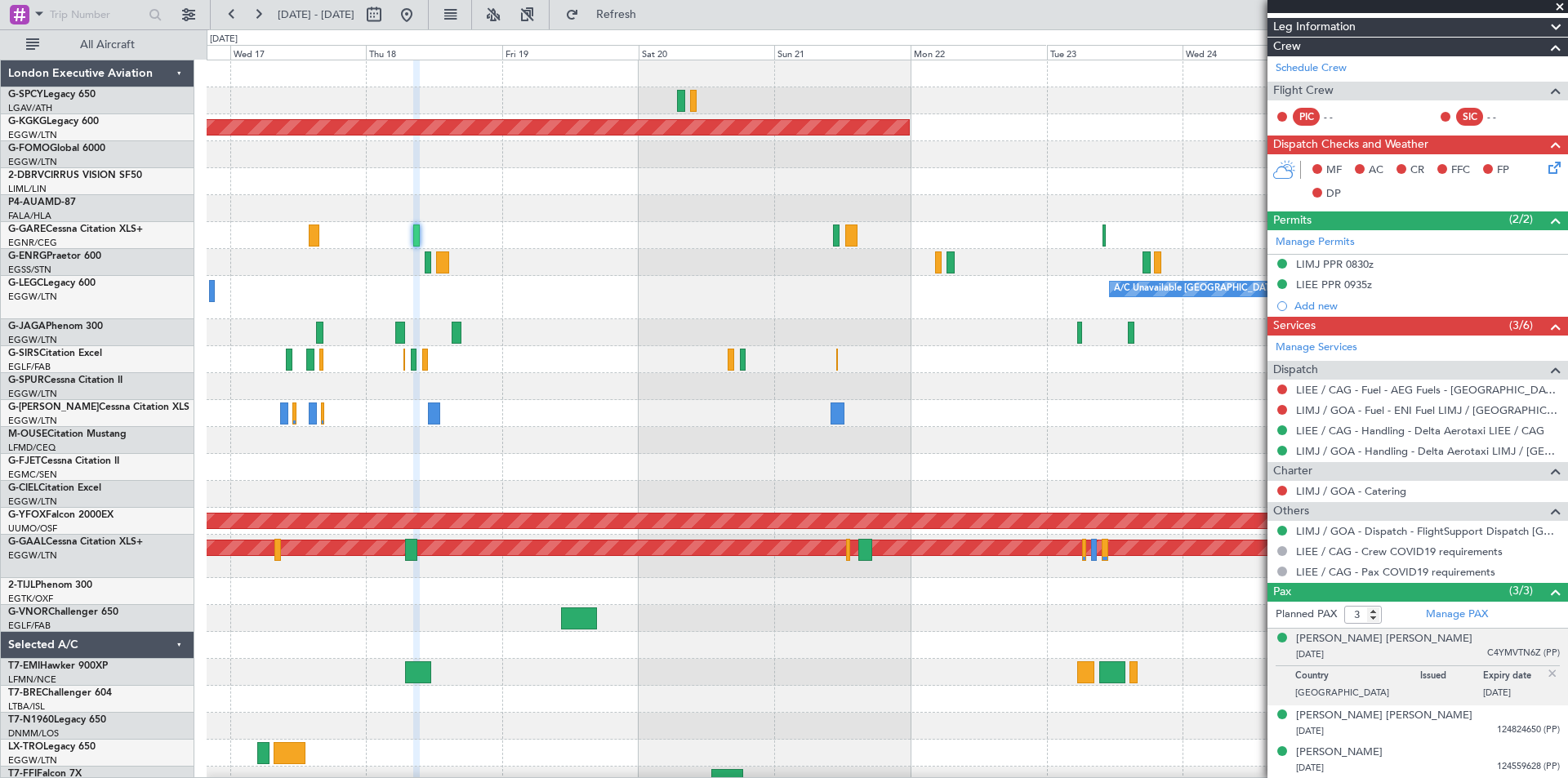
scroll to position [345, 0]
click at [1367, 642] on div "Astrid Christina Korf-Wolman" at bounding box center [1385, 639] width 177 height 17
click at [650, 20] on span "Refresh" at bounding box center [617, 15] width 69 height 11
click at [1393, 643] on div "Astrid Christina Korf-Wolman" at bounding box center [1385, 639] width 177 height 17
click at [1449, 619] on link "Manage PAX" at bounding box center [1456, 615] width 62 height 17
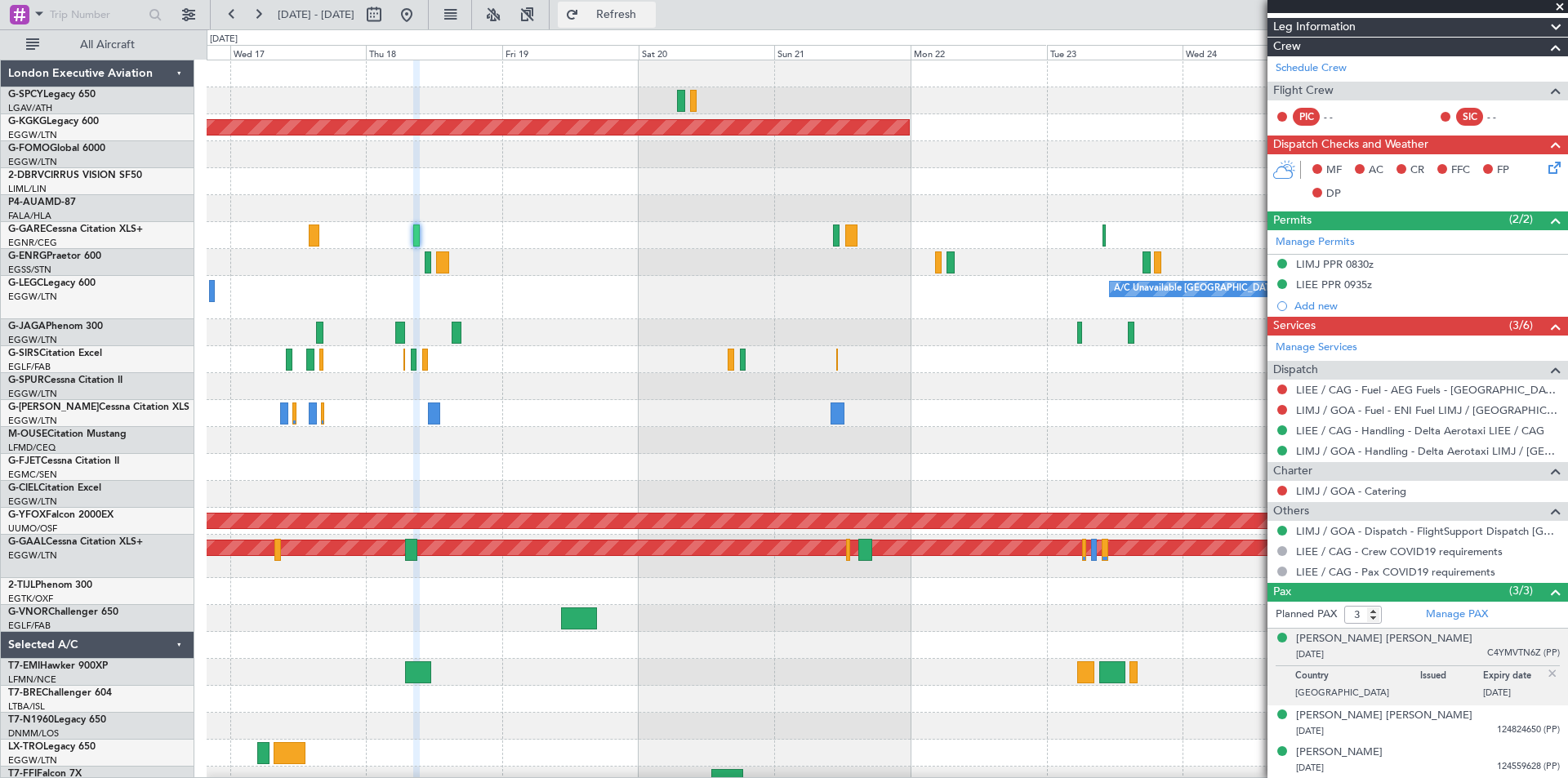
click at [650, 3] on button "Refresh" at bounding box center [606, 15] width 98 height 26
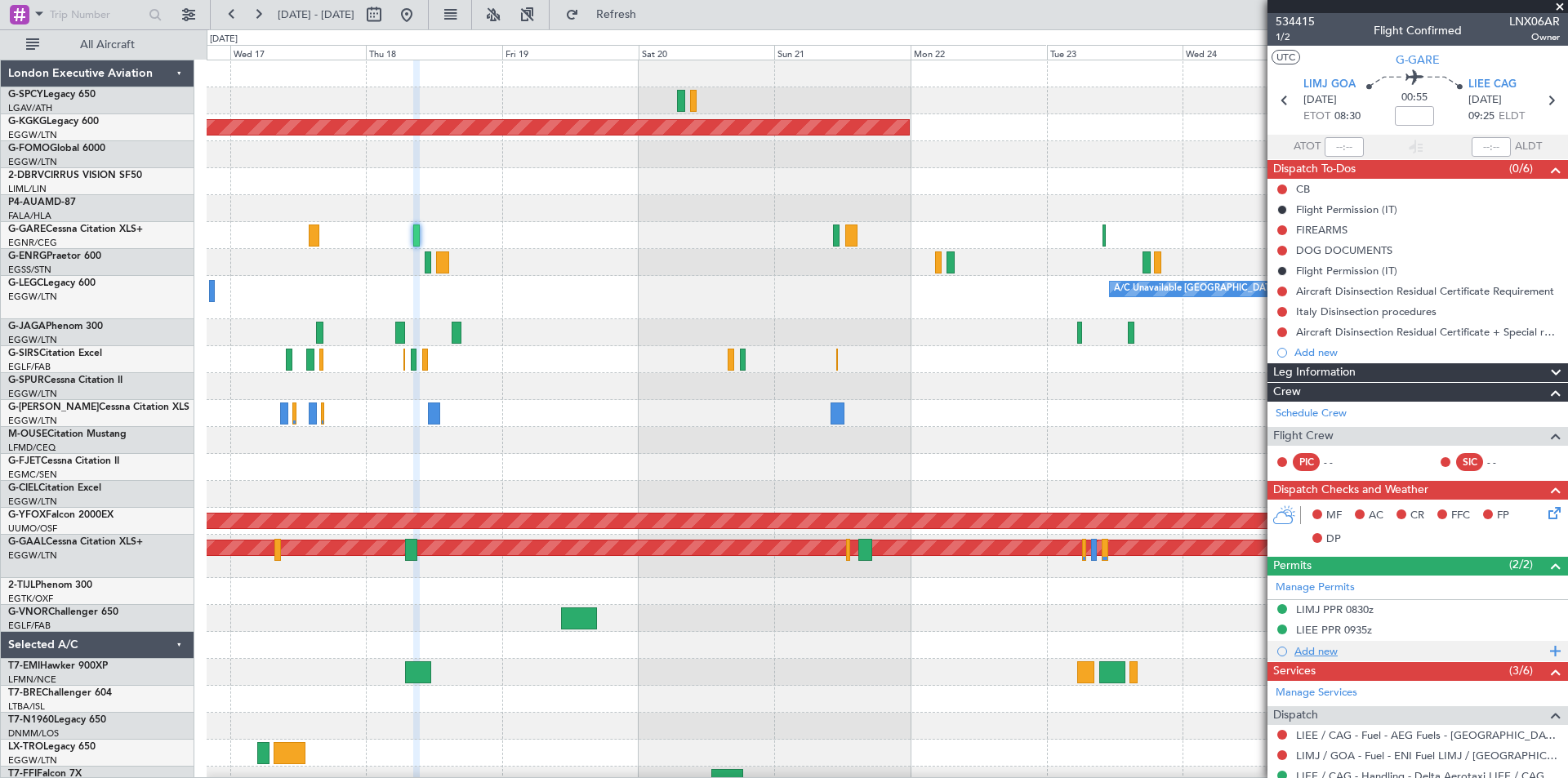
scroll to position [305, 0]
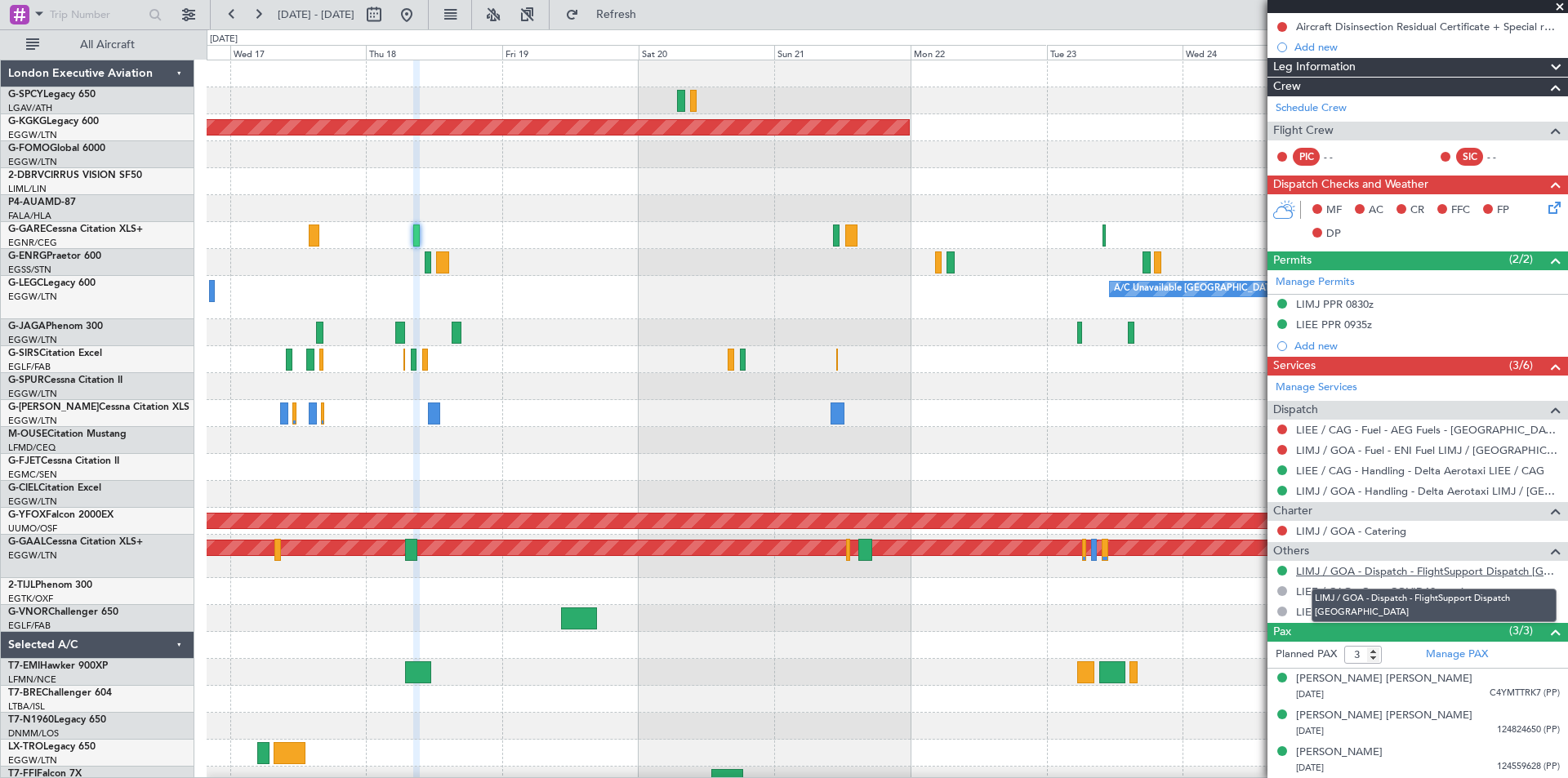
click at [1377, 574] on link "LIMJ / GOA - Dispatch - FlightSupport Dispatch UK" at bounding box center [1427, 570] width 263 height 14
click at [650, 11] on span "Refresh" at bounding box center [617, 15] width 69 height 11
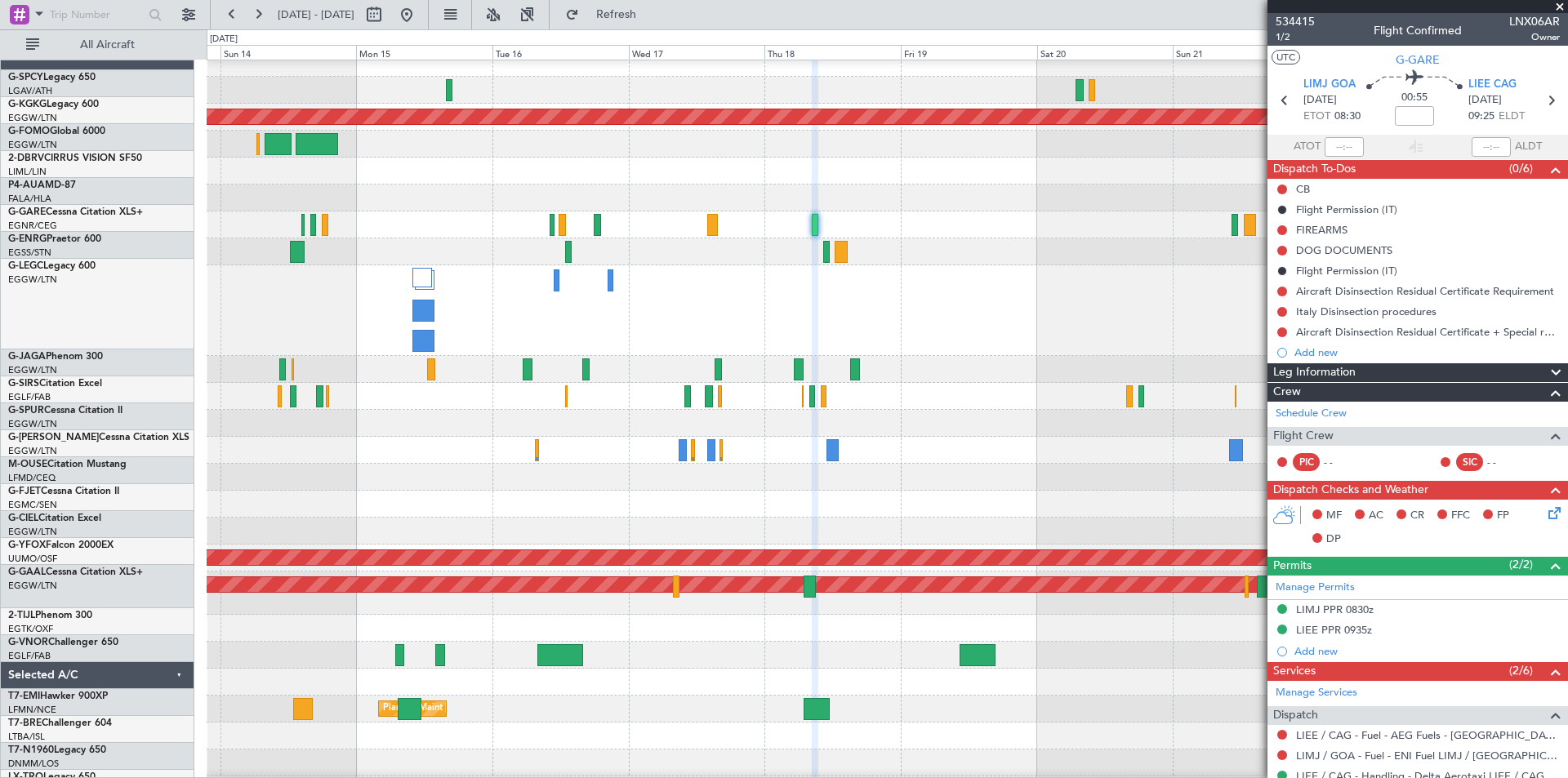
scroll to position [10, 0]
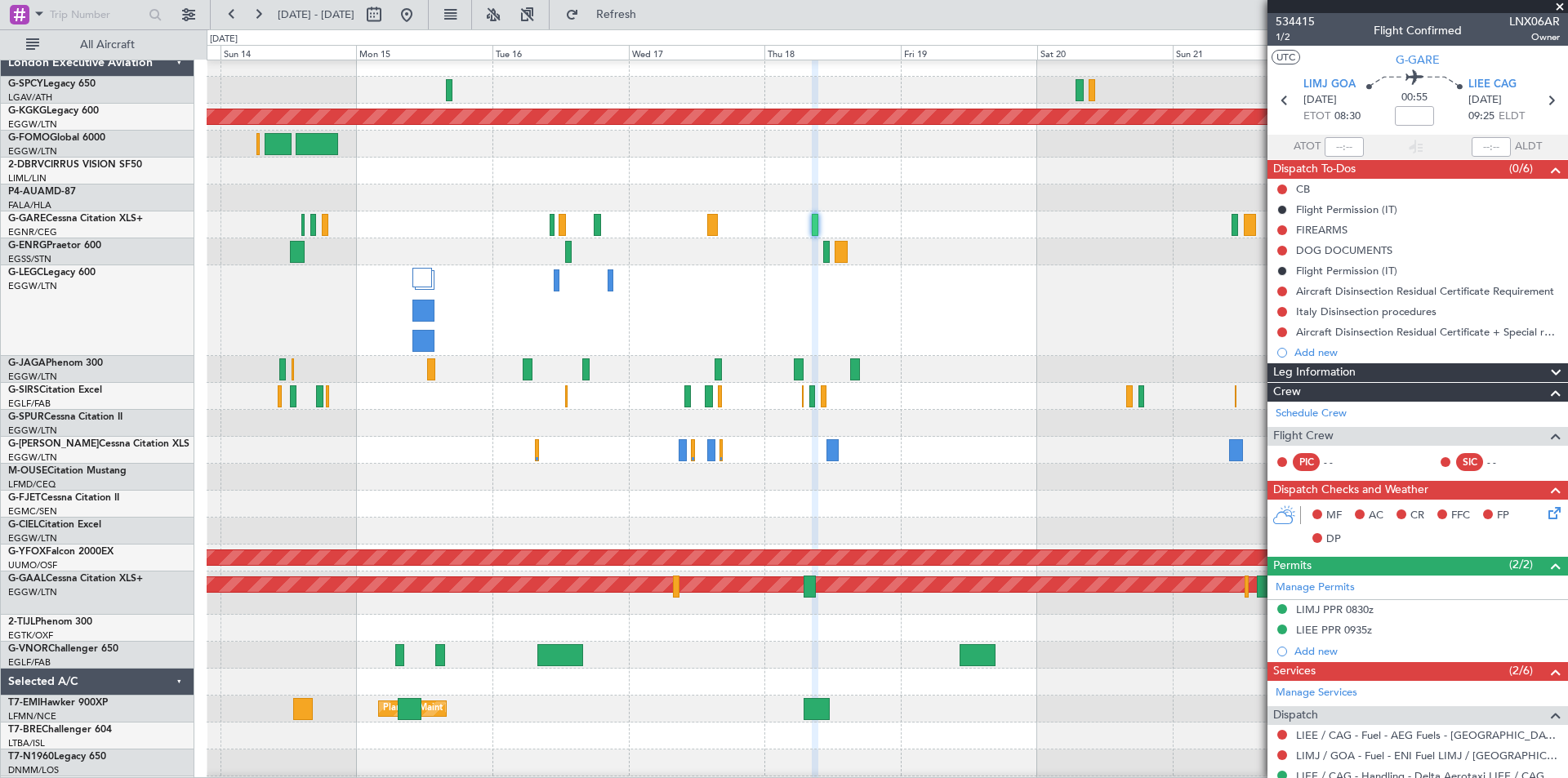
click at [642, 221] on div at bounding box center [887, 224] width 1360 height 27
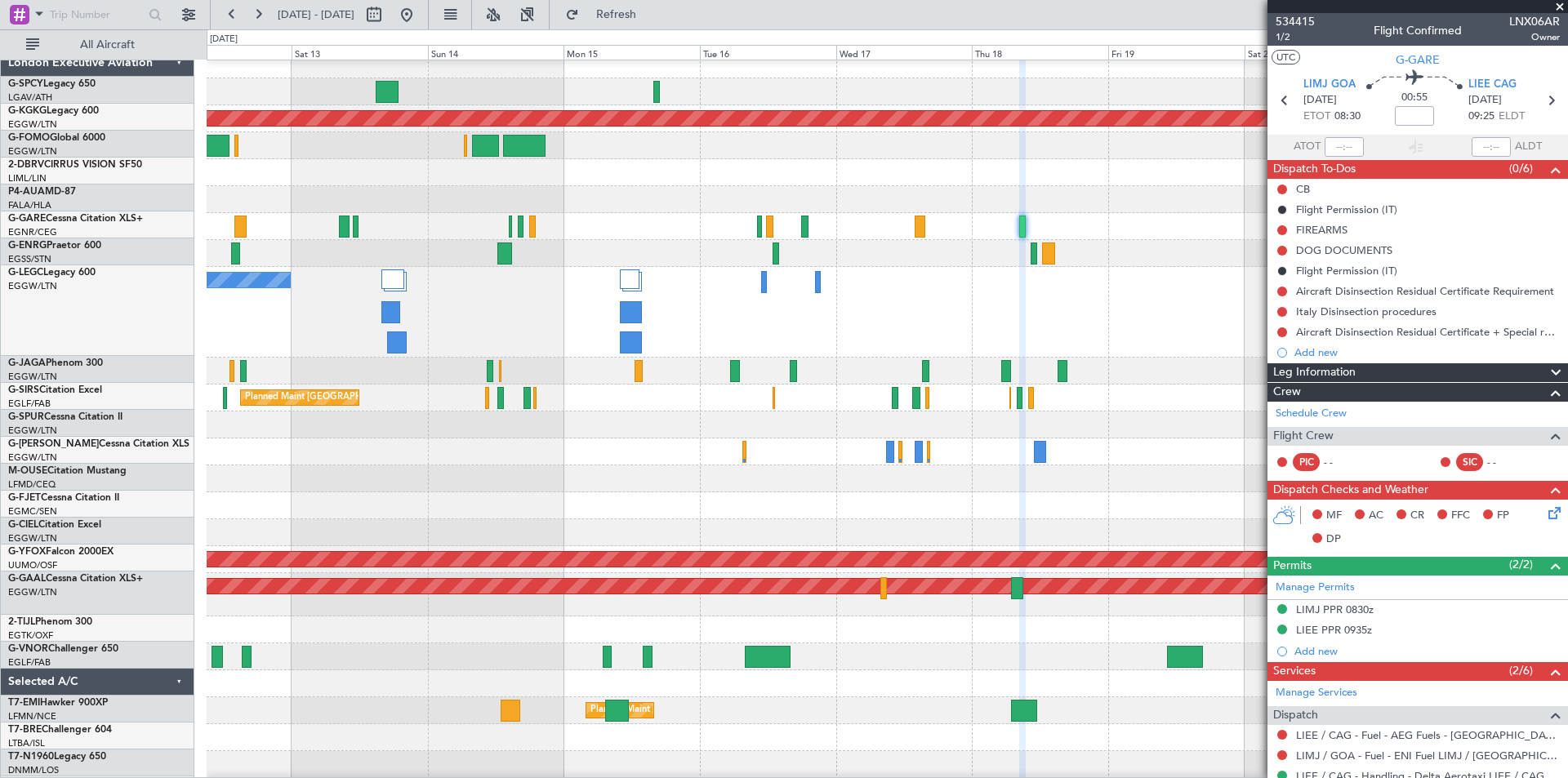
click at [572, 236] on div at bounding box center [887, 226] width 1360 height 27
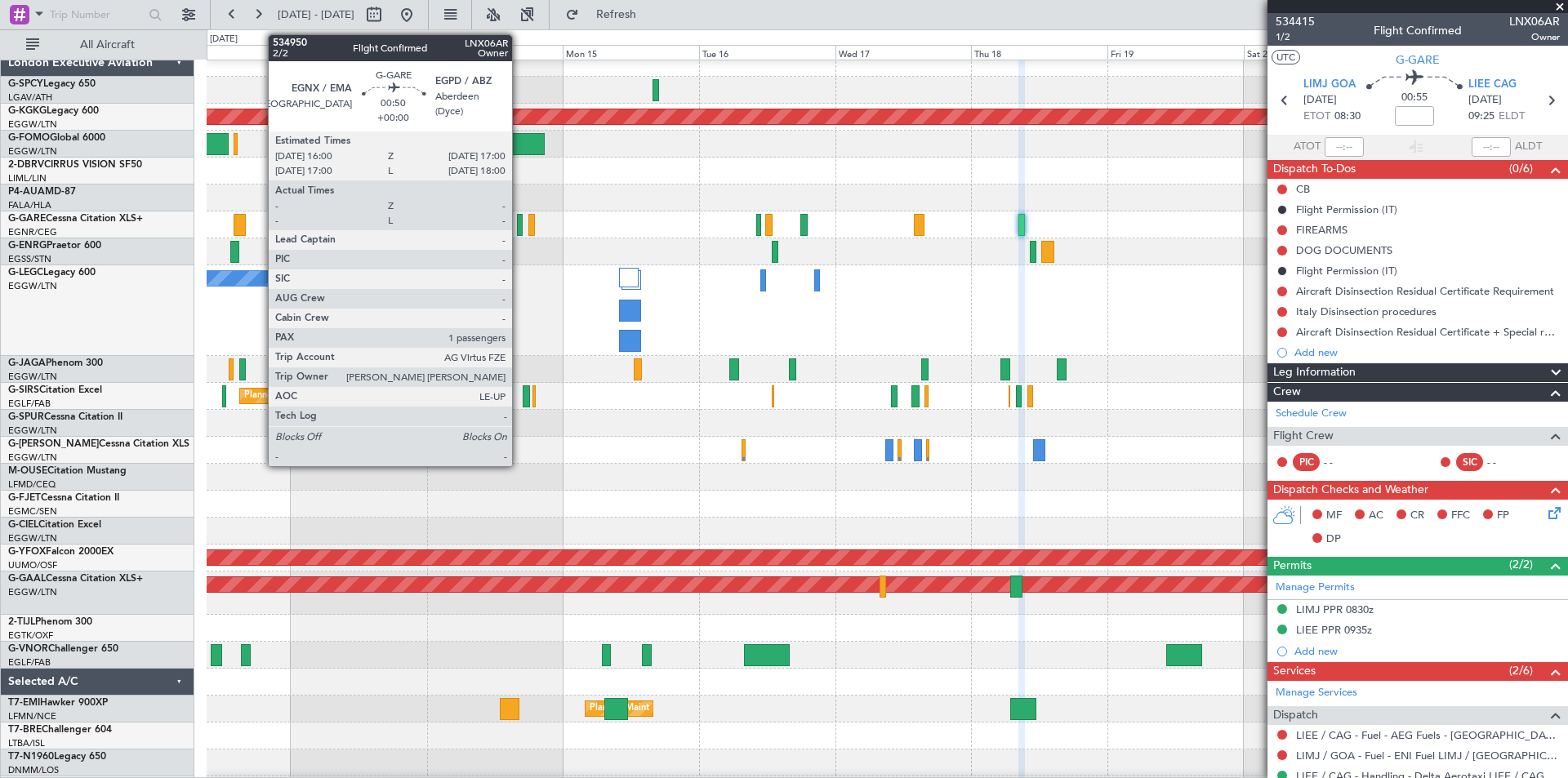
click at [519, 231] on div at bounding box center [519, 225] width 6 height 22
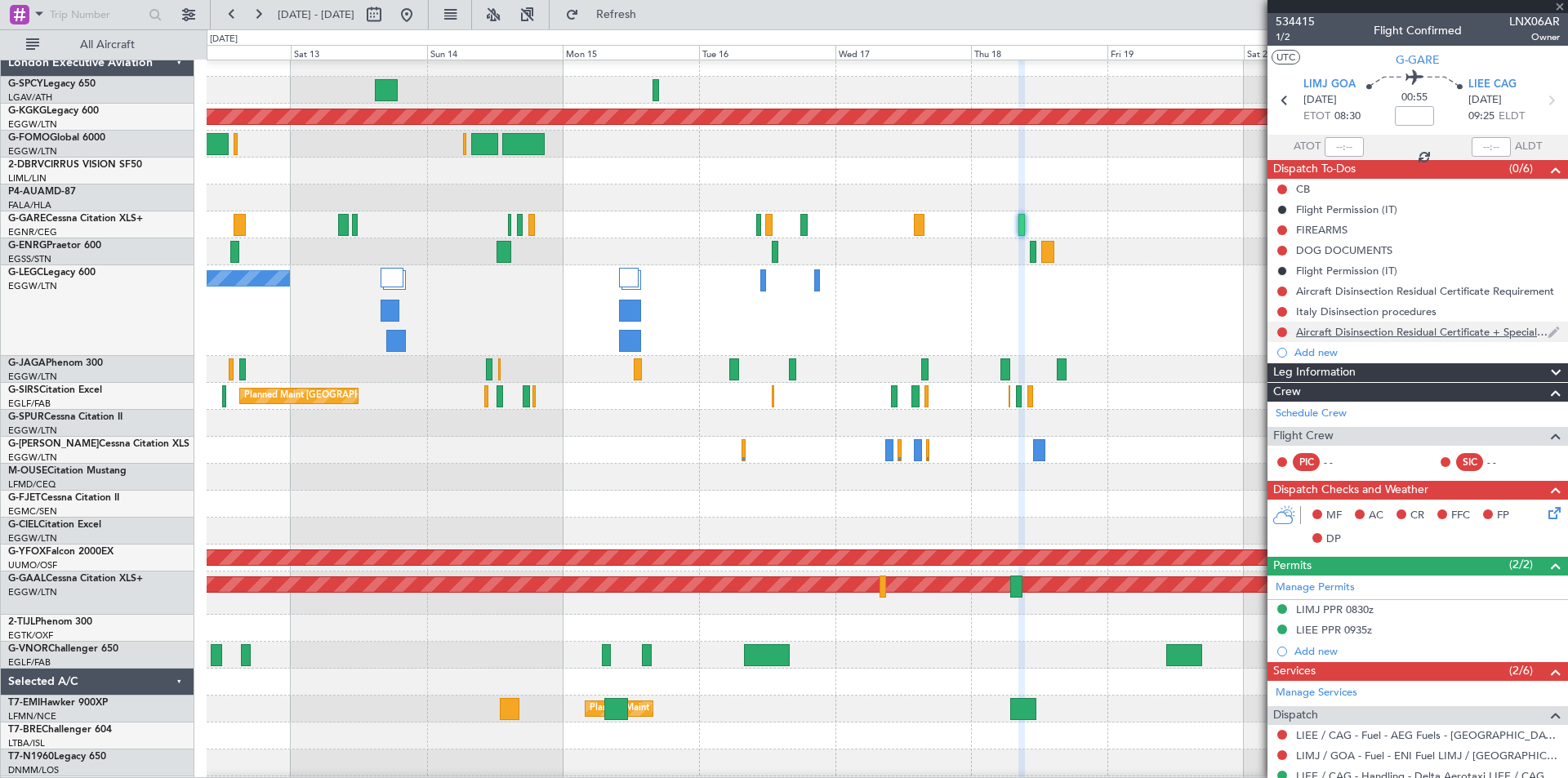
type input "1"
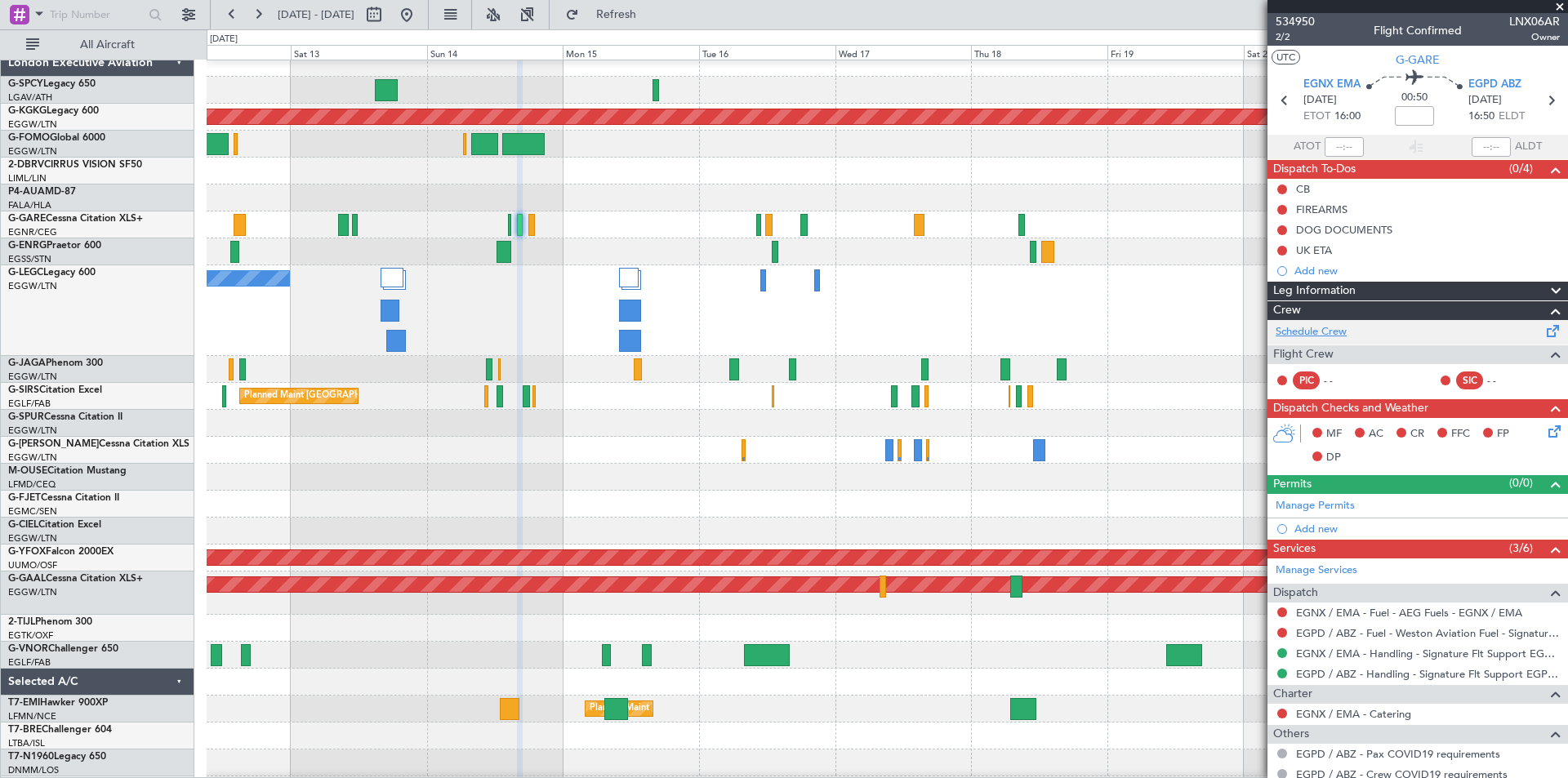
click at [1334, 326] on link "Schedule Crew" at bounding box center [1311, 332] width 71 height 17
click at [650, 20] on span "Refresh" at bounding box center [617, 15] width 69 height 11
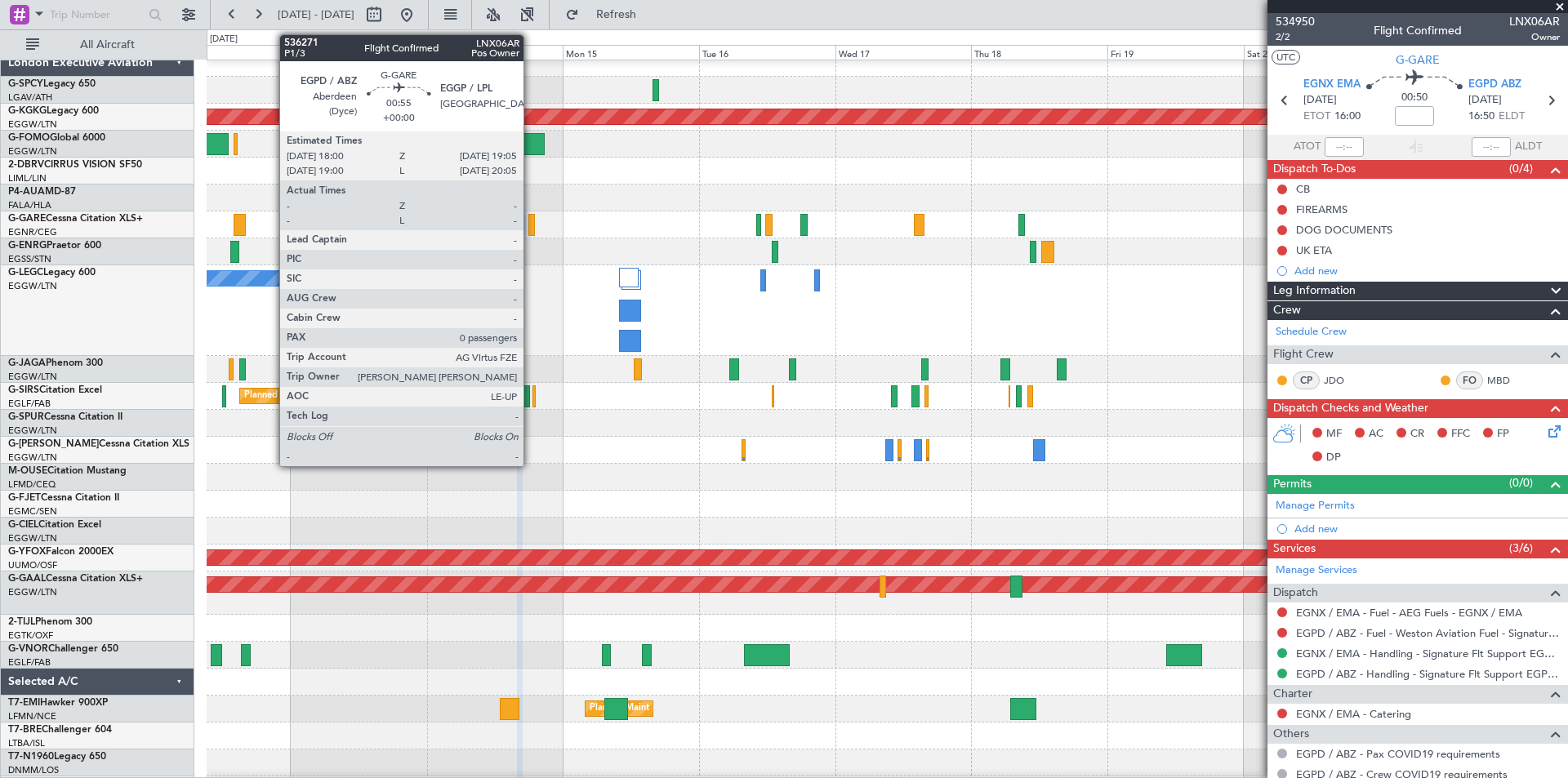
click at [530, 230] on div at bounding box center [531, 225] width 7 height 22
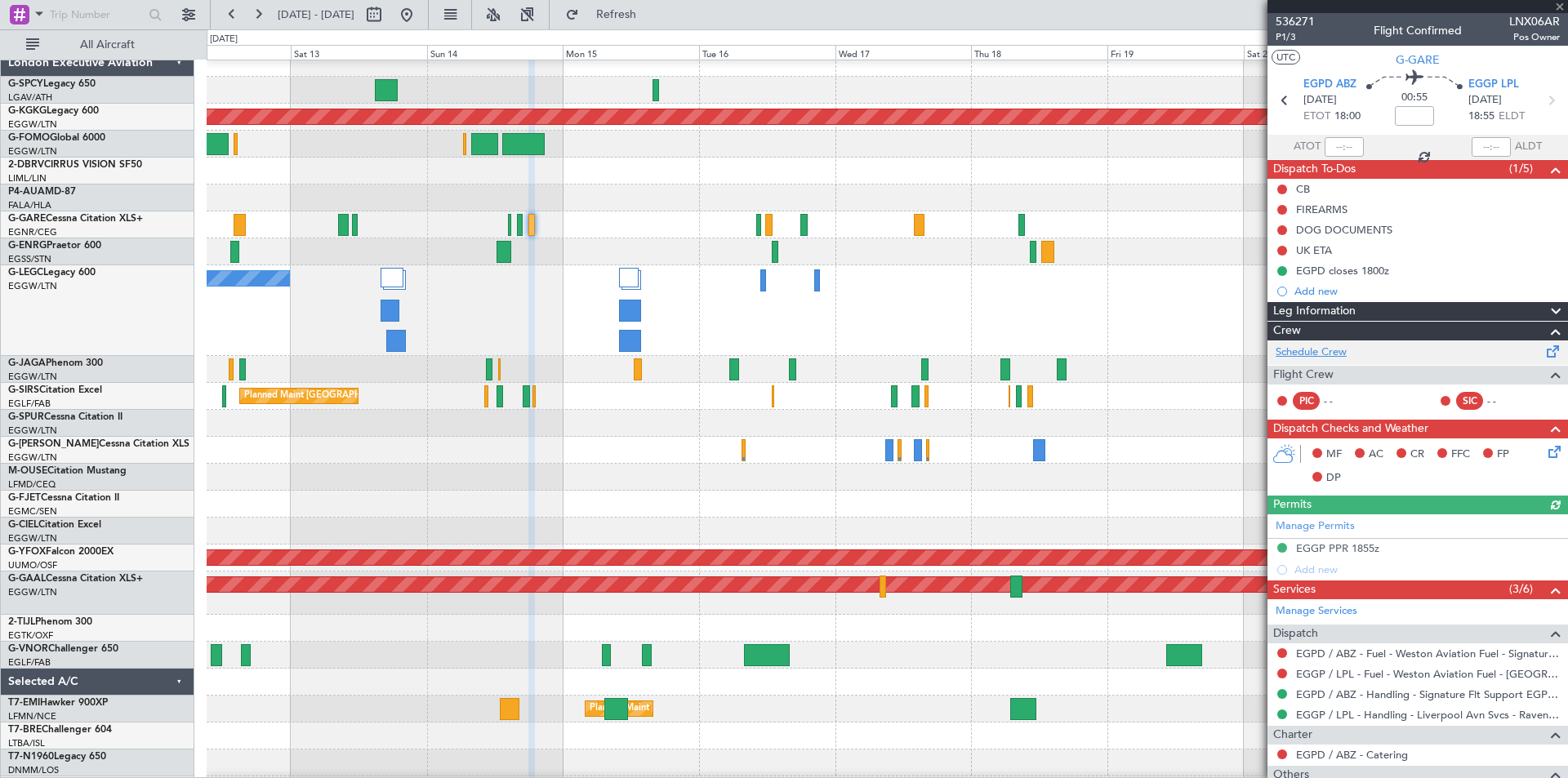
click at [1325, 350] on link "Schedule Crew" at bounding box center [1311, 353] width 71 height 17
click at [645, 9] on span "Refresh" at bounding box center [617, 15] width 69 height 11
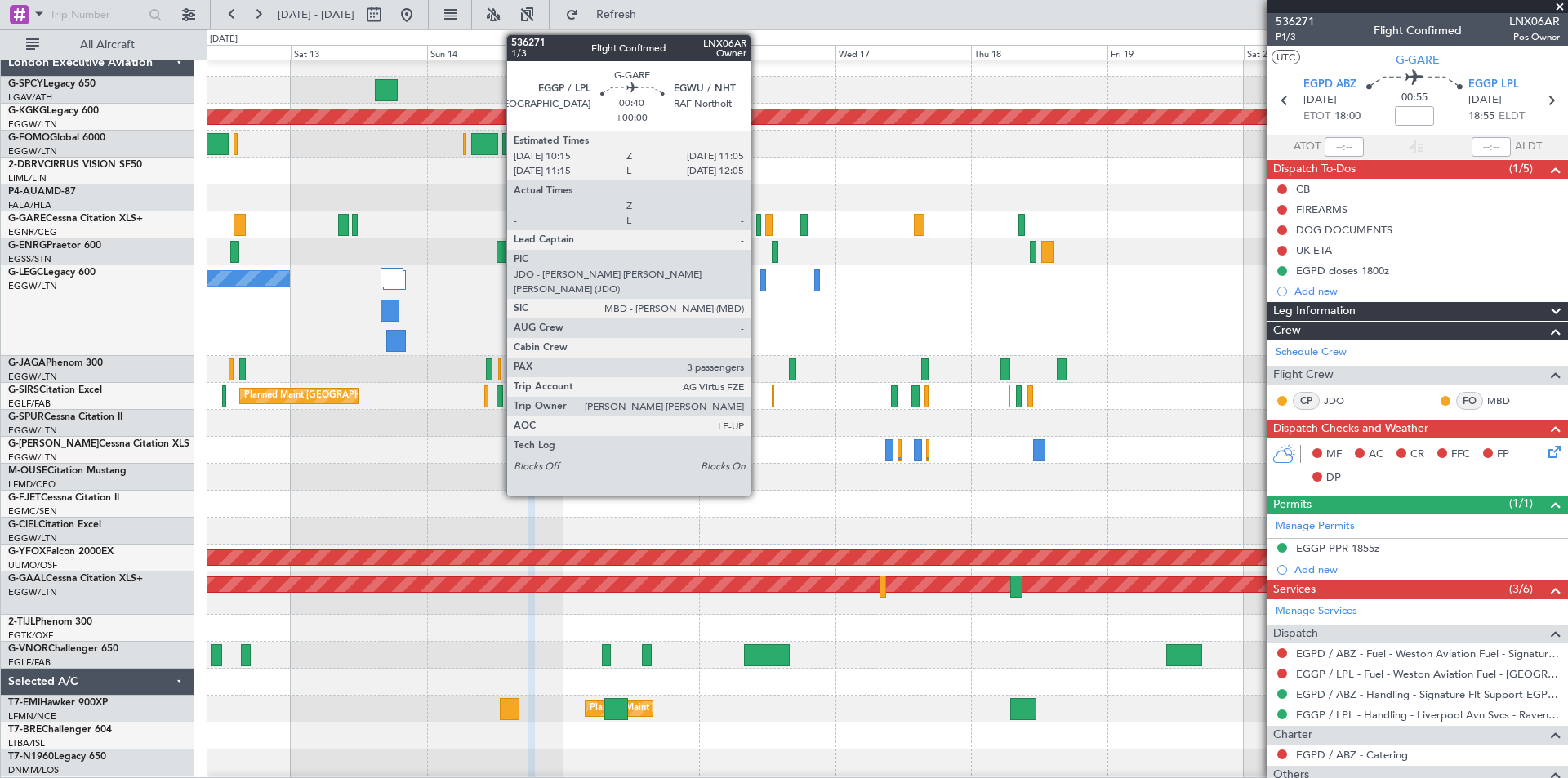
click at [757, 234] on div at bounding box center [758, 225] width 5 height 22
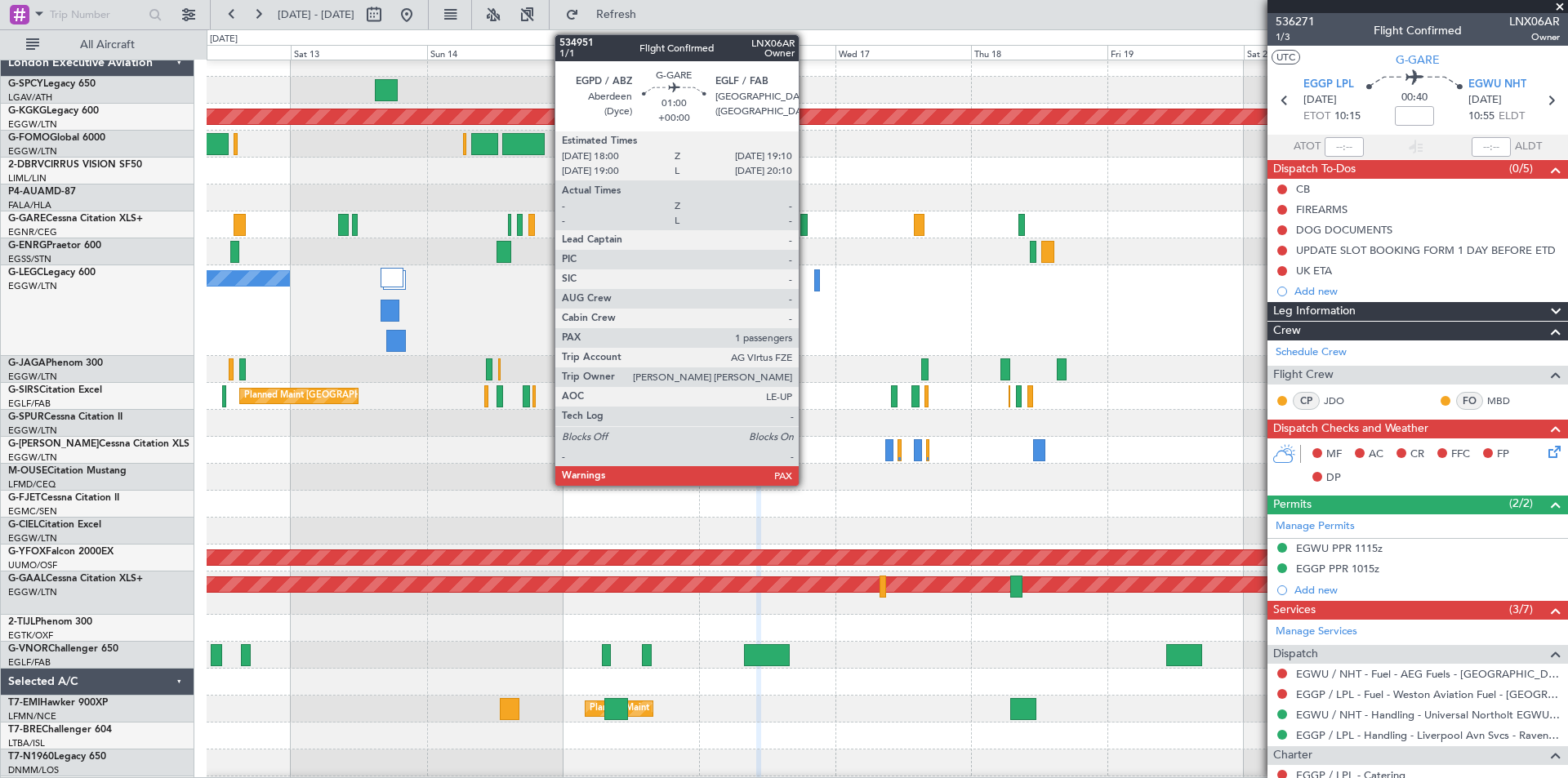
click at [806, 229] on div at bounding box center [804, 225] width 7 height 22
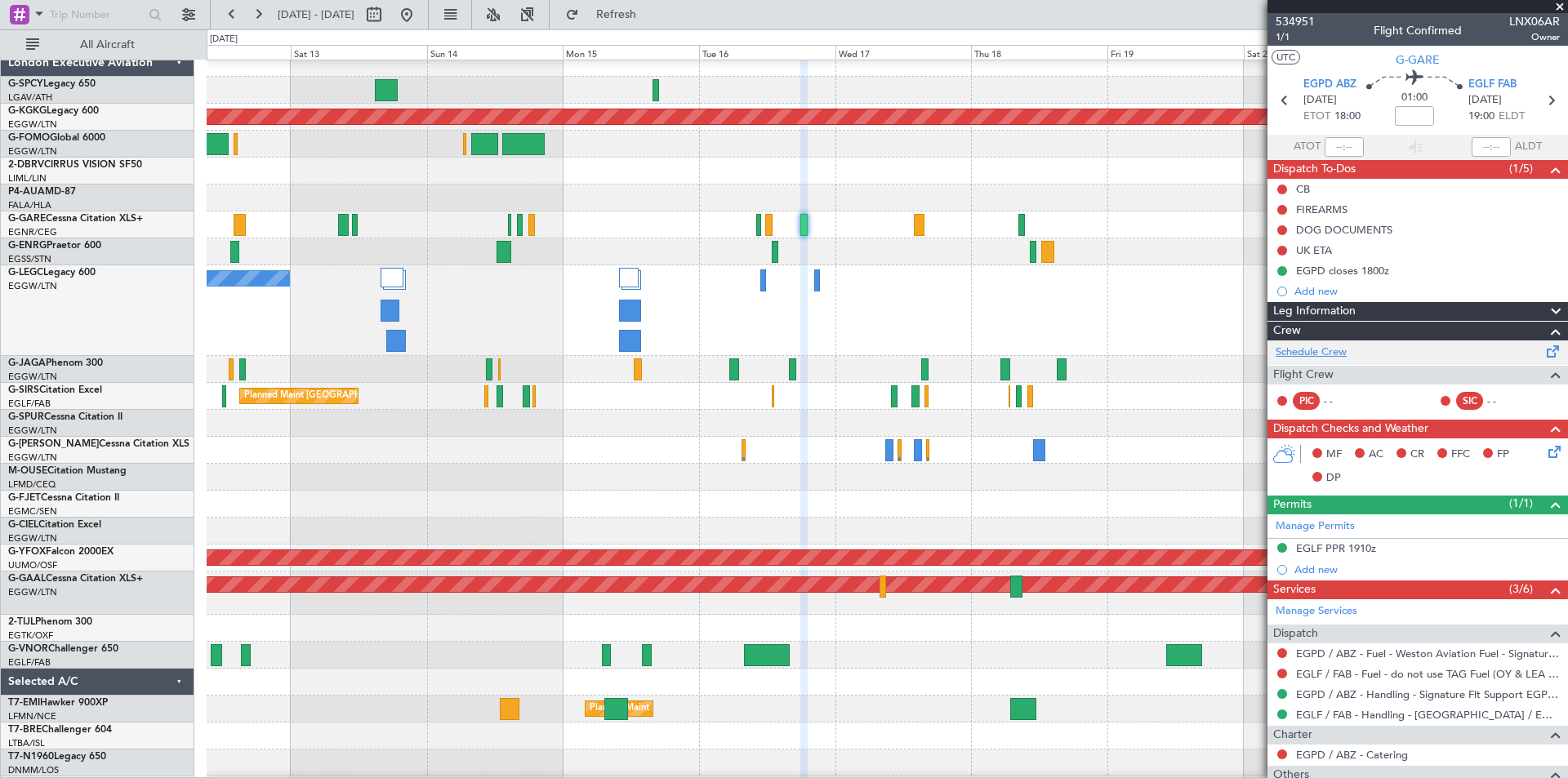
click at [1333, 353] on link "Schedule Crew" at bounding box center [1311, 353] width 71 height 17
click at [650, 19] on span "Refresh" at bounding box center [617, 15] width 69 height 11
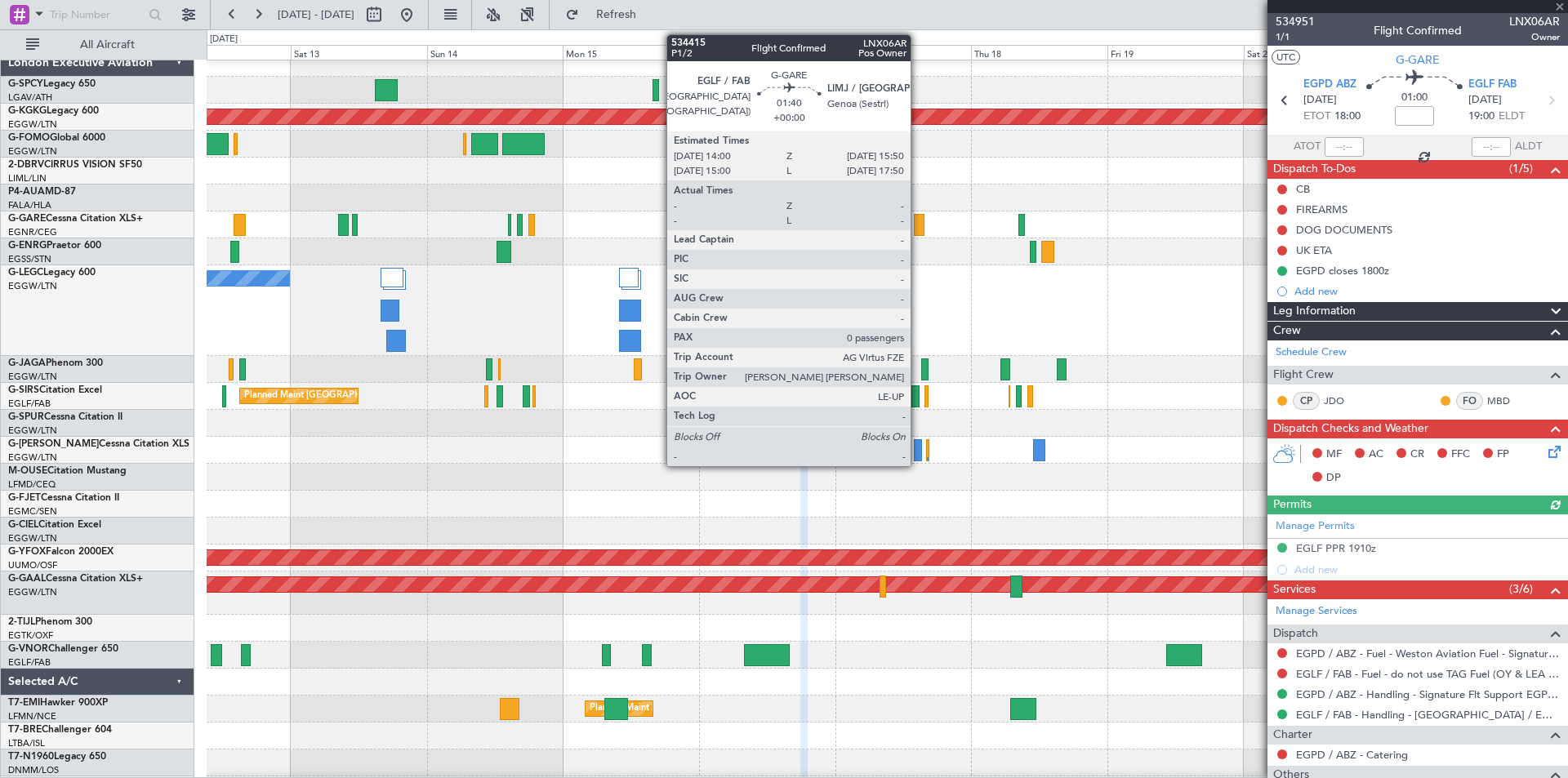
click at [918, 222] on div at bounding box center [918, 225] width 10 height 22
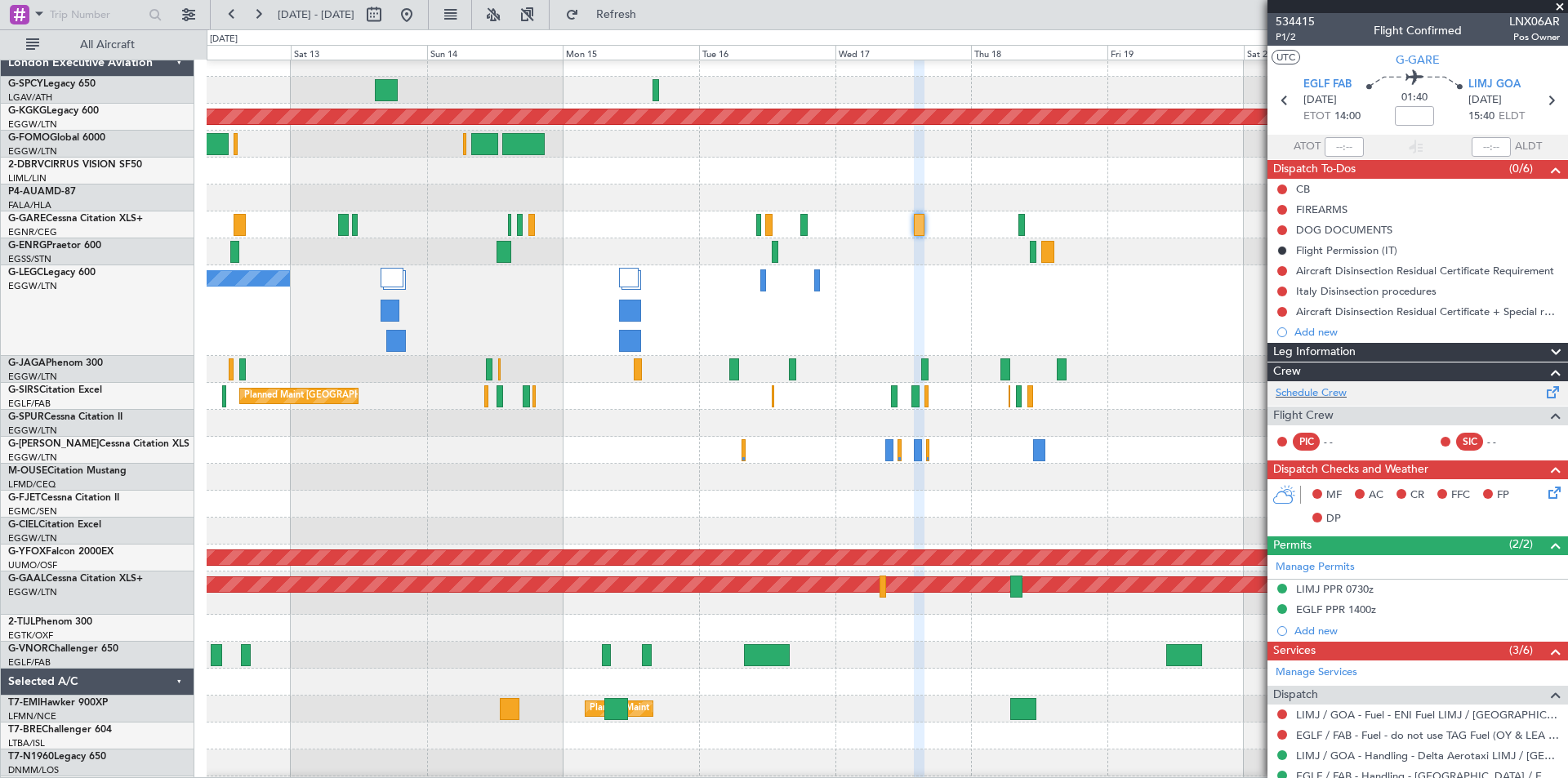
click at [1321, 383] on div "Schedule Crew" at bounding box center [1417, 394] width 301 height 24
click at [640, 7] on button "Refresh" at bounding box center [606, 15] width 98 height 26
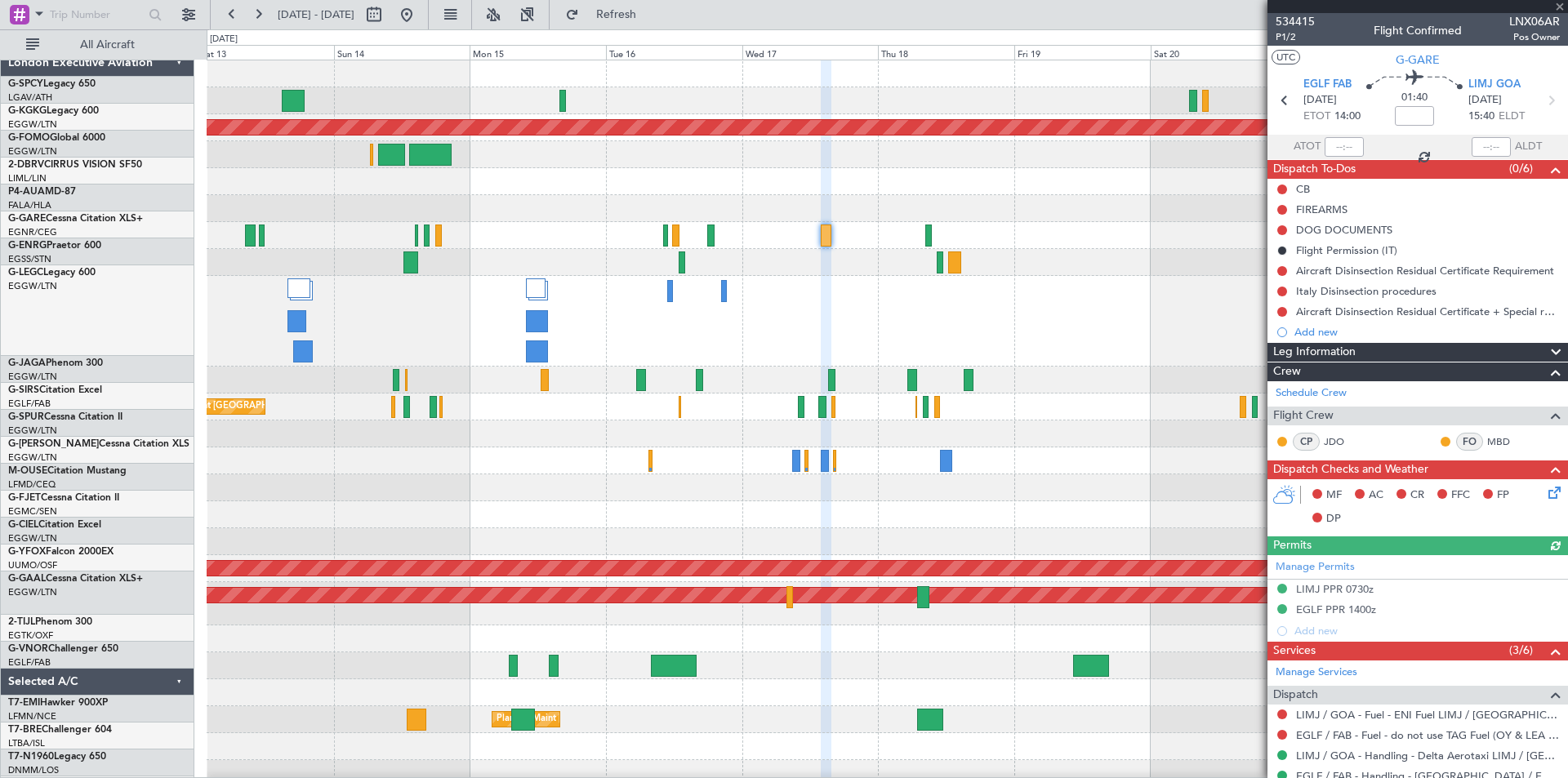
scroll to position [0, 0]
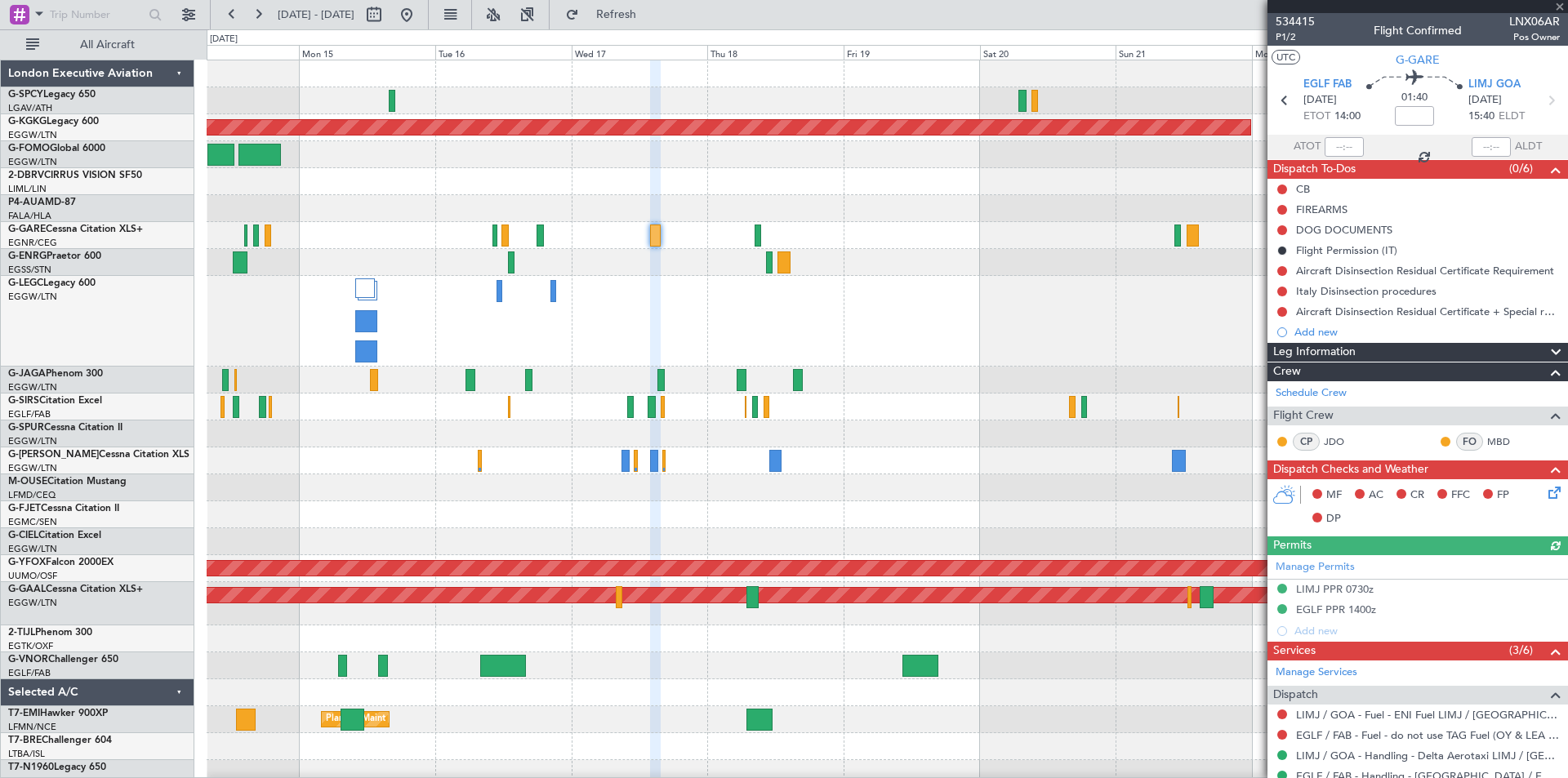
click at [873, 267] on div at bounding box center [887, 262] width 1360 height 27
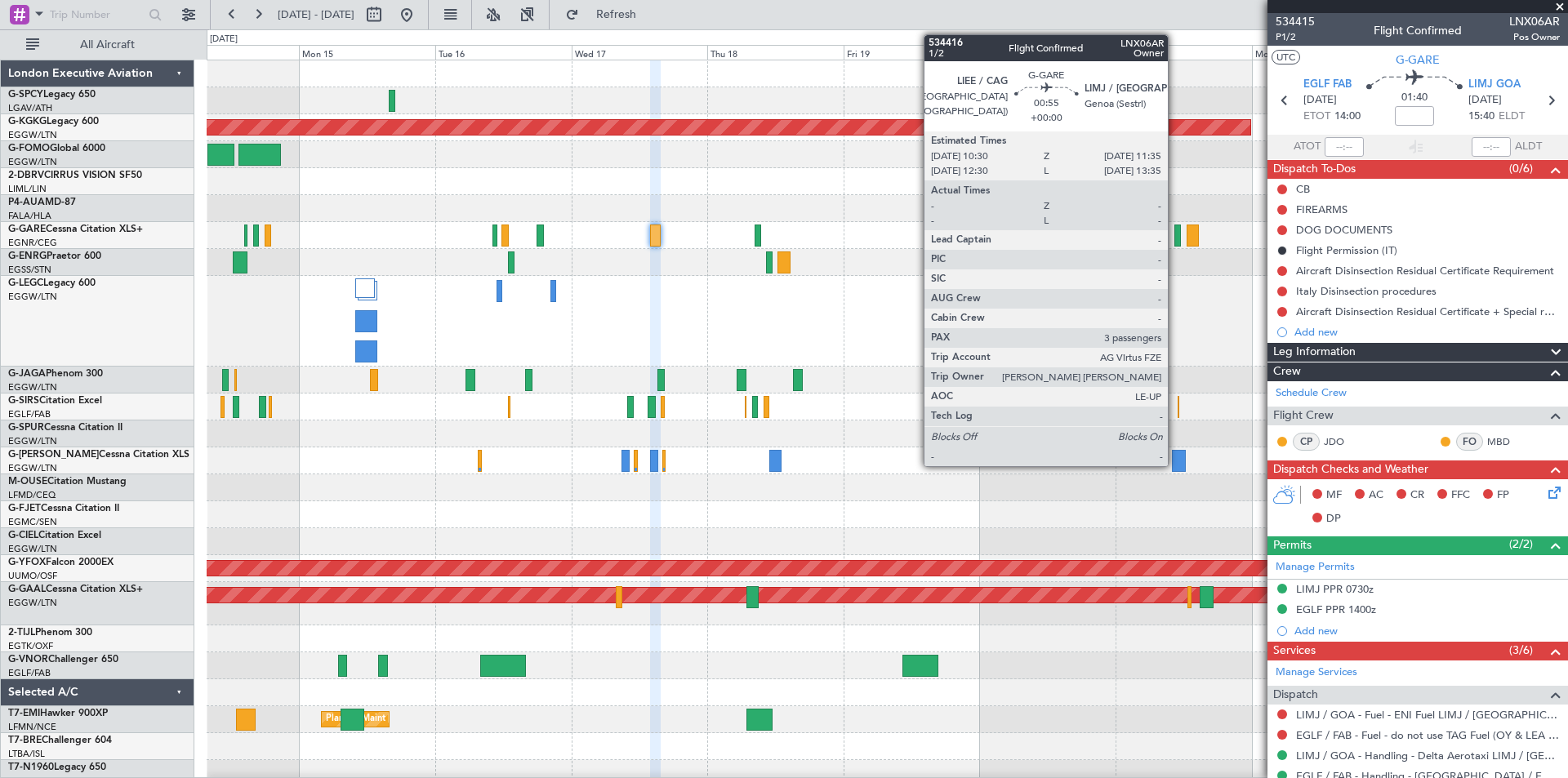
click at [1175, 241] on div at bounding box center [1177, 235] width 7 height 22
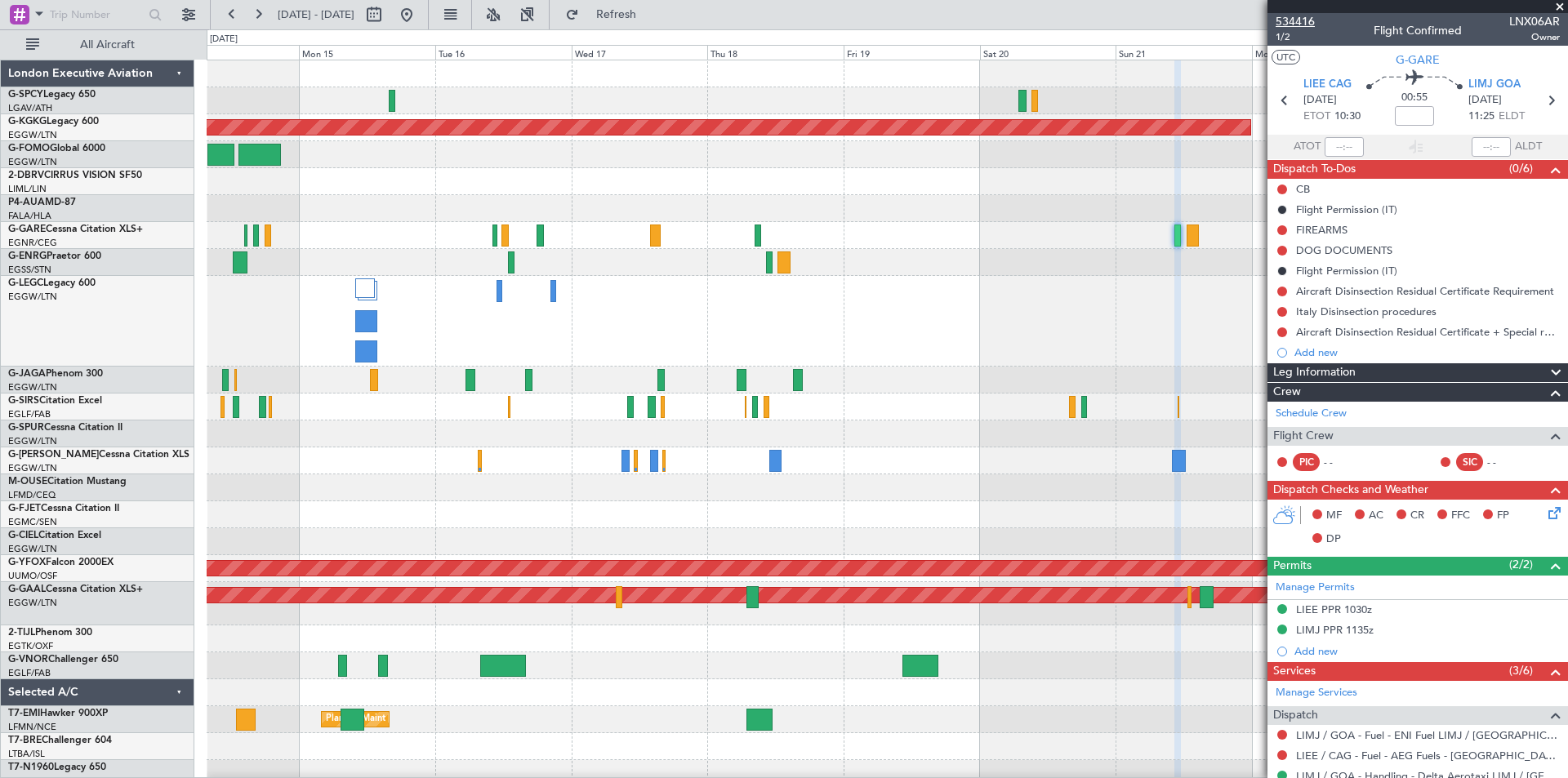
click at [1308, 21] on span "534416" at bounding box center [1295, 21] width 39 height 17
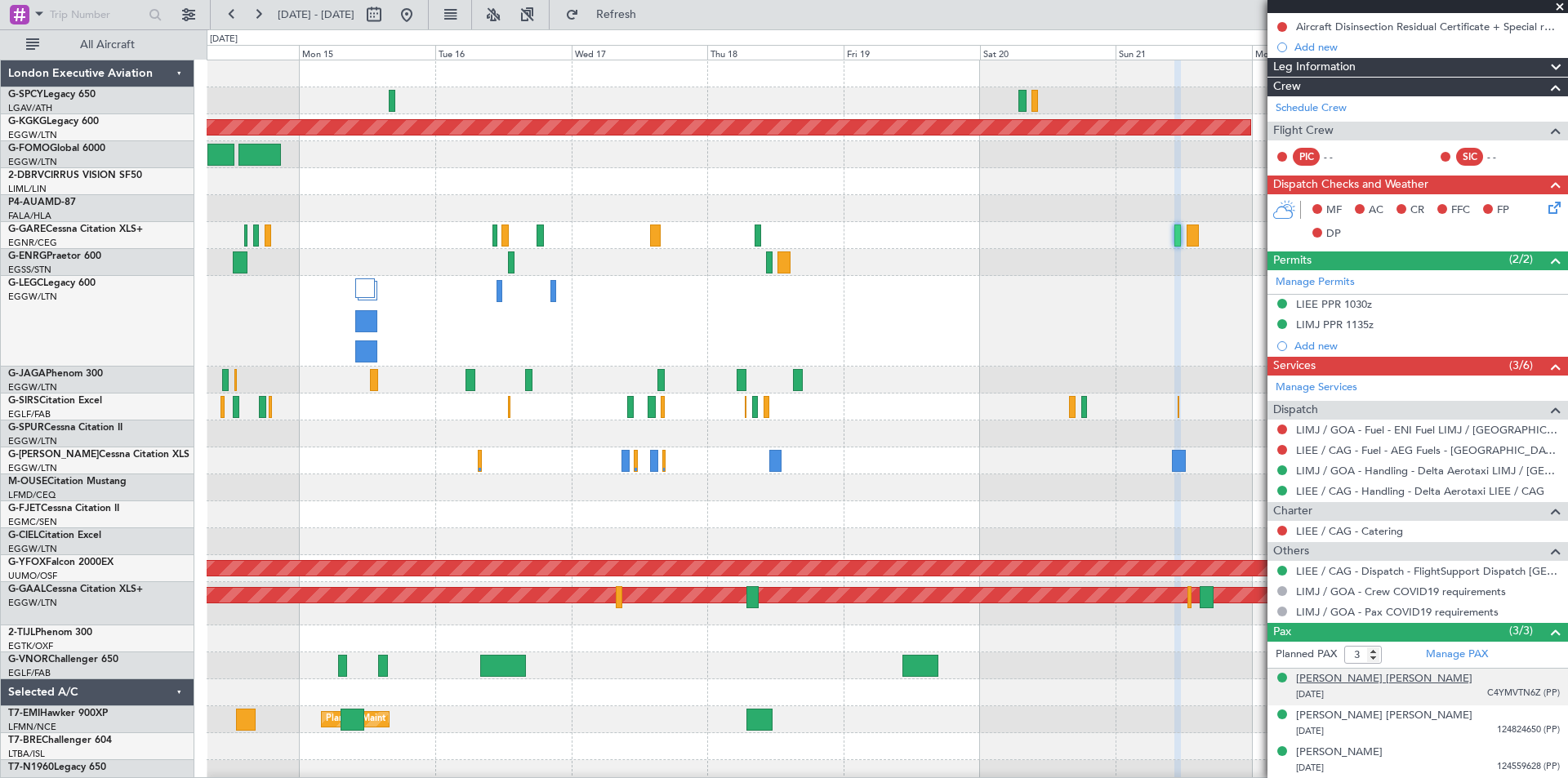
click at [1390, 682] on div "Astrid Christina Korf-Wolman" at bounding box center [1385, 679] width 177 height 17
click at [1479, 651] on link "Manage PAX" at bounding box center [1456, 655] width 62 height 17
click at [650, 14] on span "Refresh" at bounding box center [617, 15] width 69 height 11
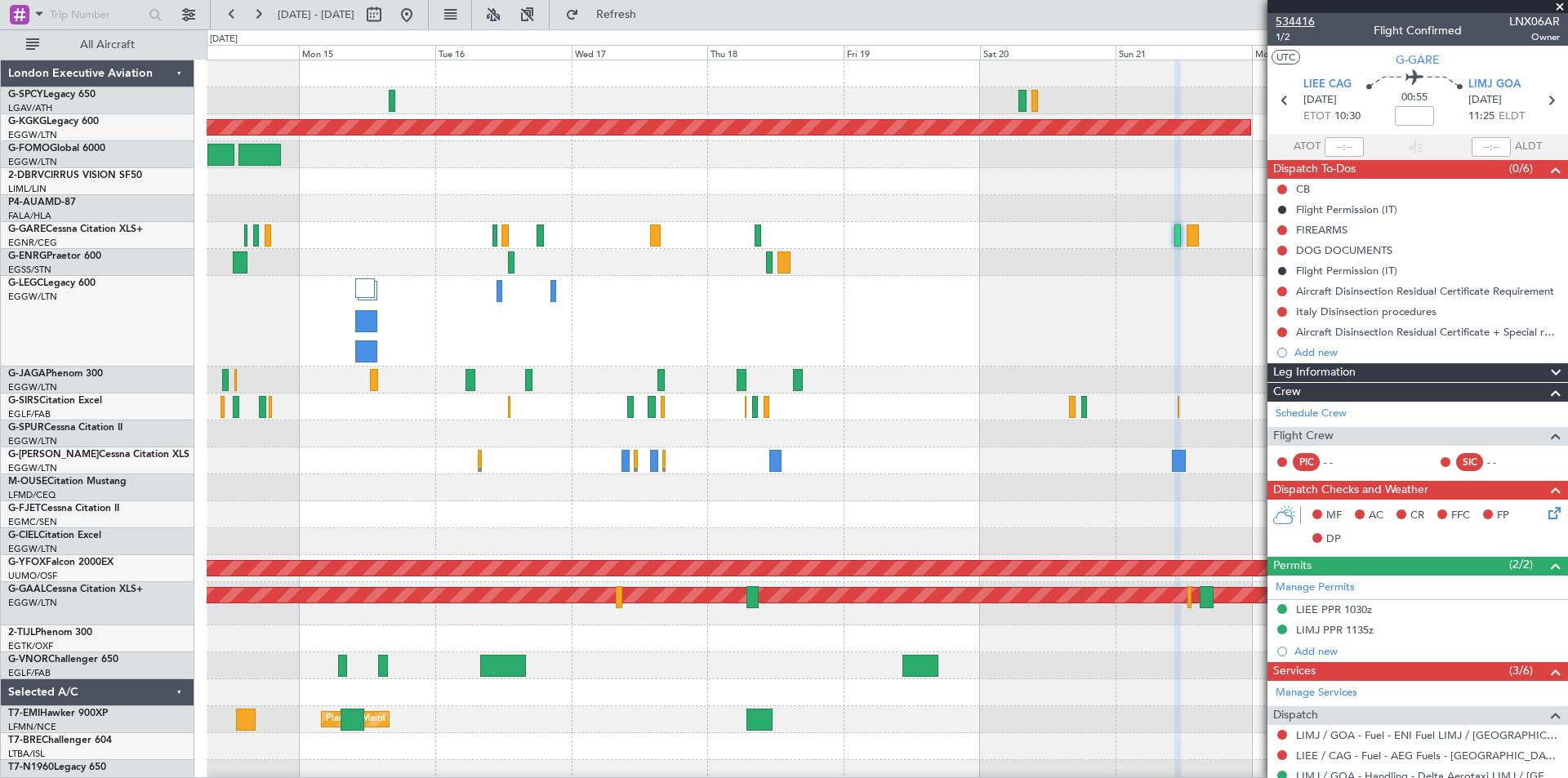
click at [1294, 21] on span "534416" at bounding box center [1295, 21] width 39 height 17
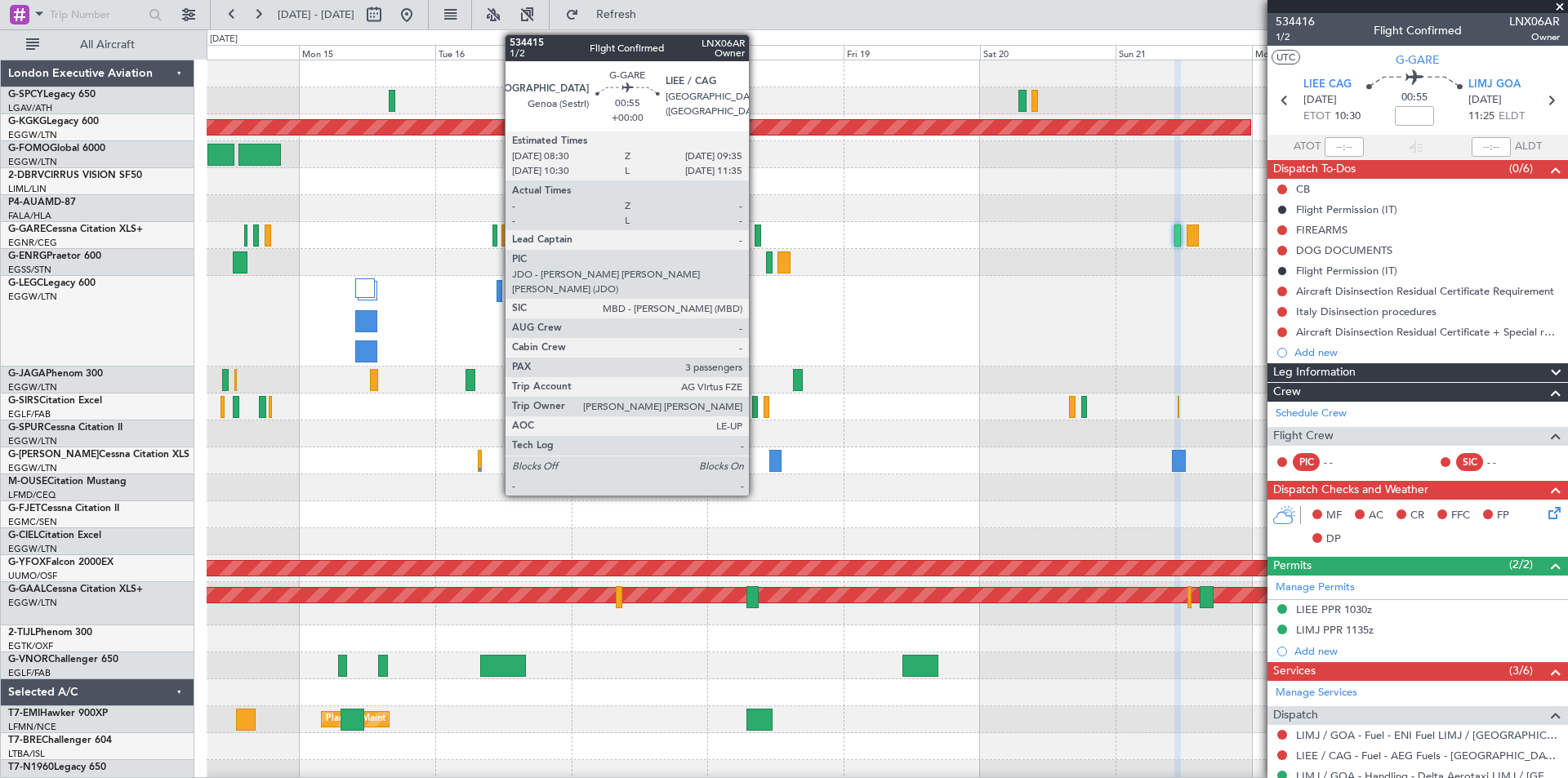
click at [757, 235] on div at bounding box center [757, 235] width 7 height 22
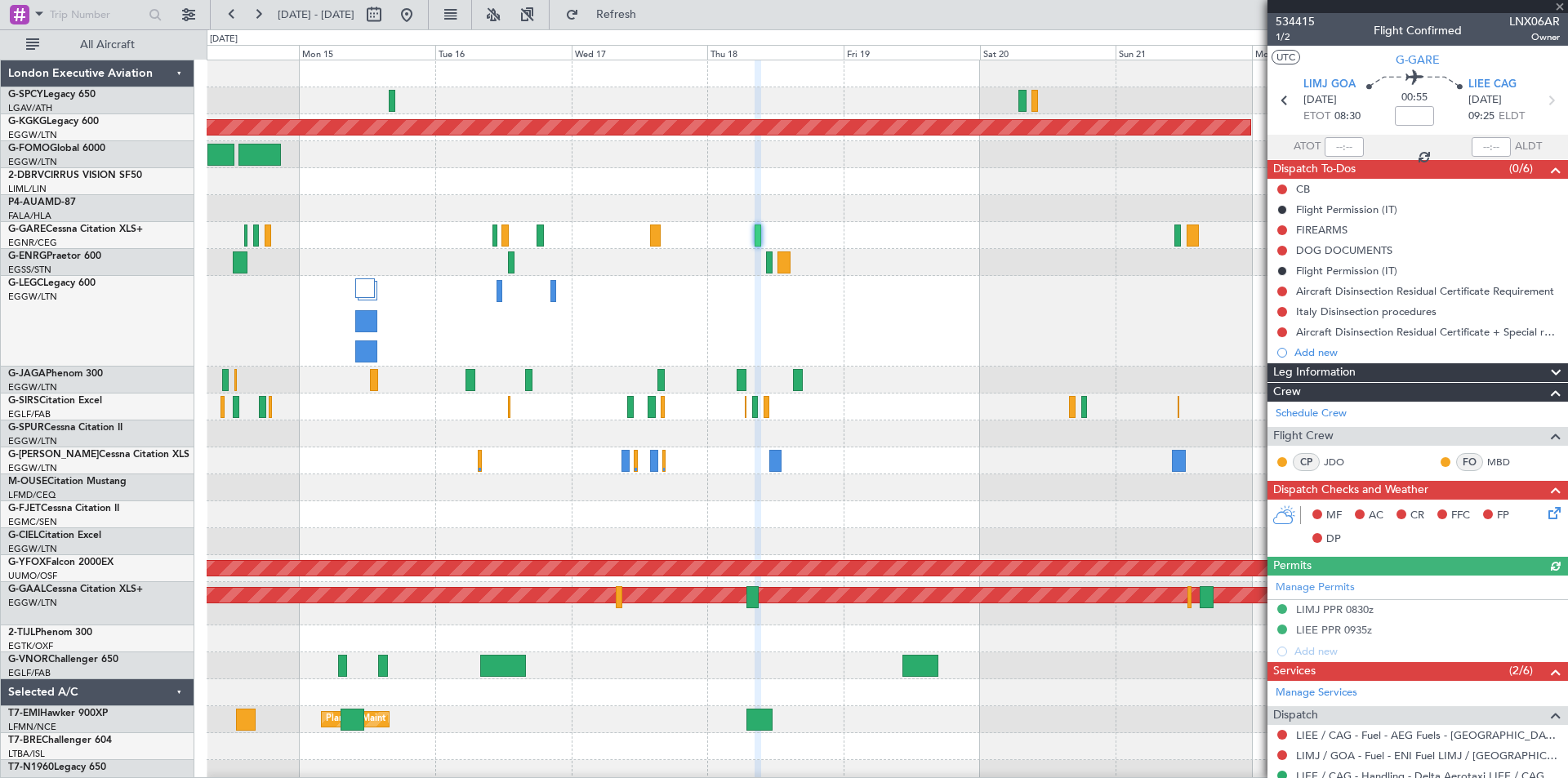
scroll to position [305, 0]
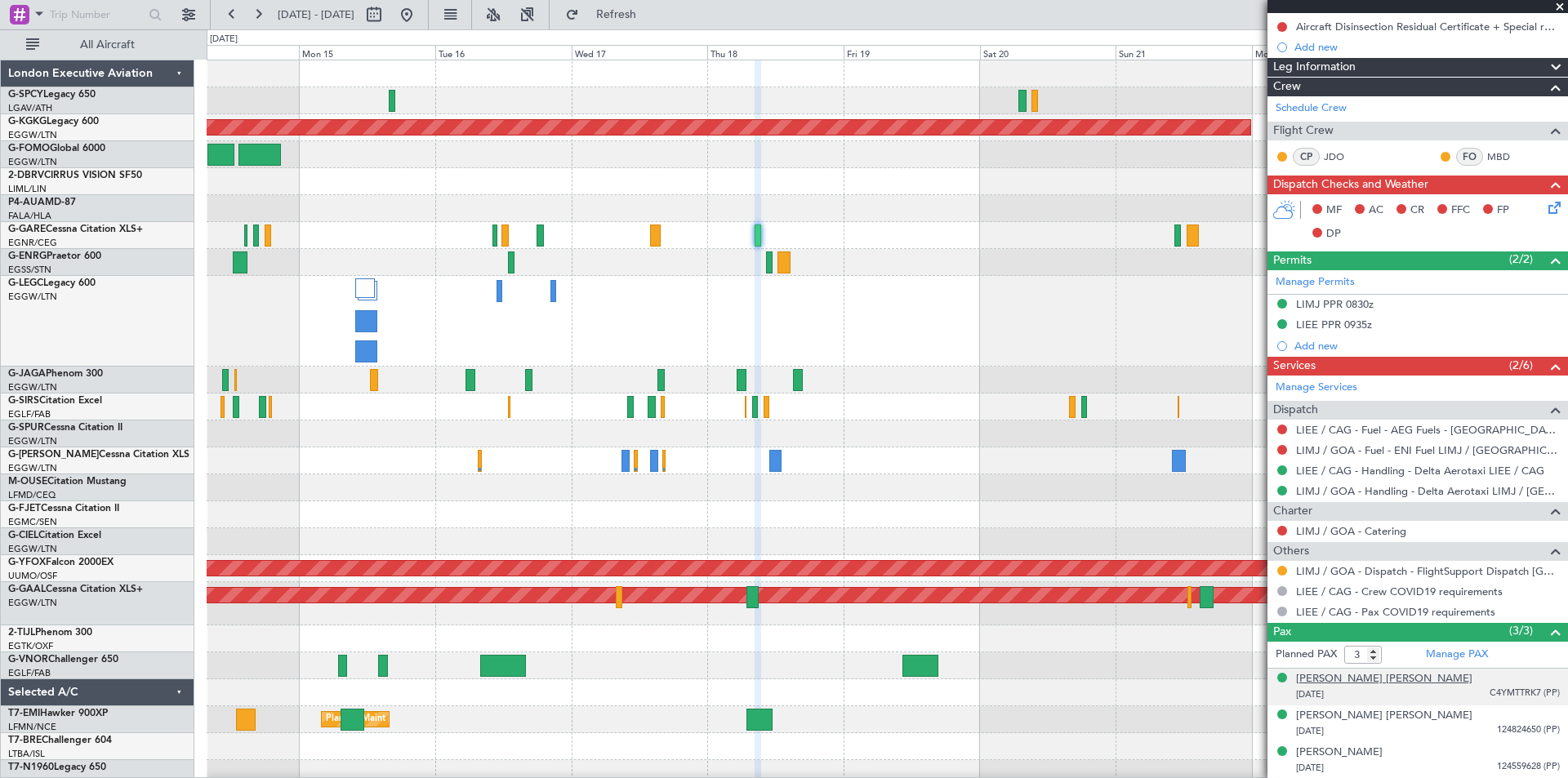
click at [1425, 679] on div "Astrid Christina Korf-Wolman" at bounding box center [1385, 679] width 177 height 17
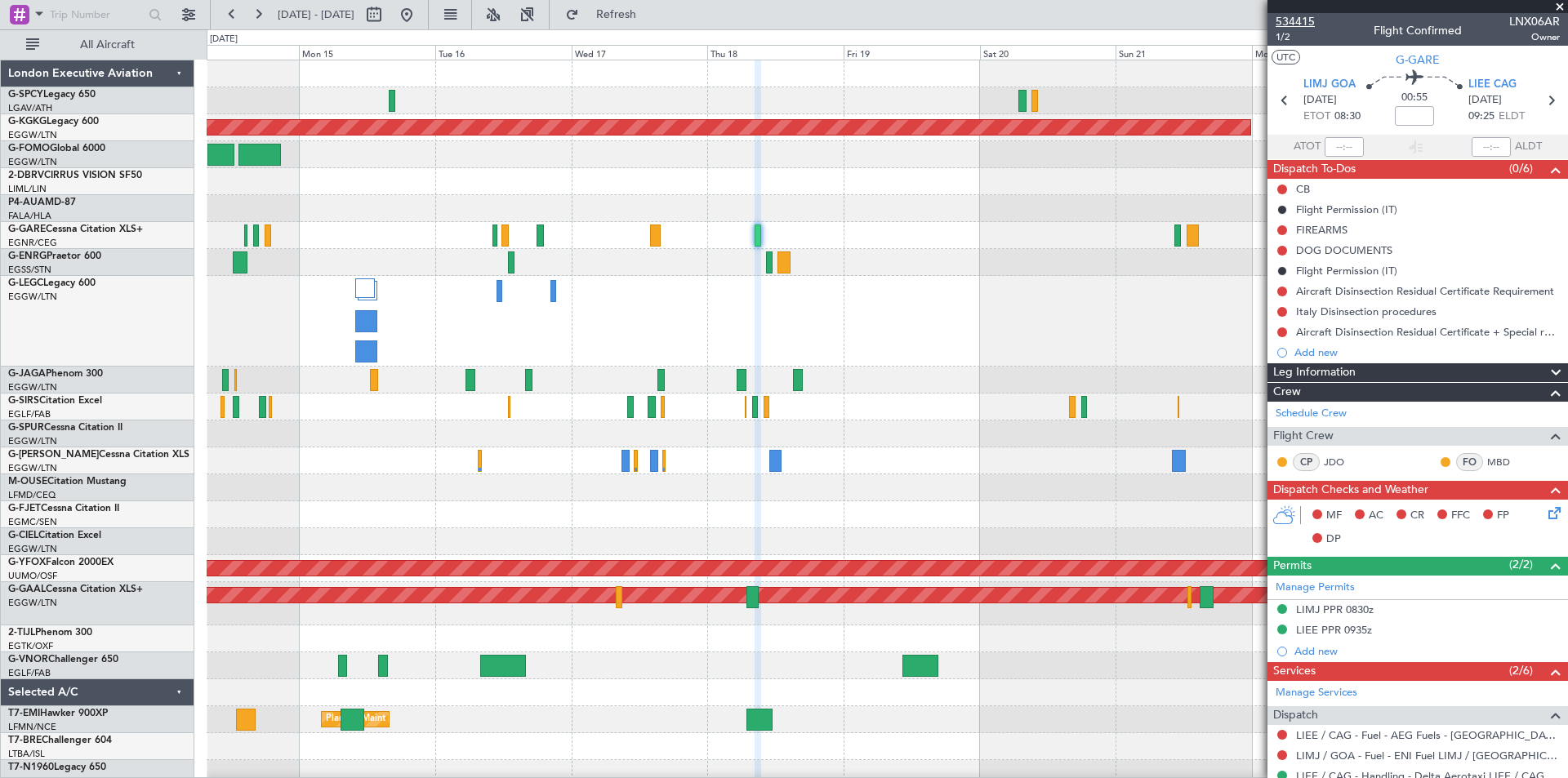
click at [1295, 17] on span "534415" at bounding box center [1295, 21] width 39 height 17
click at [420, 17] on button at bounding box center [407, 15] width 26 height 26
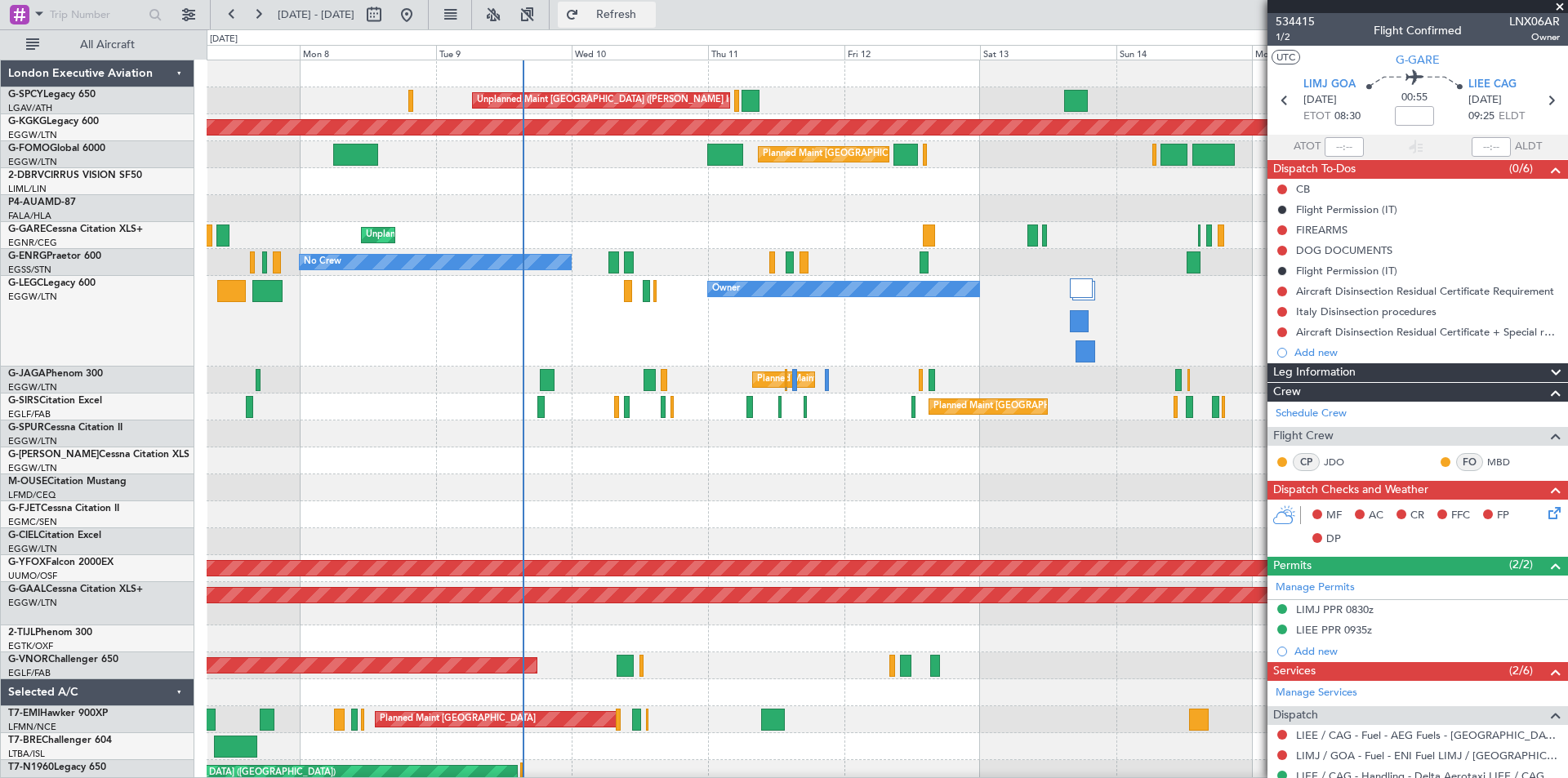
click at [635, 12] on span "Refresh" at bounding box center [617, 15] width 69 height 11
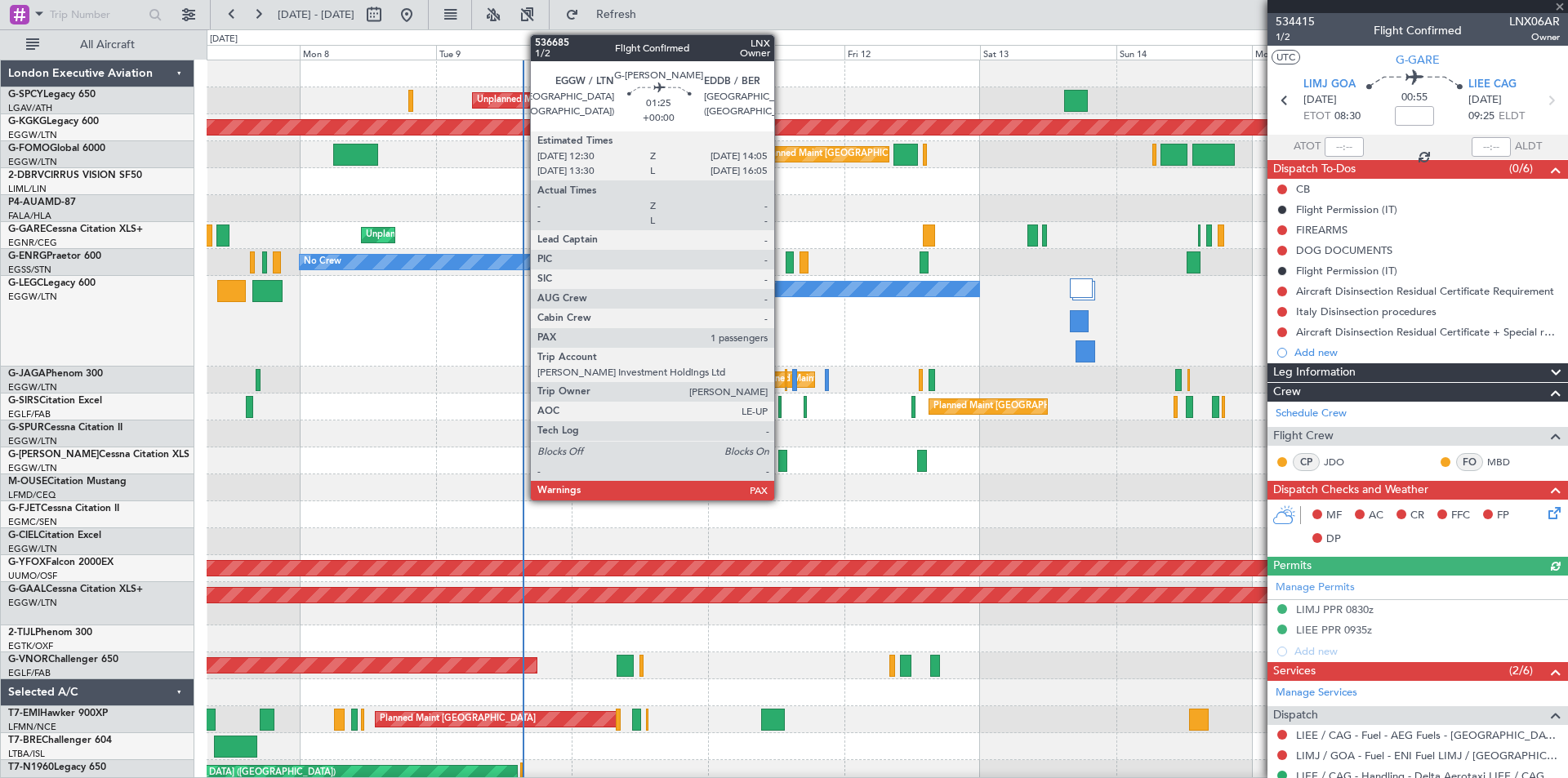
click at [784, 465] on div at bounding box center [783, 461] width 9 height 22
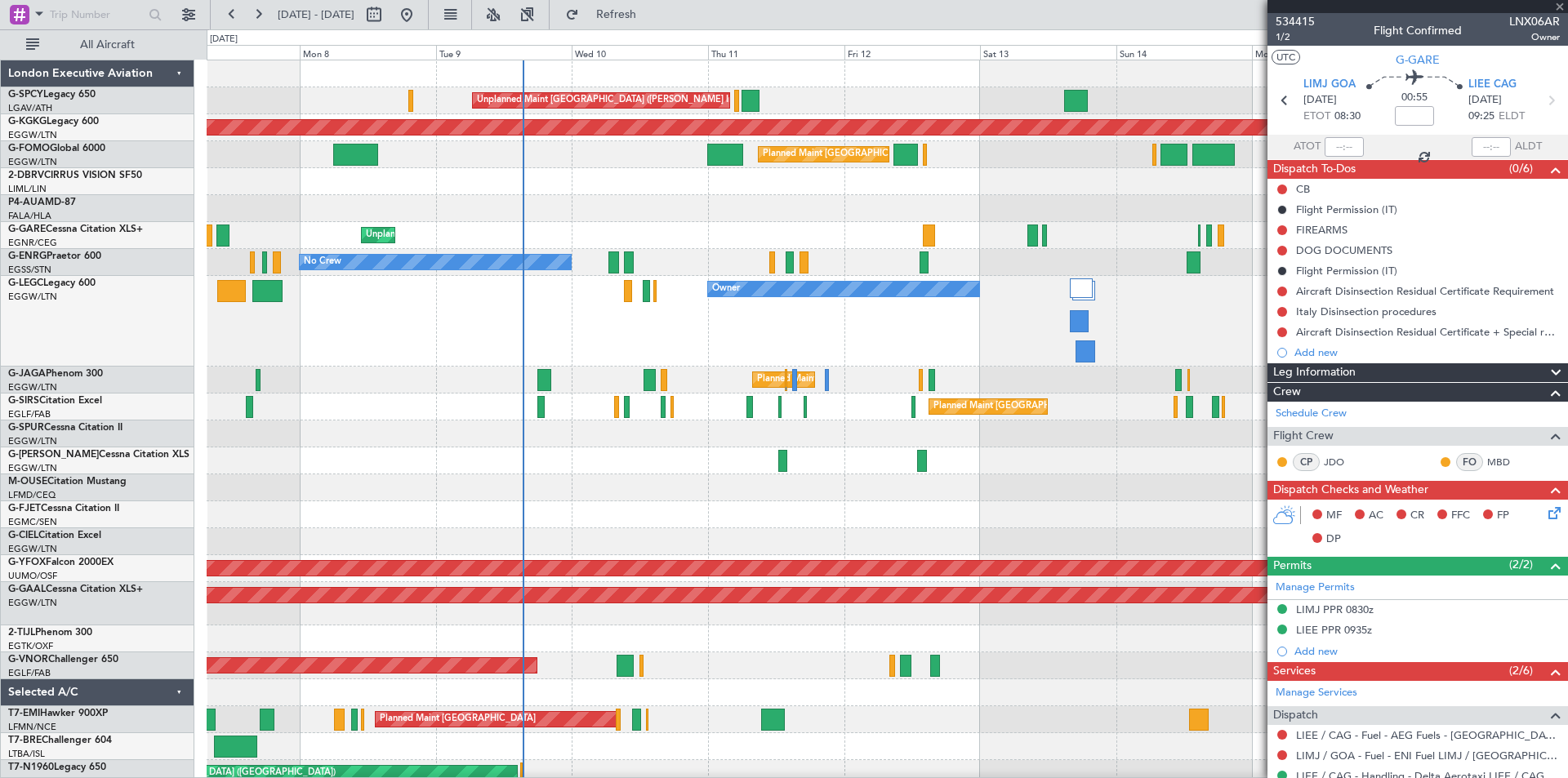
type input "1"
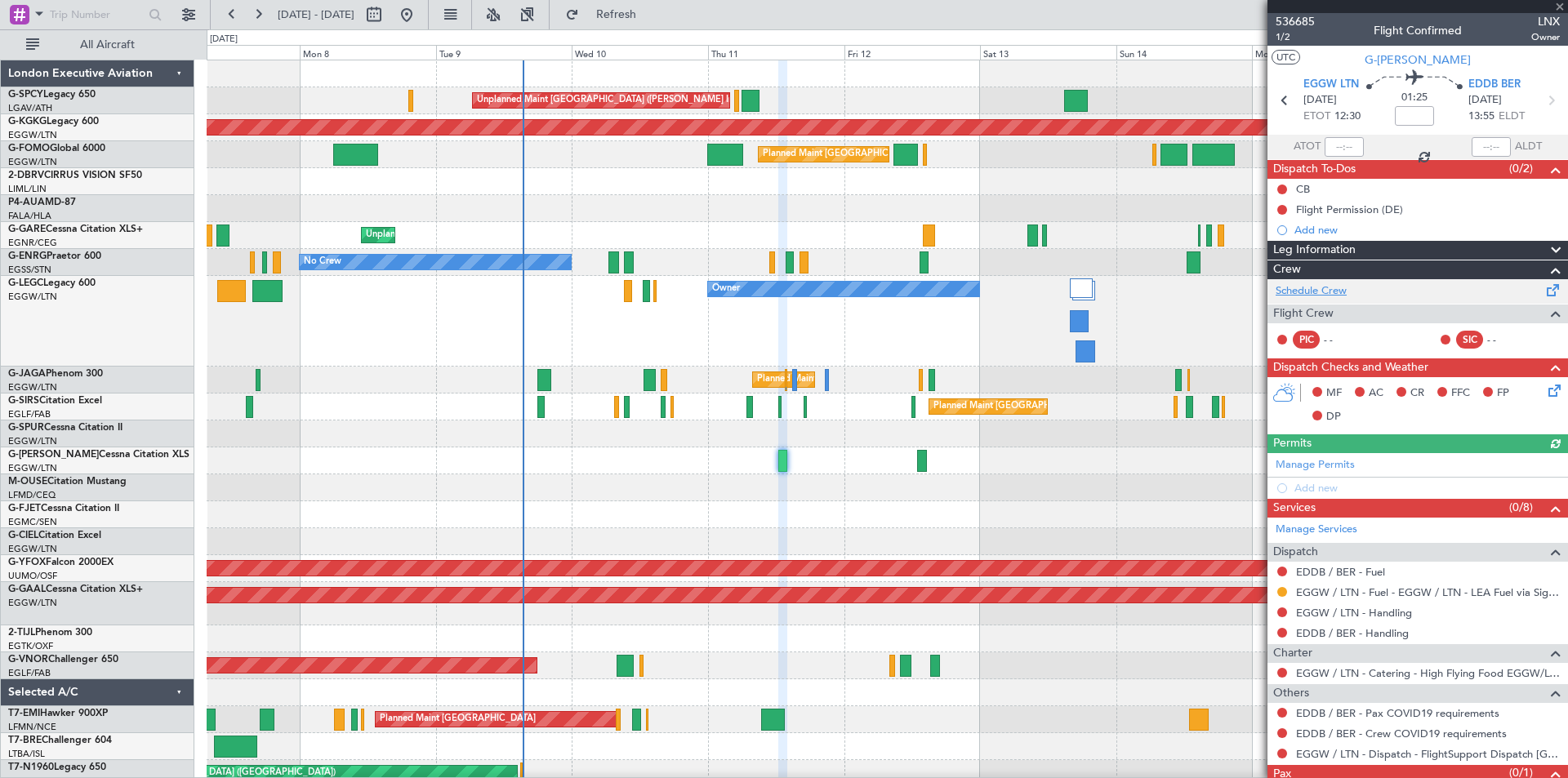
click at [1319, 295] on link "Schedule Crew" at bounding box center [1311, 291] width 71 height 17
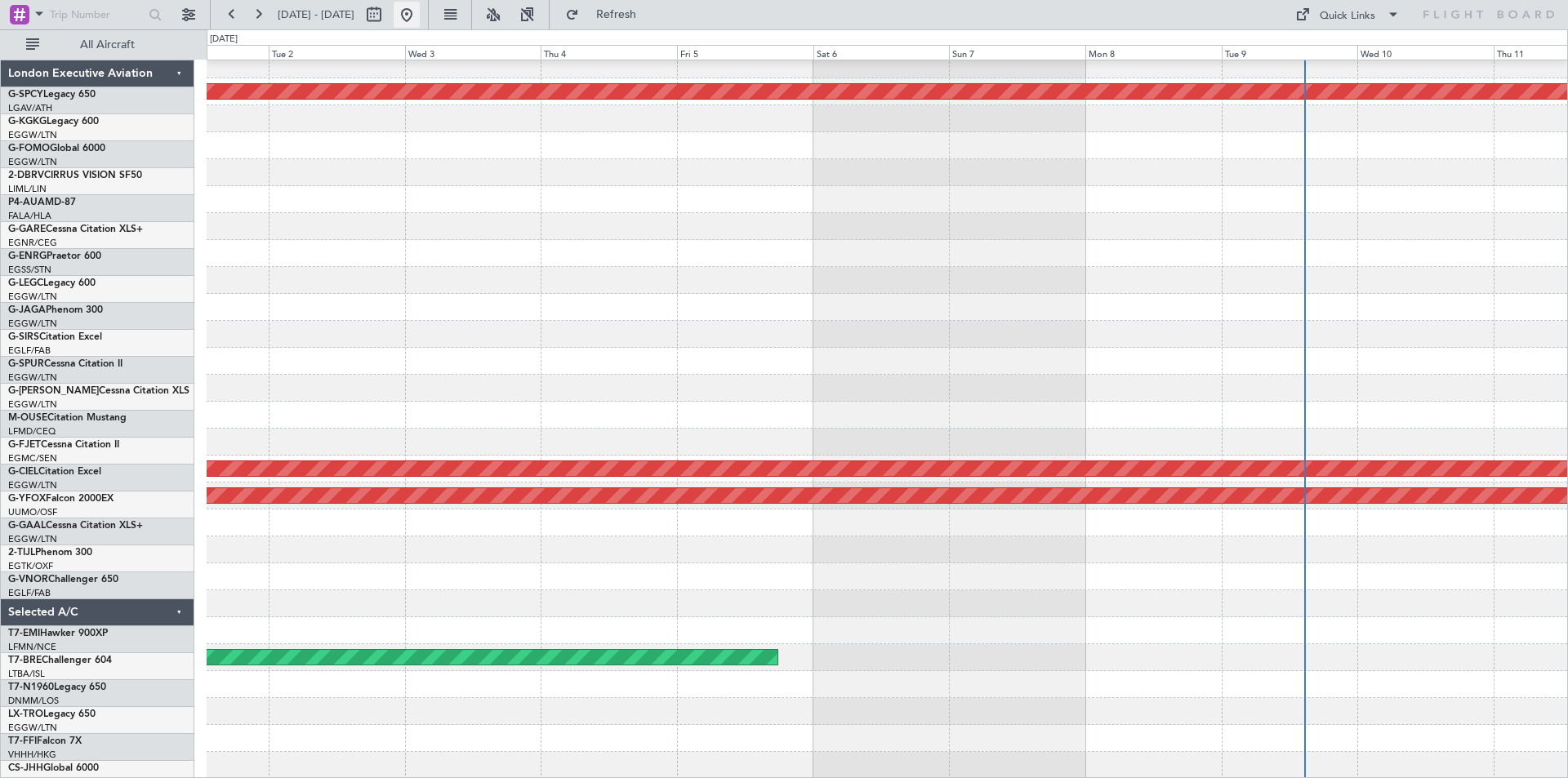
scroll to position [36, 0]
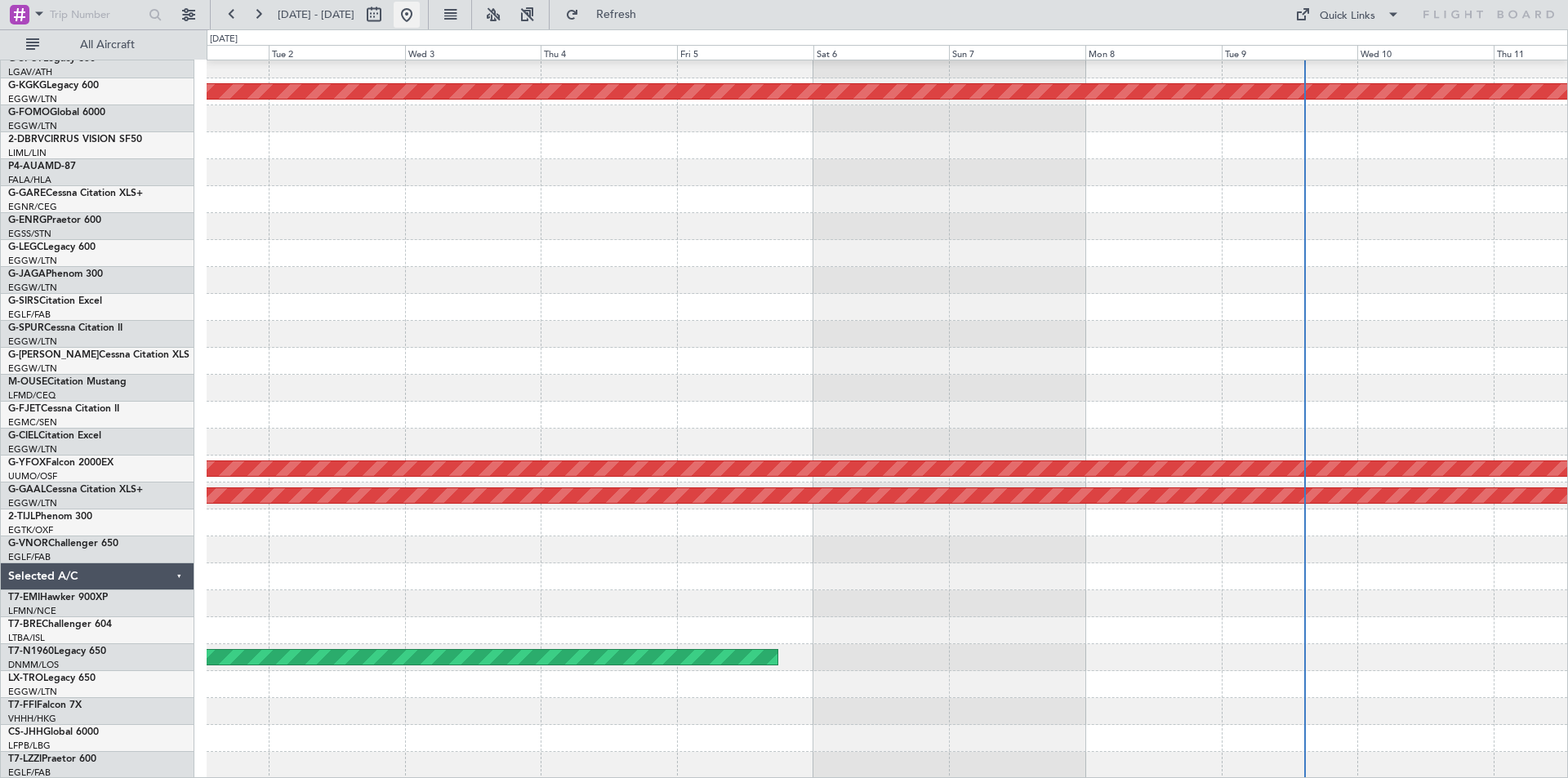
click at [420, 14] on button at bounding box center [407, 15] width 26 height 26
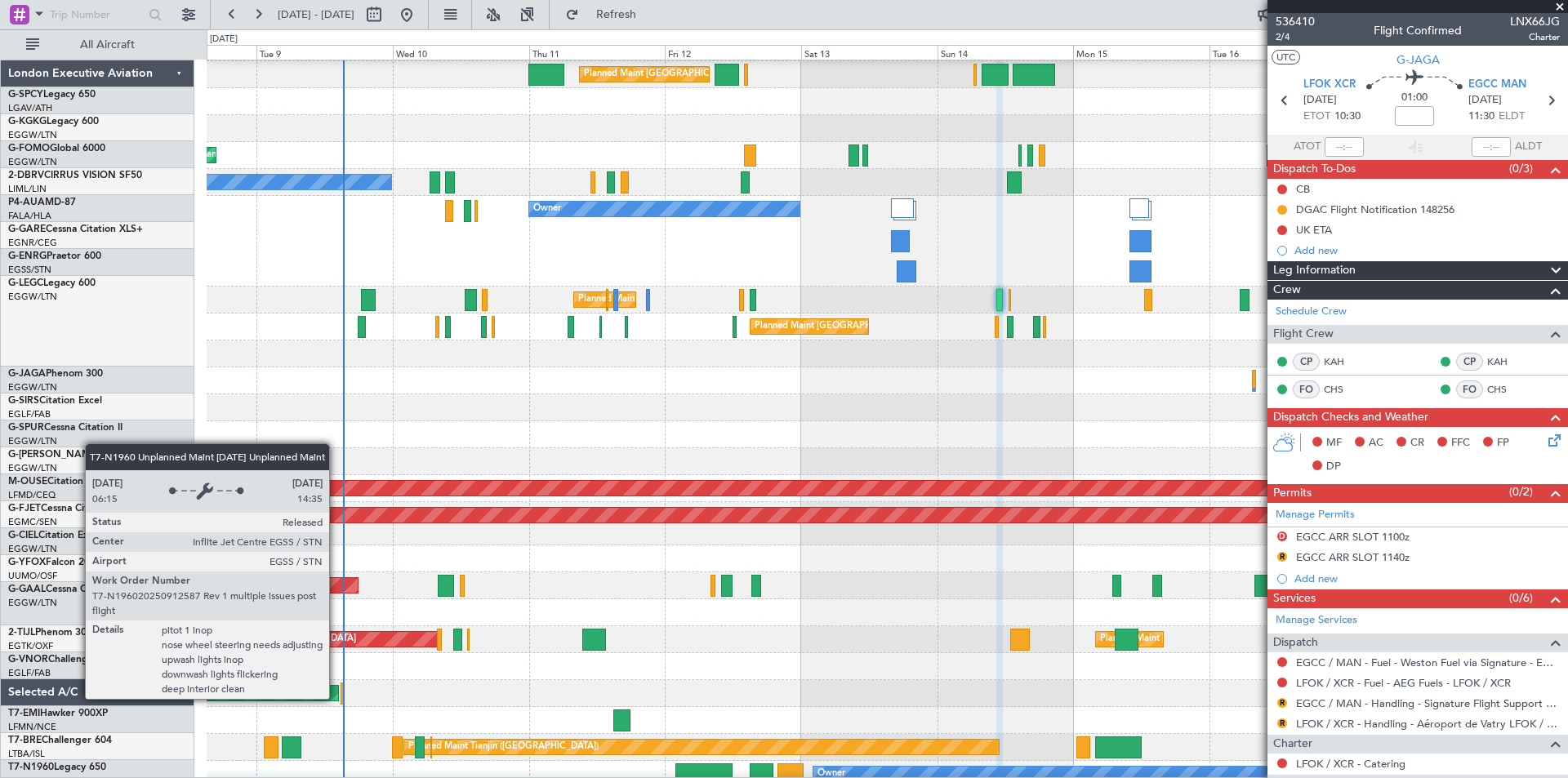
scroll to position [80, 0]
